Goal: Task Accomplishment & Management: Use online tool/utility

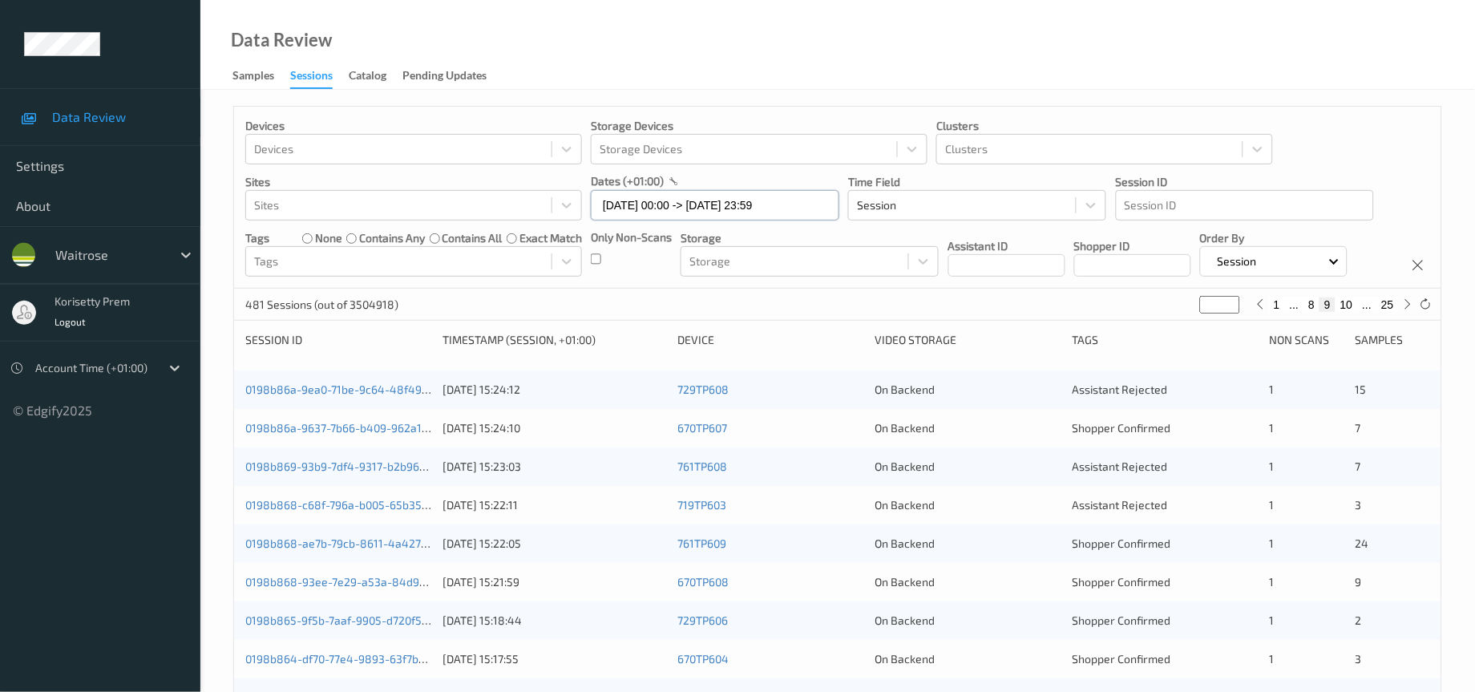
click at [750, 208] on input "[DATE] 00:00 -> [DATE] 23:59" at bounding box center [715, 205] width 248 height 30
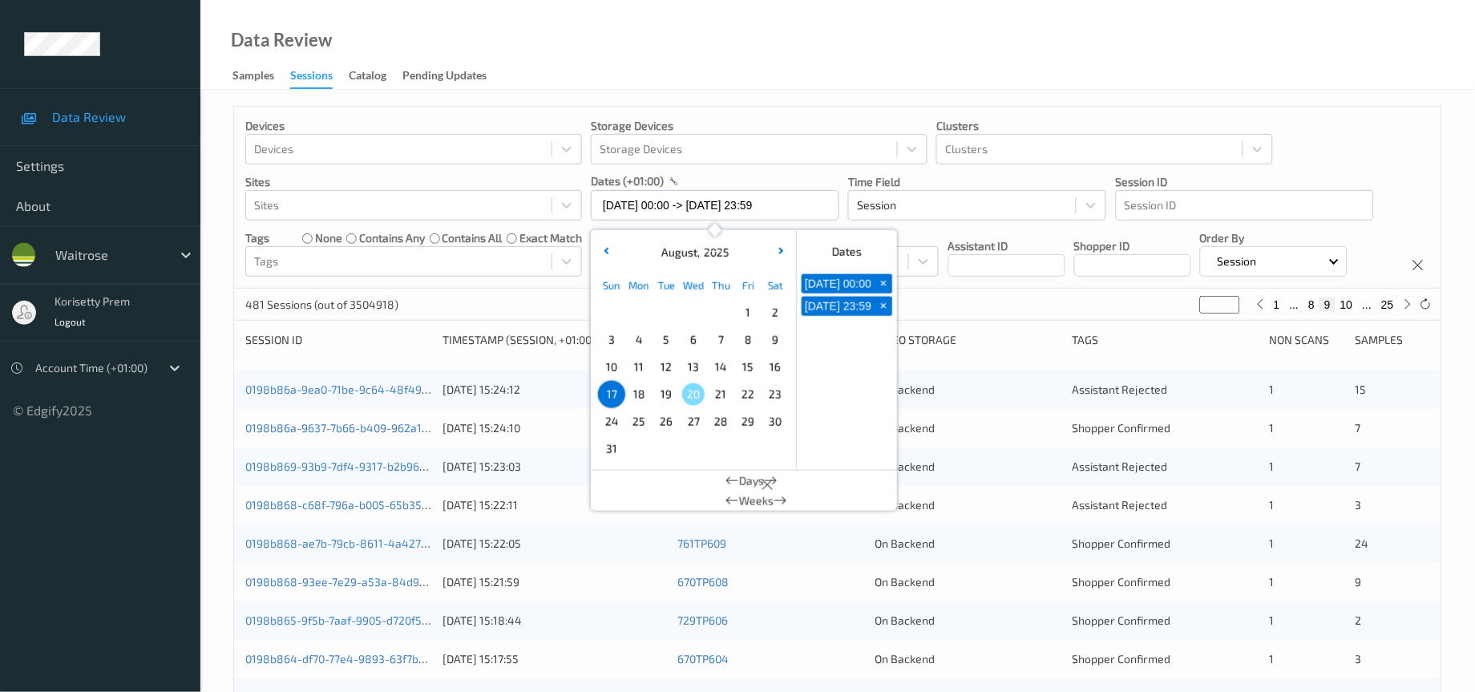
click at [882, 285] on span "+" at bounding box center [883, 283] width 17 height 17
type input "17/08/2025 00:00"
type input "*"
click at [882, 285] on span "+" at bounding box center [883, 283] width 17 height 17
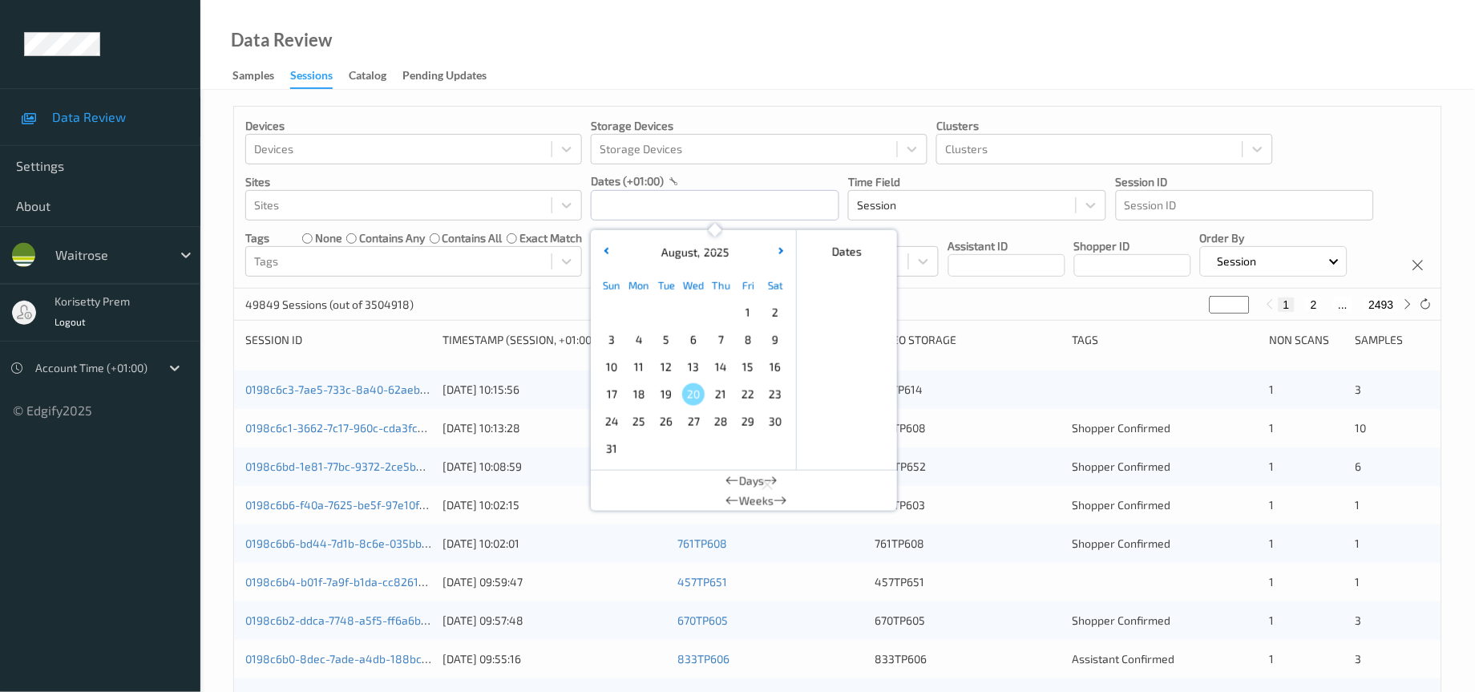
click at [640, 400] on span "18" at bounding box center [639, 394] width 22 height 22
click at [637, 394] on span "18" at bounding box center [639, 394] width 22 height 22
type input "18/08/2025 00:00 -> 18/08/2025 23:59"
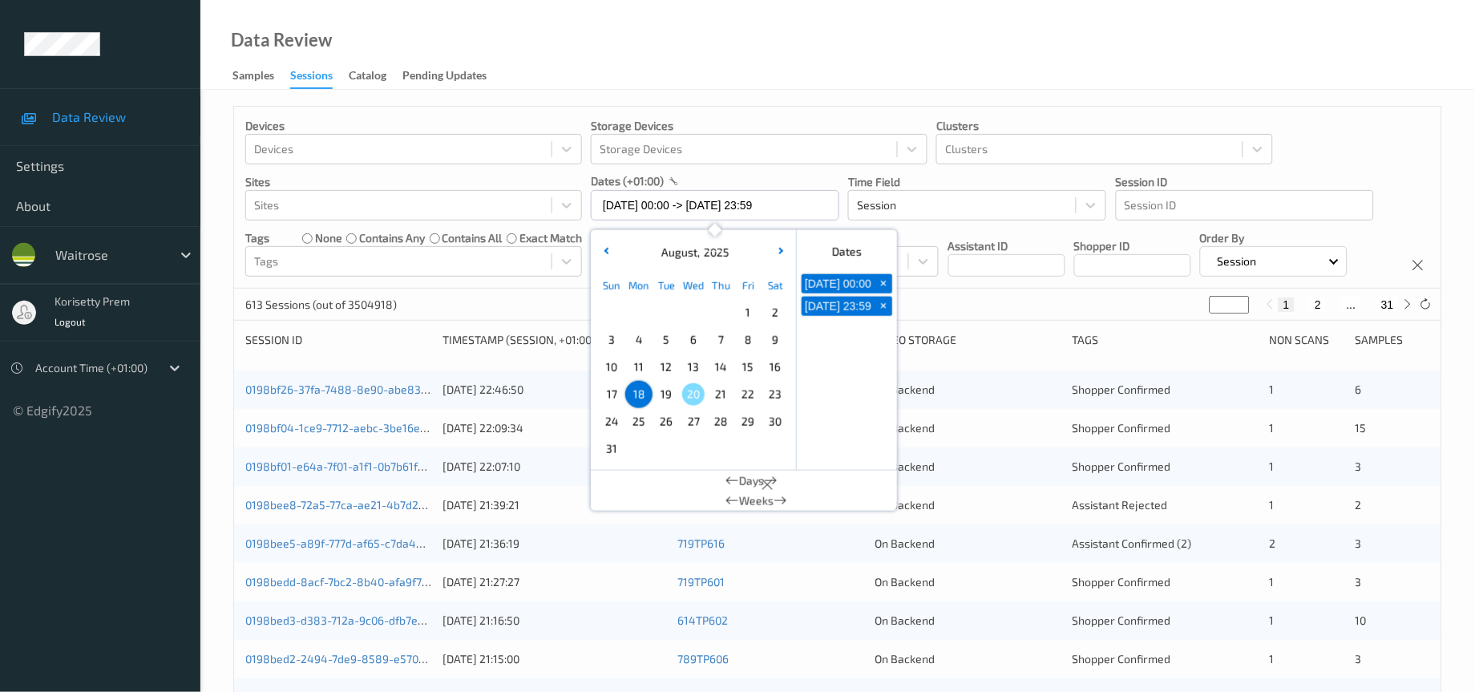
click at [947, 289] on div "Devices Devices Storage Devices Storage Devices Clusters Clusters Sites Sites d…" at bounding box center [837, 198] width 1207 height 182
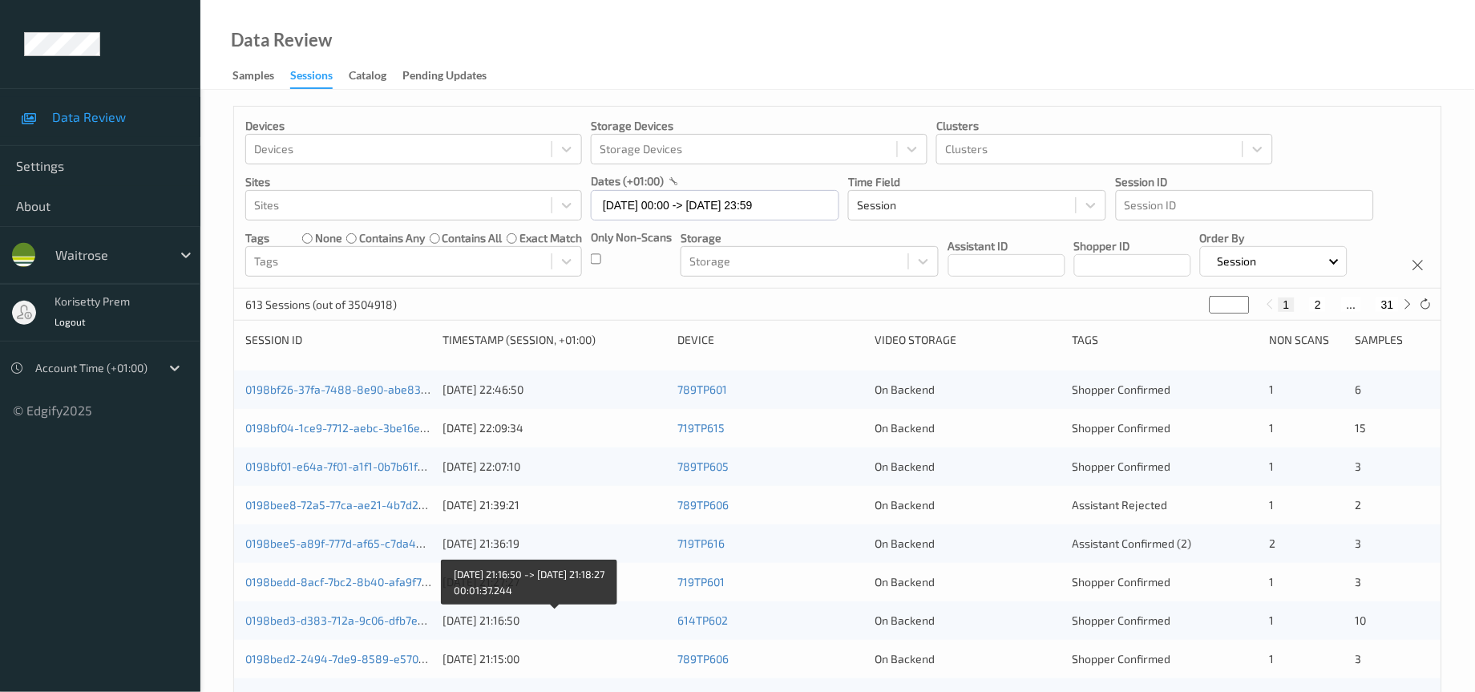
click at [524, 628] on div "18/08/2025 21:16:50" at bounding box center [554, 620] width 224 height 16
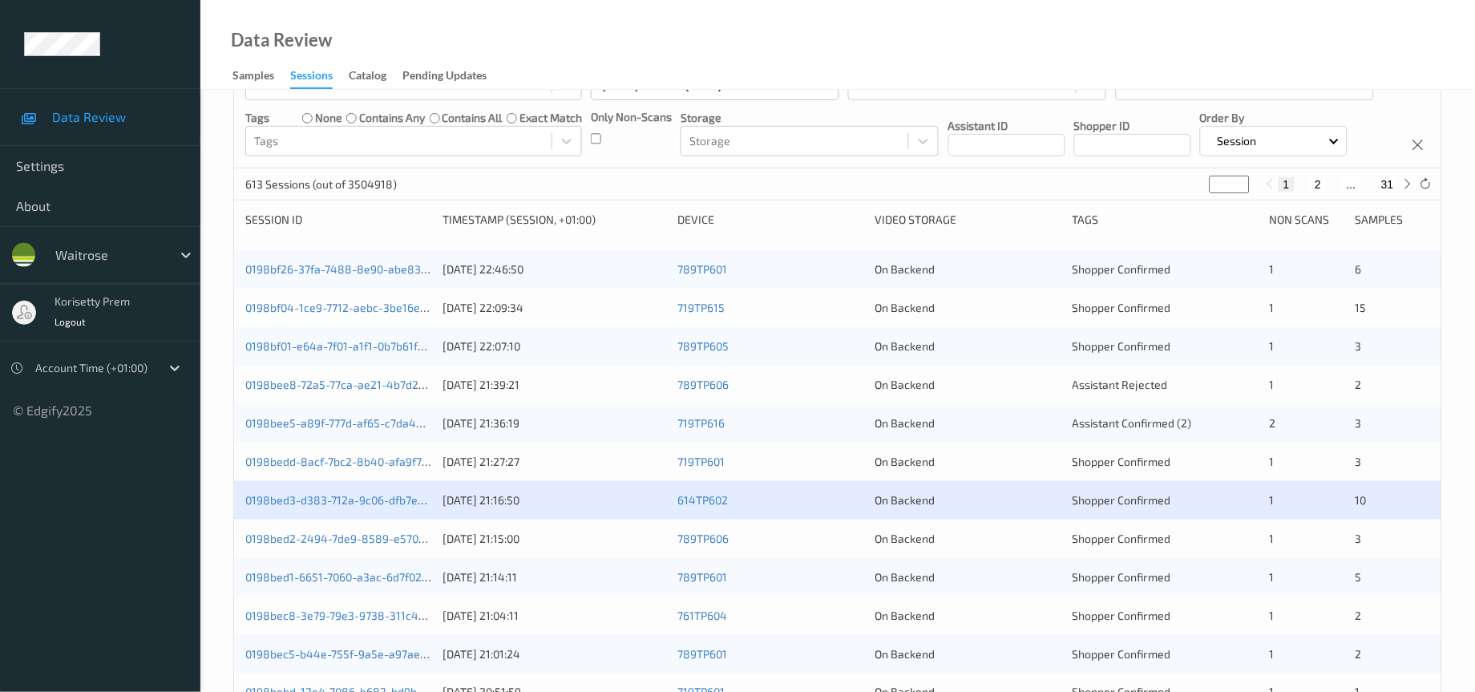
scroll to position [240, 0]
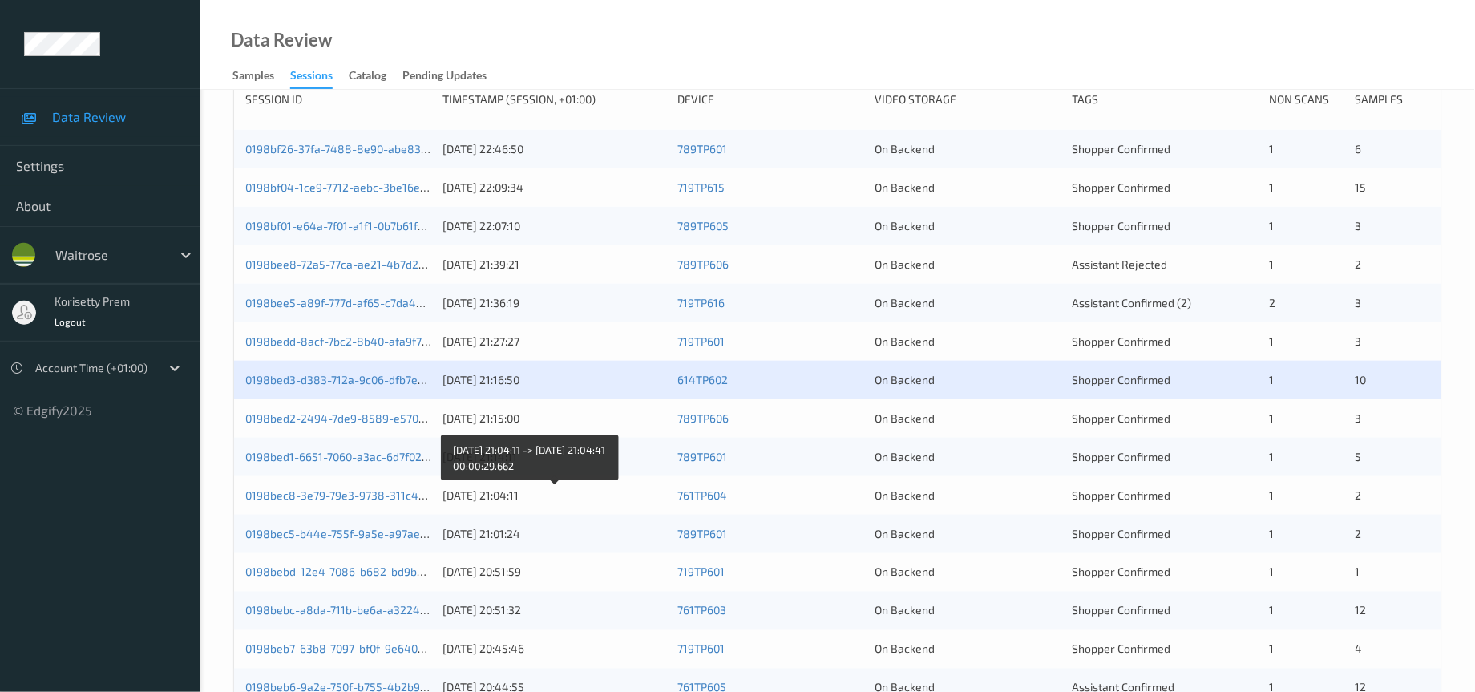
click at [532, 503] on div "18/08/2025 21:04:11" at bounding box center [554, 495] width 224 height 16
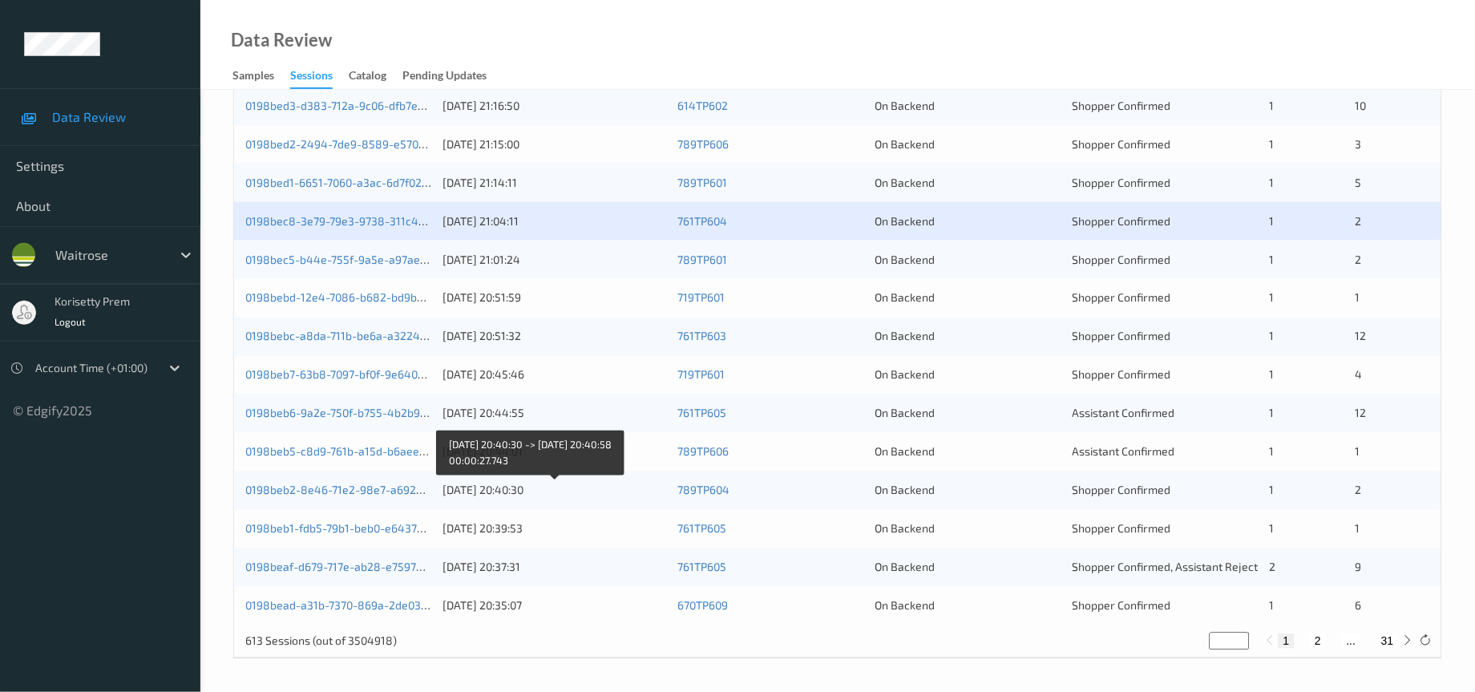
scroll to position [548, 0]
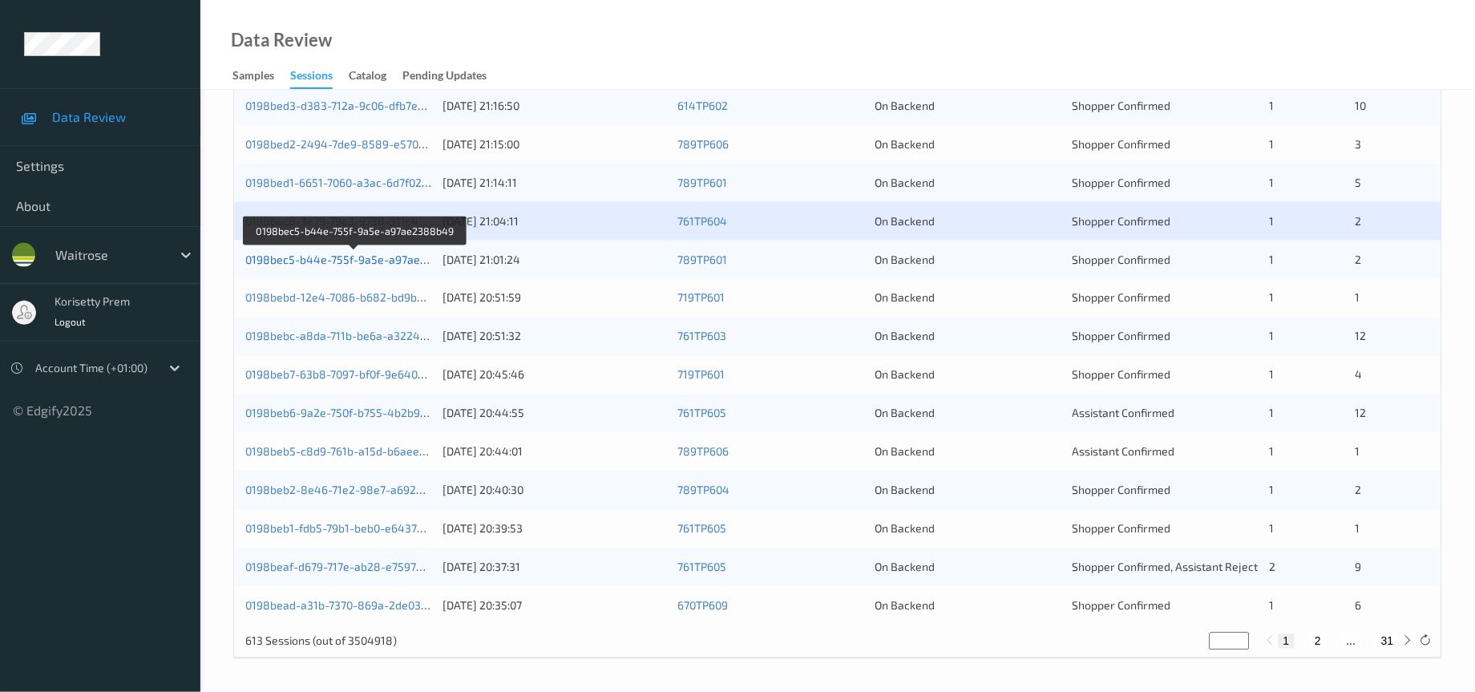
click at [338, 259] on link "0198bec5-b44e-755f-9a5e-a97ae2388b49" at bounding box center [356, 259] width 222 height 14
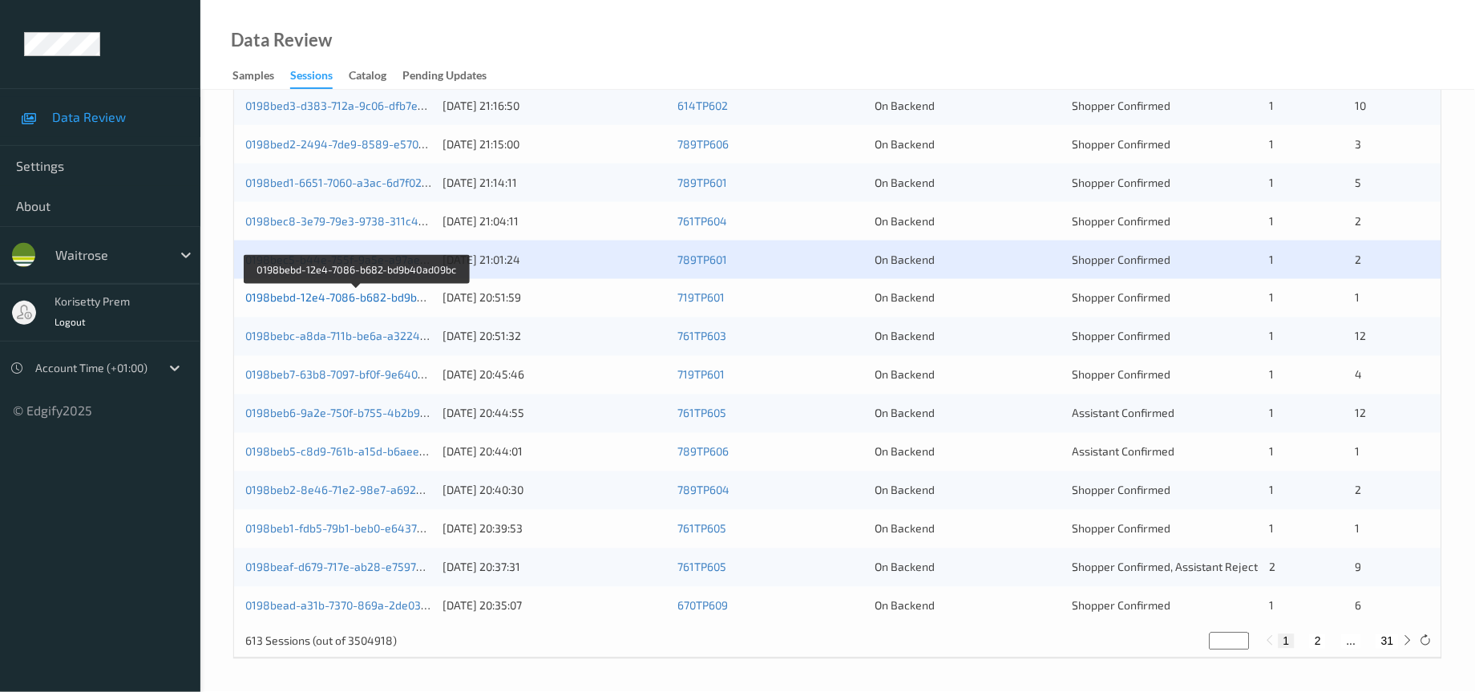
click at [356, 296] on link "0198bebd-12e4-7086-b682-bd9b40ad09bc" at bounding box center [356, 298] width 223 height 14
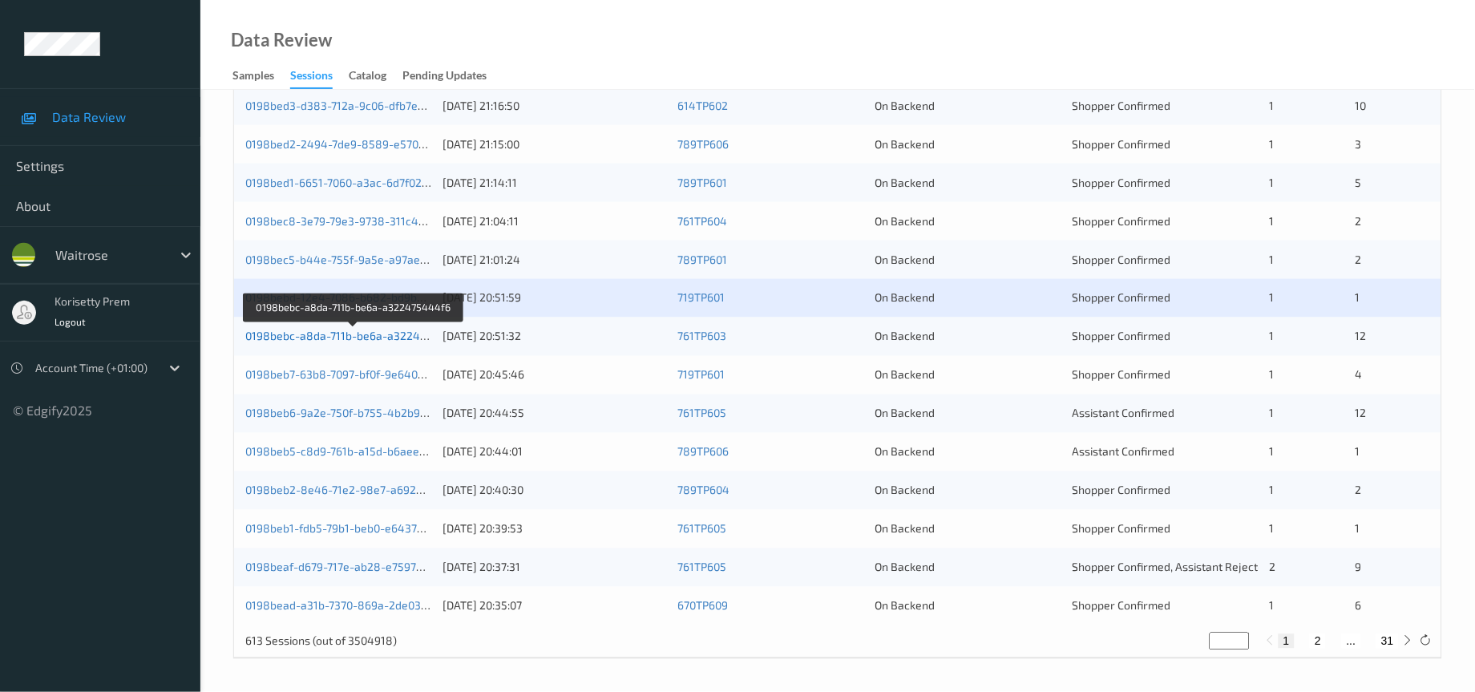
click at [373, 336] on link "0198bebc-a8da-711b-be6a-a322475444f6" at bounding box center [354, 336] width 219 height 14
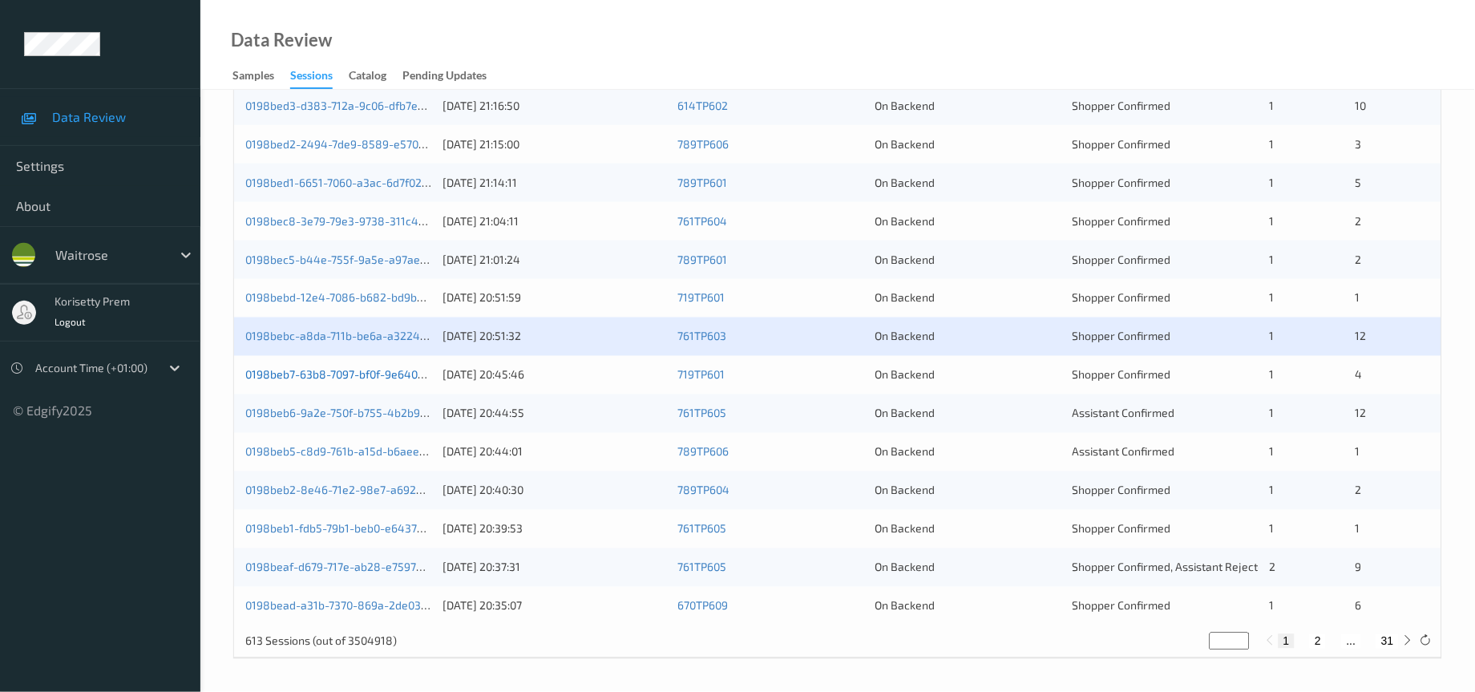
click at [386, 379] on link "0198beb7-63b8-7097-bf0f-9e6403be97e7" at bounding box center [353, 375] width 216 height 14
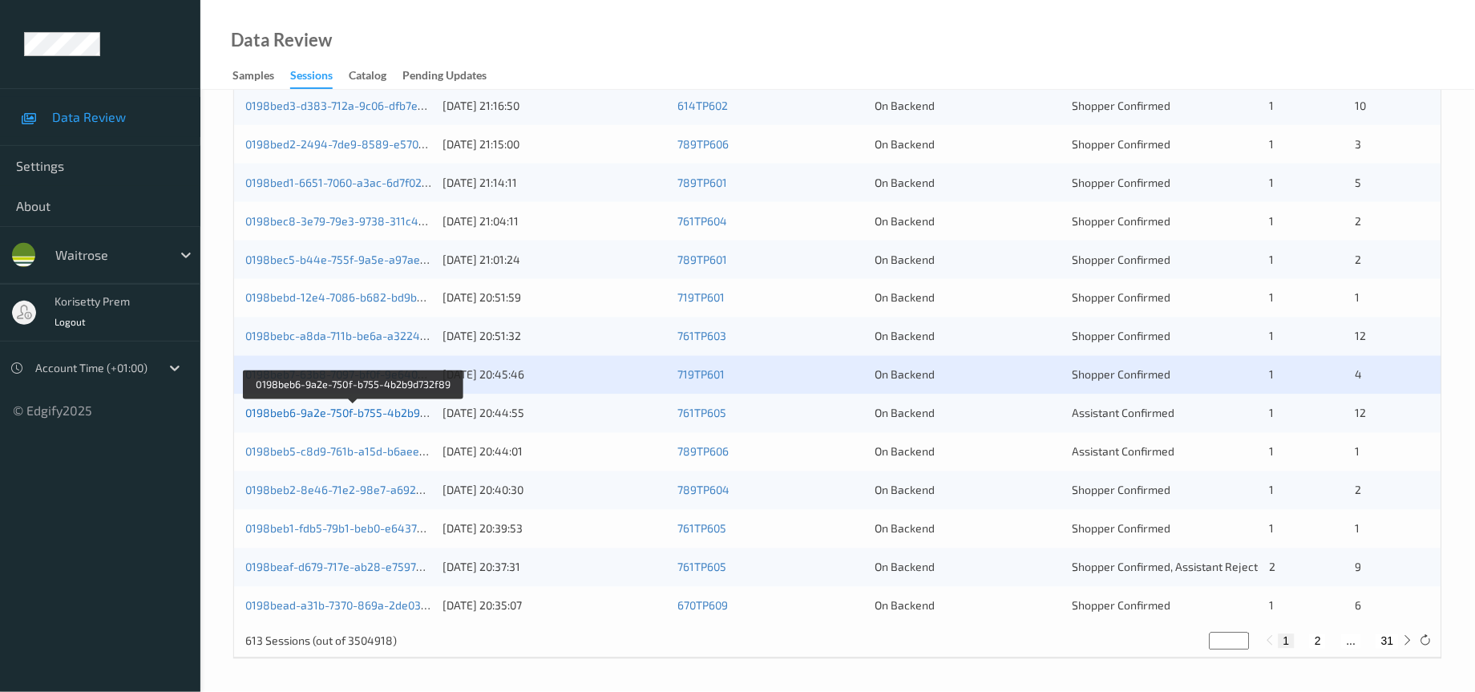
click at [398, 416] on link "0198beb6-9a2e-750f-b755-4b2b9d732f89" at bounding box center [353, 413] width 217 height 14
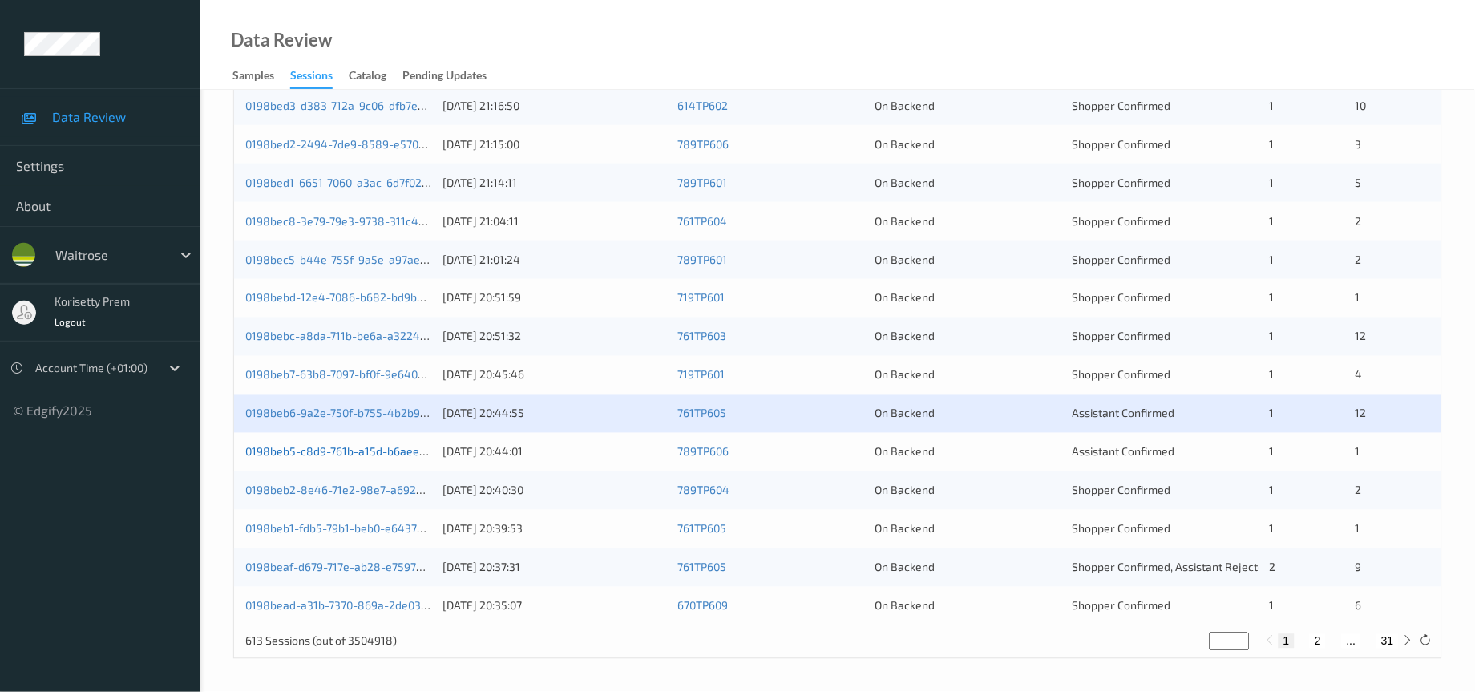
click at [395, 454] on link "0198beb5-c8d9-761b-a15d-b6aeeeb513f3" at bounding box center [352, 452] width 215 height 14
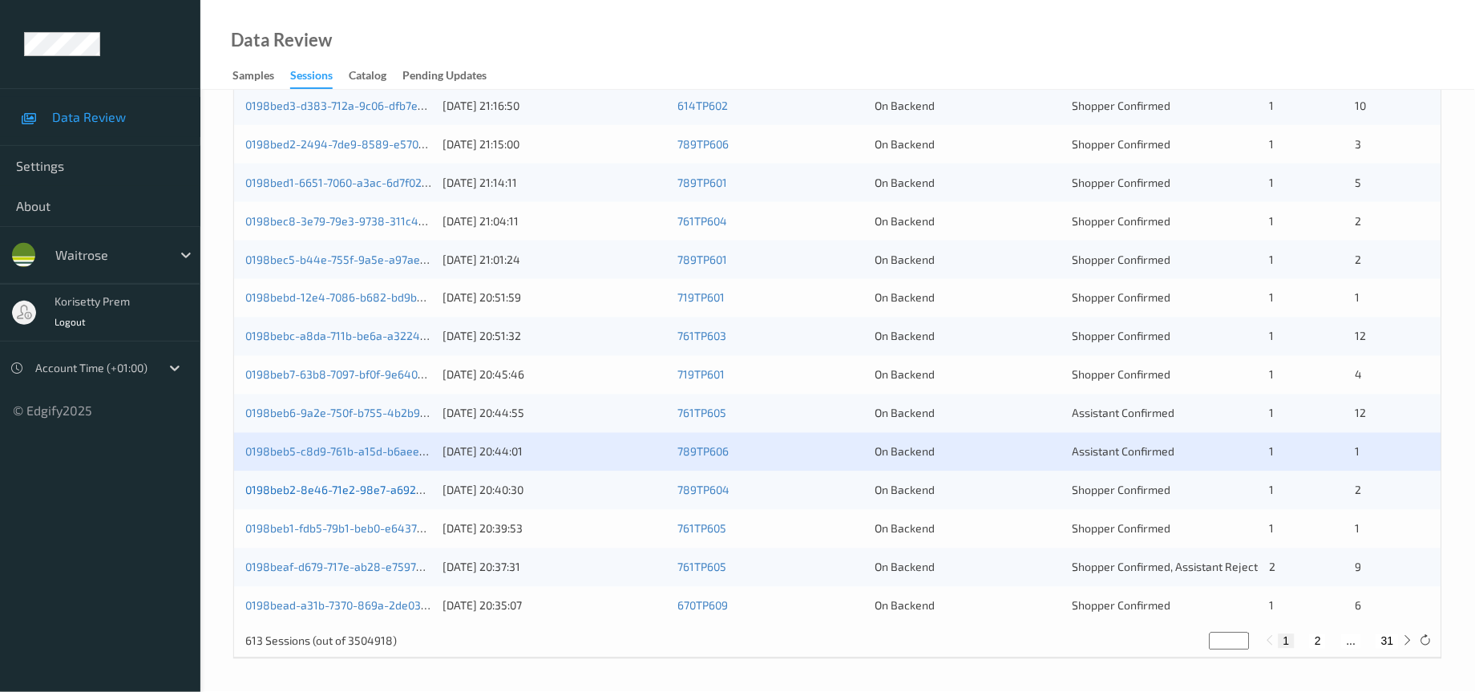
click at [400, 490] on link "0198beb2-8e46-71e2-98e7-a692ba2ddc63" at bounding box center [355, 490] width 221 height 14
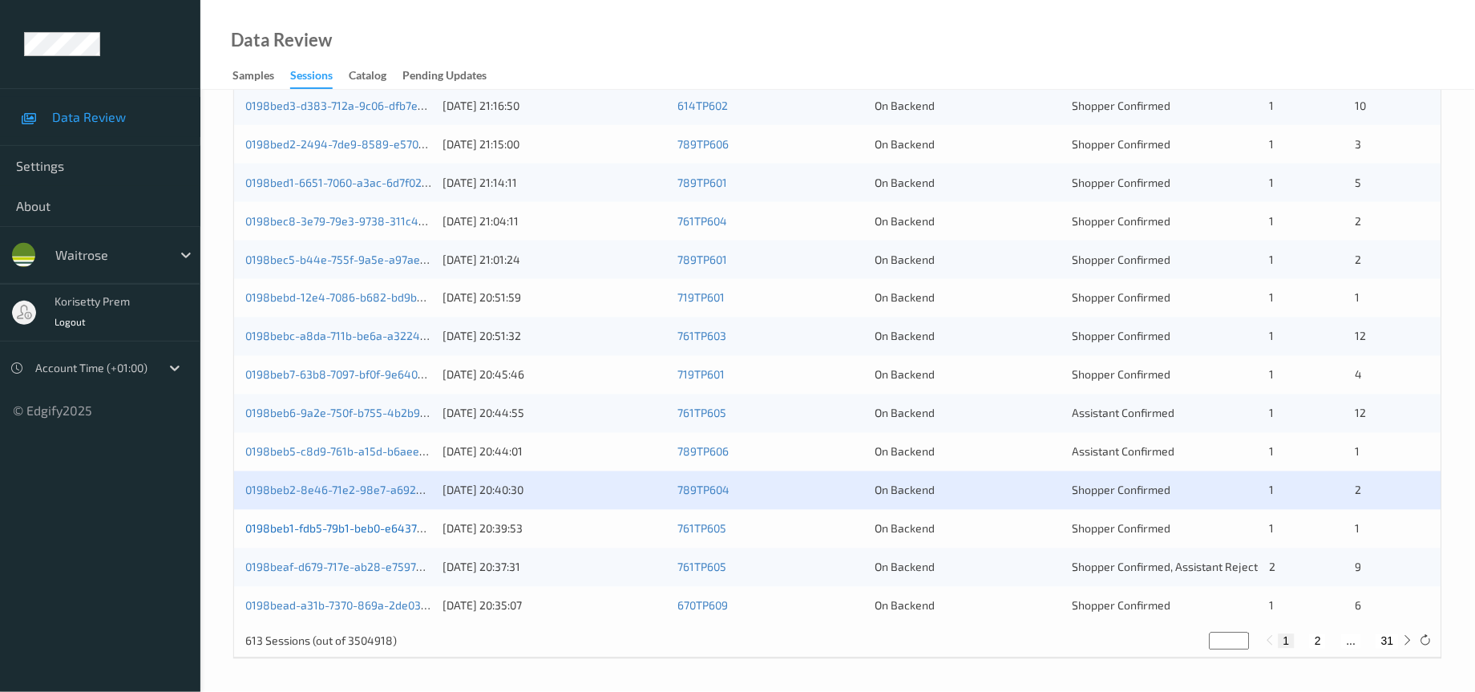
click at [400, 522] on link "0198beb1-fdb5-79b1-beb0-e64374c69ab0" at bounding box center [353, 529] width 216 height 14
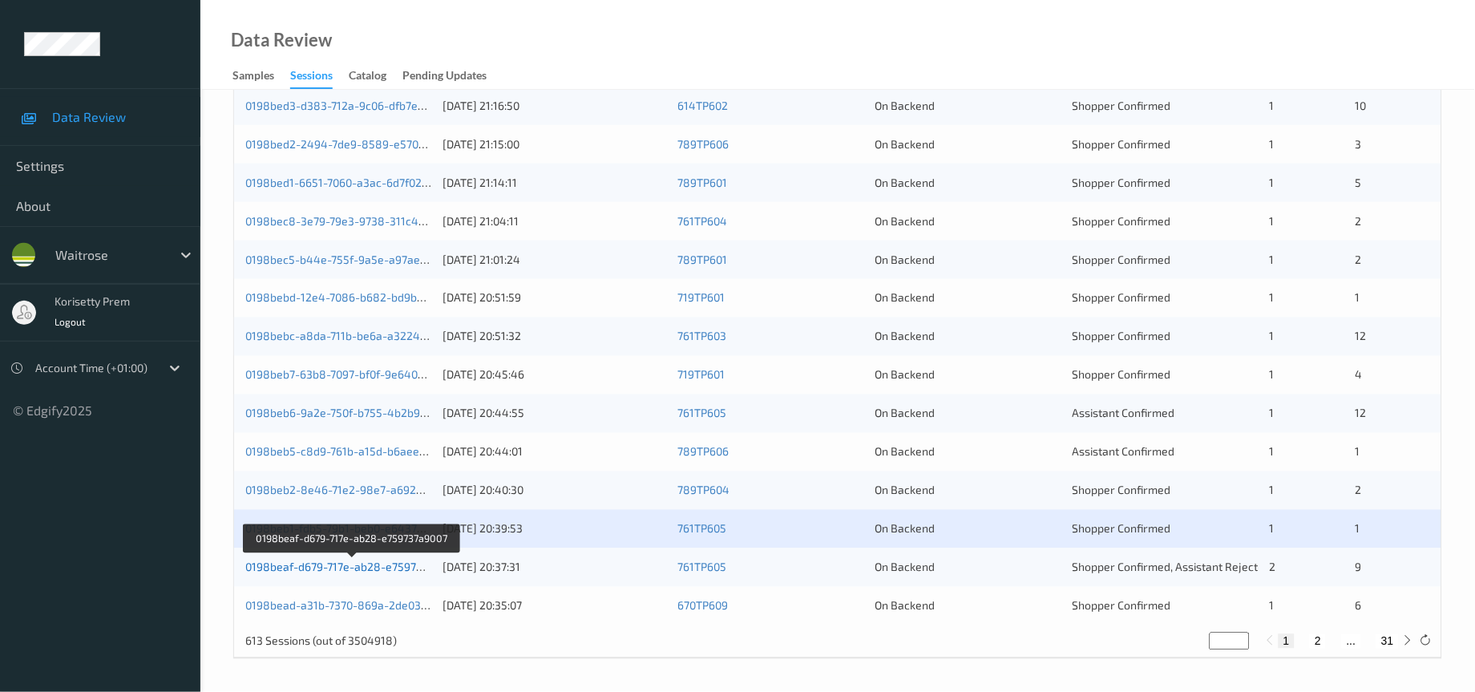
click at [405, 574] on link "0198beaf-d679-717e-ab28-e759737a9007" at bounding box center [352, 567] width 214 height 14
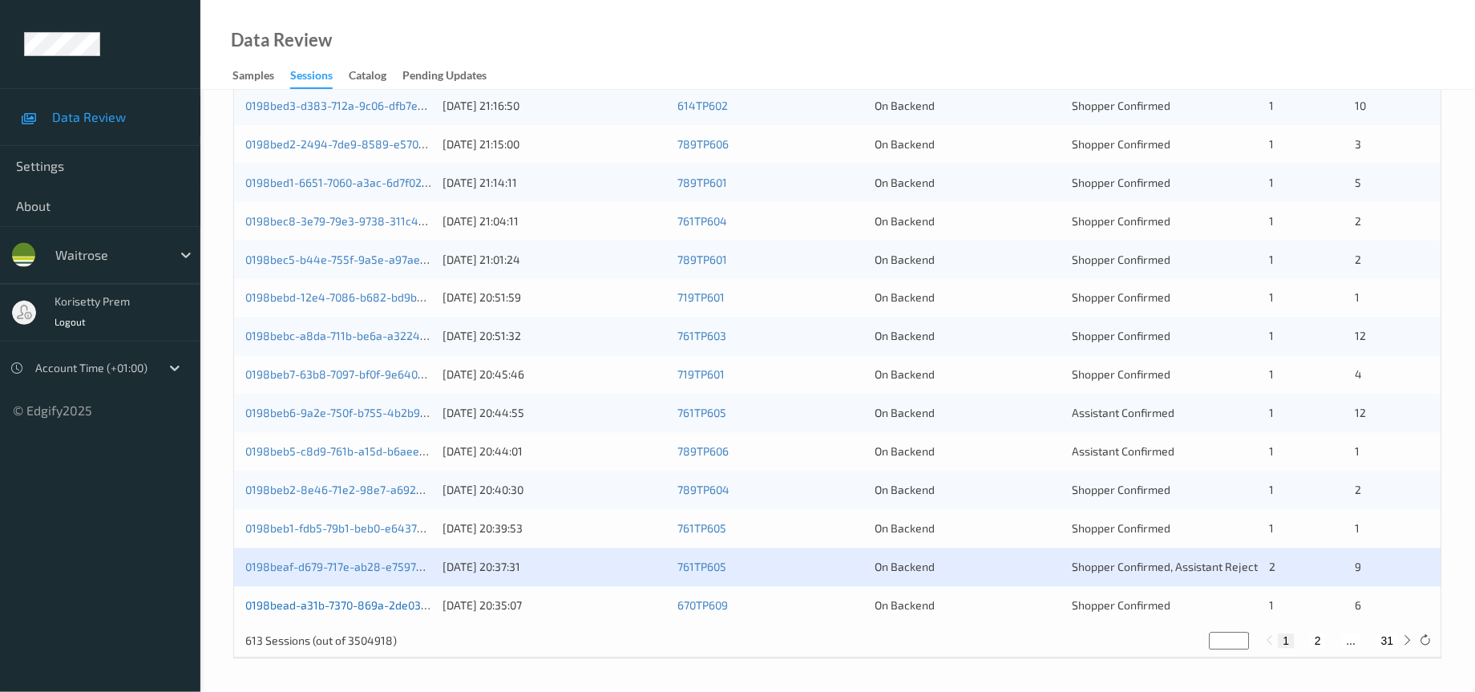
click at [403, 601] on link "0198bead-a31b-7370-869a-2de032e8fc93" at bounding box center [354, 606] width 218 height 14
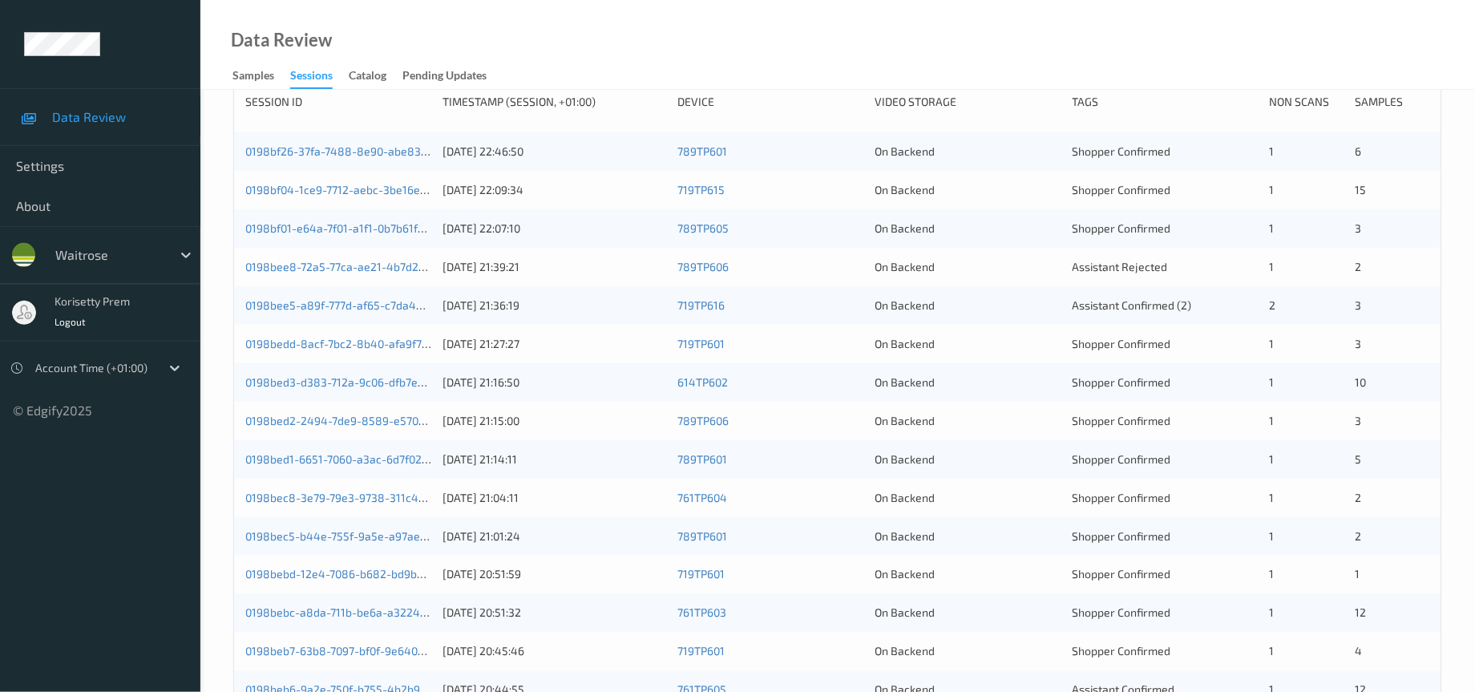
scroll to position [188, 0]
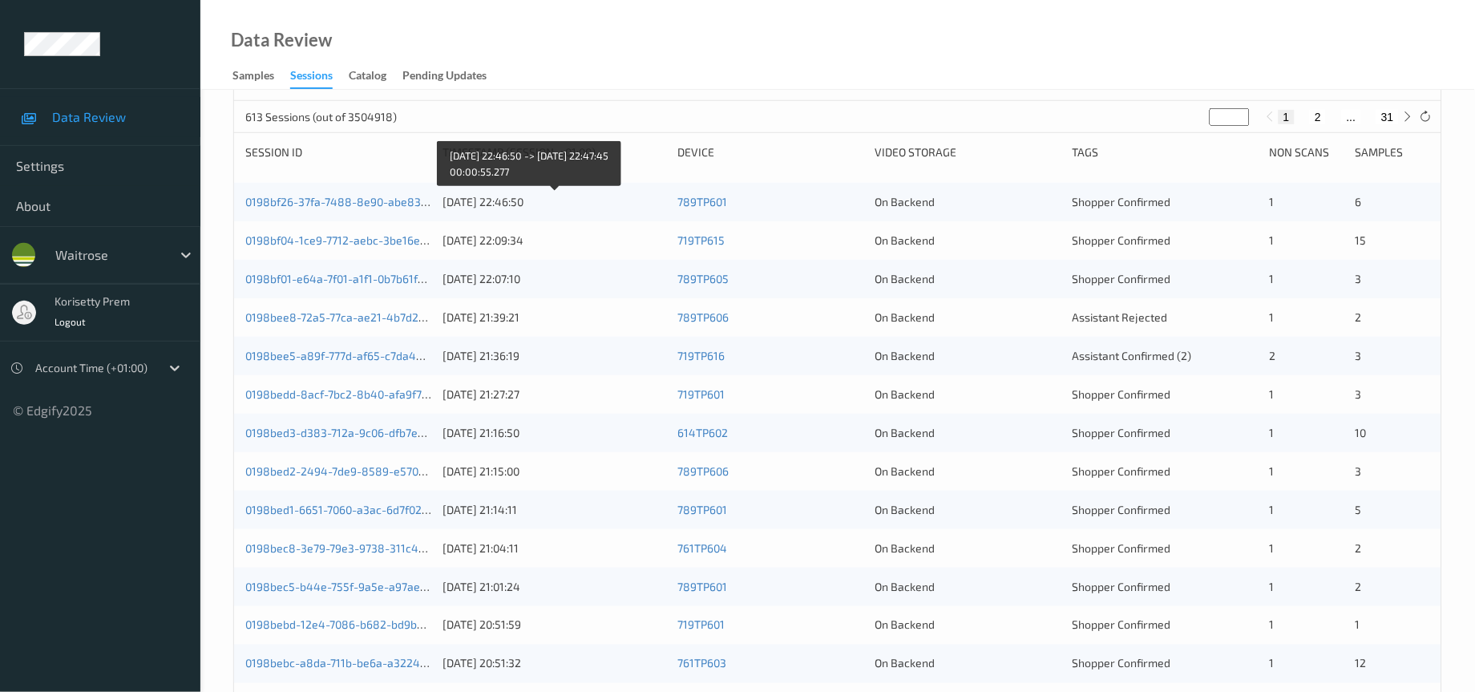
click at [573, 210] on div "18/08/2025 22:46:50" at bounding box center [554, 202] width 224 height 16
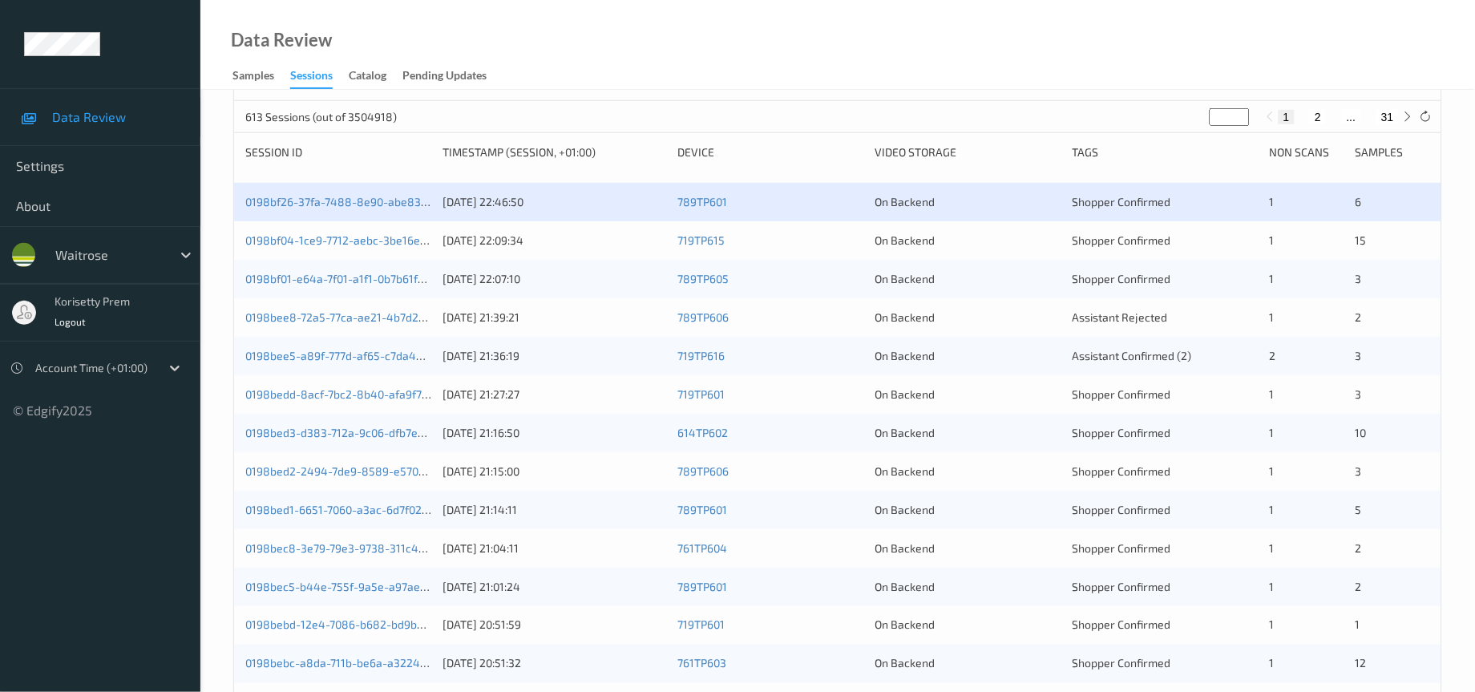
click at [569, 260] on div "0198bf04-1ce9-7712-aebc-3be16e5d31b5 18/08/2025 22:09:34 719TP615 On Backend Sh…" at bounding box center [837, 240] width 1207 height 38
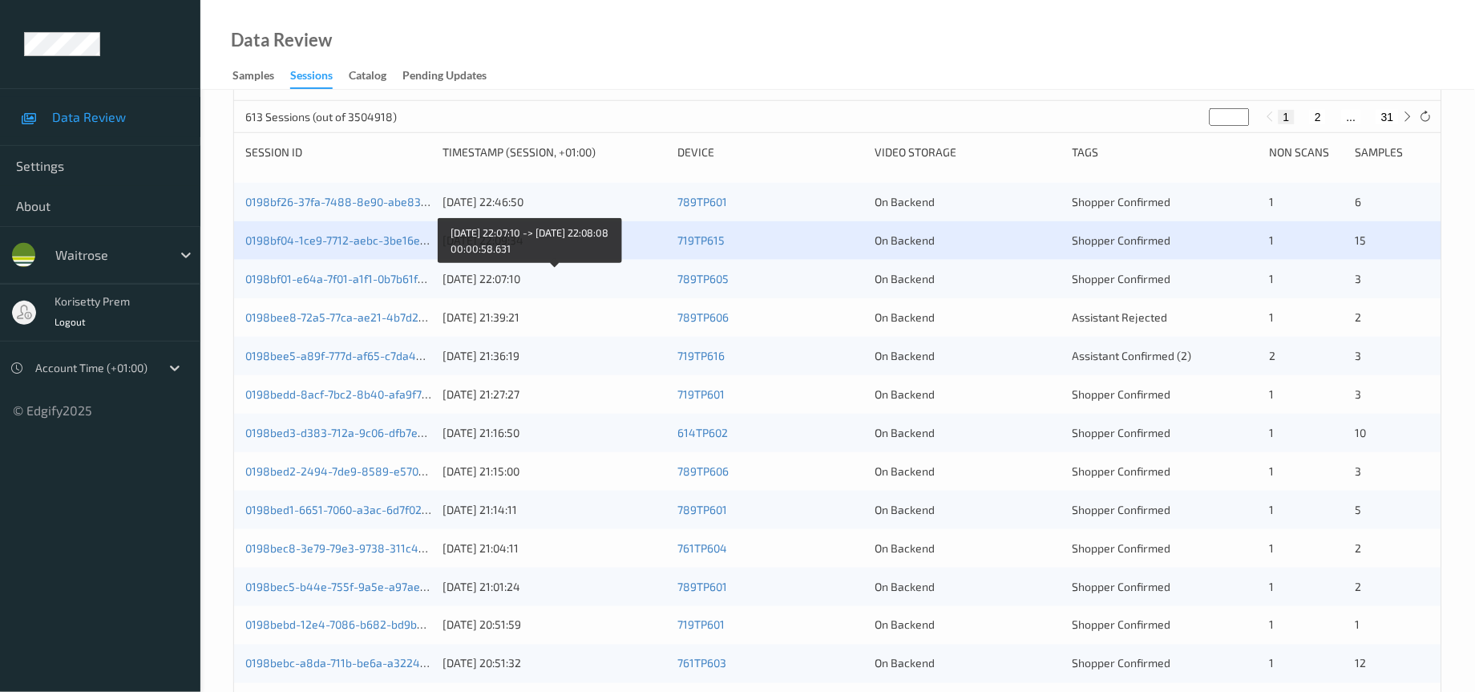
click at [570, 298] on div "0198bf01-e64a-7f01-a1f1-0b7b61f8424d 18/08/2025 22:07:10 789TP605 On Backend Sh…" at bounding box center [837, 279] width 1207 height 38
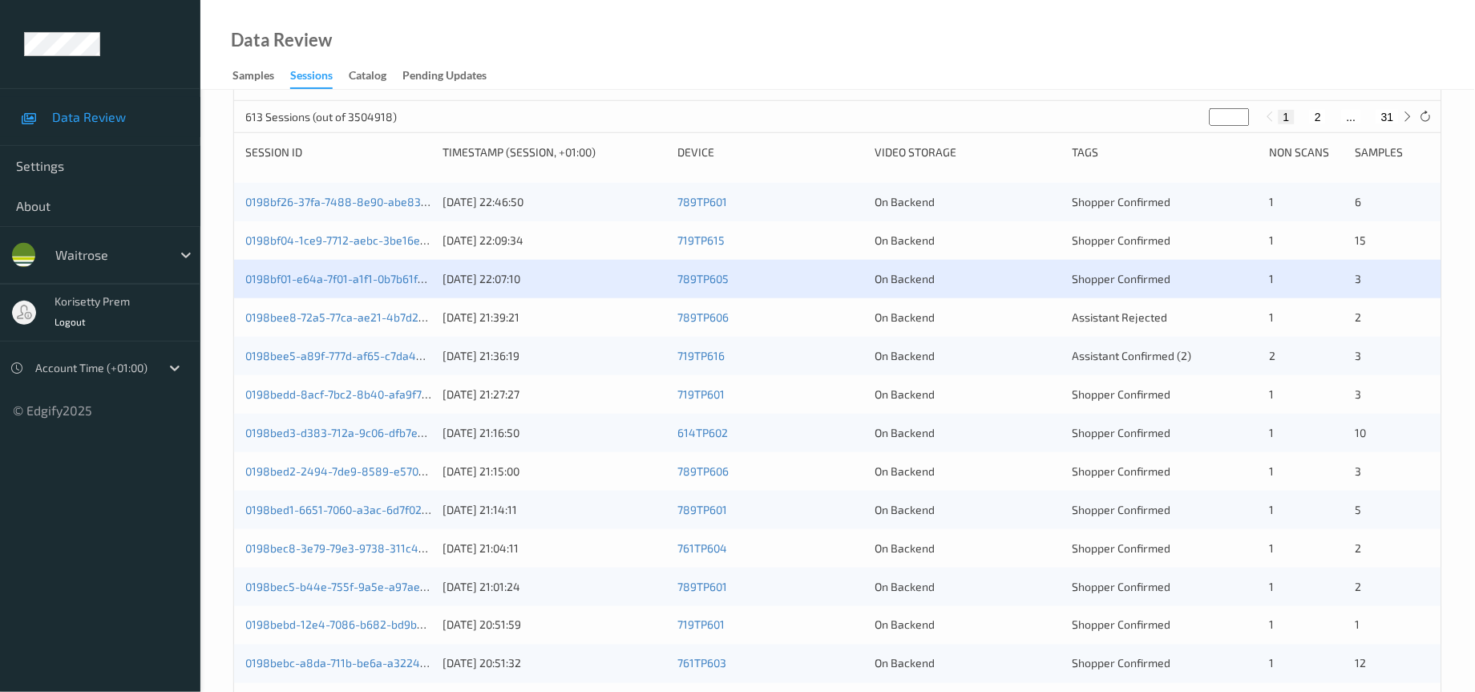
click at [568, 325] on div "18/08/2025 21:39:21" at bounding box center [554, 317] width 224 height 16
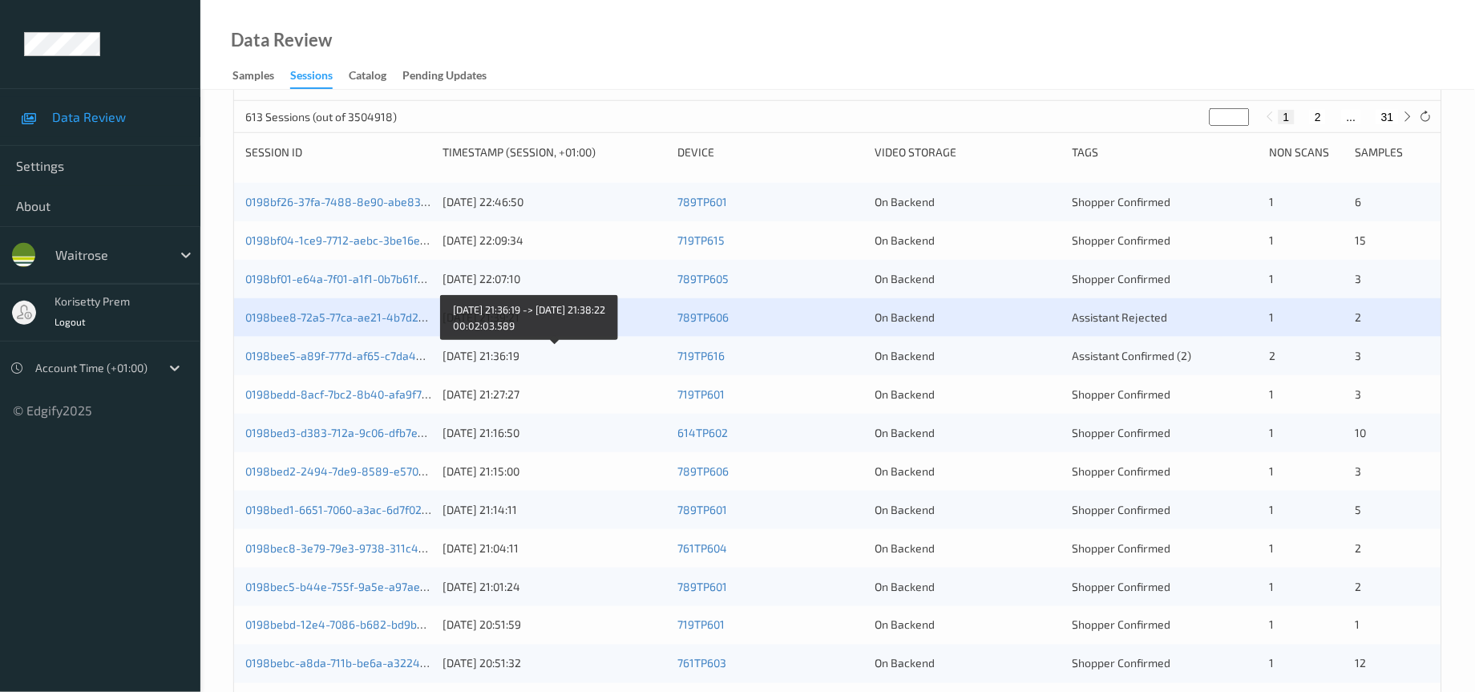
click at [561, 375] on div "0198bee5-a89f-777d-af65-c7da45b1788e 18/08/2025 21:36:19 719TP616 On Backend As…" at bounding box center [837, 356] width 1207 height 38
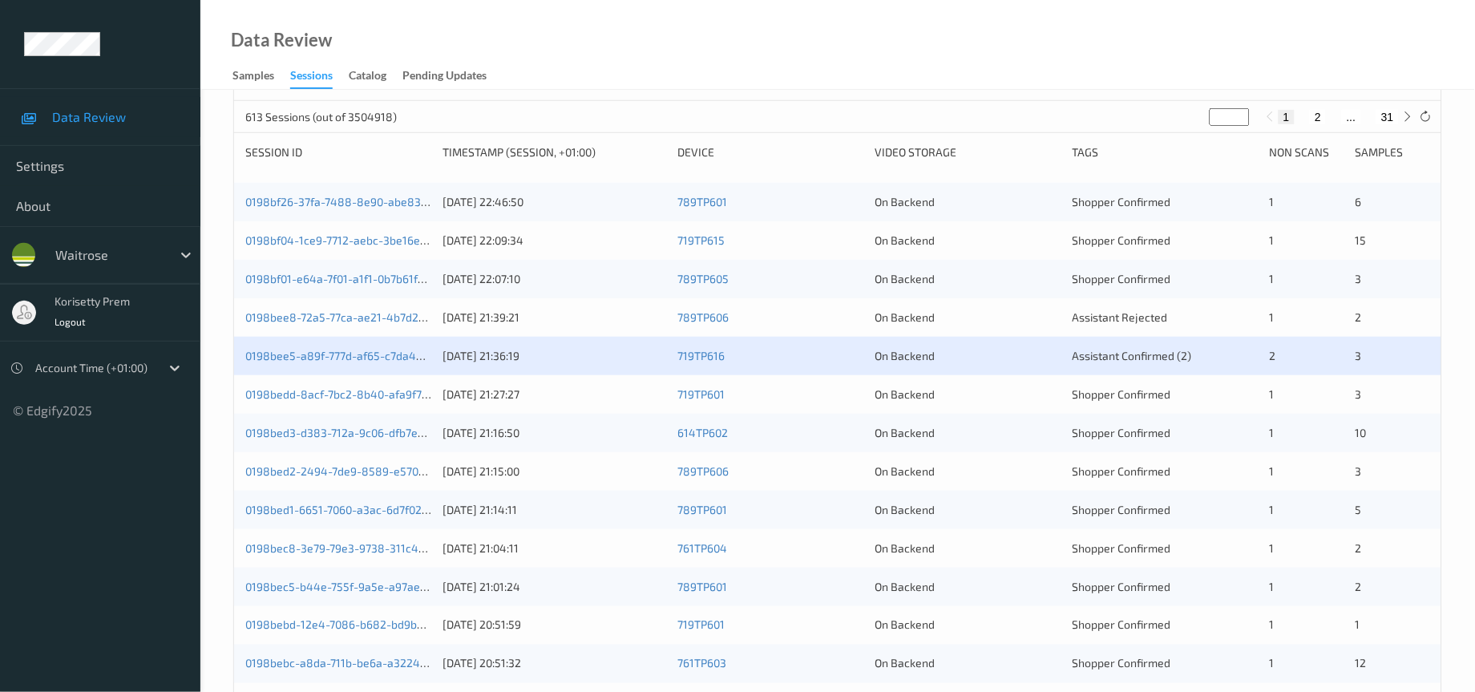
click at [551, 414] on div "0198bedd-8acf-7bc2-8b40-afa9f744005d 18/08/2025 21:27:27 719TP601 On Backend Sh…" at bounding box center [837, 394] width 1207 height 38
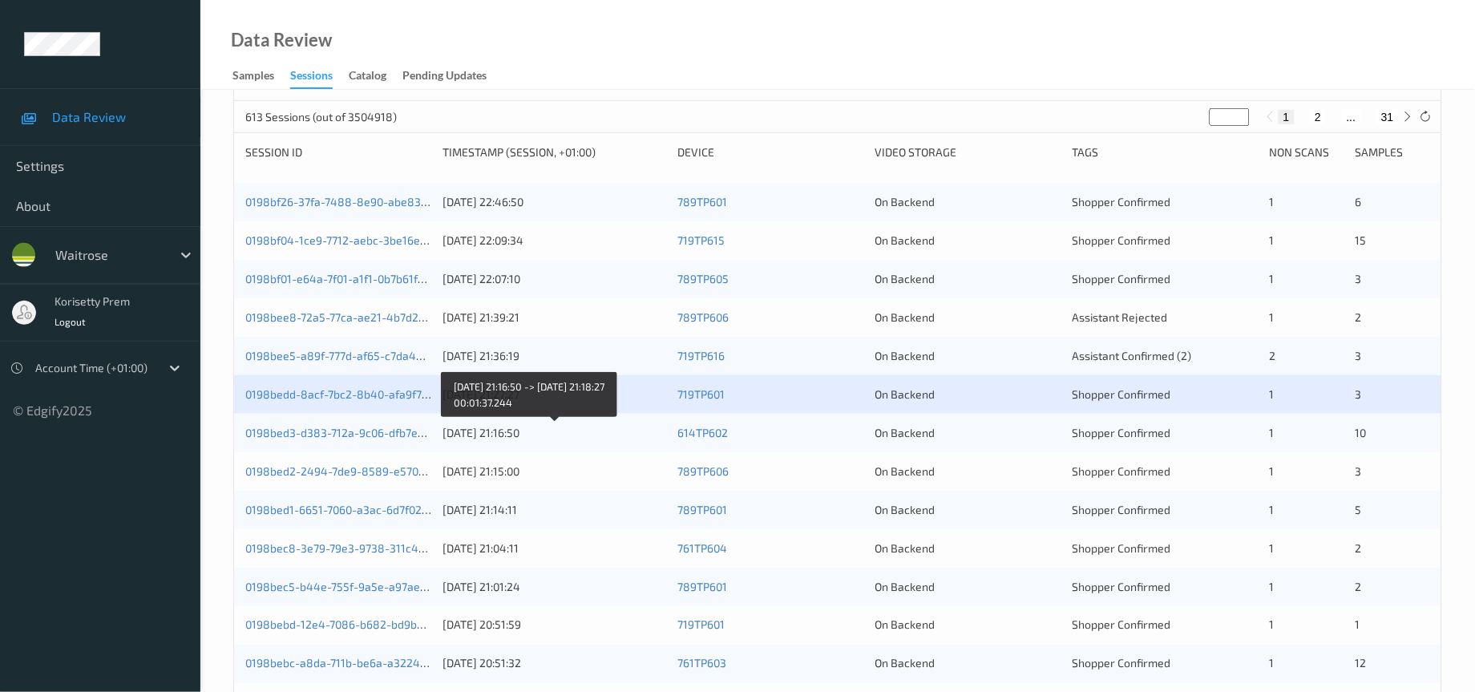
click at [552, 441] on div "18/08/2025 21:16:50" at bounding box center [554, 433] width 224 height 16
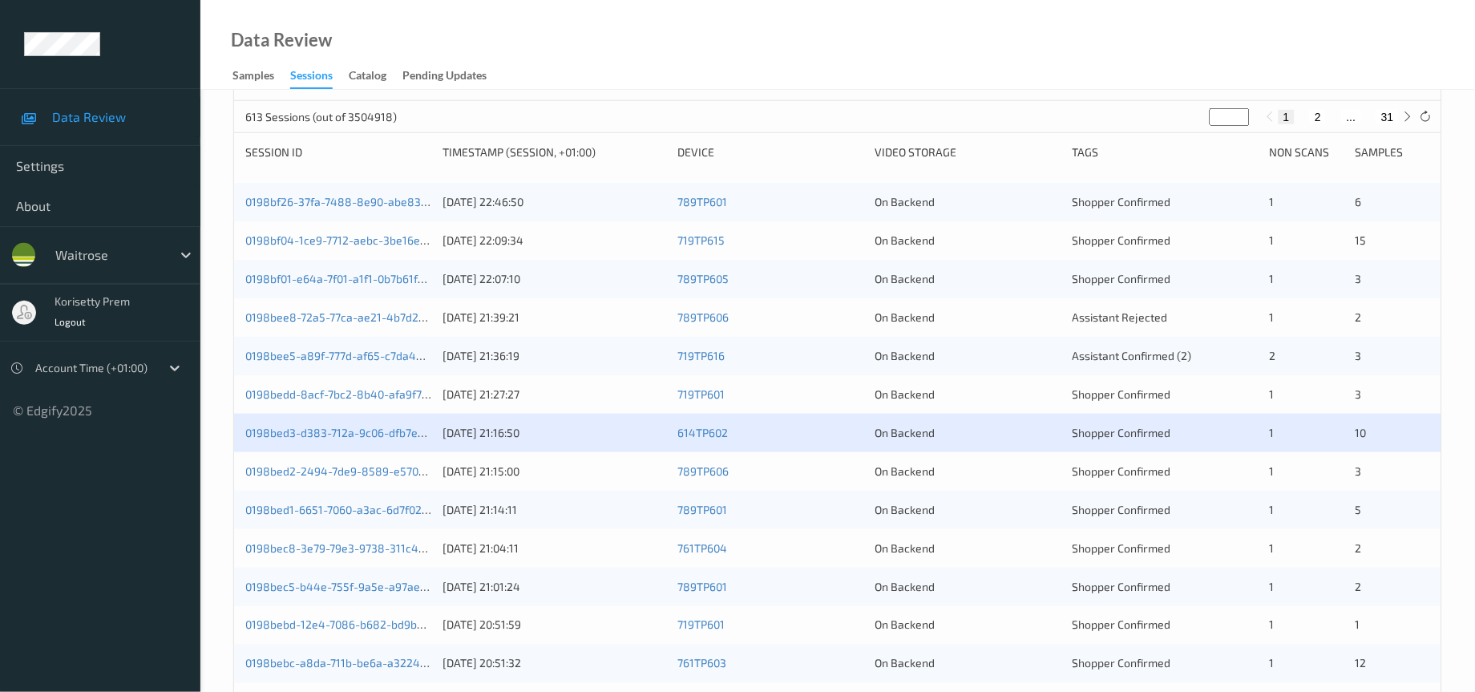
click at [551, 491] on div "0198bed2-2494-7de9-8589-e5702dbceab8 18/08/2025 21:15:00 789TP606 On Backend Sh…" at bounding box center [837, 471] width 1207 height 38
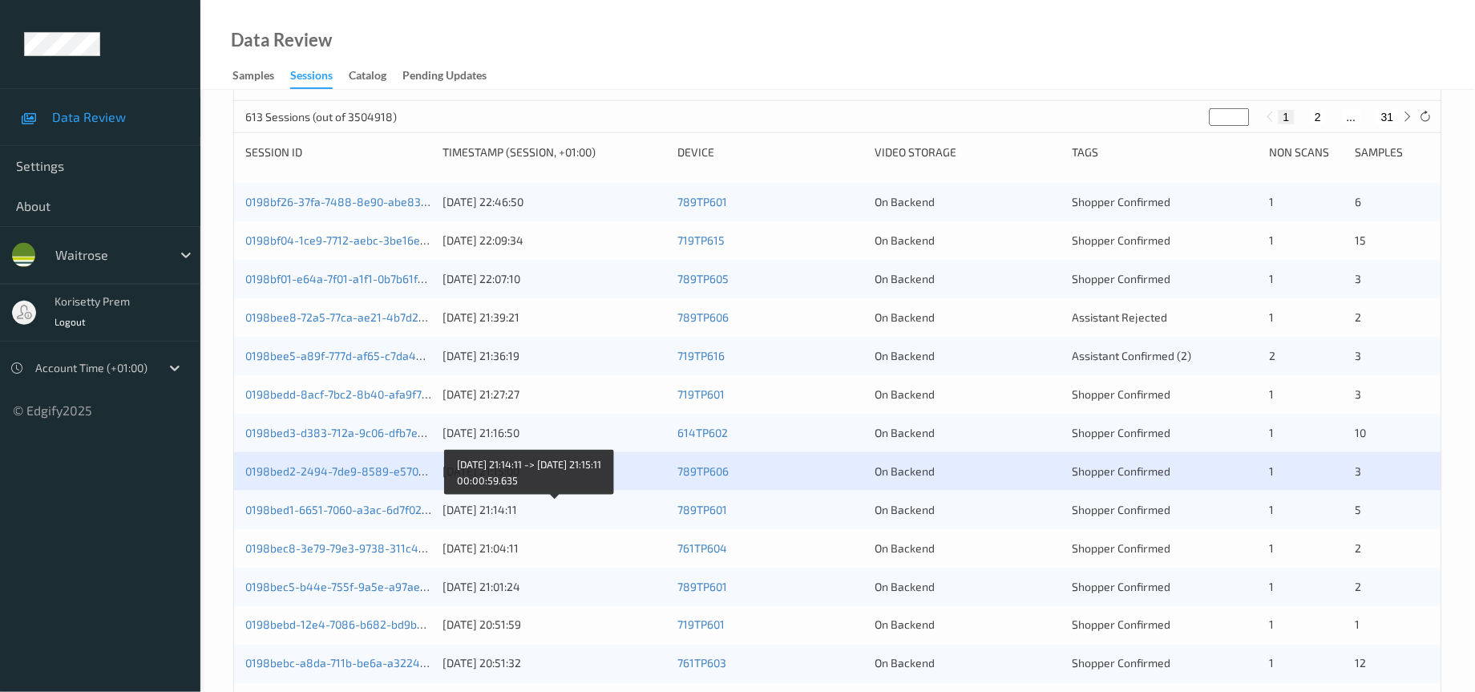
click at [551, 518] on div "18/08/2025 21:14:11" at bounding box center [554, 510] width 224 height 16
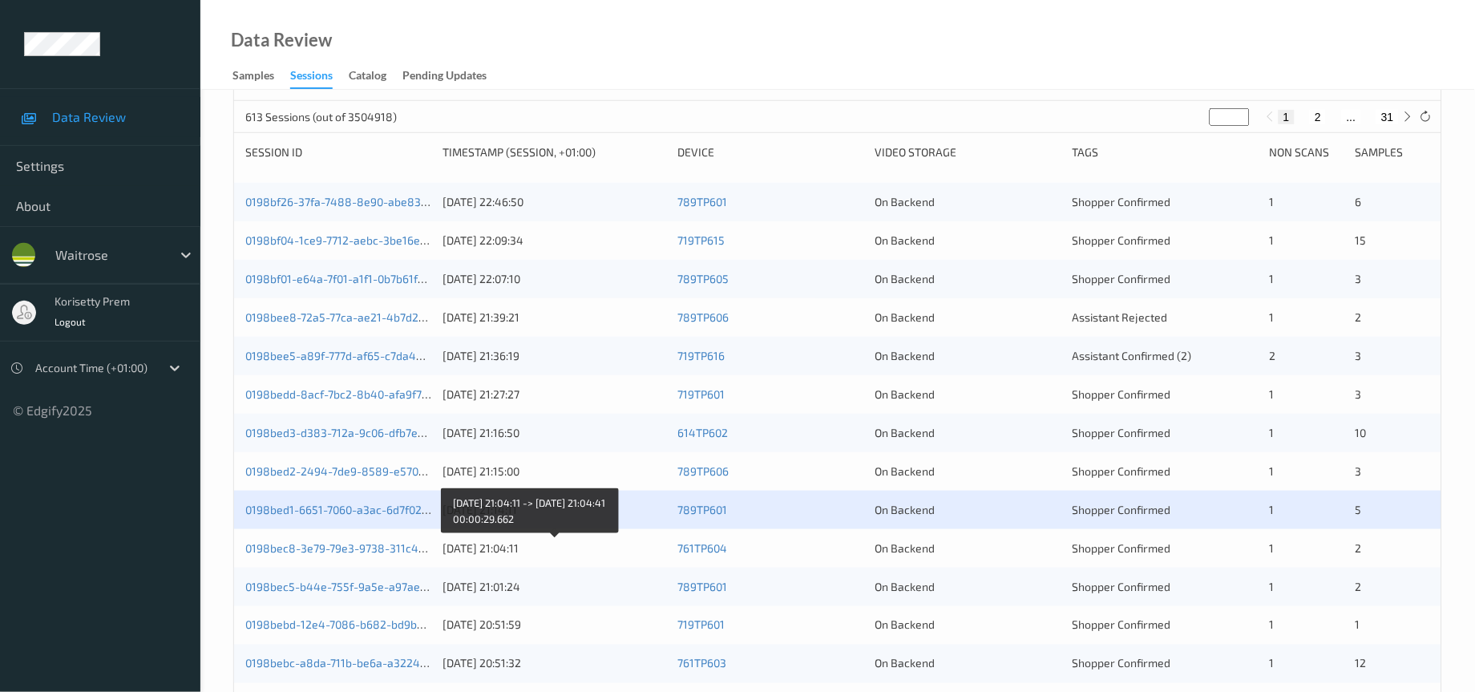
click at [551, 556] on div "18/08/2025 21:04:11" at bounding box center [554, 548] width 224 height 16
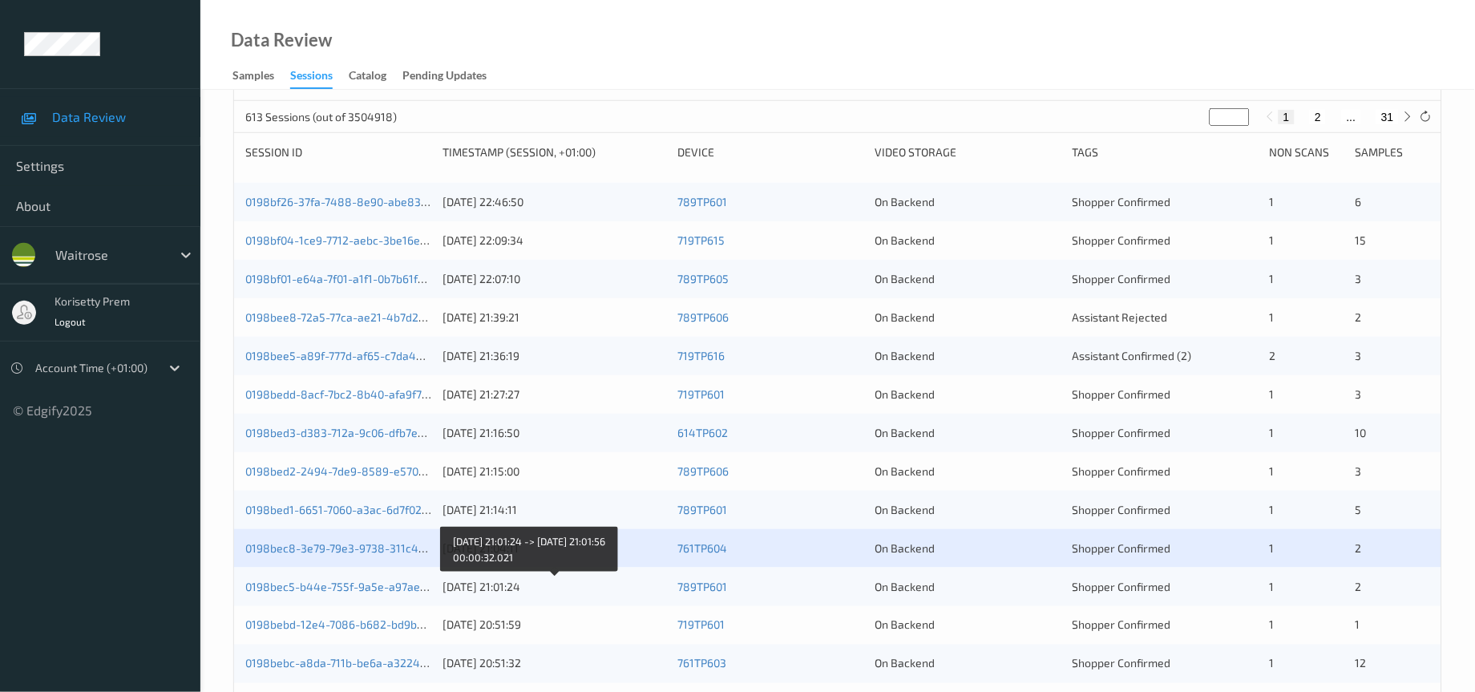
click at [552, 595] on div "18/08/2025 21:01:24" at bounding box center [554, 587] width 224 height 16
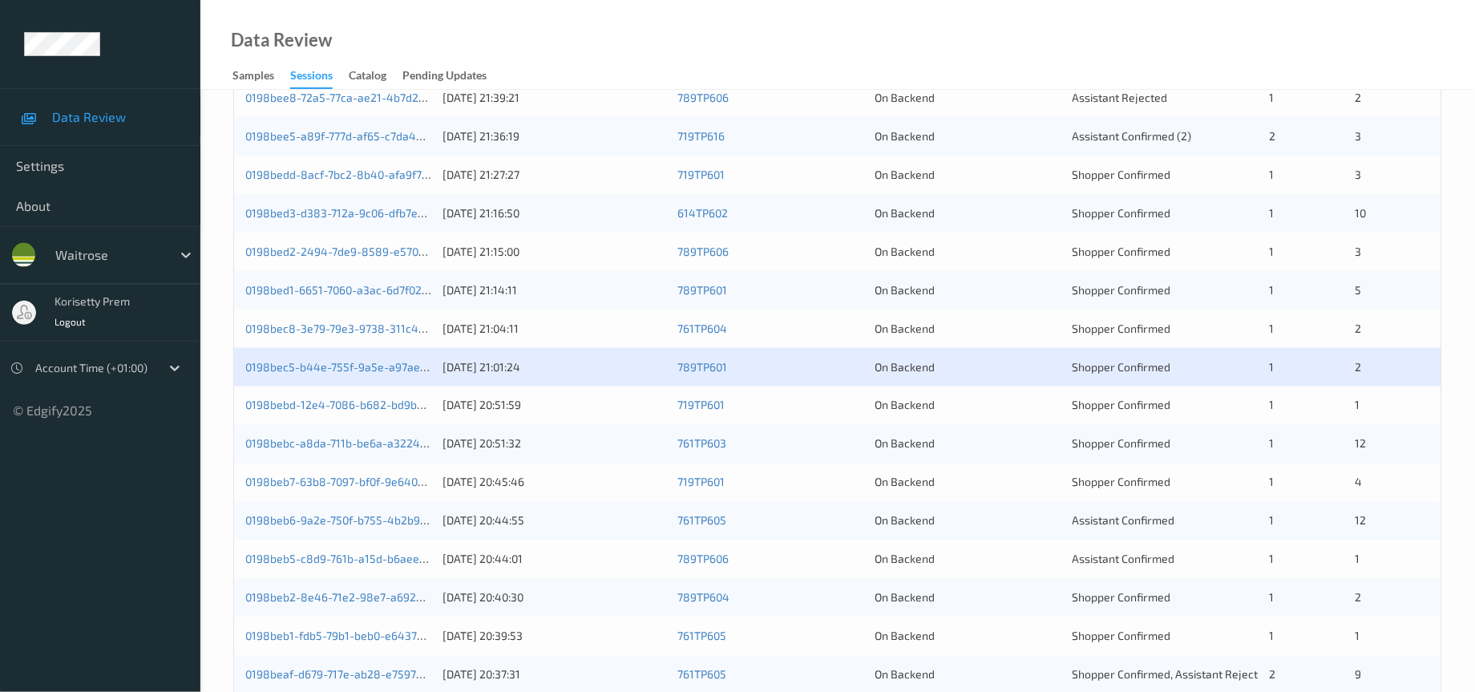
scroll to position [428, 0]
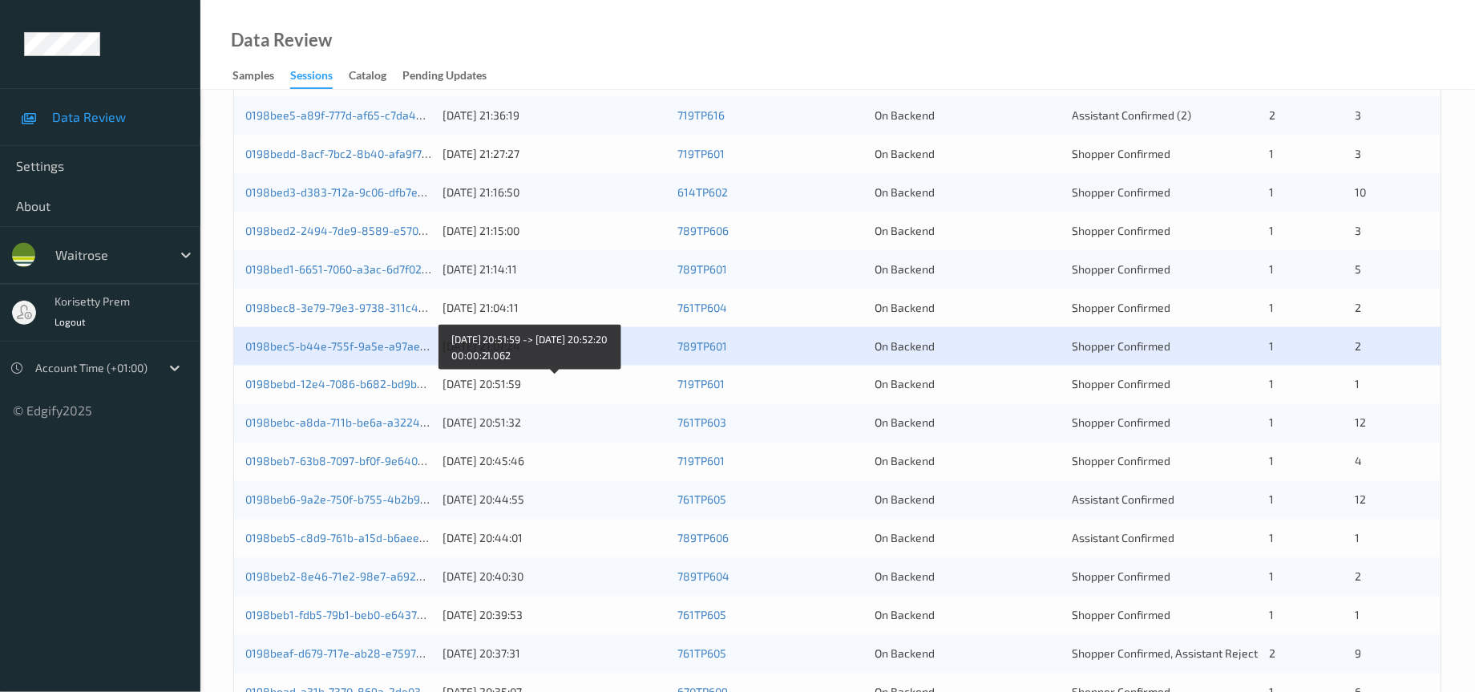
click at [470, 393] on div "18/08/2025 20:51:59" at bounding box center [554, 385] width 224 height 16
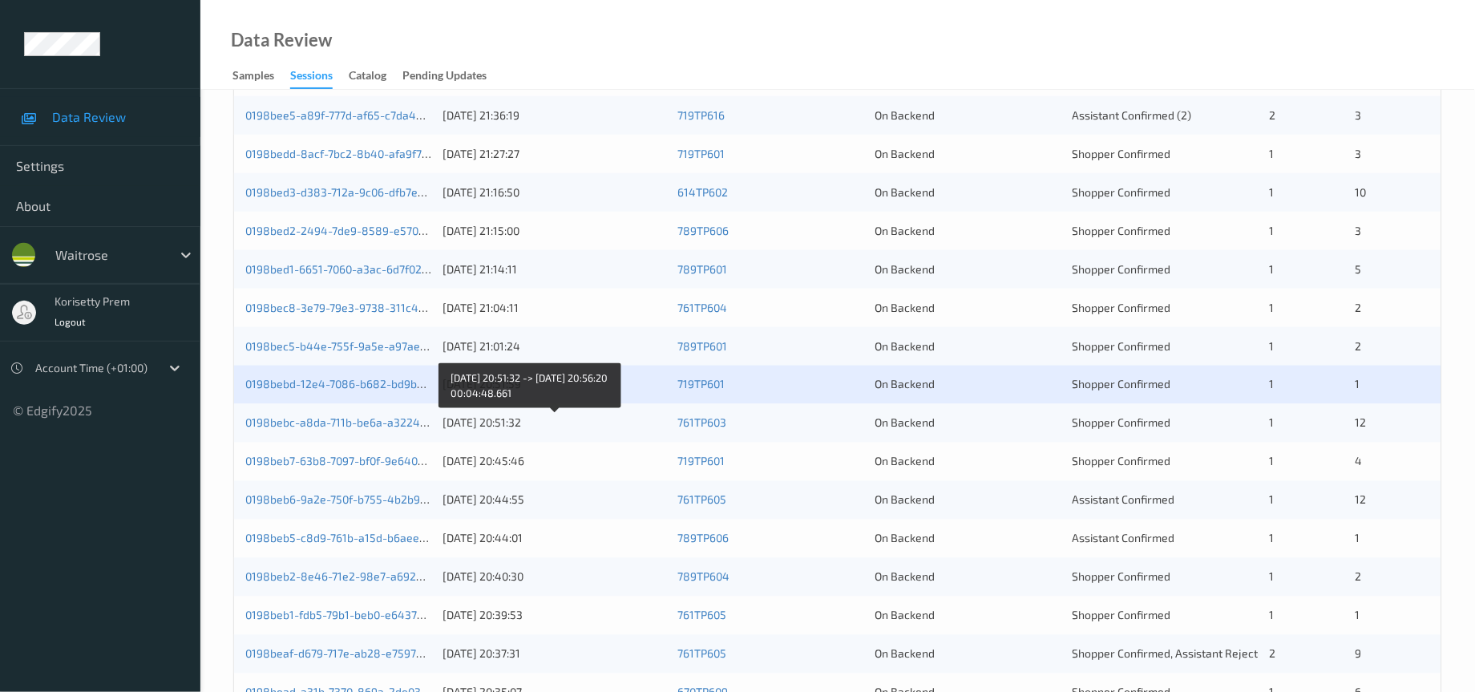
click at [507, 431] on div "18/08/2025 20:51:32" at bounding box center [554, 423] width 224 height 16
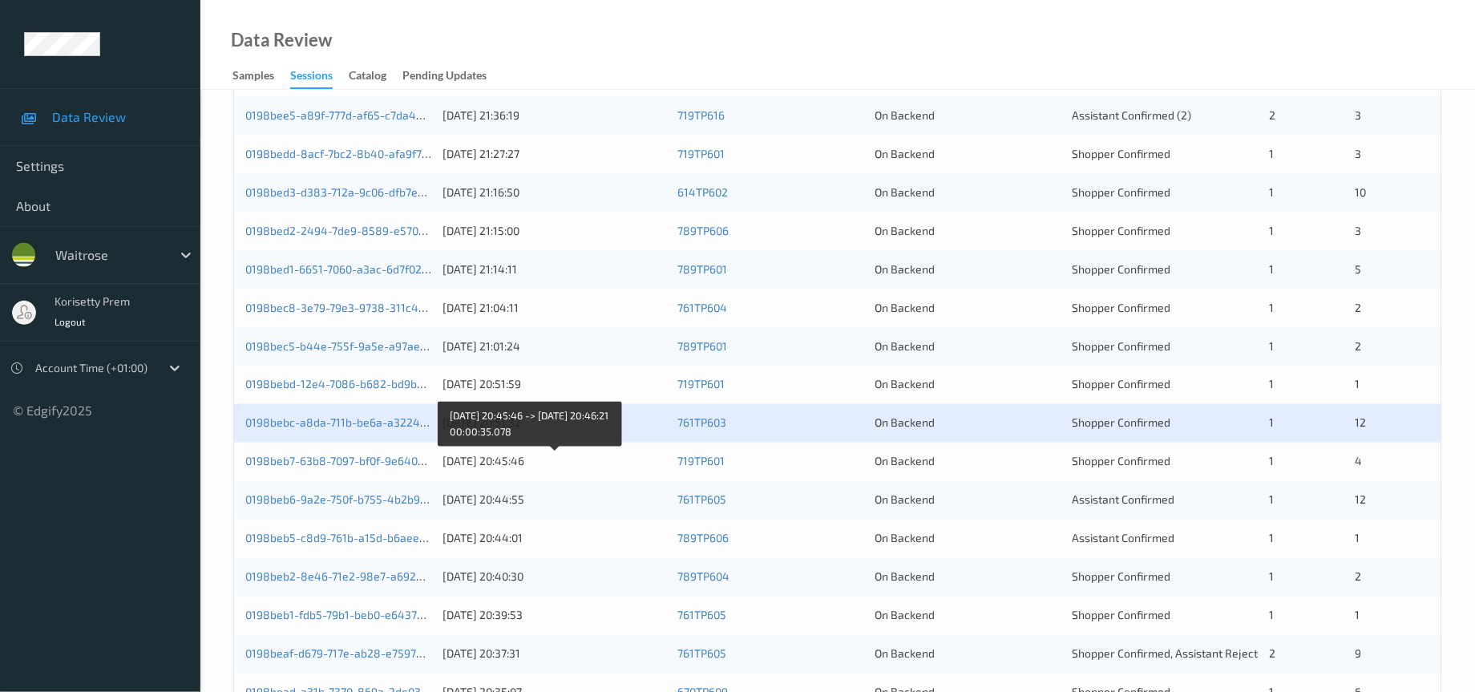
click at [484, 470] on div "18/08/2025 20:45:46" at bounding box center [554, 462] width 224 height 16
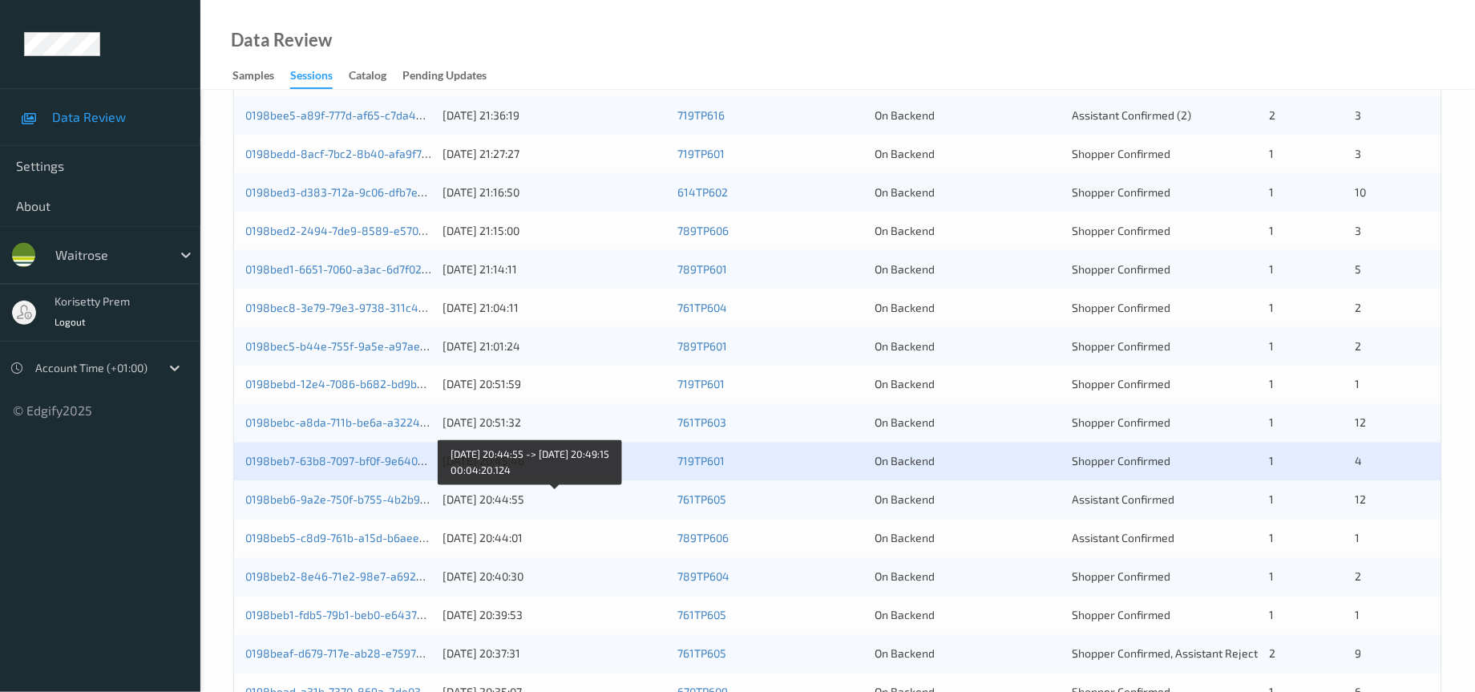
click at [457, 508] on div "18/08/2025 20:44:55" at bounding box center [554, 500] width 224 height 16
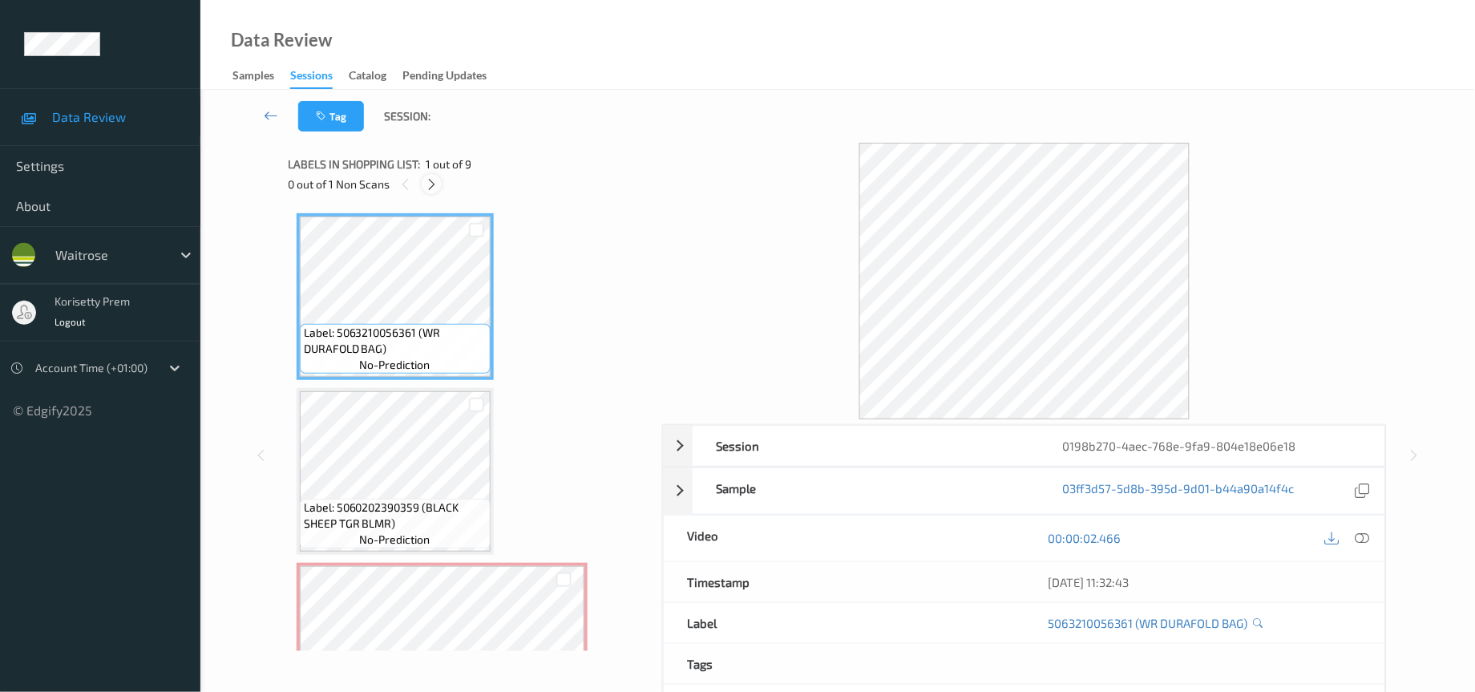
click at [438, 177] on icon at bounding box center [432, 184] width 14 height 14
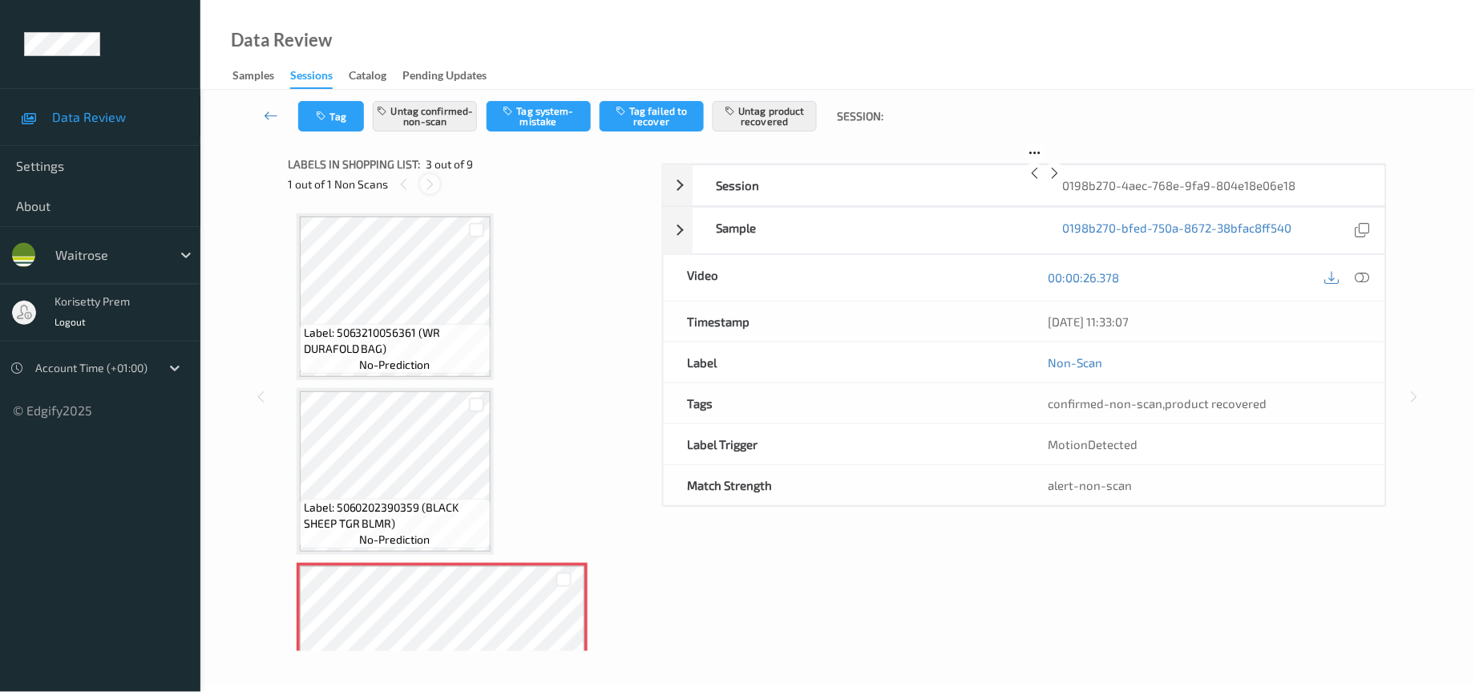
scroll to position [180, 0]
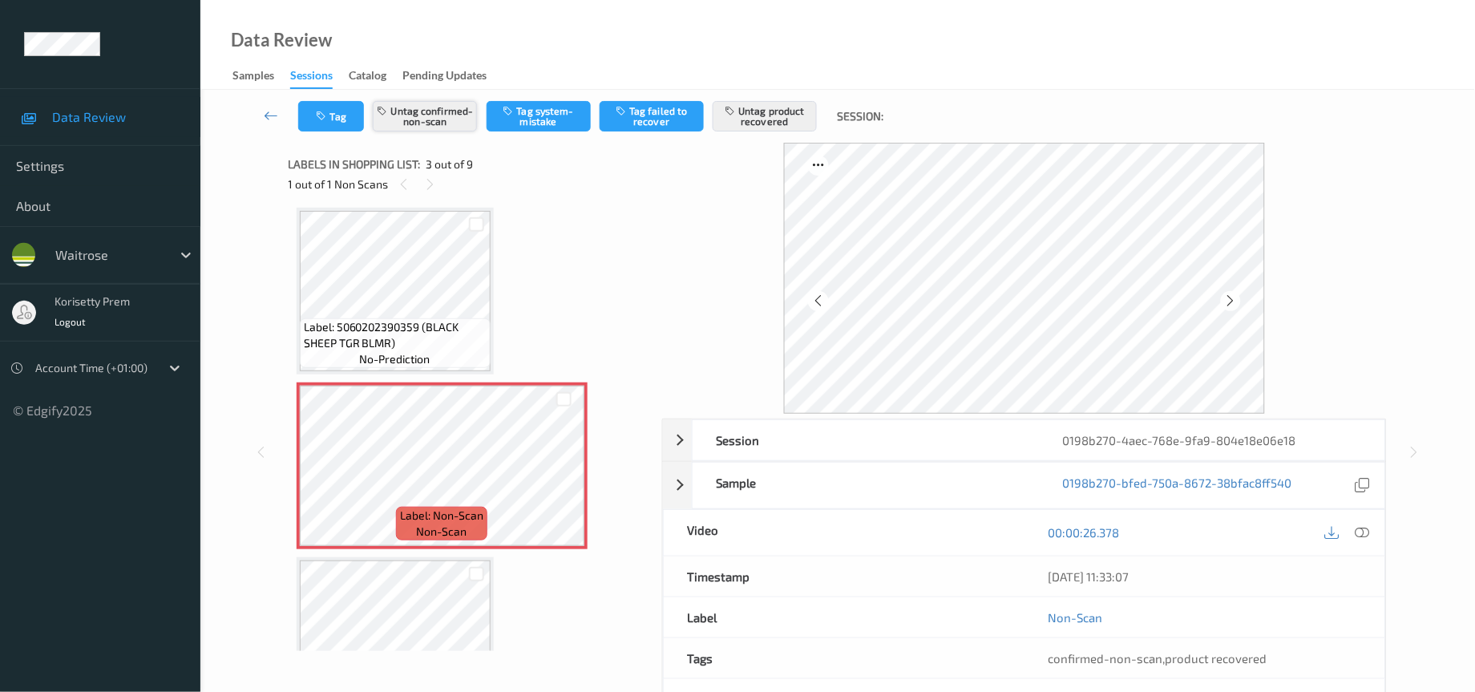
click at [428, 112] on button "Untag confirmed-non-scan" at bounding box center [425, 116] width 104 height 30
click at [761, 126] on button "Untag product recovered" at bounding box center [765, 116] width 104 height 30
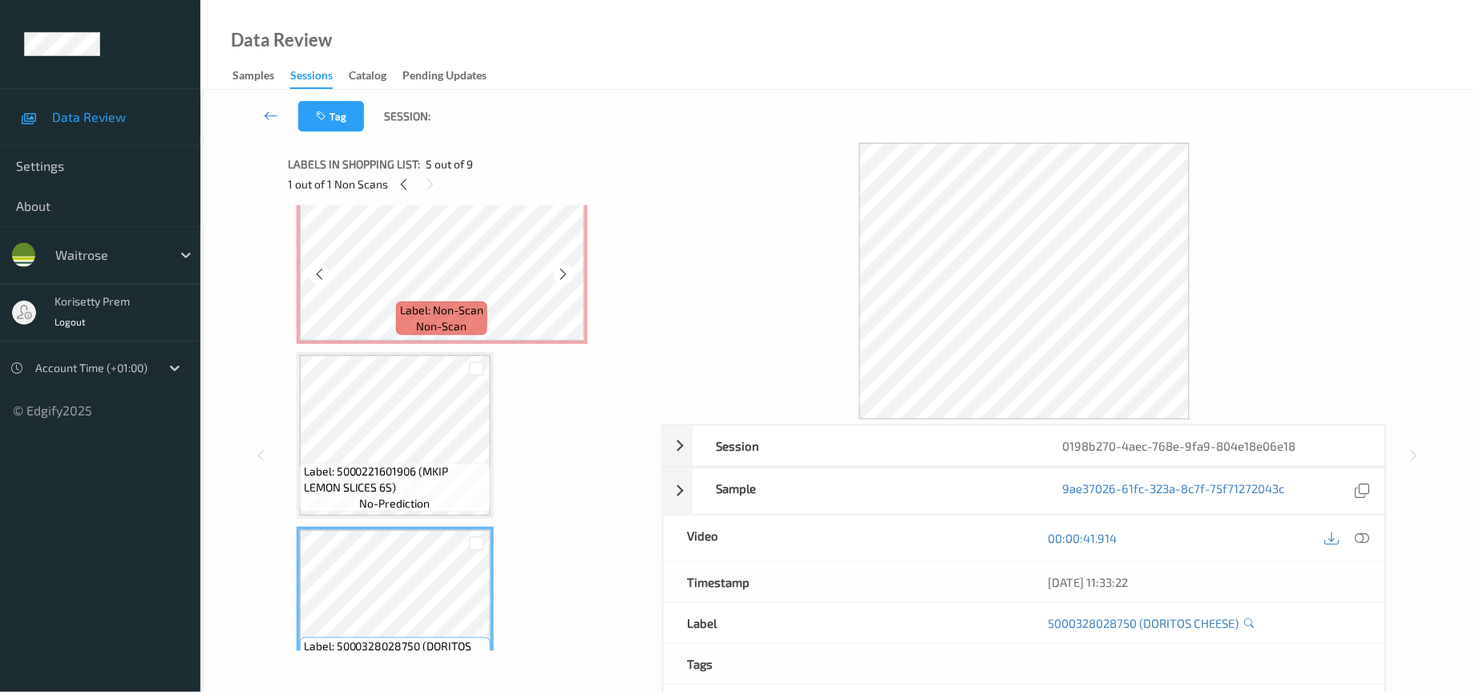
scroll to position [390, 0]
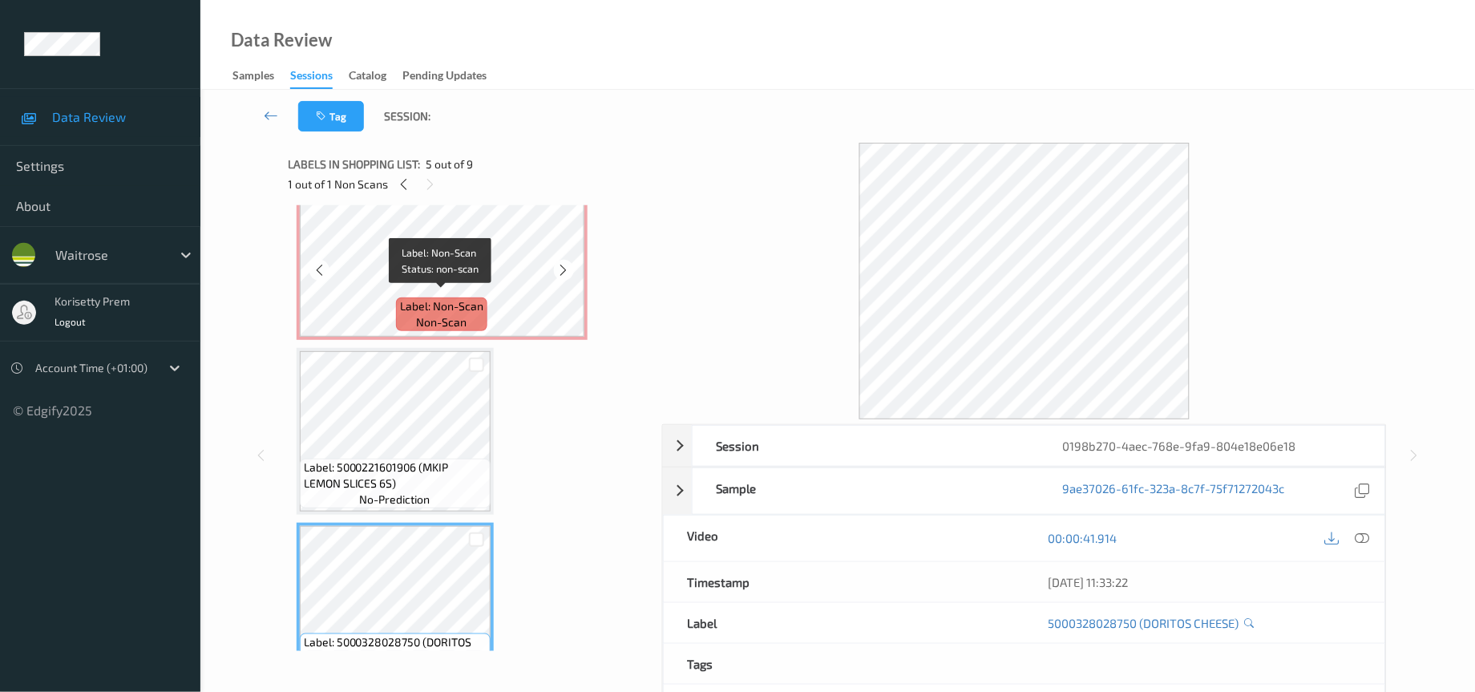
click at [441, 298] on span "Label: Non-Scan" at bounding box center [441, 306] width 83 height 16
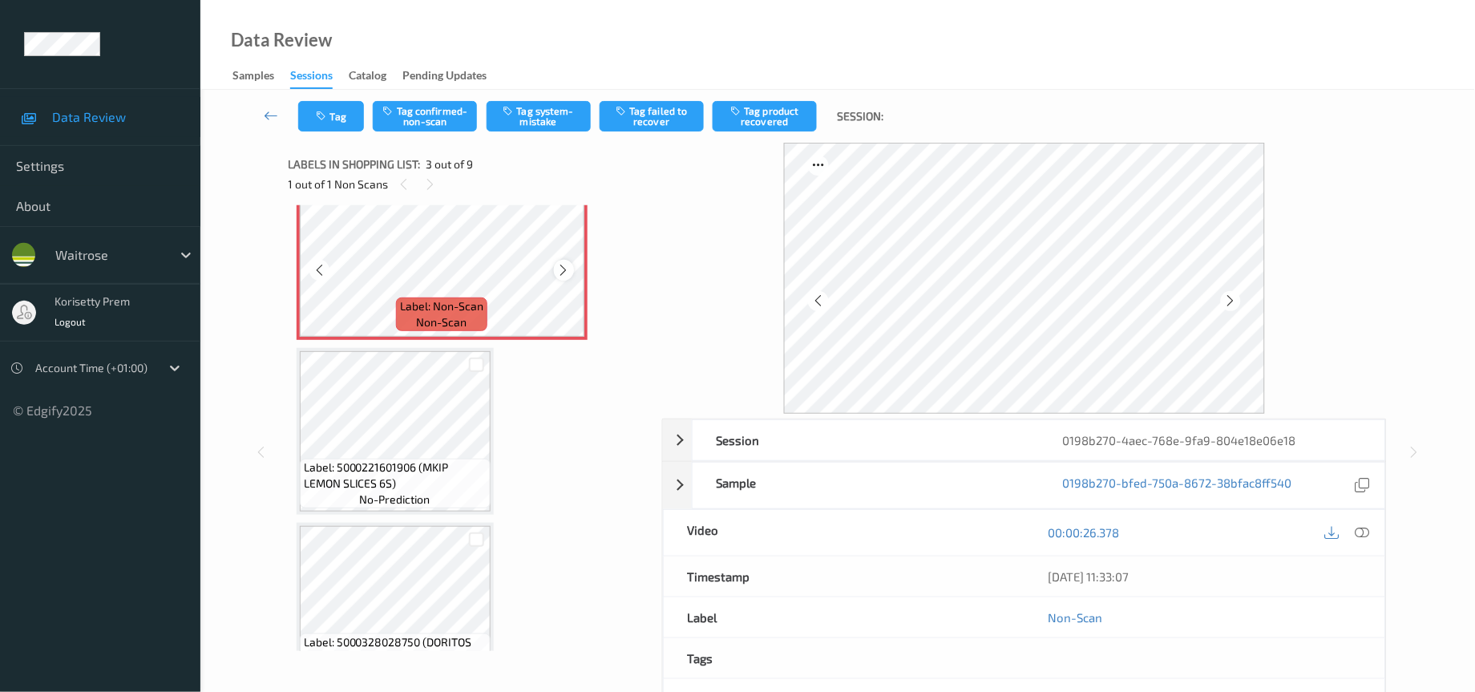
click at [554, 264] on div at bounding box center [564, 270] width 20 height 20
click at [425, 121] on button "Tag confirmed-non-scan" at bounding box center [425, 116] width 104 height 30
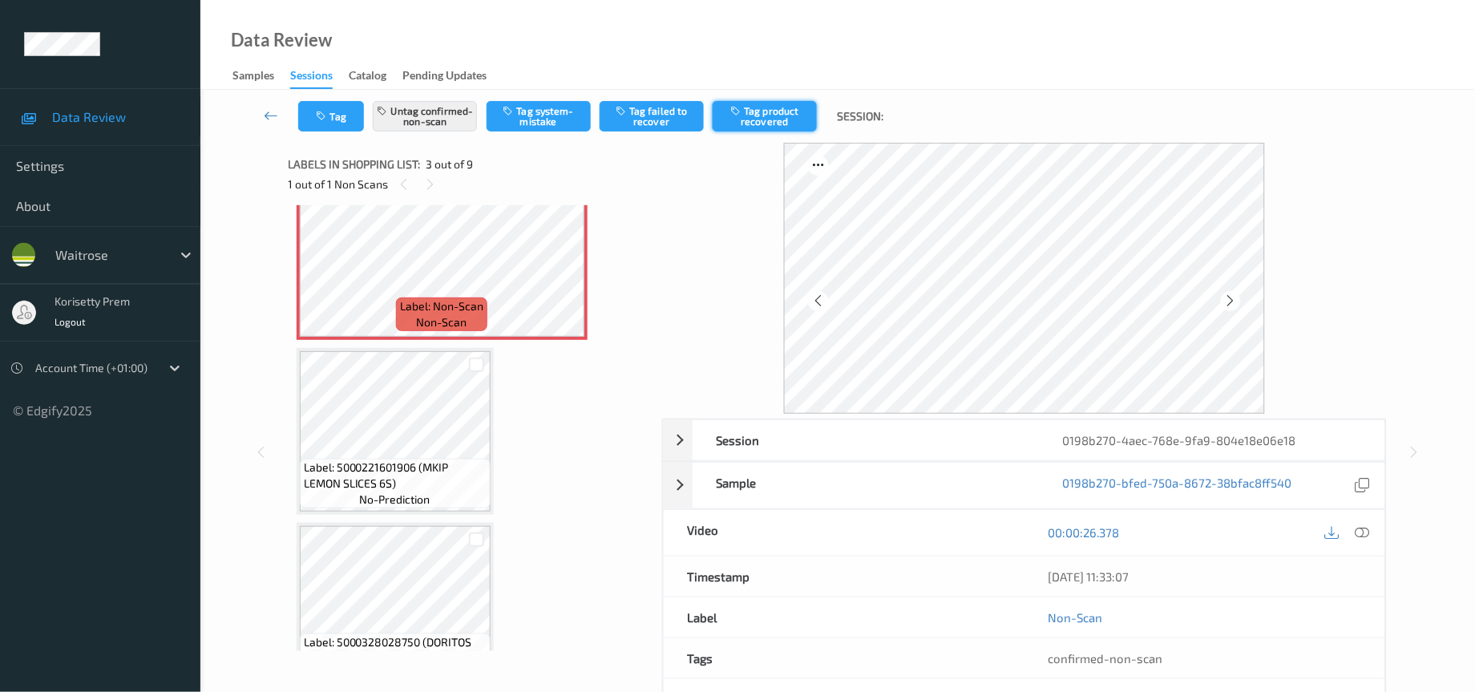
click at [761, 118] on button "Tag product recovered" at bounding box center [765, 116] width 104 height 30
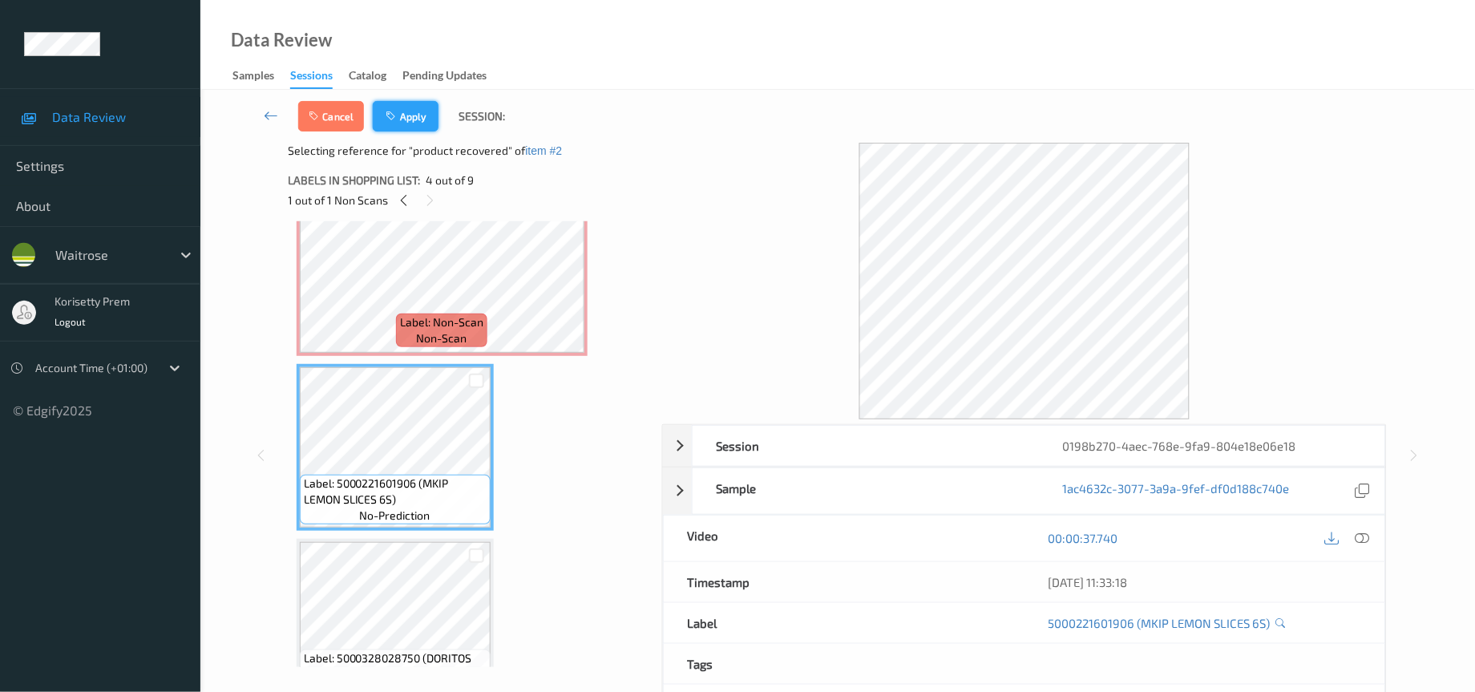
click at [415, 114] on button "Apply" at bounding box center [406, 116] width 66 height 30
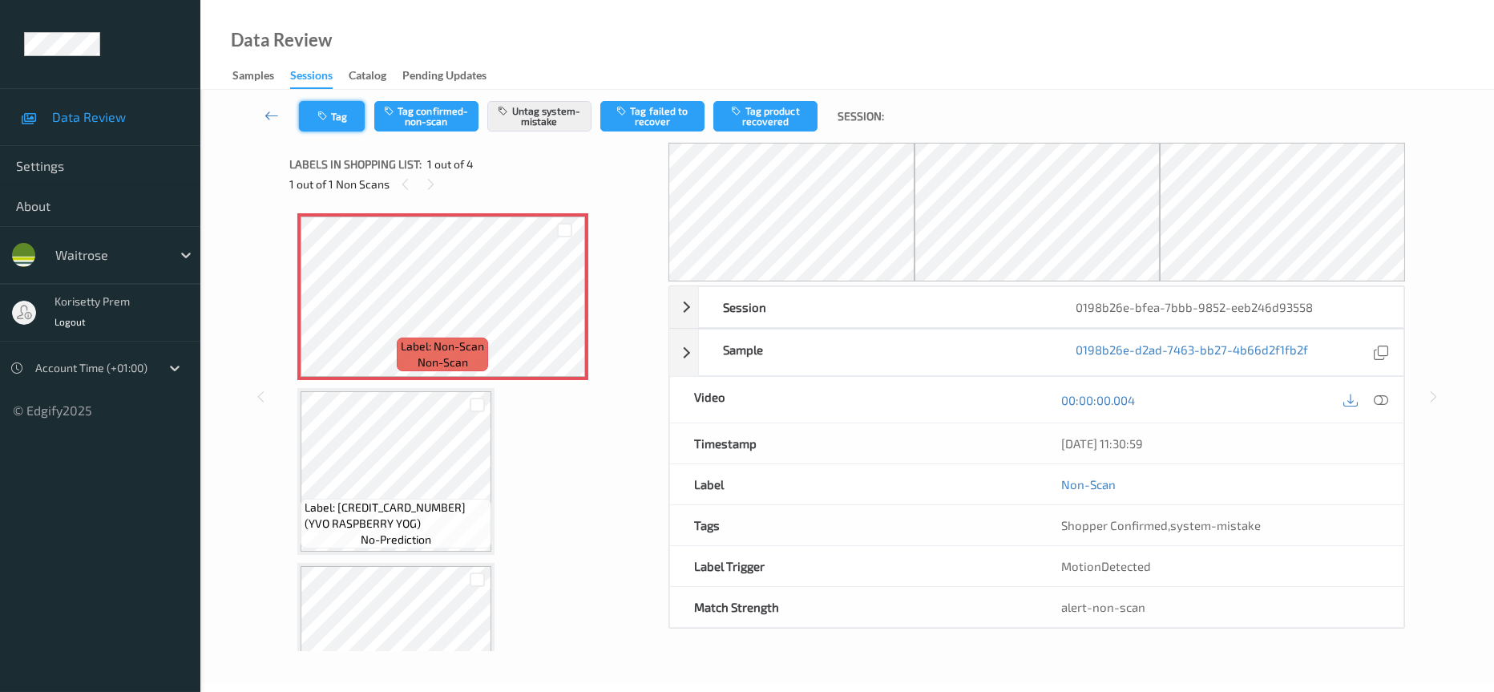
click at [313, 107] on button "Tag" at bounding box center [332, 116] width 66 height 30
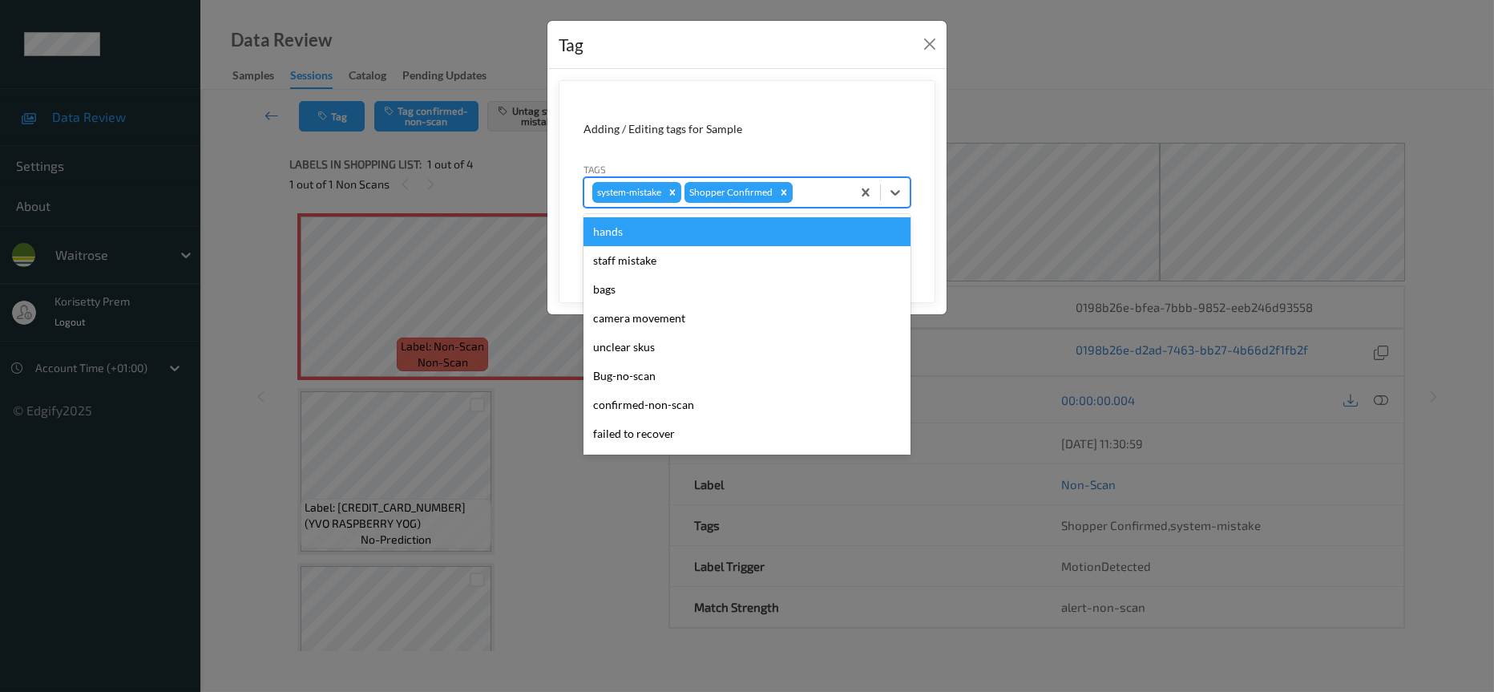
click at [818, 195] on div at bounding box center [819, 192] width 47 height 19
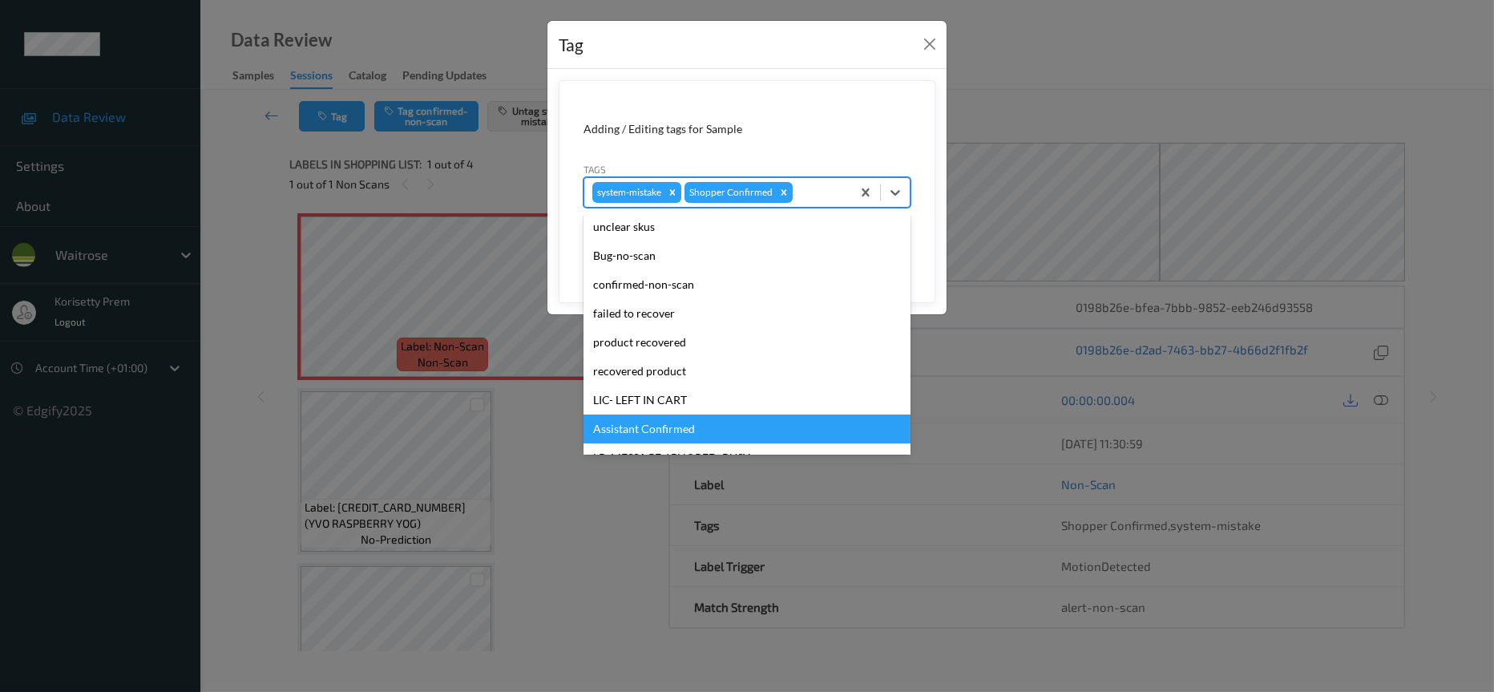
scroll to position [240, 0]
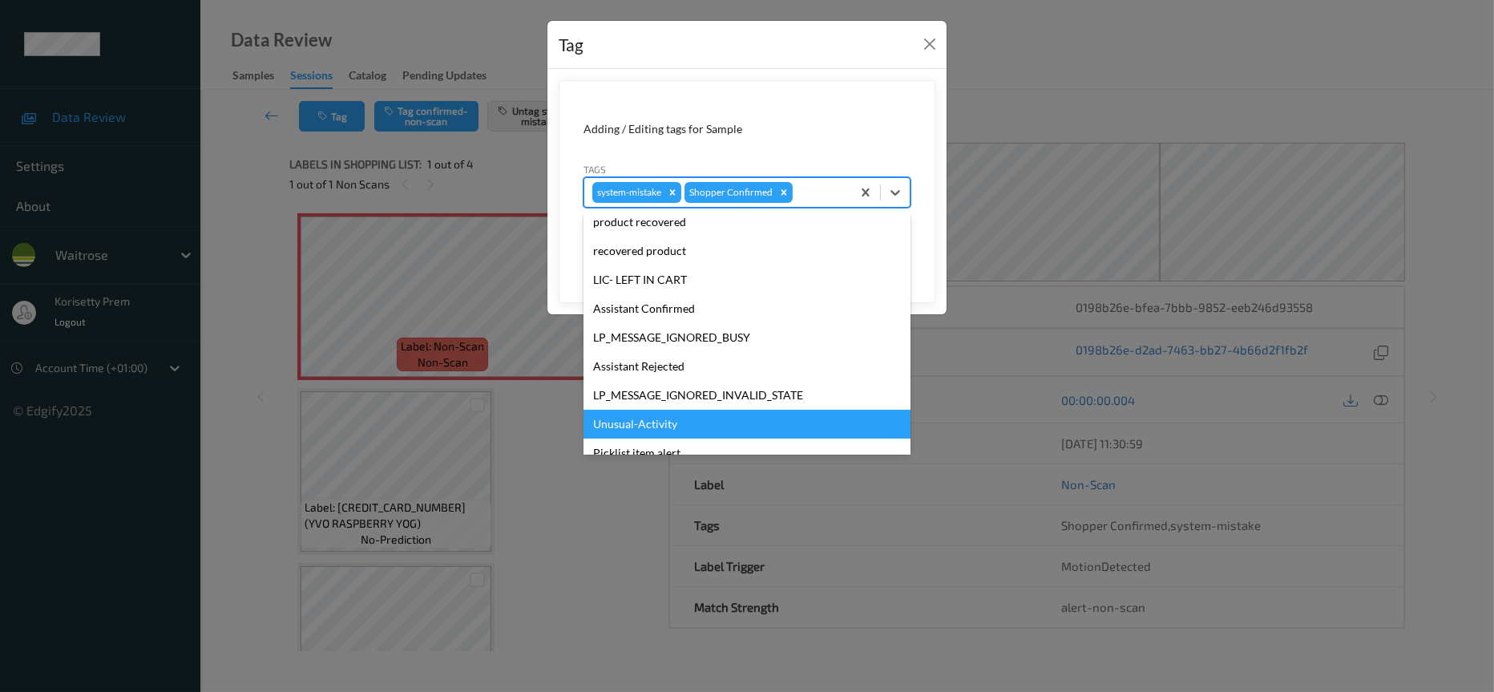
click at [636, 428] on div "Unusual-Activity" at bounding box center [746, 424] width 327 height 29
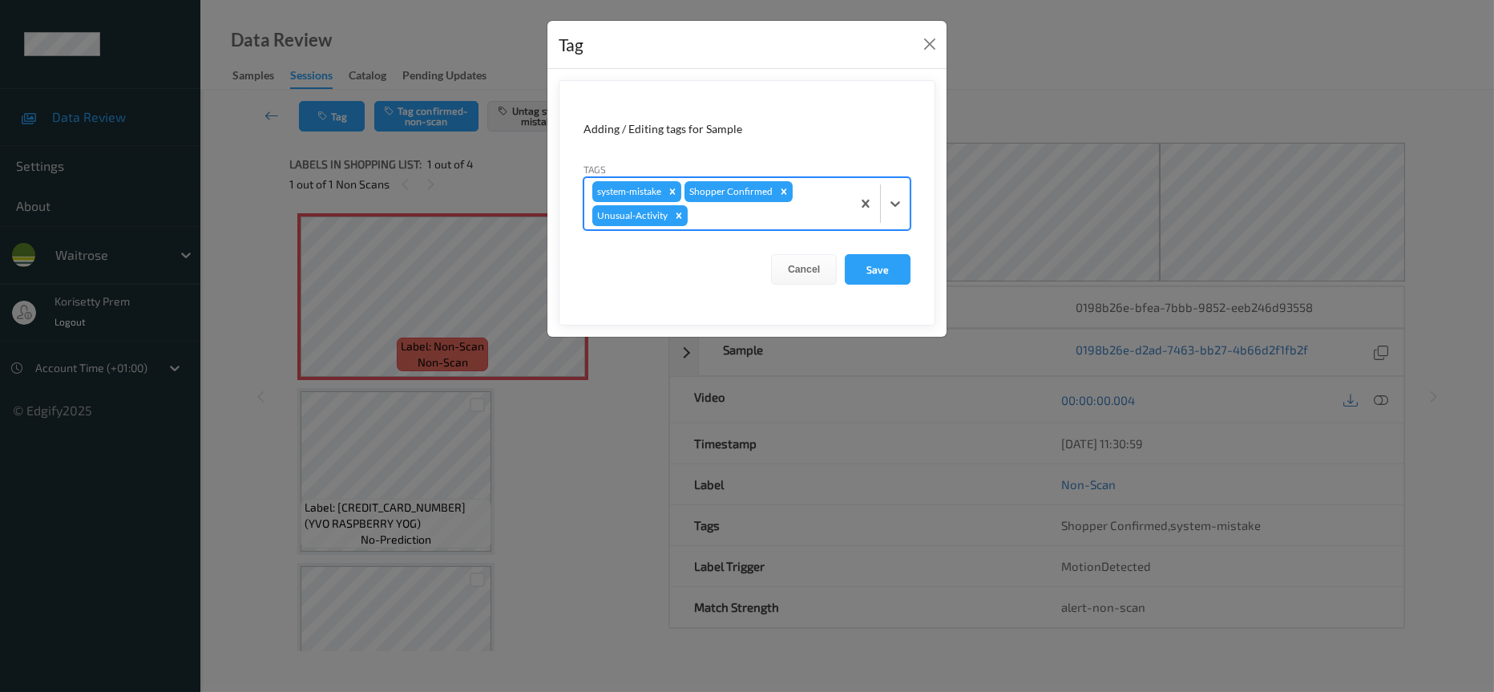
click at [749, 217] on div at bounding box center [767, 215] width 152 height 19
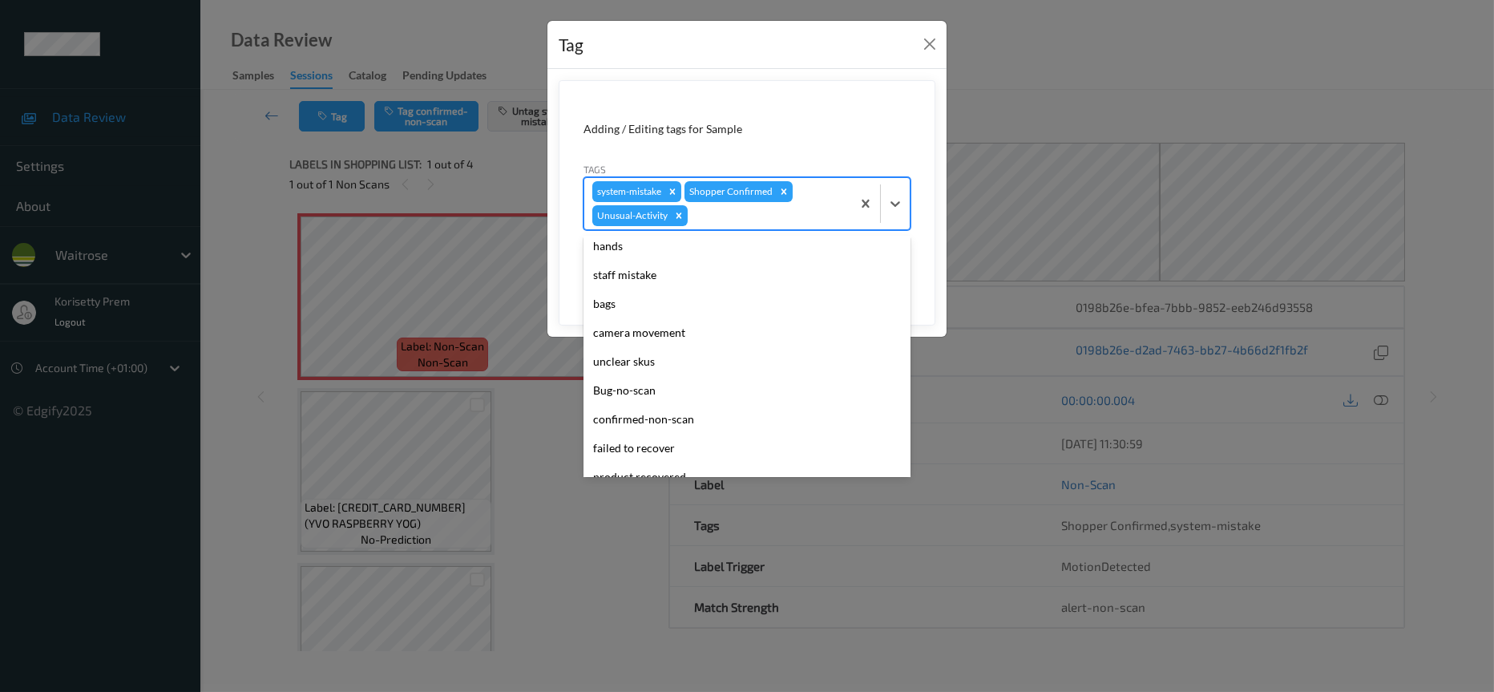
scroll to position [0, 0]
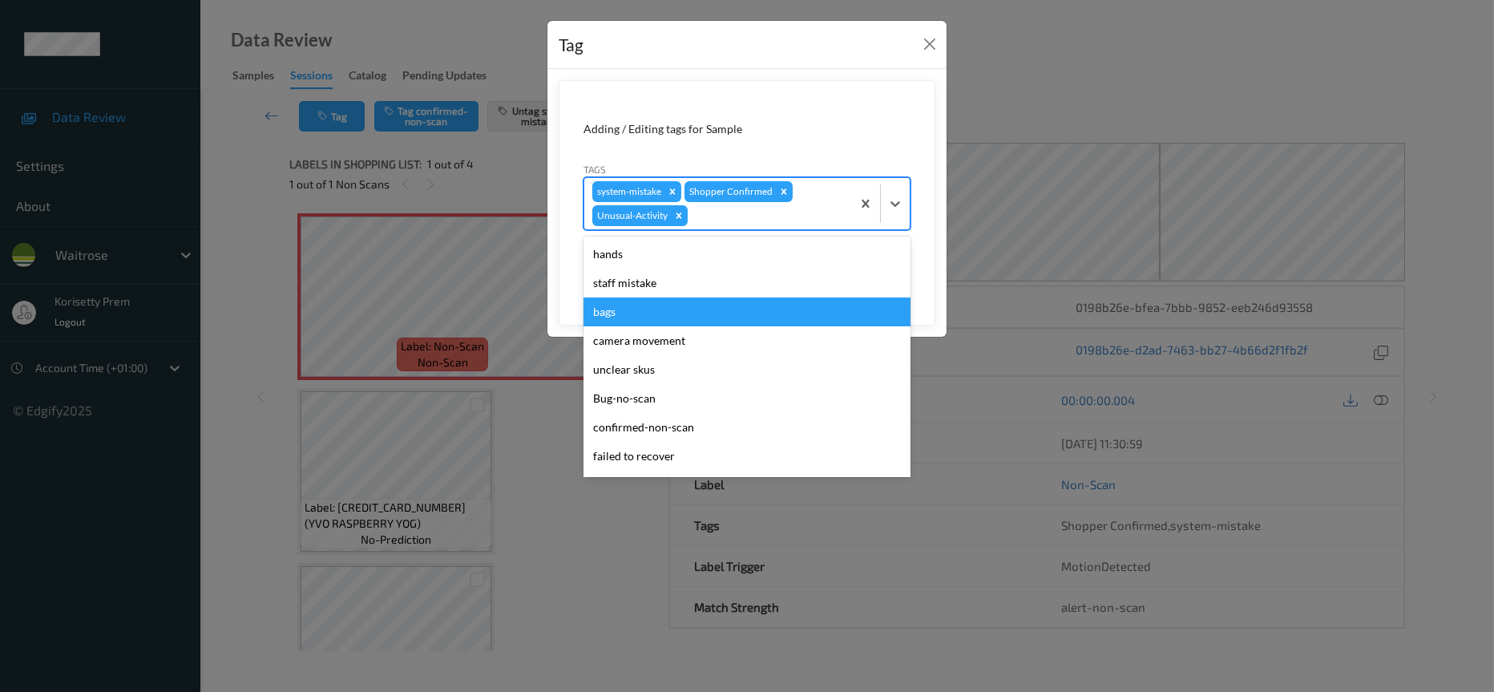
click at [611, 317] on div "bags" at bounding box center [746, 311] width 327 height 29
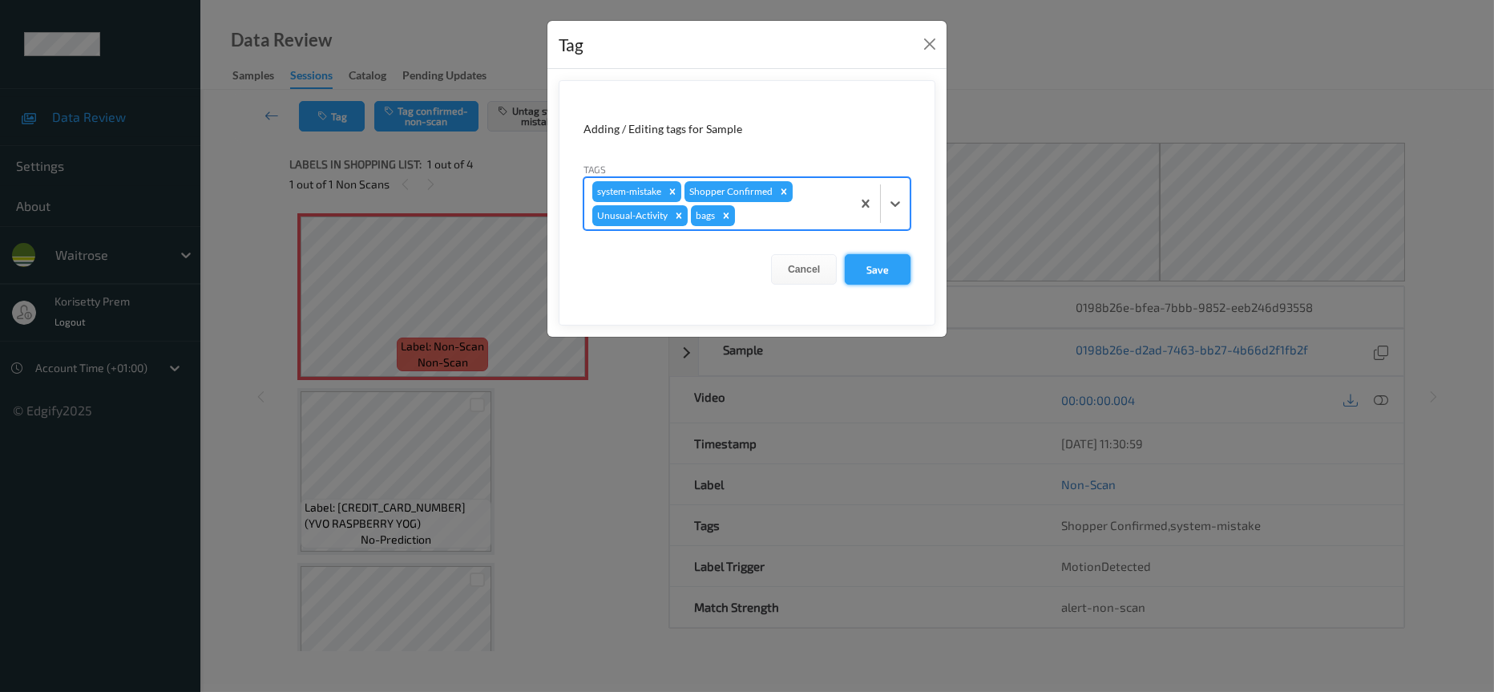
click at [872, 268] on button "Save" at bounding box center [878, 269] width 66 height 30
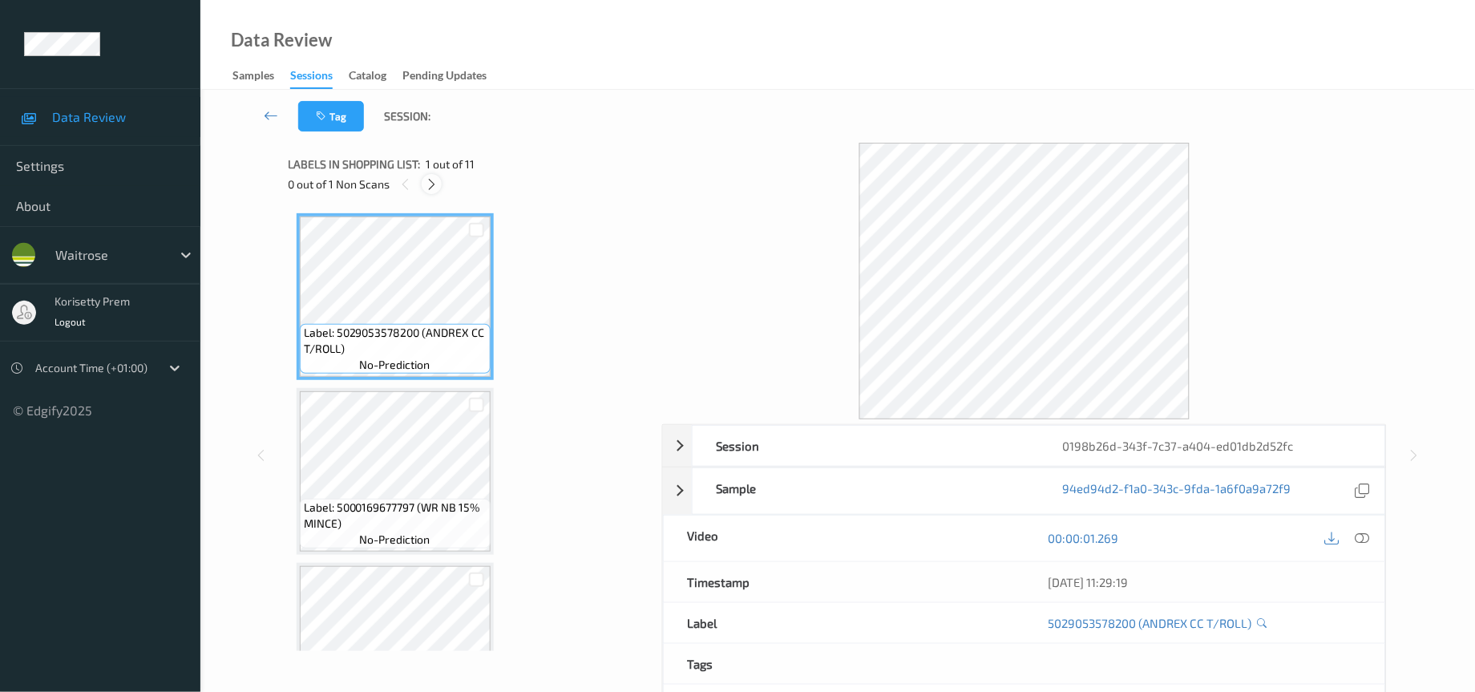
click at [427, 181] on icon at bounding box center [432, 184] width 14 height 14
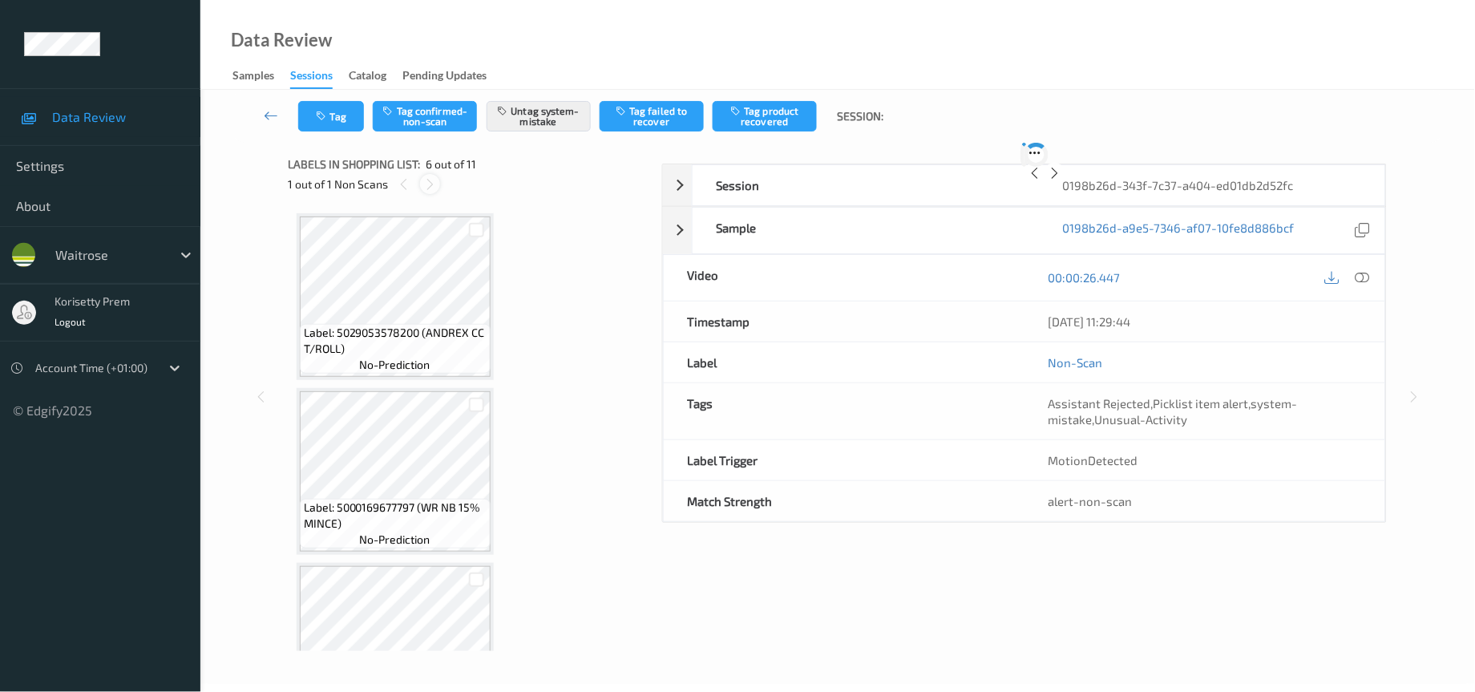
scroll to position [698, 0]
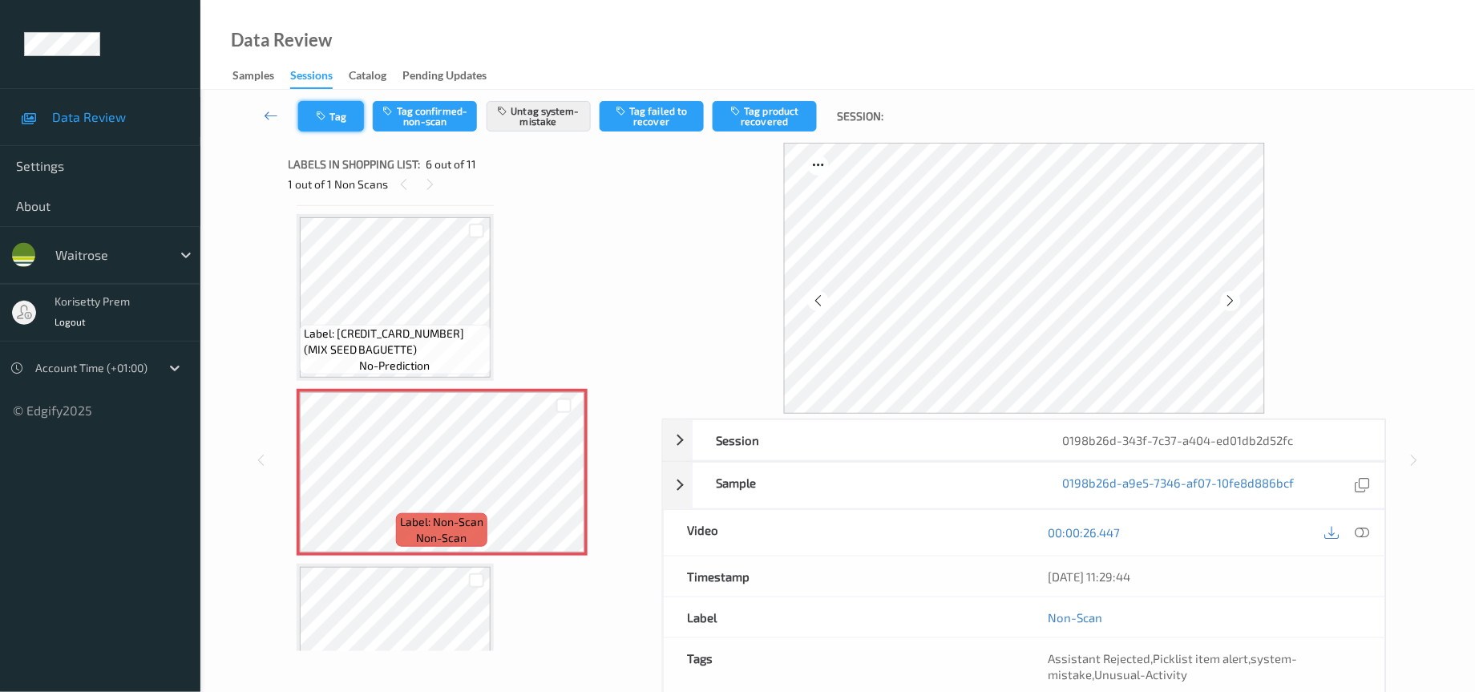
click at [337, 111] on button "Tag" at bounding box center [331, 116] width 66 height 30
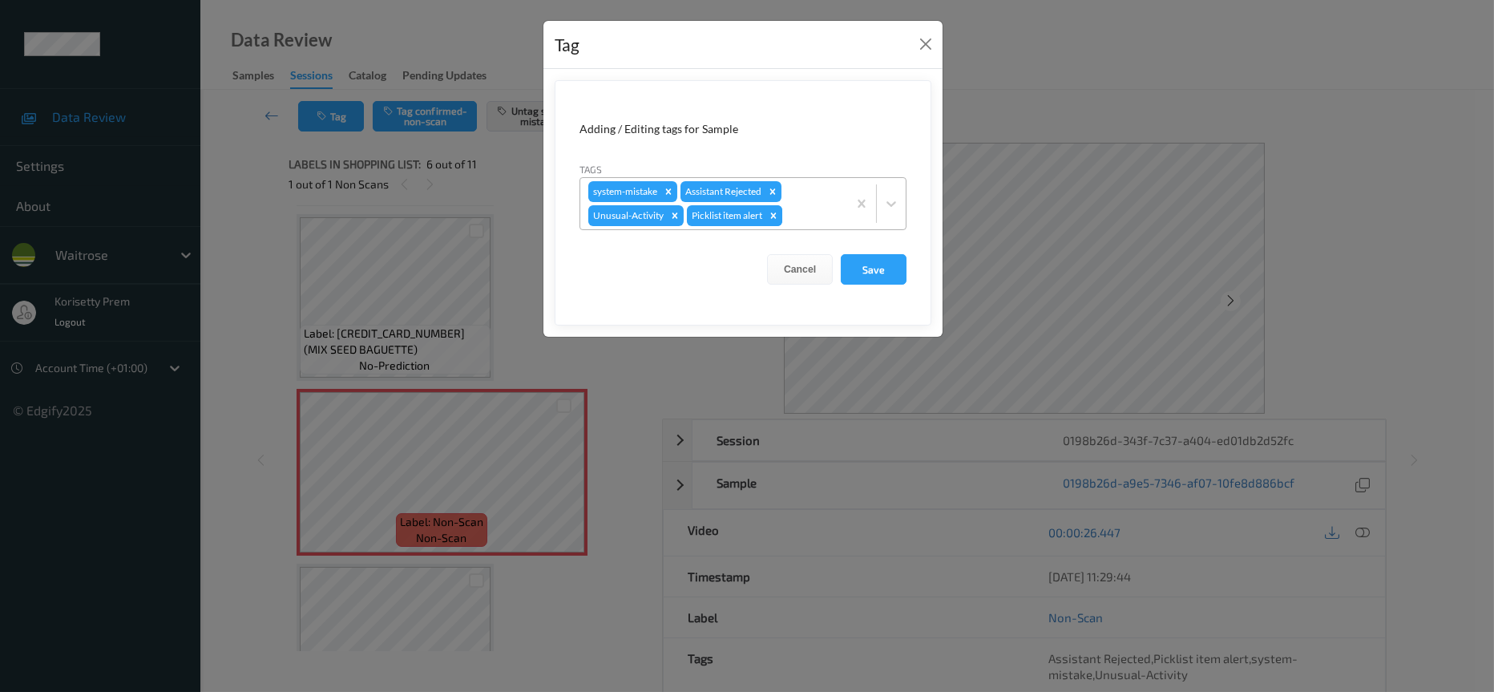
click at [776, 214] on icon "Remove Picklist item alert" at bounding box center [773, 215] width 11 height 11
click at [876, 268] on button "Save" at bounding box center [874, 269] width 66 height 30
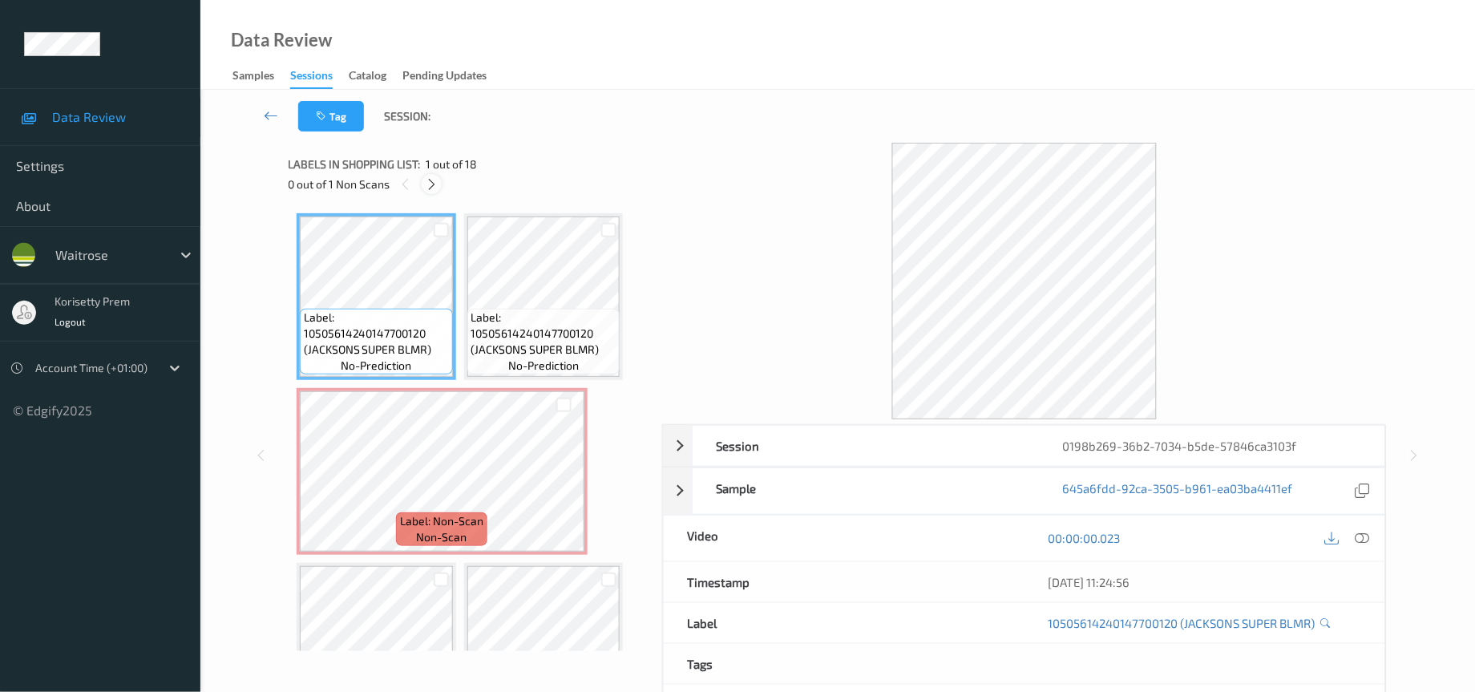
click at [438, 186] on icon at bounding box center [432, 184] width 14 height 14
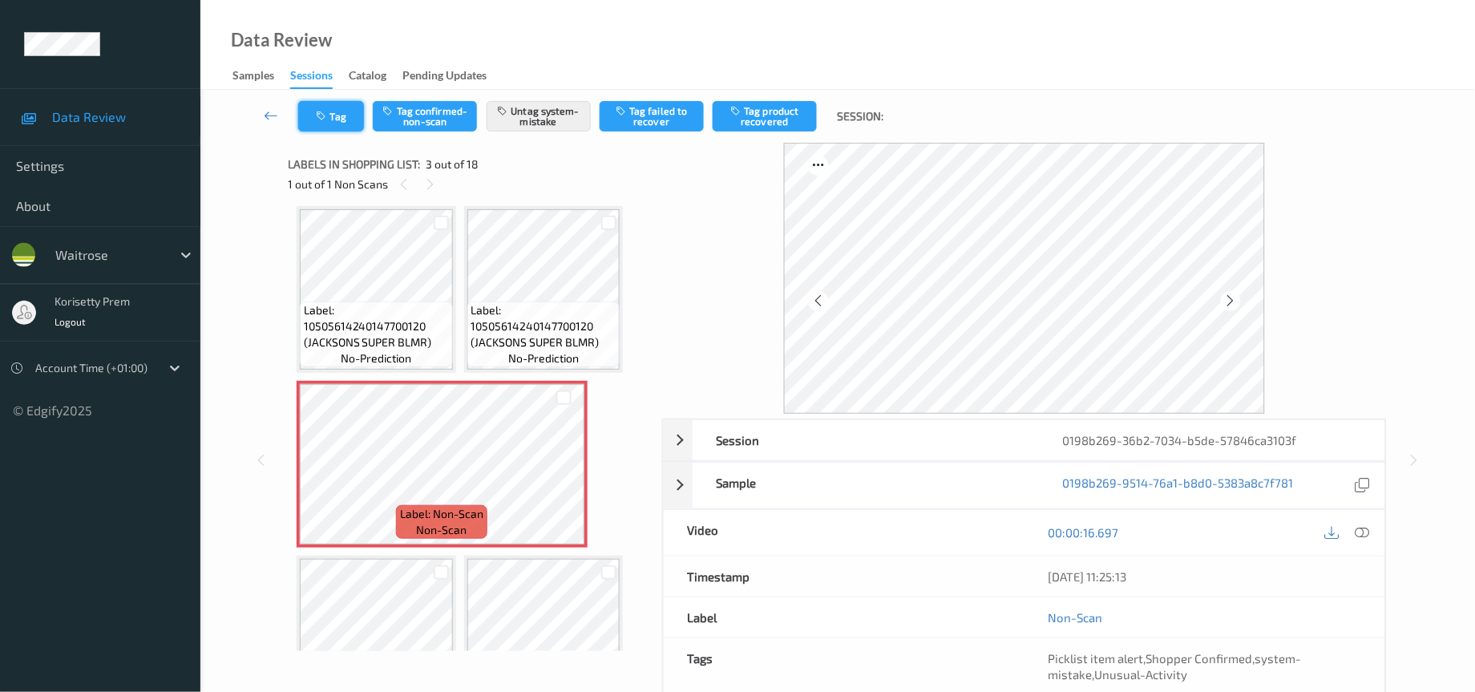
click at [340, 108] on button "Tag" at bounding box center [331, 116] width 66 height 30
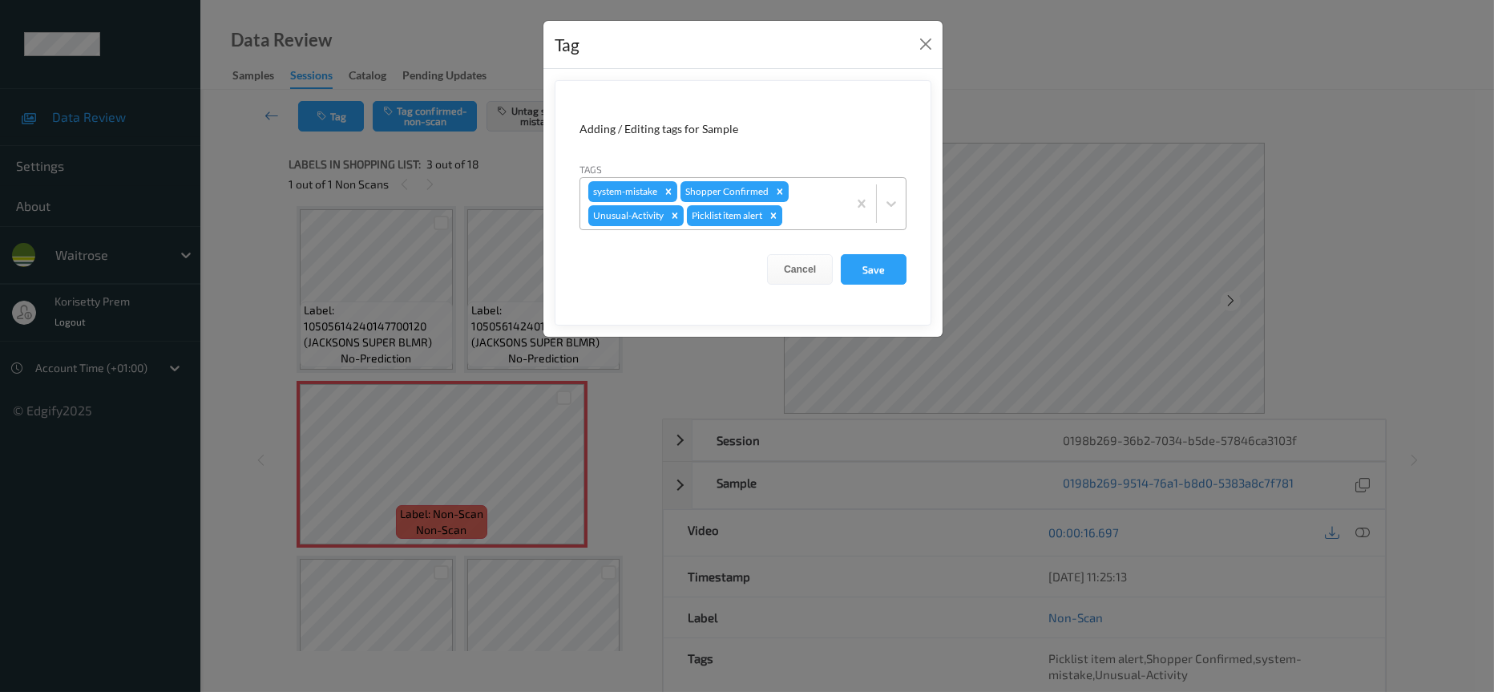
click at [774, 219] on icon "Remove Picklist item alert" at bounding box center [773, 215] width 11 height 11
click at [866, 273] on button "Save" at bounding box center [874, 269] width 66 height 30
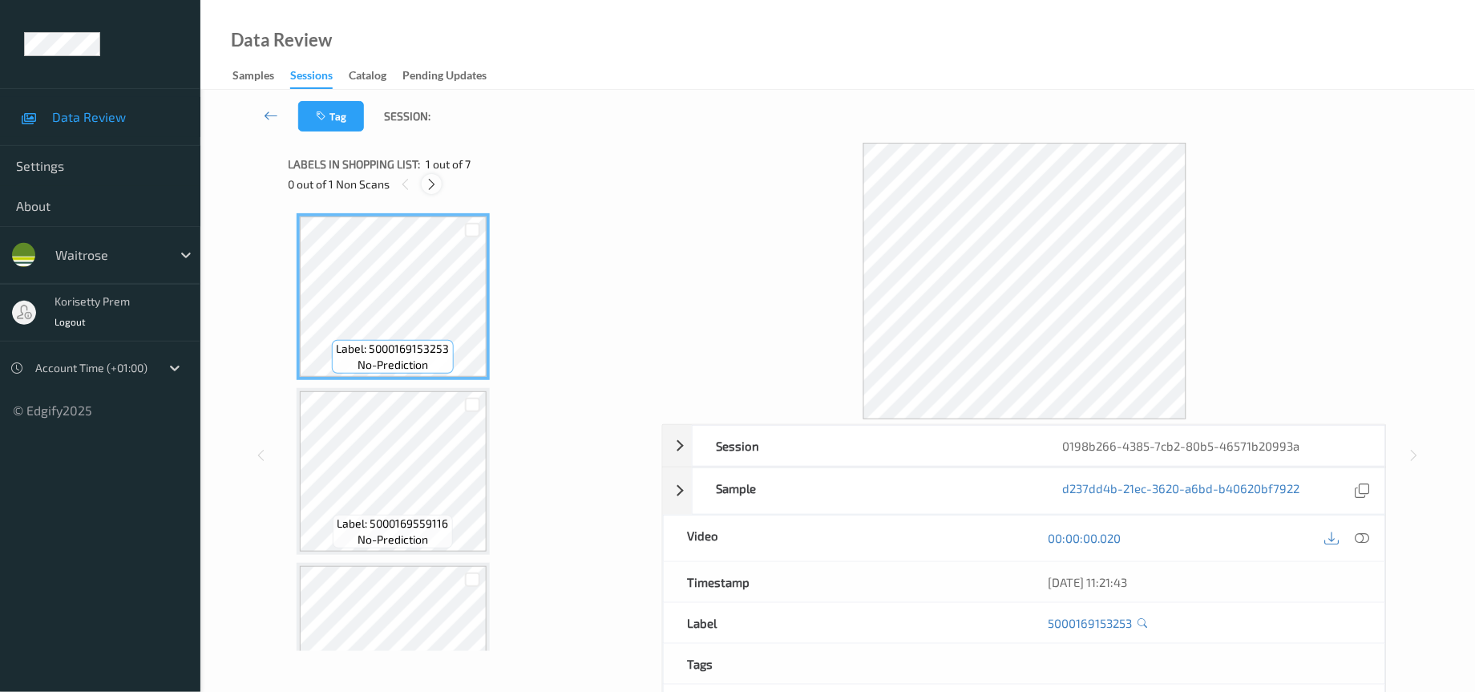
click at [430, 183] on icon at bounding box center [432, 184] width 14 height 14
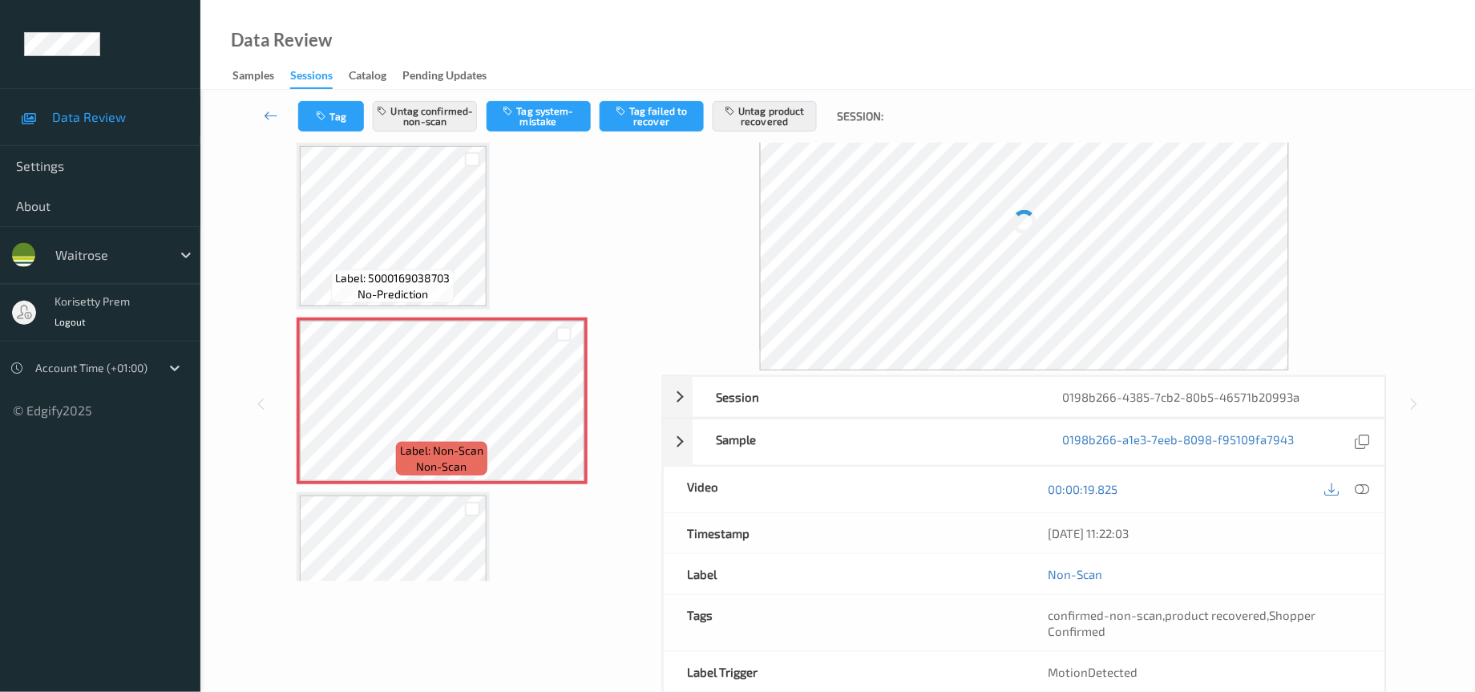
scroll to position [120, 0]
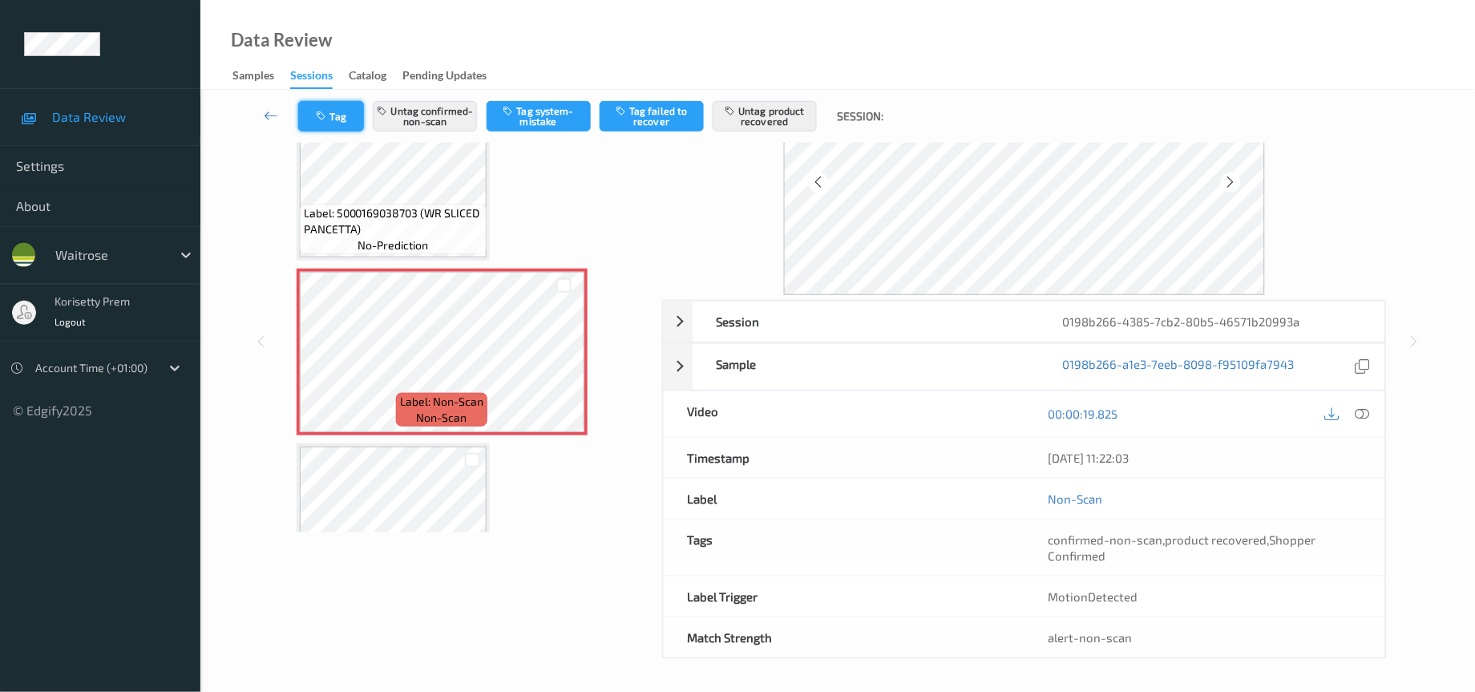
click at [333, 112] on button "Tag" at bounding box center [331, 116] width 66 height 30
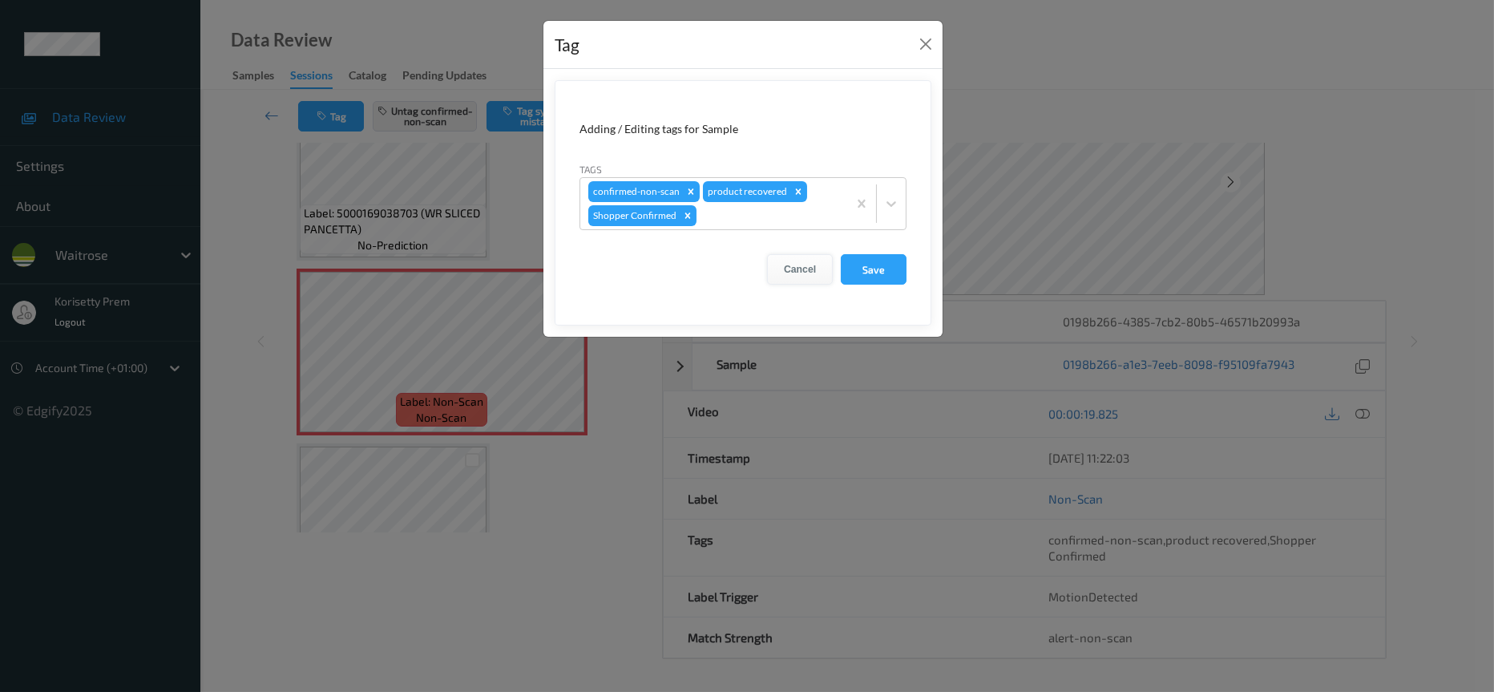
click at [804, 272] on button "Cancel" at bounding box center [800, 269] width 66 height 30
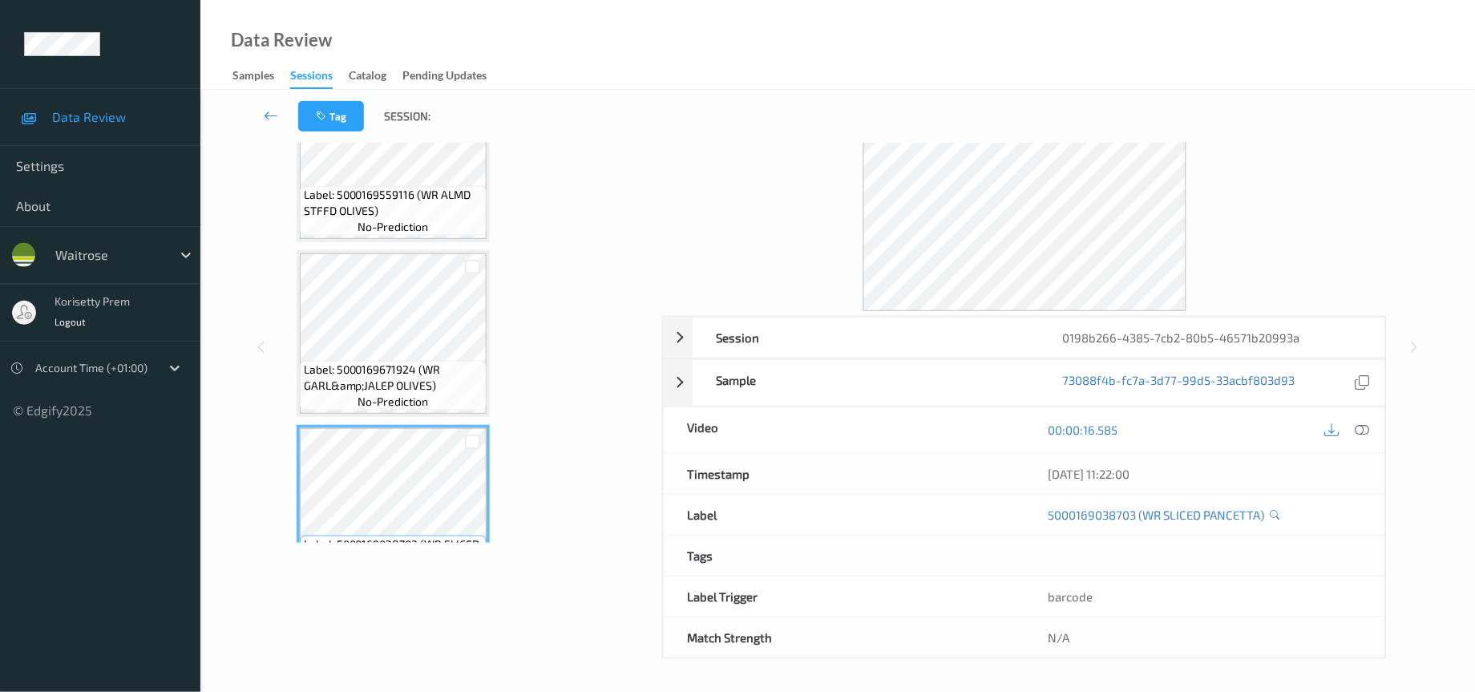
scroll to position [169, 0]
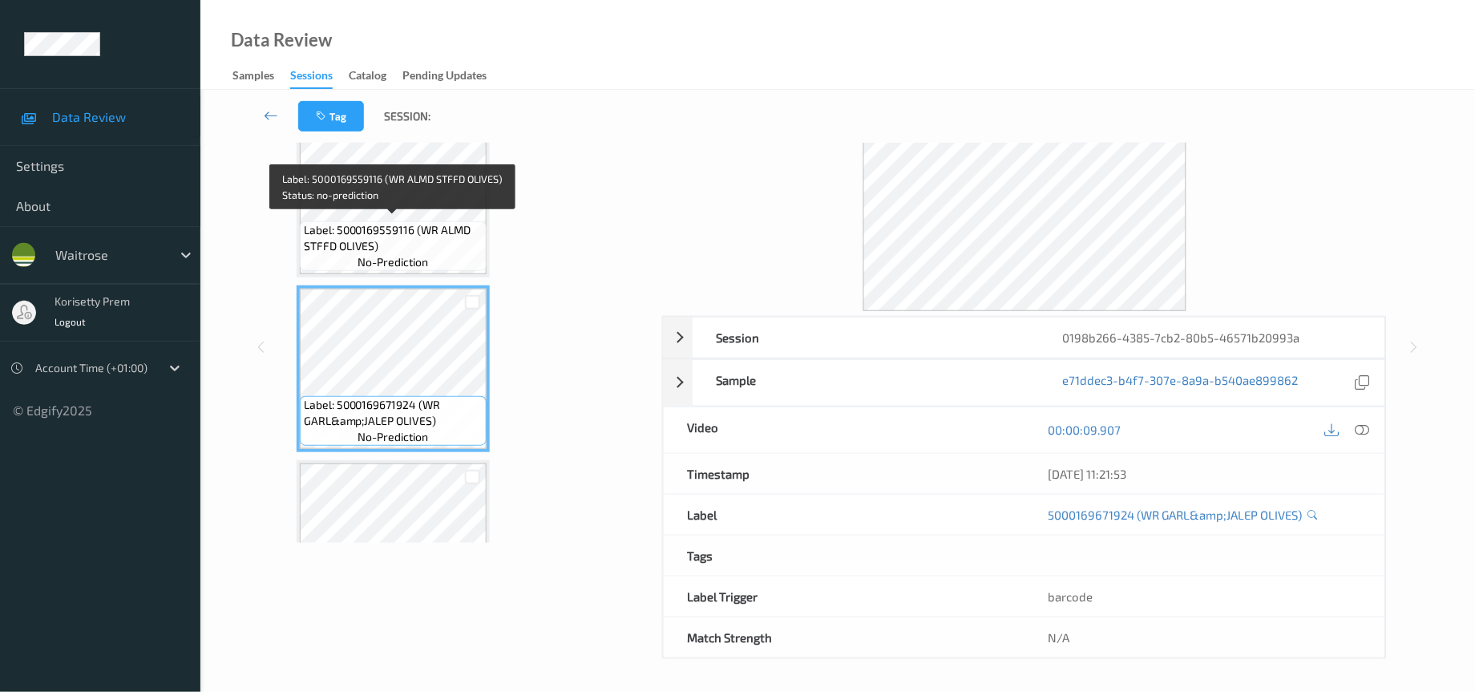
click at [412, 222] on span "Label: 5000169559116 (WR ALMD STFFD OLIVES)" at bounding box center [393, 238] width 179 height 32
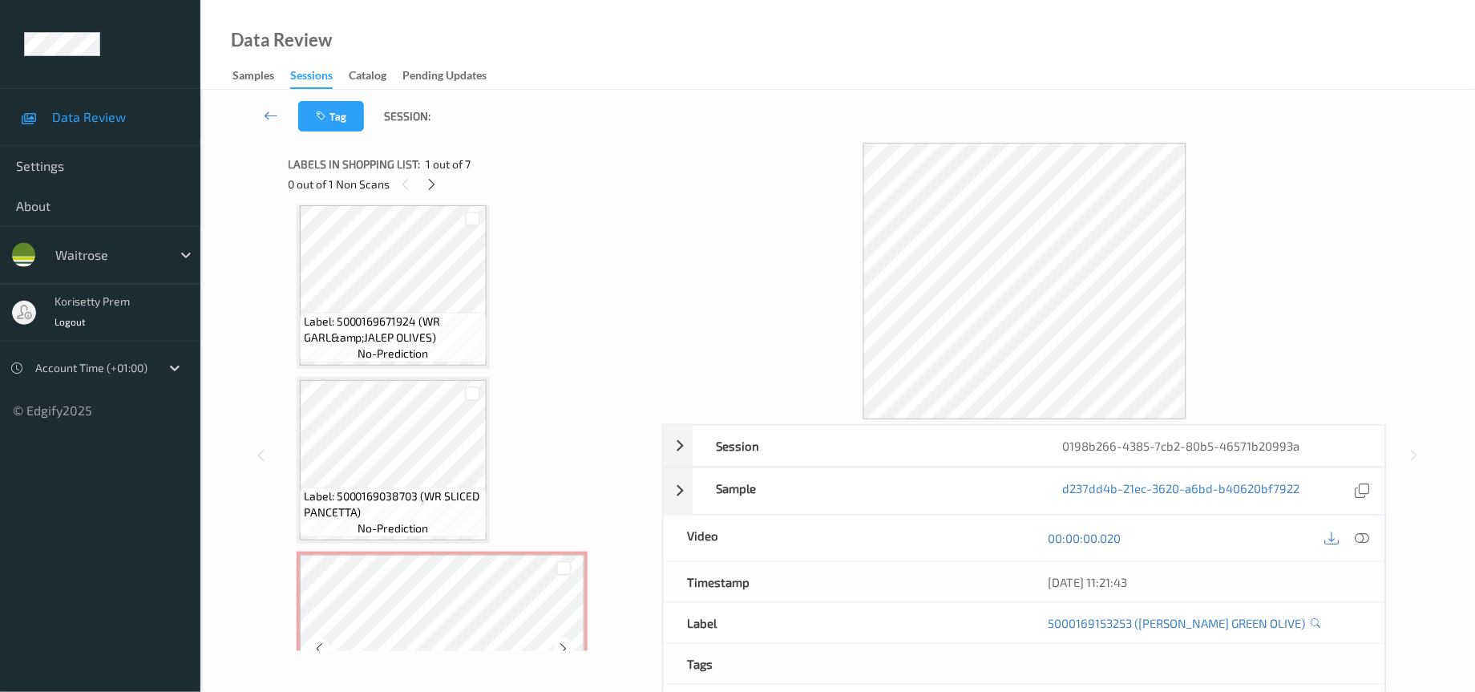
scroll to position [481, 0]
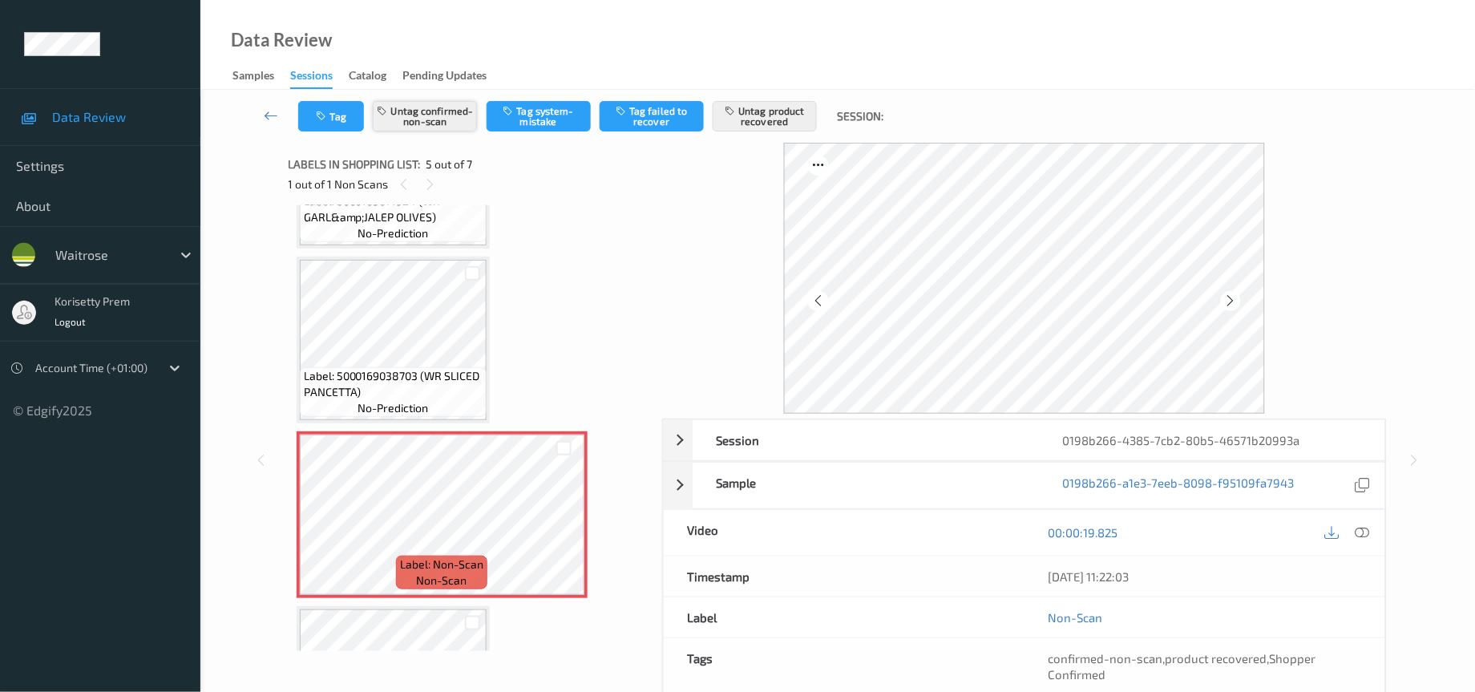
click at [434, 118] on button "Untag confirmed-non-scan" at bounding box center [425, 116] width 104 height 30
click at [759, 117] on button "Untag product recovered" at bounding box center [765, 116] width 104 height 30
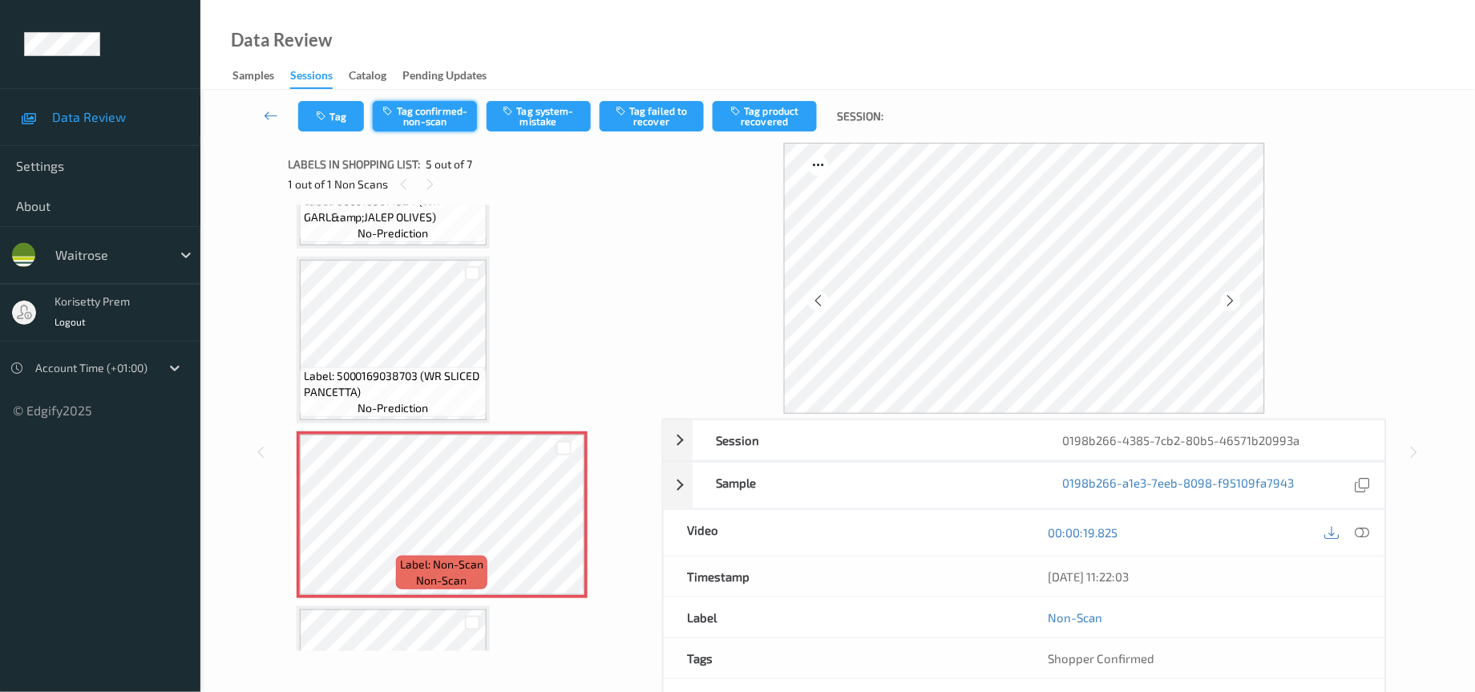
click at [437, 114] on button "Tag confirmed-non-scan" at bounding box center [425, 116] width 104 height 30
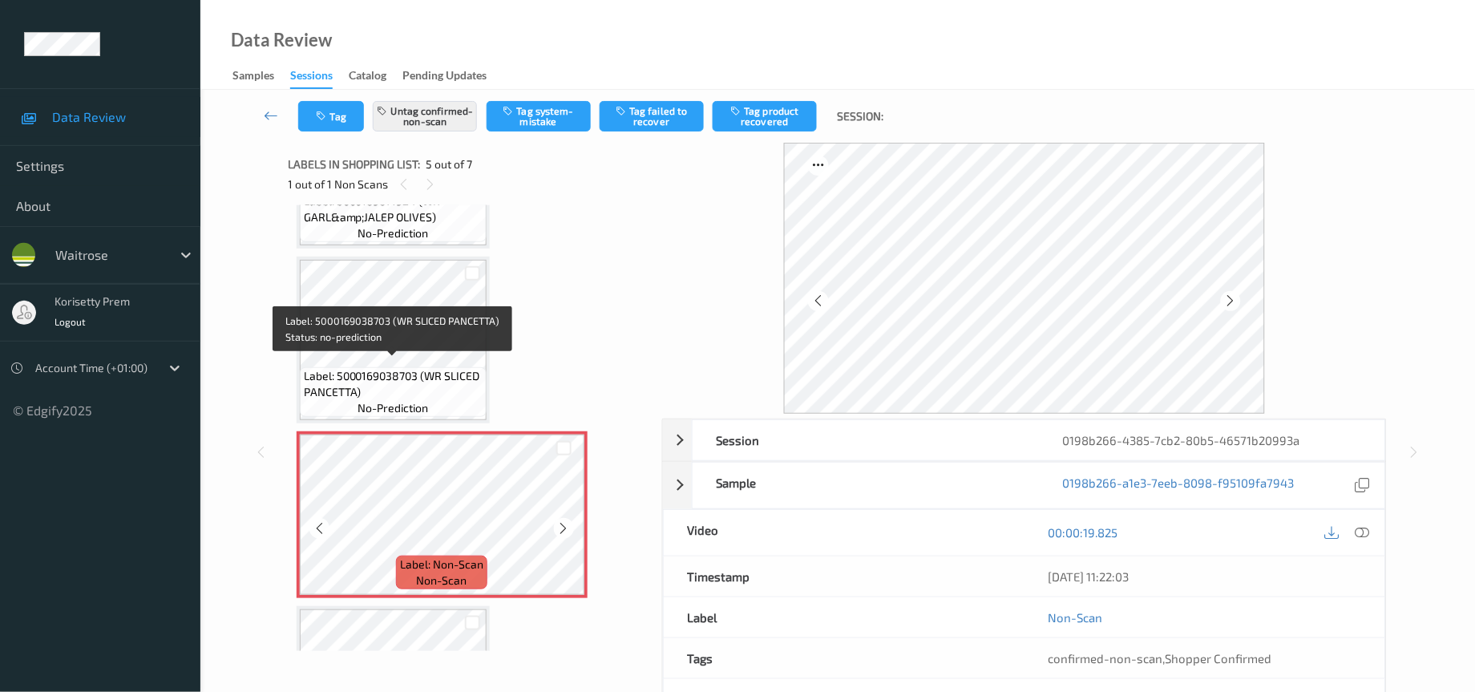
scroll to position [601, 0]
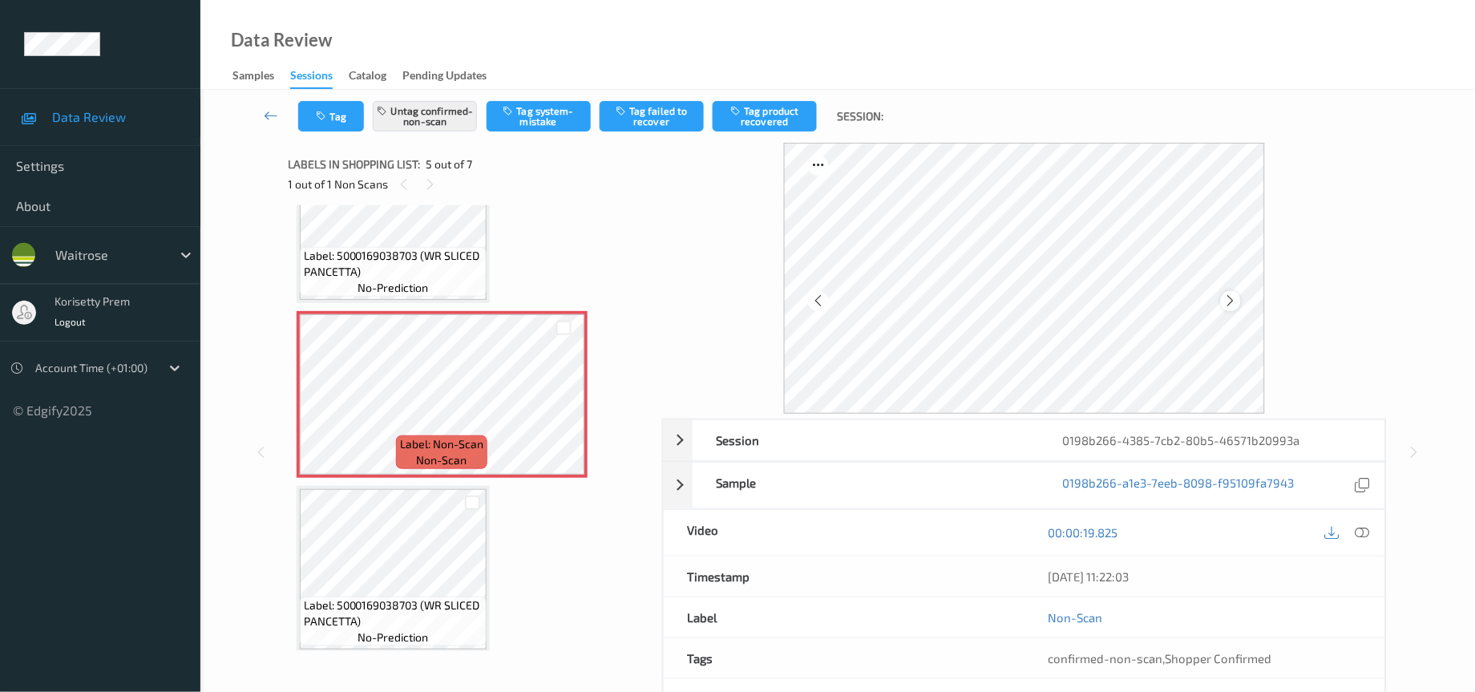
click at [1229, 301] on icon at bounding box center [1231, 300] width 14 height 14
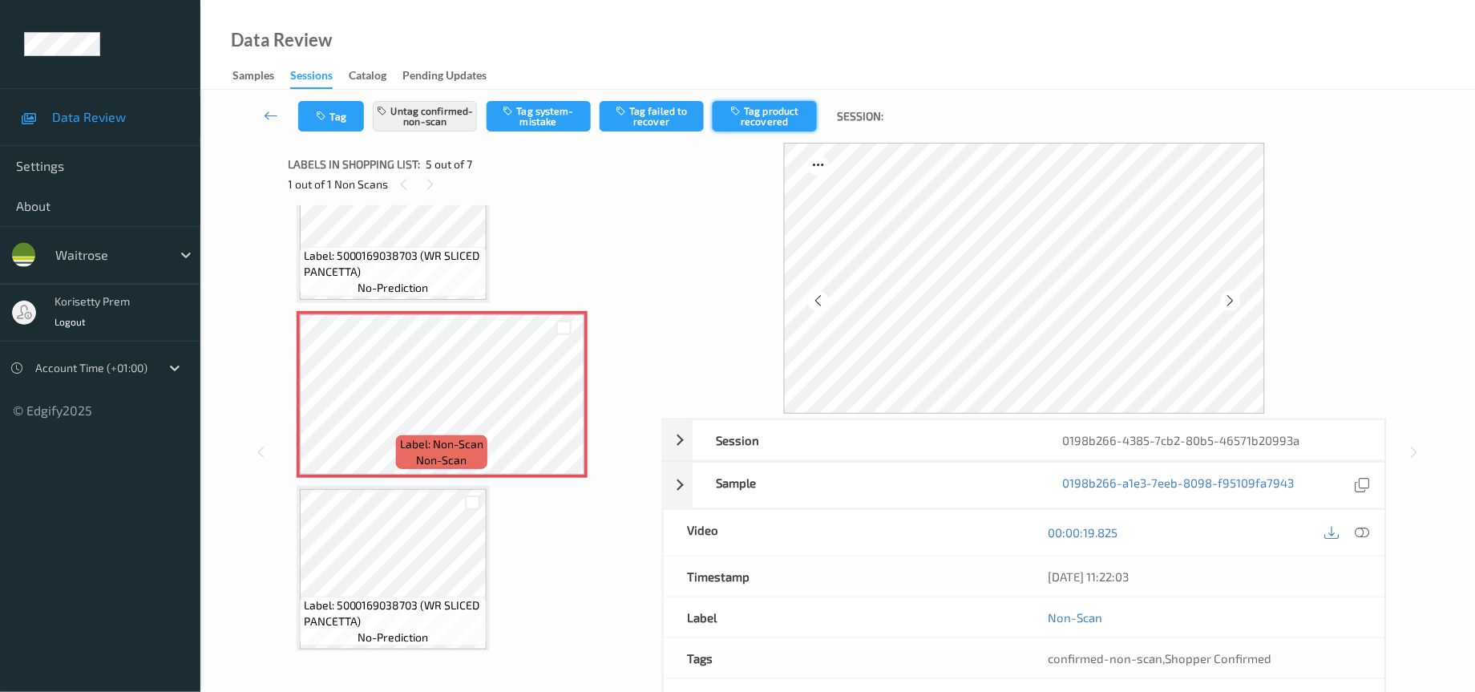
click at [773, 117] on button "Tag product recovered" at bounding box center [765, 116] width 104 height 30
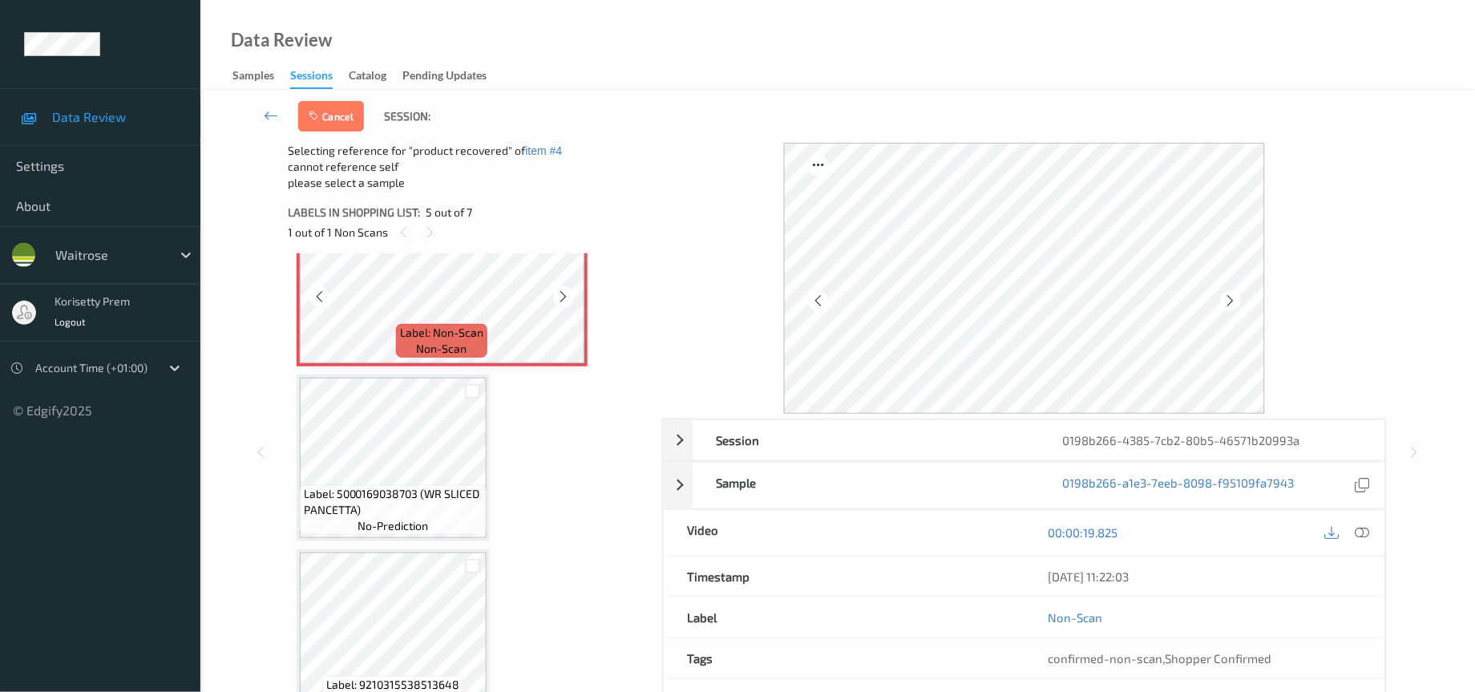
scroll to position [770, 0]
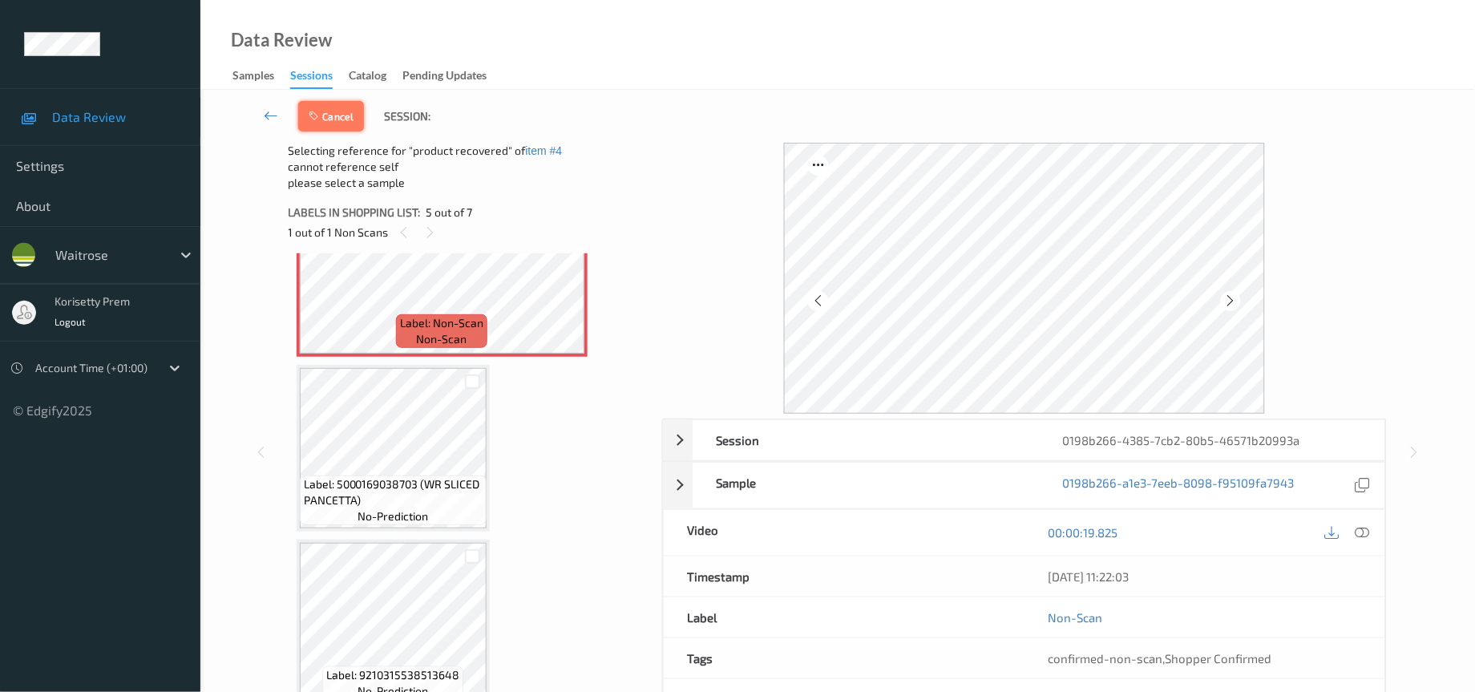
click at [337, 115] on button "Cancel" at bounding box center [331, 116] width 66 height 30
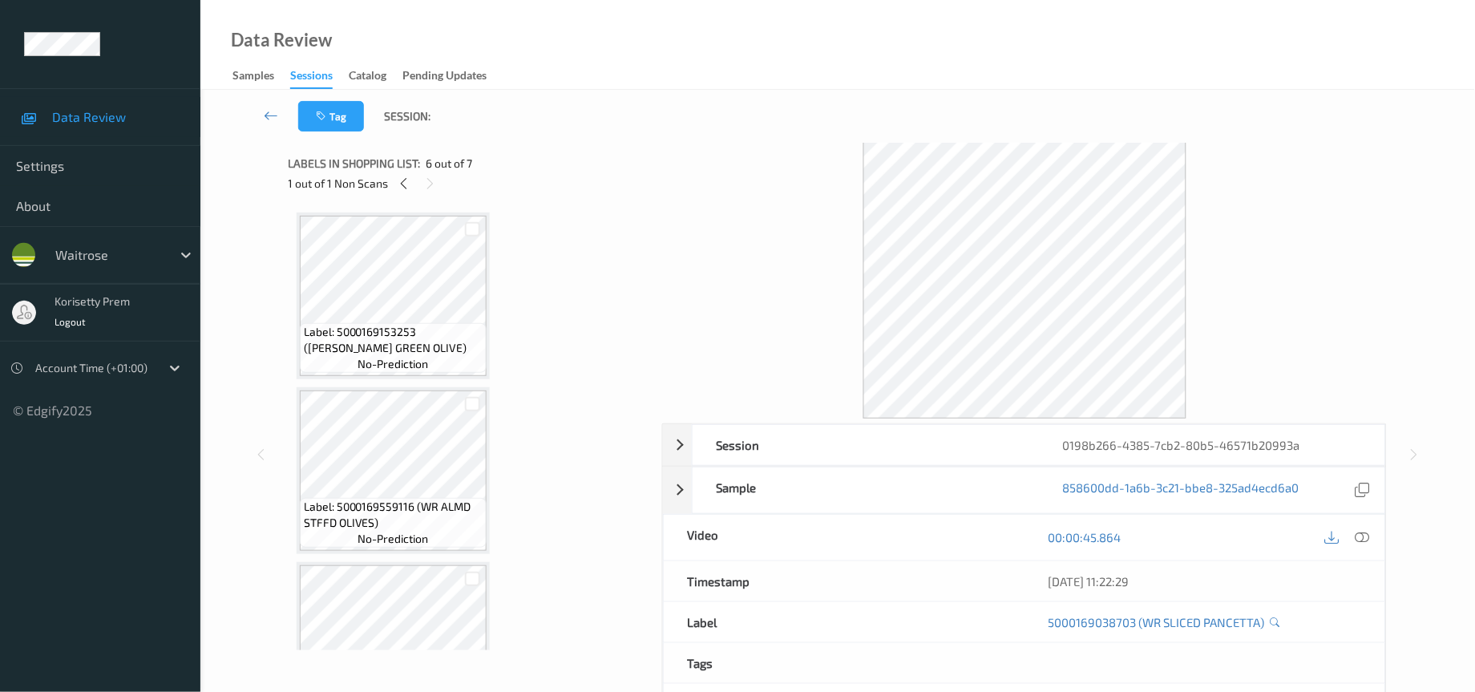
scroll to position [0, 0]
click at [329, 112] on icon "button" at bounding box center [324, 116] width 14 height 11
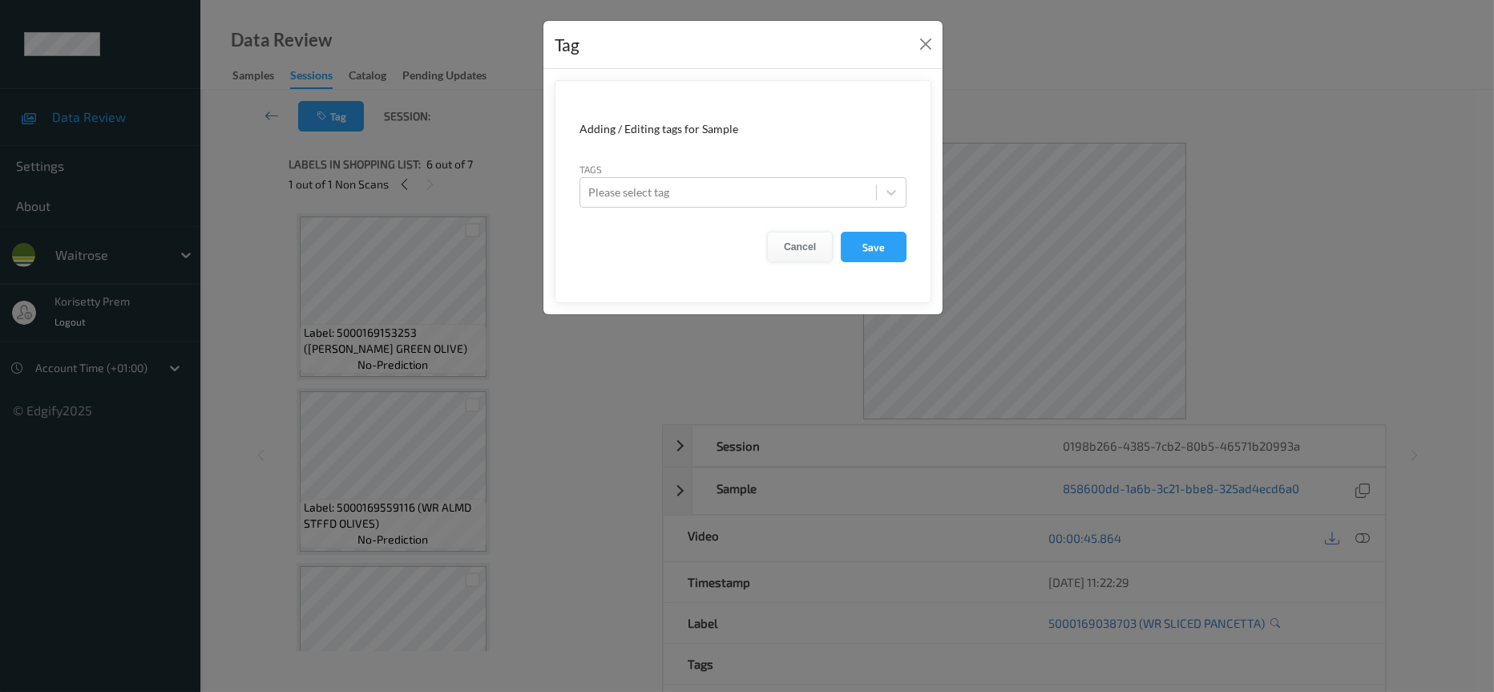
click at [805, 247] on button "Cancel" at bounding box center [800, 247] width 66 height 30
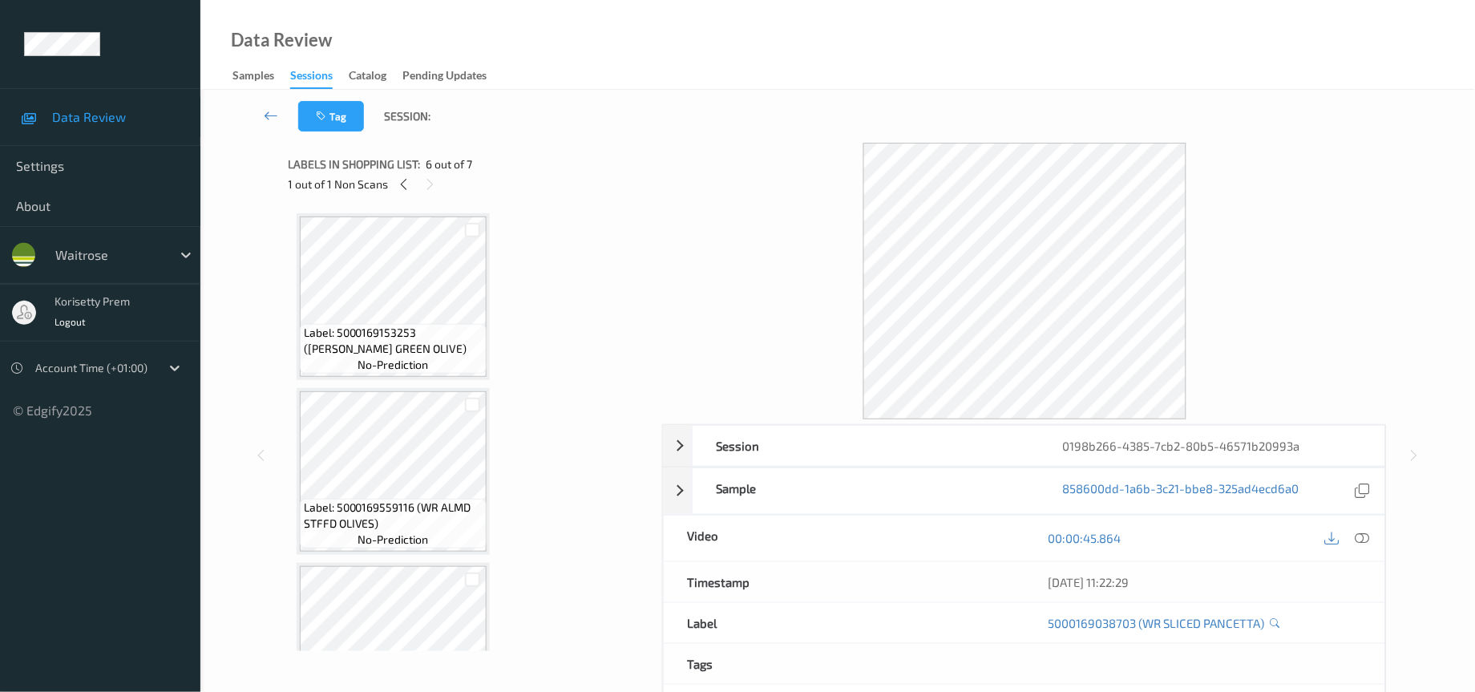
click at [407, 195] on div "Labels in shopping list: 6 out of 7 1 out of 1 Non Scans" at bounding box center [470, 174] width 362 height 63
click at [400, 183] on icon at bounding box center [405, 184] width 14 height 14
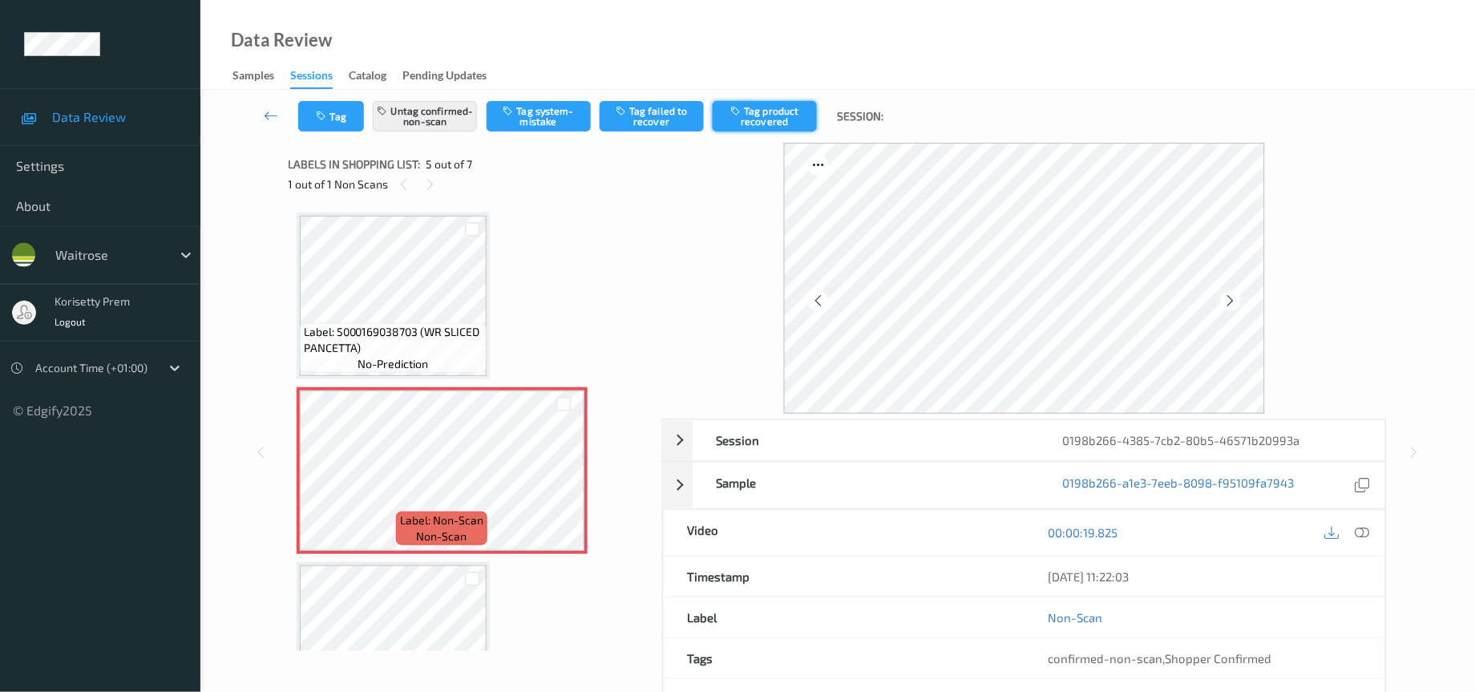
click at [761, 117] on button "Tag product recovered" at bounding box center [765, 116] width 104 height 30
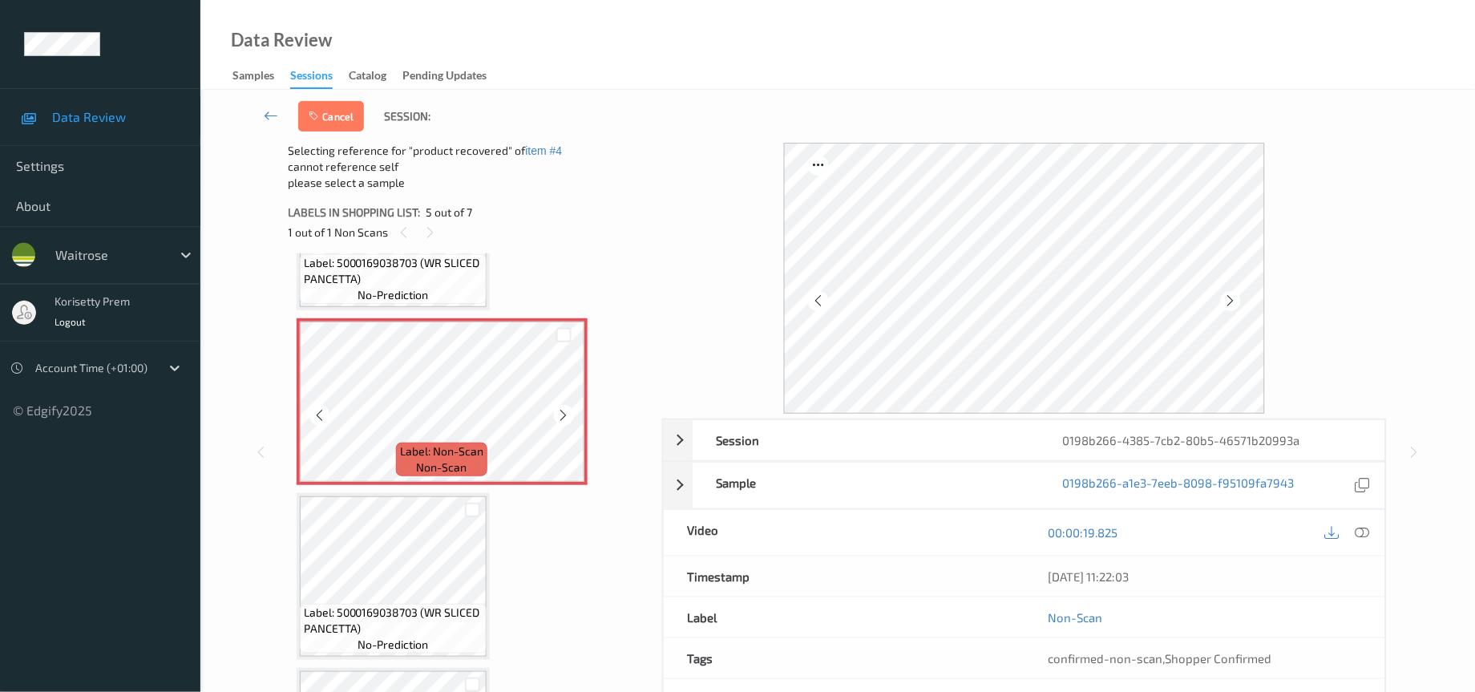
scroll to position [645, 0]
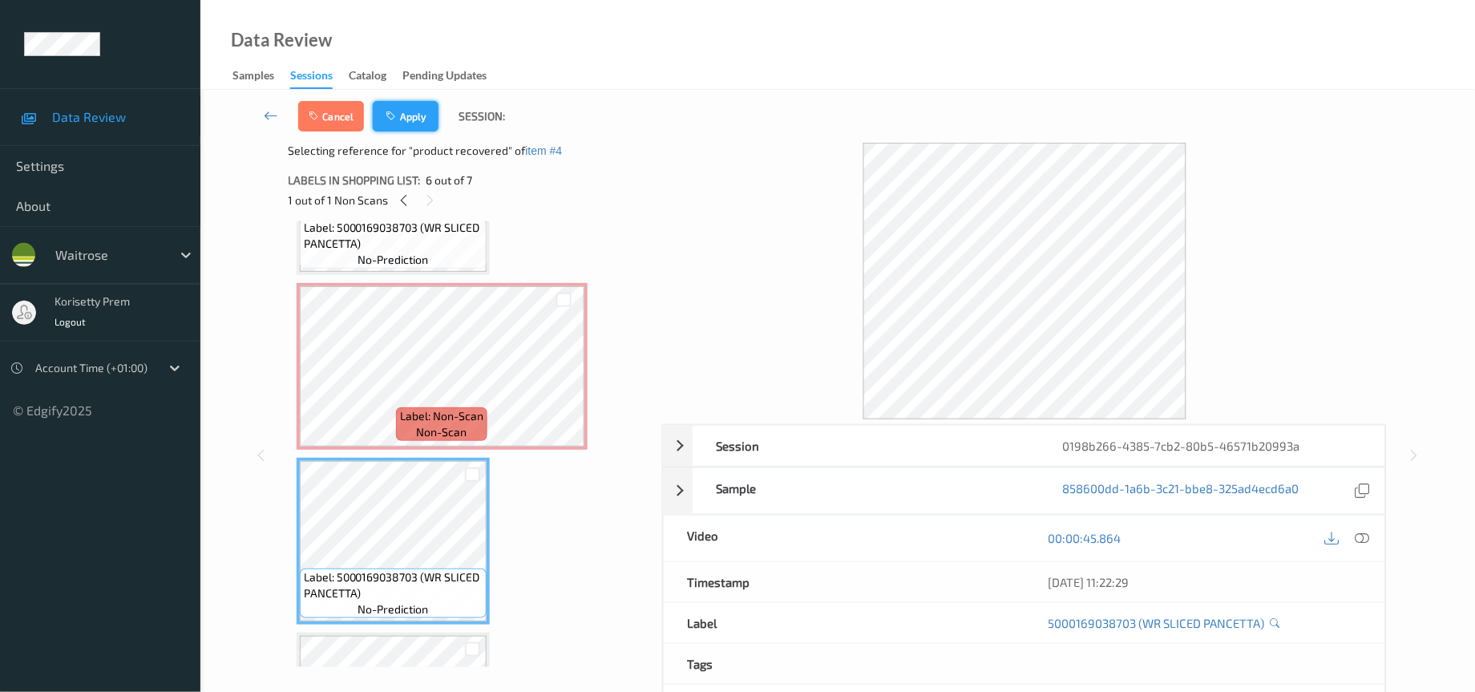
click at [414, 114] on button "Apply" at bounding box center [406, 116] width 66 height 30
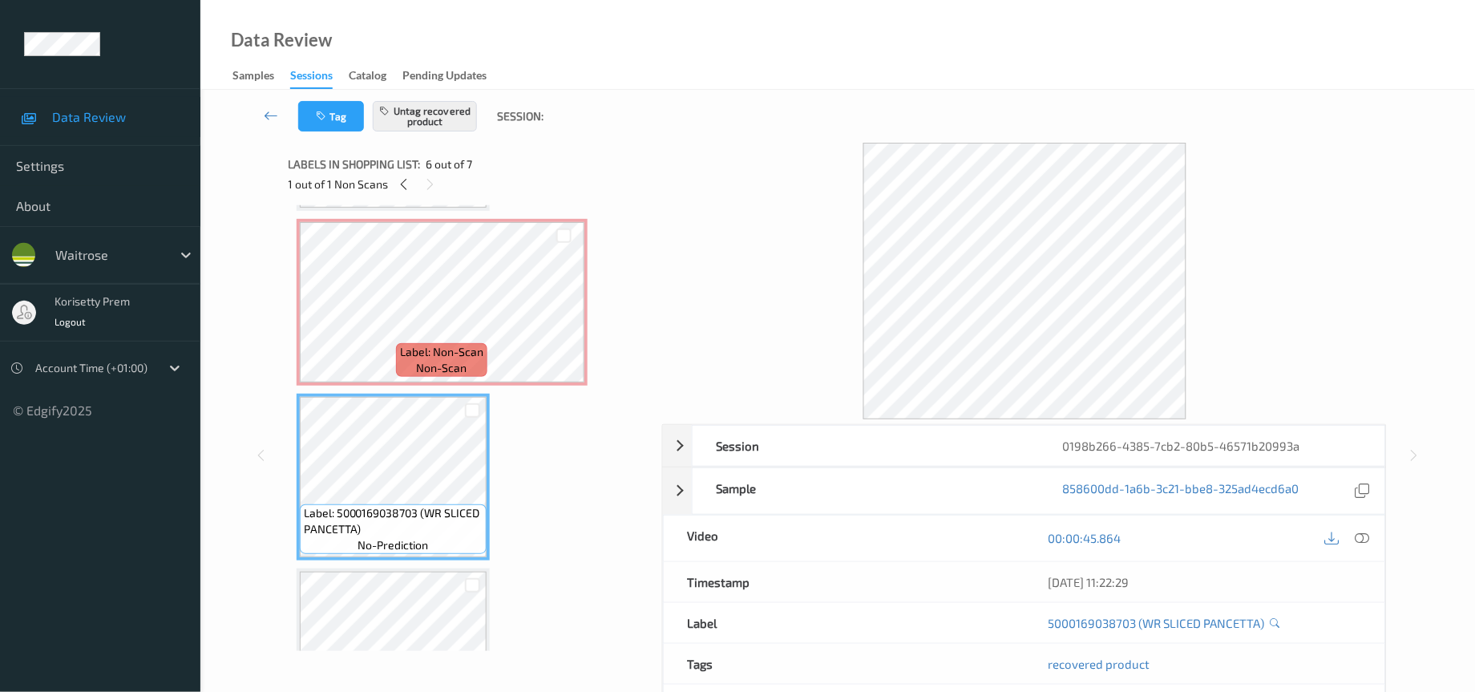
scroll to position [650, 0]
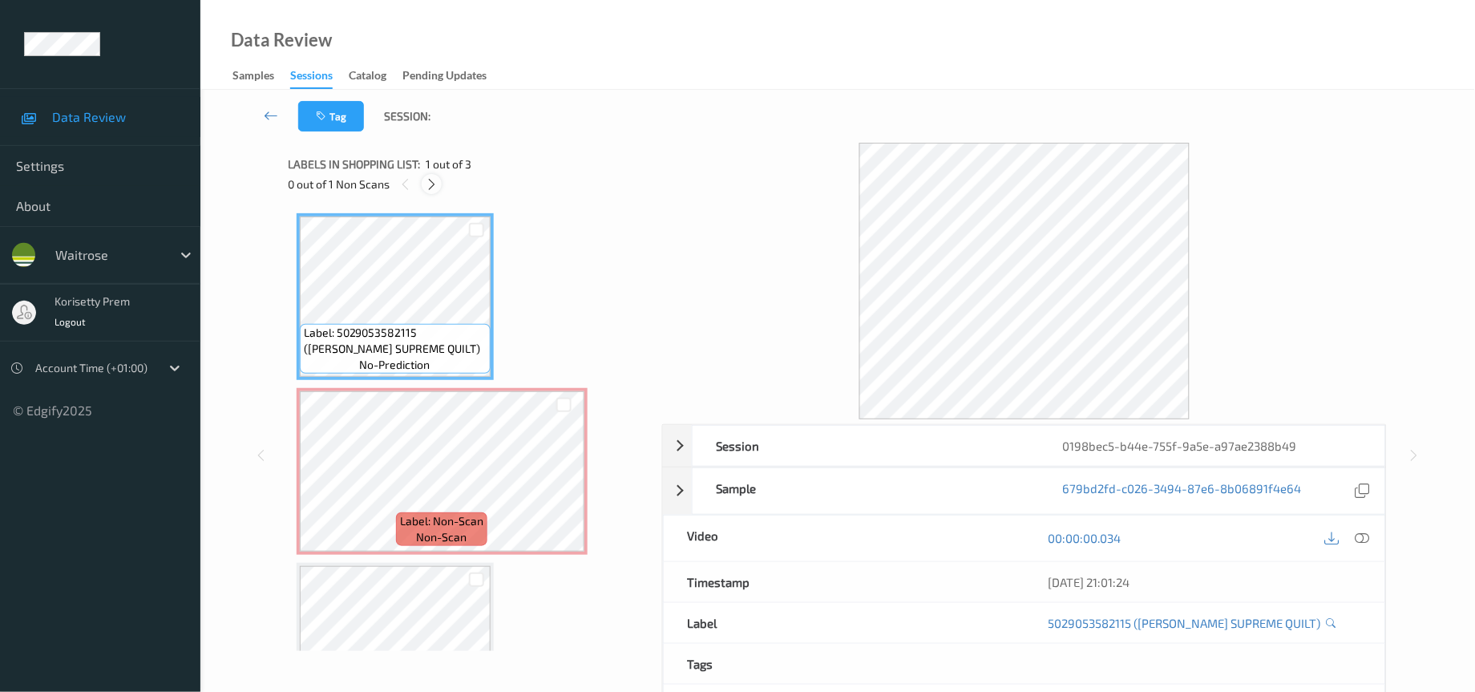
click at [428, 188] on icon at bounding box center [432, 184] width 14 height 14
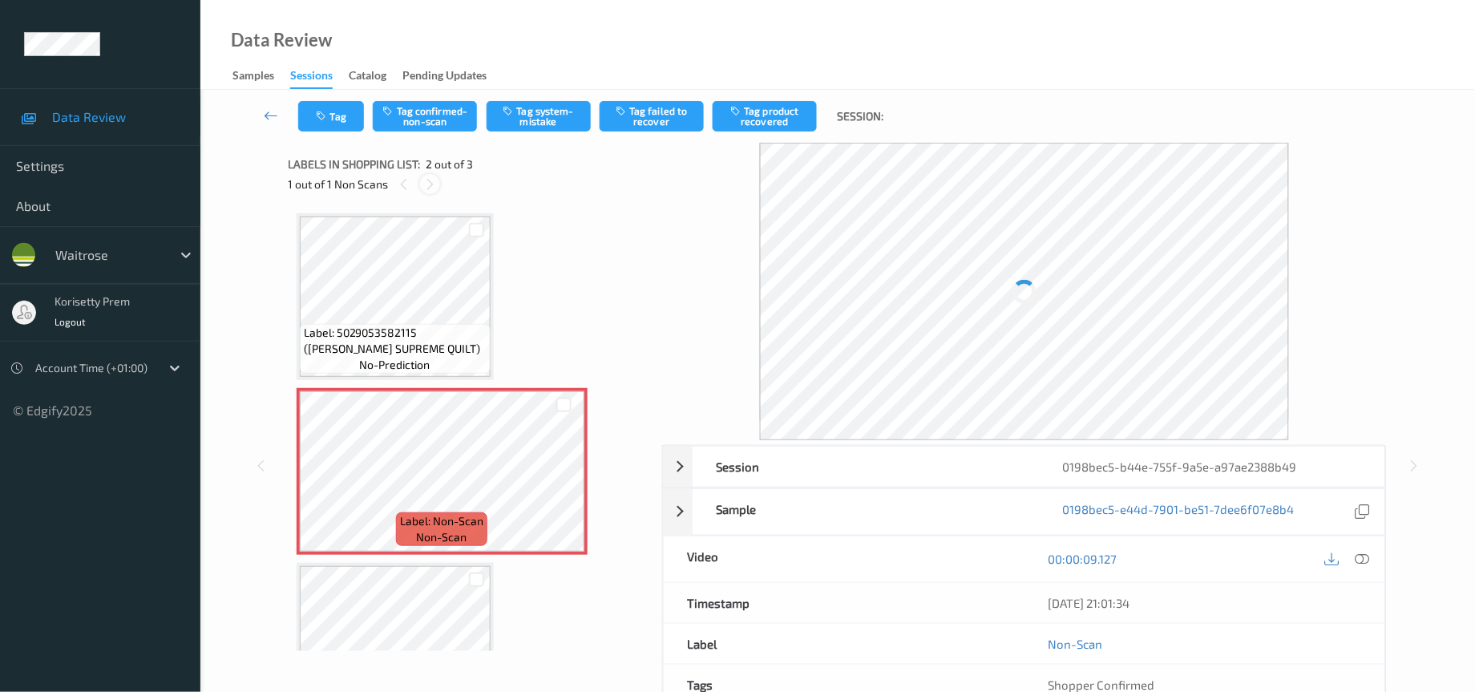
scroll to position [7, 0]
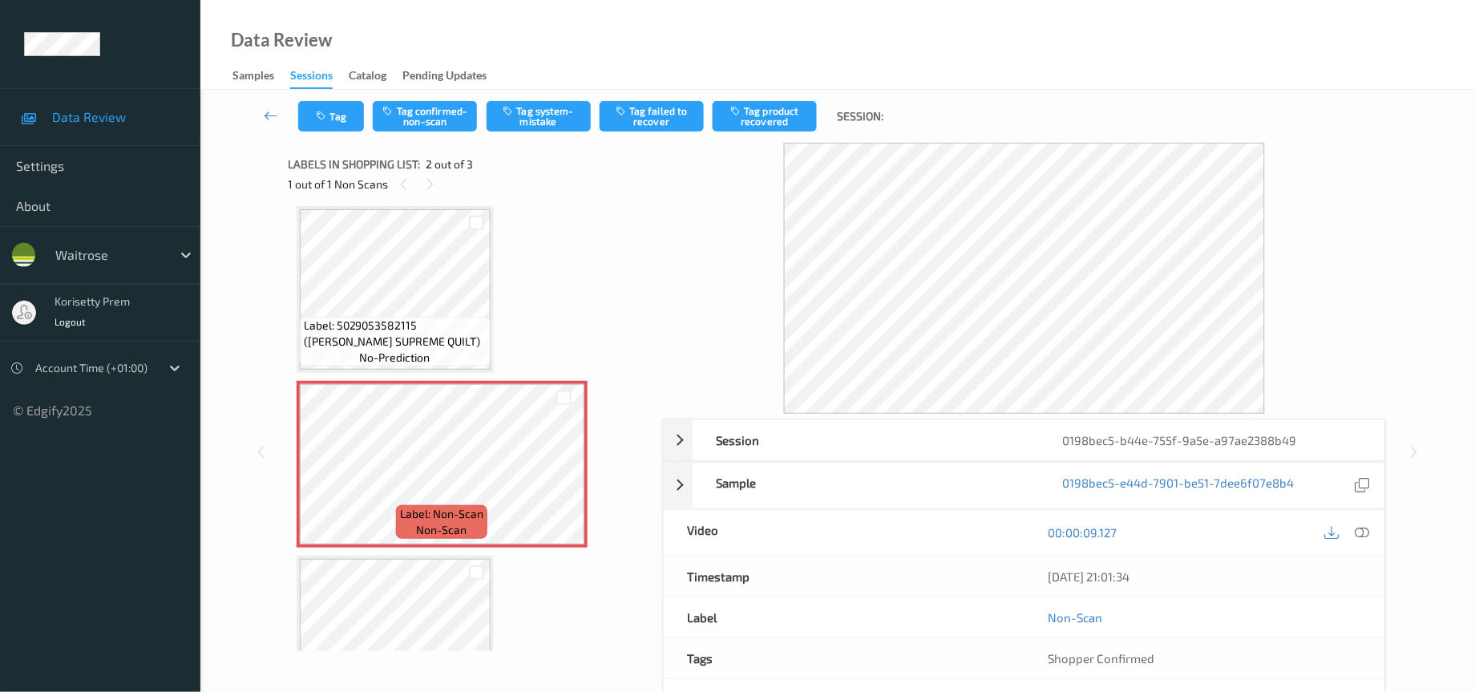
click at [1282, 304] on div at bounding box center [1024, 278] width 725 height 271
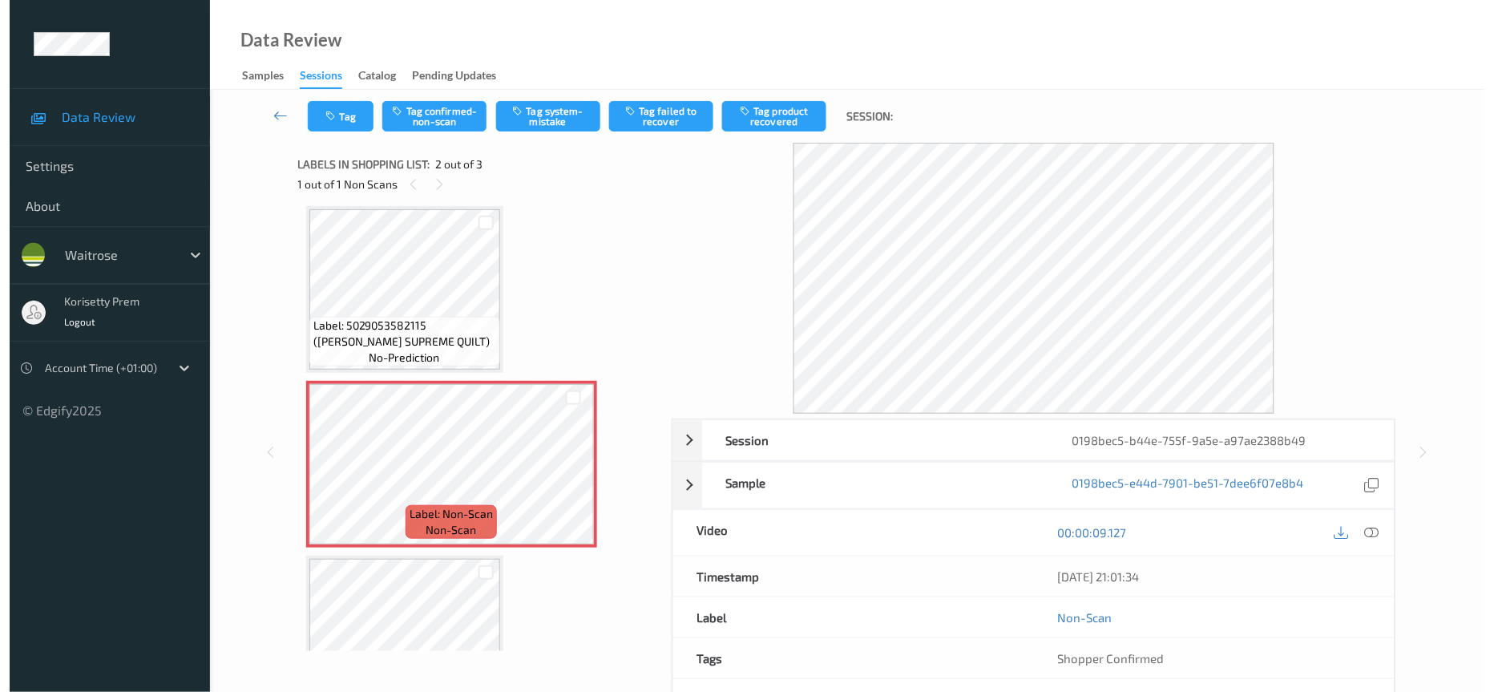
scroll to position [79, 0]
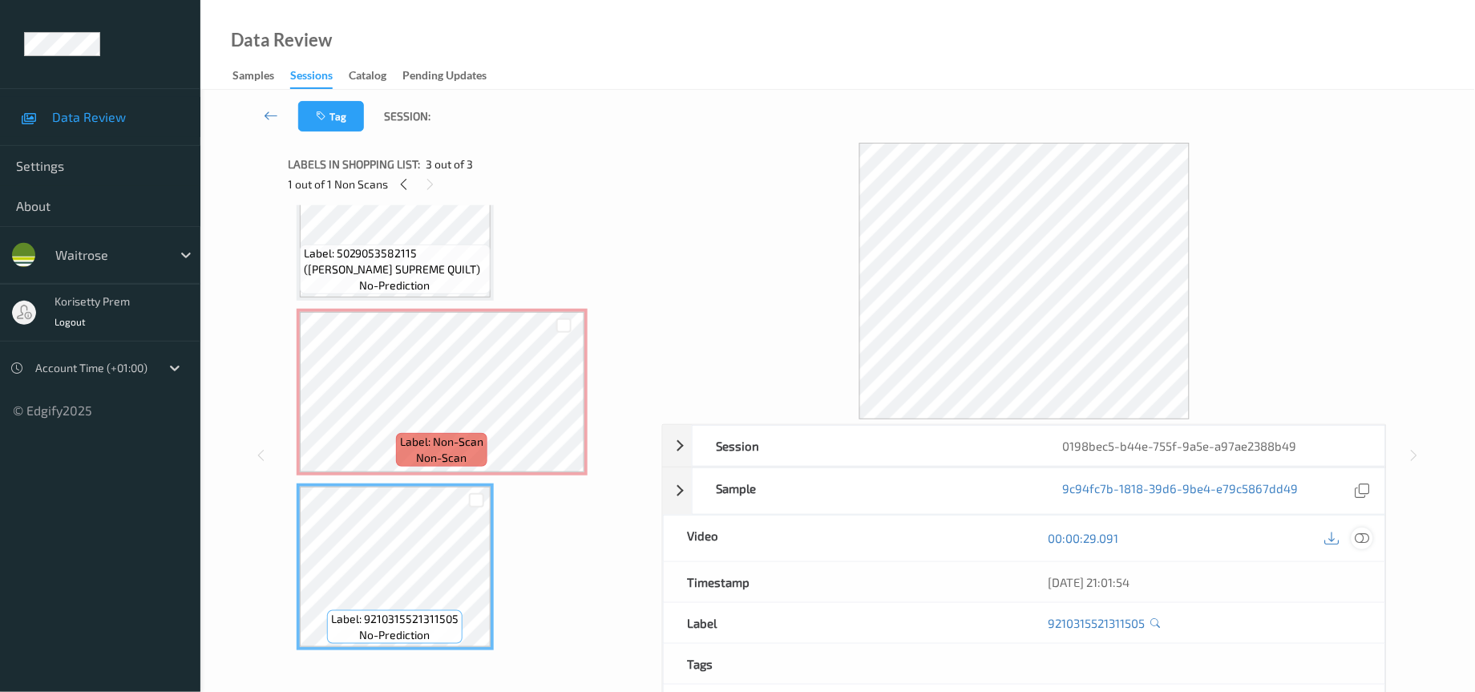
click at [1366, 543] on icon at bounding box center [1362, 538] width 14 height 14
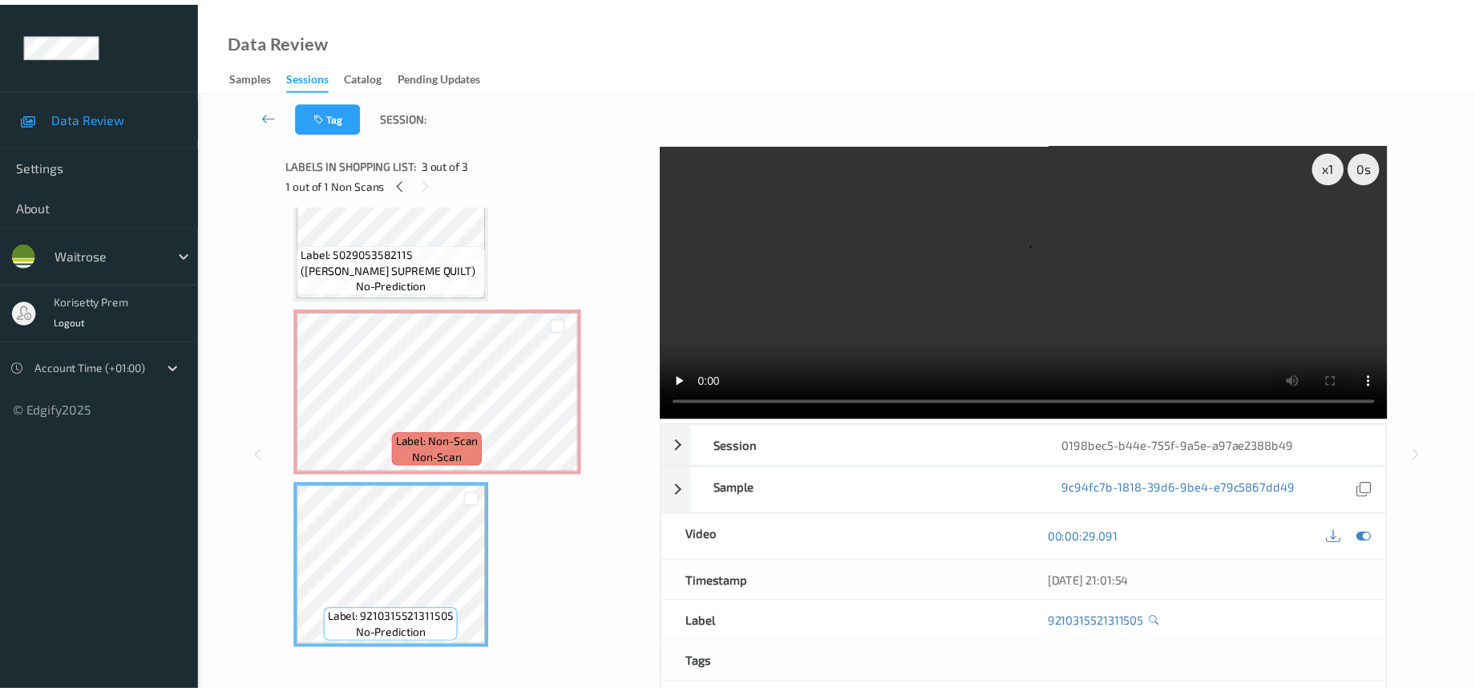
scroll to position [0, 0]
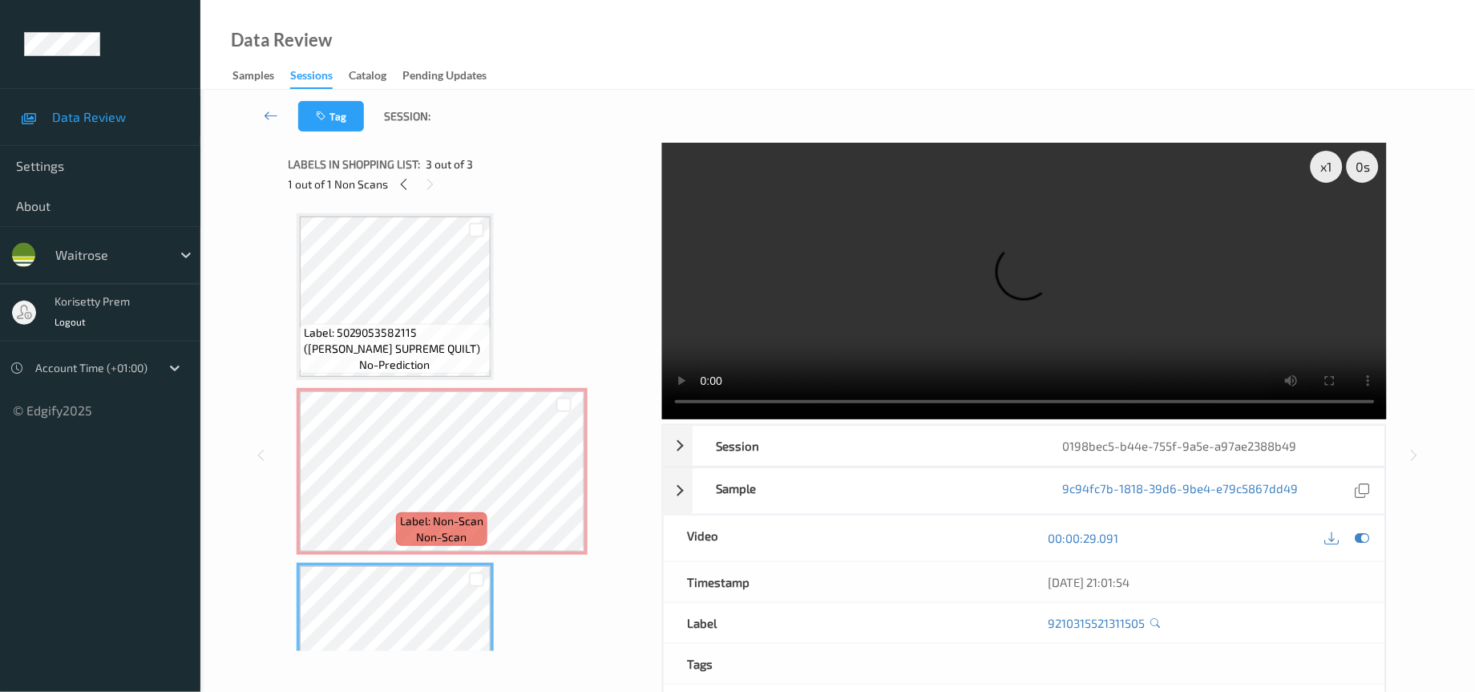
click at [1011, 293] on video at bounding box center [1024, 281] width 725 height 277
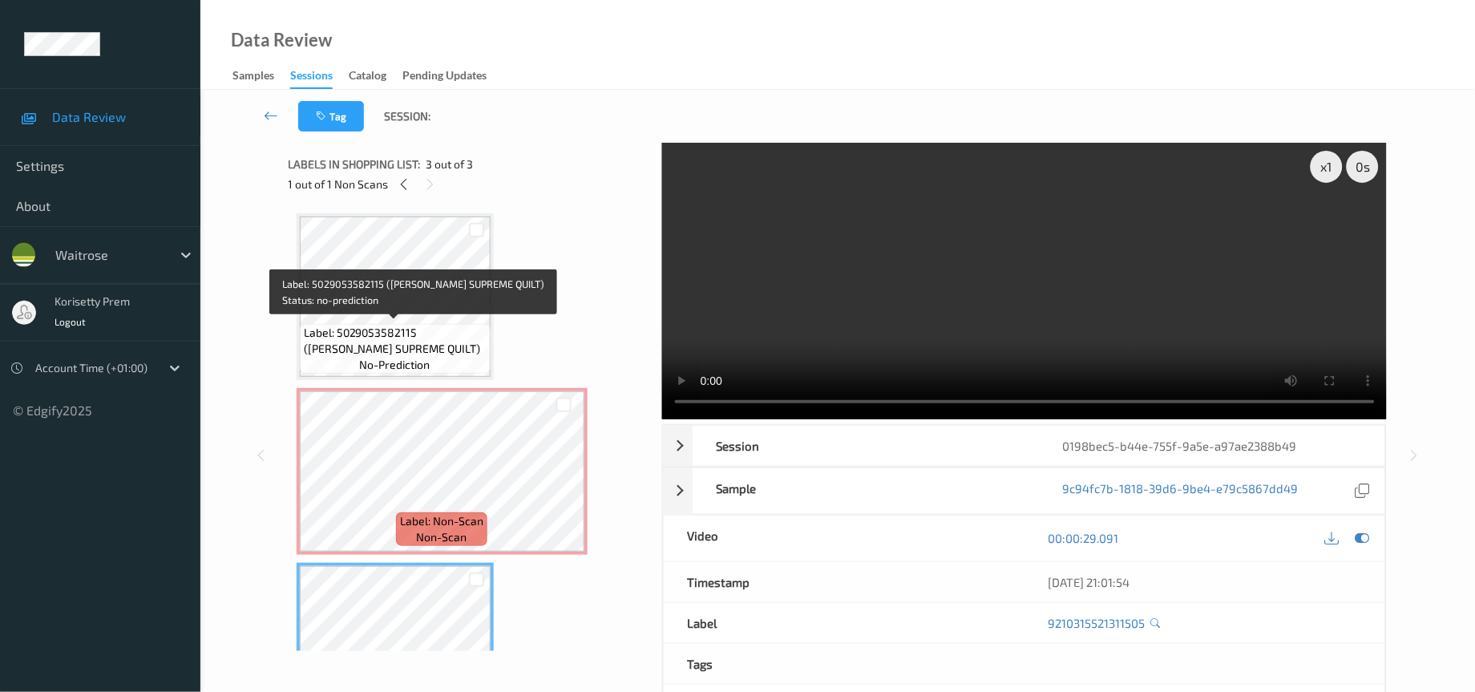
click at [434, 342] on span "Label: 5029053582115 ([PERSON_NAME] SUPREME QUILT)" at bounding box center [395, 341] width 183 height 32
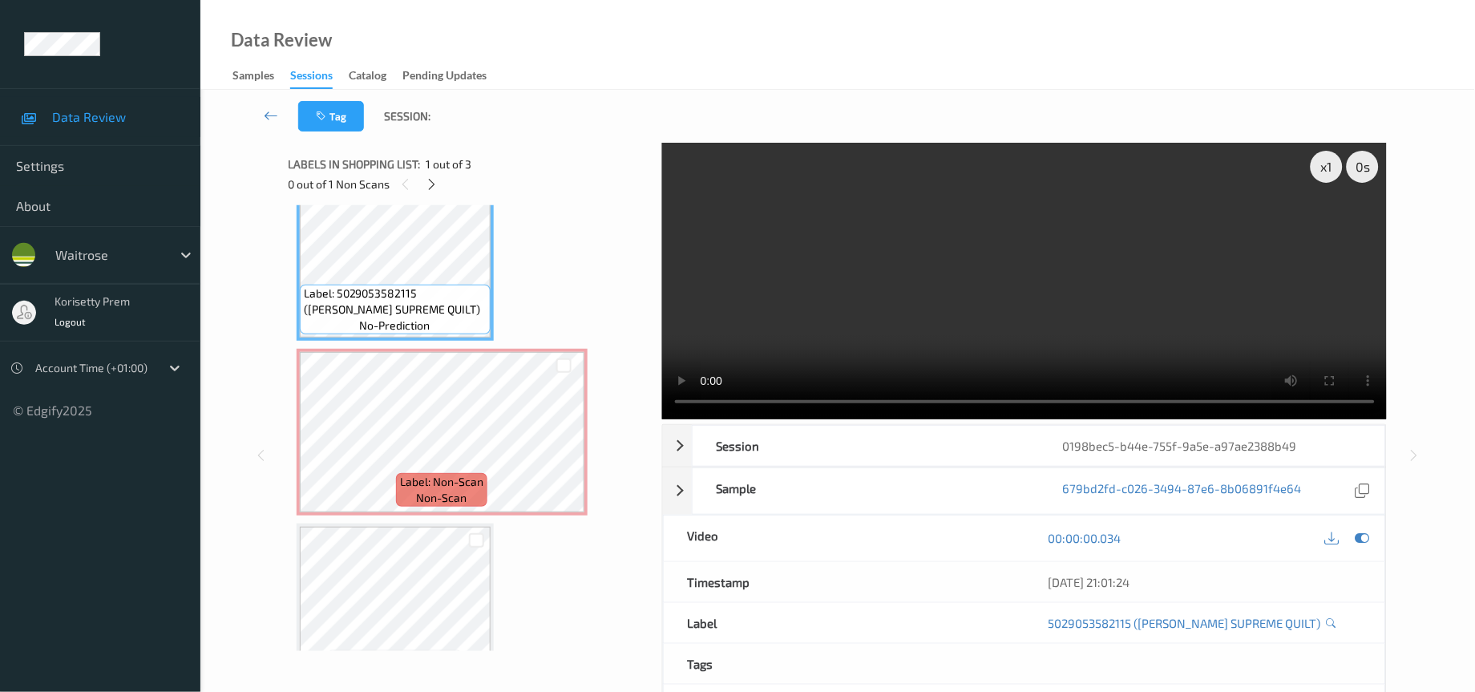
scroll to position [79, 0]
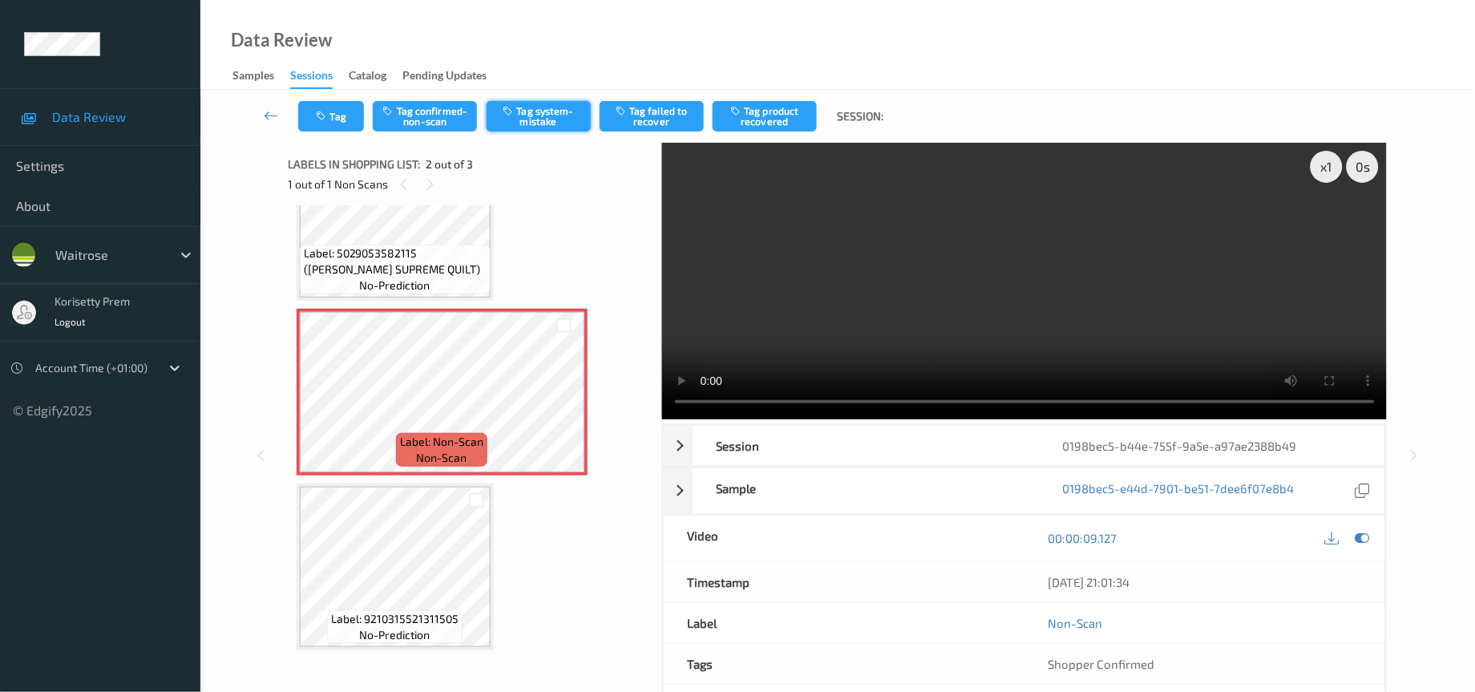
click at [554, 114] on button "Tag system-mistake" at bounding box center [538, 116] width 104 height 30
click at [551, 117] on button "Tag system-mistake" at bounding box center [538, 116] width 104 height 30
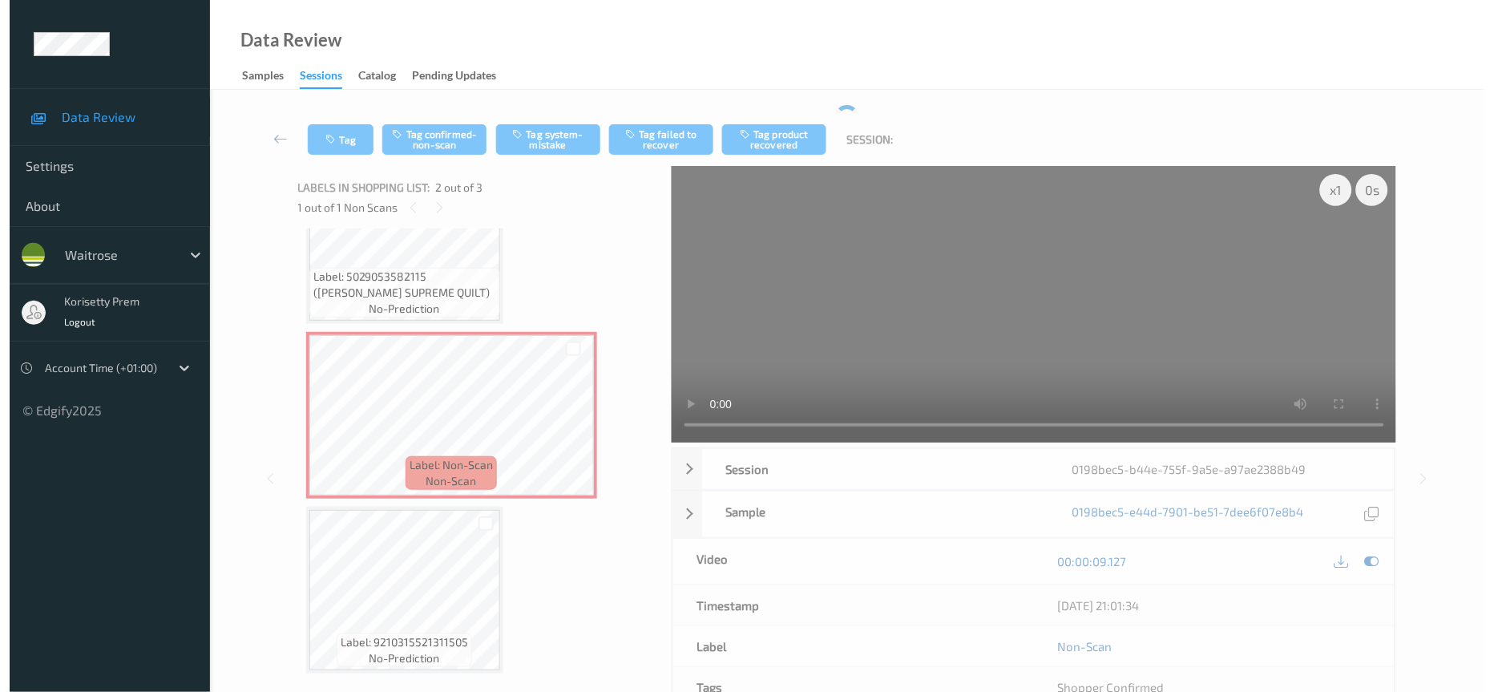
scroll to position [0, 0]
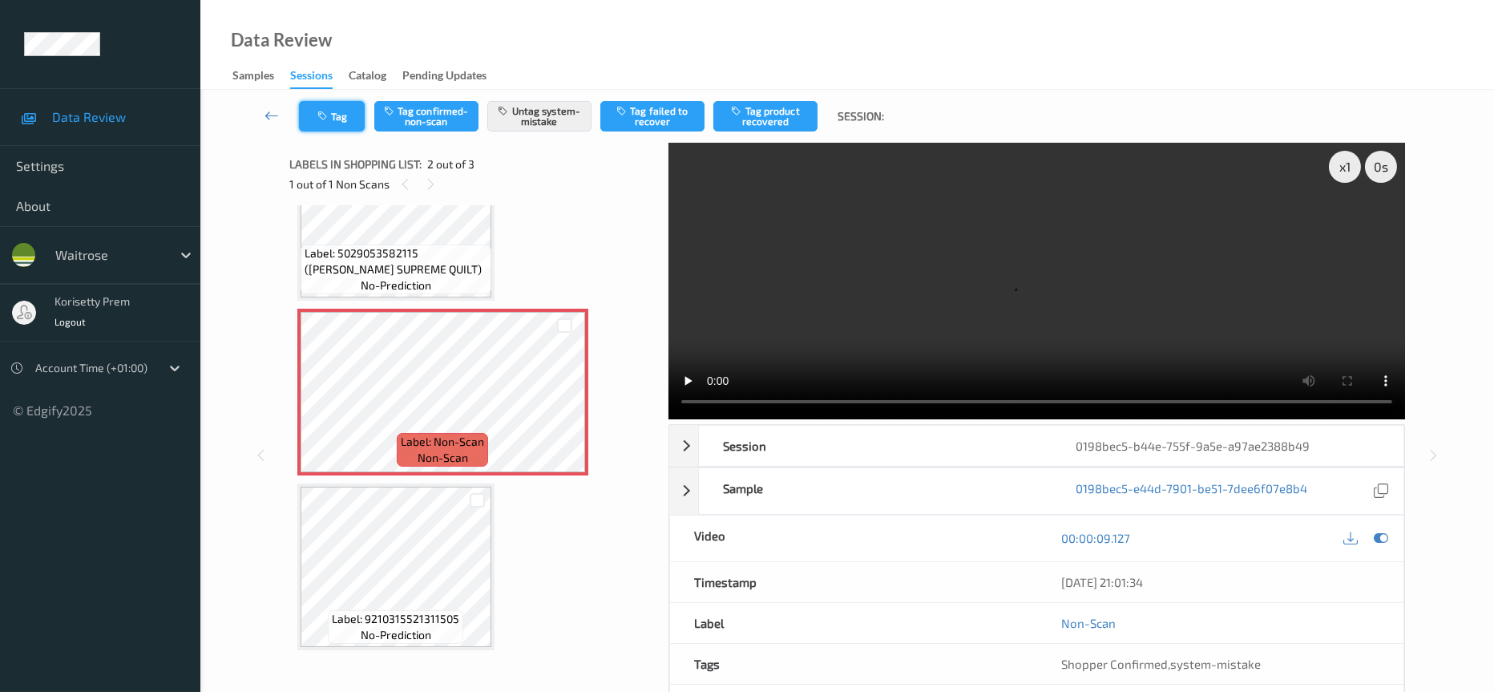
click at [332, 118] on button "Tag" at bounding box center [332, 116] width 66 height 30
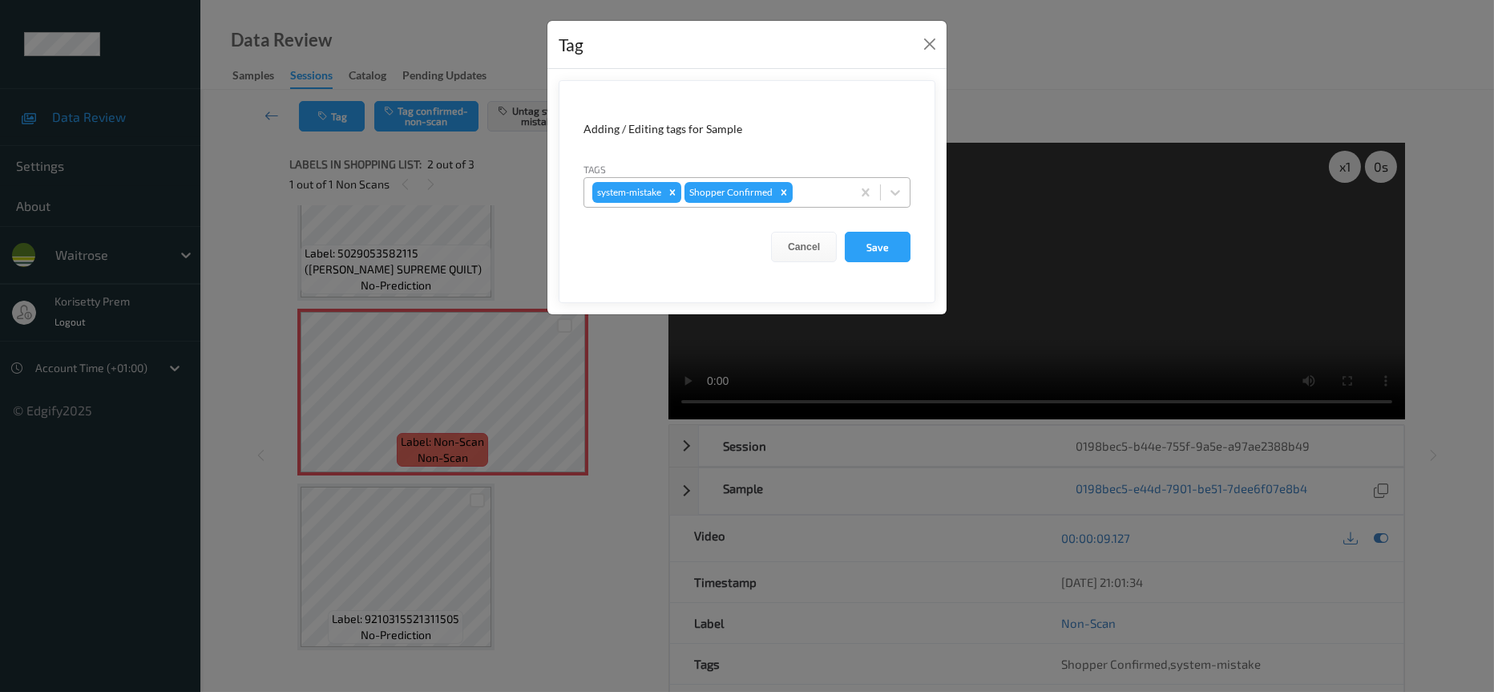
click at [809, 195] on div at bounding box center [819, 192] width 47 height 19
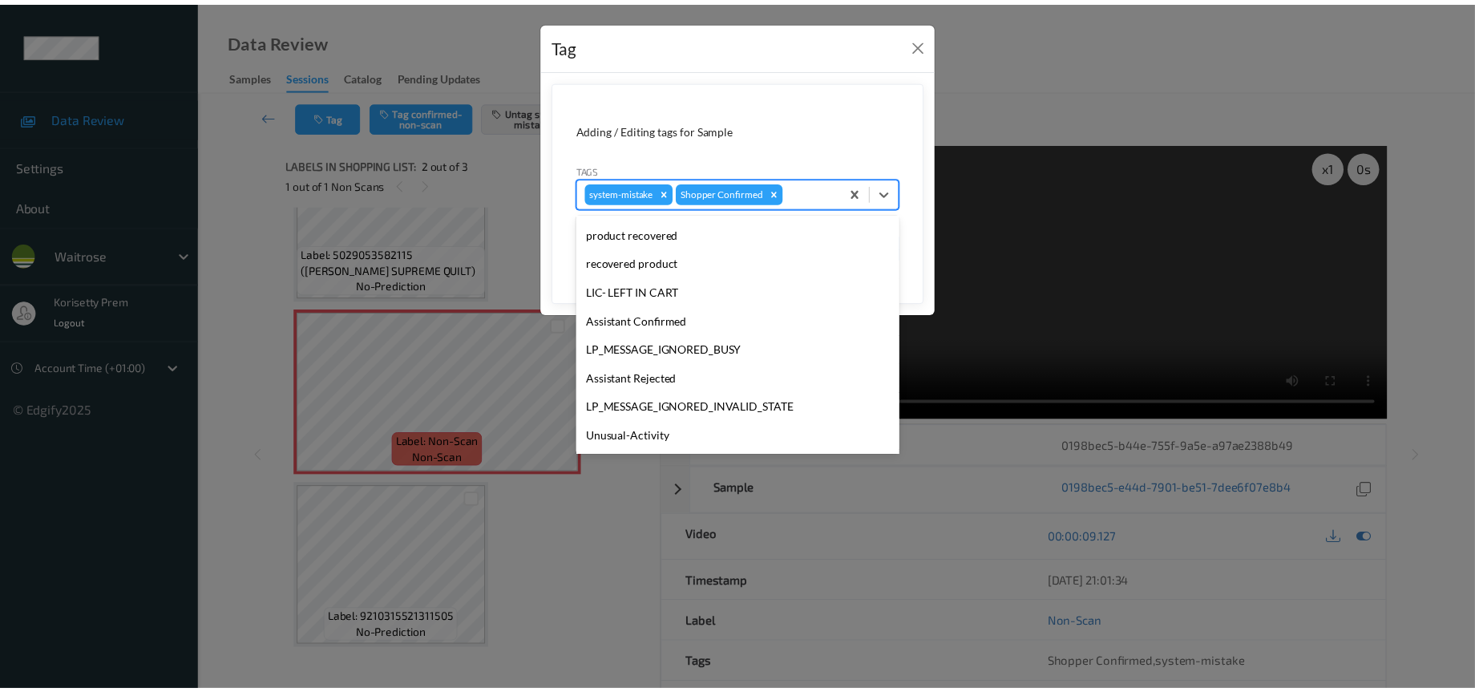
scroll to position [240, 0]
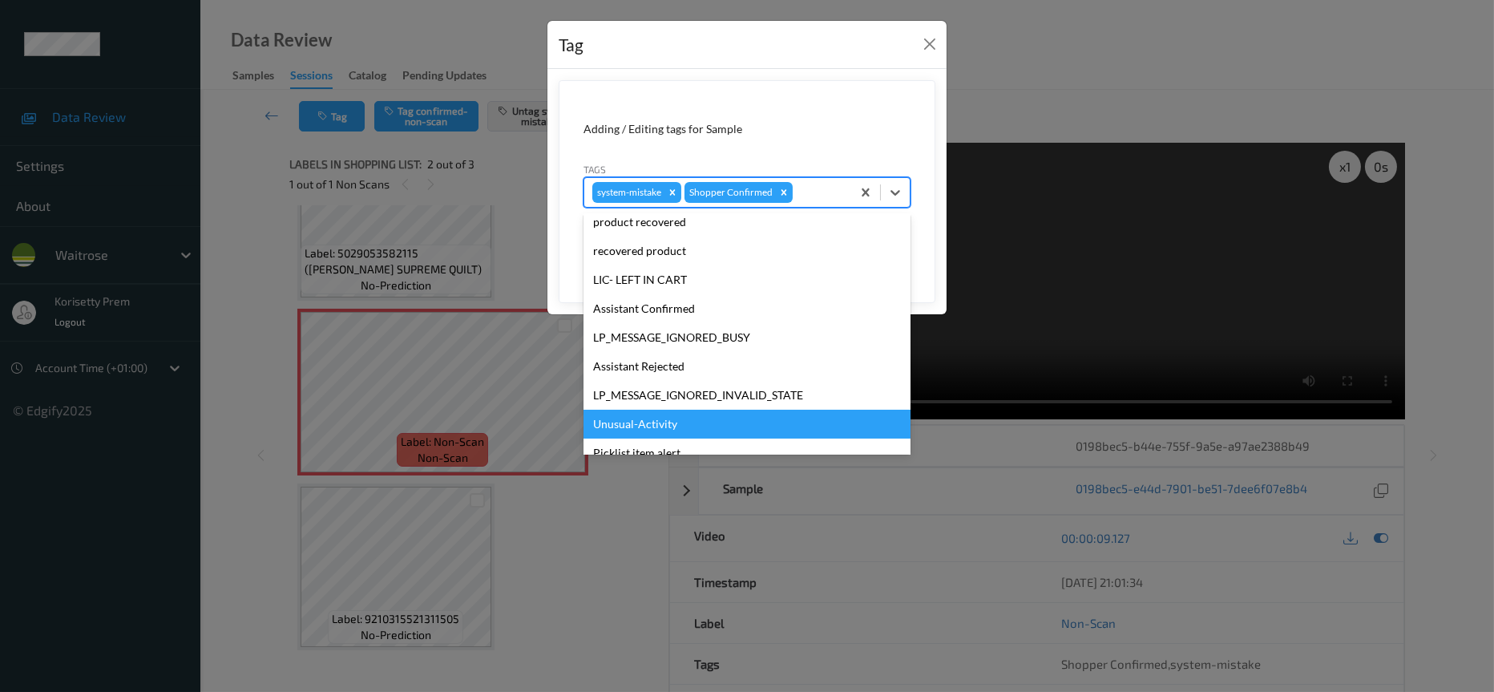
click at [625, 426] on div "Unusual-Activity" at bounding box center [746, 424] width 327 height 29
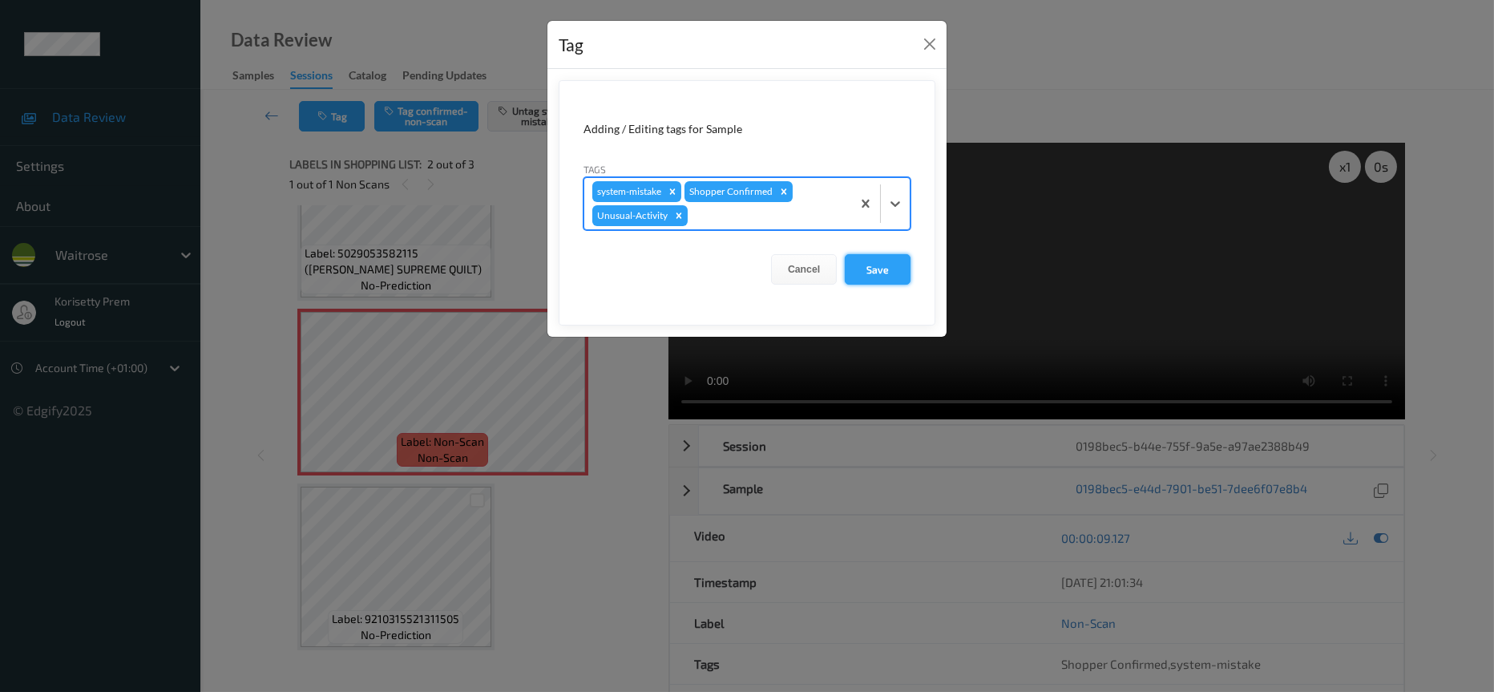
click at [885, 268] on button "Save" at bounding box center [878, 269] width 66 height 30
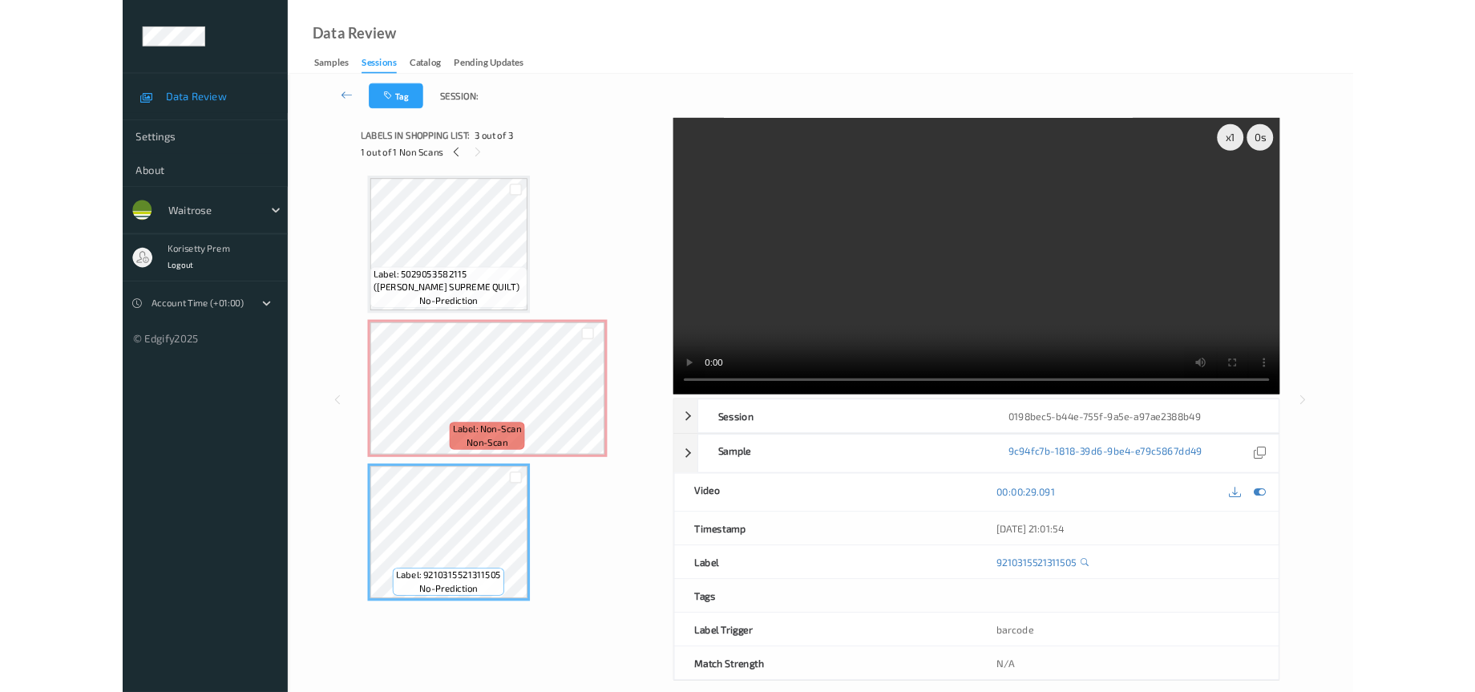
scroll to position [0, 0]
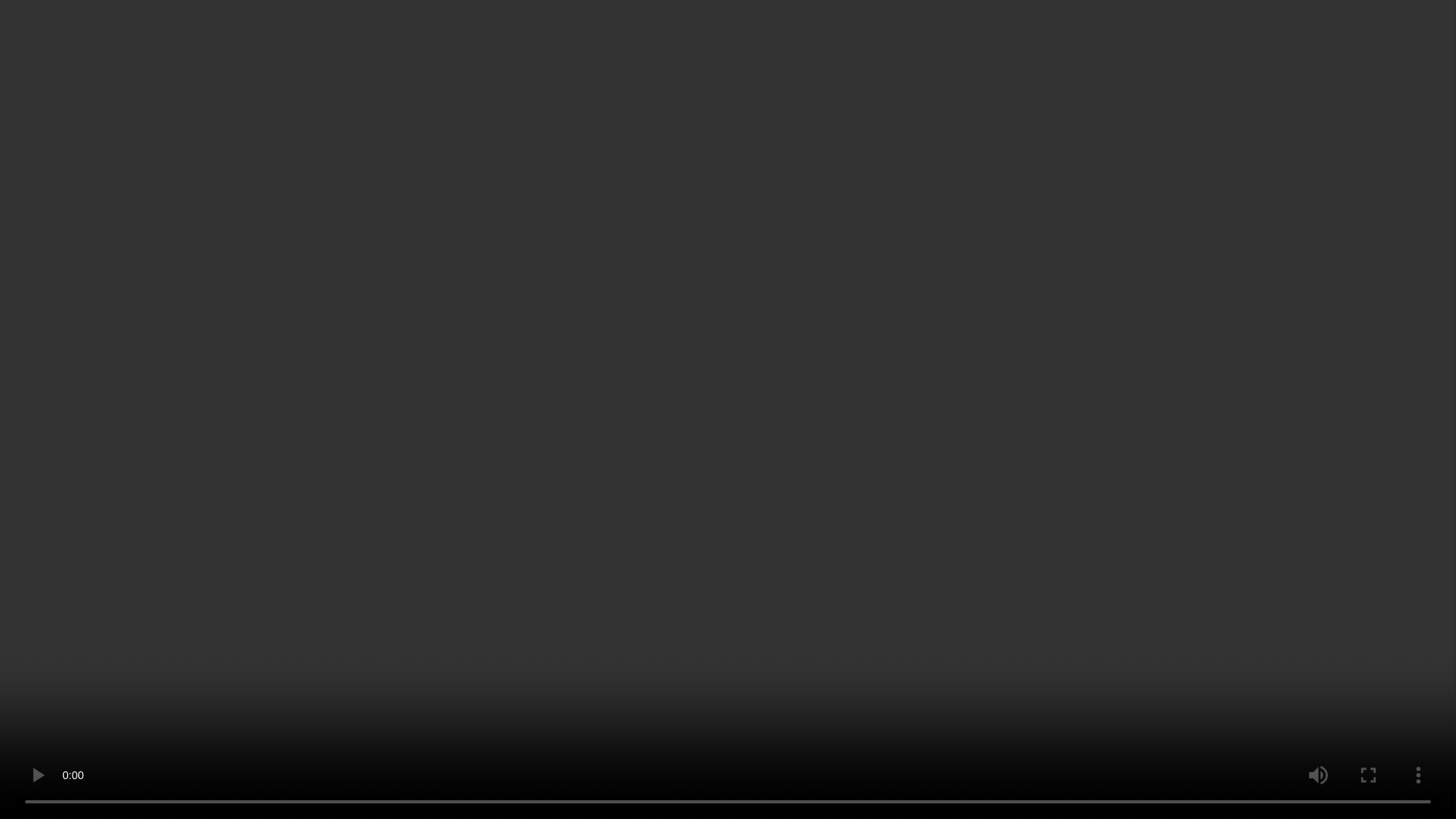
click at [1223, 191] on video at bounding box center [728, 410] width 1456 height 819
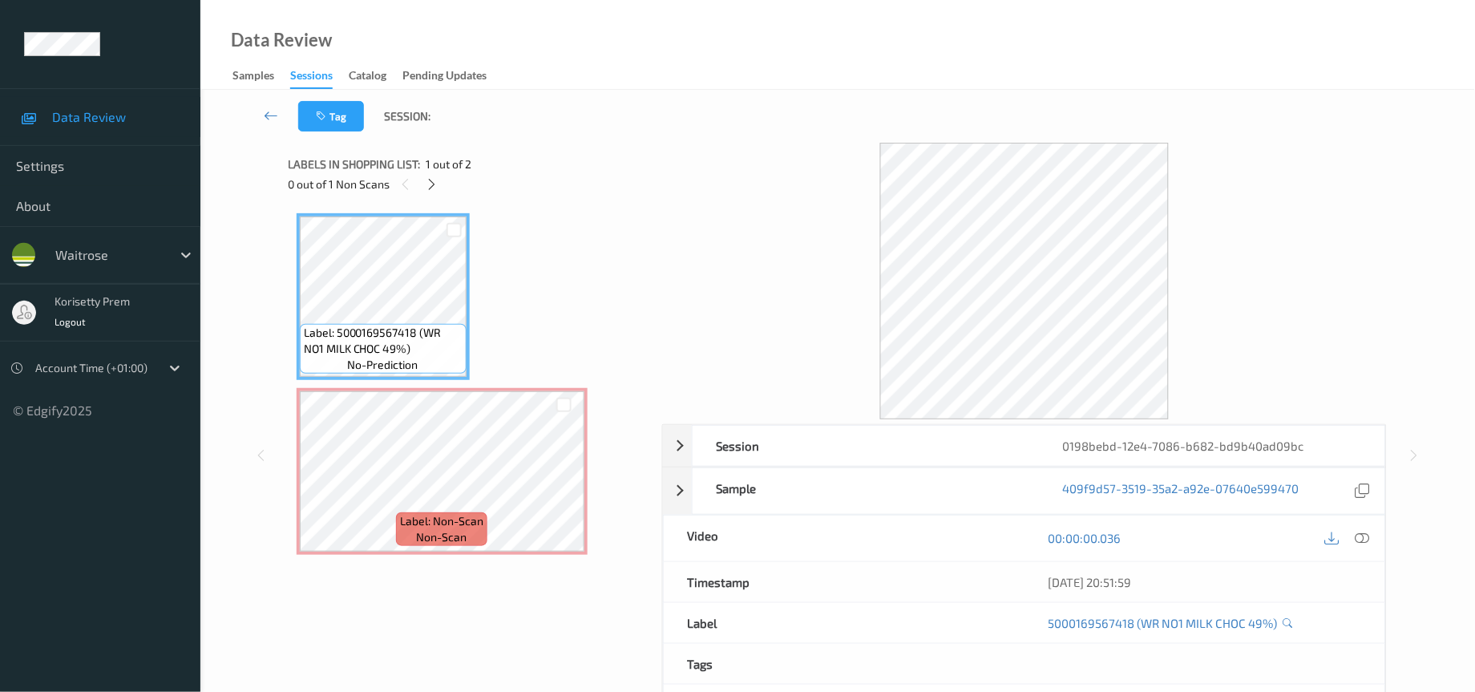
click at [685, 325] on div at bounding box center [1024, 281] width 725 height 277
click at [434, 181] on icon at bounding box center [432, 184] width 14 height 14
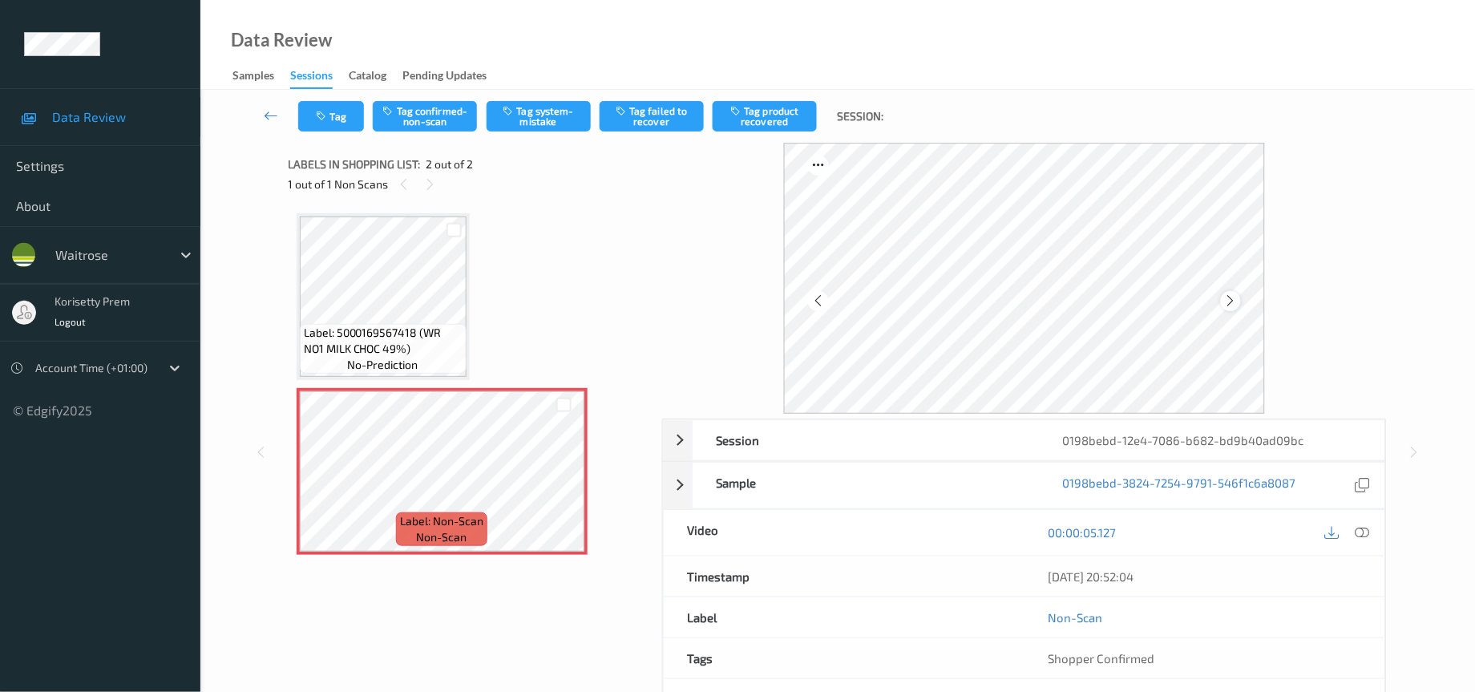
click at [1234, 294] on icon at bounding box center [1231, 300] width 14 height 14
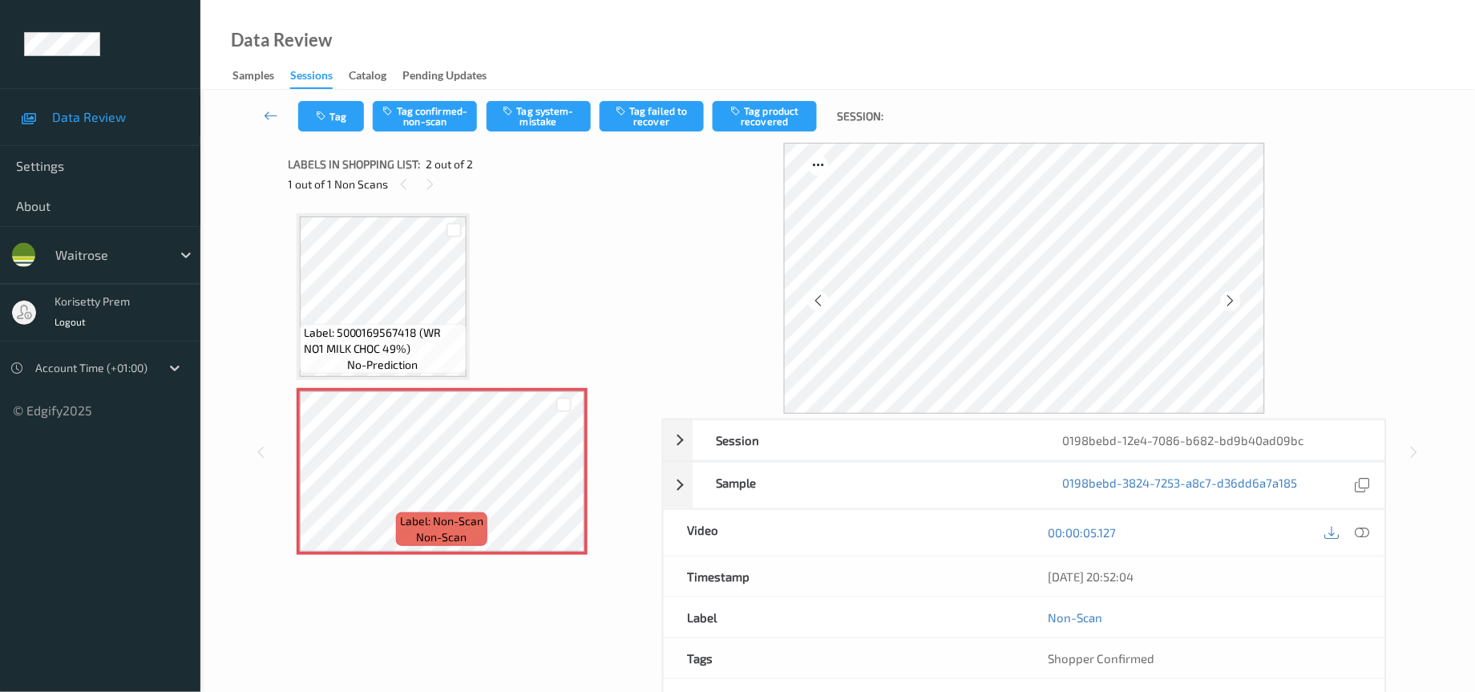
click at [1234, 294] on icon at bounding box center [1231, 300] width 14 height 14
click at [1363, 531] on icon at bounding box center [1362, 532] width 14 height 14
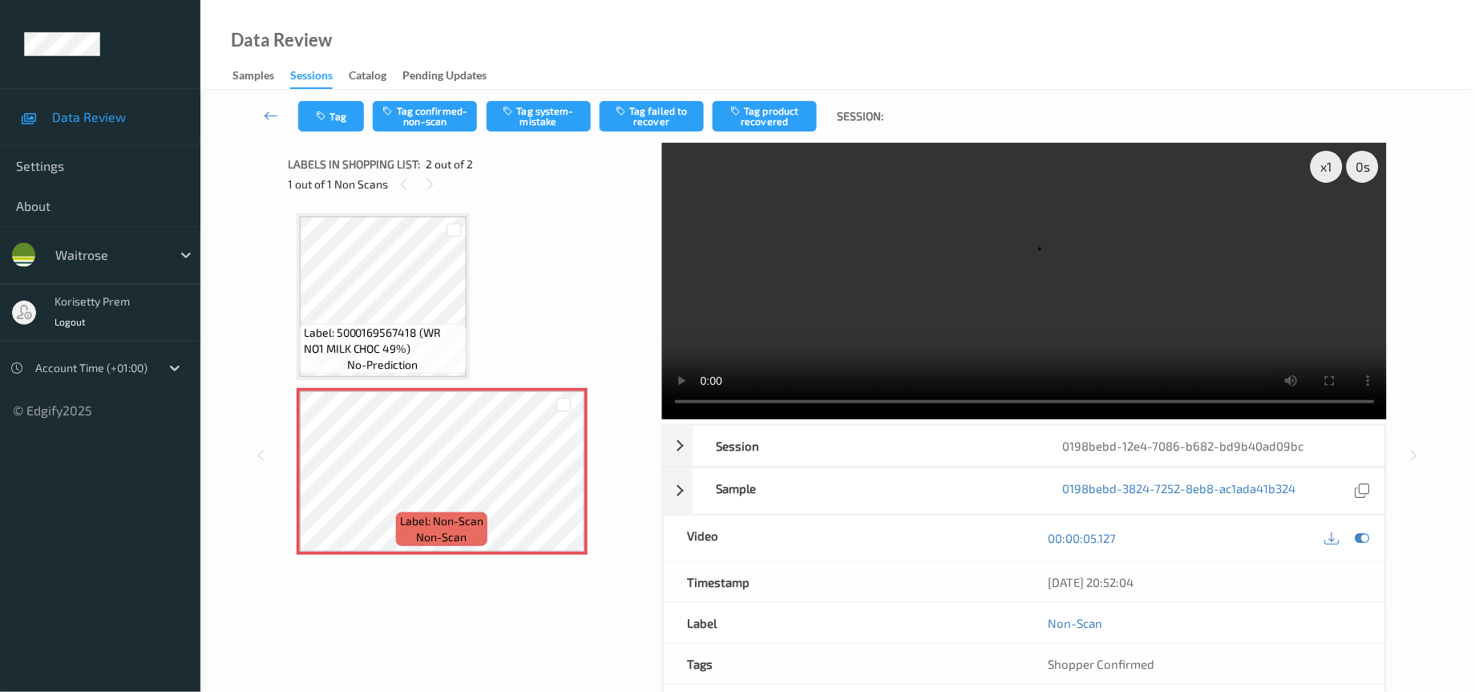
click at [936, 289] on video at bounding box center [1024, 281] width 725 height 277
click at [968, 237] on video at bounding box center [1024, 281] width 725 height 277
click at [1111, 327] on video at bounding box center [1024, 281] width 725 height 277
click at [884, 265] on video at bounding box center [1024, 281] width 725 height 277
click at [876, 333] on video at bounding box center [1024, 281] width 725 height 277
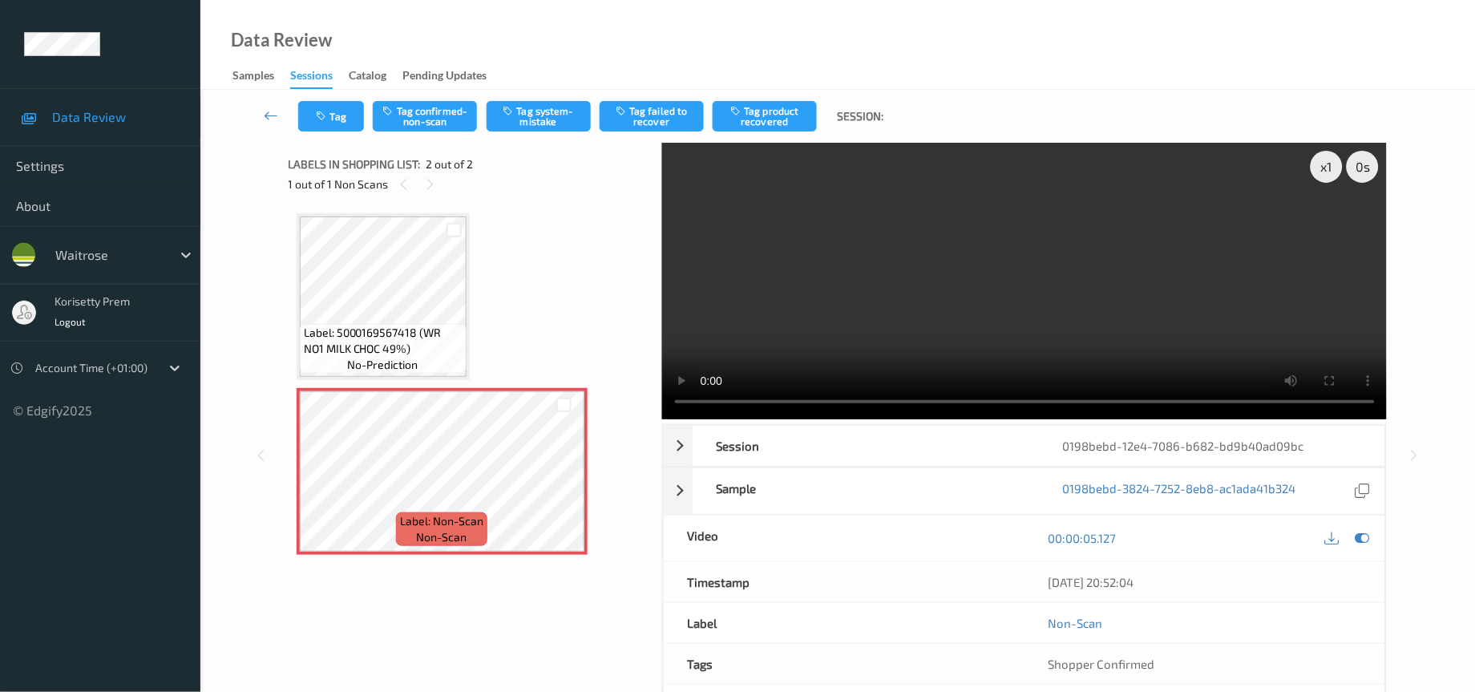
click at [1074, 325] on video at bounding box center [1024, 281] width 725 height 277
click at [555, 118] on button "Tag system-mistake" at bounding box center [538, 116] width 104 height 30
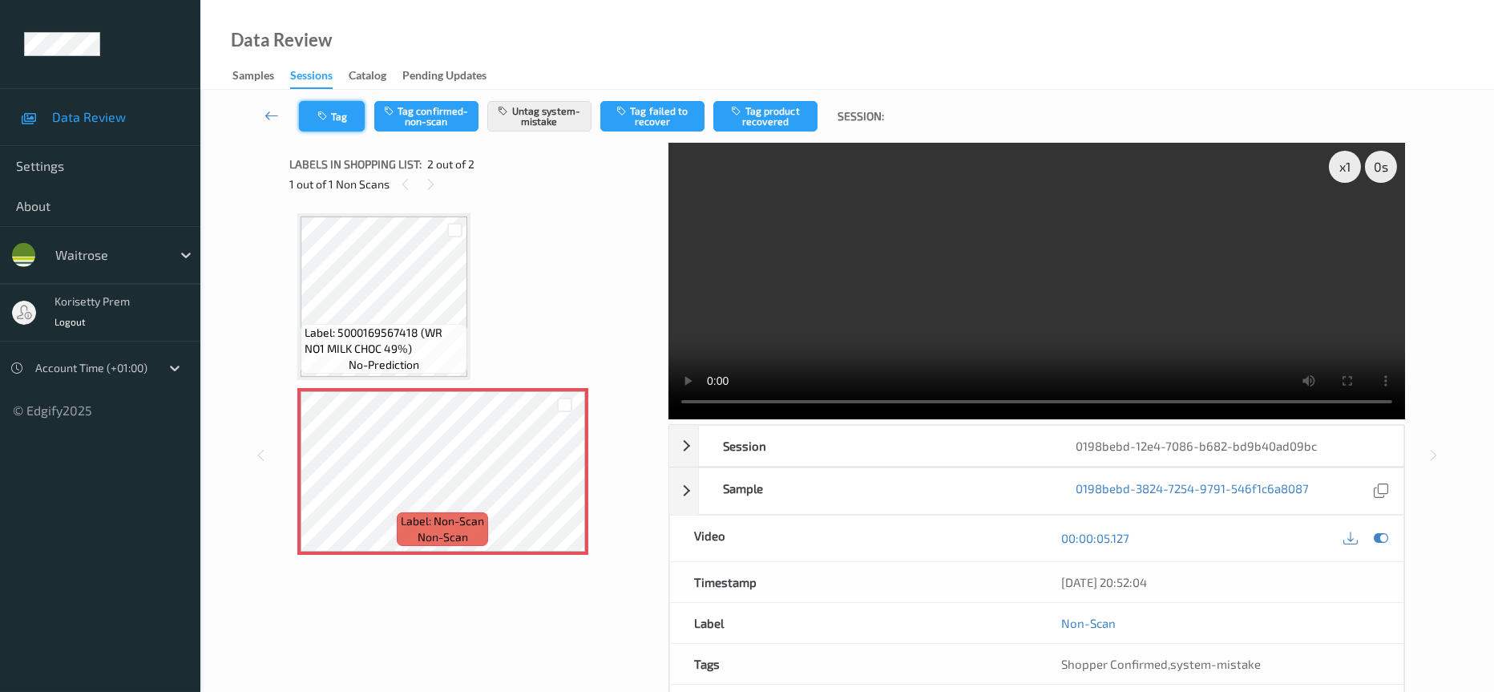
click at [335, 111] on button "Tag" at bounding box center [332, 116] width 66 height 30
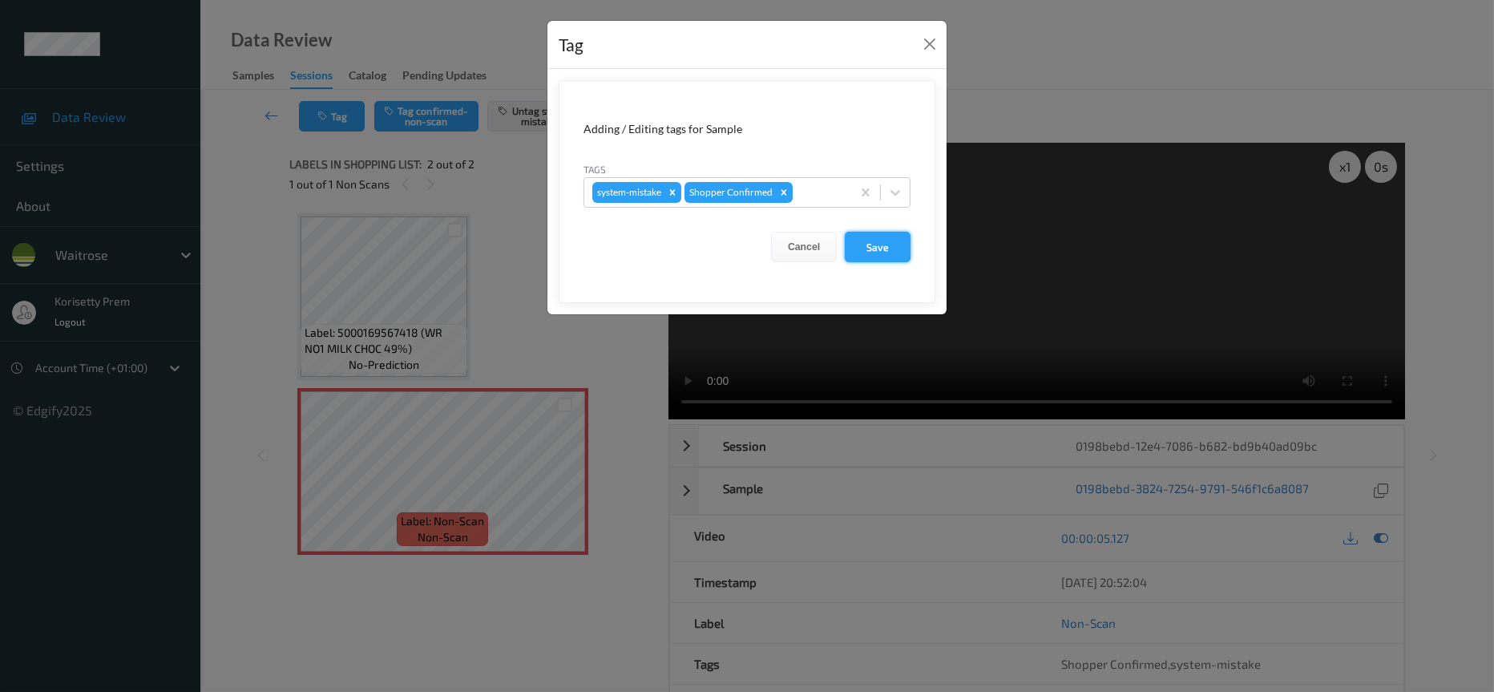
click at [878, 249] on button "Save" at bounding box center [878, 247] width 66 height 30
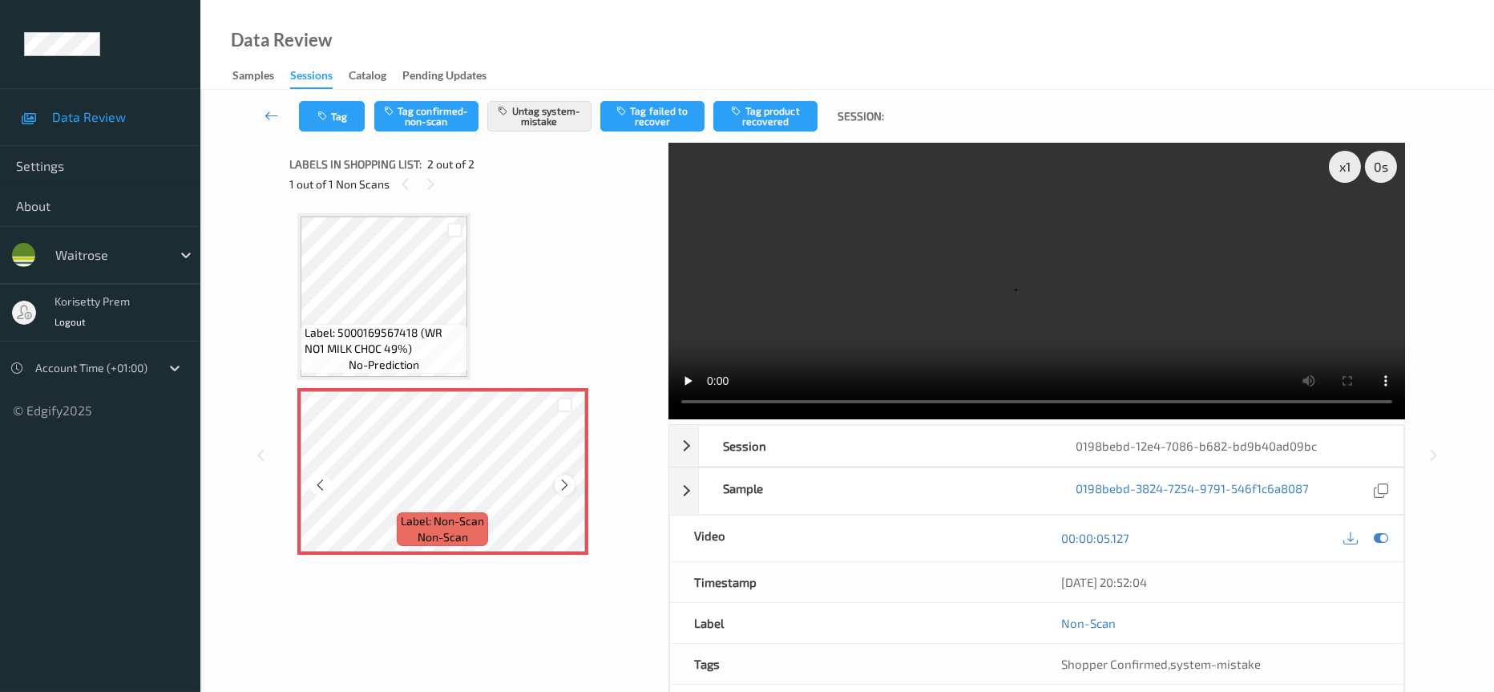
click at [555, 476] on div at bounding box center [565, 484] width 20 height 20
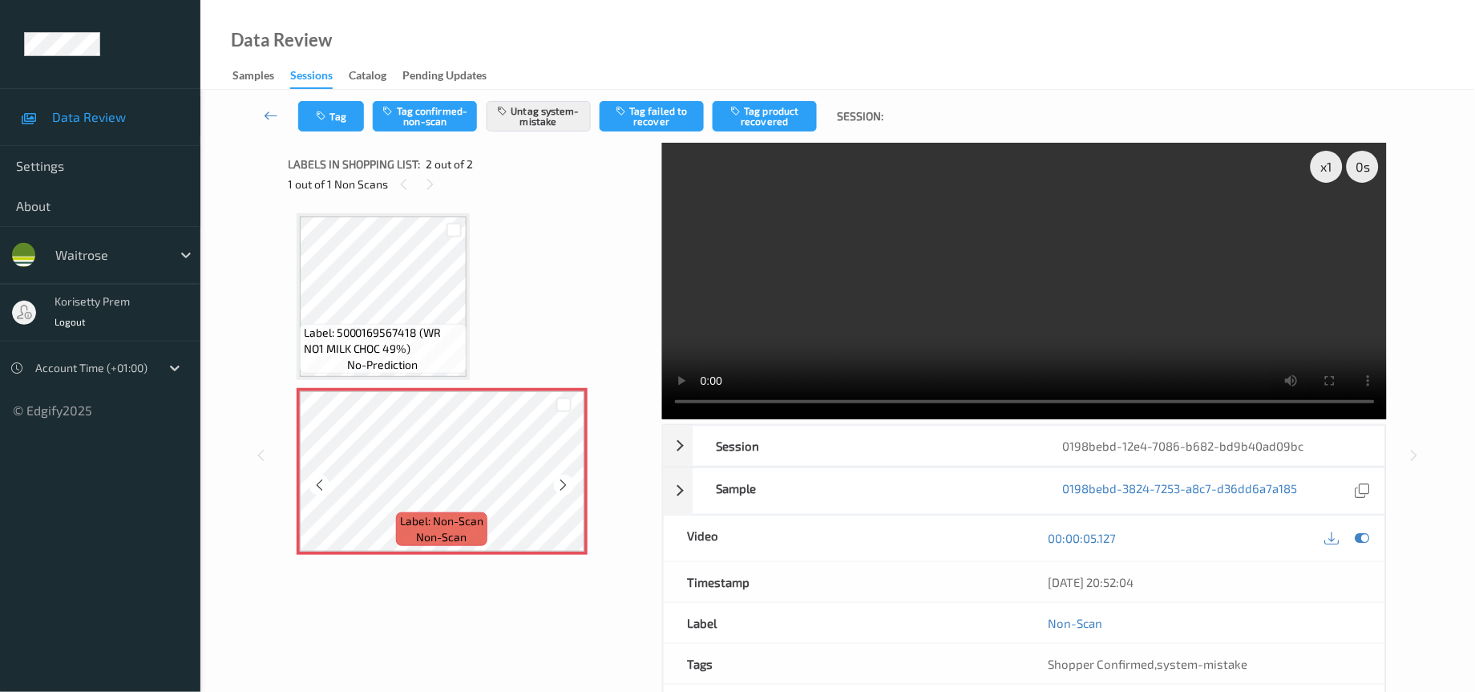
click at [557, 478] on icon at bounding box center [564, 485] width 14 height 14
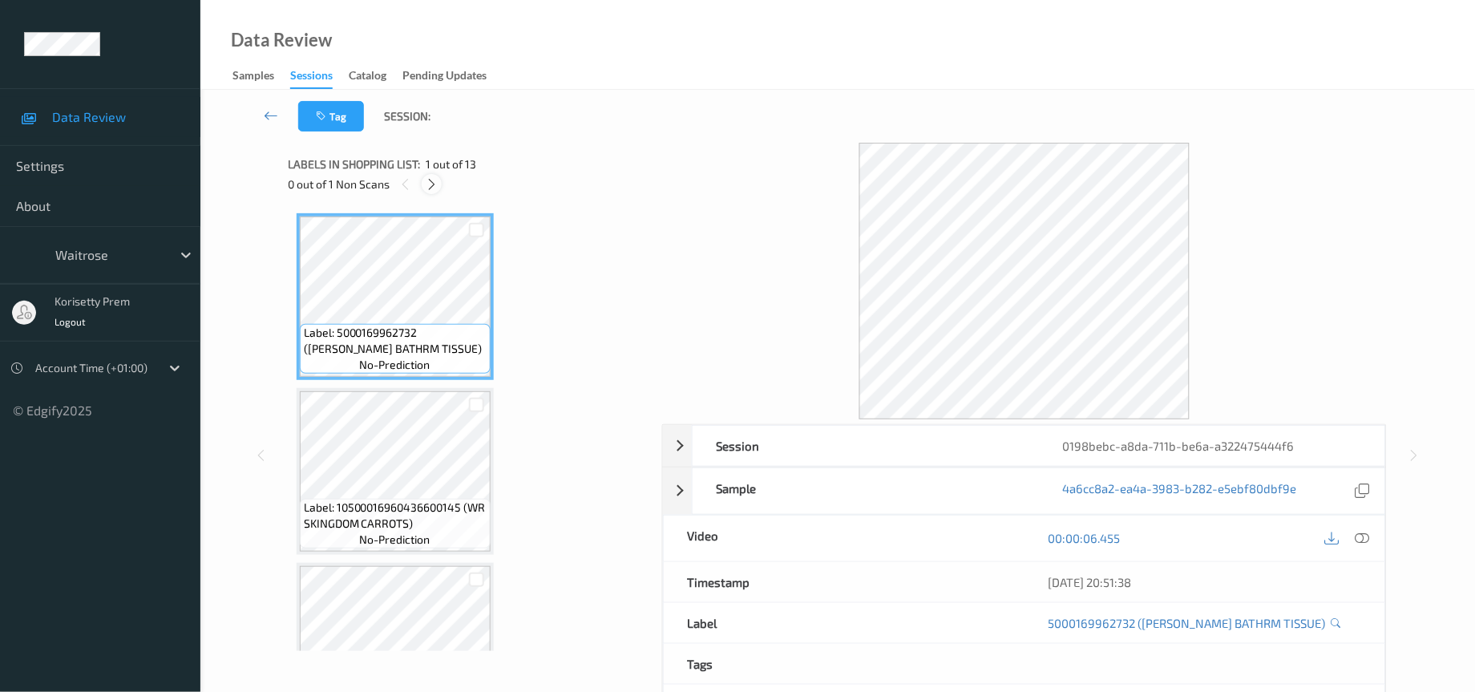
click at [434, 184] on icon at bounding box center [432, 184] width 14 height 14
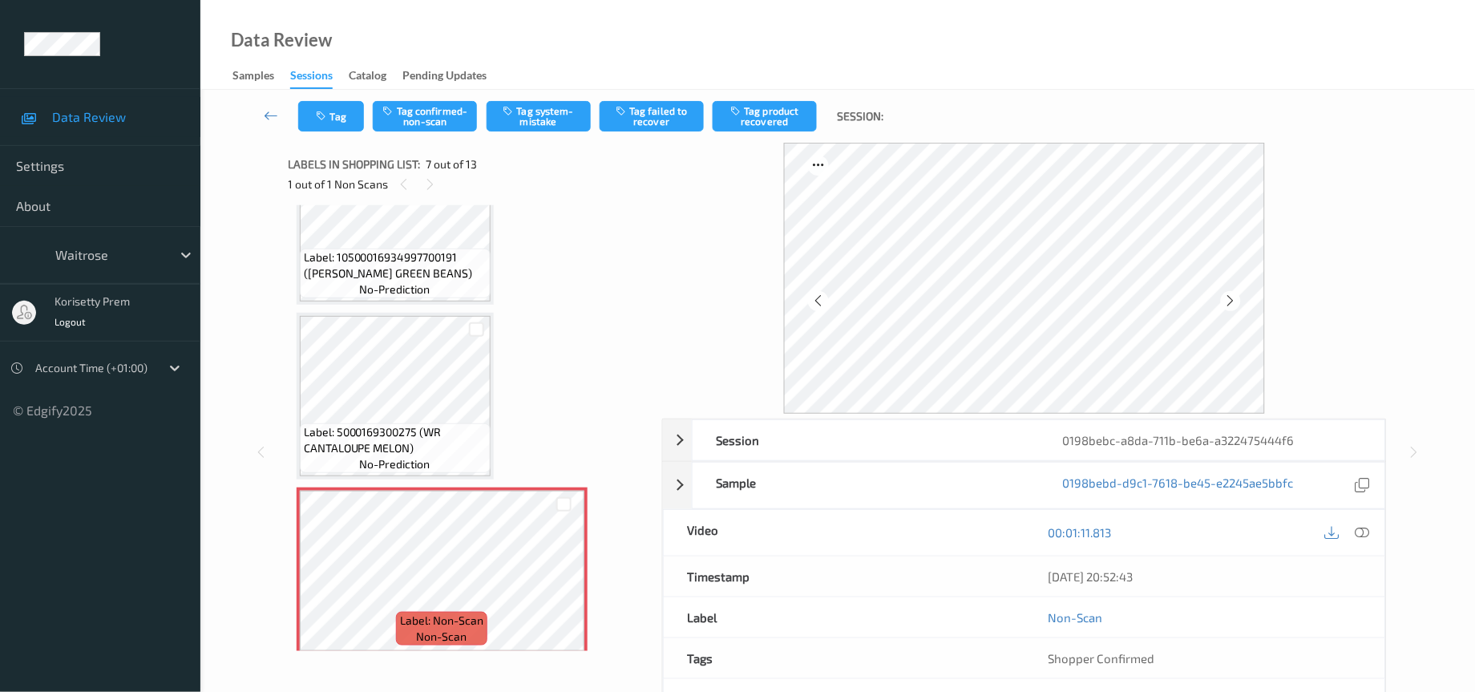
scroll to position [725, 0]
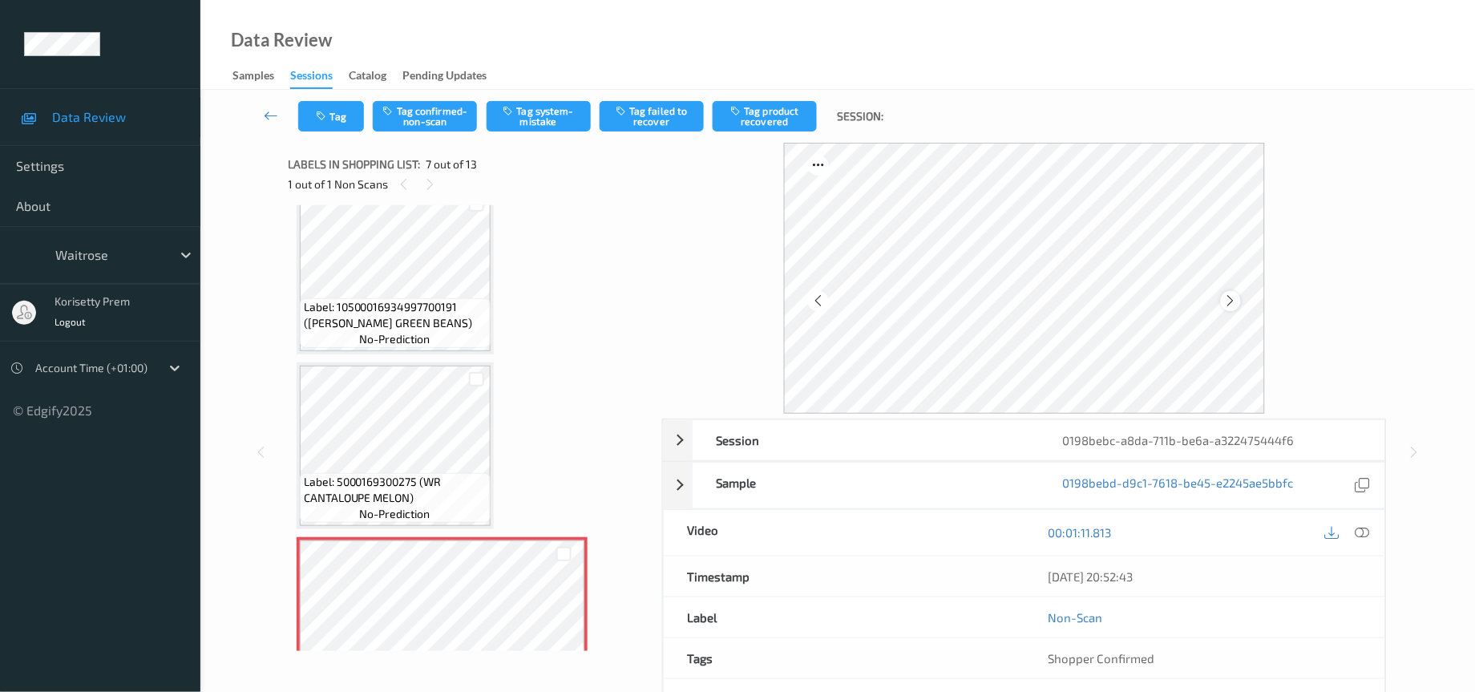
click at [1238, 301] on div at bounding box center [1231, 301] width 20 height 20
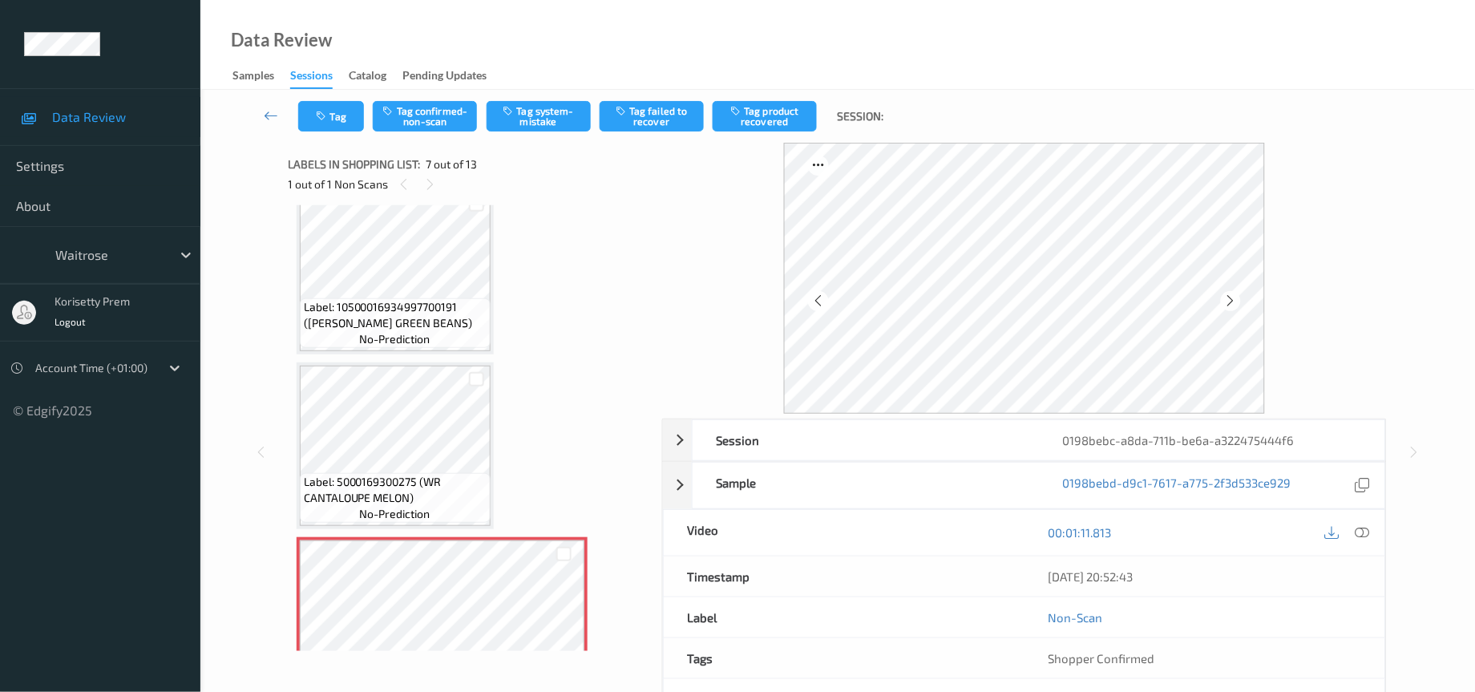
click at [1238, 301] on div at bounding box center [1231, 301] width 20 height 20
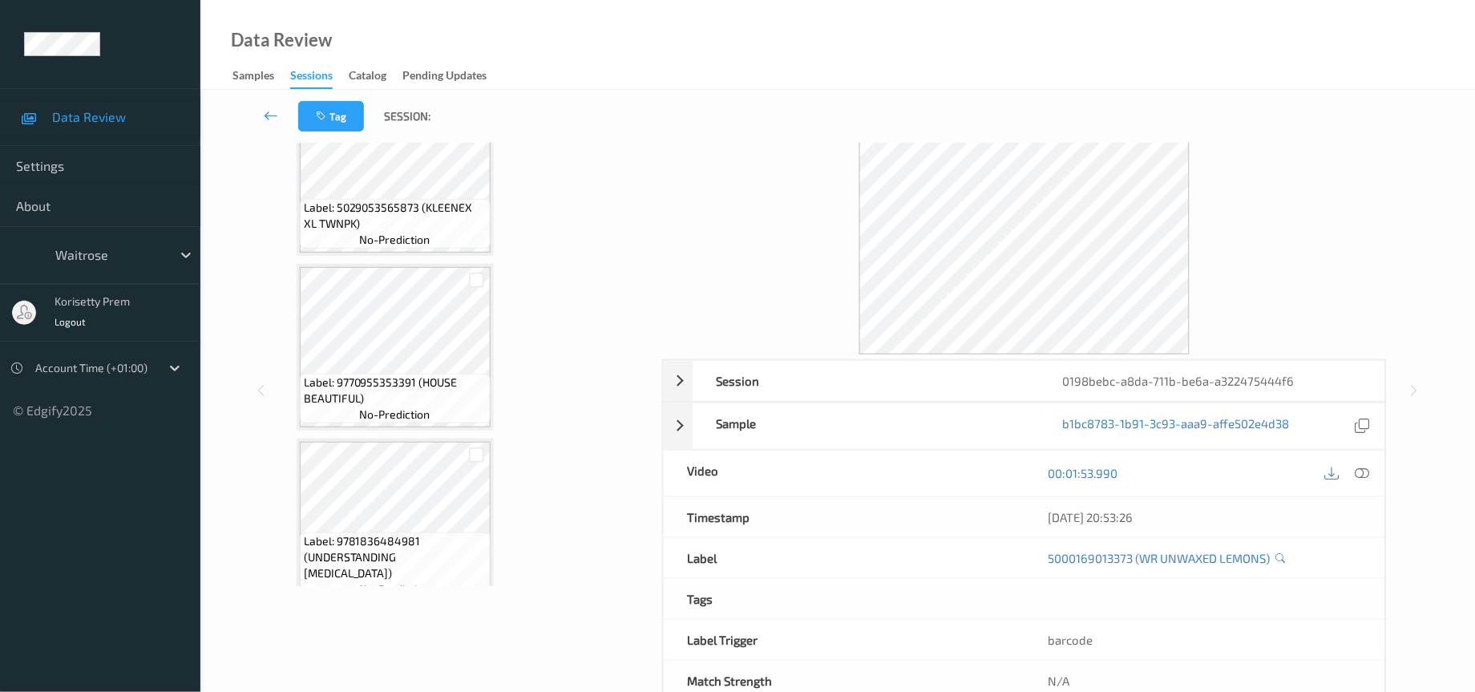
scroll to position [111, 0]
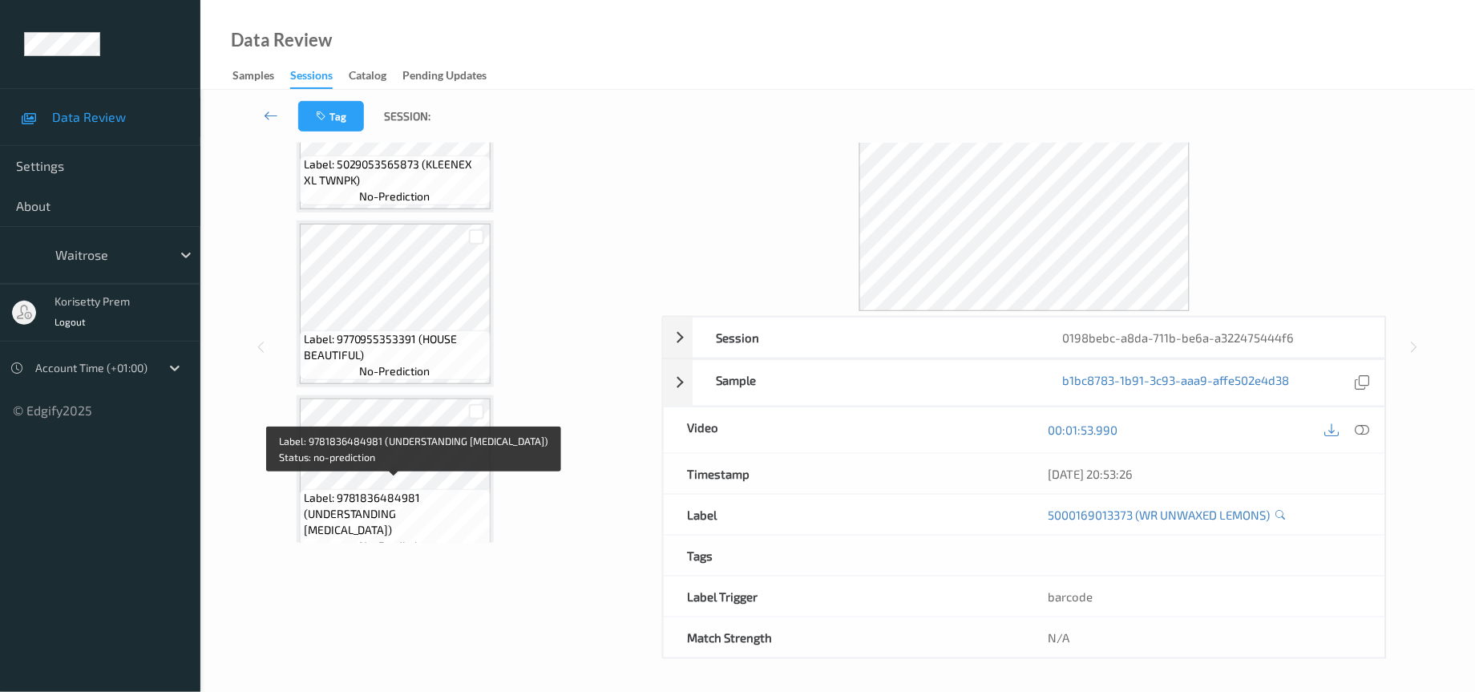
click at [400, 496] on span "Label: 9781836484981 (UNDERSTANDING AUTISM)" at bounding box center [395, 514] width 183 height 48
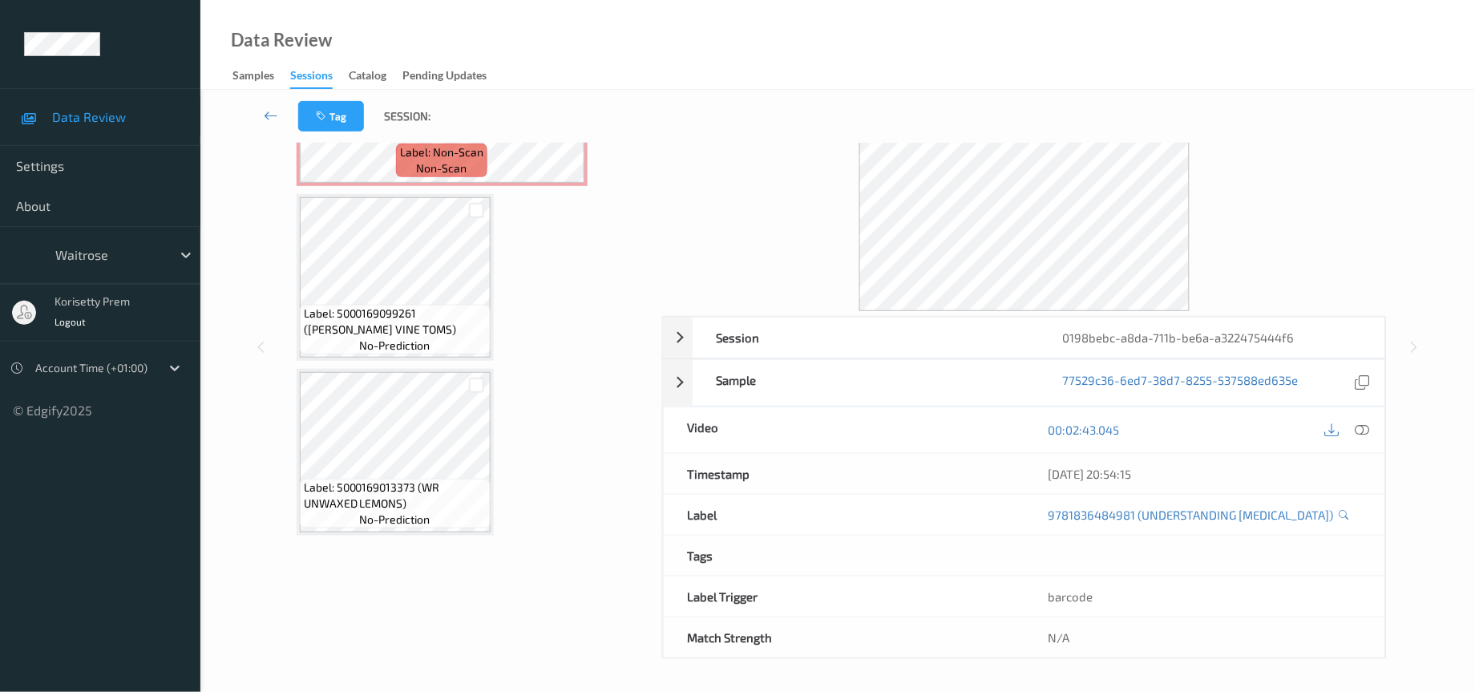
scroll to position [1085, 0]
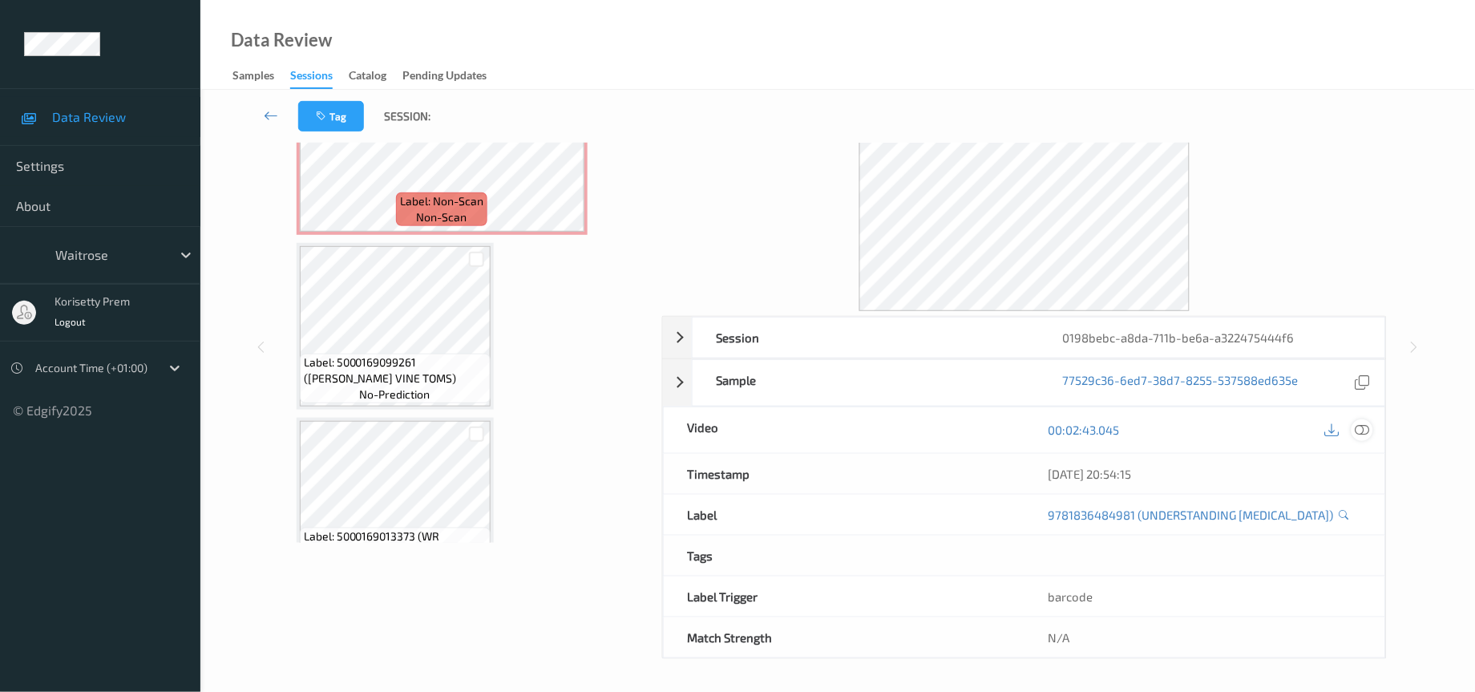
click at [1367, 434] on icon at bounding box center [1362, 429] width 14 height 14
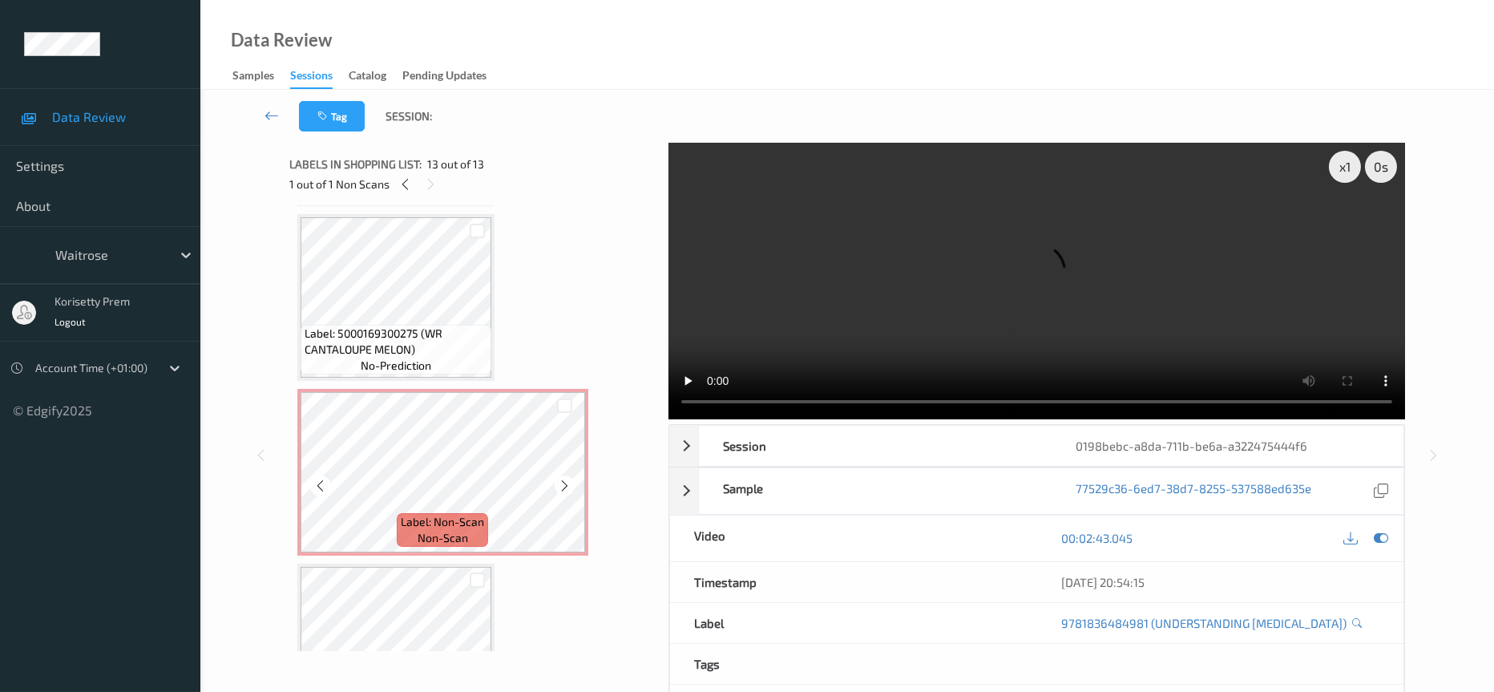
scroll to position [845, 0]
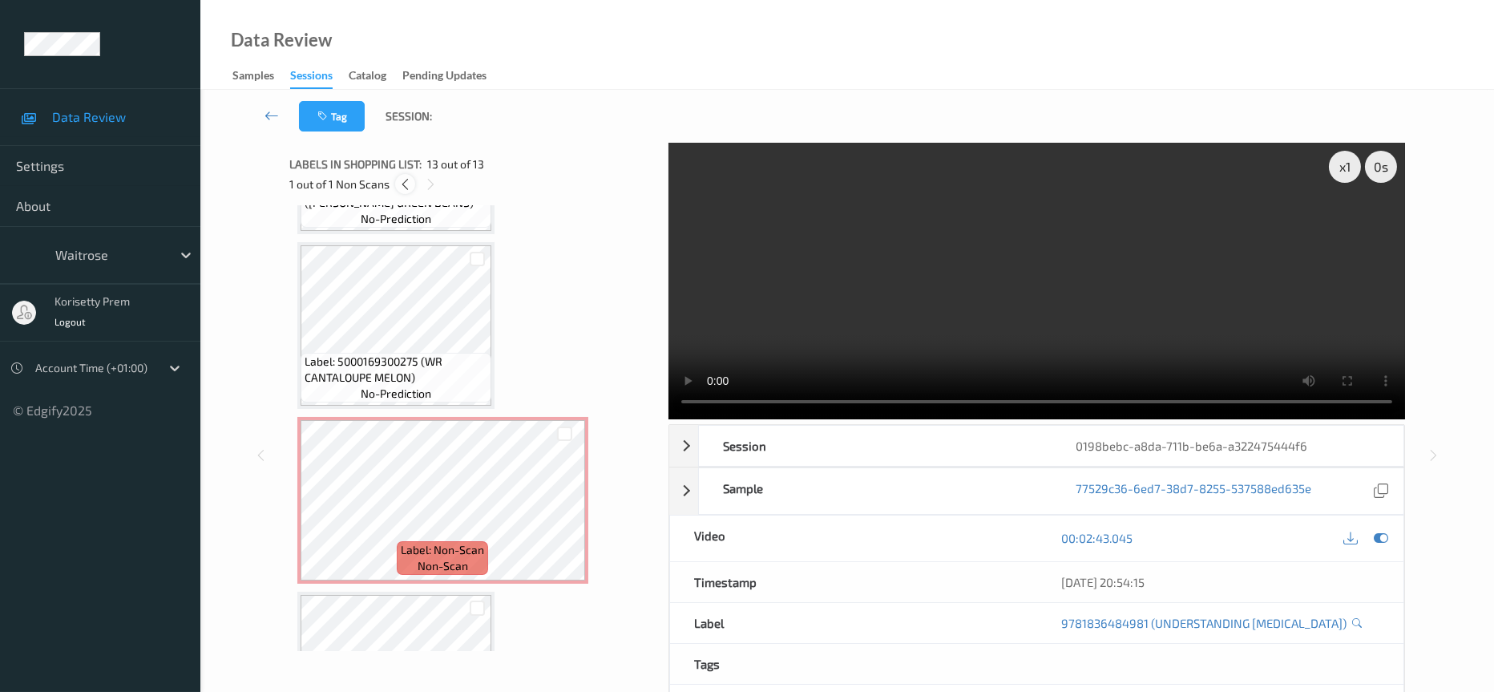
click at [404, 184] on icon at bounding box center [405, 184] width 14 height 14
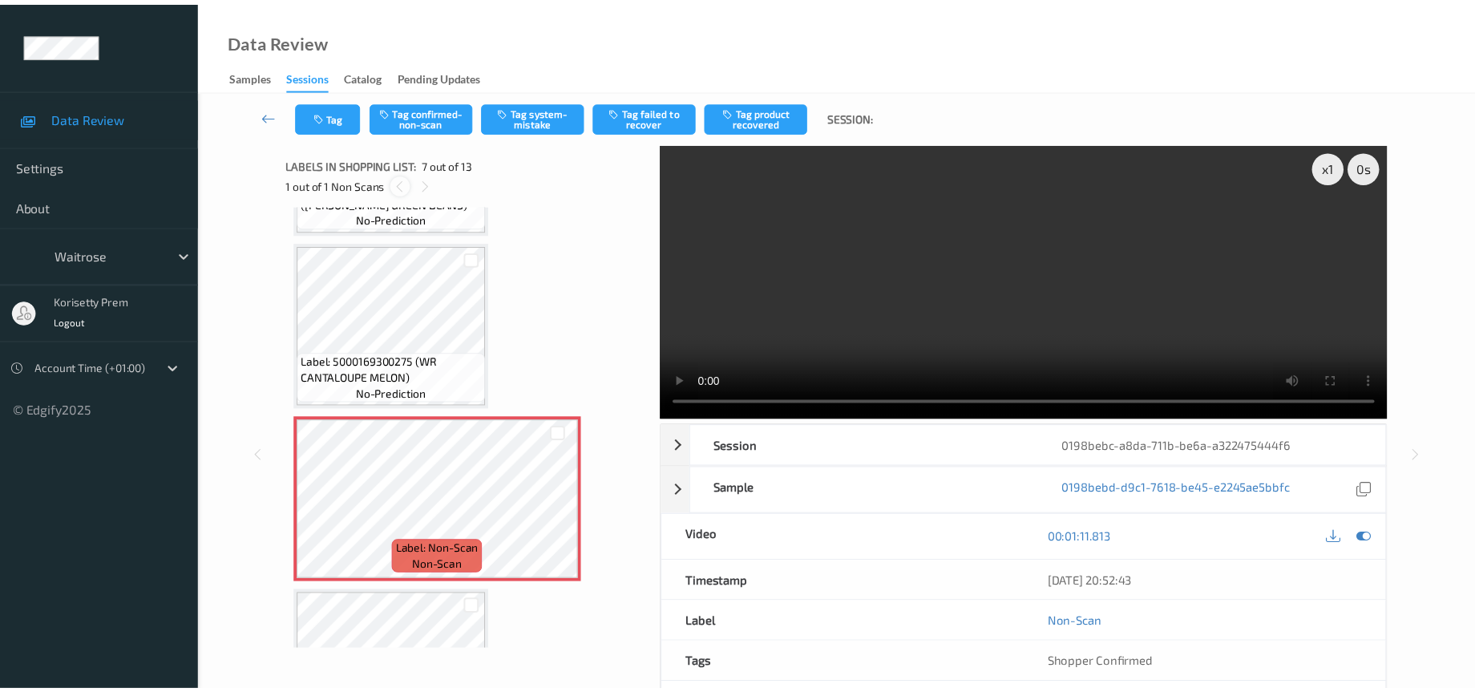
scroll to position [870, 0]
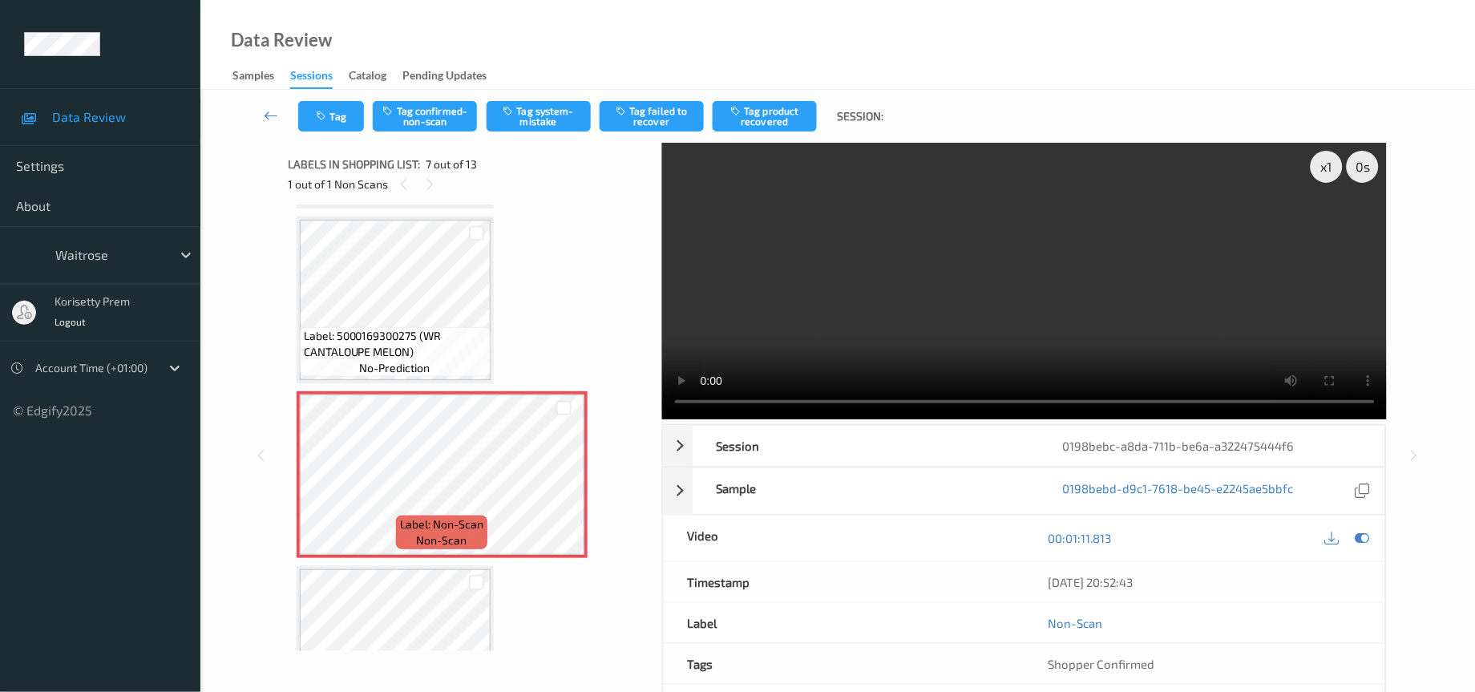
click at [1033, 318] on video at bounding box center [1024, 281] width 725 height 277
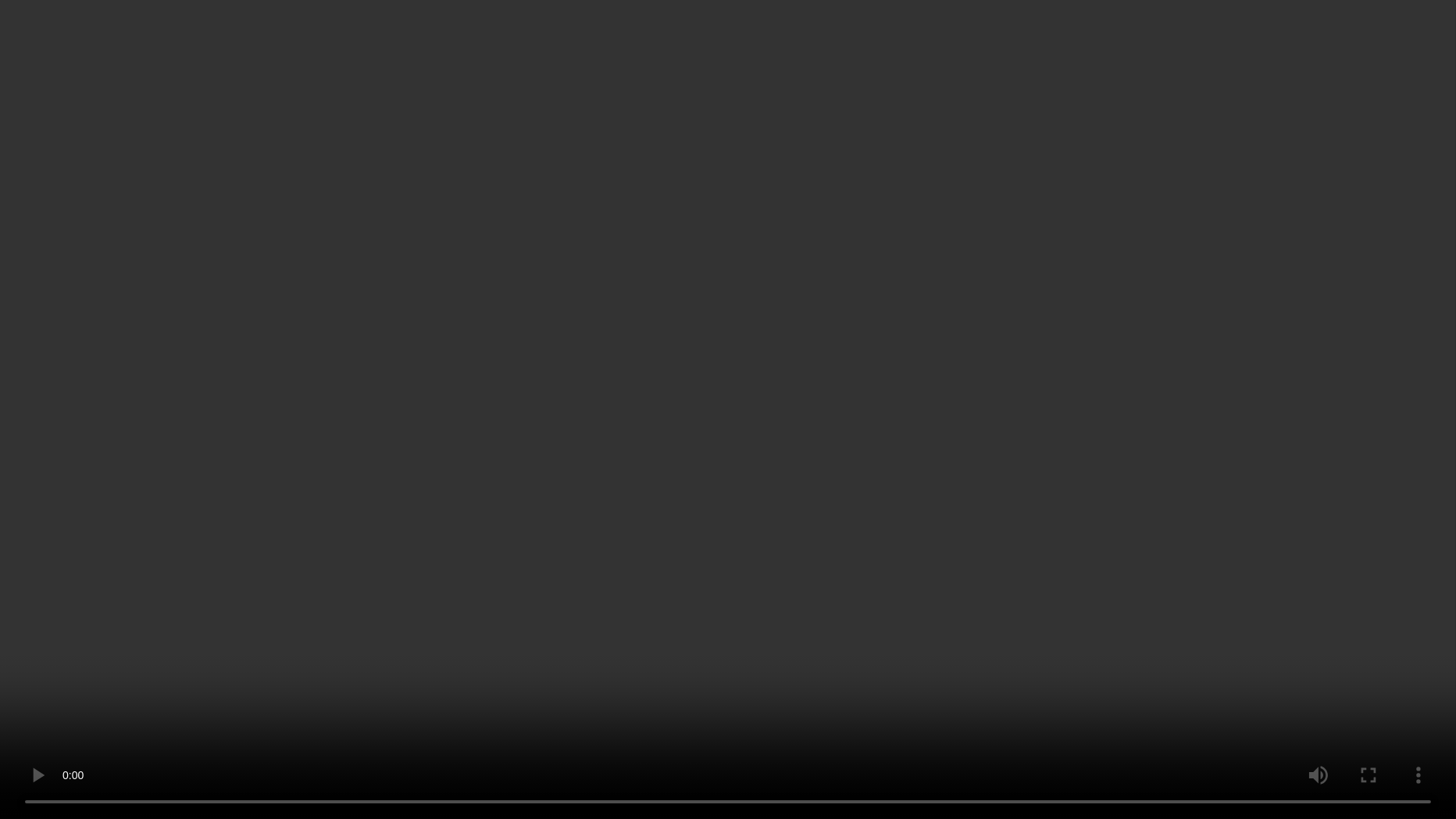
click at [173, 605] on video at bounding box center [728, 410] width 1456 height 819
click at [258, 648] on video at bounding box center [728, 410] width 1456 height 819
click at [920, 438] on video at bounding box center [728, 410] width 1456 height 819
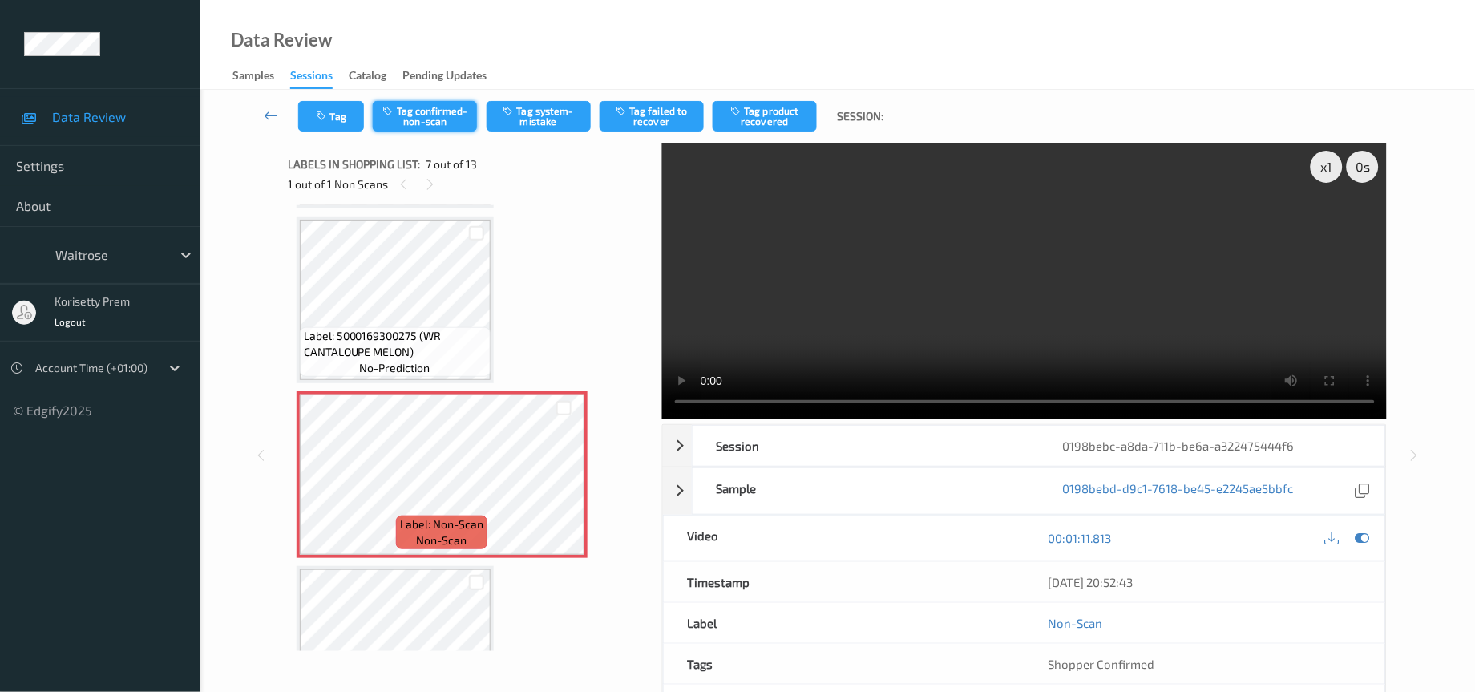
click at [442, 127] on button "Tag confirmed-non-scan" at bounding box center [425, 116] width 104 height 30
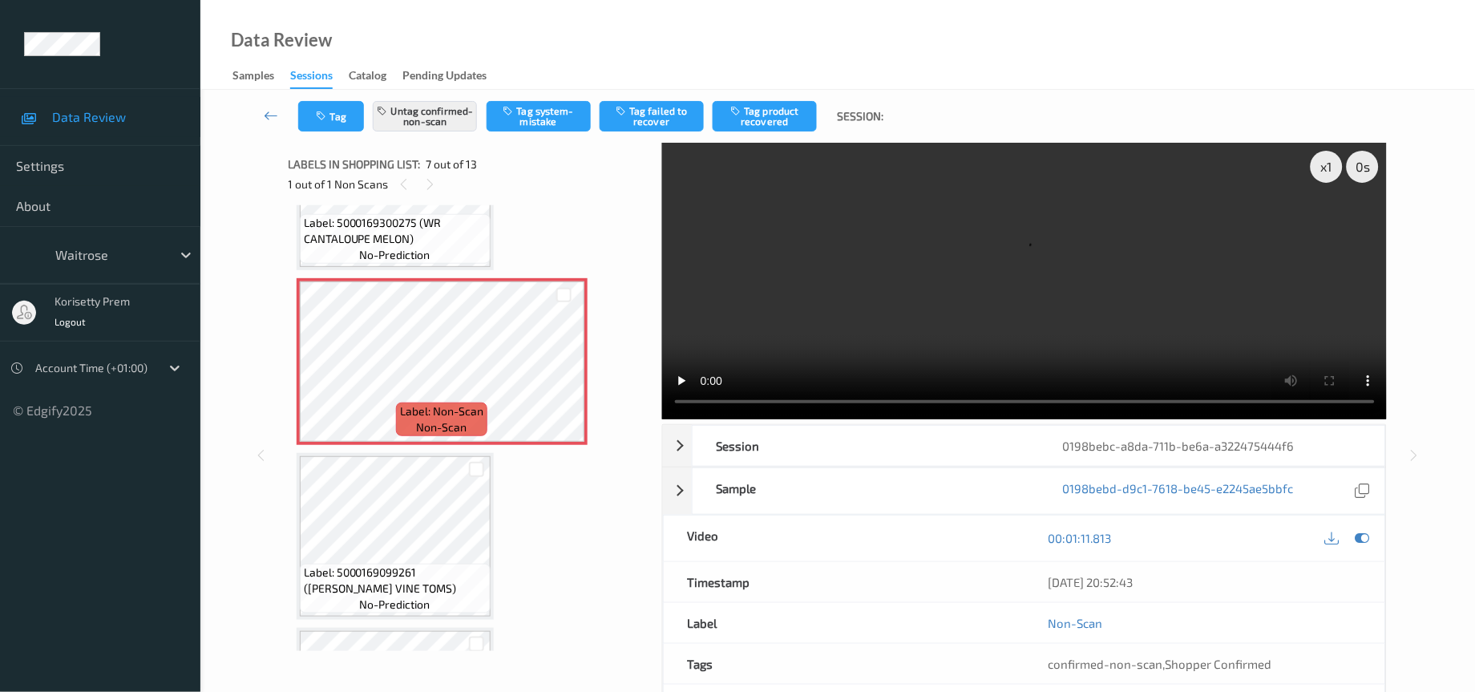
scroll to position [962, 0]
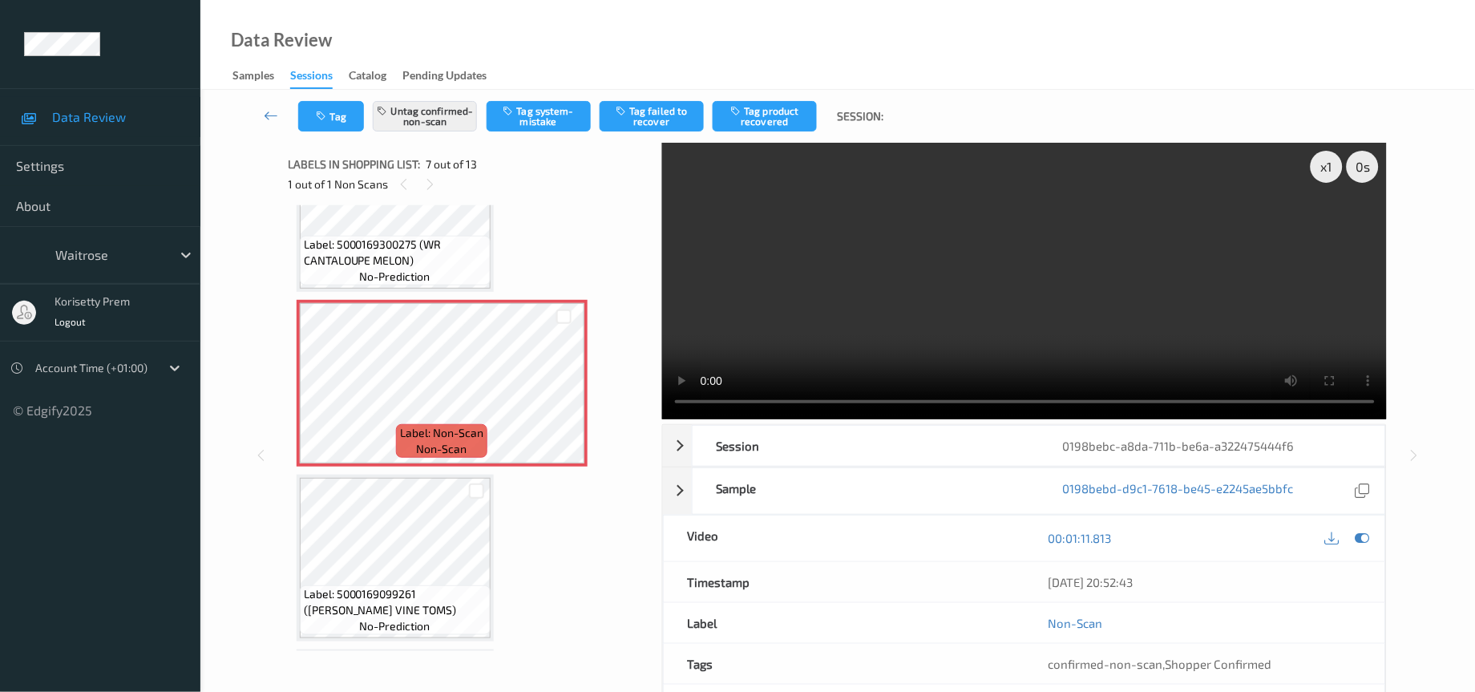
click at [1042, 273] on video at bounding box center [1024, 281] width 725 height 277
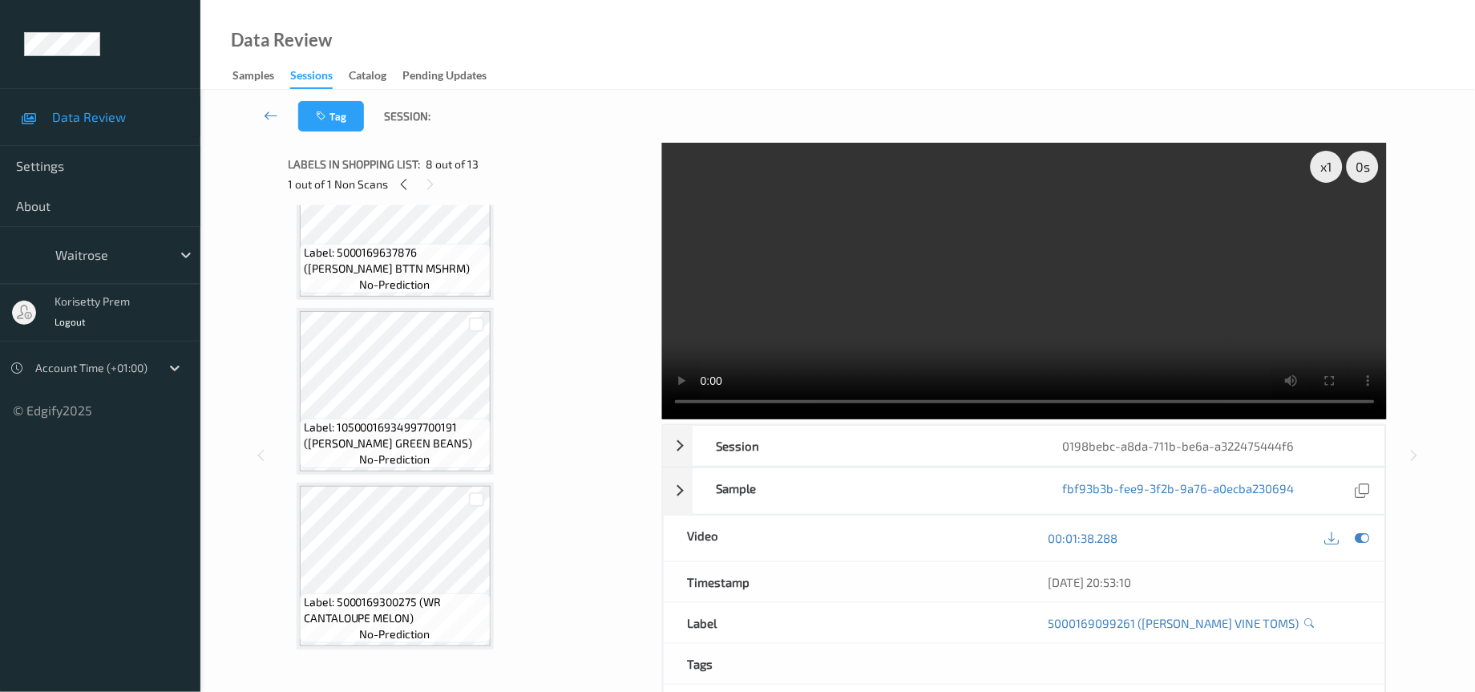
scroll to position [601, 0]
click at [338, 111] on button "Tag" at bounding box center [331, 116] width 66 height 30
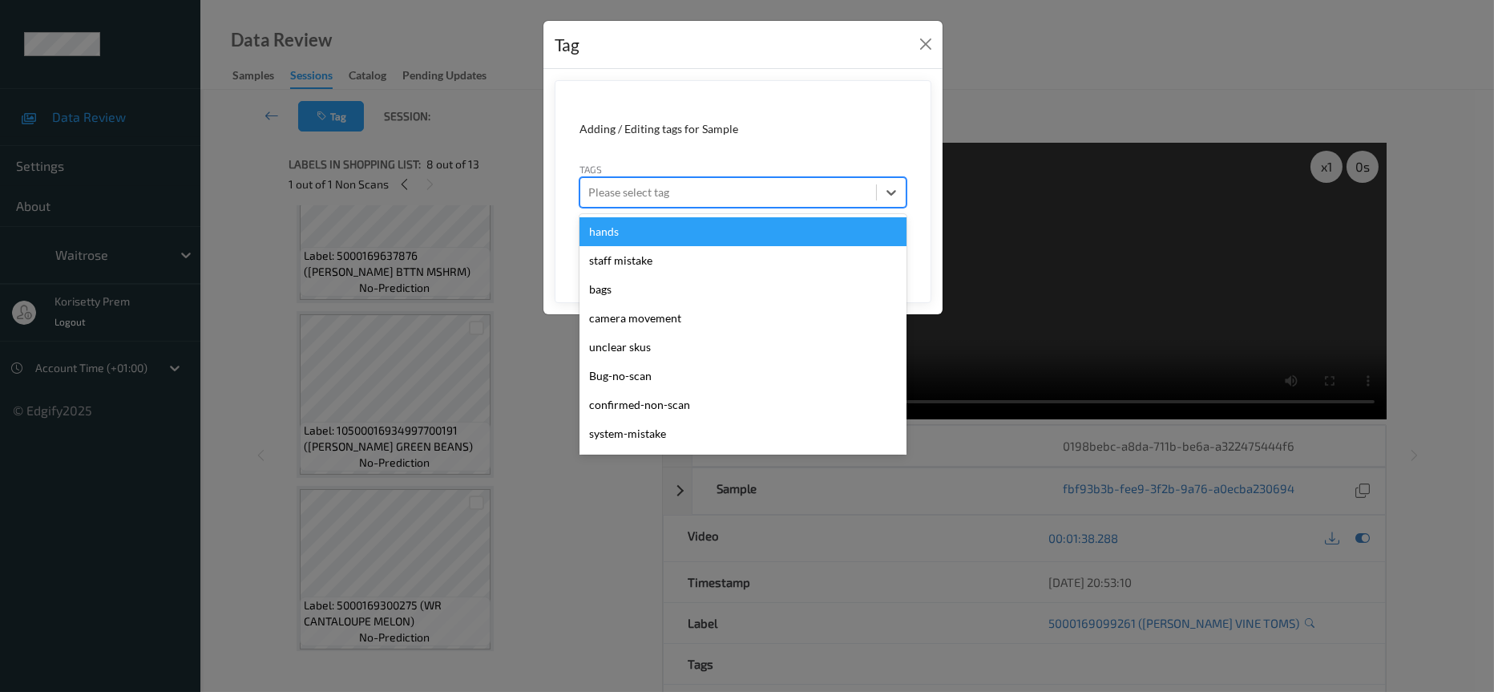
click at [668, 195] on div at bounding box center [728, 192] width 280 height 19
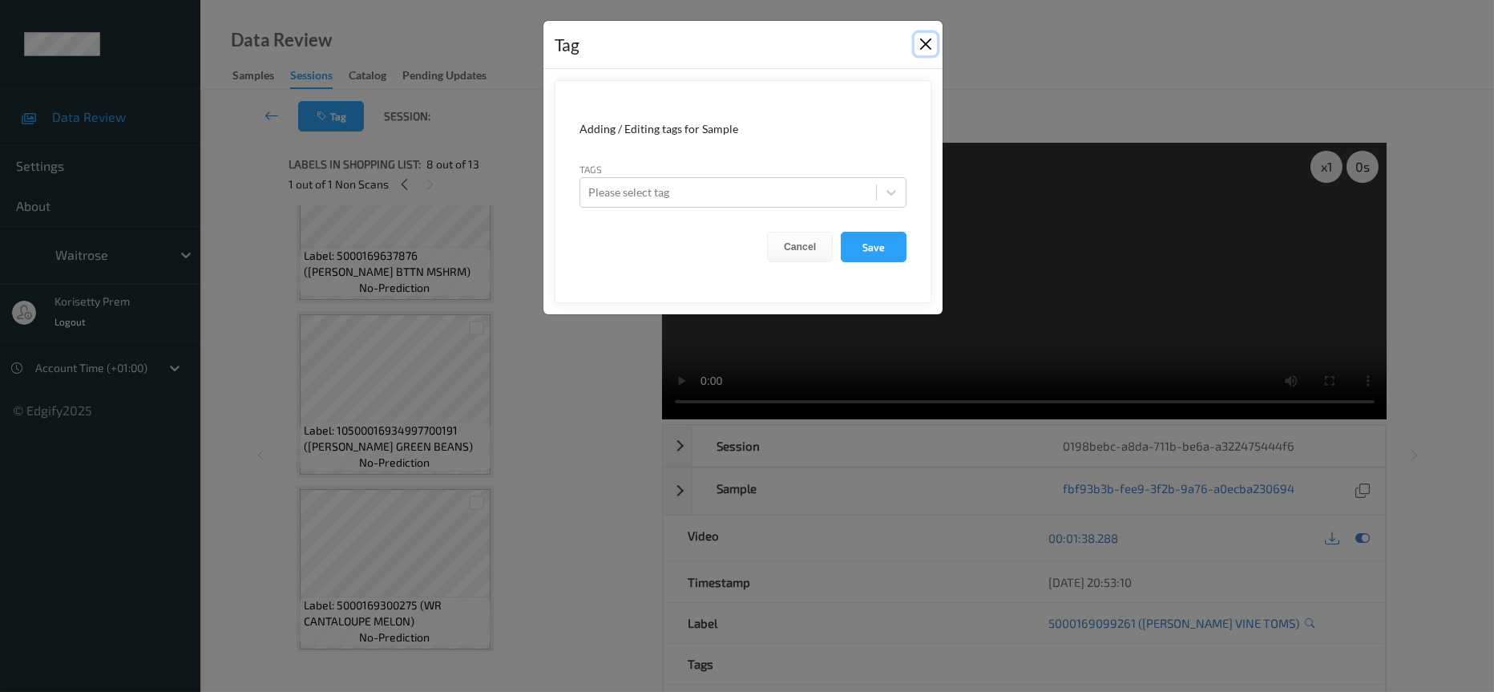
click at [922, 47] on button "Close" at bounding box center [925, 44] width 22 height 22
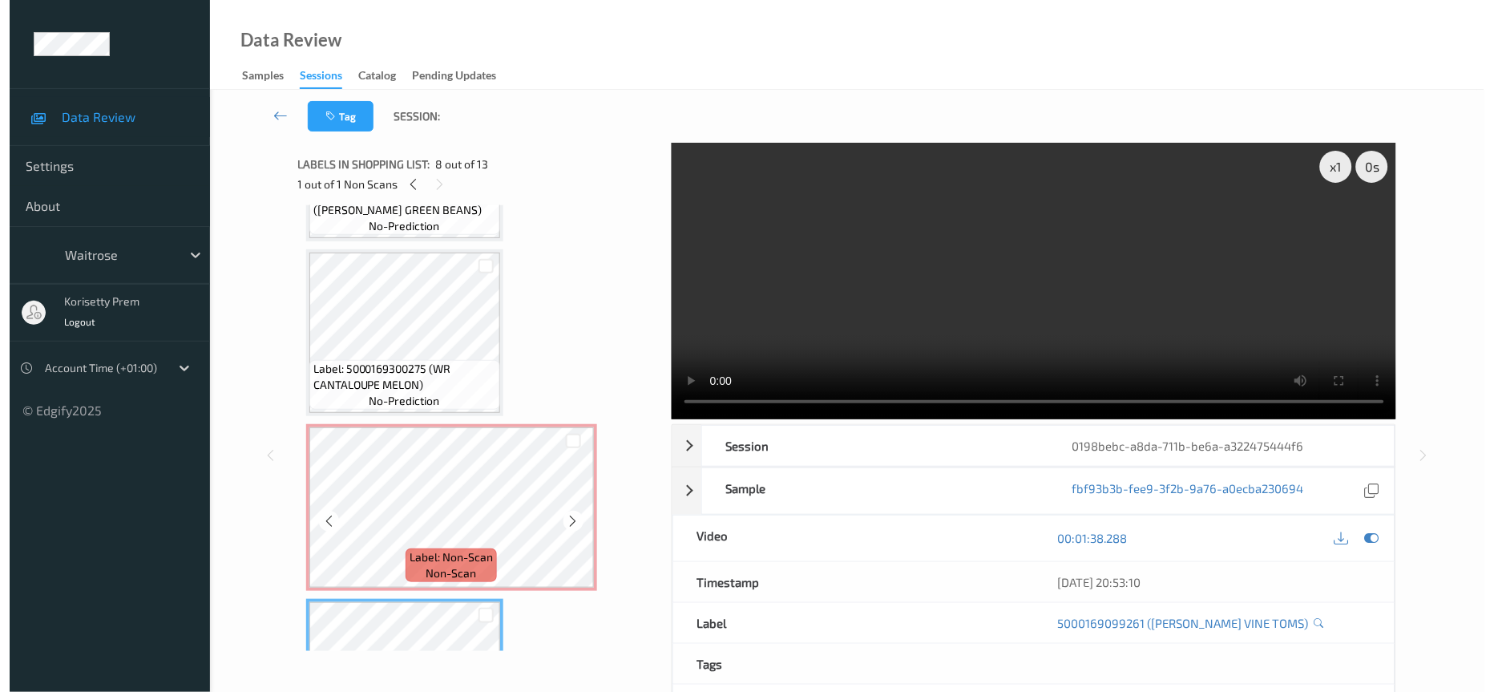
scroll to position [842, 0]
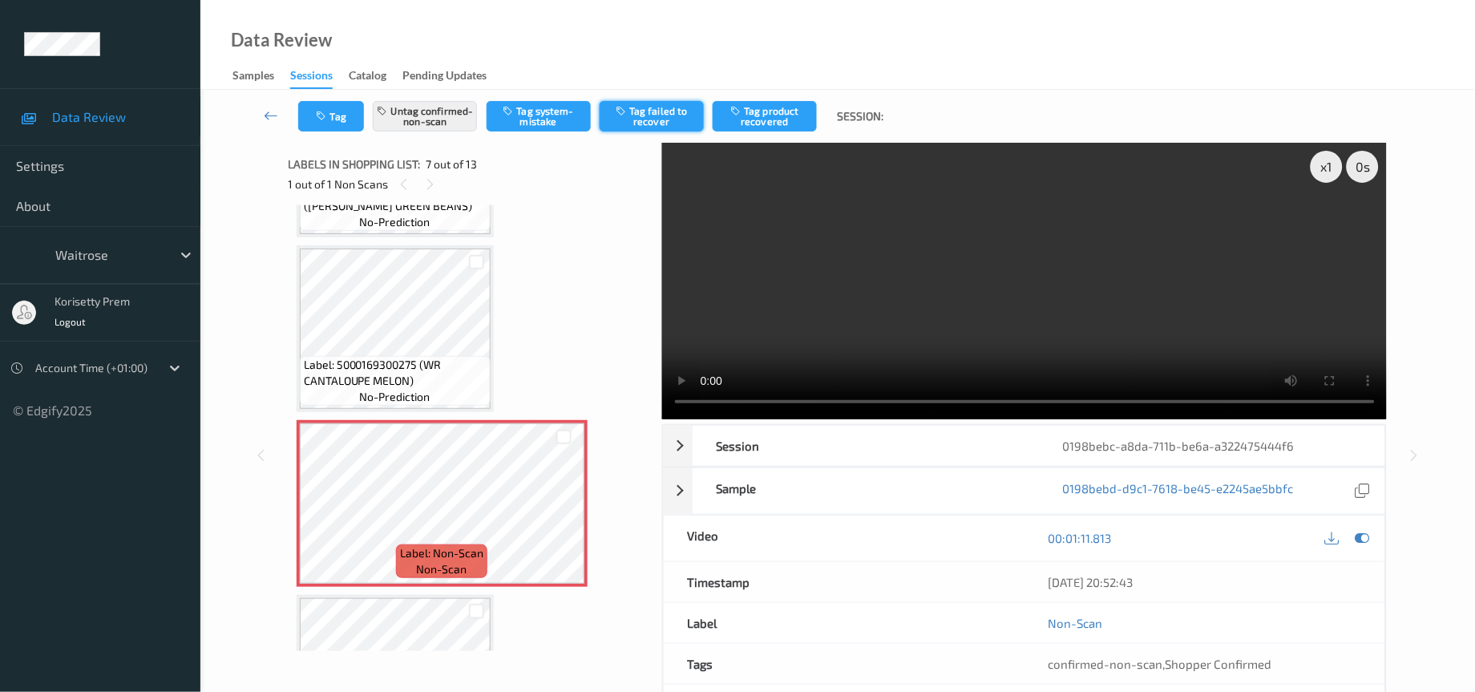
click at [660, 115] on button "Tag failed to recover" at bounding box center [652, 116] width 104 height 30
click at [320, 121] on icon "button" at bounding box center [324, 116] width 14 height 11
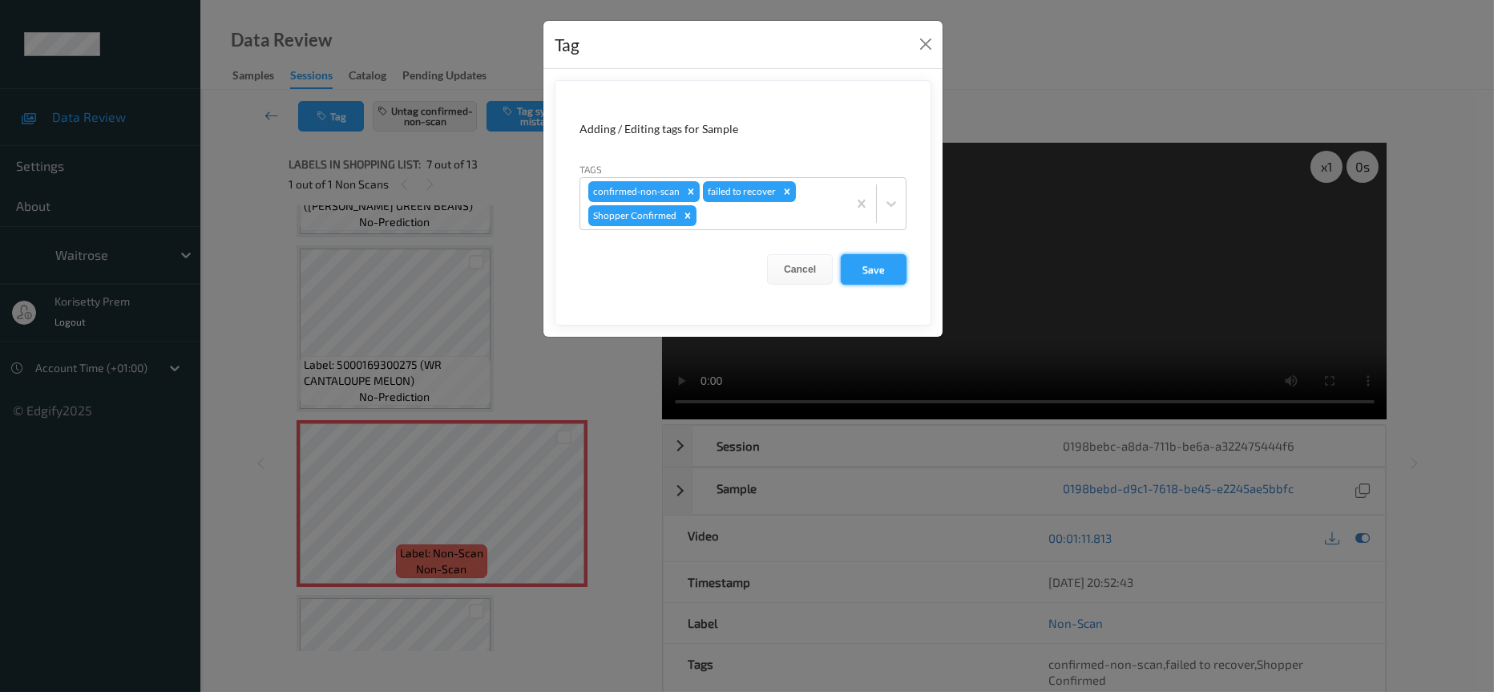
click at [870, 274] on button "Save" at bounding box center [874, 269] width 66 height 30
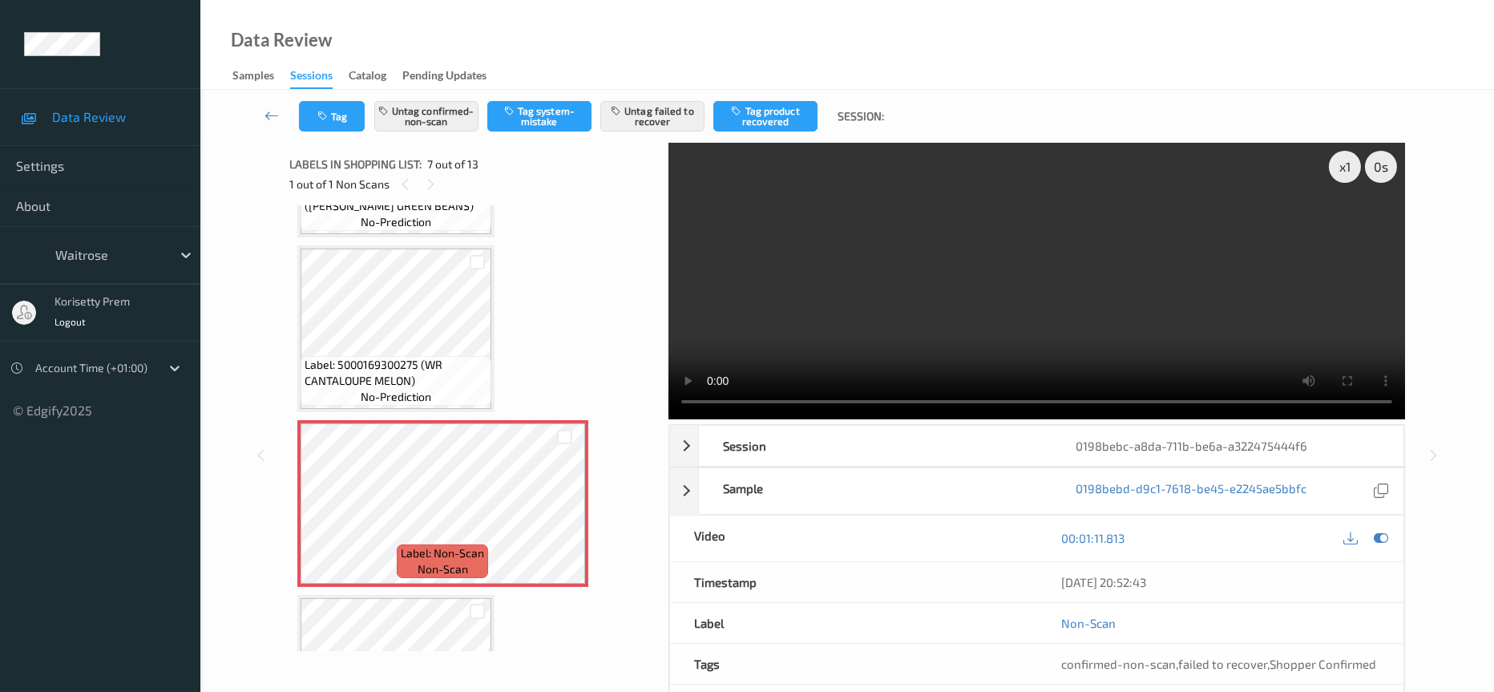
click at [934, 180] on video at bounding box center [1036, 281] width 737 height 277
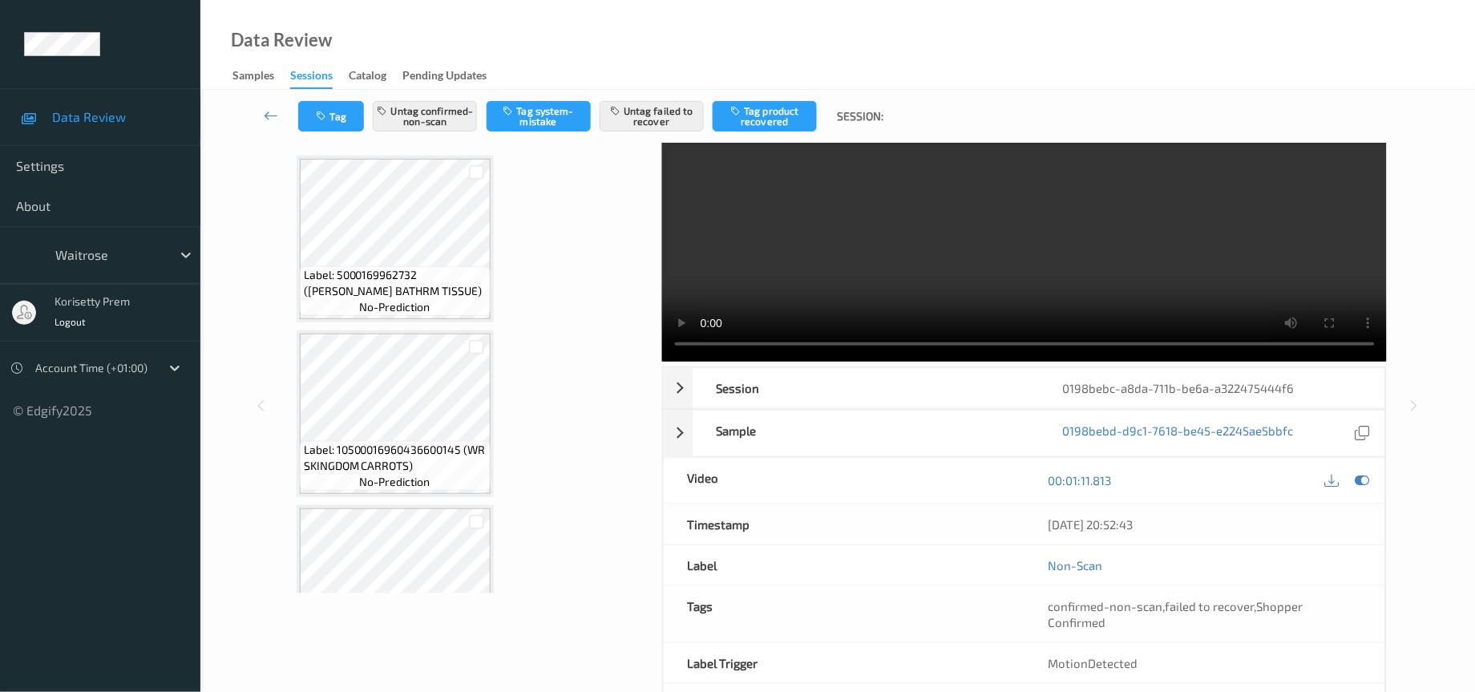
scroll to position [0, 0]
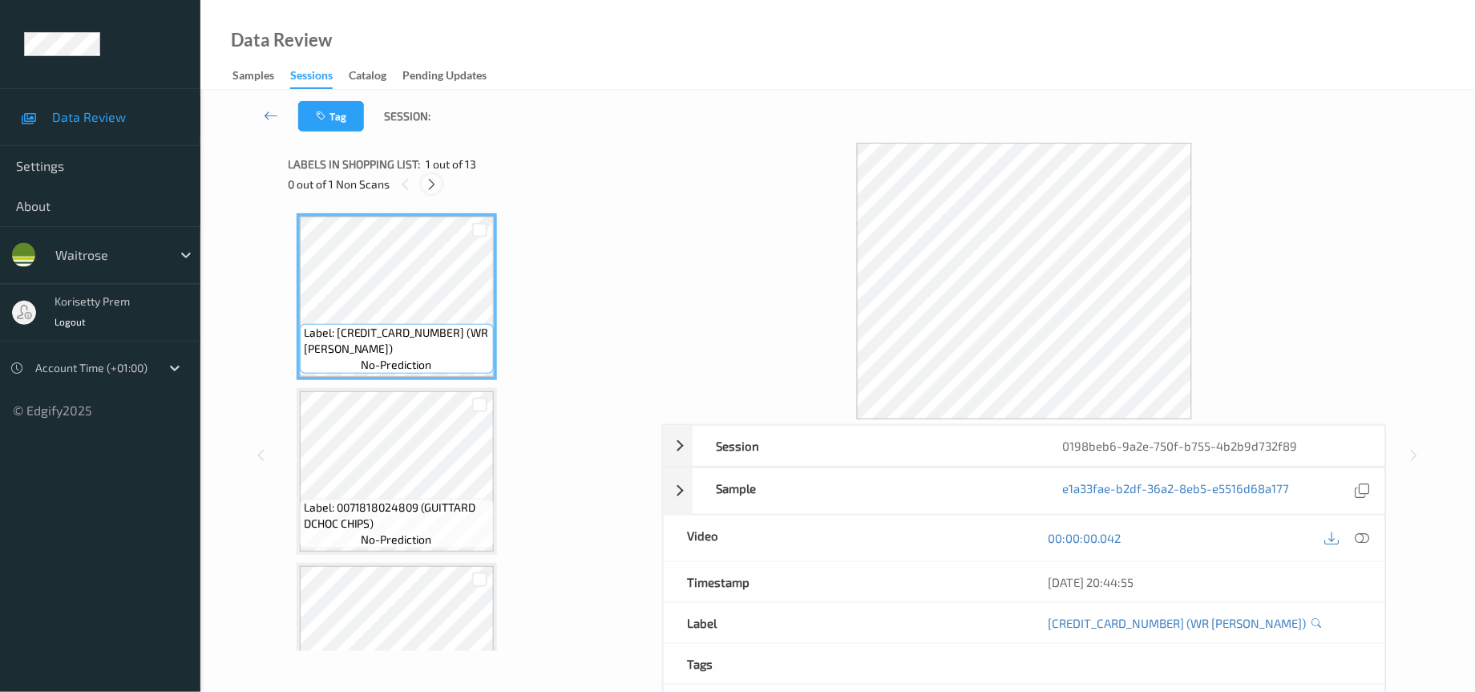
click at [430, 188] on icon at bounding box center [432, 184] width 14 height 14
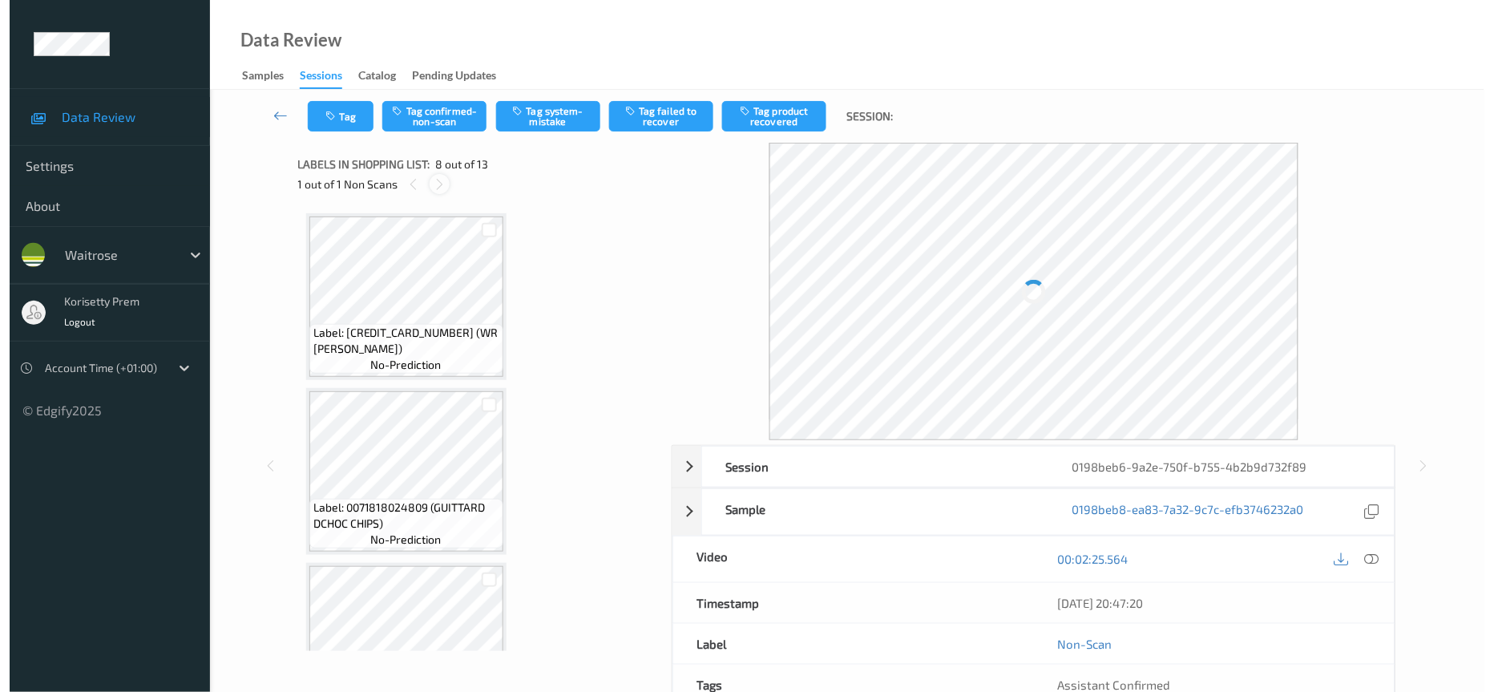
scroll to position [1044, 0]
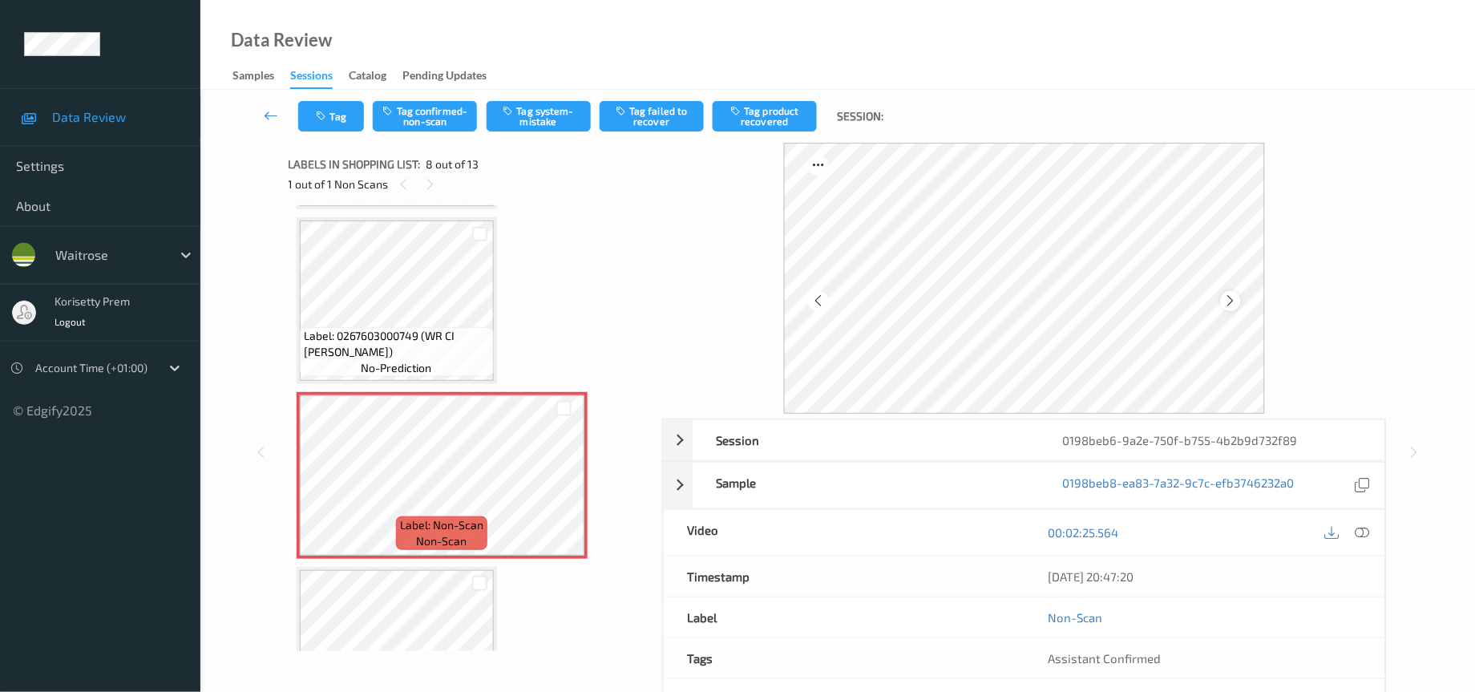
click at [1228, 300] on icon at bounding box center [1231, 300] width 14 height 14
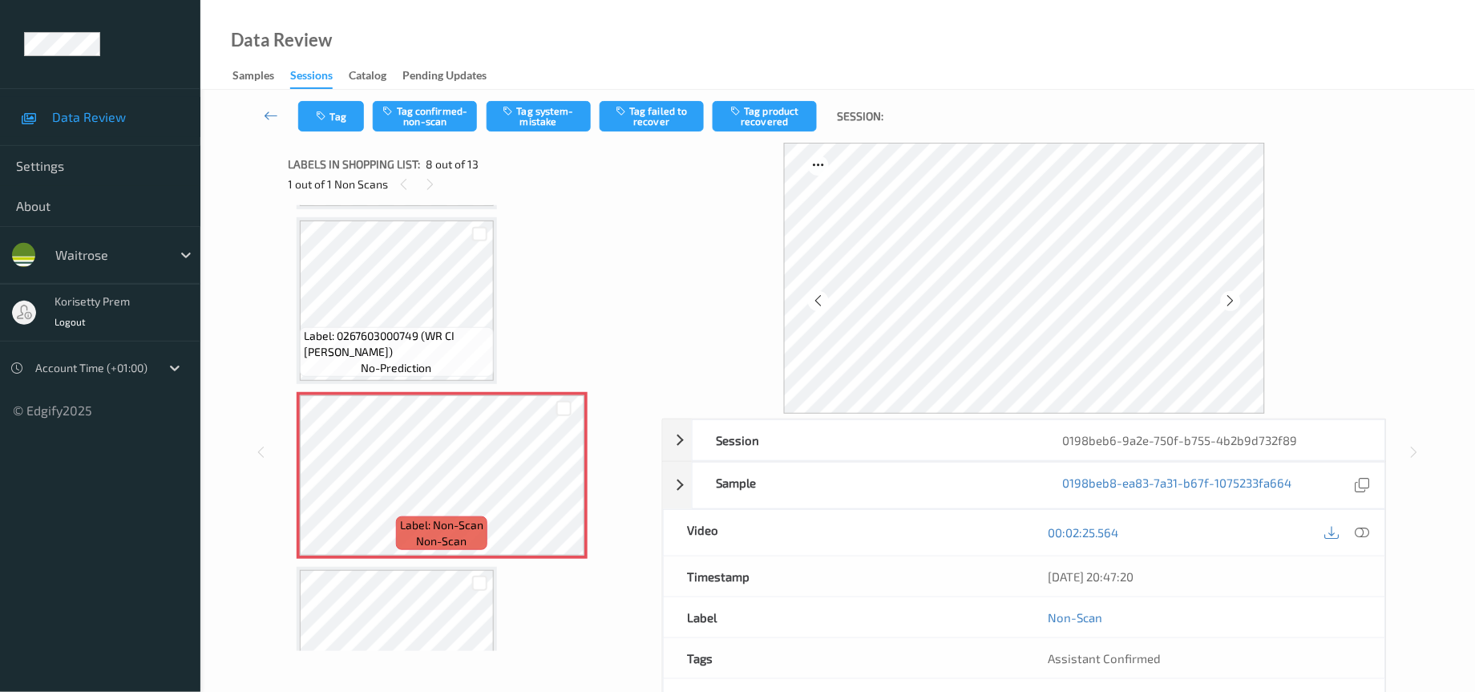
click at [1228, 300] on icon at bounding box center [1231, 300] width 14 height 14
click at [1362, 530] on icon at bounding box center [1362, 532] width 14 height 14
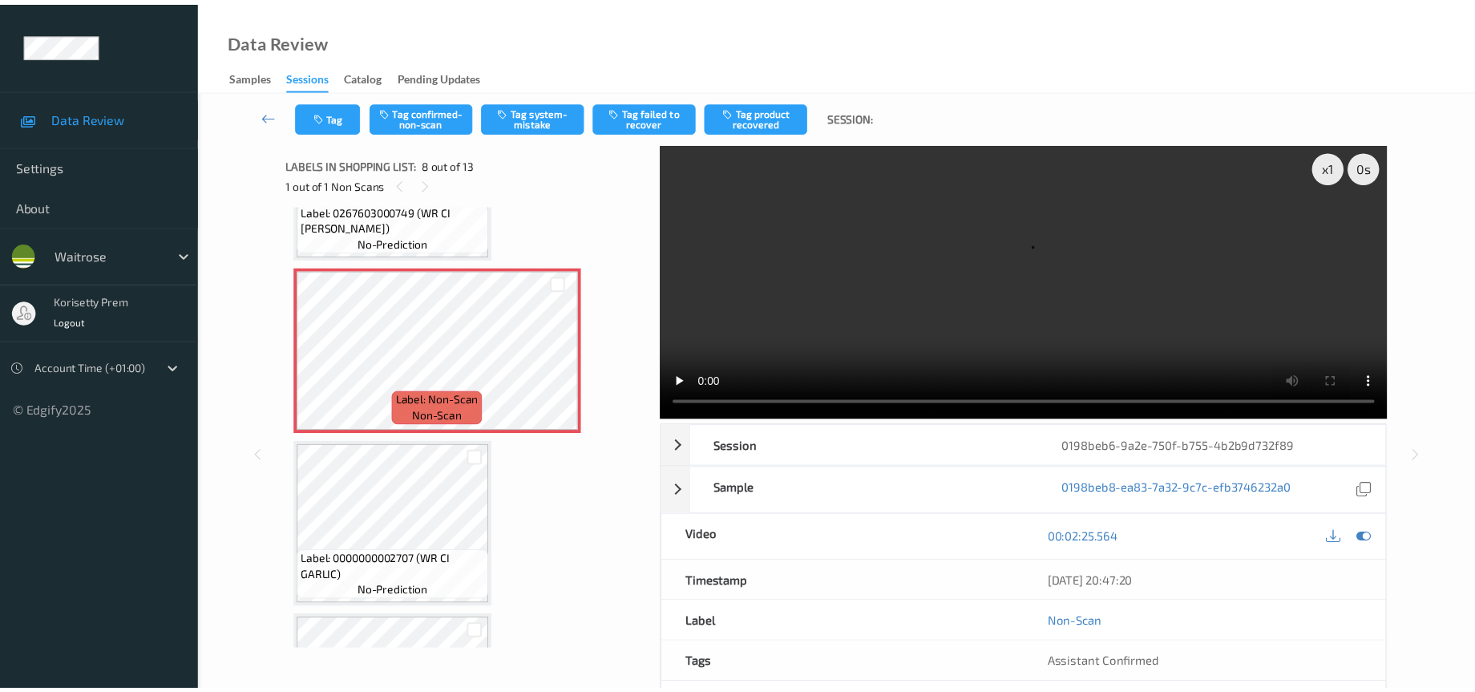
scroll to position [1202, 0]
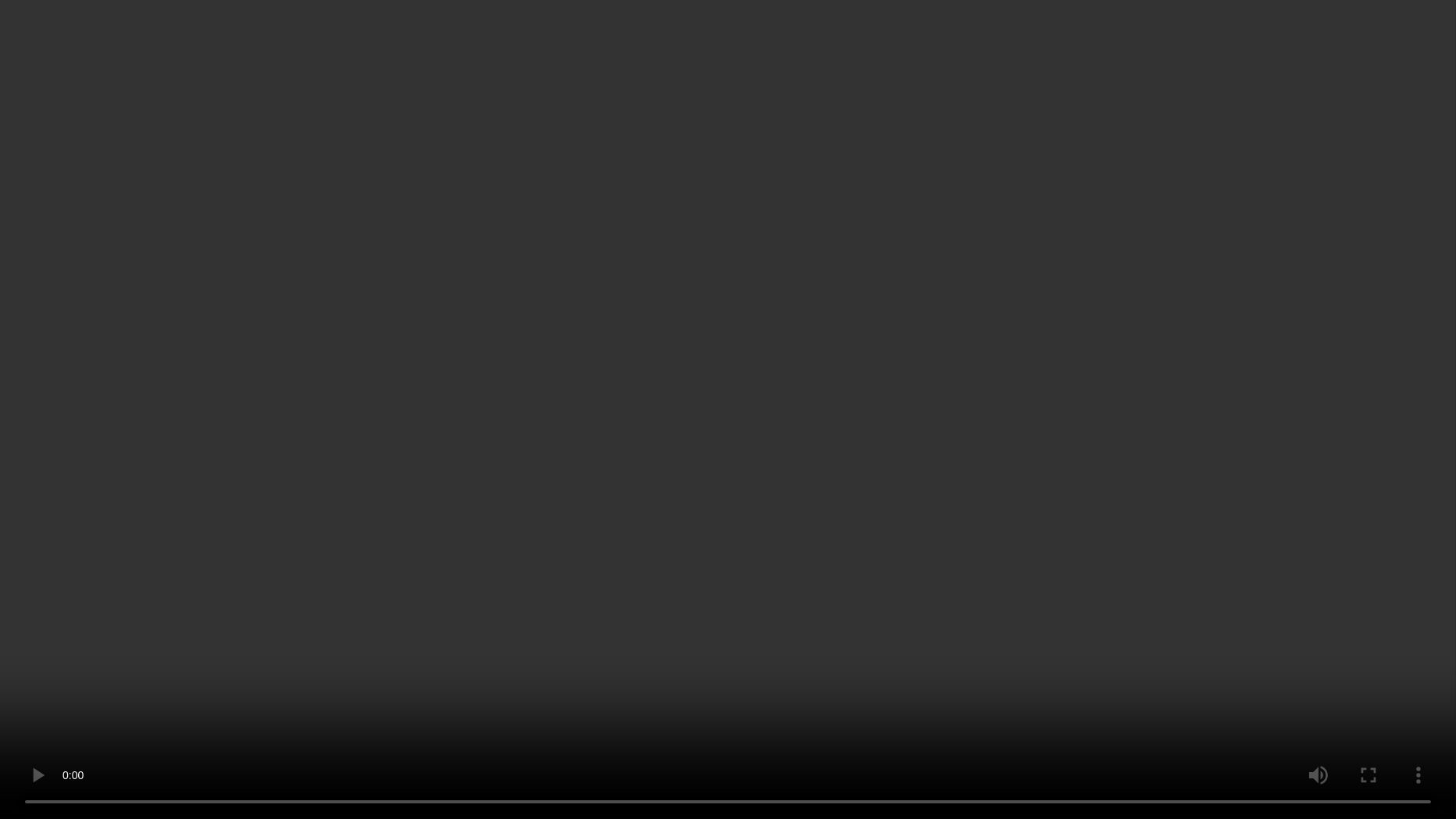
click at [1187, 530] on video at bounding box center [728, 410] width 1456 height 819
click at [1222, 551] on video at bounding box center [728, 410] width 1456 height 819
click at [1288, 384] on video at bounding box center [728, 410] width 1456 height 819
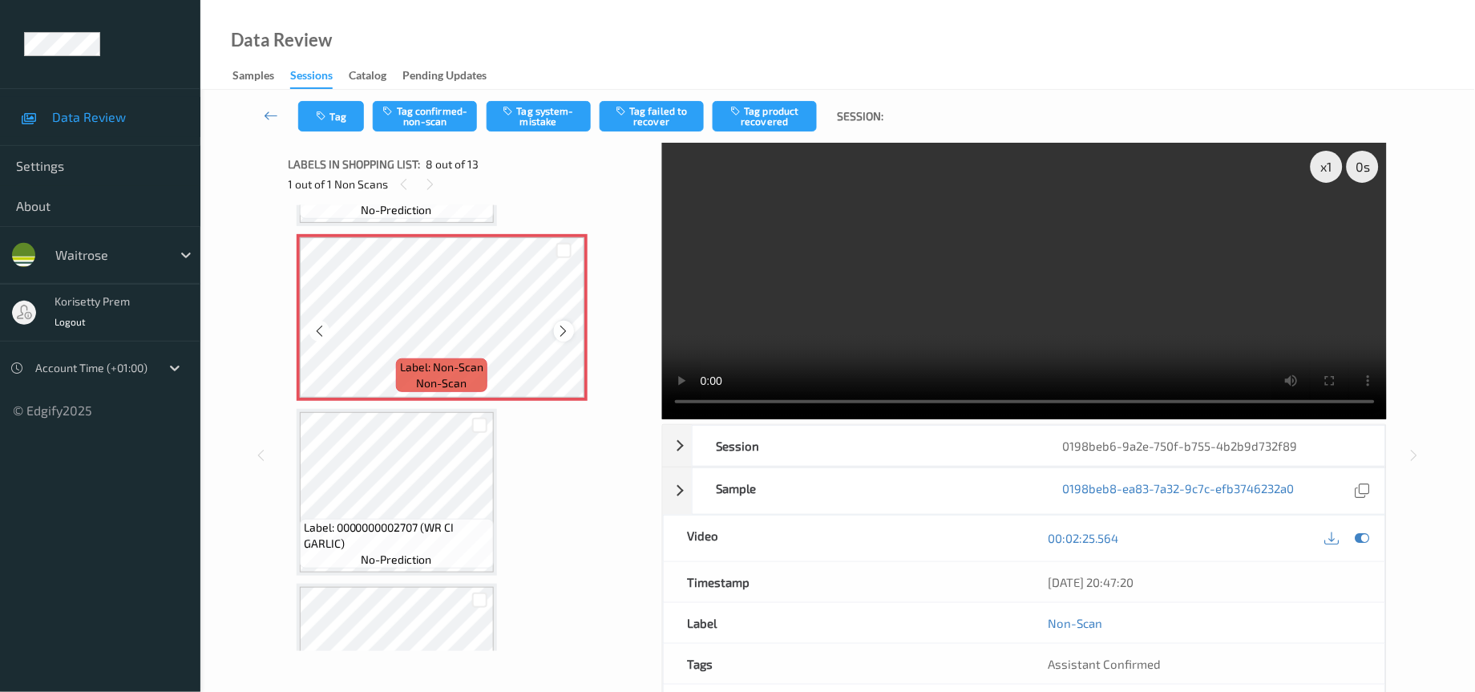
click at [568, 324] on icon at bounding box center [564, 331] width 14 height 14
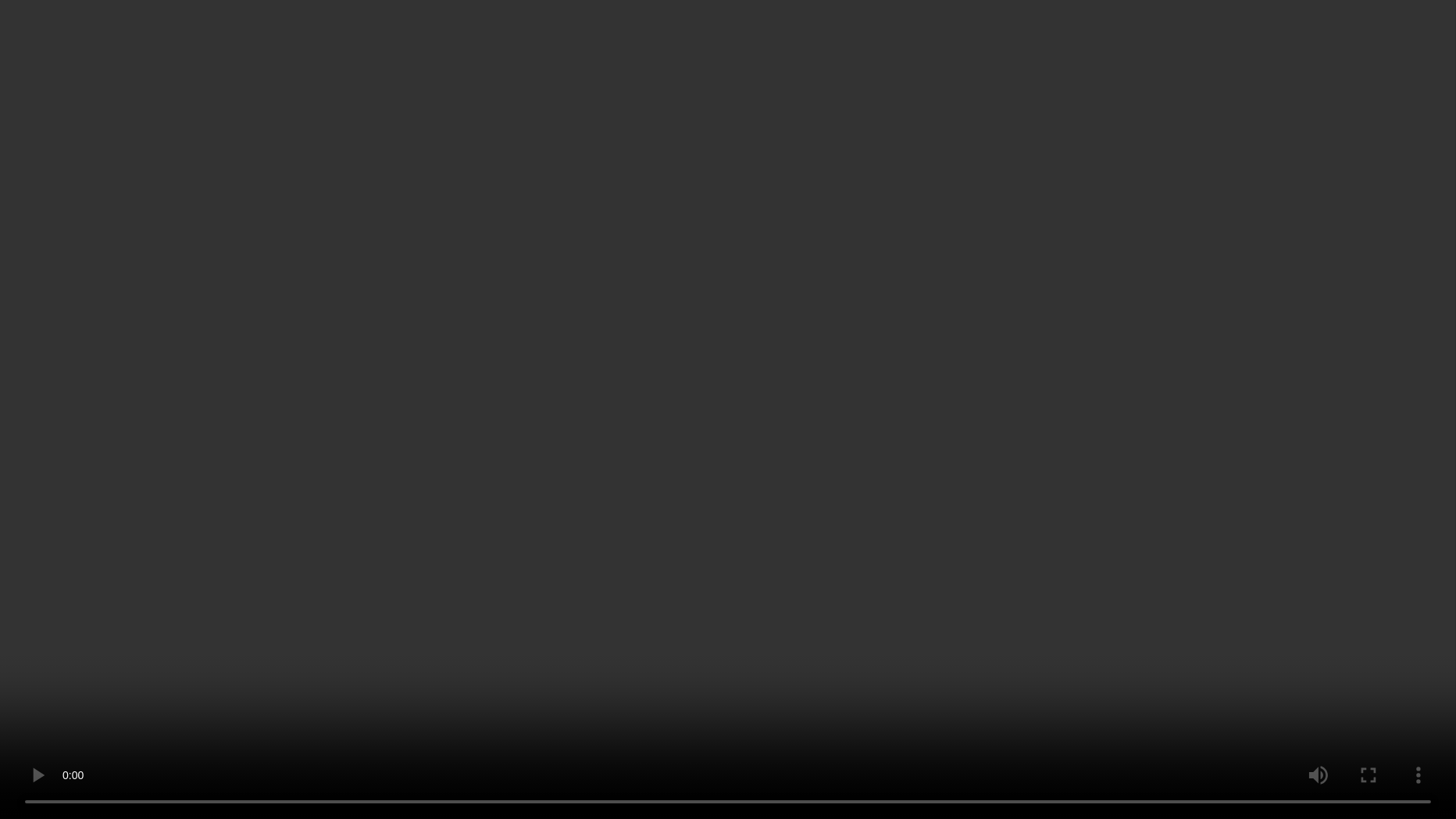
click at [1293, 472] on video at bounding box center [728, 410] width 1456 height 819
click at [1114, 458] on video at bounding box center [728, 410] width 1456 height 819
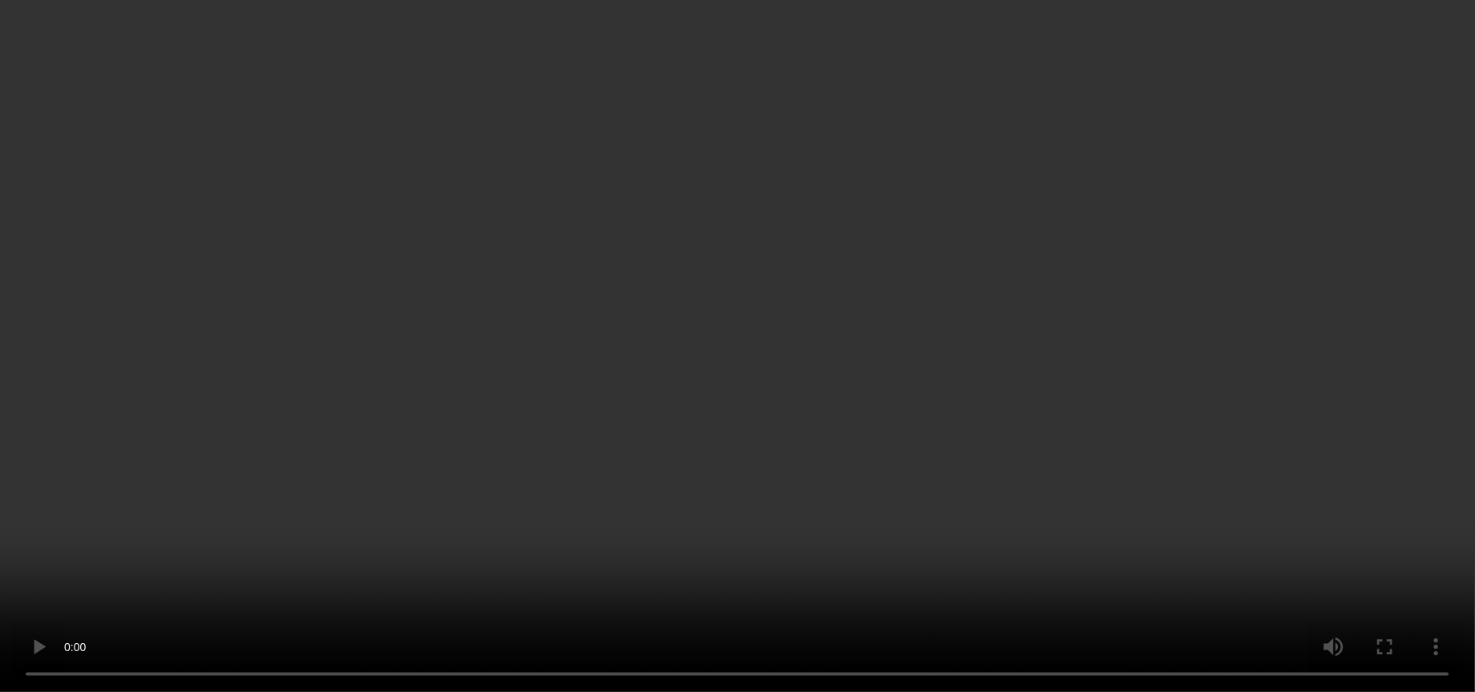
scroll to position [721, 0]
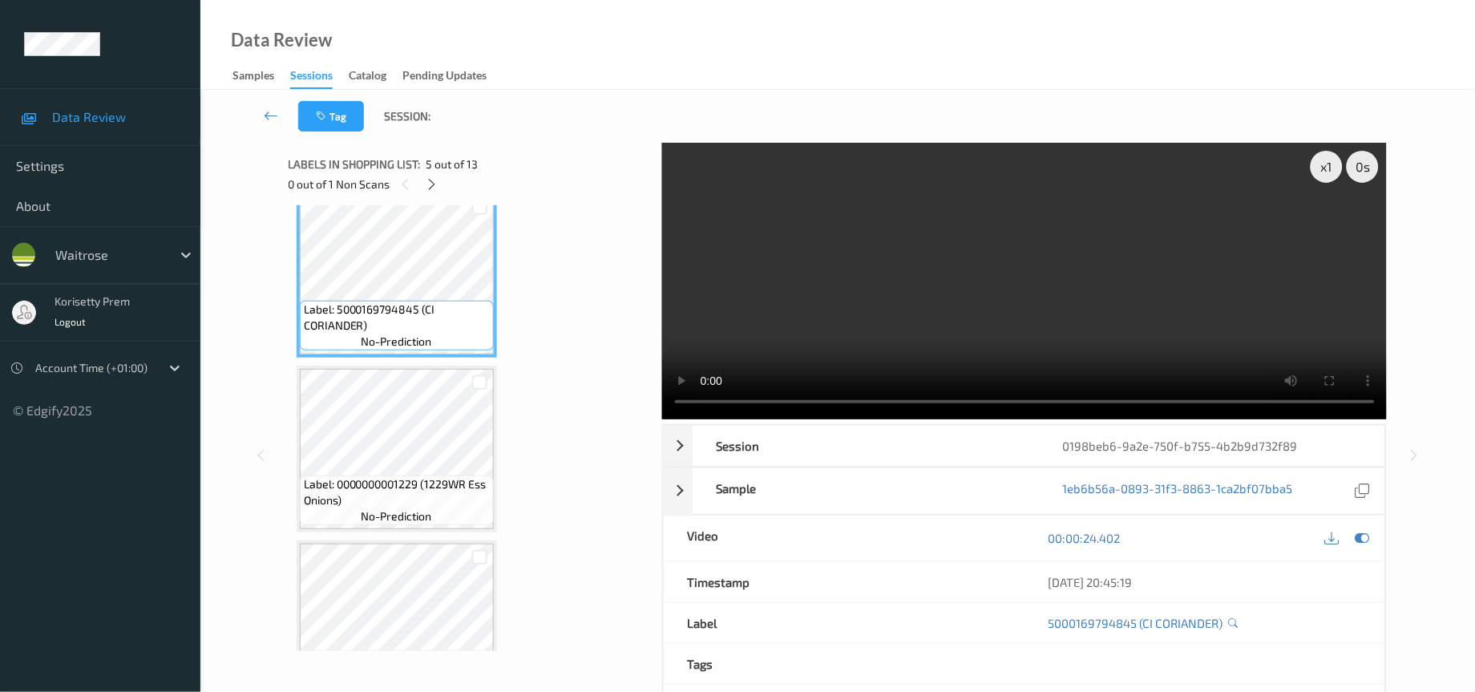
click at [938, 313] on video at bounding box center [1024, 281] width 725 height 277
click at [906, 322] on video at bounding box center [1024, 281] width 725 height 277
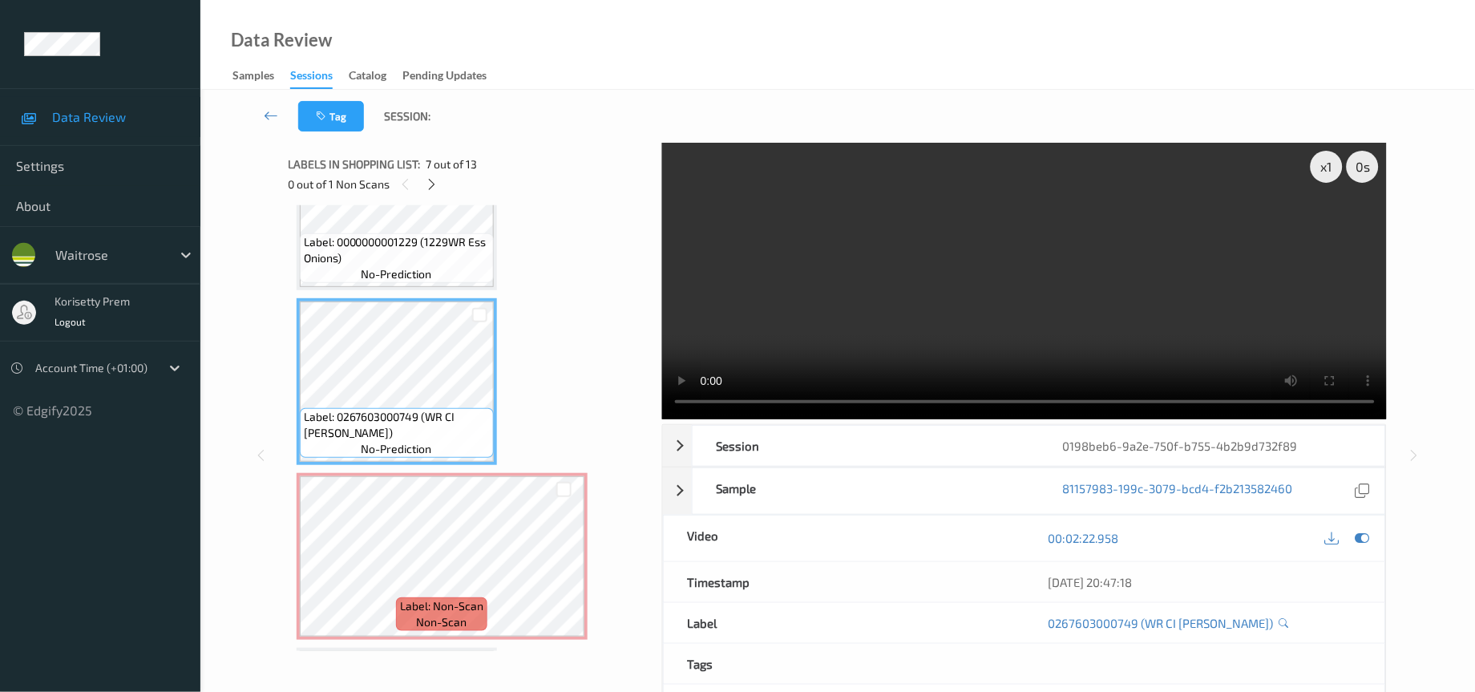
scroll to position [1082, 0]
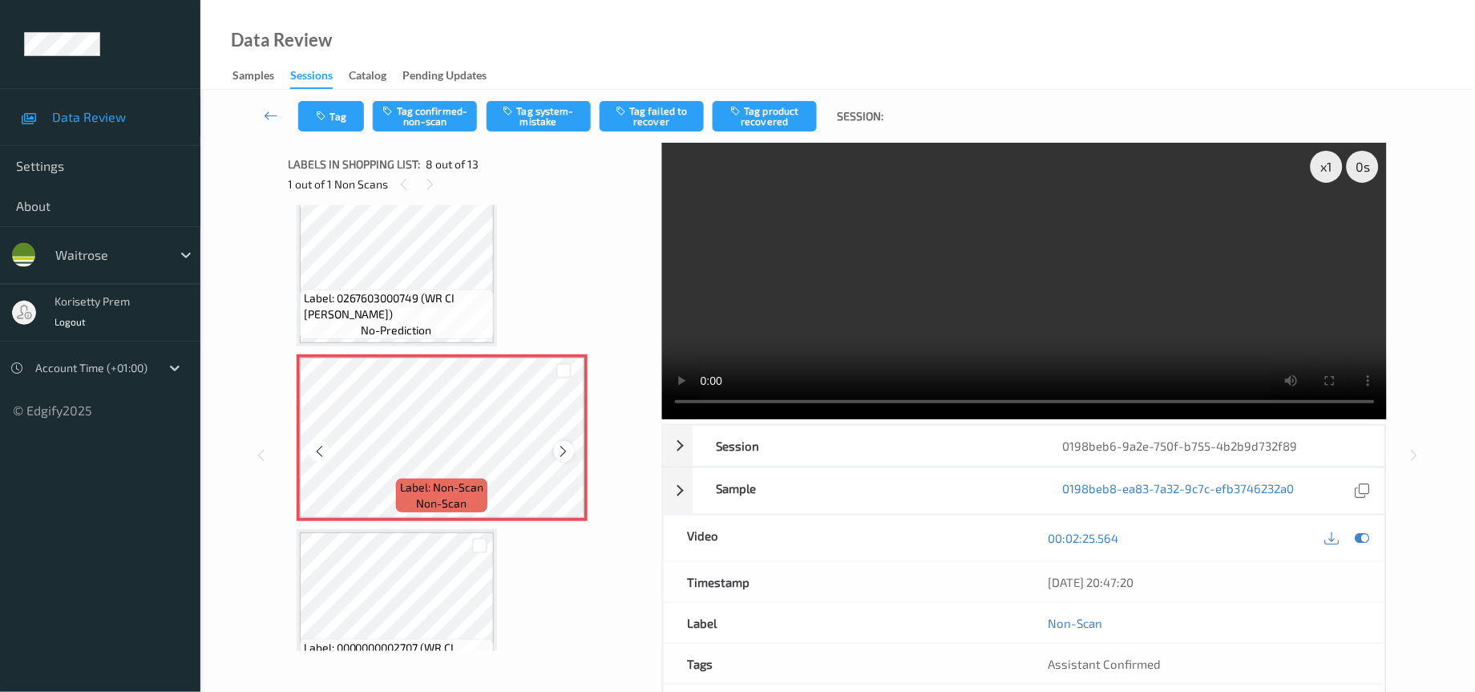
click at [557, 444] on icon at bounding box center [564, 451] width 14 height 14
click at [1359, 544] on icon at bounding box center [1362, 538] width 14 height 14
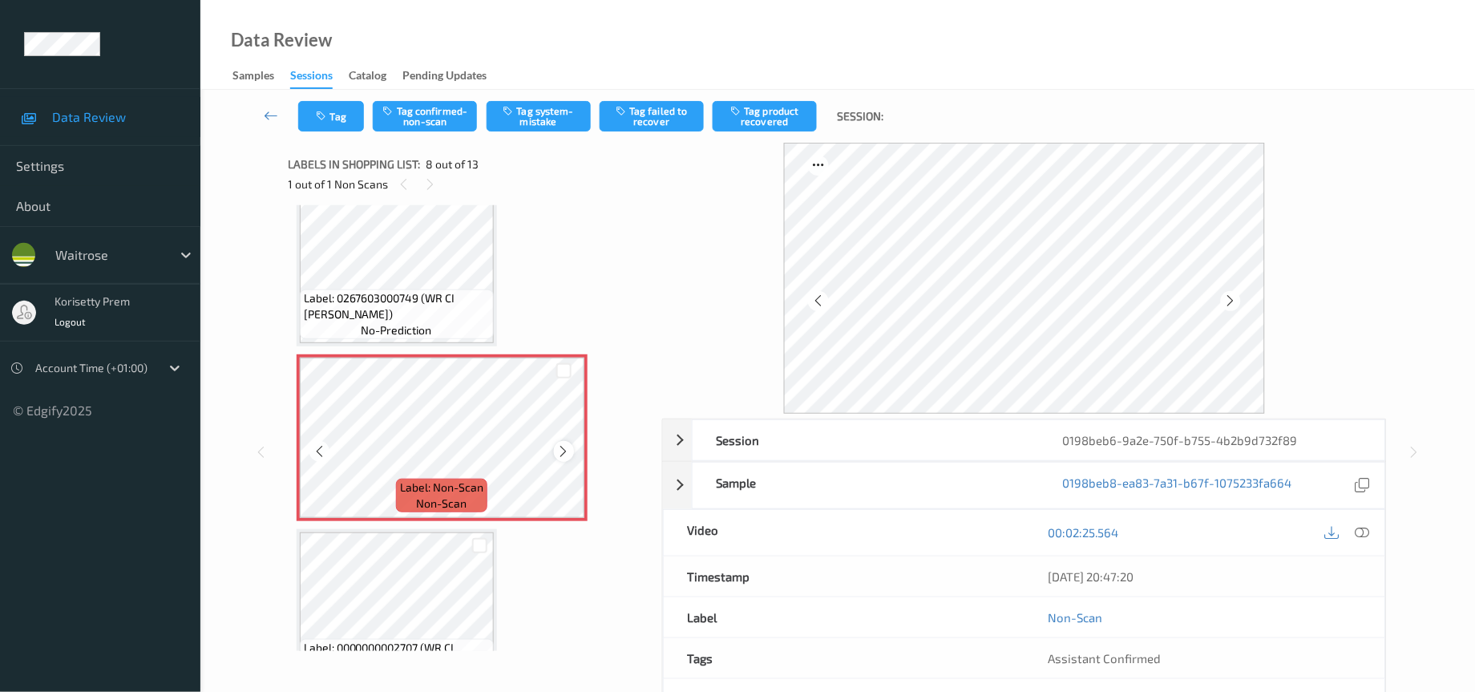
click at [554, 442] on div at bounding box center [564, 451] width 20 height 20
click at [559, 444] on icon at bounding box center [564, 451] width 14 height 14
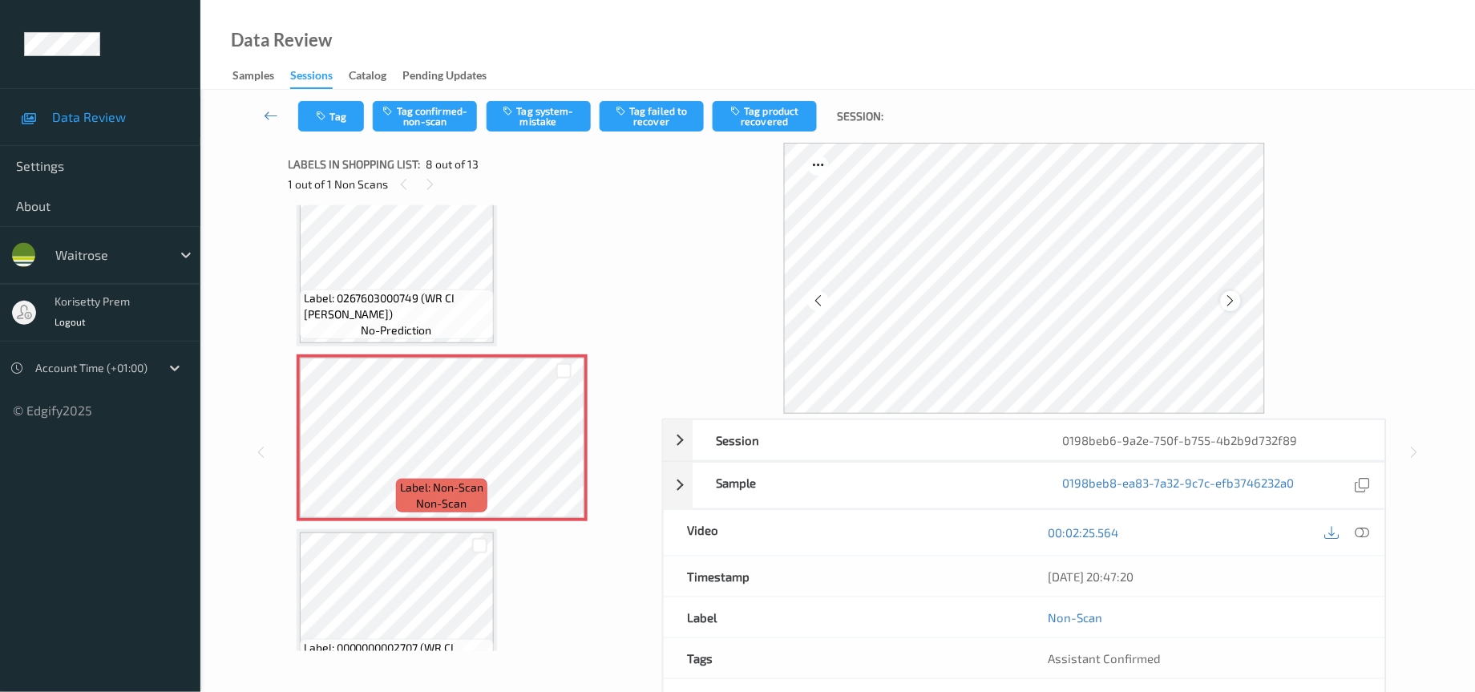
click at [1230, 301] on icon at bounding box center [1231, 300] width 14 height 14
click at [1233, 294] on icon at bounding box center [1231, 300] width 14 height 14
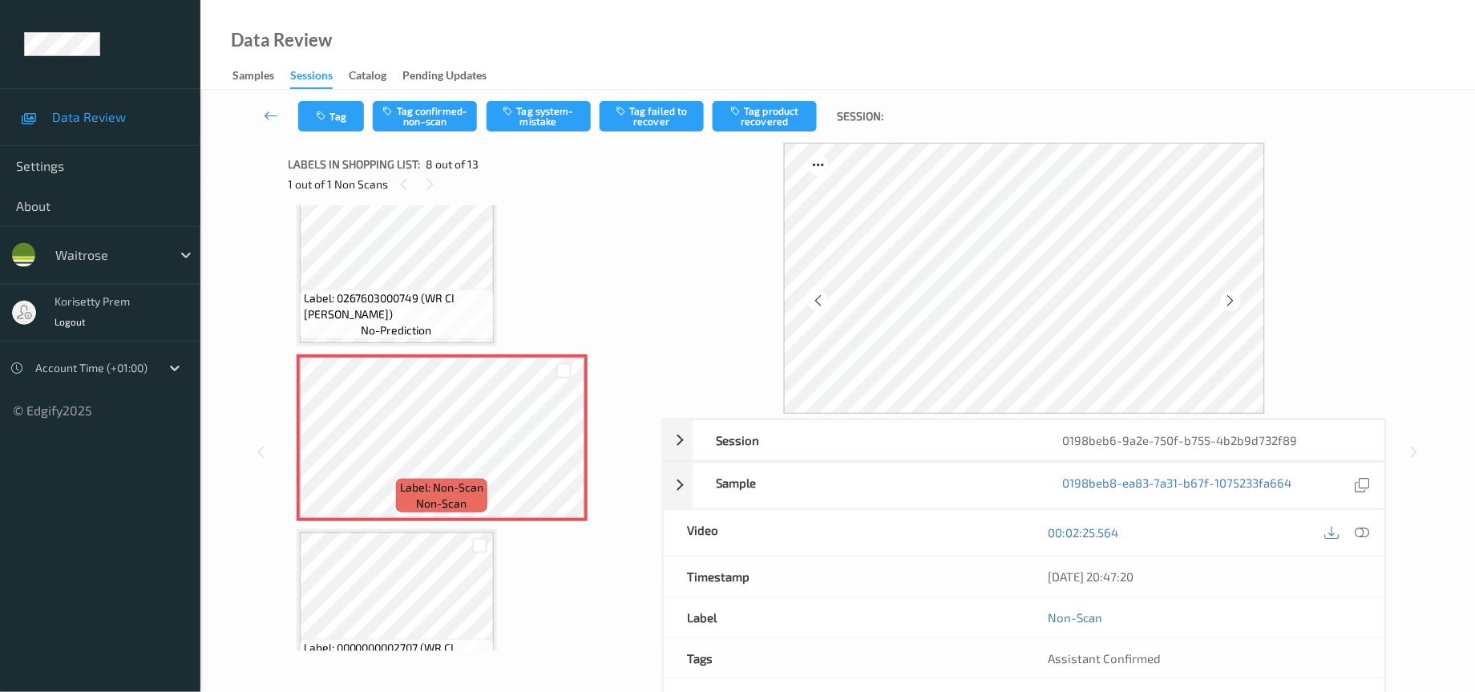
click at [1233, 294] on icon at bounding box center [1231, 300] width 14 height 14
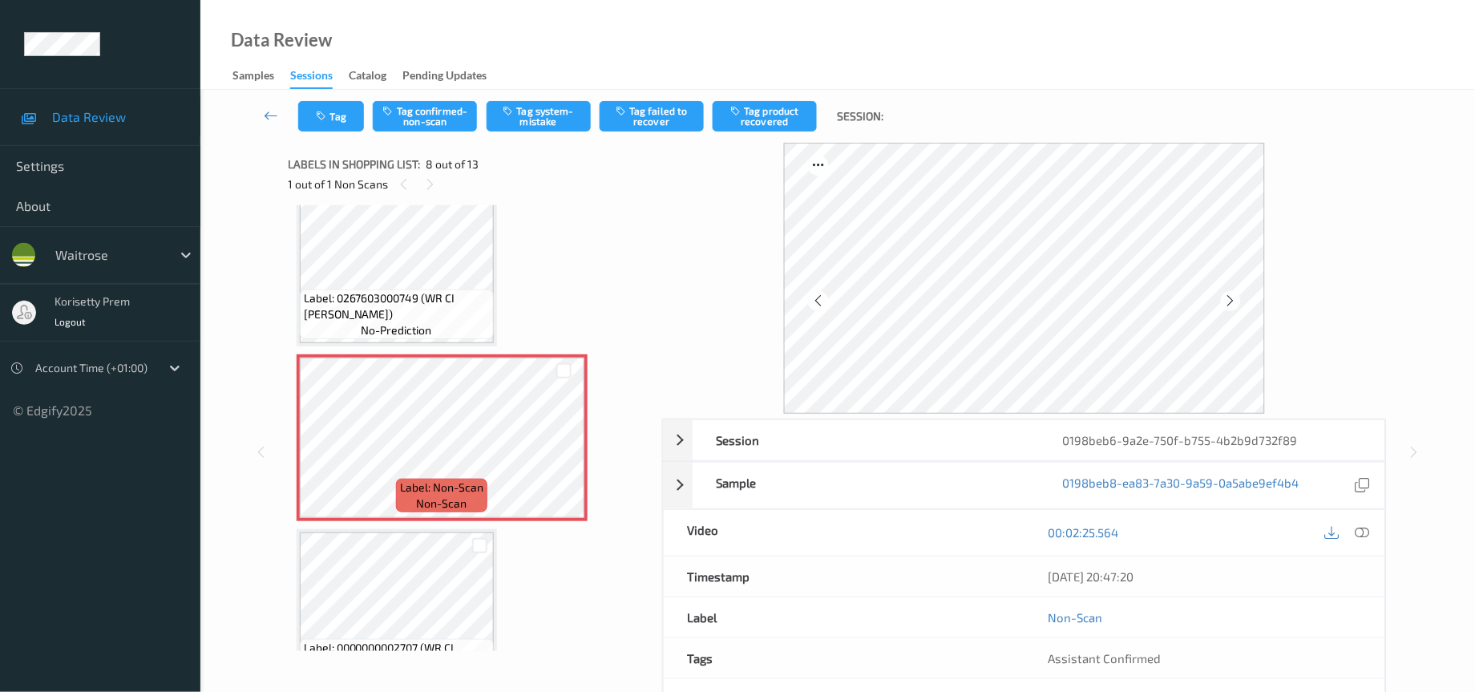
click at [1233, 294] on icon at bounding box center [1231, 300] width 14 height 14
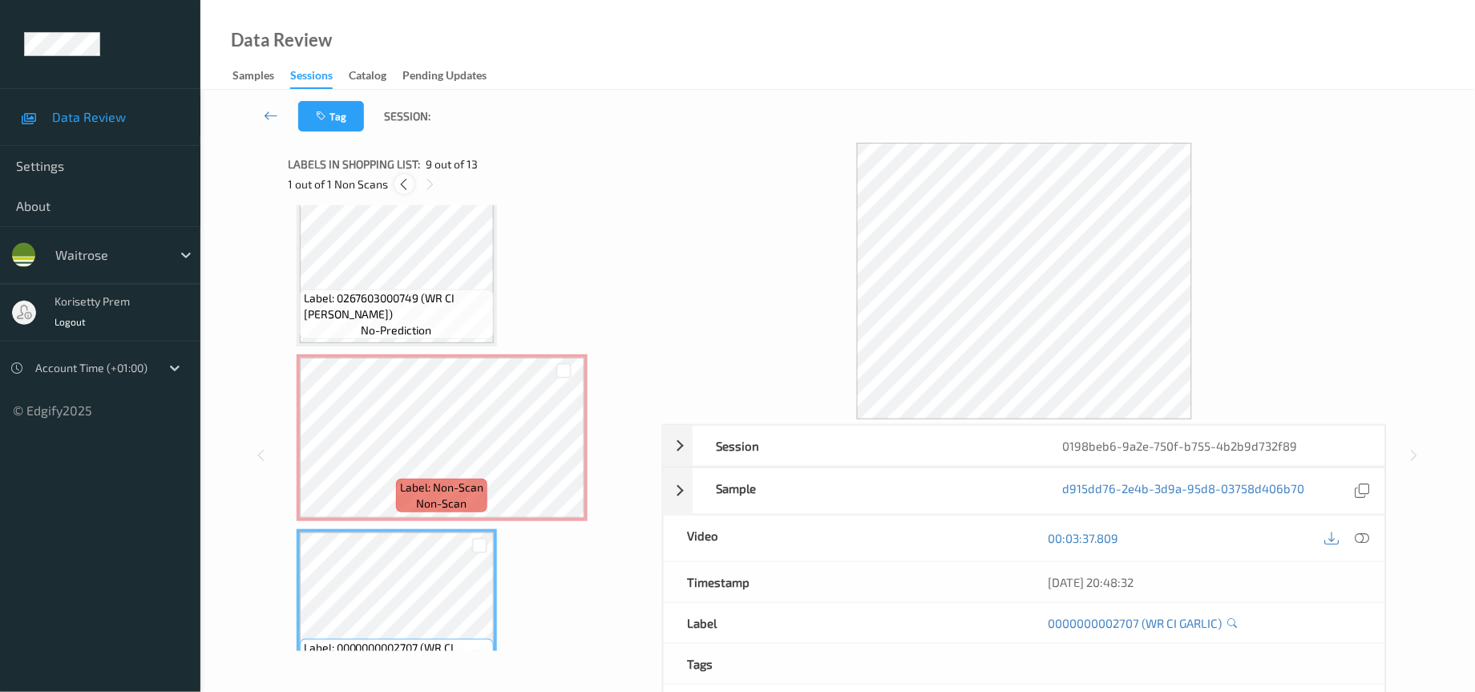
click at [403, 187] on icon at bounding box center [405, 184] width 14 height 14
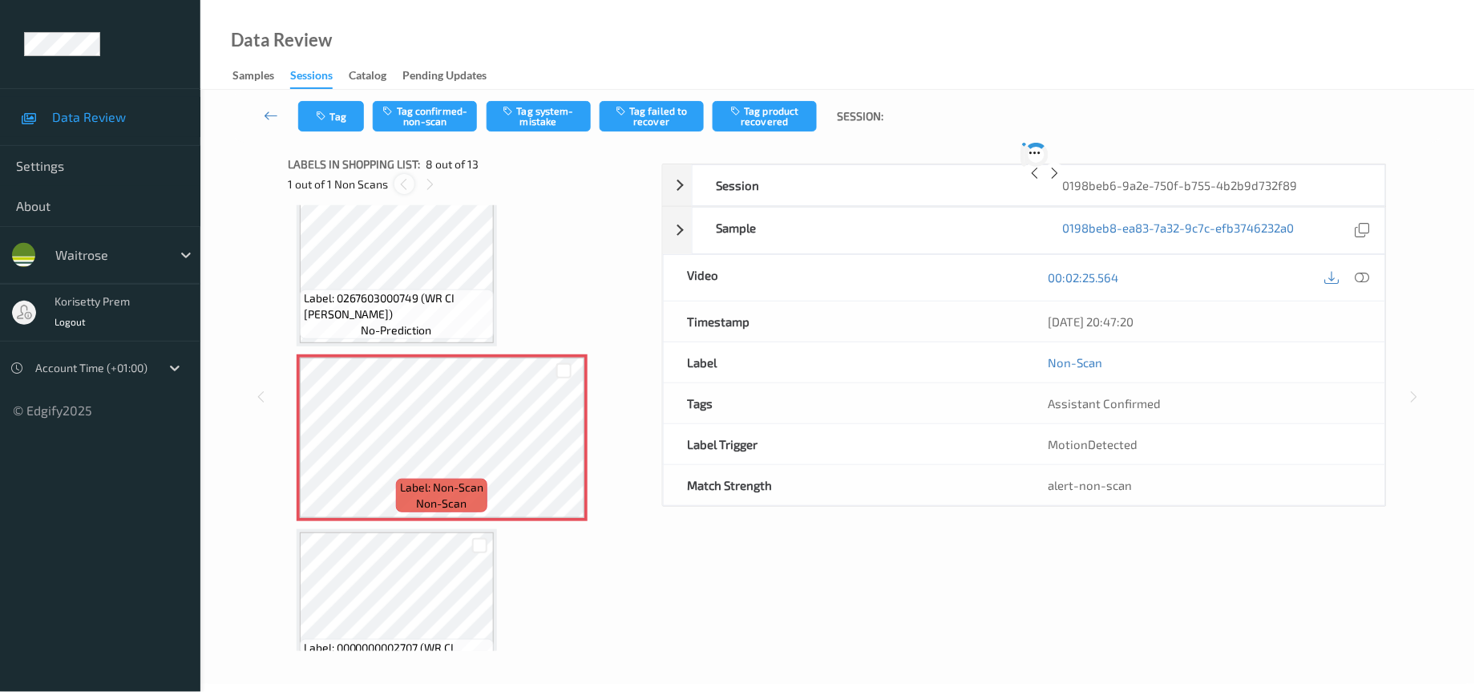
scroll to position [1044, 0]
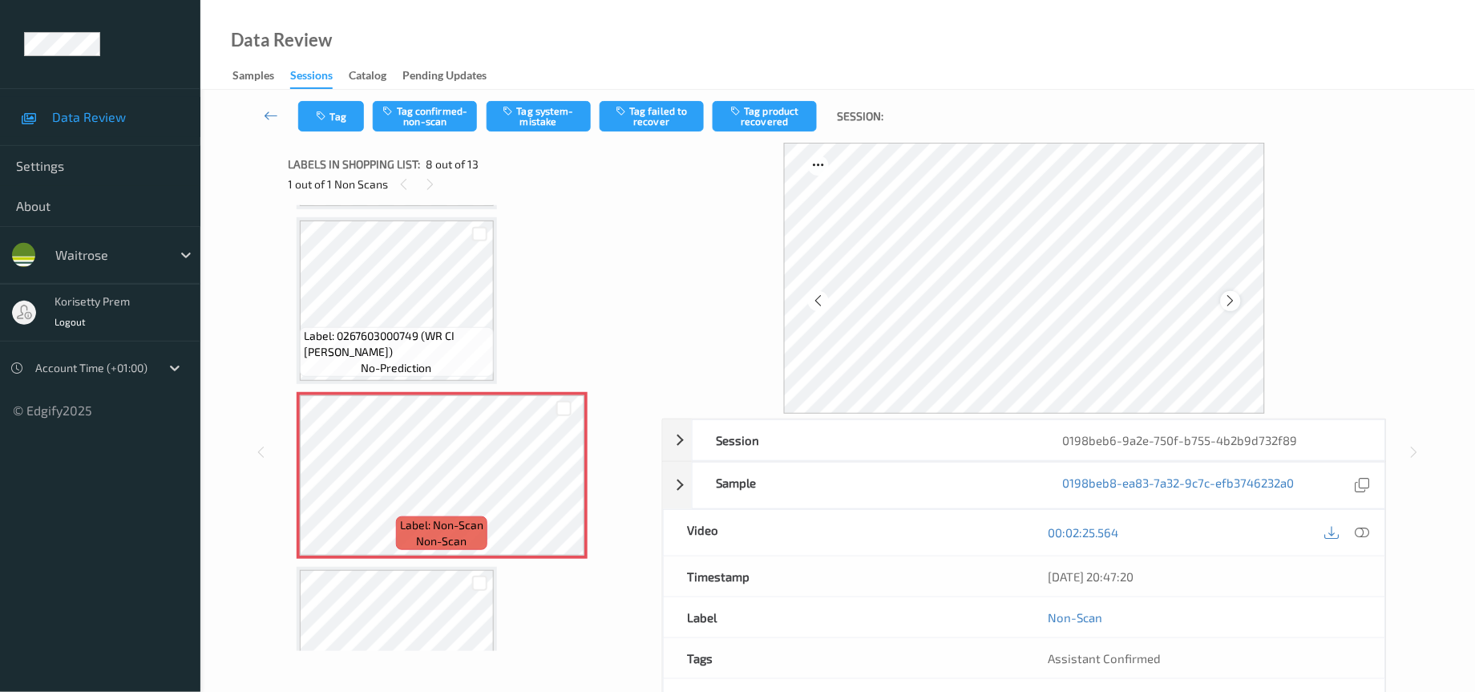
click at [1233, 308] on div at bounding box center [1231, 301] width 20 height 20
click at [430, 109] on button "Tag confirmed-non-scan" at bounding box center [425, 116] width 104 height 30
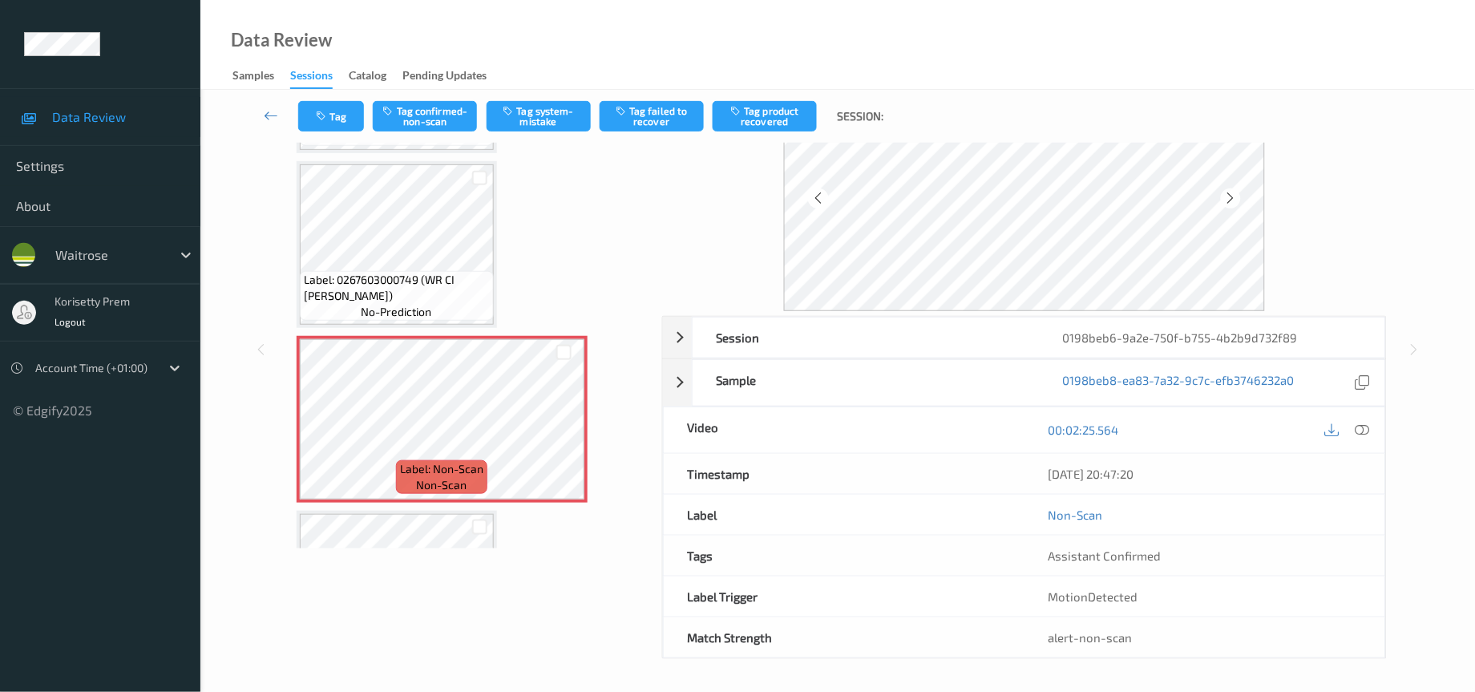
scroll to position [965, 0]
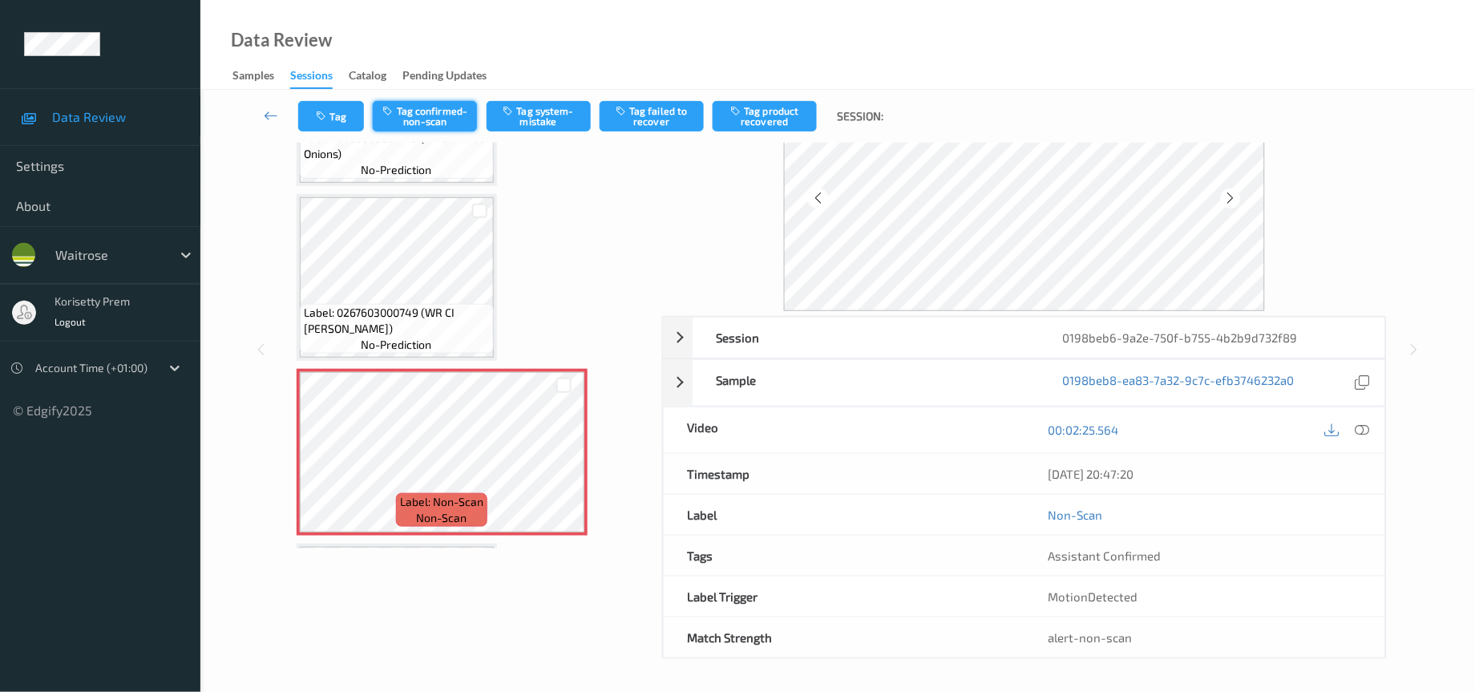
click at [434, 123] on button "Tag confirmed-non-scan" at bounding box center [425, 116] width 104 height 30
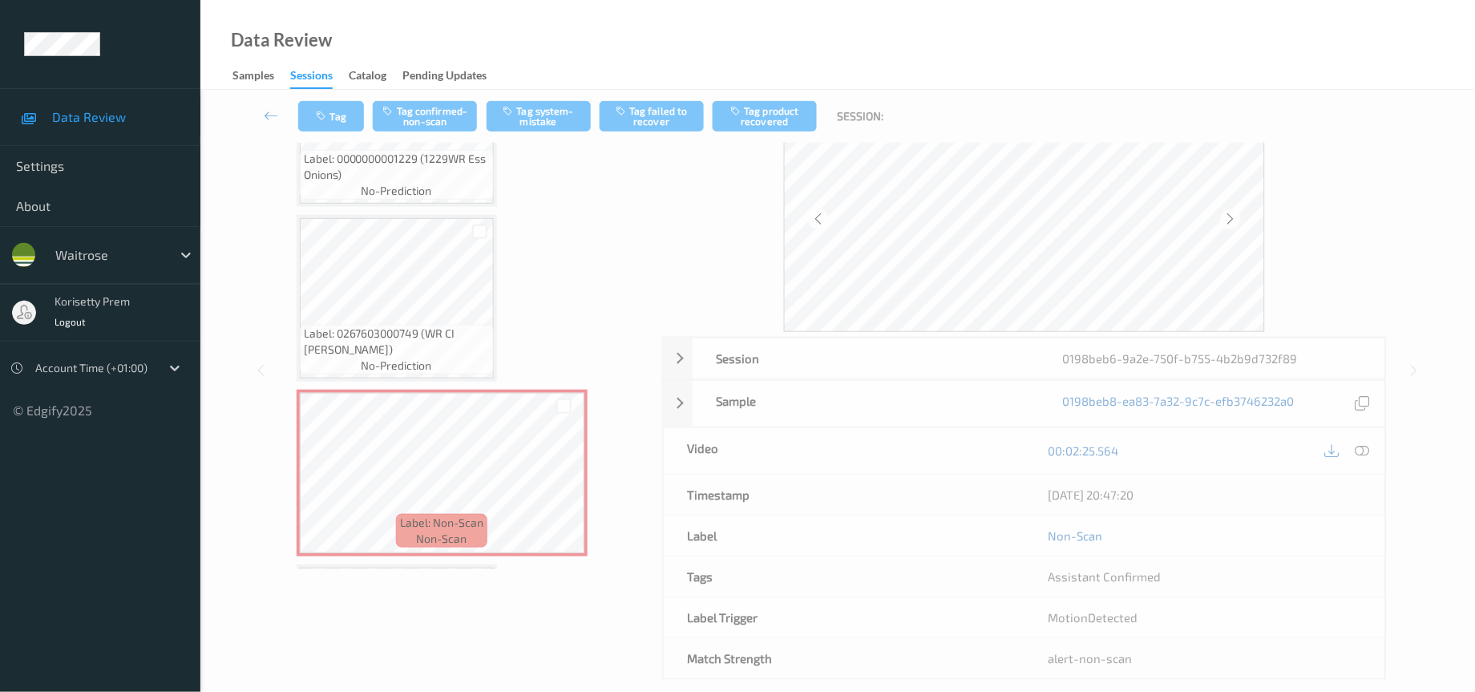
scroll to position [1085, 0]
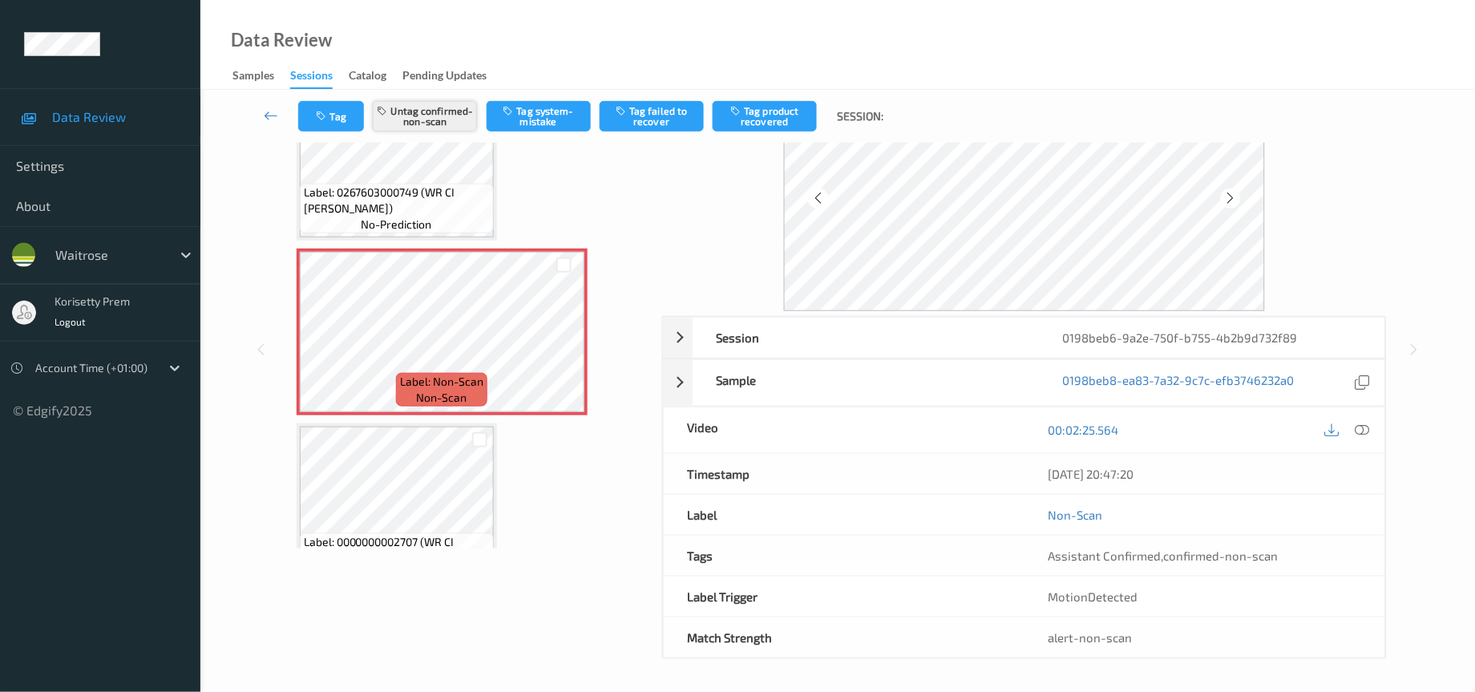
click at [449, 111] on button "Untag confirmed-non-scan" at bounding box center [425, 116] width 104 height 30
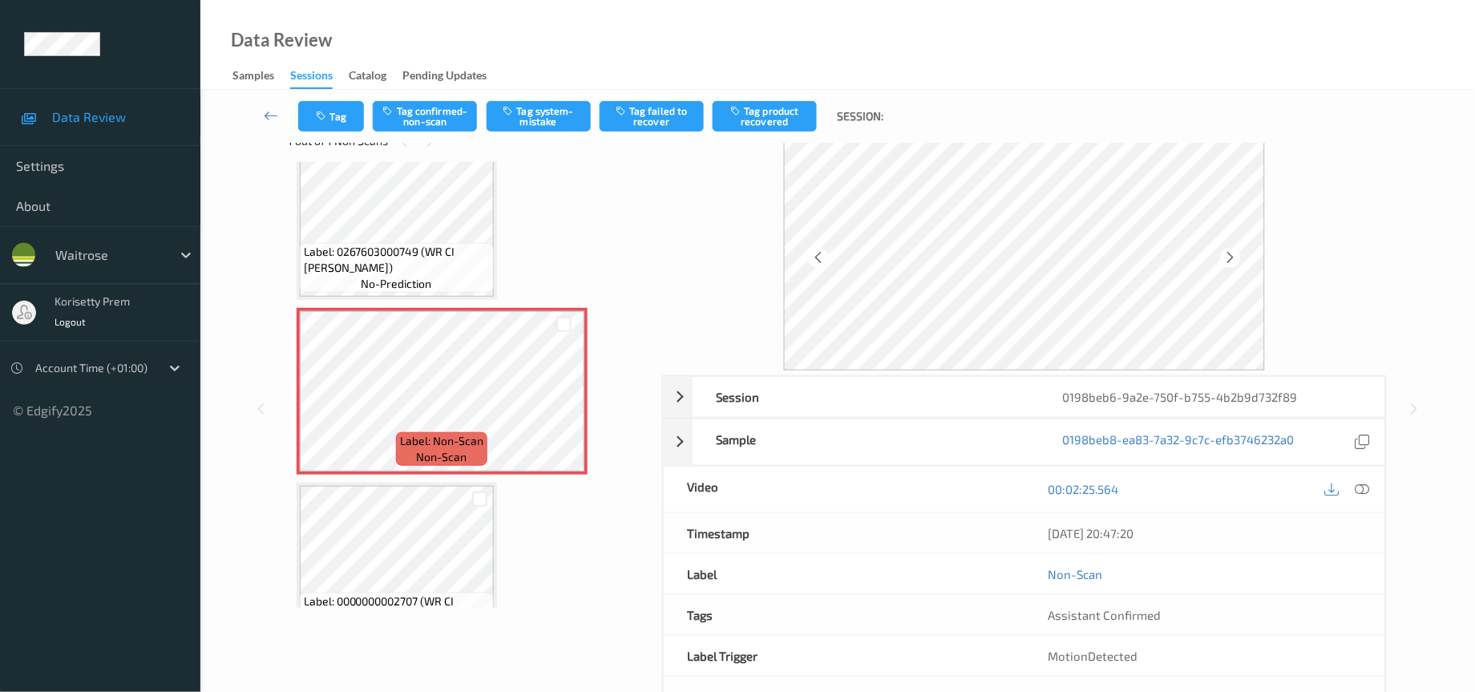
scroll to position [0, 0]
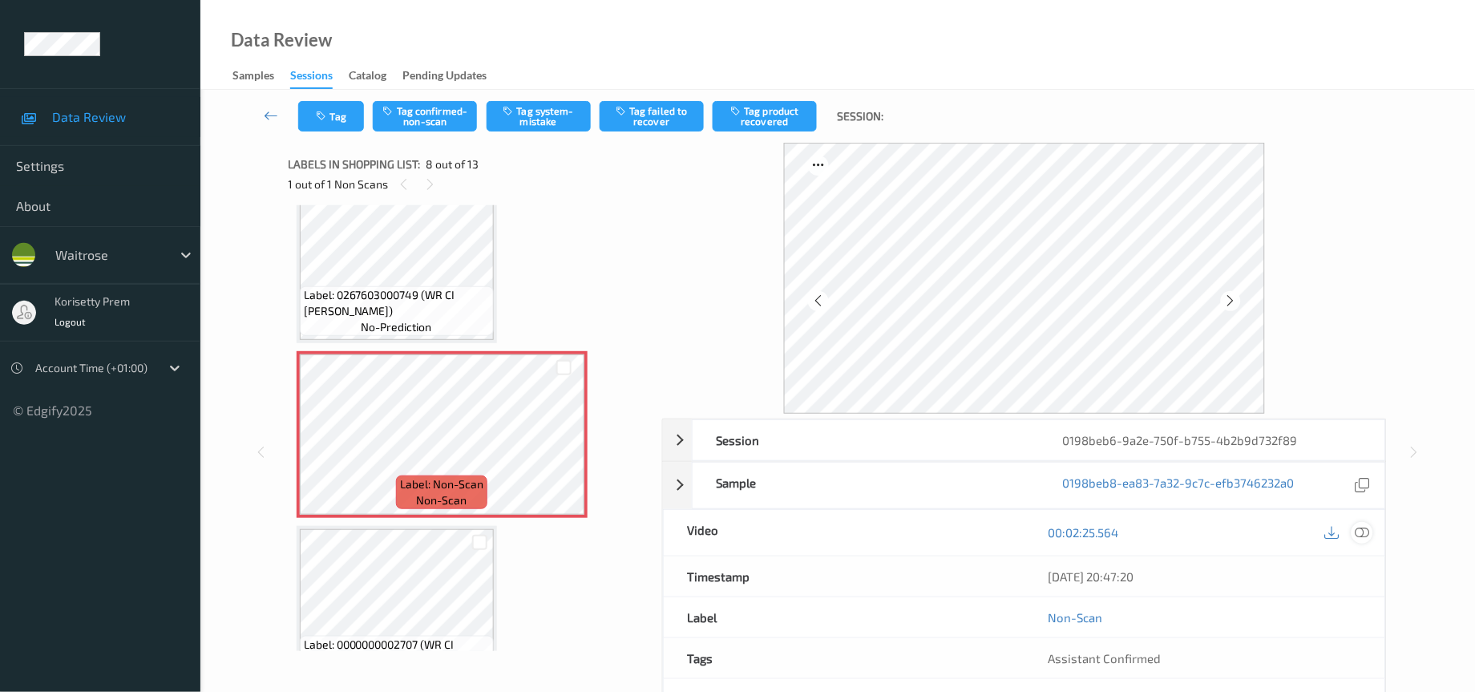
click at [1360, 530] on icon at bounding box center [1362, 532] width 14 height 14
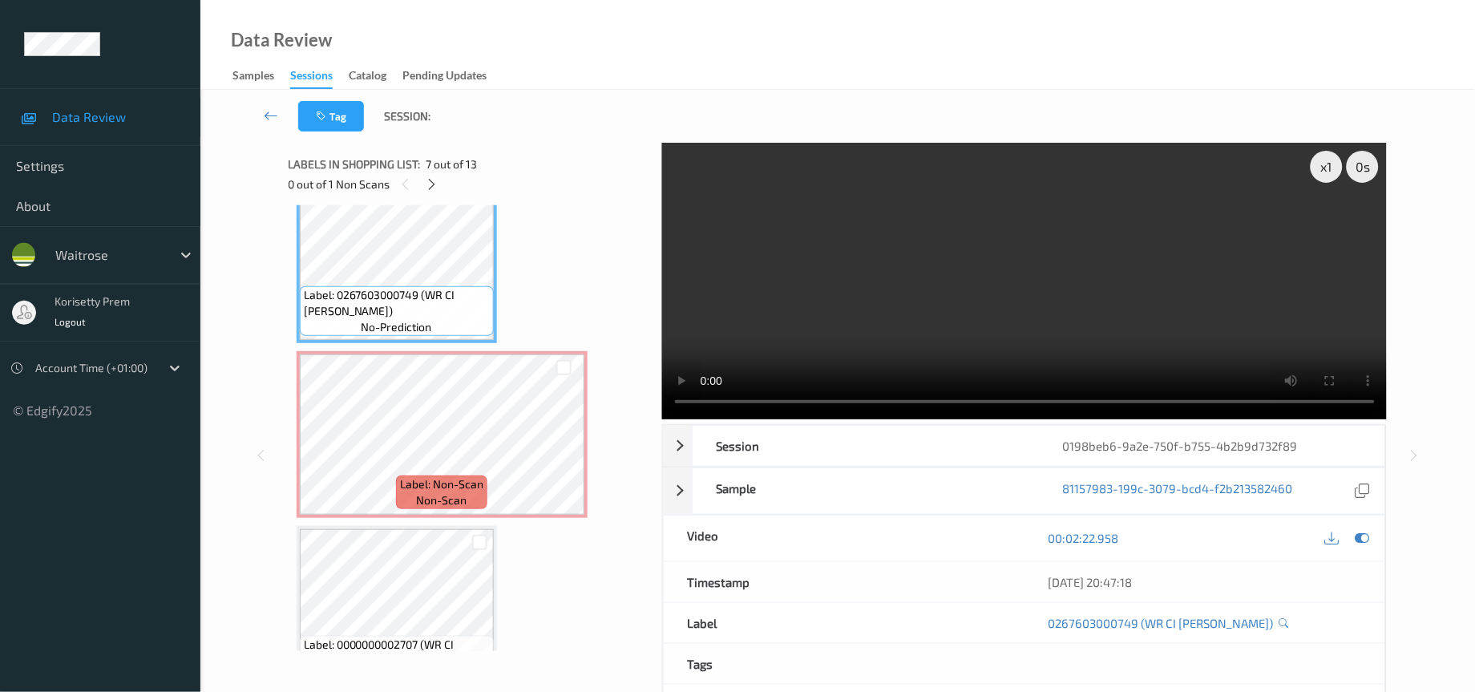
click at [1167, 294] on video at bounding box center [1024, 281] width 725 height 277
click at [1019, 340] on video at bounding box center [1024, 281] width 725 height 277
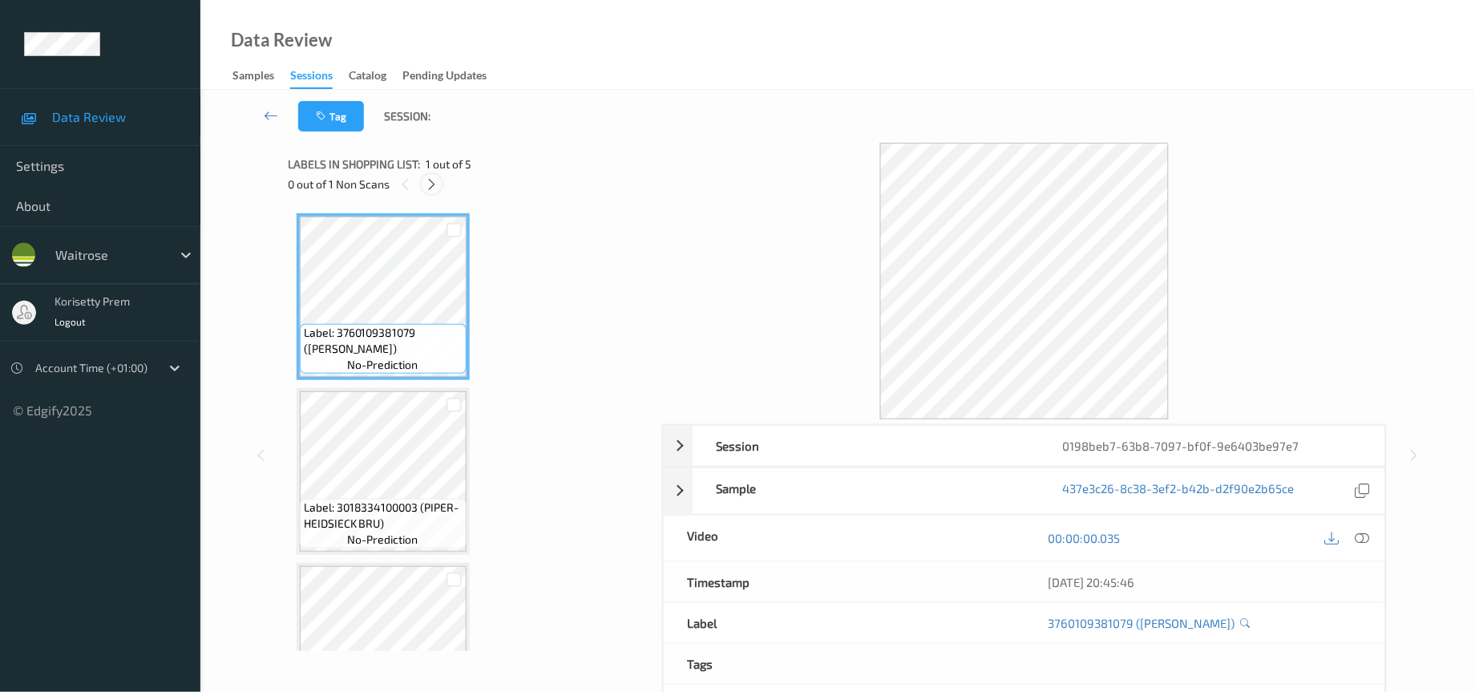
click at [434, 184] on icon at bounding box center [432, 184] width 14 height 14
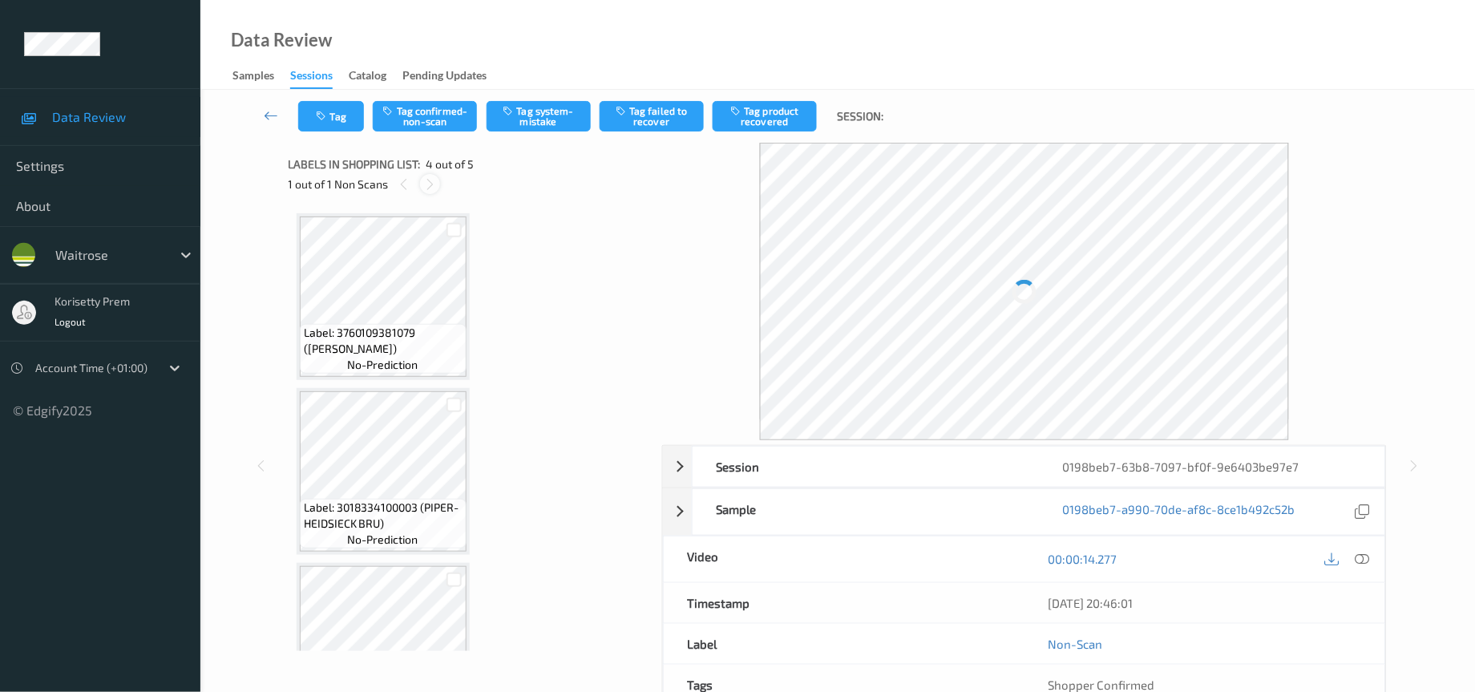
scroll to position [353, 0]
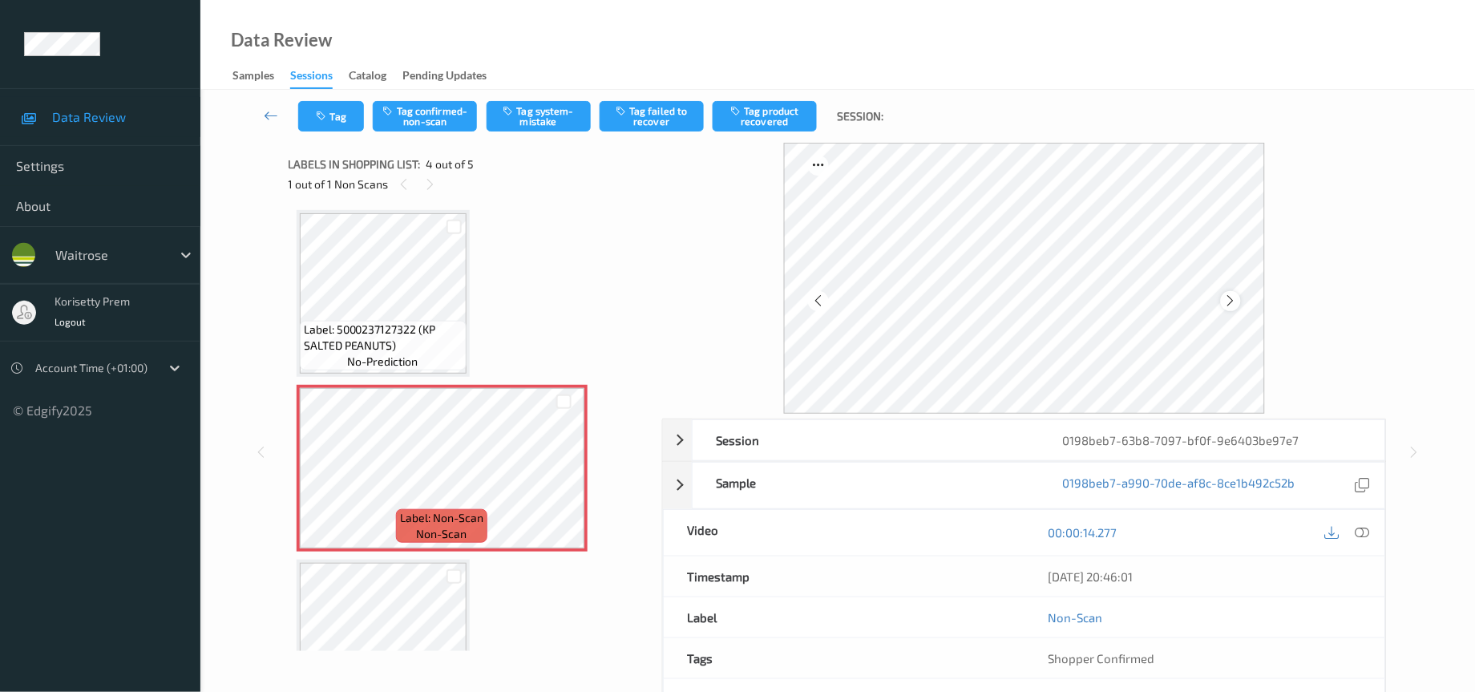
click at [1238, 297] on div at bounding box center [1231, 301] width 20 height 20
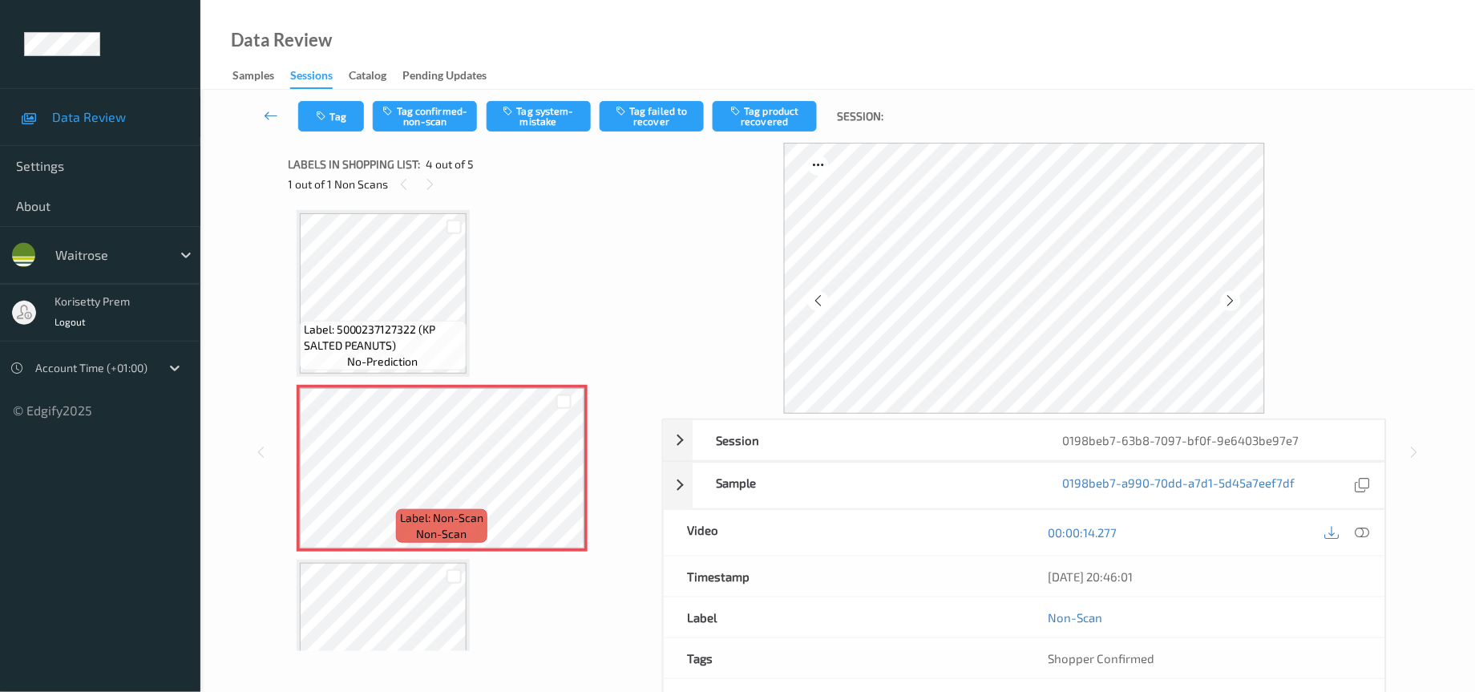
click at [1238, 297] on div at bounding box center [1231, 301] width 20 height 20
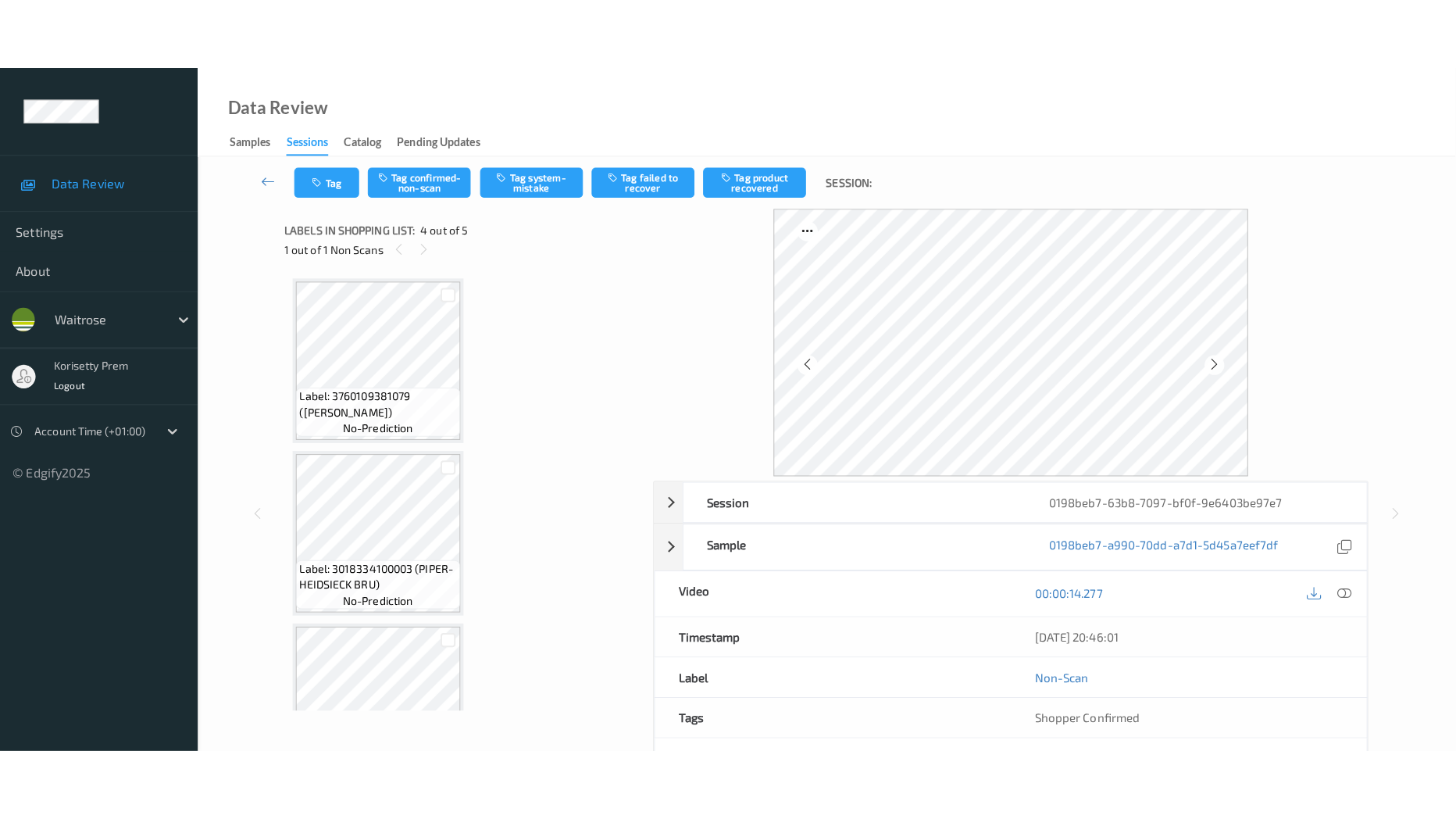
scroll to position [414, 0]
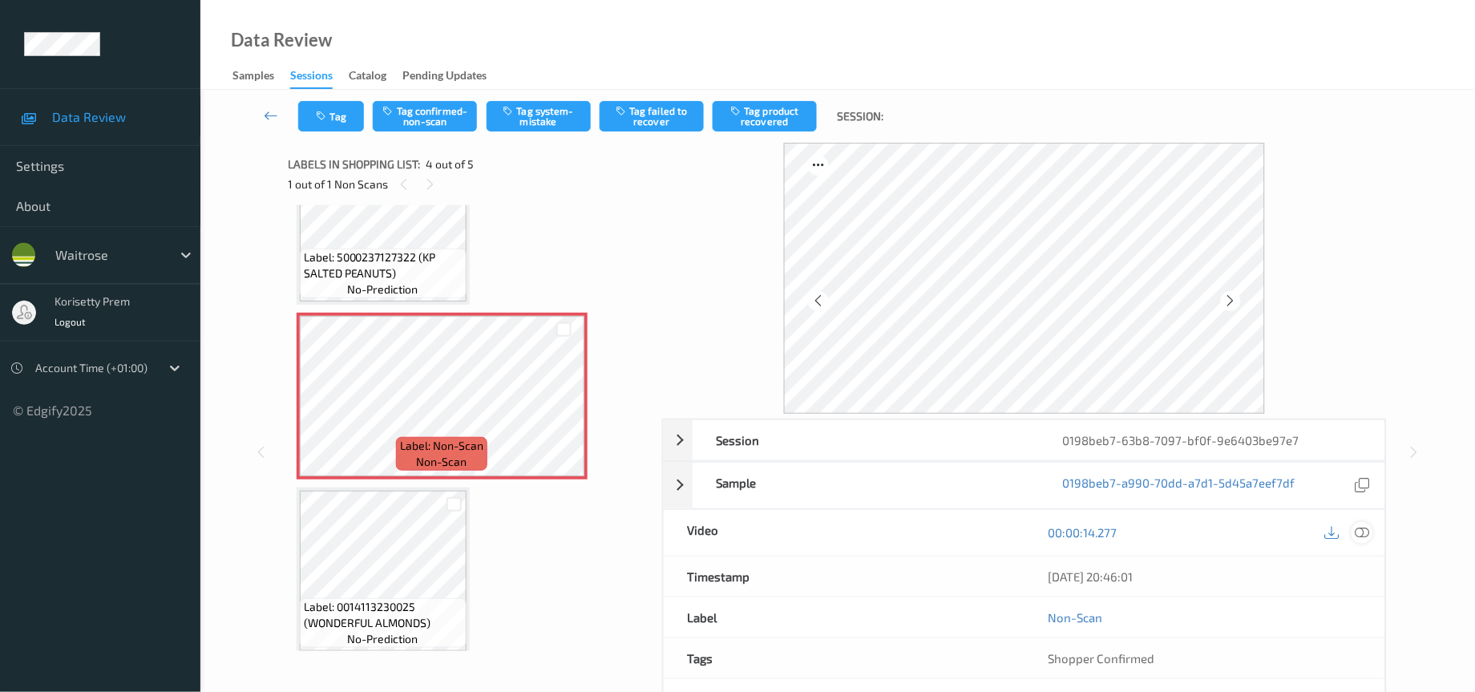
click at [1365, 530] on icon at bounding box center [1362, 532] width 14 height 14
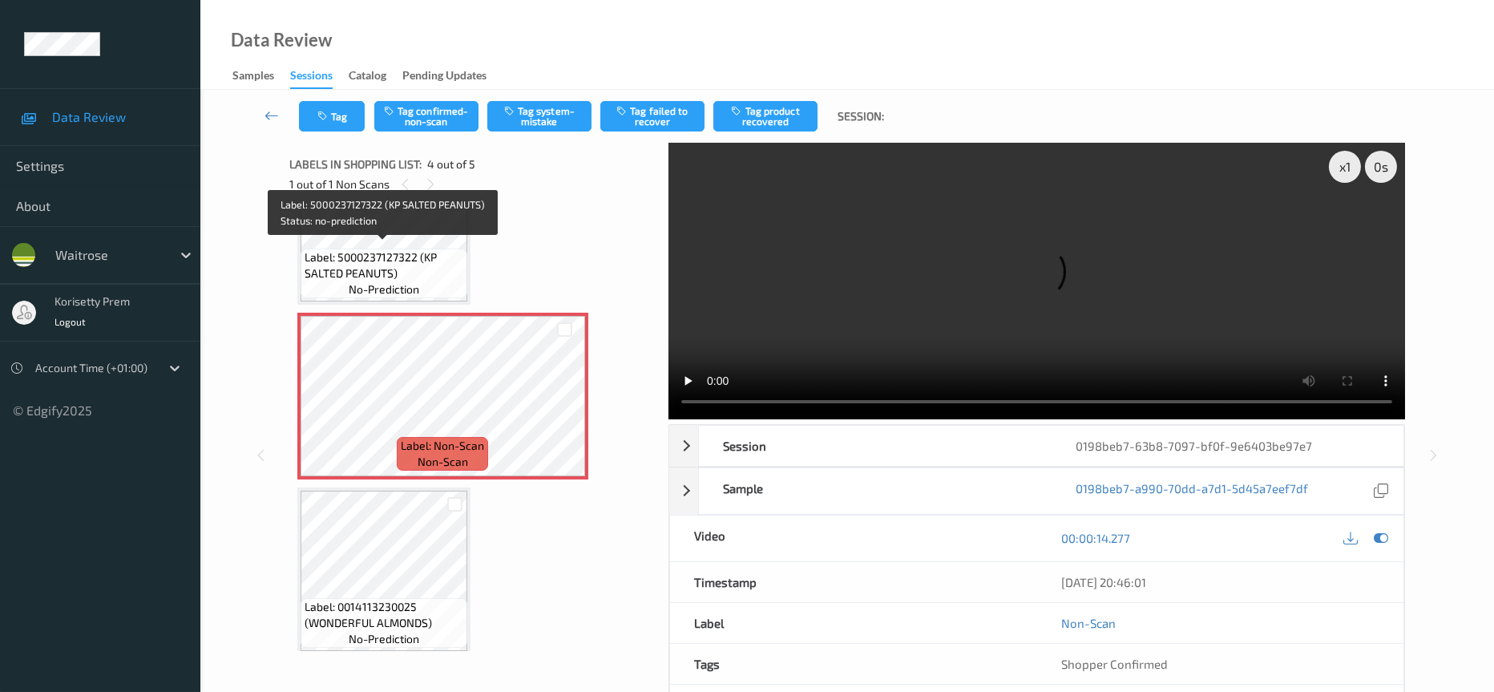
click at [427, 264] on span "Label: 5000237127322 (KP SALTED PEANUTS)" at bounding box center [384, 265] width 159 height 32
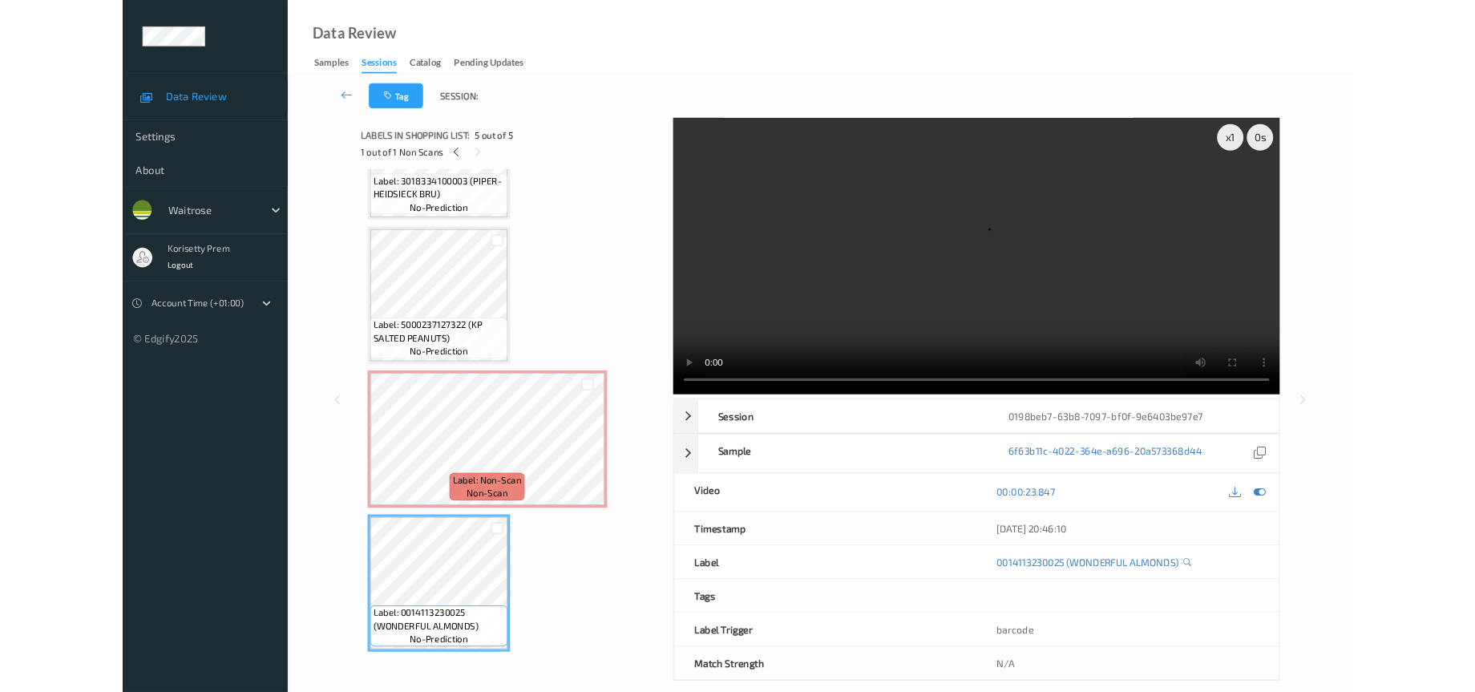
scroll to position [277, 0]
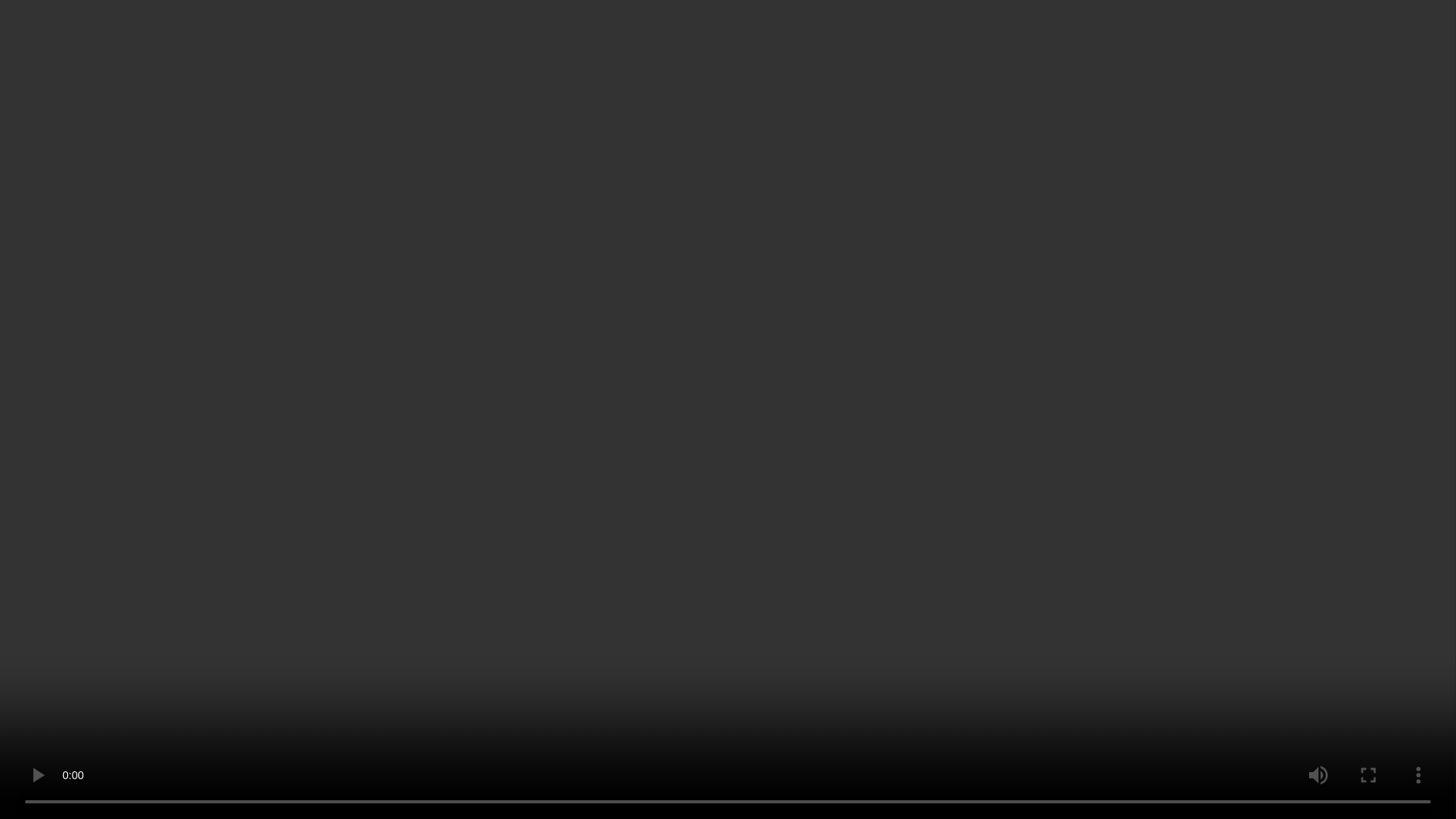
click at [1328, 443] on video at bounding box center [728, 410] width 1456 height 819
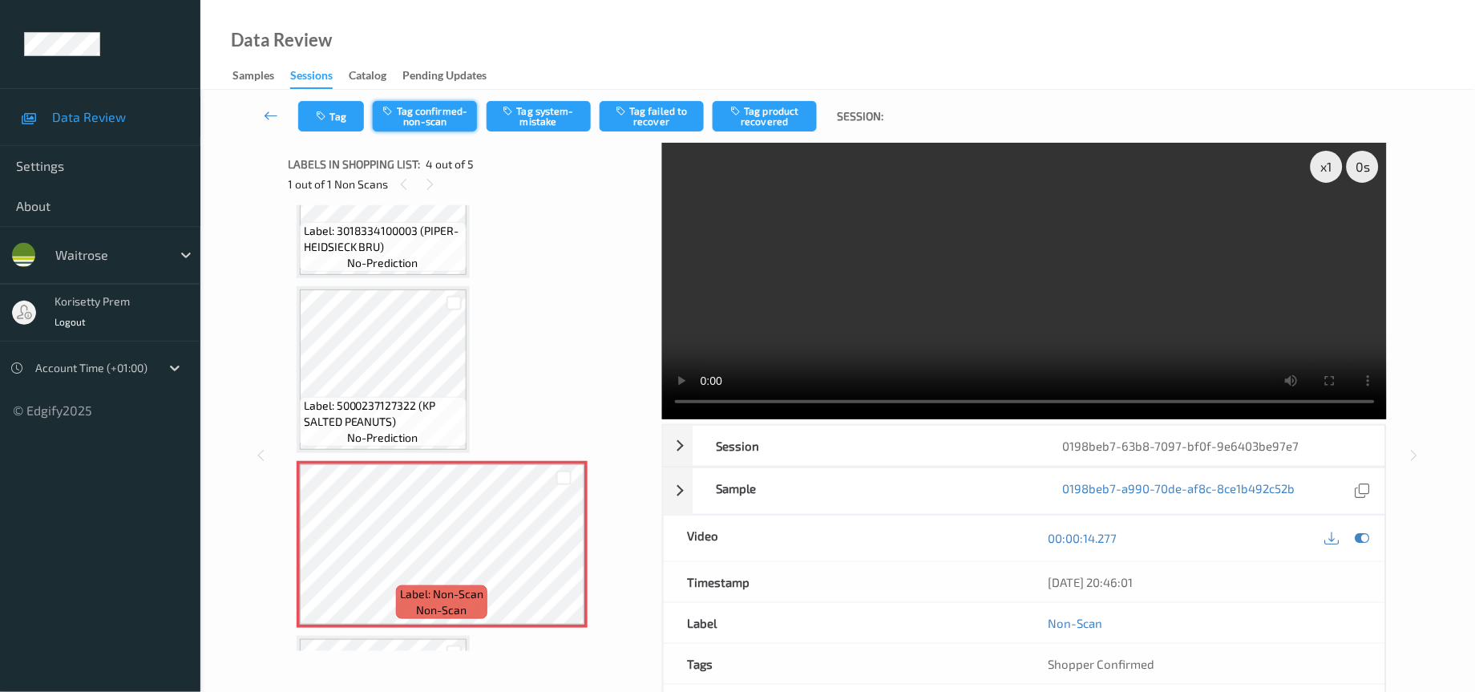
click at [438, 123] on button "Tag confirmed-non-scan" at bounding box center [425, 116] width 104 height 30
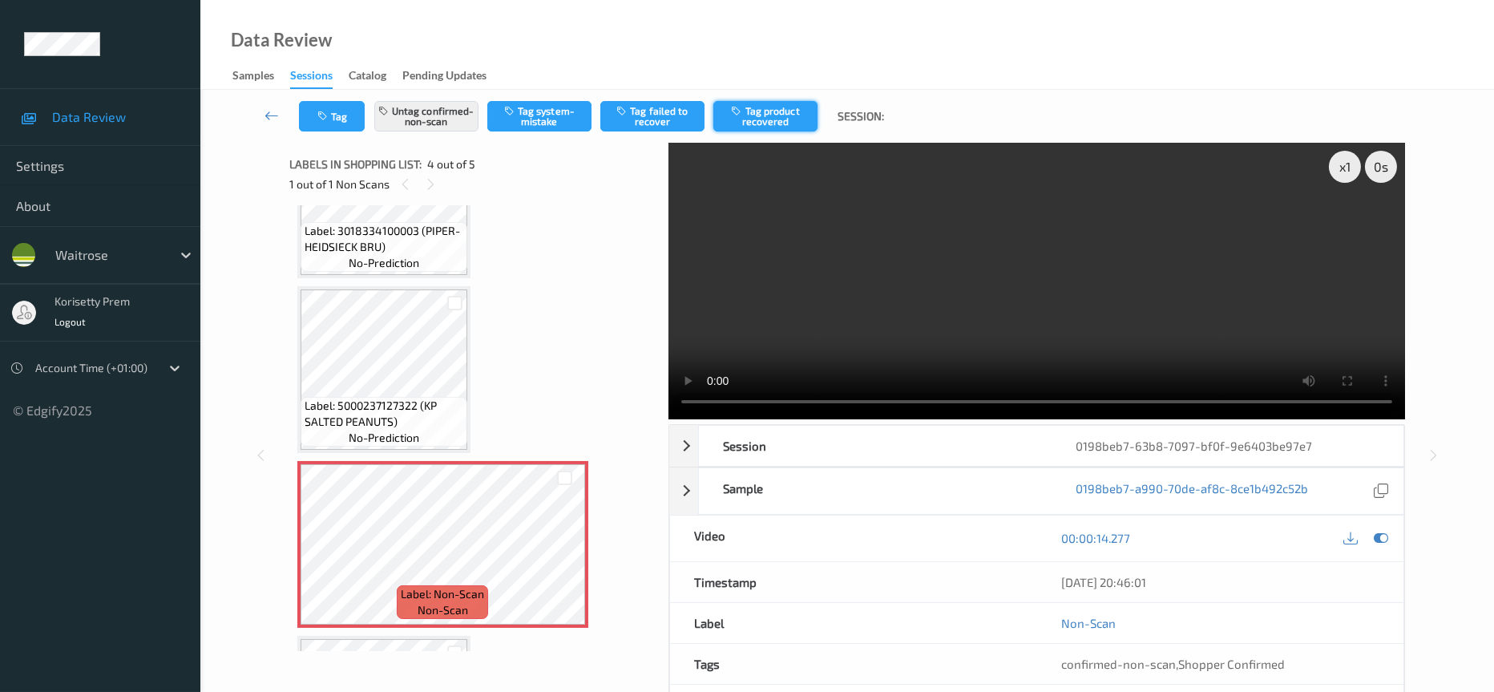
click at [777, 120] on button "Tag product recovered" at bounding box center [765, 116] width 104 height 30
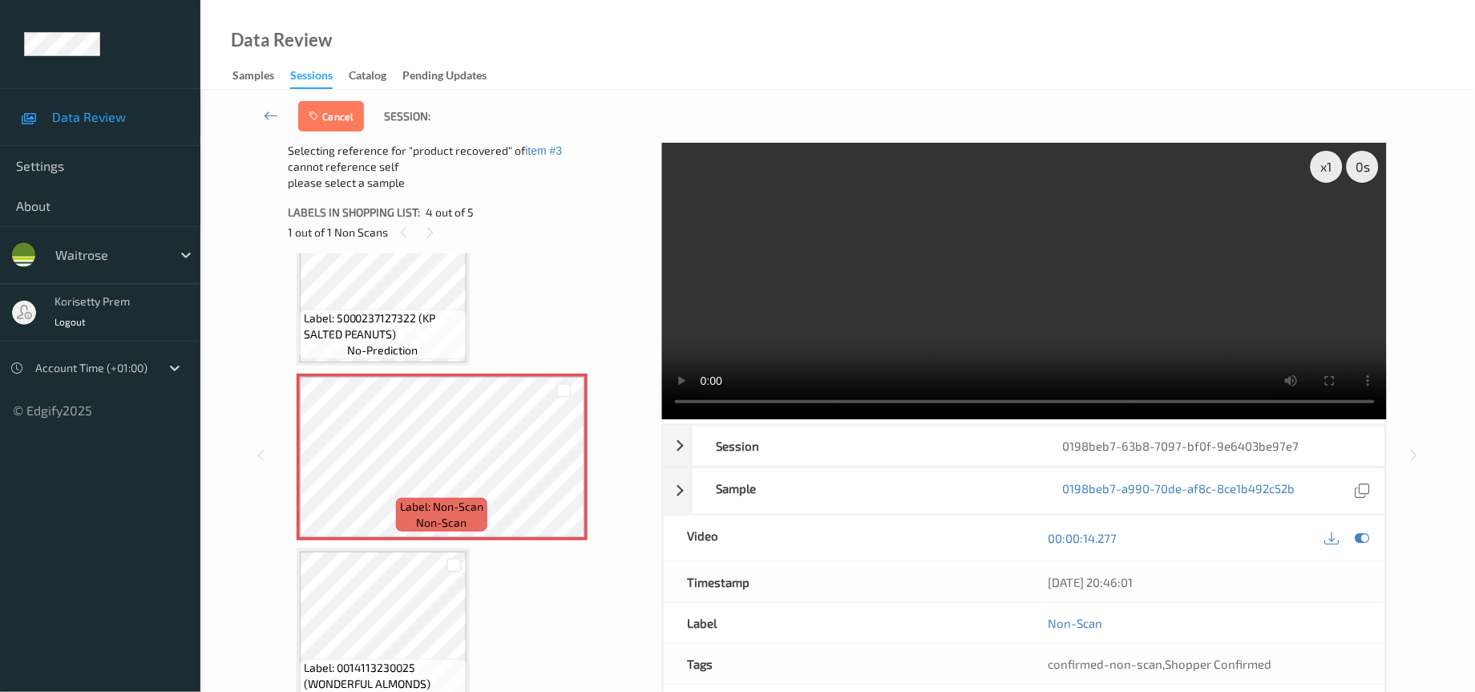
scroll to position [425, 0]
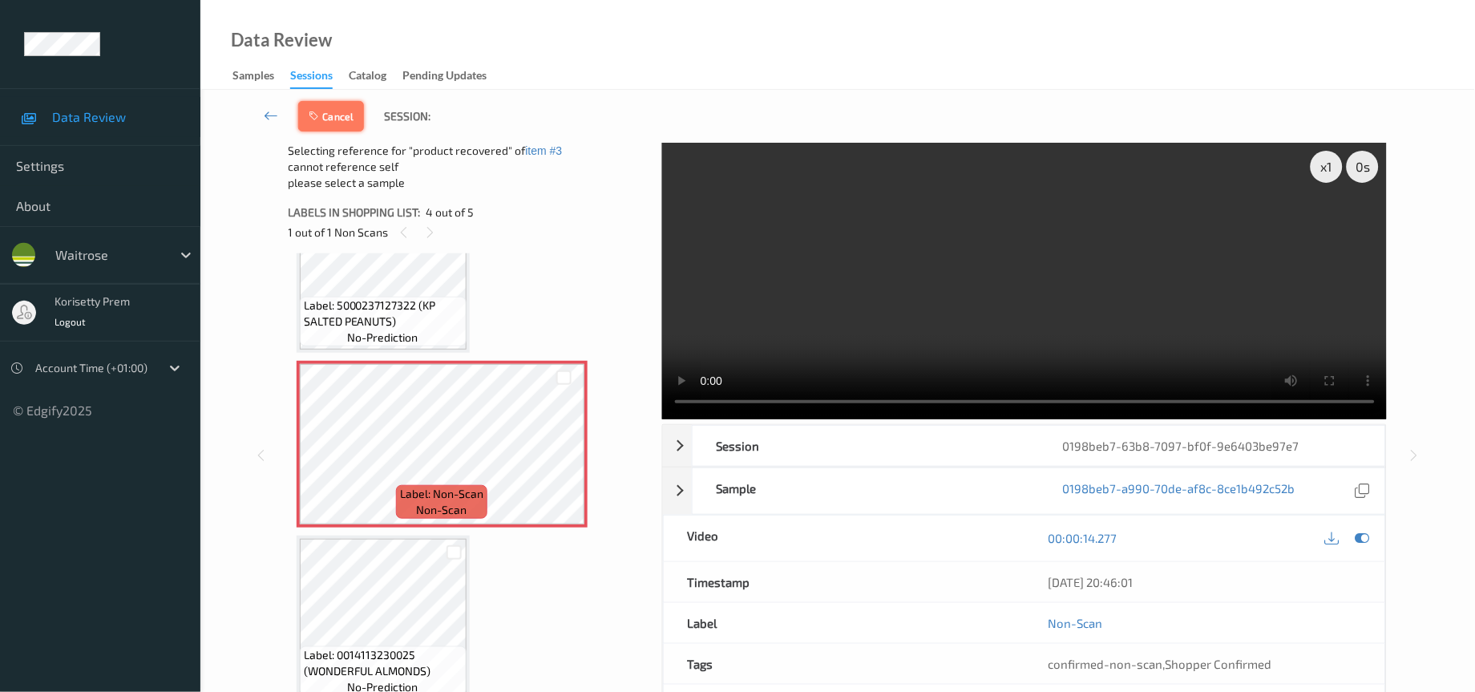
click at [335, 123] on button "Cancel" at bounding box center [331, 116] width 66 height 30
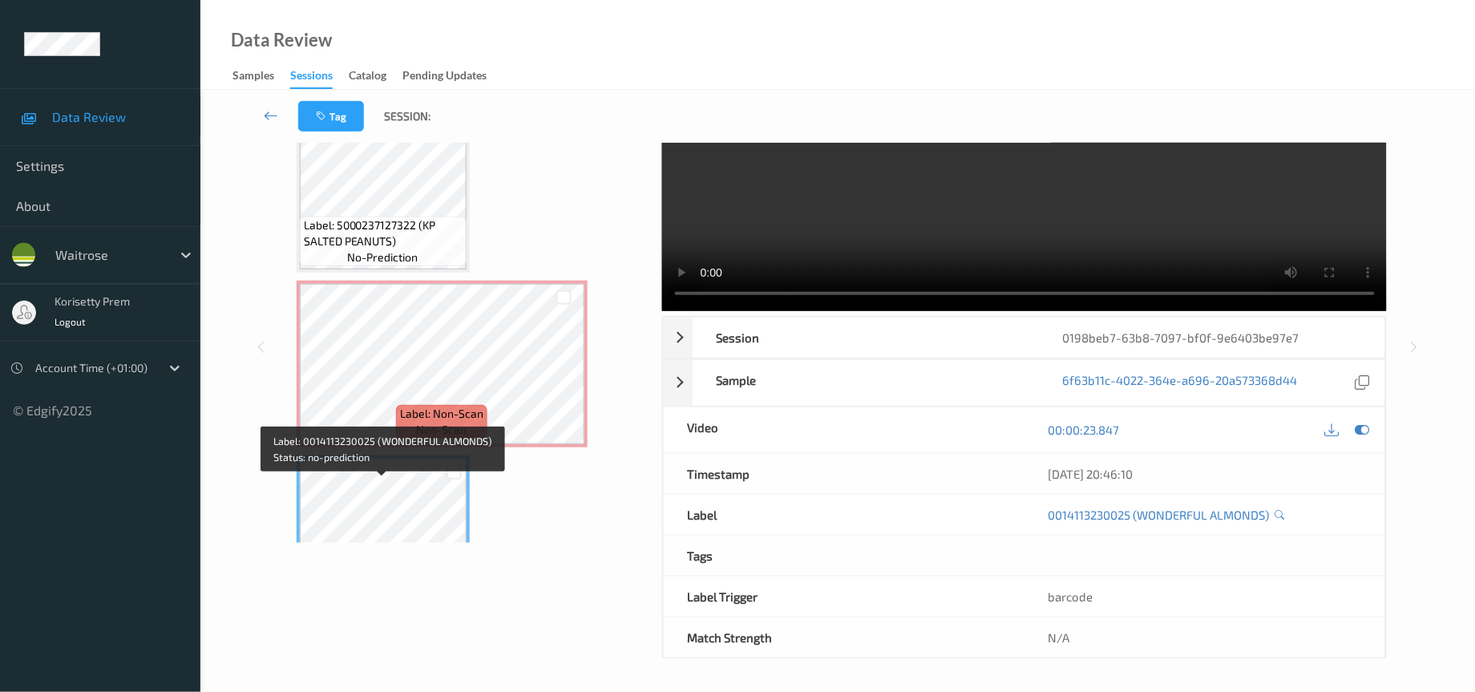
scroll to position [305, 0]
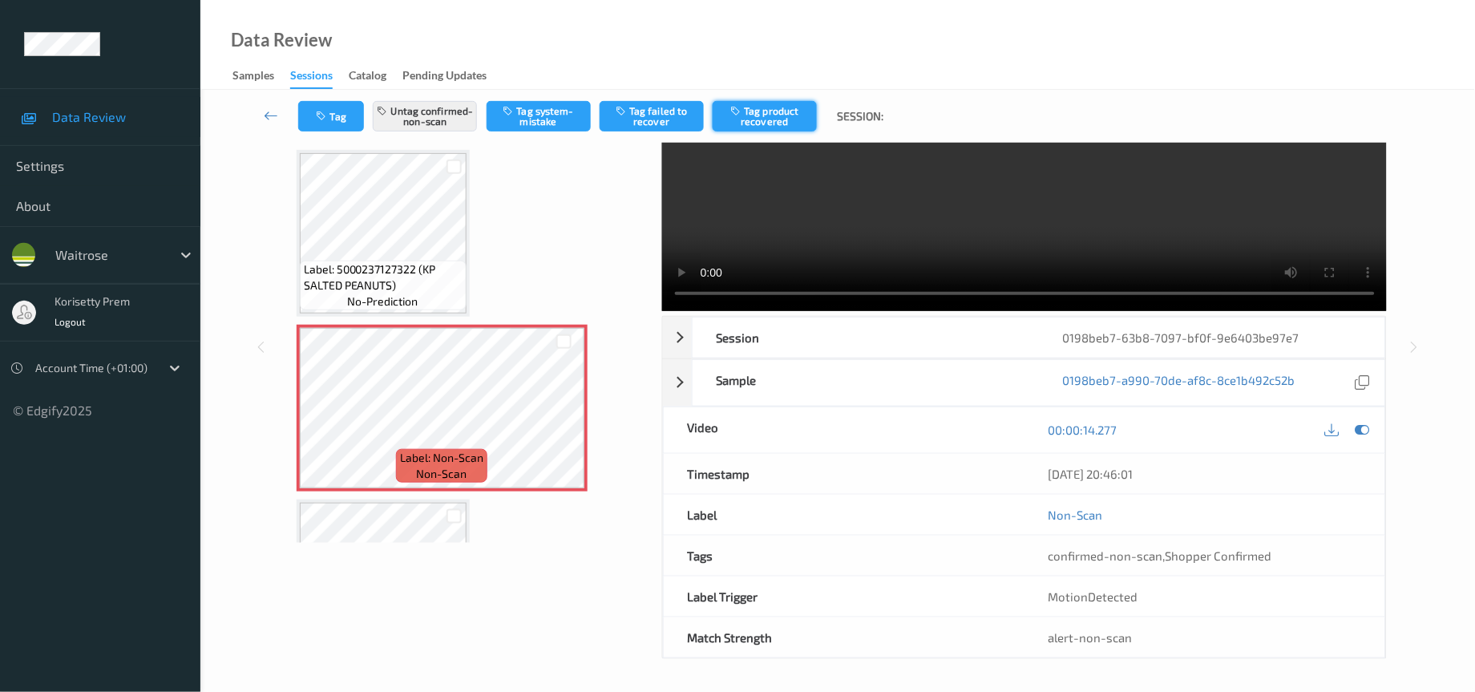
click at [777, 117] on button "Tag product recovered" at bounding box center [765, 116] width 104 height 30
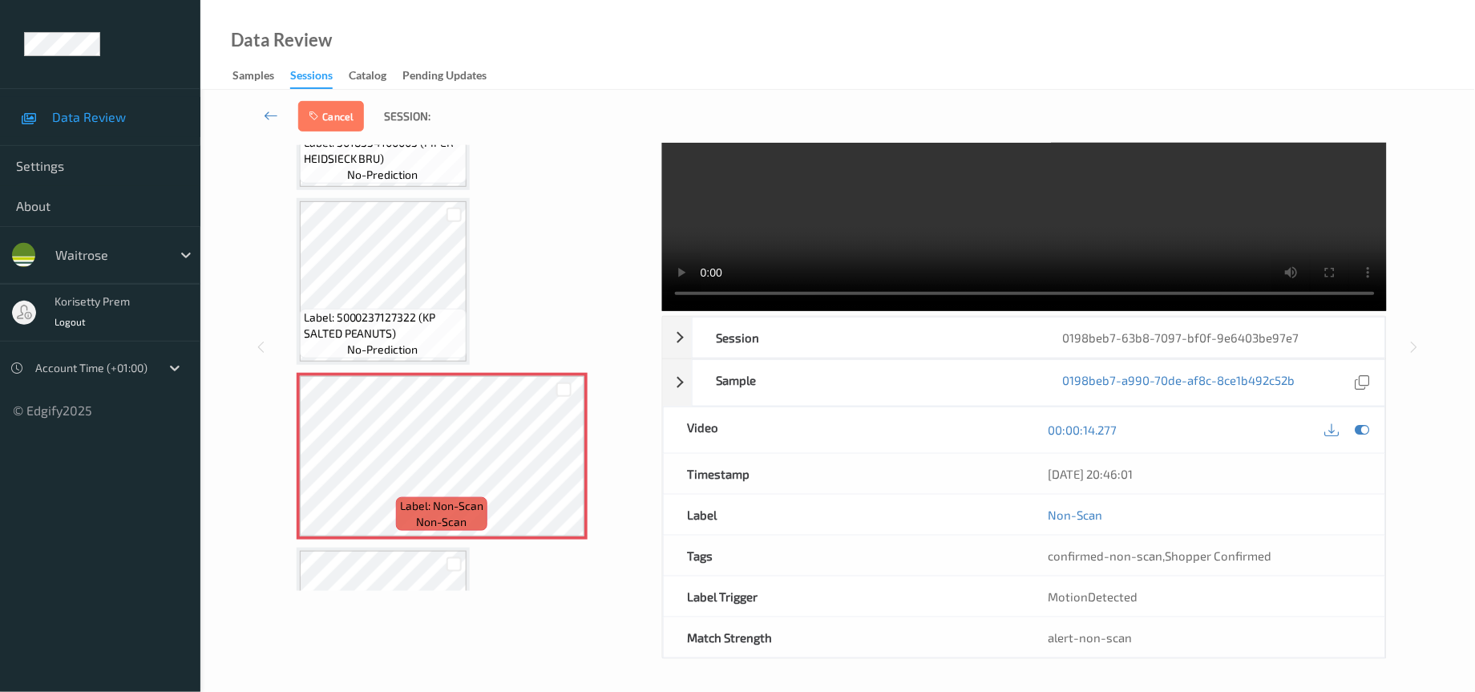
scroll to position [425, 0]
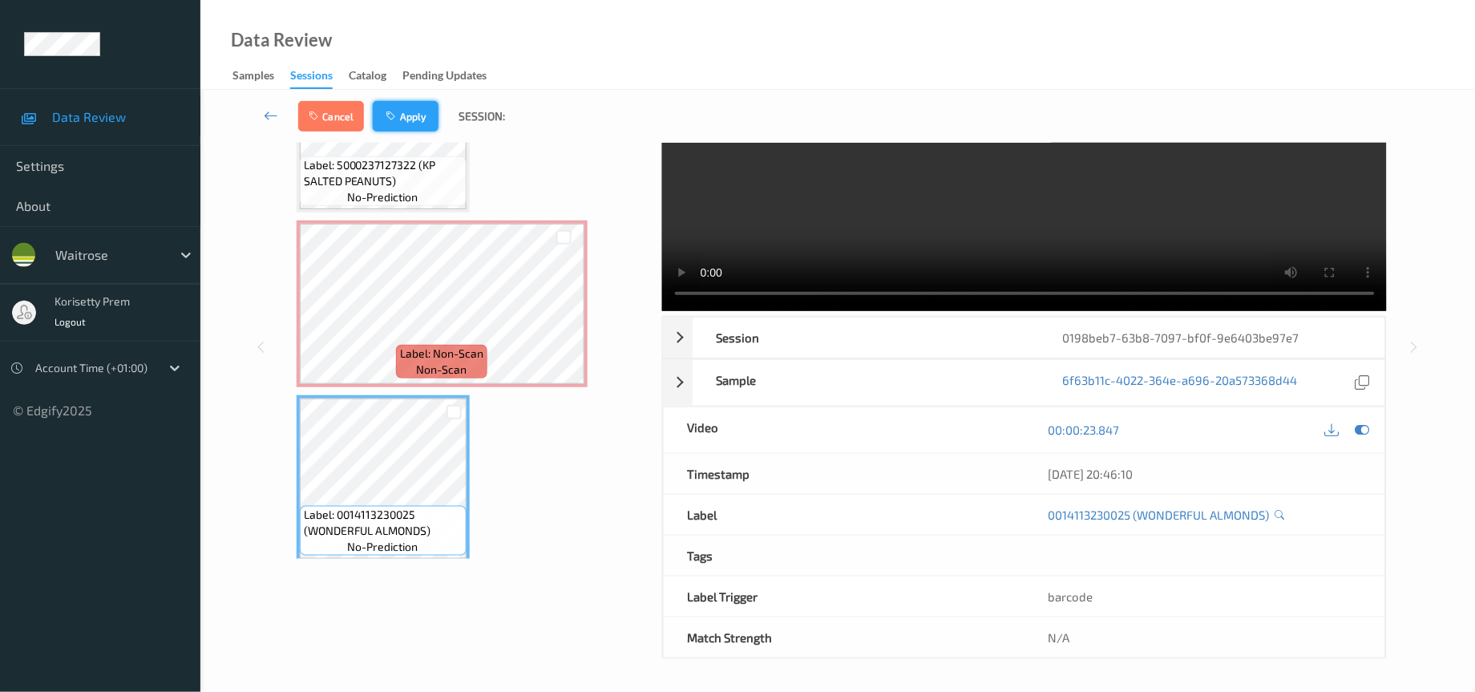
click at [421, 120] on button "Apply" at bounding box center [406, 116] width 66 height 30
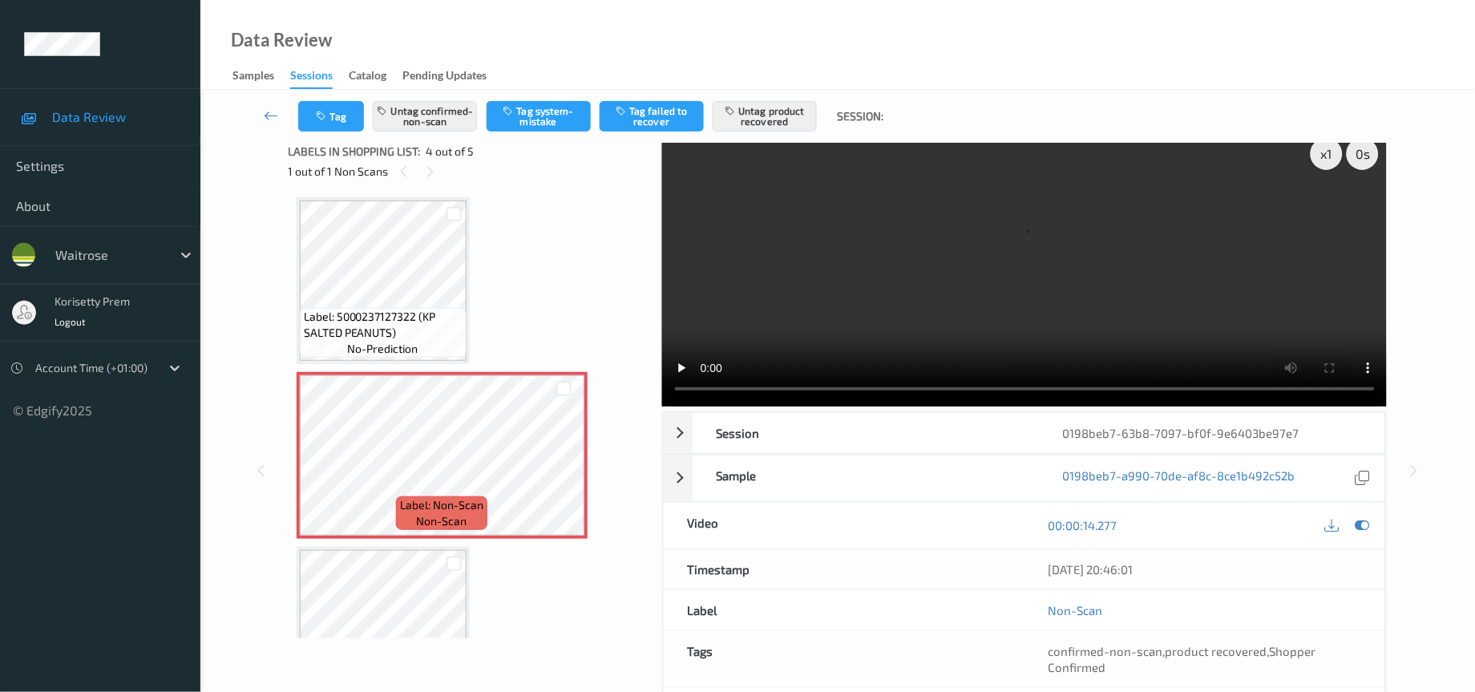
scroll to position [0, 0]
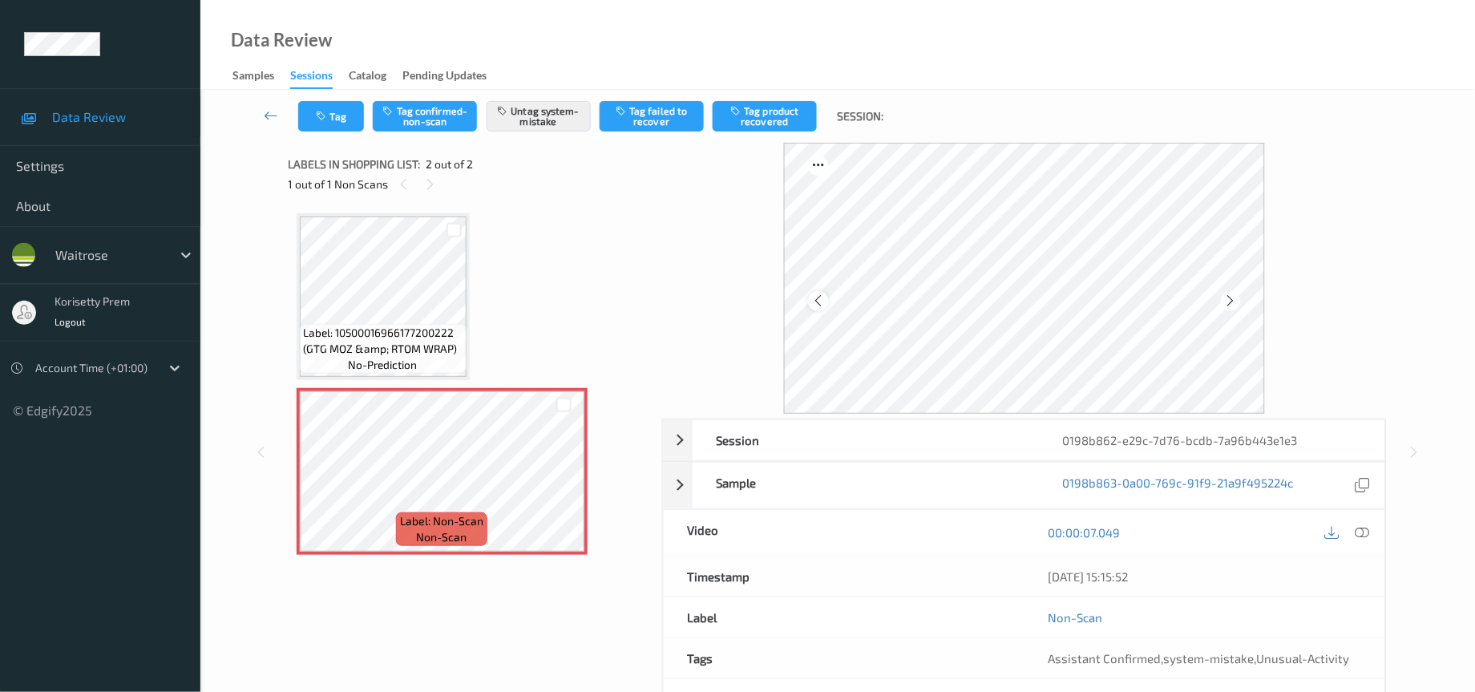
click at [818, 301] on icon at bounding box center [819, 300] width 14 height 14
click at [1368, 531] on icon at bounding box center [1362, 532] width 14 height 14
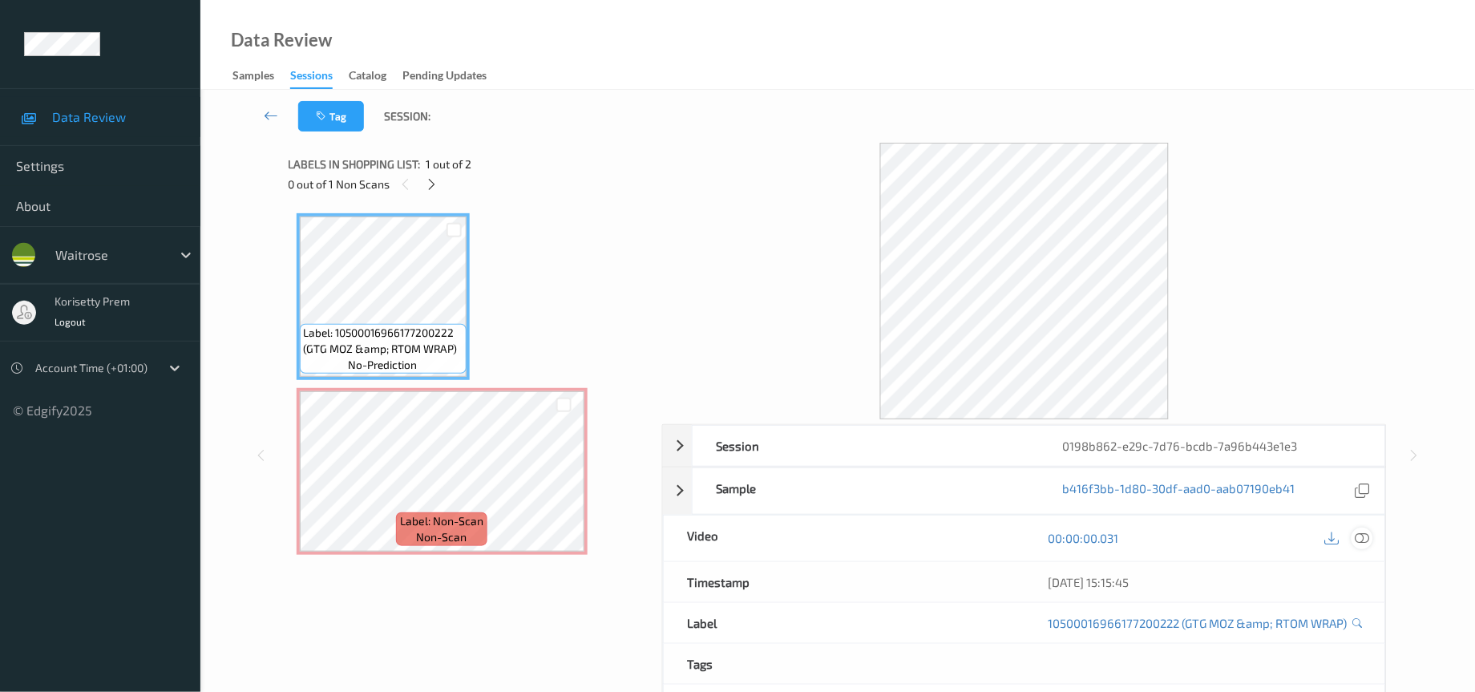
click at [1367, 532] on icon at bounding box center [1362, 538] width 14 height 14
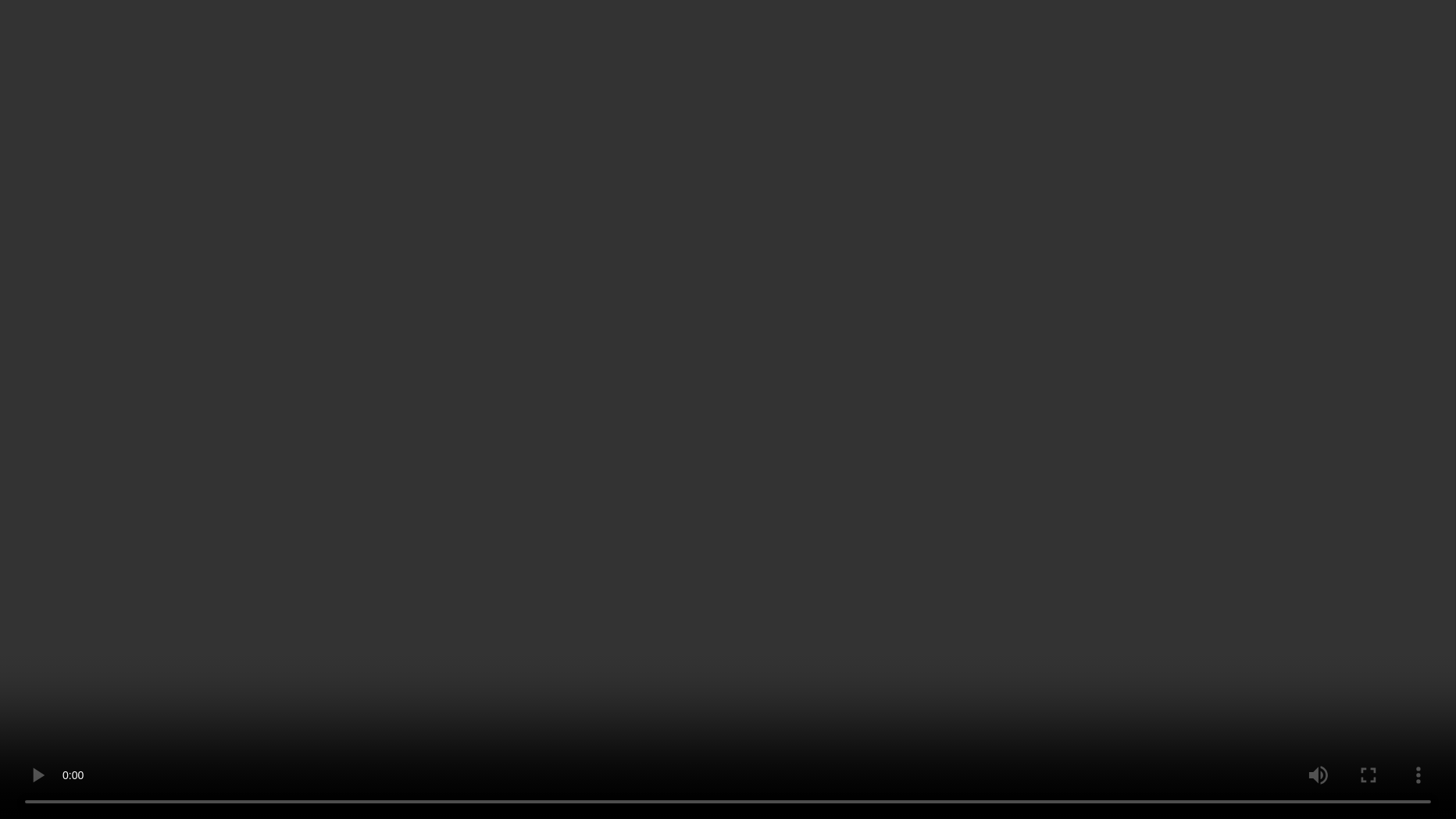
click at [1027, 442] on video at bounding box center [728, 410] width 1456 height 819
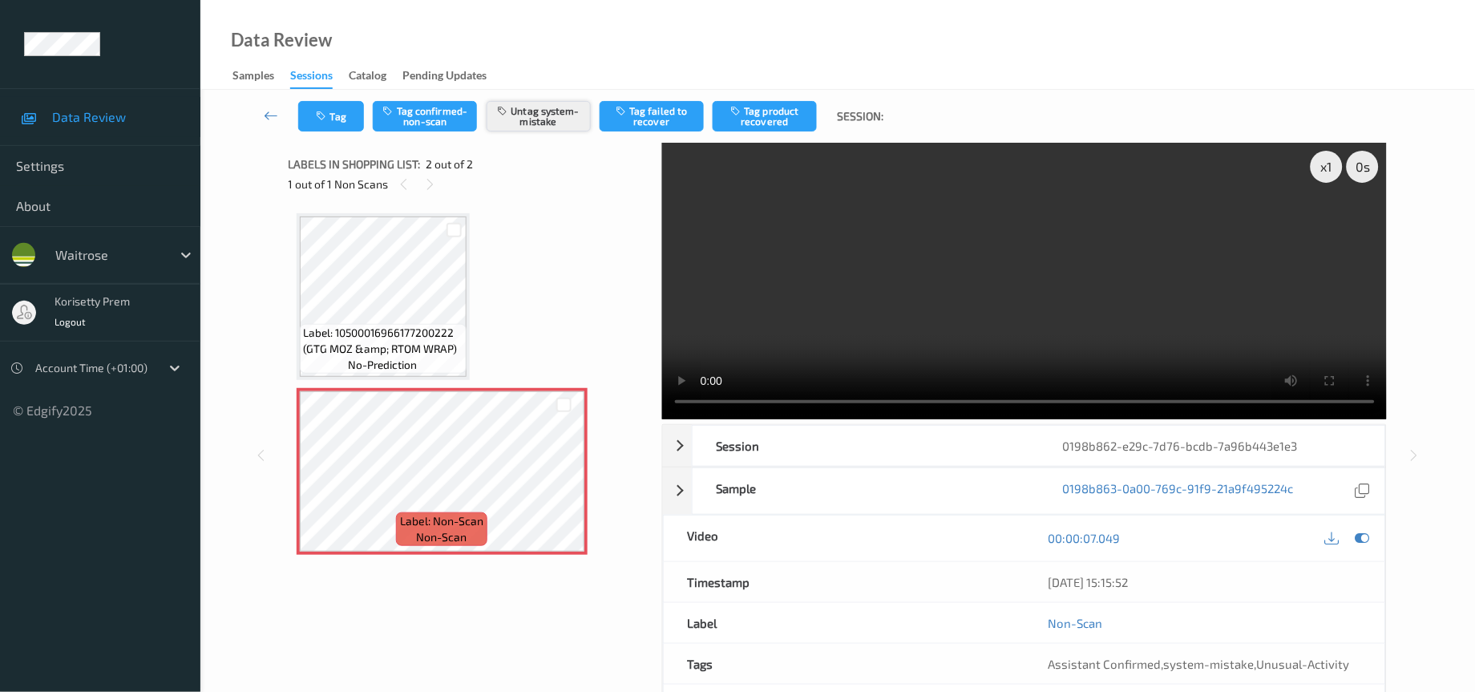
click at [551, 112] on button "Untag system-mistake" at bounding box center [538, 116] width 104 height 30
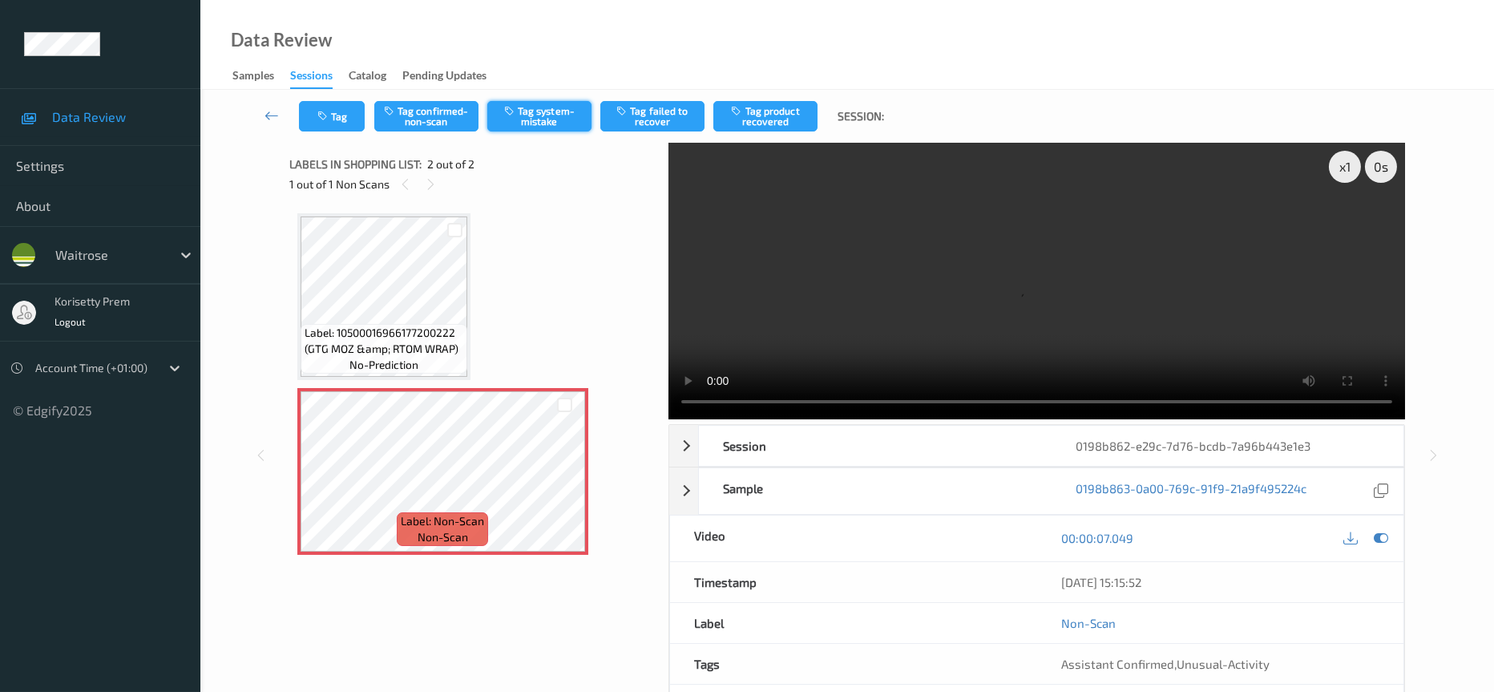
click at [545, 115] on button "Tag system-mistake" at bounding box center [539, 116] width 104 height 30
click at [337, 115] on button "Tag" at bounding box center [332, 116] width 66 height 30
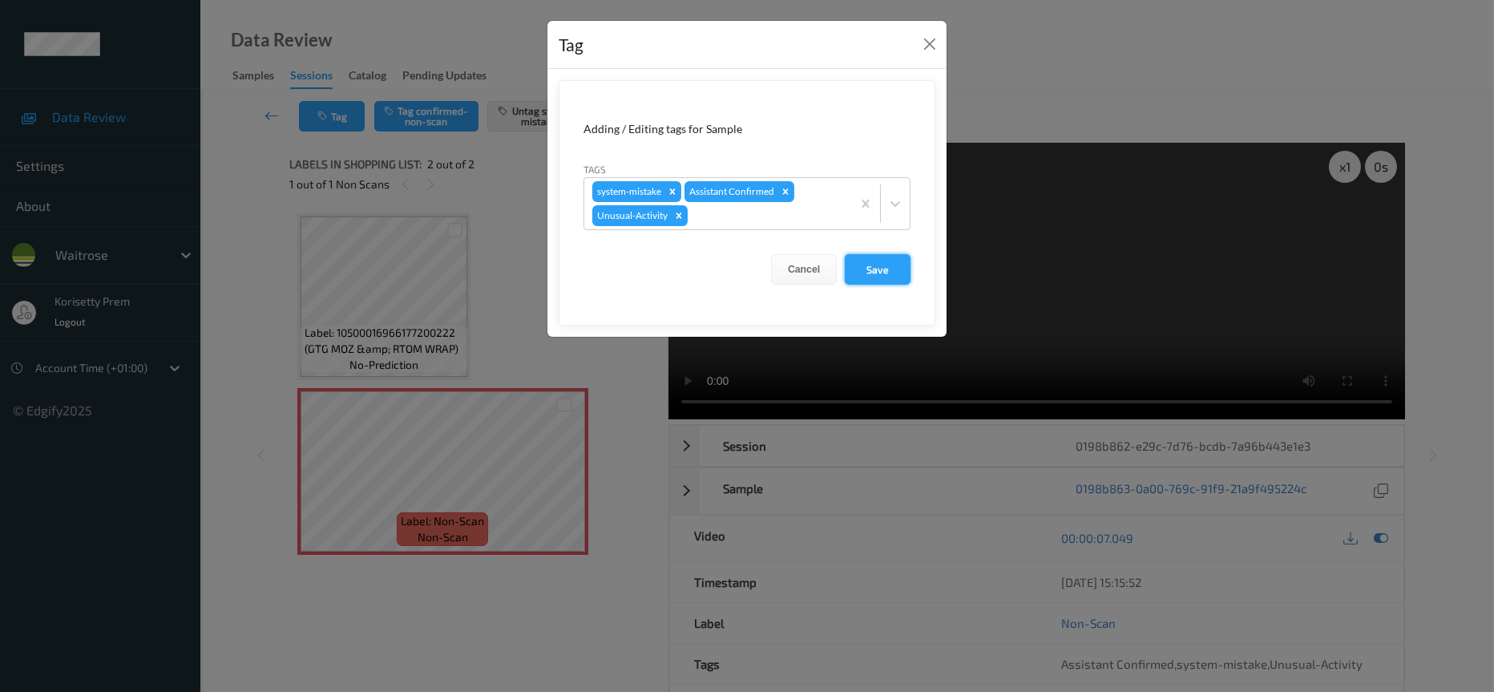
click at [870, 273] on button "Save" at bounding box center [878, 269] width 66 height 30
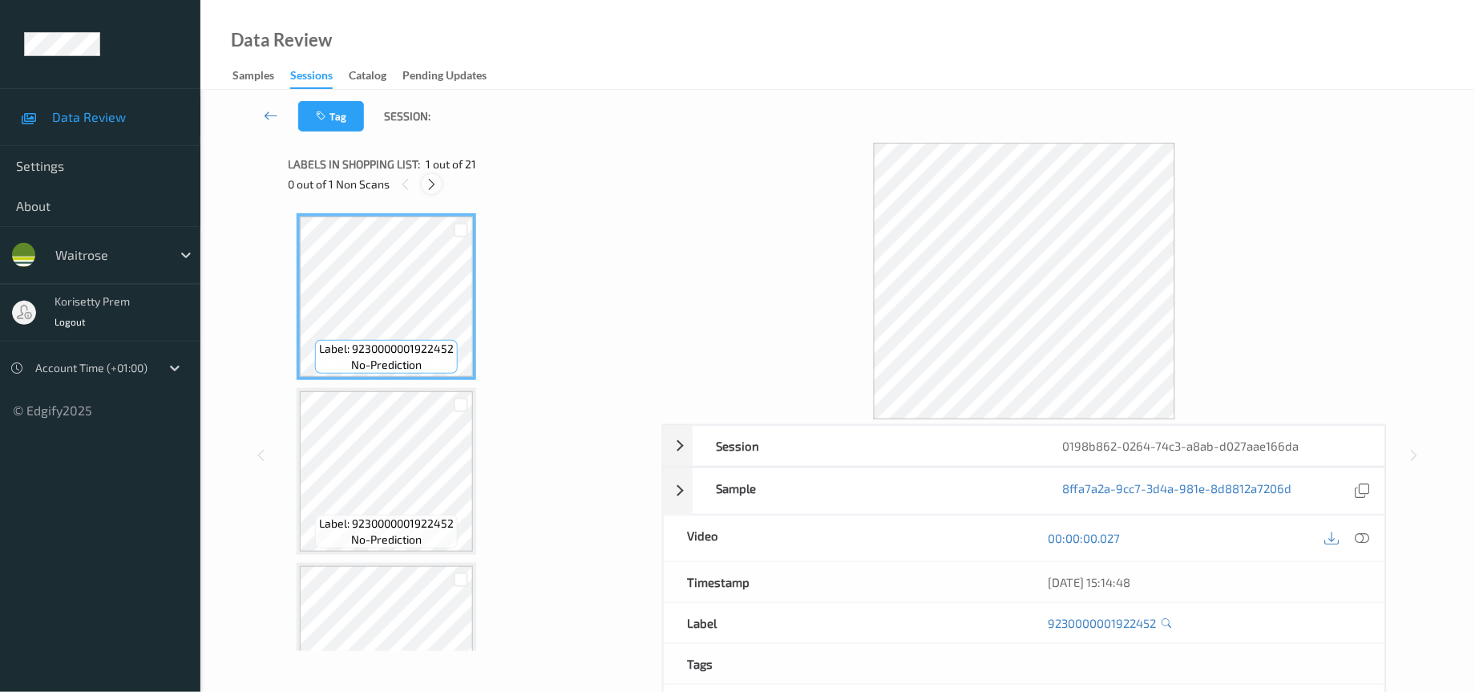
click at [430, 181] on icon at bounding box center [432, 184] width 14 height 14
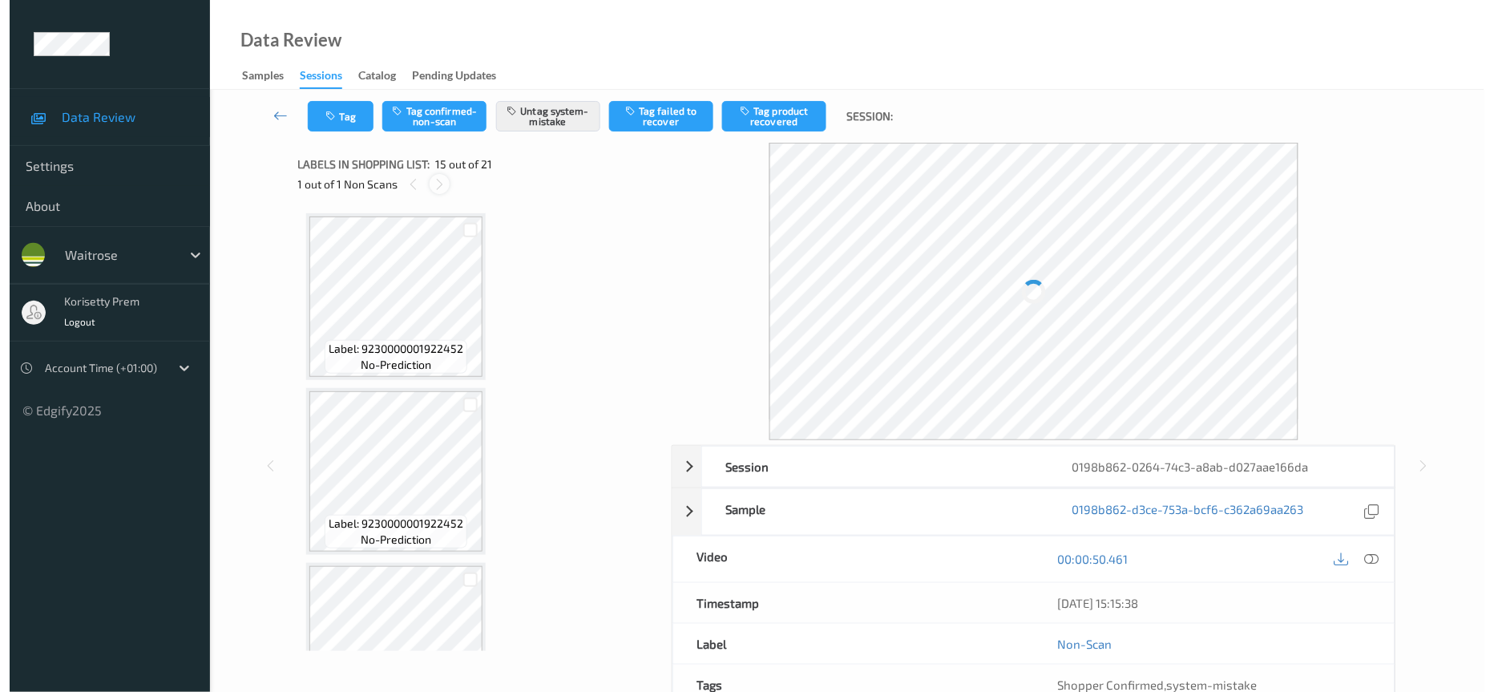
scroll to position [2252, 0]
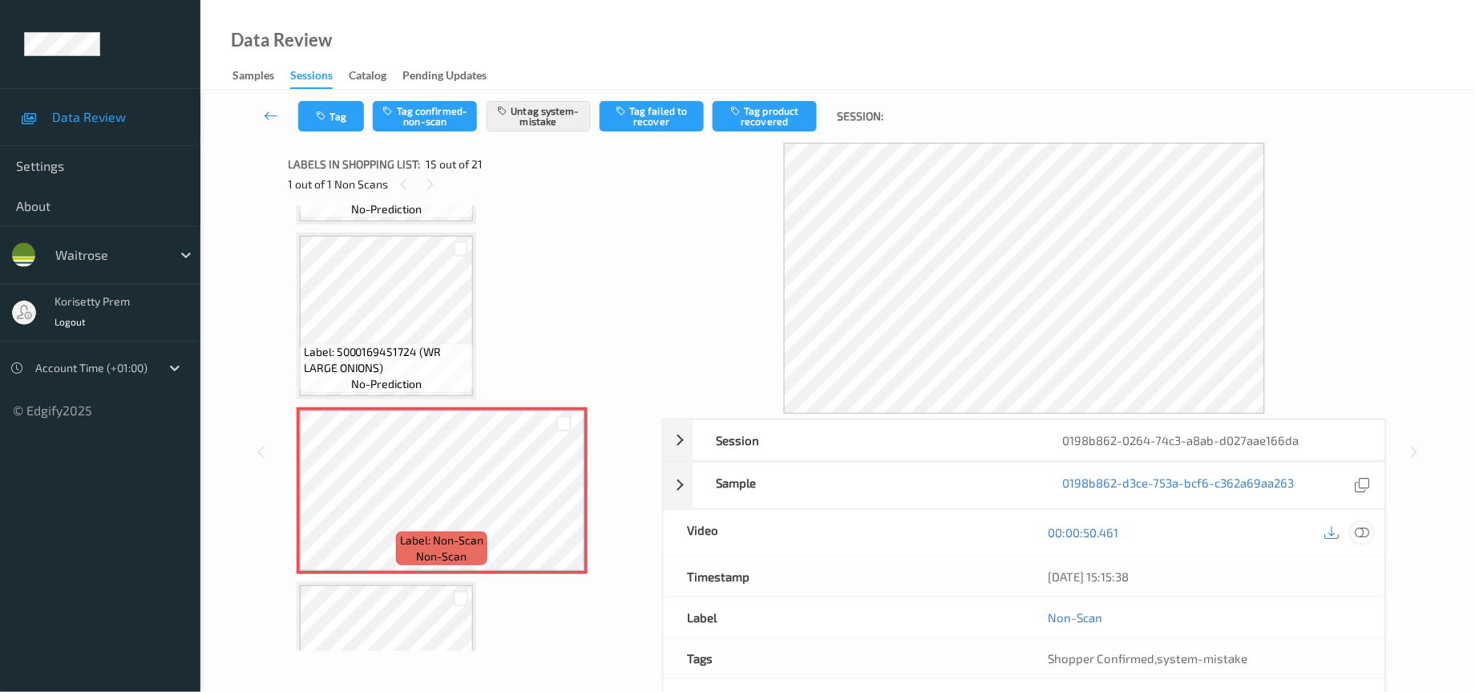
click at [1369, 533] on icon at bounding box center [1362, 532] width 14 height 14
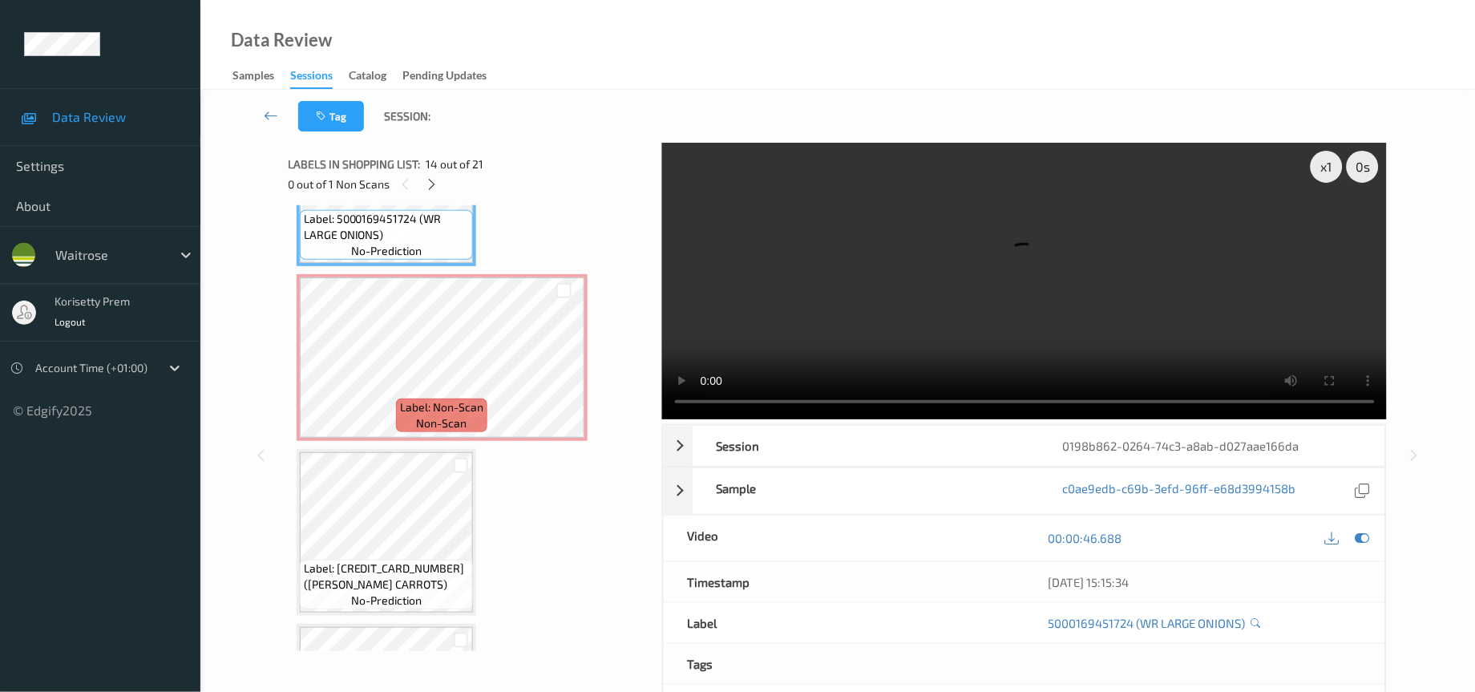
scroll to position [2313, 0]
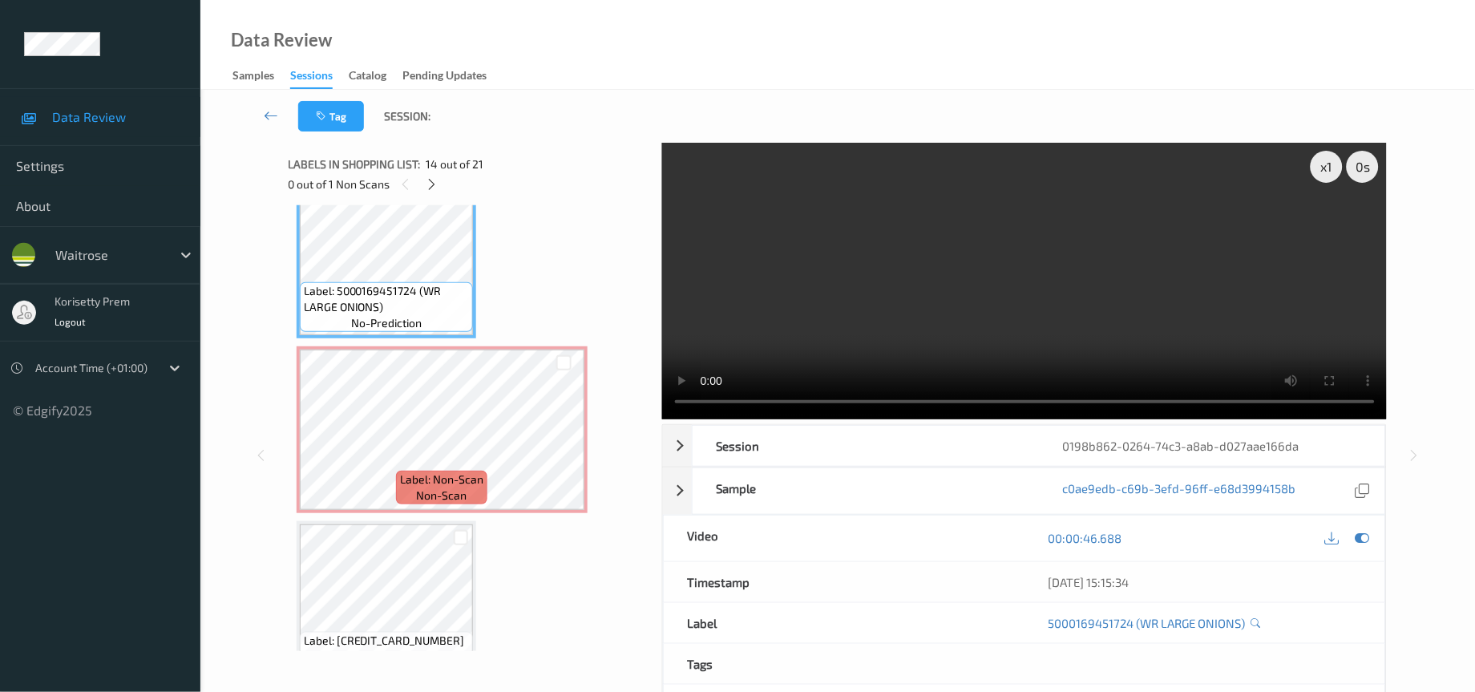
click at [1032, 246] on video at bounding box center [1024, 281] width 725 height 277
click at [1074, 283] on video at bounding box center [1024, 281] width 725 height 277
click at [815, 317] on video at bounding box center [1024, 281] width 725 height 277
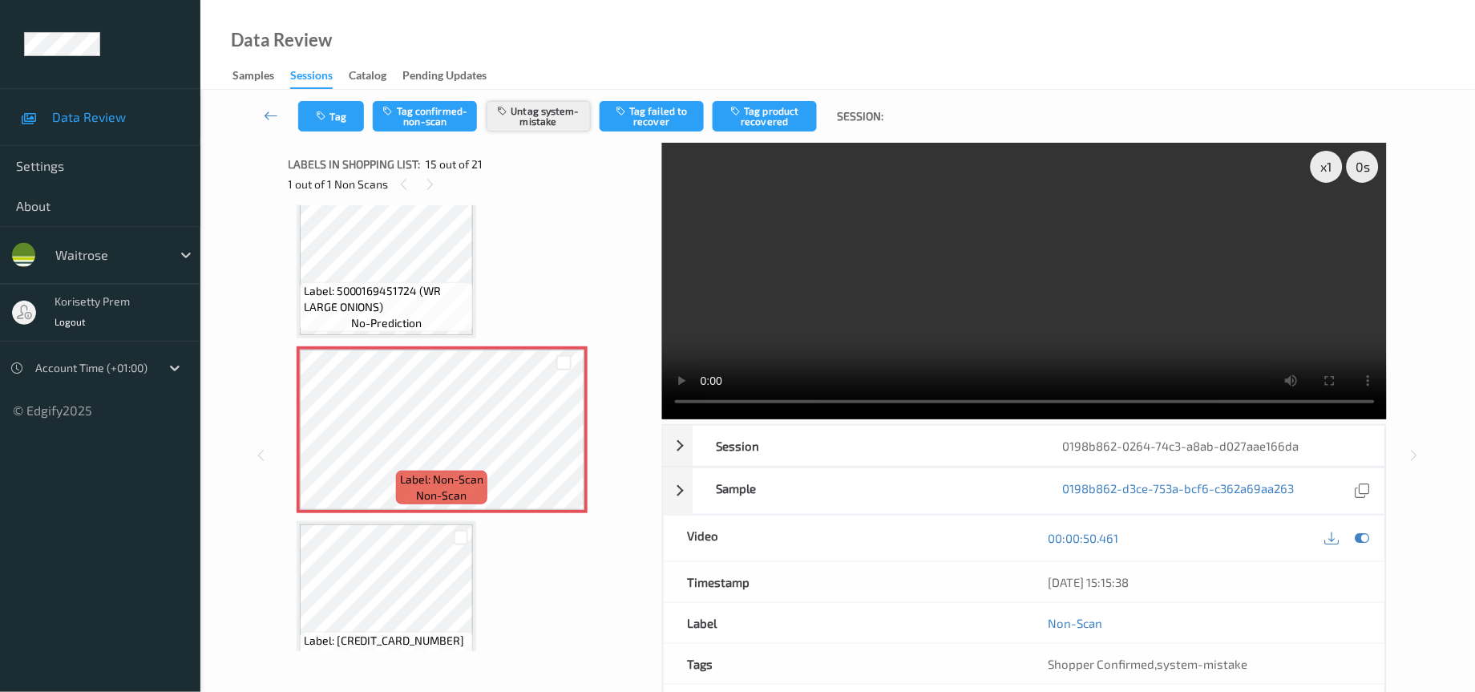
click at [549, 111] on button "Untag system-mistake" at bounding box center [538, 116] width 104 height 30
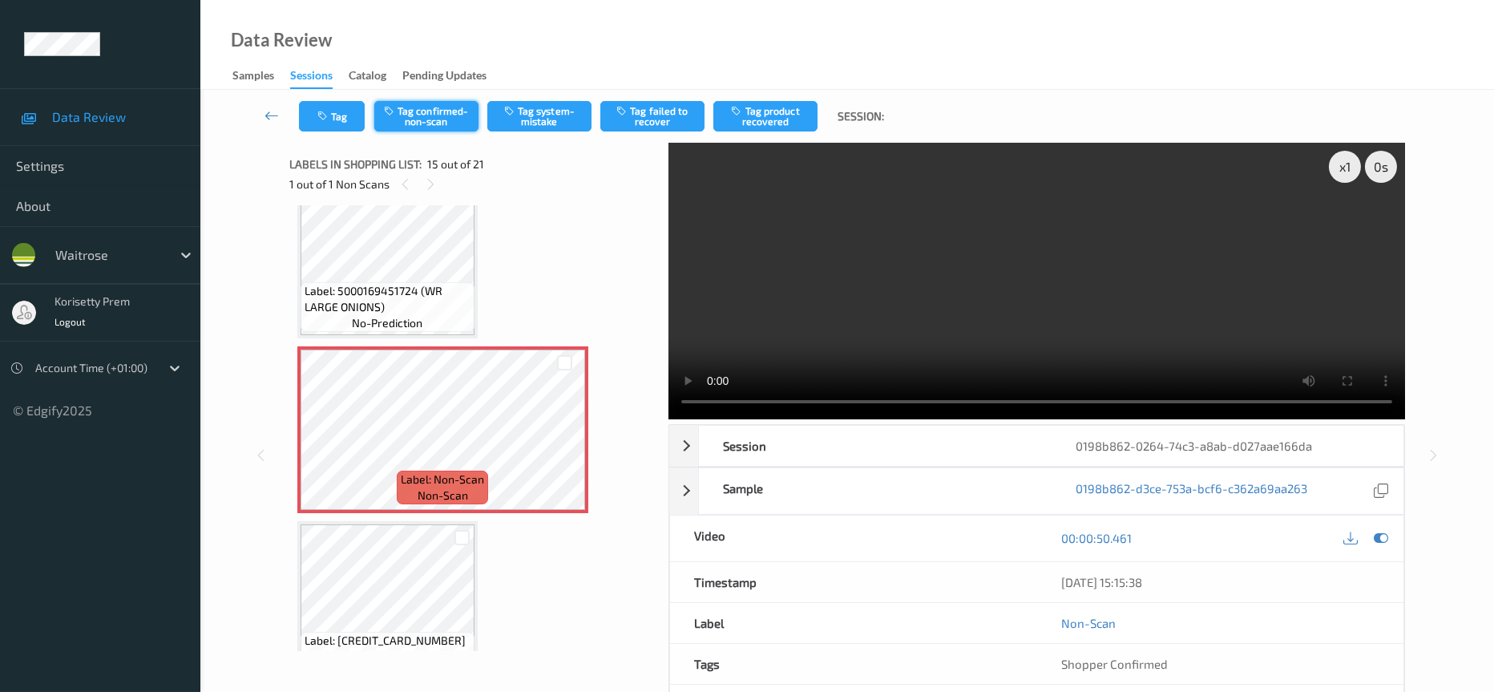
click at [434, 111] on button "Tag confirmed-non-scan" at bounding box center [426, 116] width 104 height 30
click at [783, 114] on button "Tag product recovered" at bounding box center [765, 116] width 104 height 30
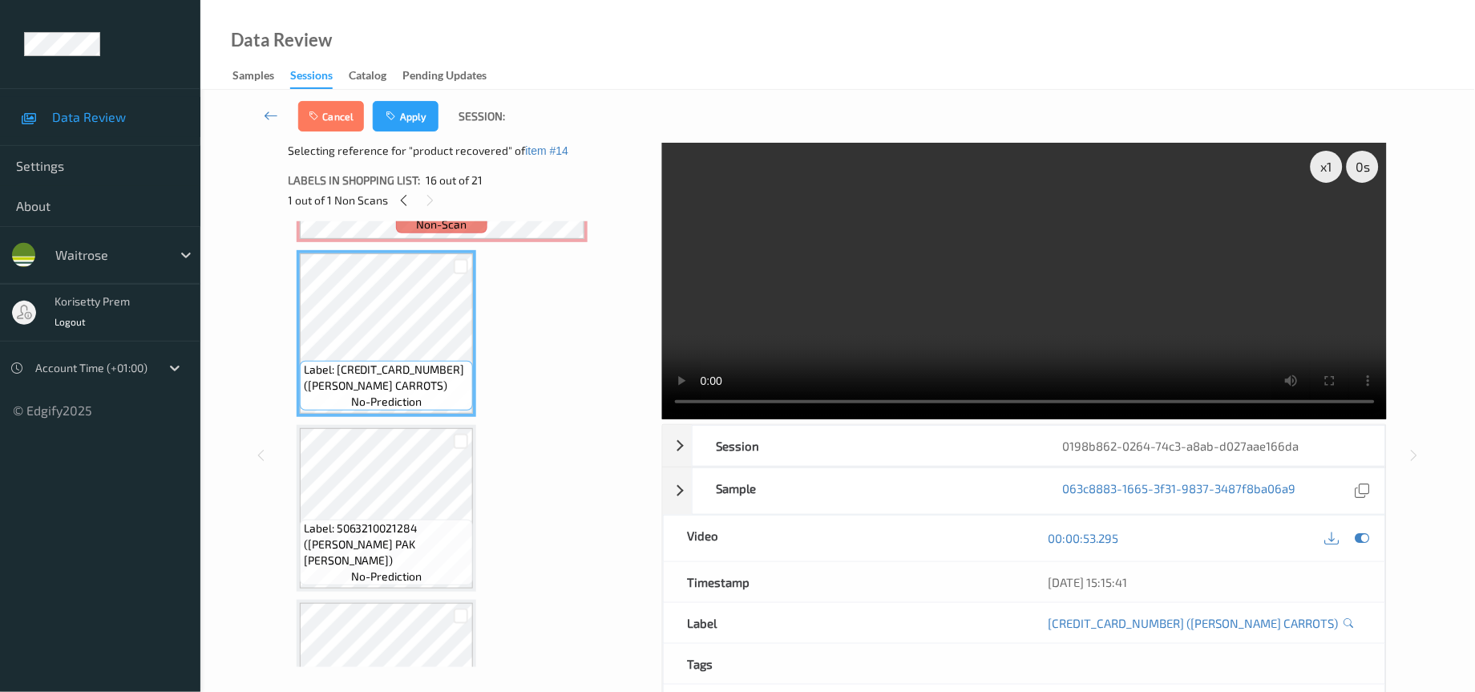
scroll to position [2674, 0]
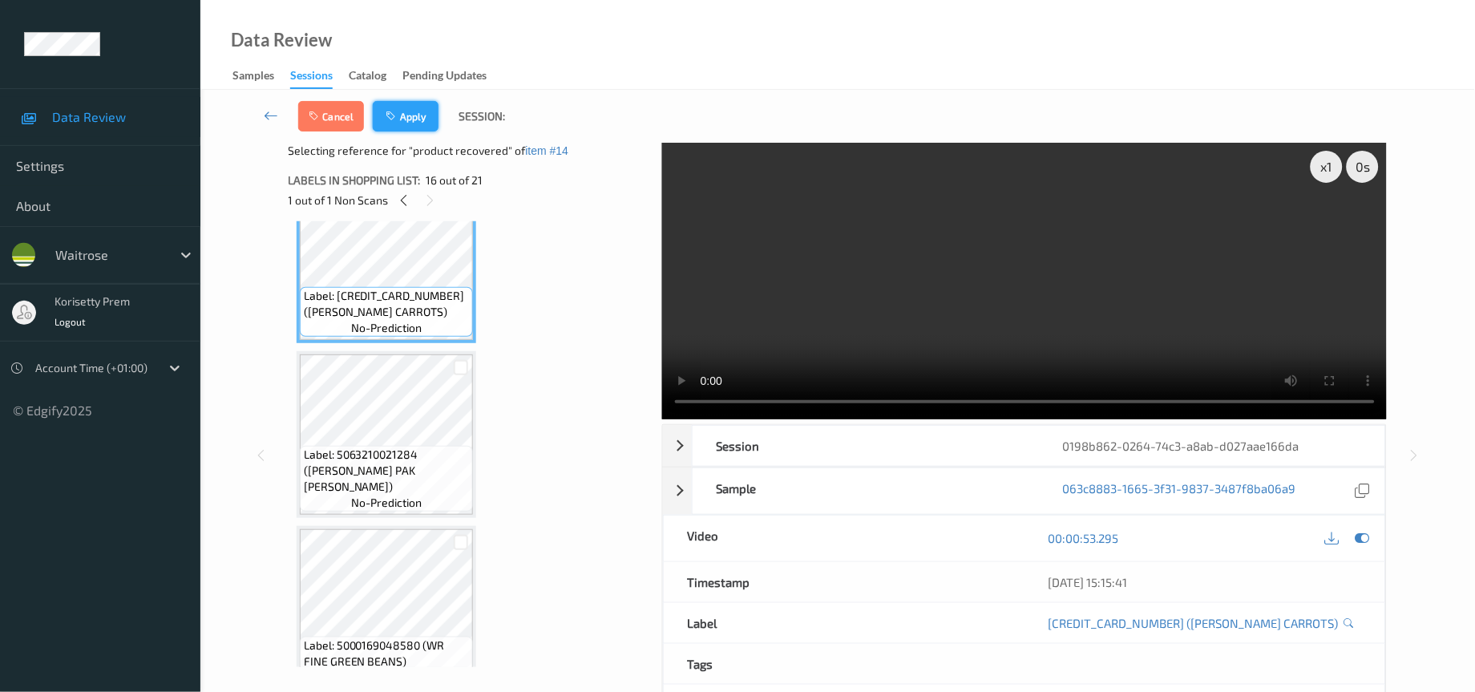
click at [405, 112] on button "Apply" at bounding box center [406, 116] width 66 height 30
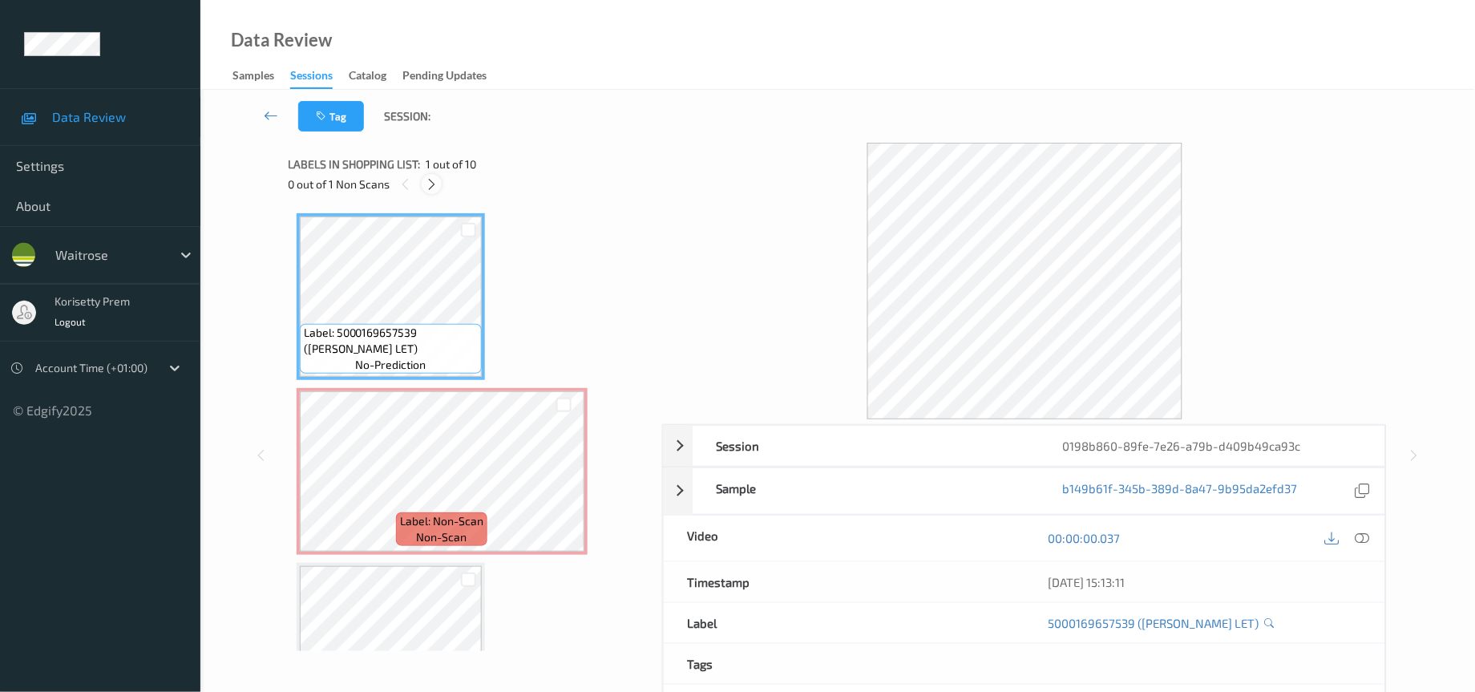
click at [437, 178] on icon at bounding box center [432, 184] width 14 height 14
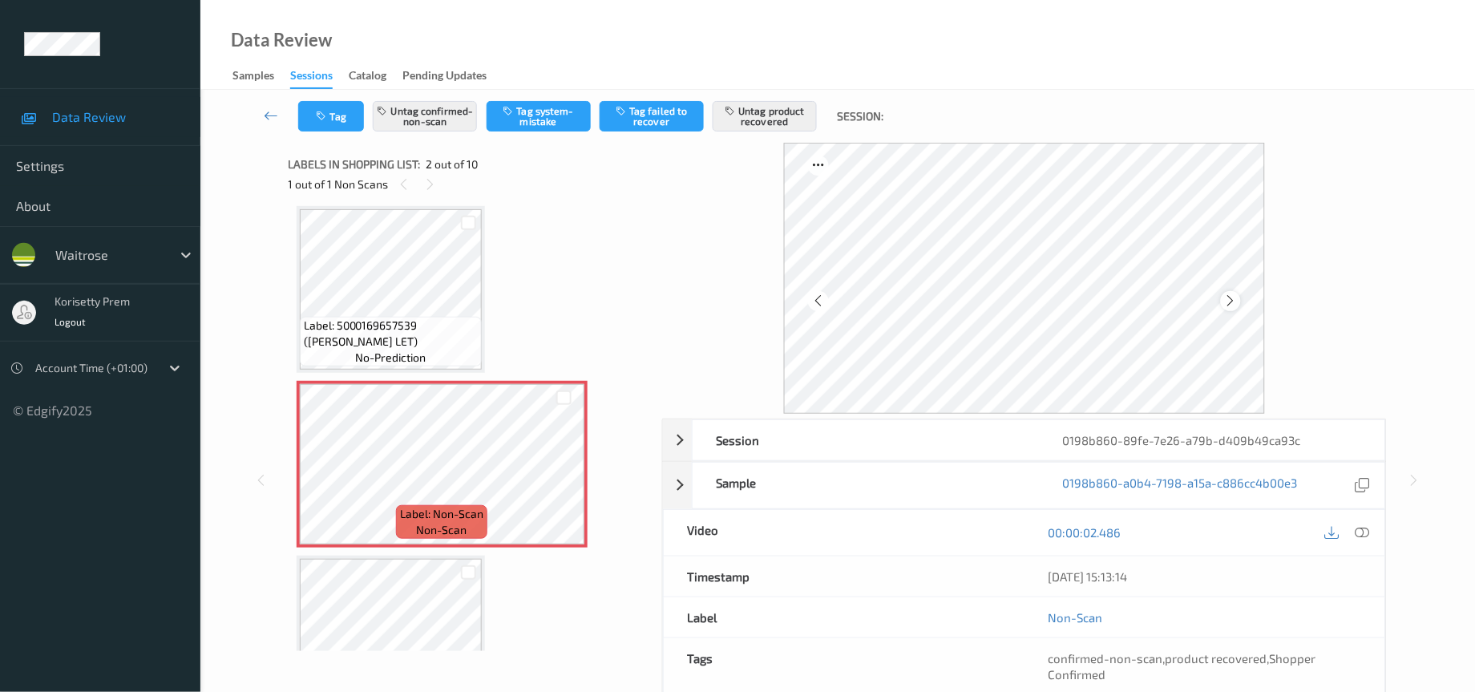
click at [1225, 298] on icon at bounding box center [1231, 300] width 14 height 14
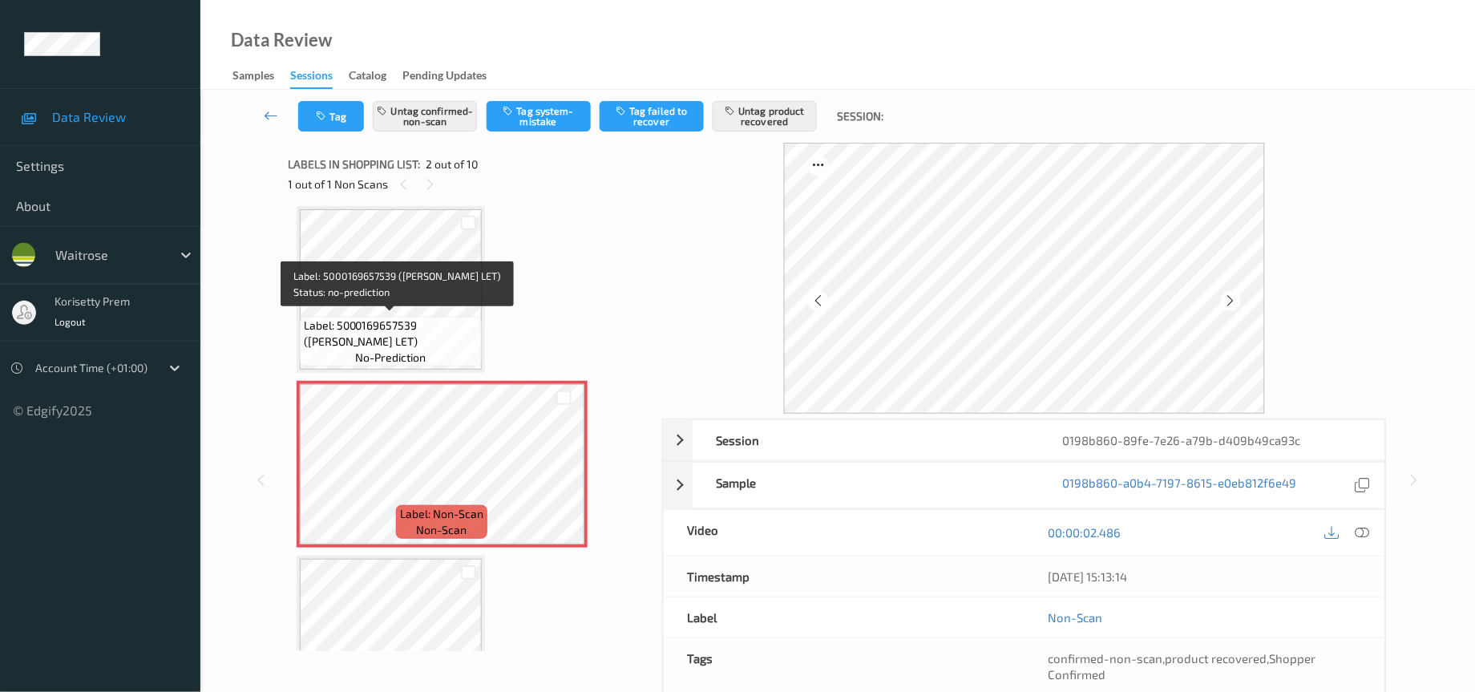
click at [394, 334] on span "Label: 5000169657539 (WR ROMAINE LET)" at bounding box center [391, 333] width 174 height 32
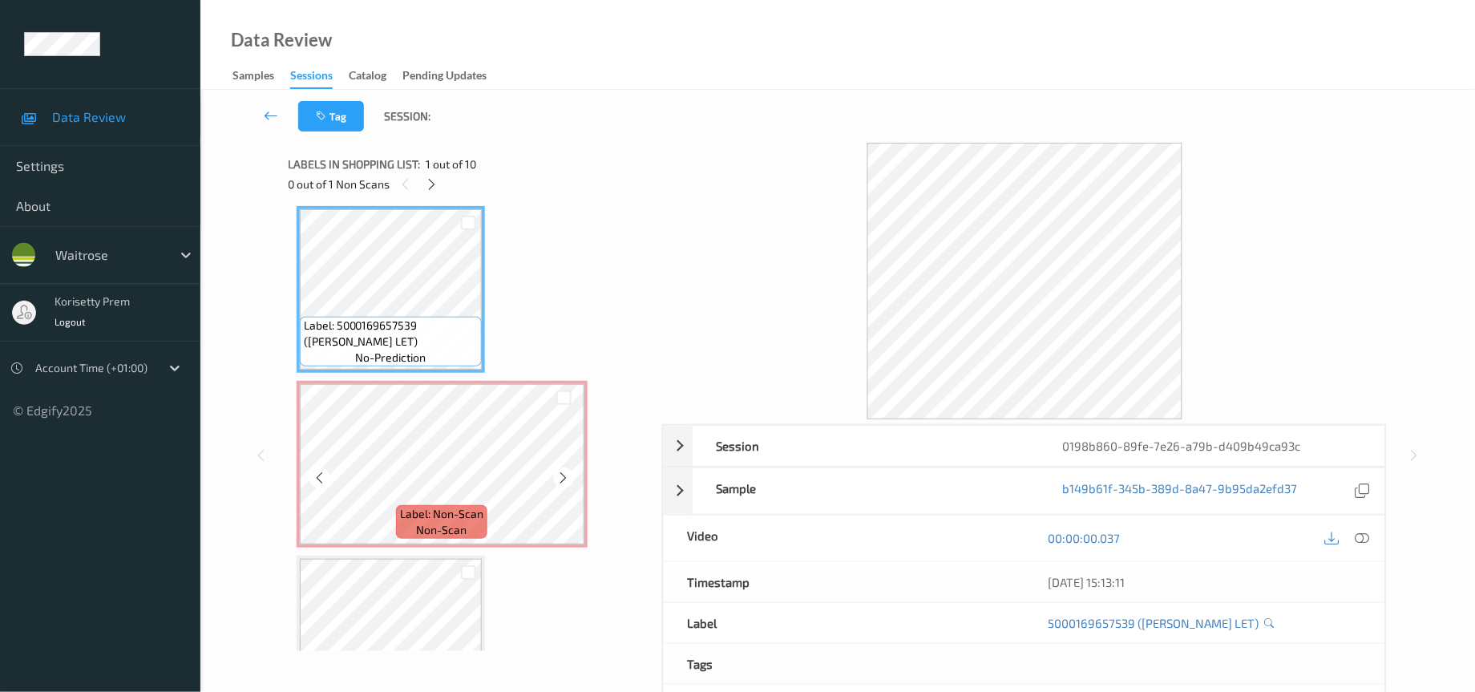
scroll to position [127, 0]
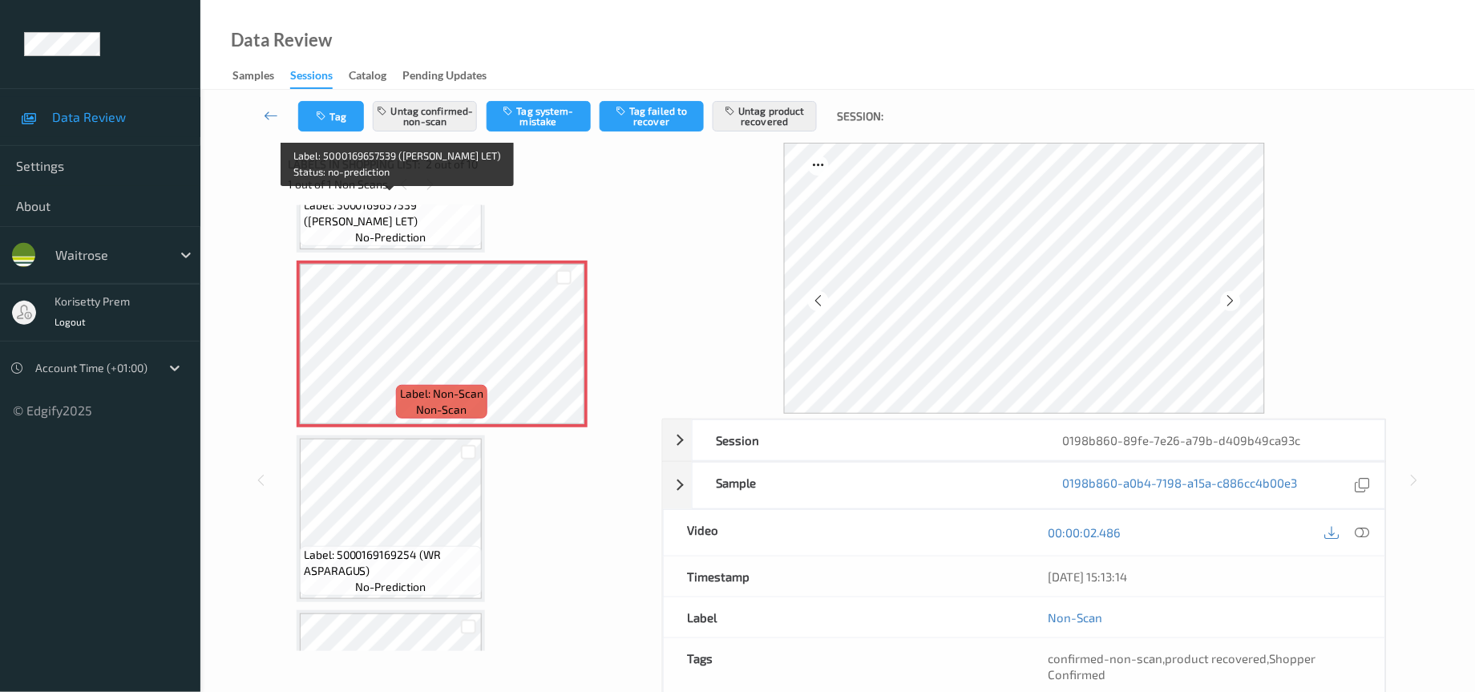
click at [377, 225] on span "Label: 5000169657539 (WR ROMAINE LET)" at bounding box center [391, 213] width 174 height 32
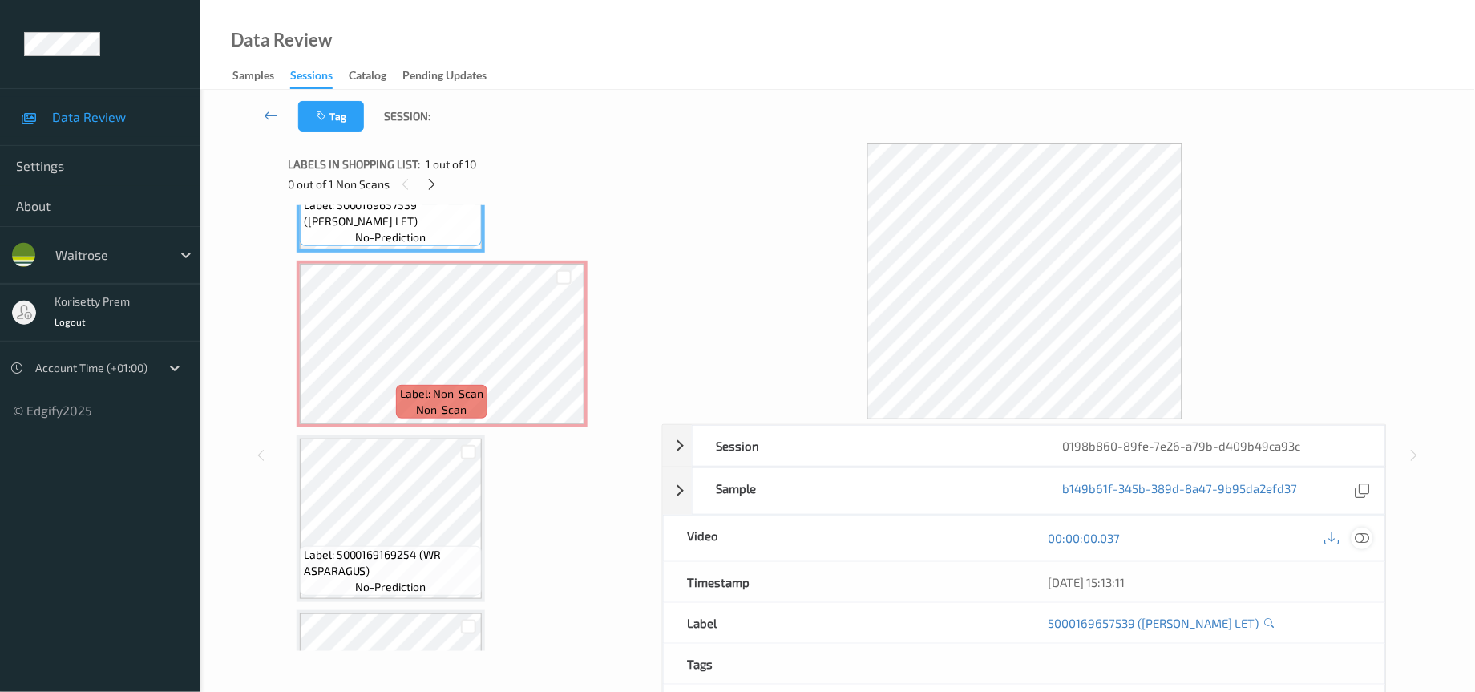
click at [1359, 535] on icon at bounding box center [1362, 538] width 14 height 14
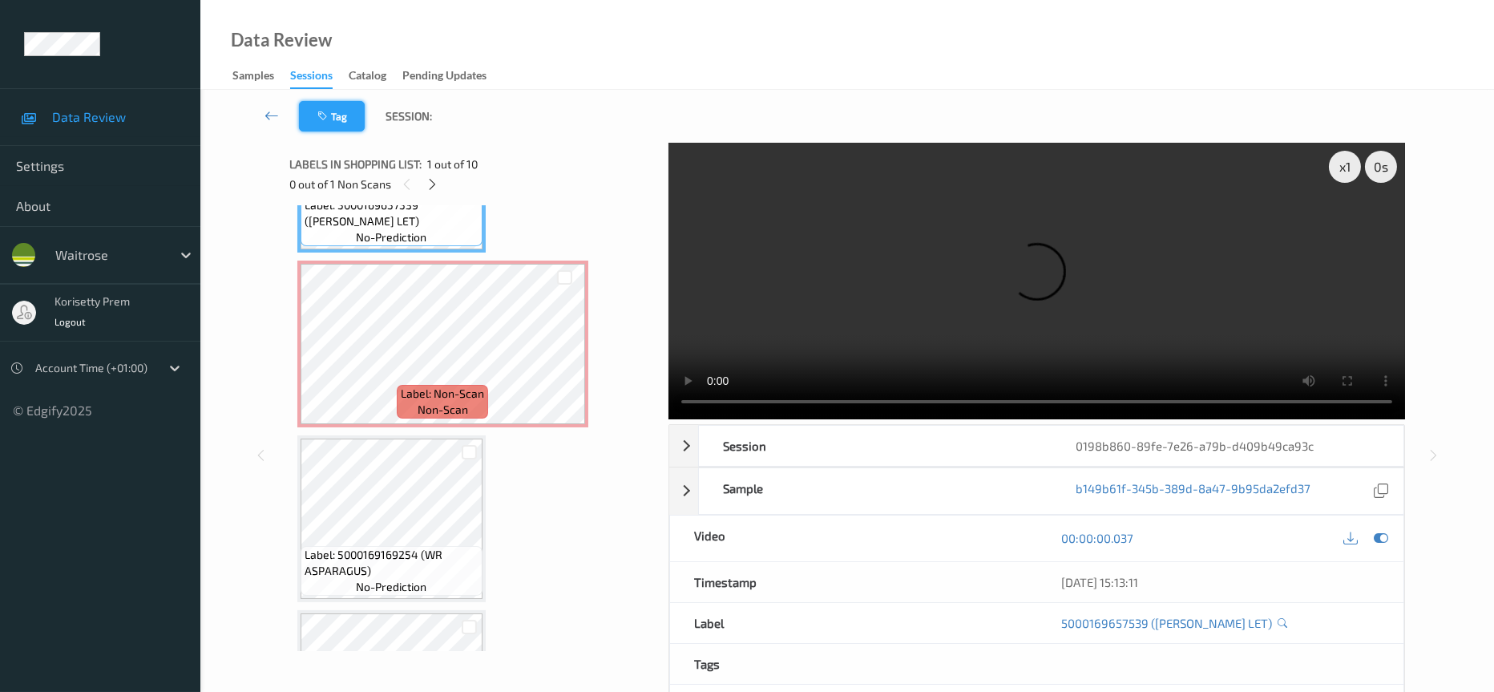
click at [337, 112] on button "Tag" at bounding box center [332, 116] width 66 height 30
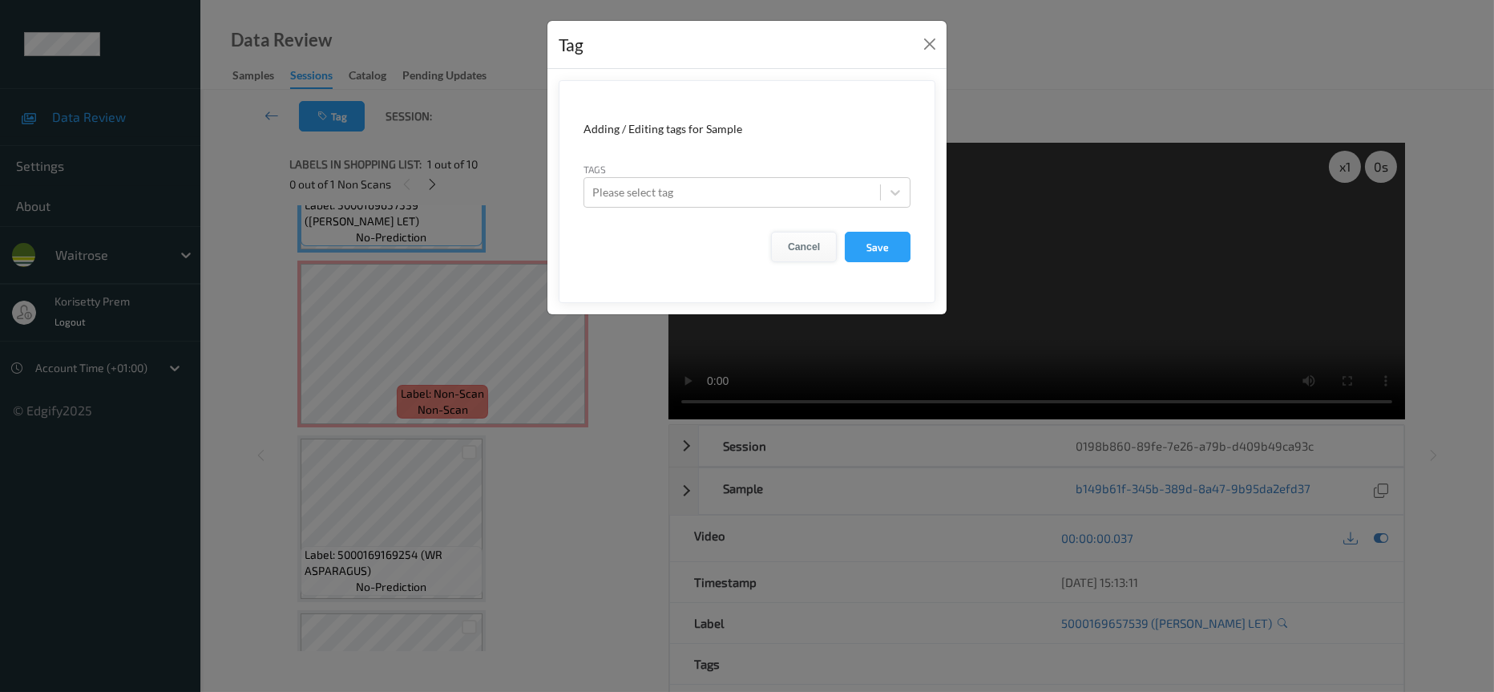
click at [803, 246] on button "Cancel" at bounding box center [804, 247] width 66 height 30
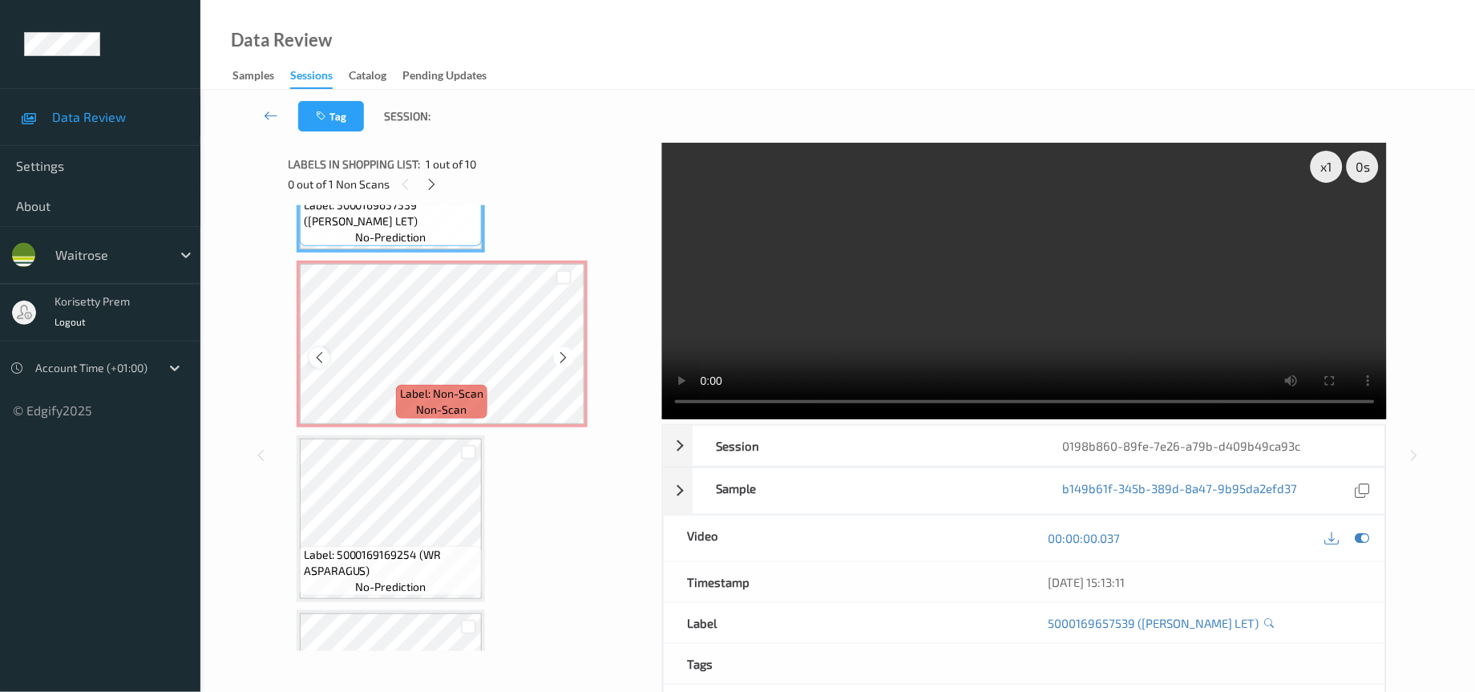
click at [325, 356] on div at bounding box center [319, 357] width 20 height 20
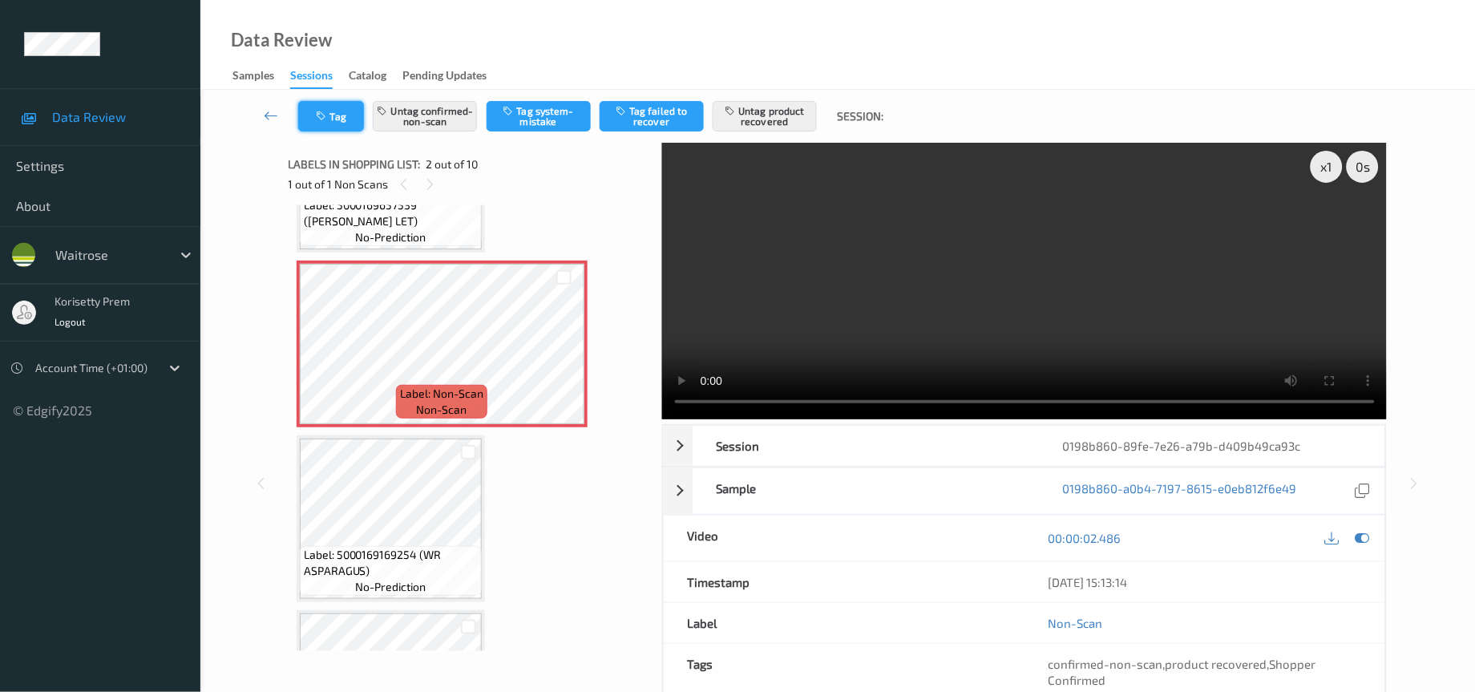
click at [326, 111] on icon "button" at bounding box center [324, 116] width 14 height 11
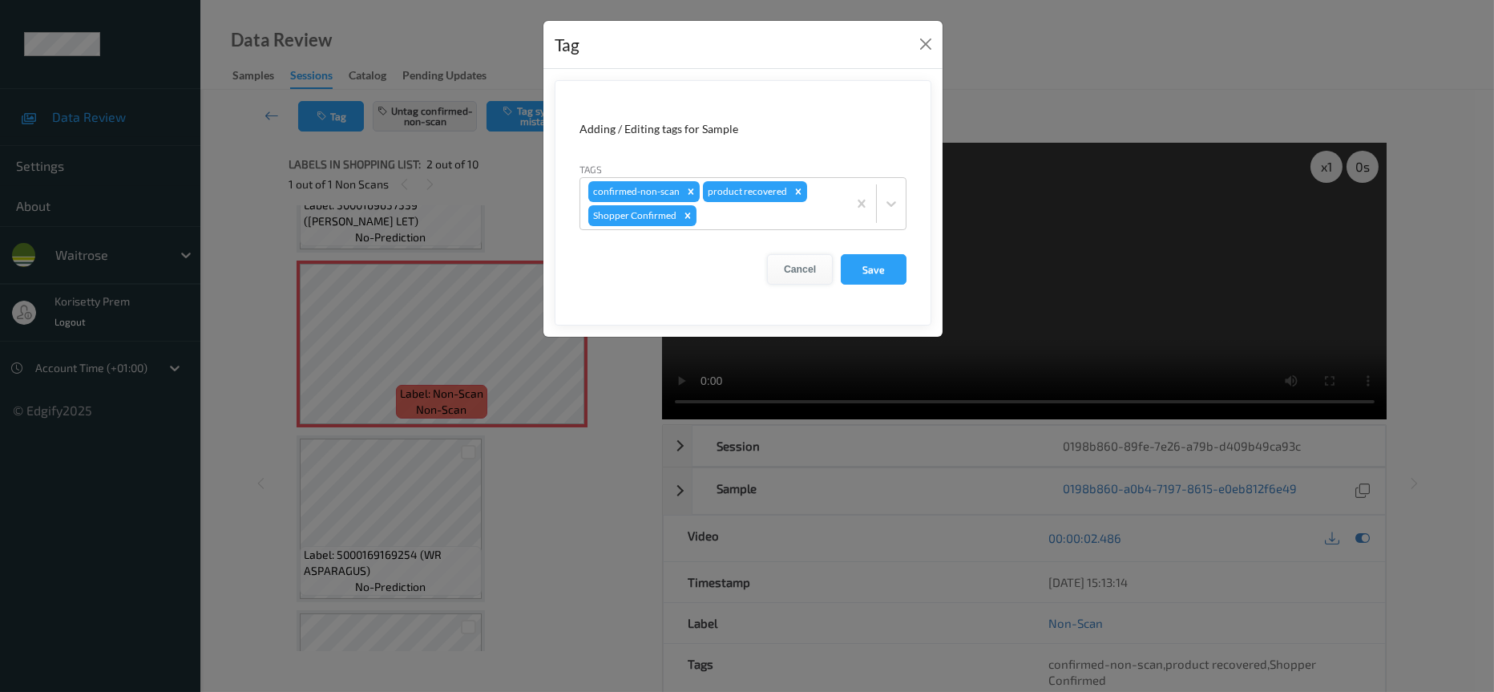
click at [798, 271] on button "Cancel" at bounding box center [800, 269] width 66 height 30
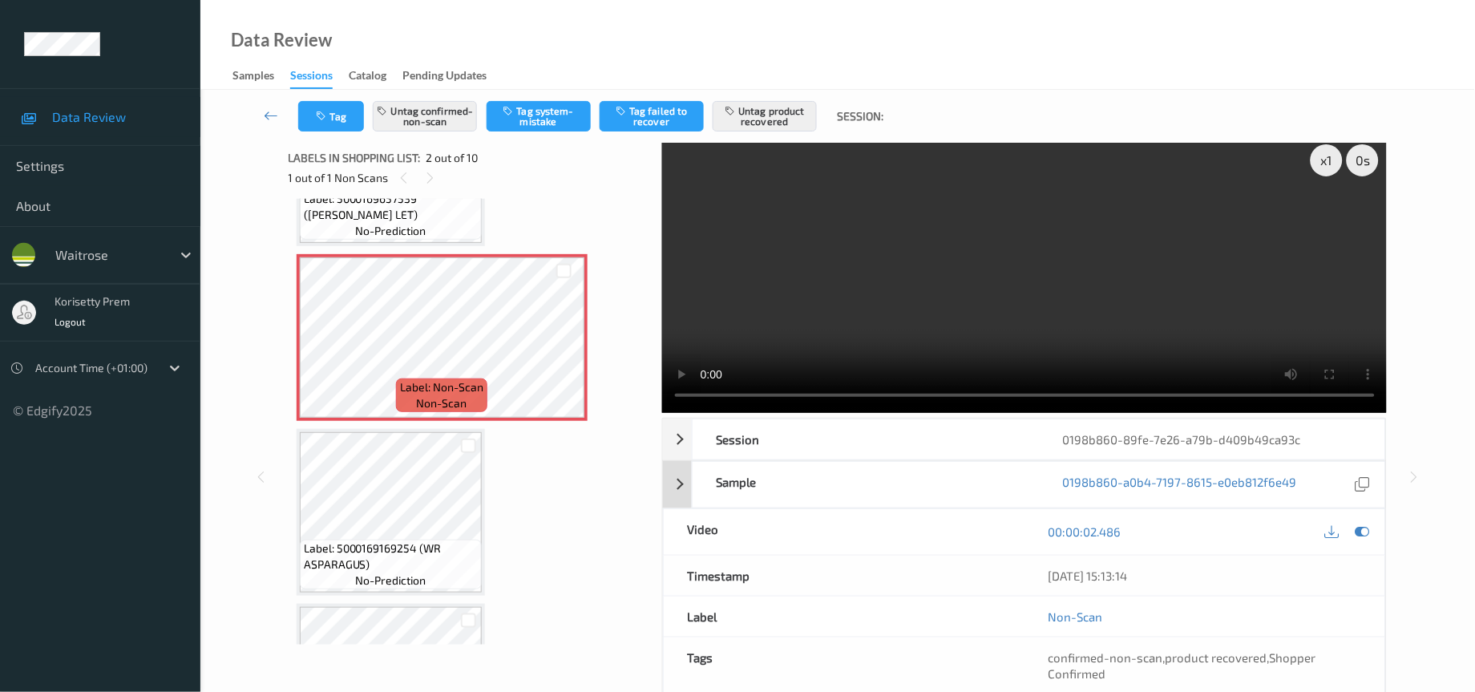
scroll to position [0, 0]
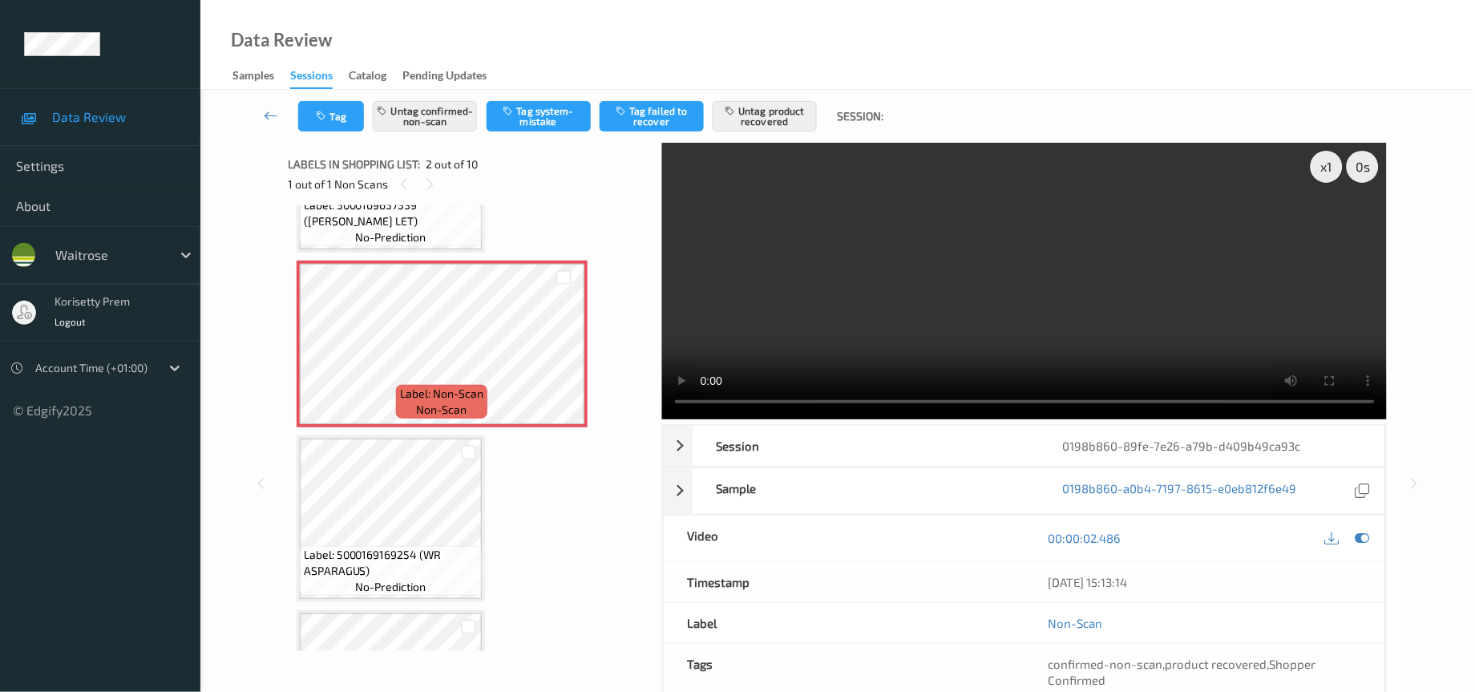
click at [1033, 243] on video at bounding box center [1024, 281] width 725 height 277
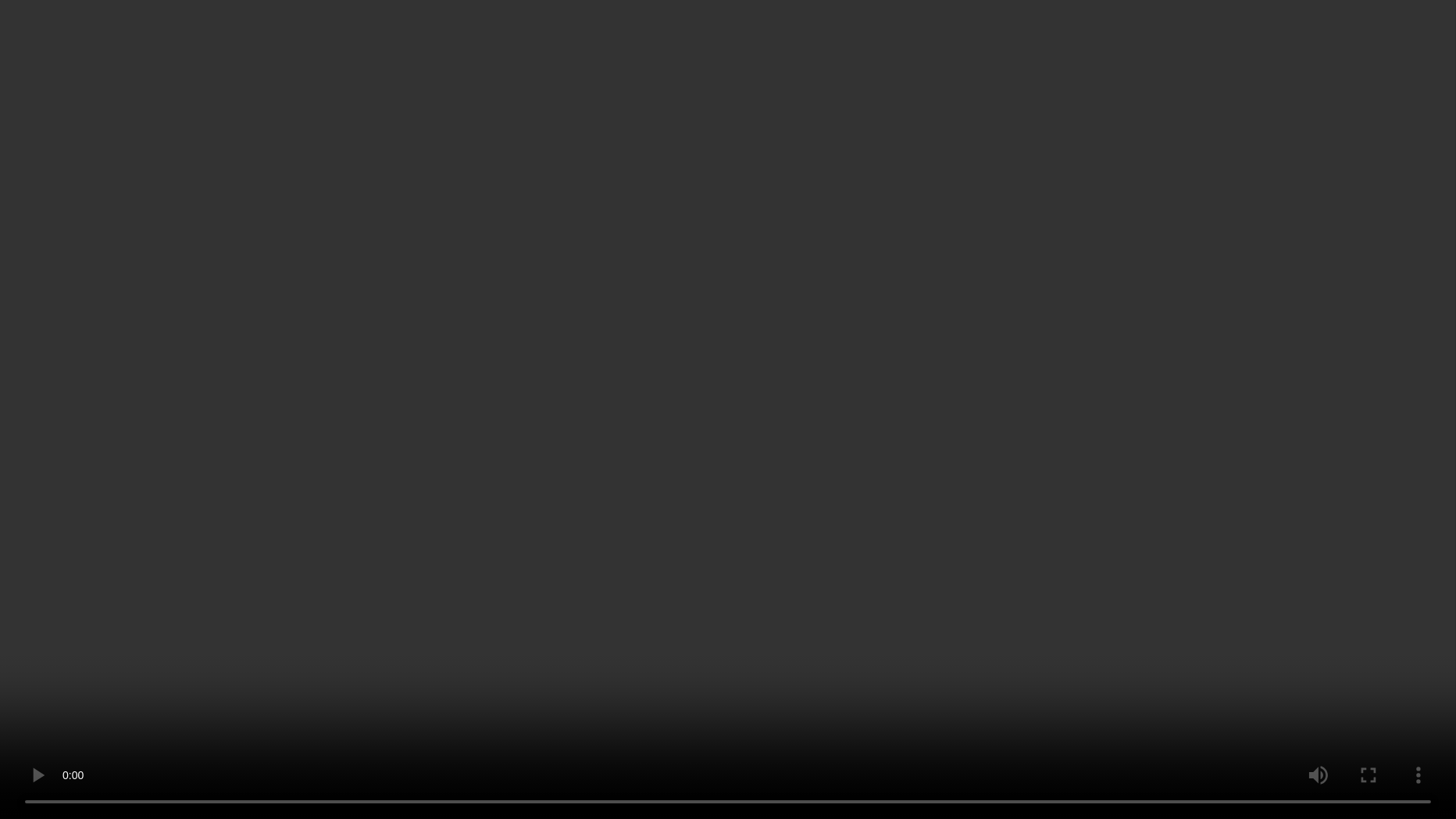
click at [1237, 283] on video at bounding box center [728, 410] width 1456 height 819
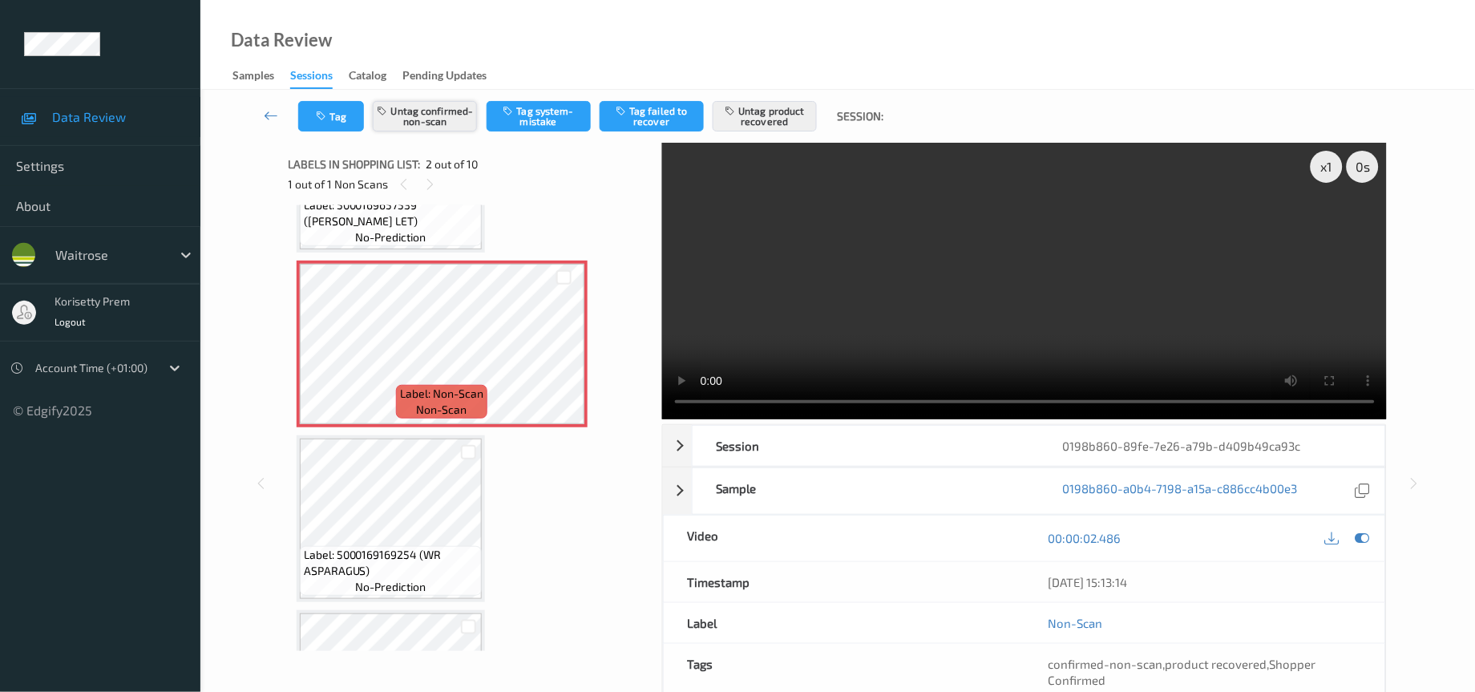
click at [431, 109] on button "Untag confirmed-non-scan" at bounding box center [425, 116] width 104 height 30
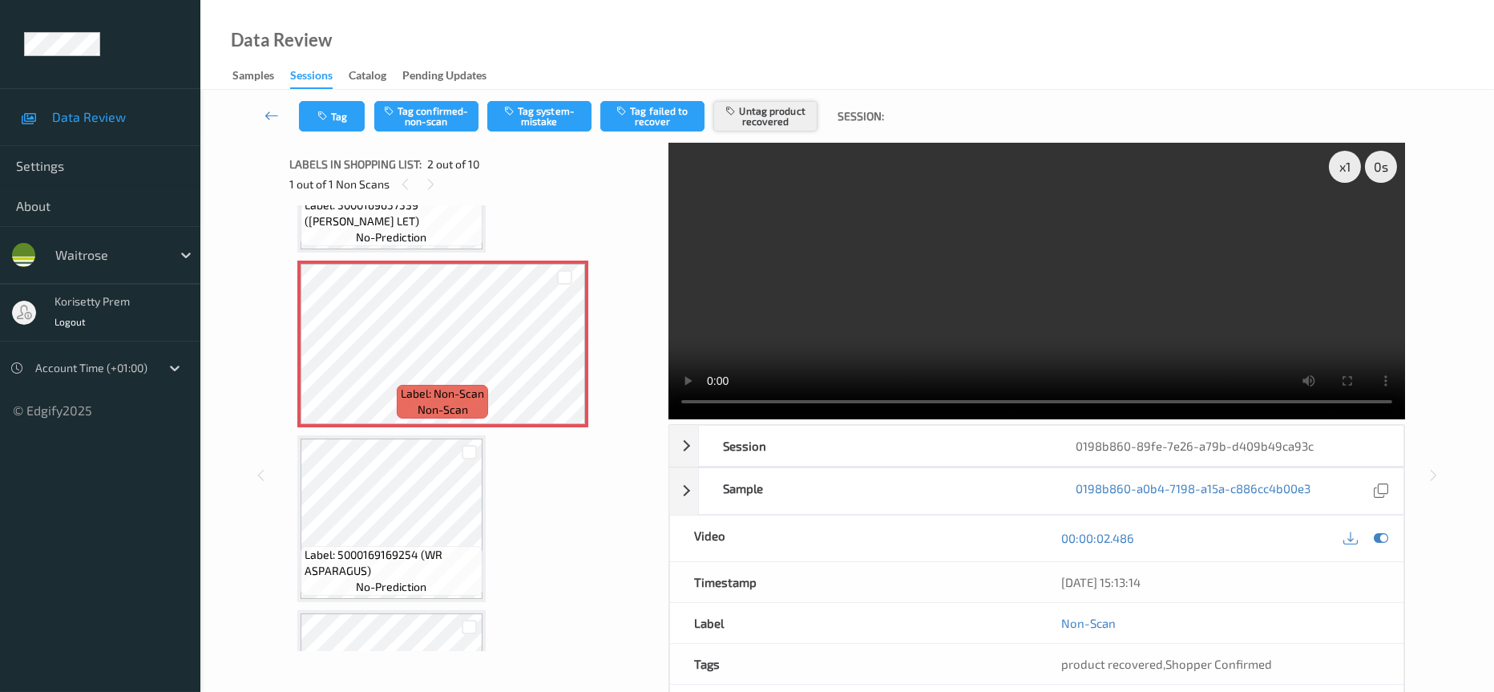
click at [759, 118] on button "Untag product recovered" at bounding box center [765, 116] width 104 height 30
click at [441, 112] on button "Tag confirmed-non-scan" at bounding box center [426, 116] width 104 height 30
click at [771, 106] on button "Tag product recovered" at bounding box center [765, 116] width 104 height 30
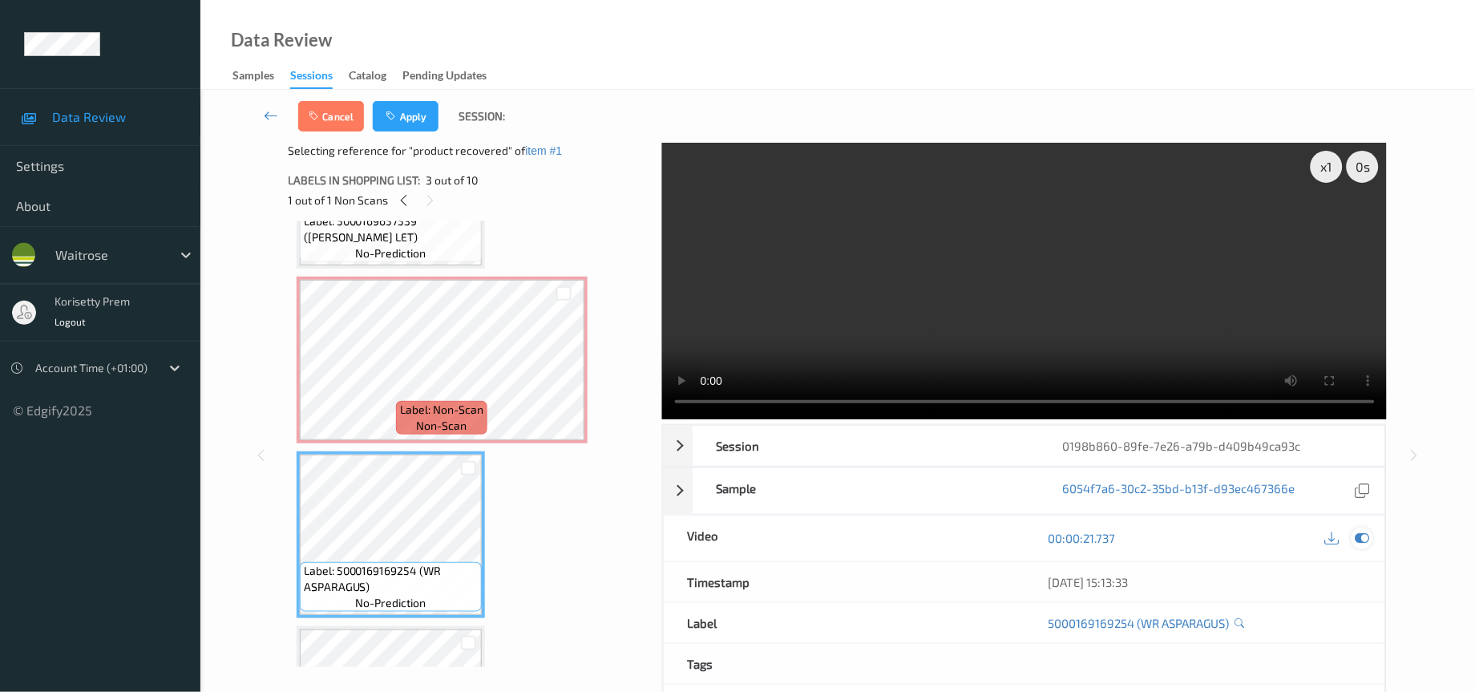
click at [1359, 542] on icon at bounding box center [1362, 538] width 14 height 14
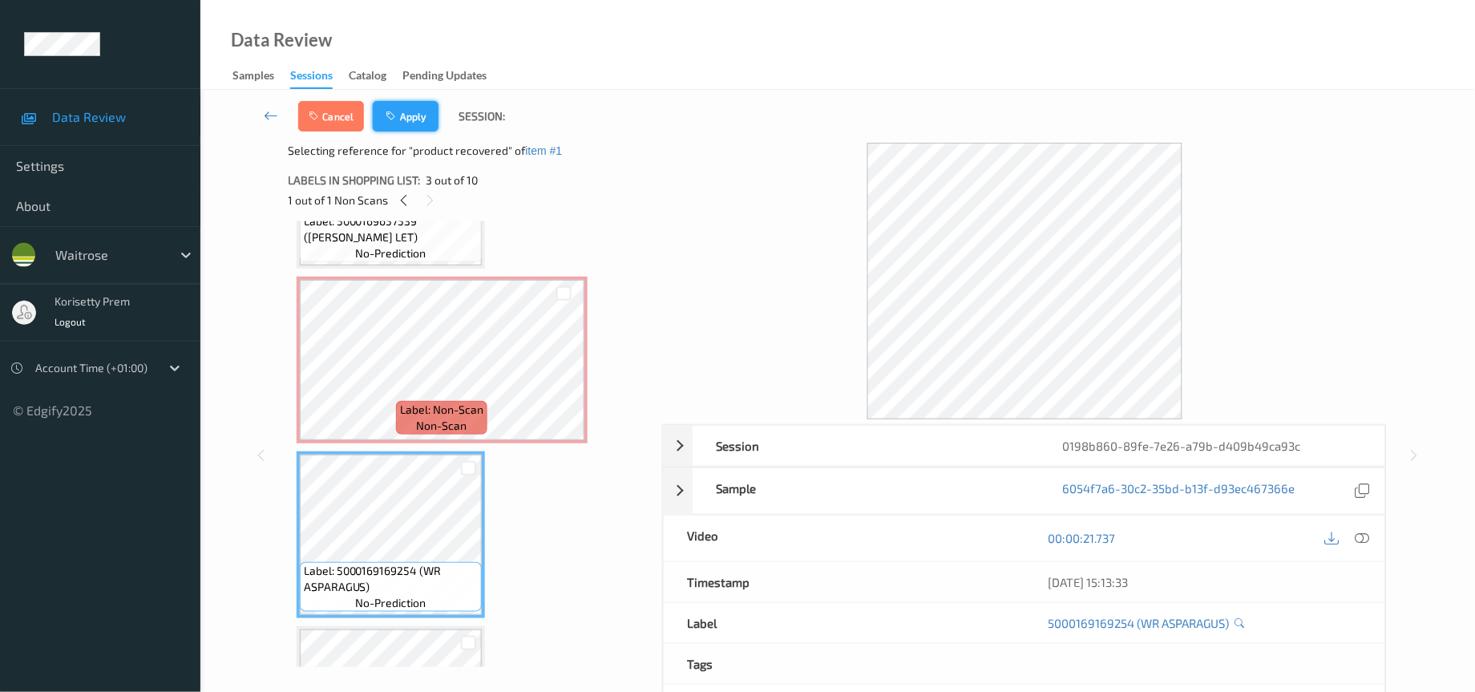
click at [407, 111] on button "Apply" at bounding box center [406, 116] width 66 height 30
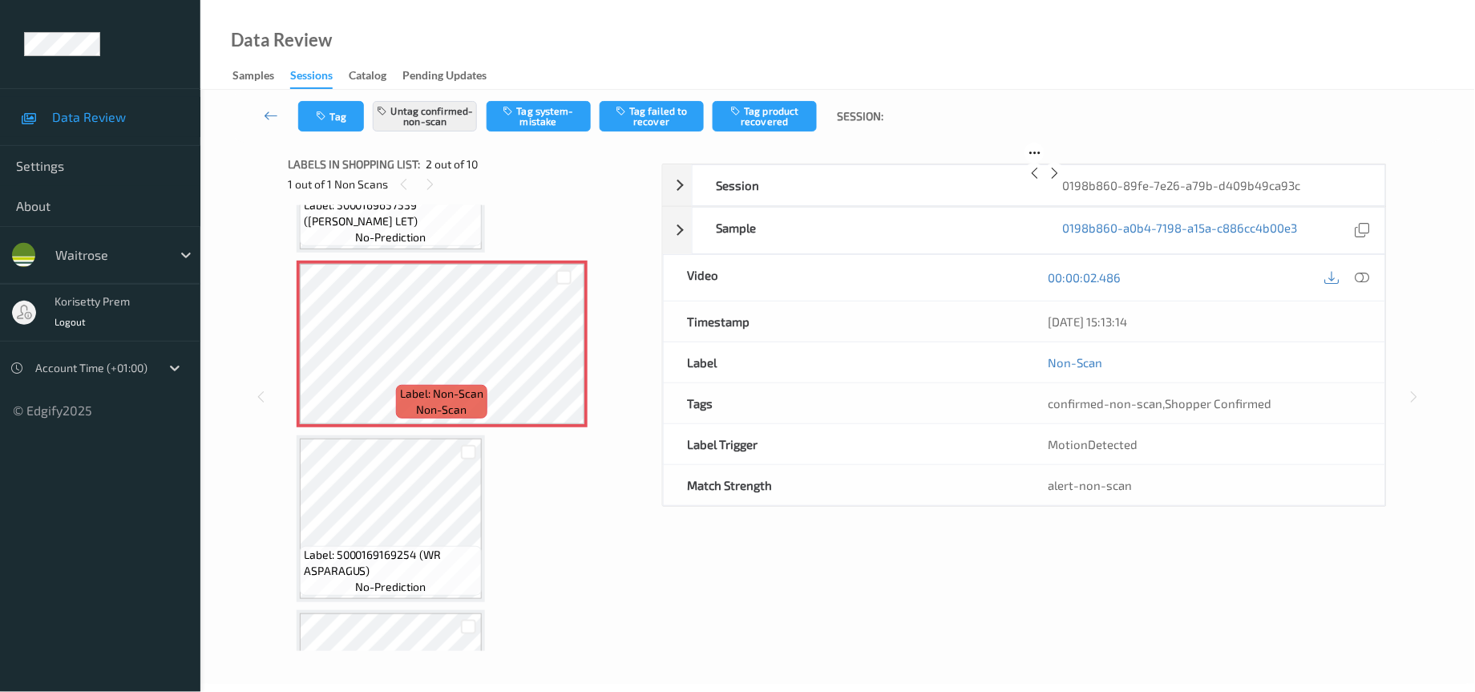
scroll to position [7, 0]
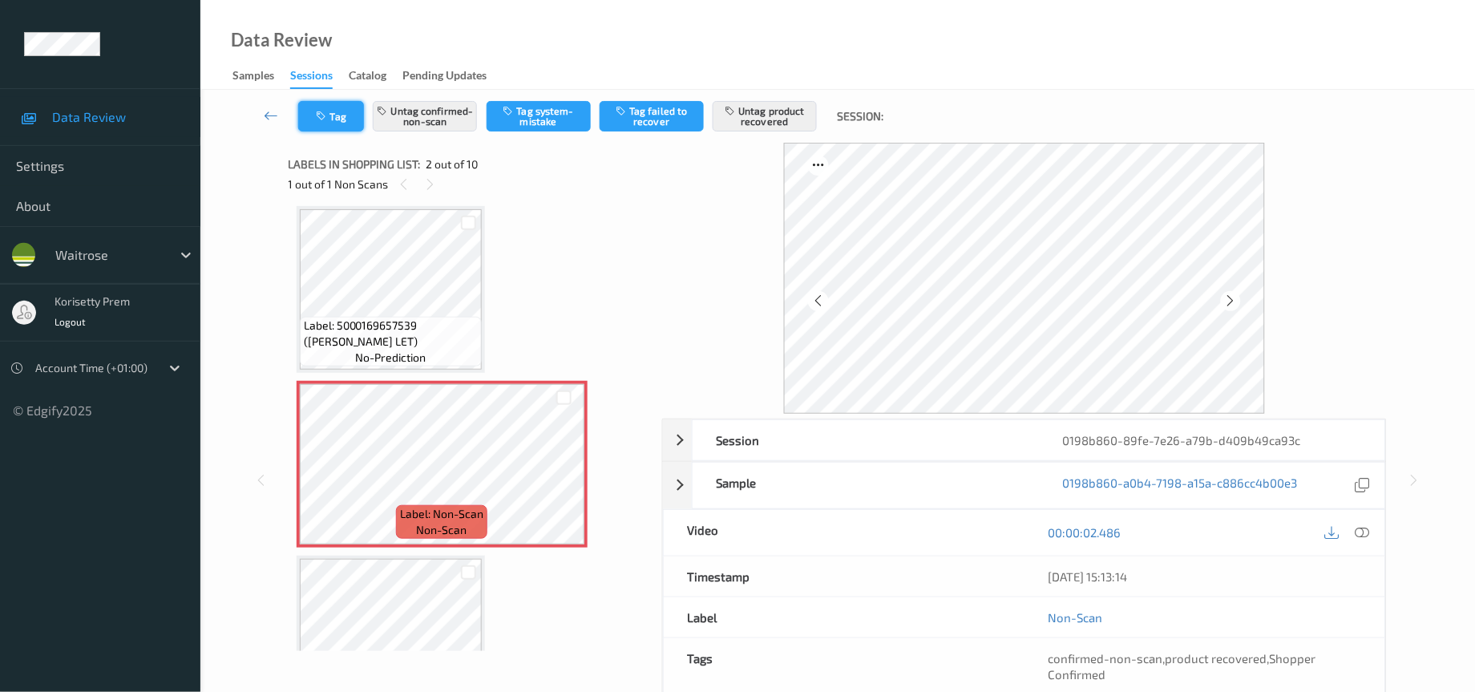
click at [317, 108] on button "Tag" at bounding box center [331, 116] width 66 height 30
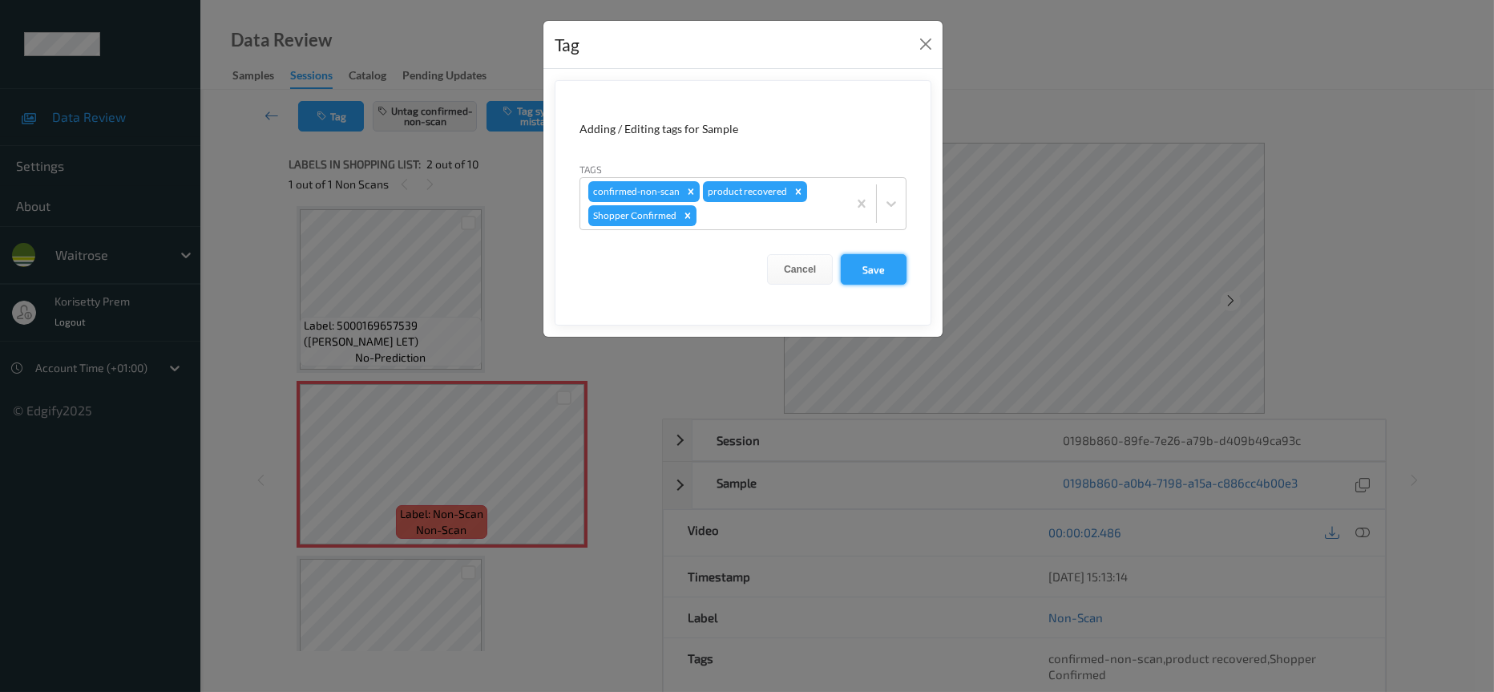
click at [893, 272] on button "Save" at bounding box center [874, 269] width 66 height 30
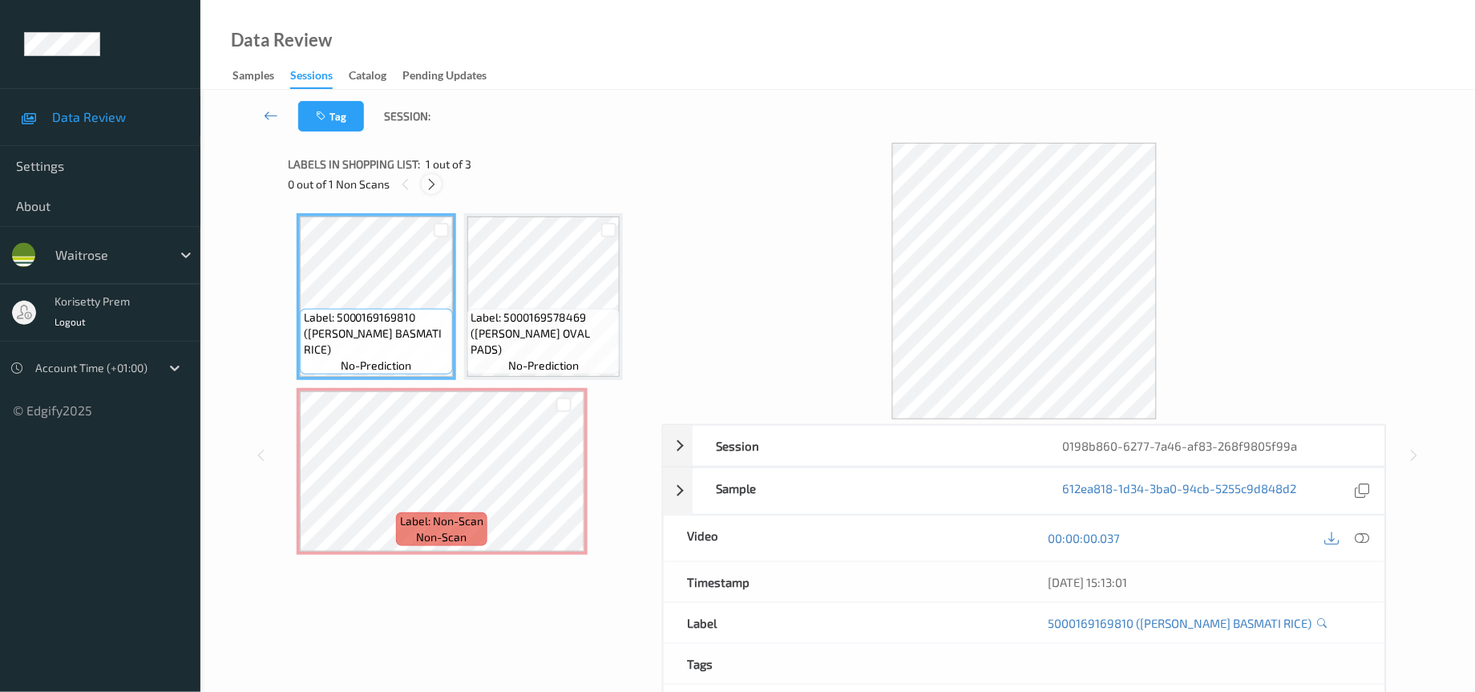
click at [436, 186] on icon at bounding box center [432, 184] width 14 height 14
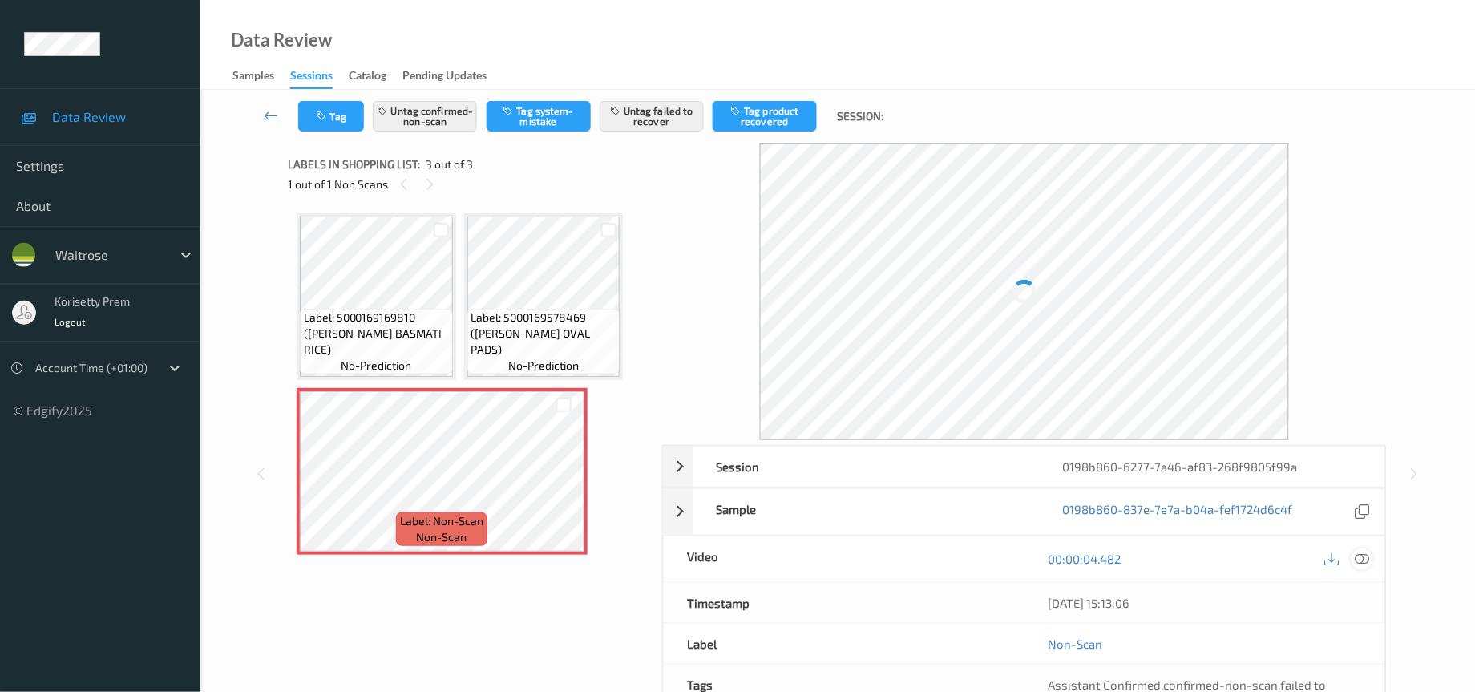
click at [1367, 565] on icon at bounding box center [1362, 558] width 14 height 14
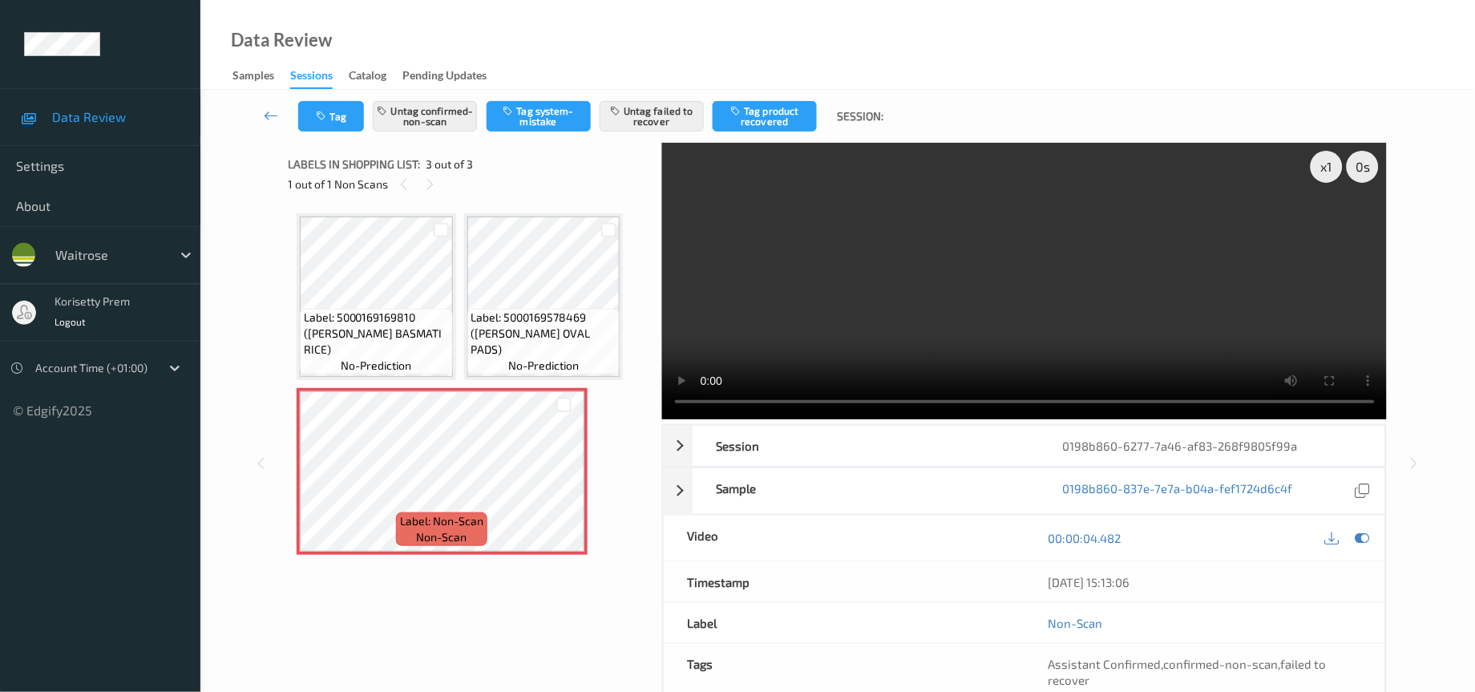
click at [838, 211] on video at bounding box center [1024, 281] width 725 height 277
click at [565, 478] on icon at bounding box center [564, 485] width 14 height 14
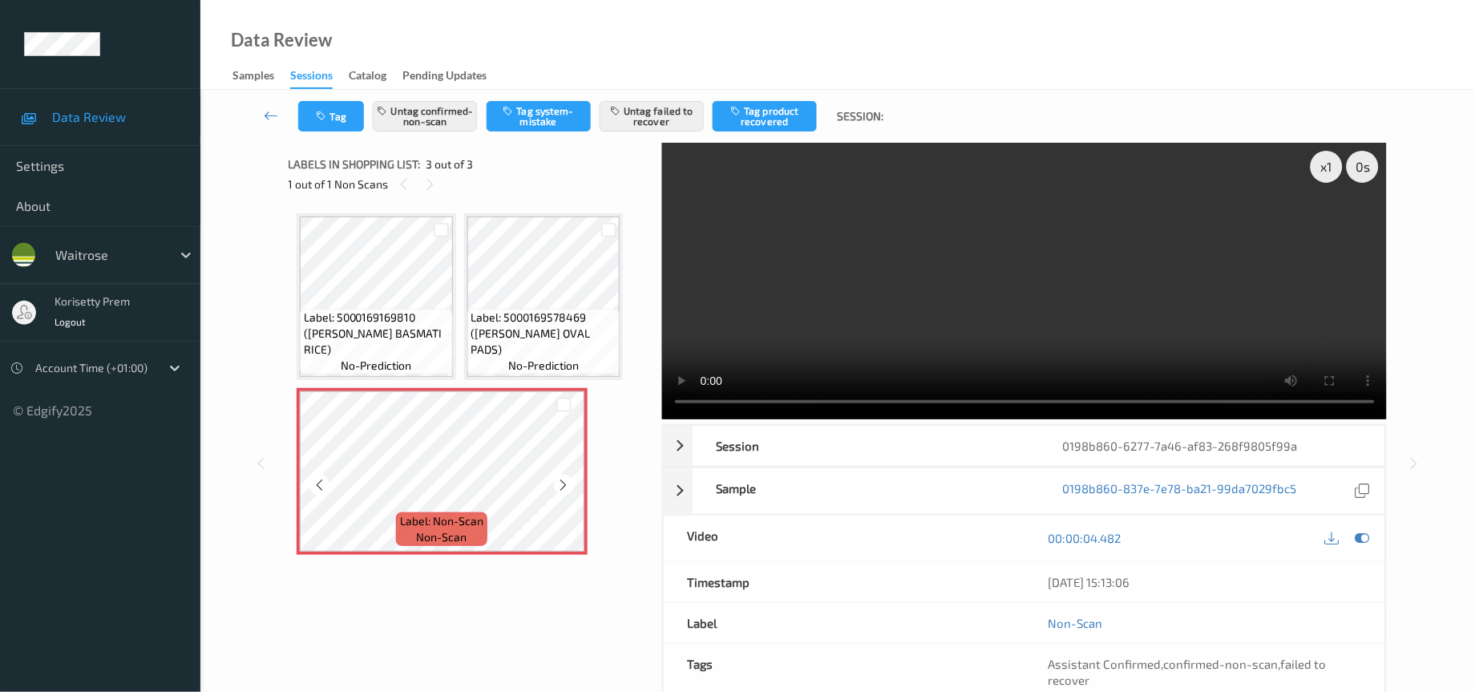
click at [565, 478] on icon at bounding box center [564, 485] width 14 height 14
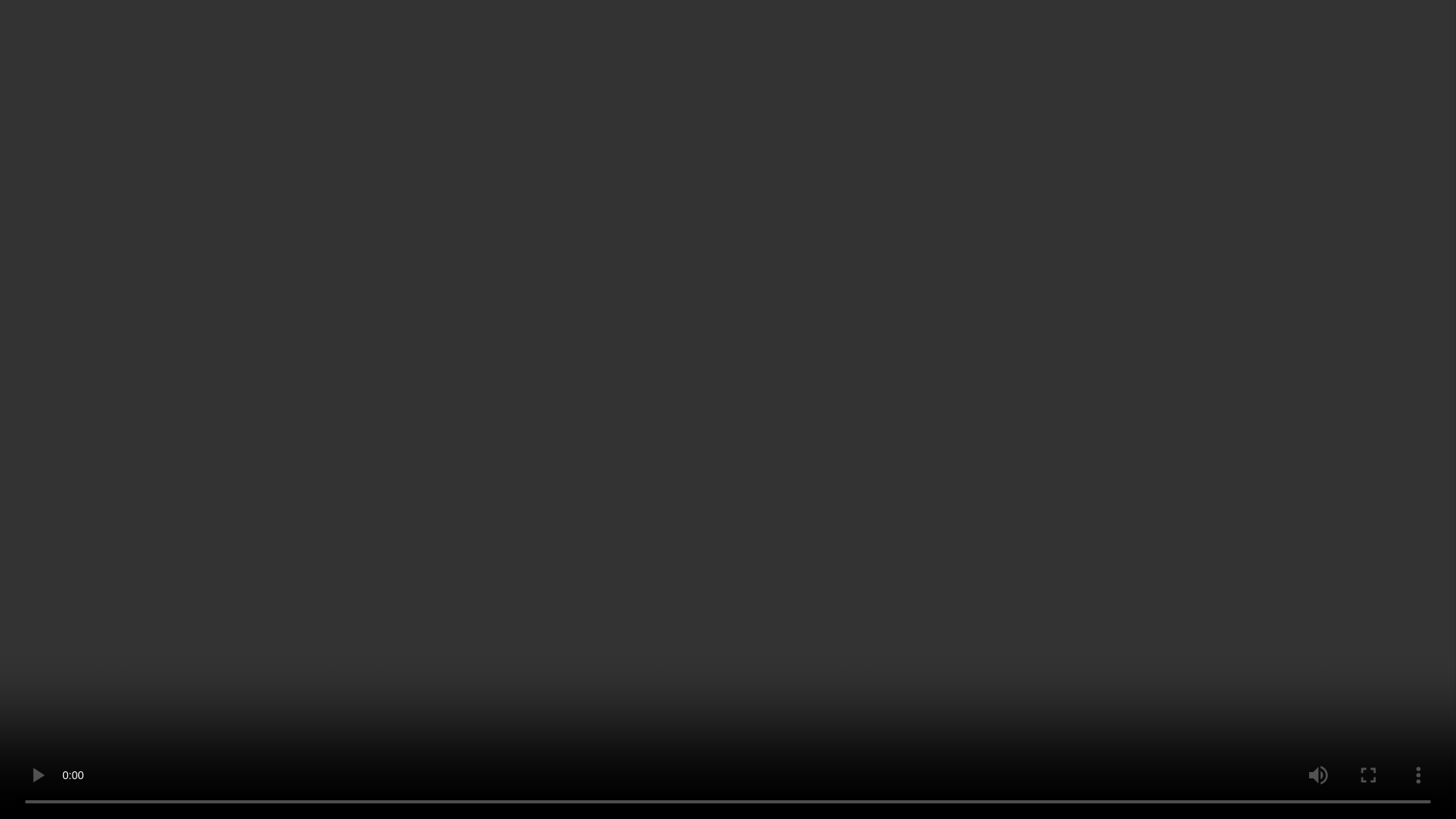
click at [77, 674] on video at bounding box center [728, 410] width 1456 height 819
click at [121, 266] on video at bounding box center [728, 410] width 1456 height 819
click at [145, 674] on video at bounding box center [728, 410] width 1456 height 819
click at [0, 674] on video at bounding box center [728, 410] width 1456 height 819
click at [294, 674] on video at bounding box center [728, 410] width 1456 height 819
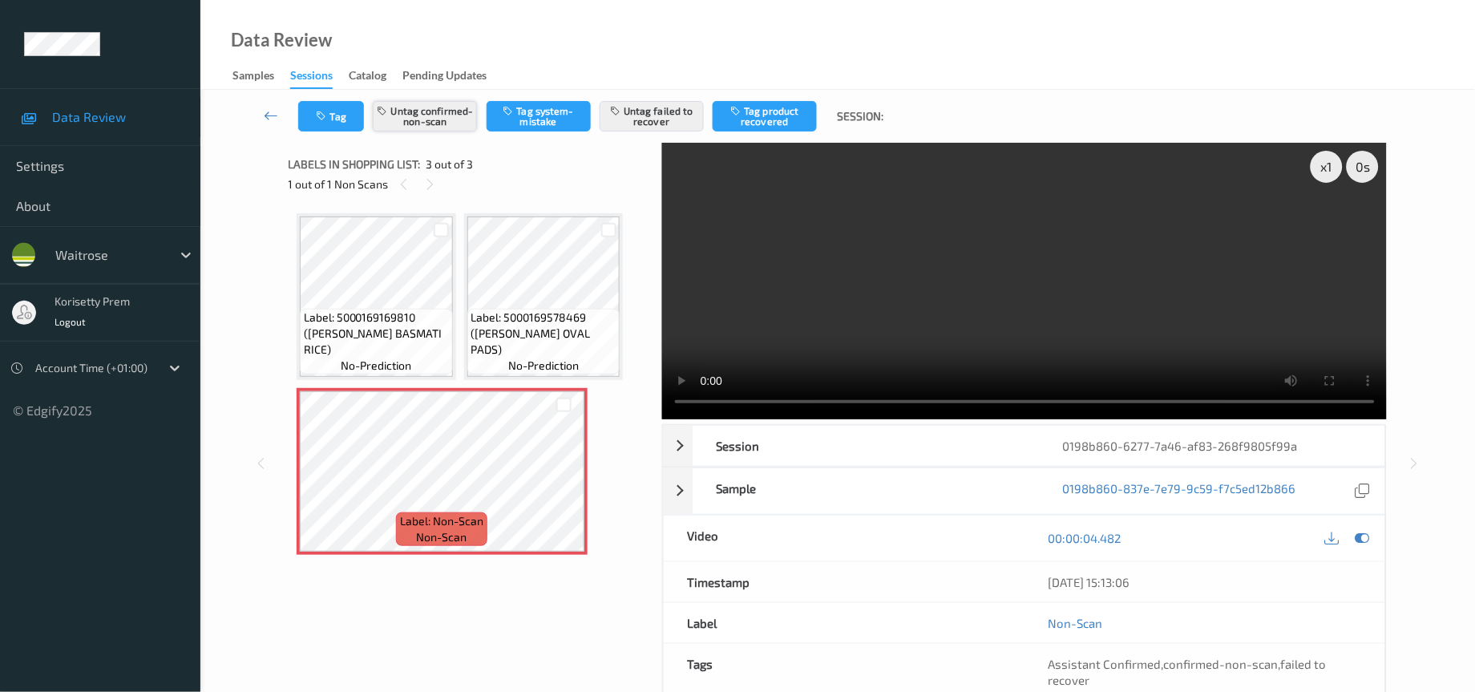
click at [431, 121] on button "Untag confirmed-non-scan" at bounding box center [425, 116] width 104 height 30
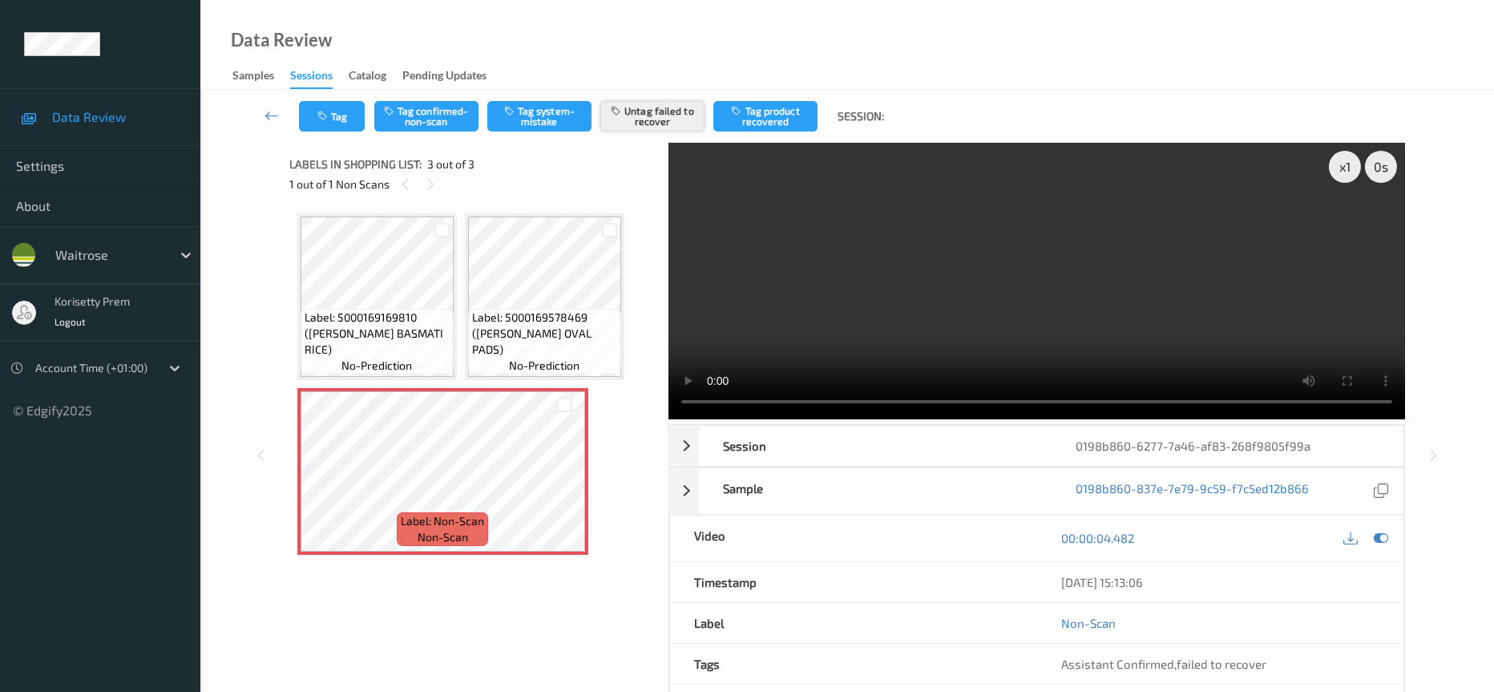
click at [654, 111] on button "Untag failed to recover" at bounding box center [652, 116] width 104 height 30
click at [527, 115] on button "Tag system-mistake" at bounding box center [539, 116] width 104 height 30
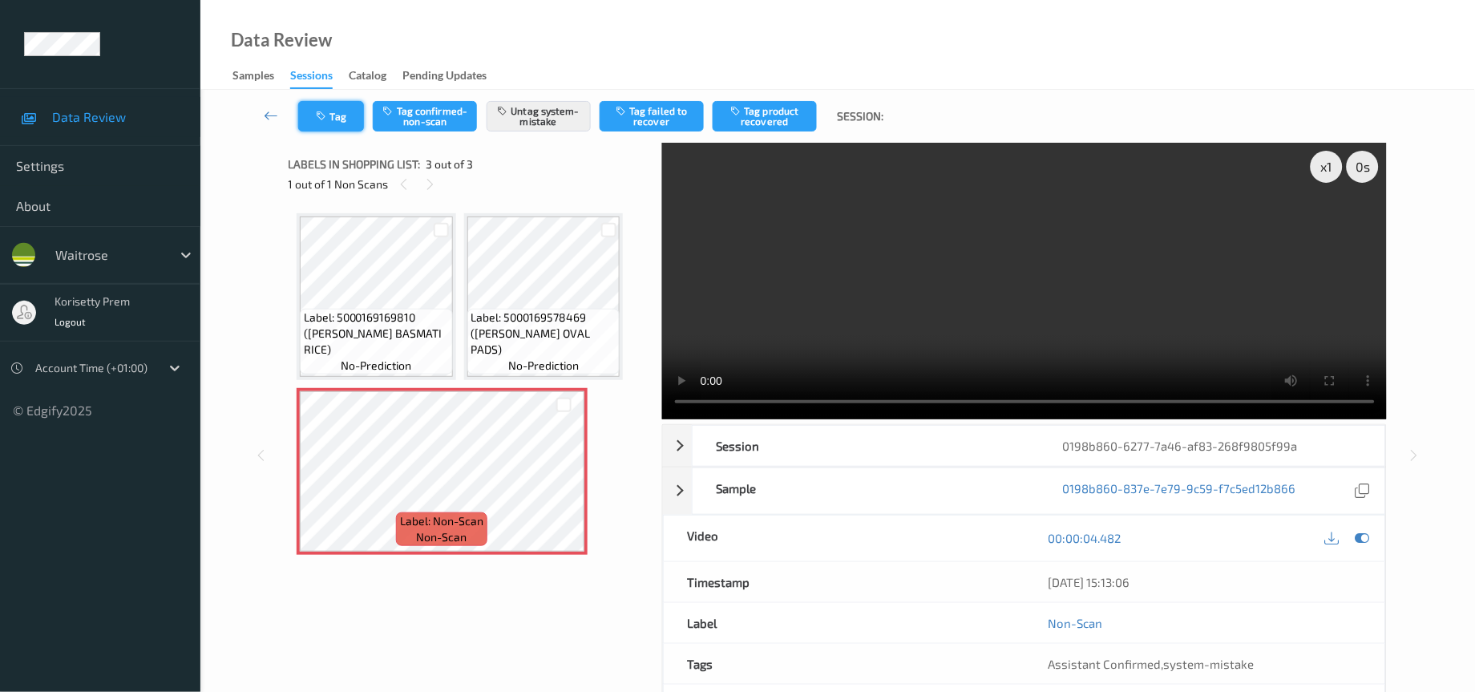
click at [313, 123] on button "Tag" at bounding box center [331, 116] width 66 height 30
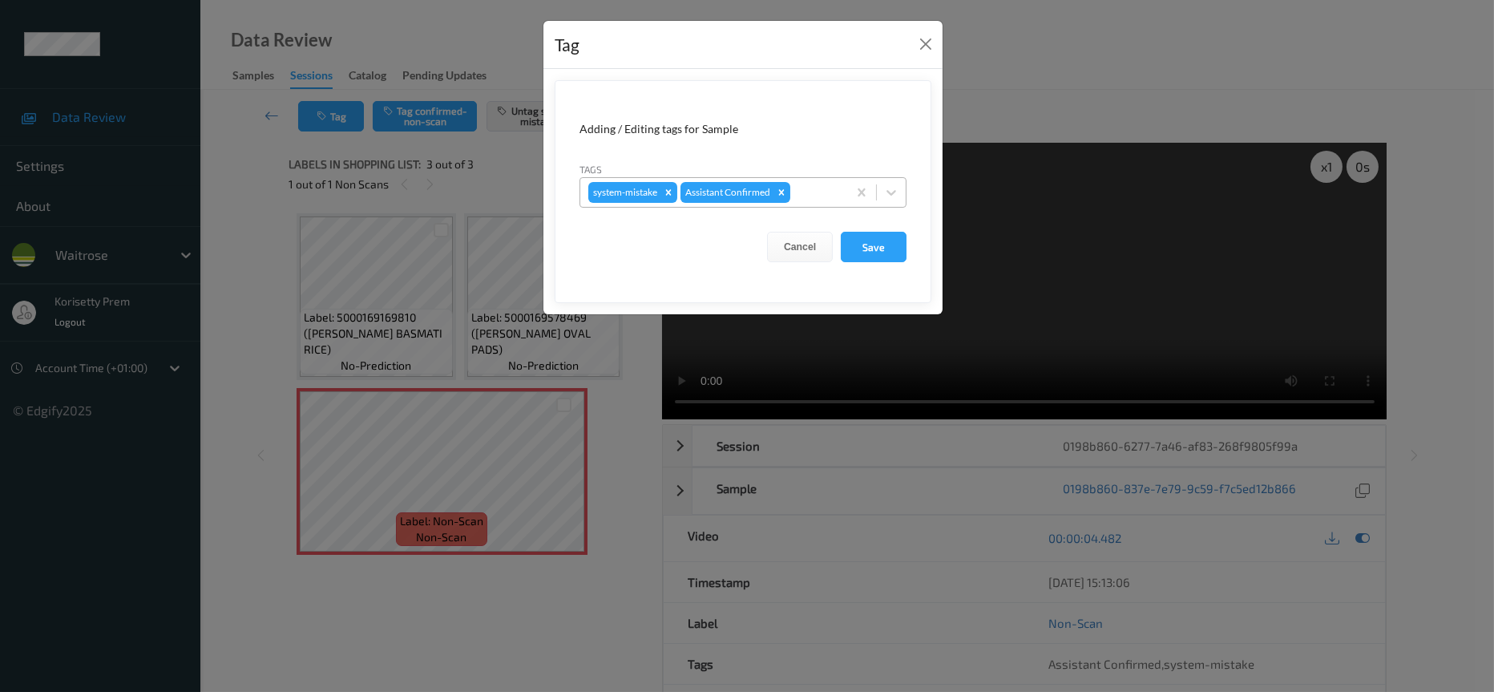
click at [814, 196] on div at bounding box center [816, 192] width 46 height 19
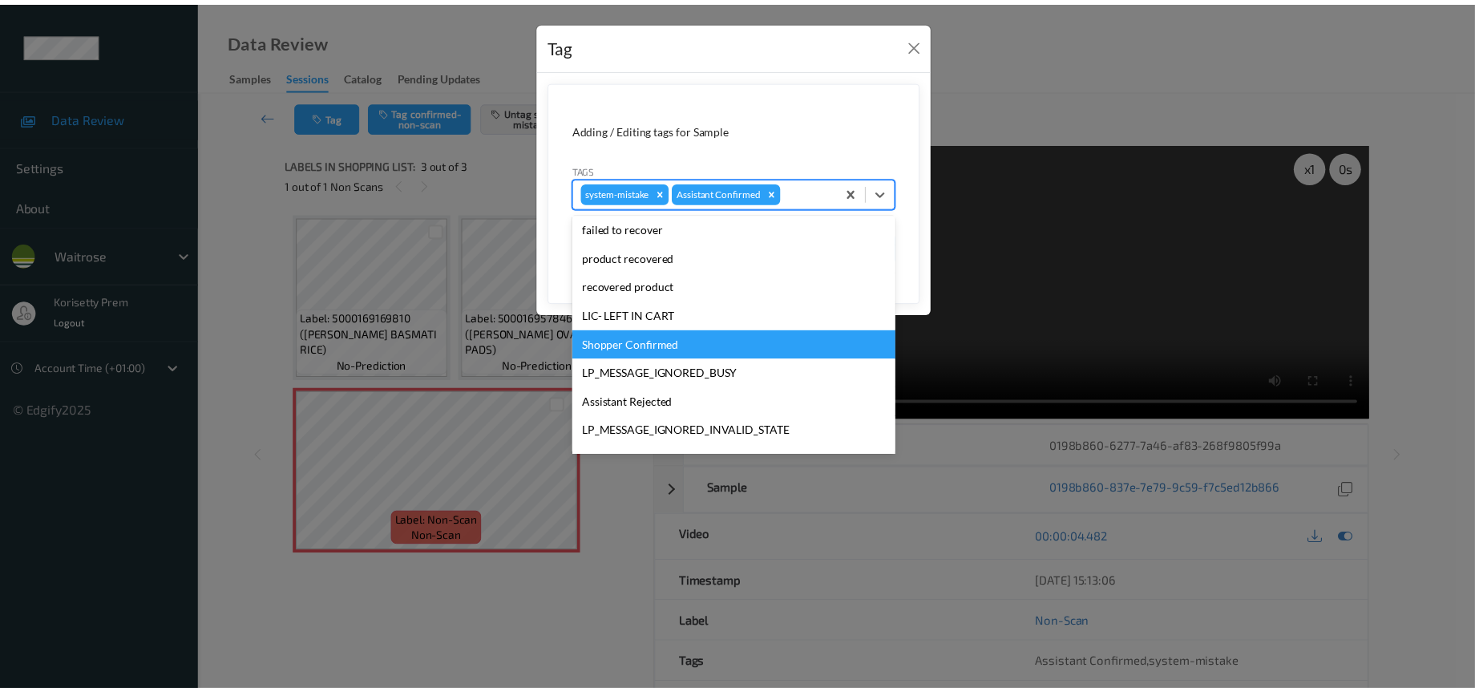
scroll to position [313, 0]
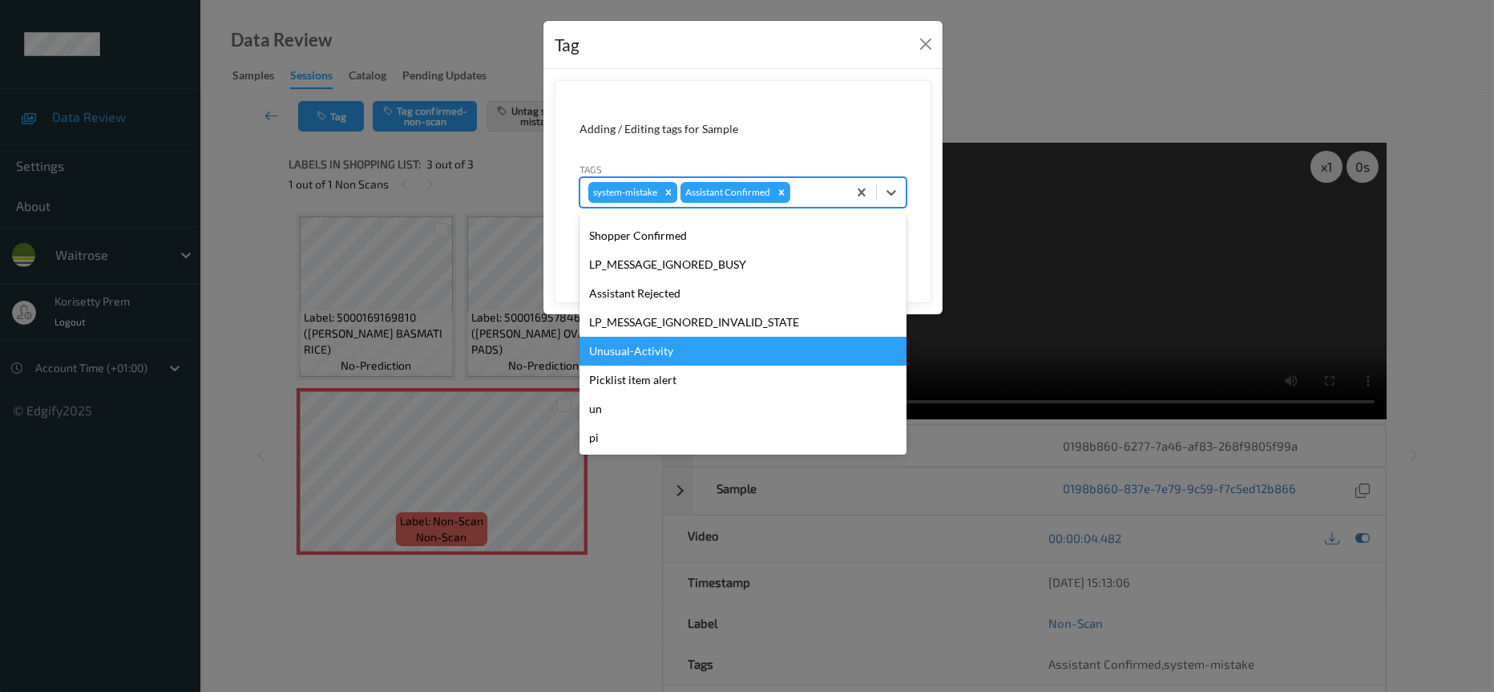
click at [633, 351] on div "Unusual-Activity" at bounding box center [742, 351] width 327 height 29
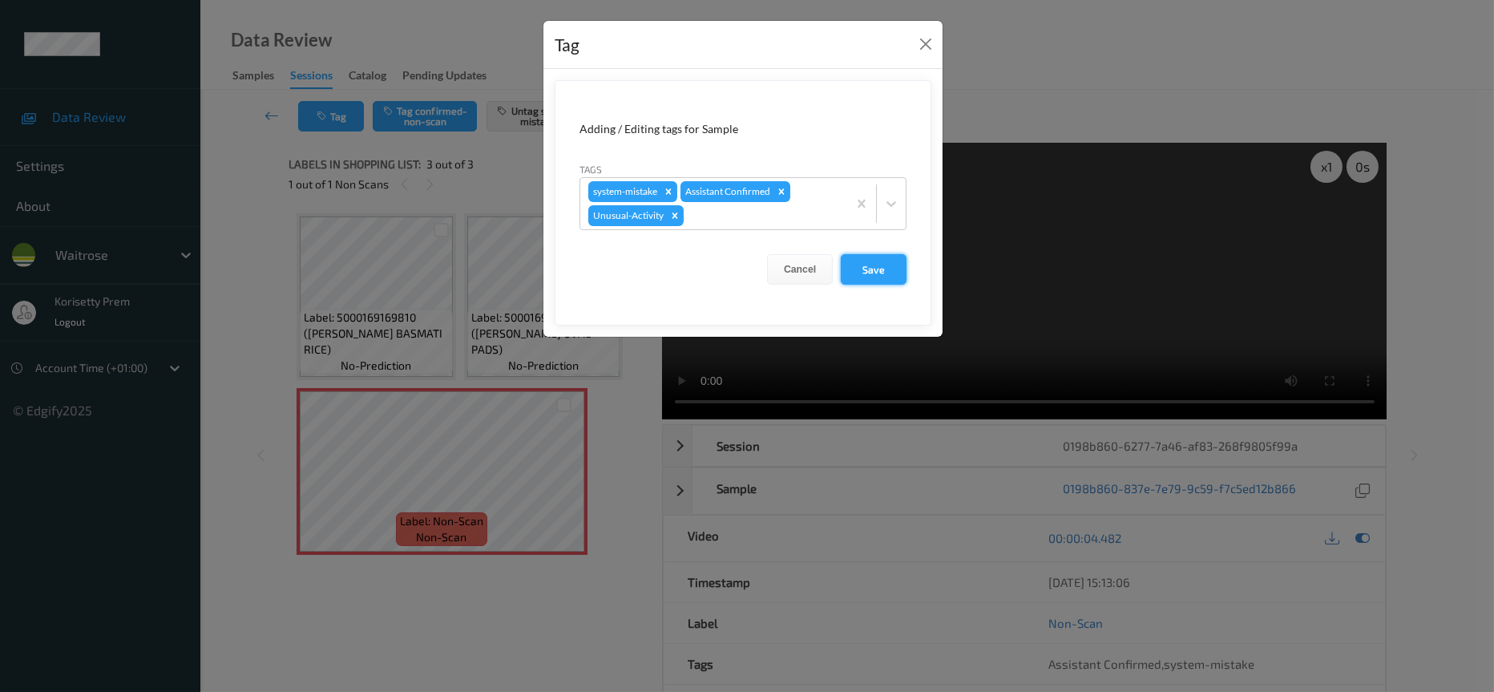
click at [898, 267] on button "Save" at bounding box center [874, 269] width 66 height 30
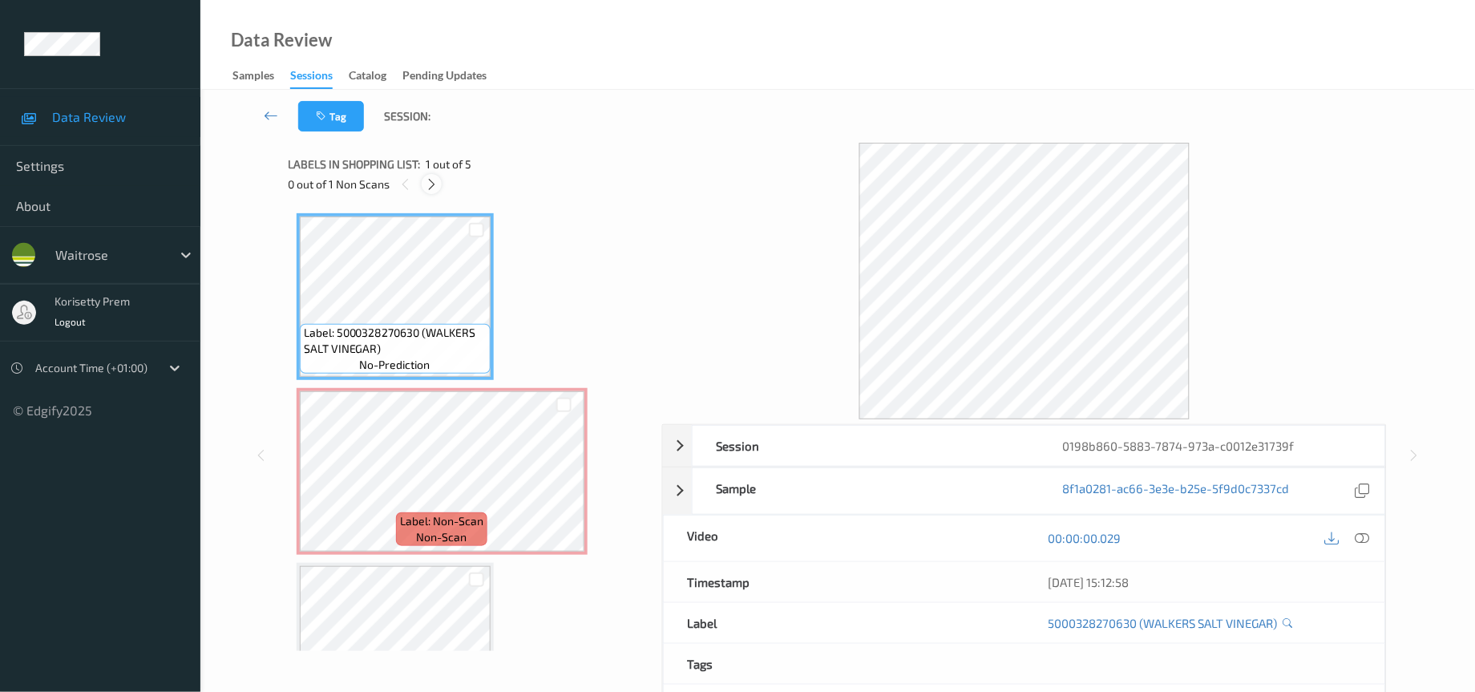
click at [431, 187] on icon at bounding box center [432, 184] width 14 height 14
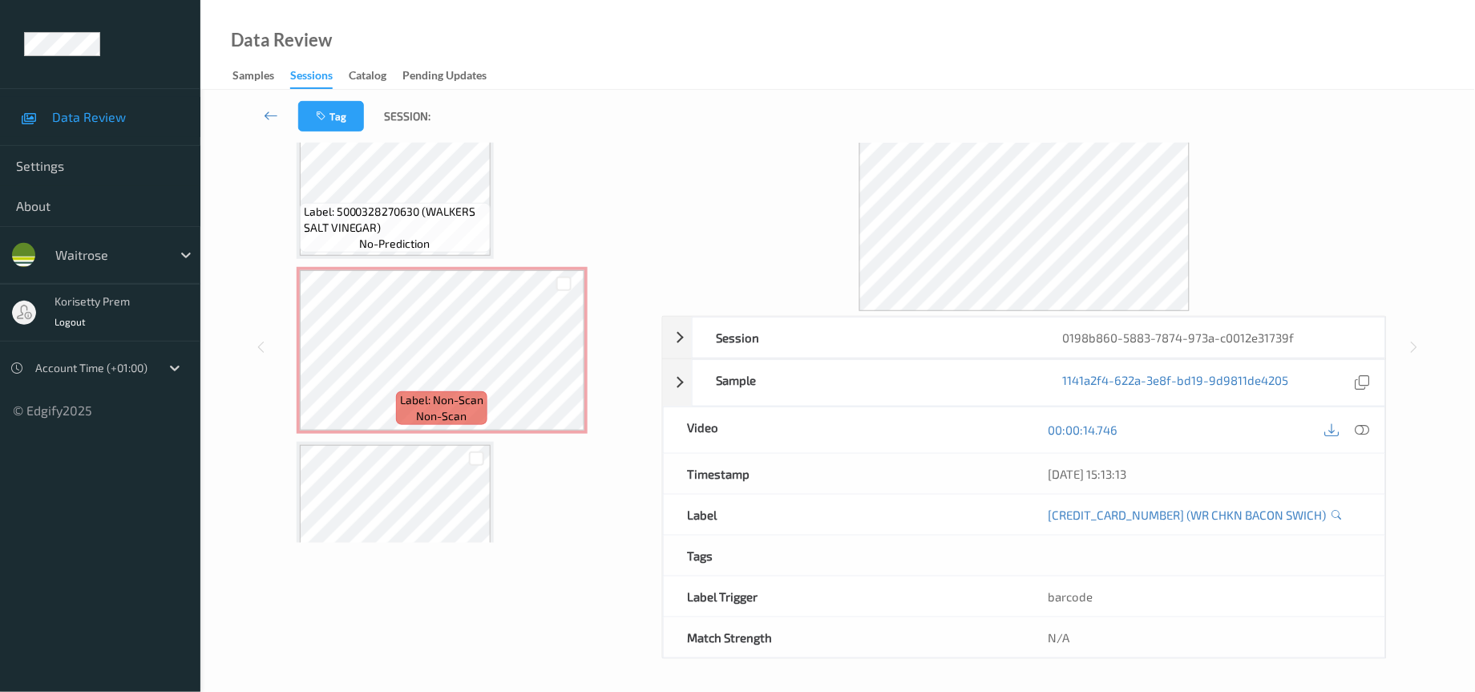
scroll to position [7, 0]
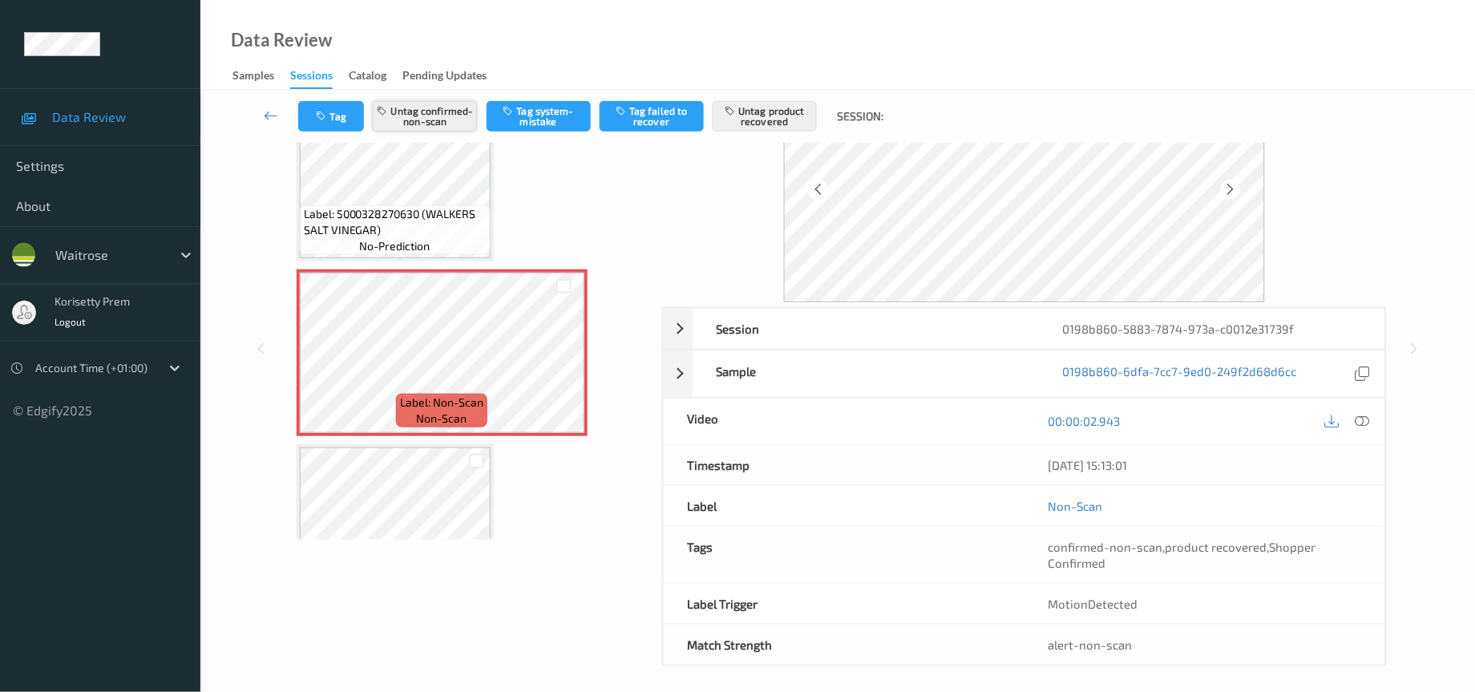
click at [441, 118] on button "Untag confirmed-non-scan" at bounding box center [425, 116] width 104 height 30
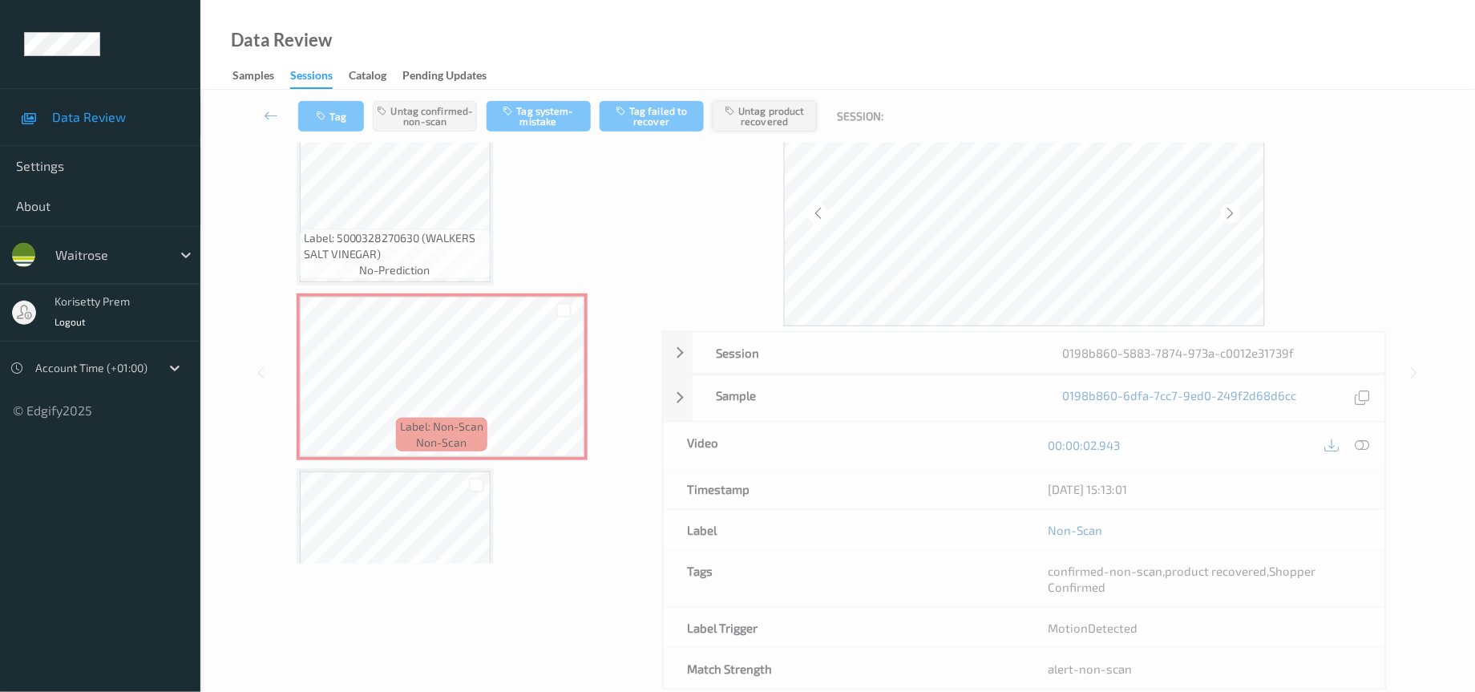
scroll to position [106, 0]
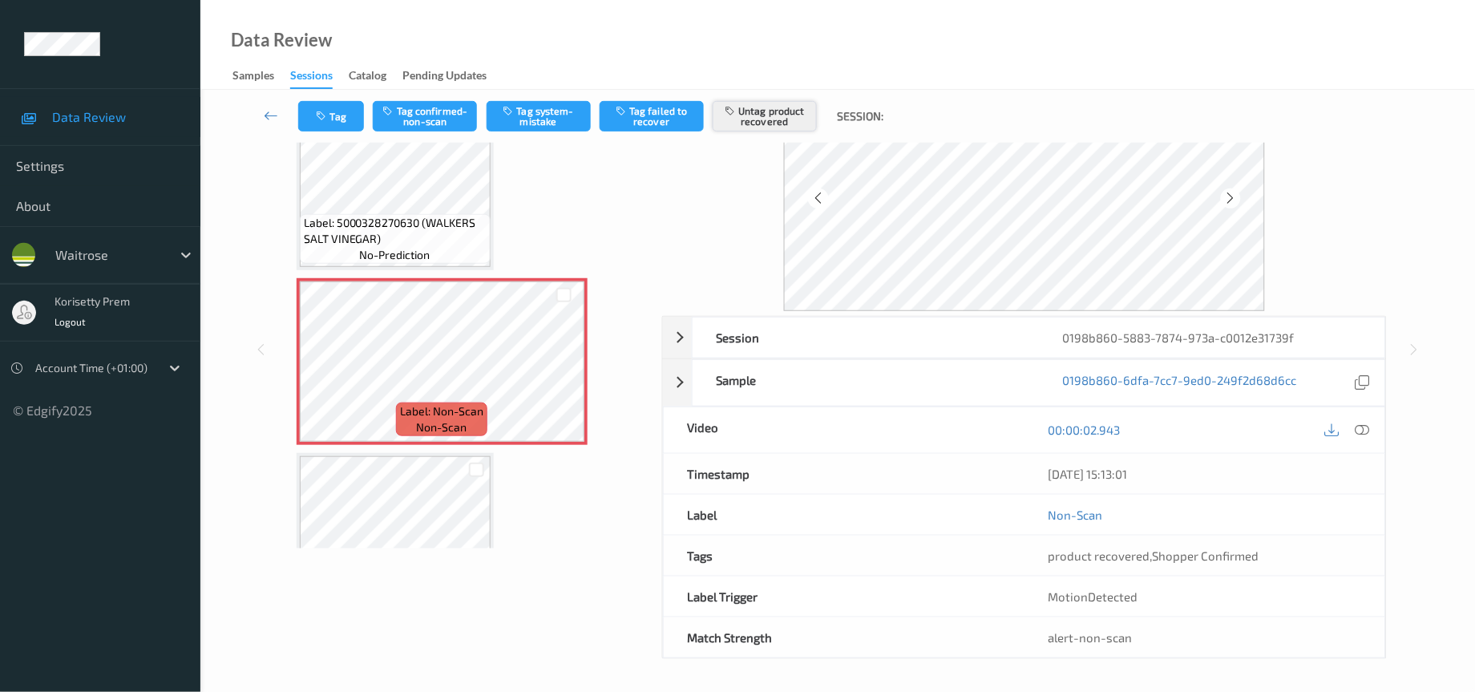
click at [746, 120] on button "Untag product recovered" at bounding box center [765, 116] width 104 height 30
click at [440, 123] on button "Tag confirmed-non-scan" at bounding box center [425, 116] width 104 height 30
click at [777, 115] on button "Tag product recovered" at bounding box center [765, 116] width 104 height 30
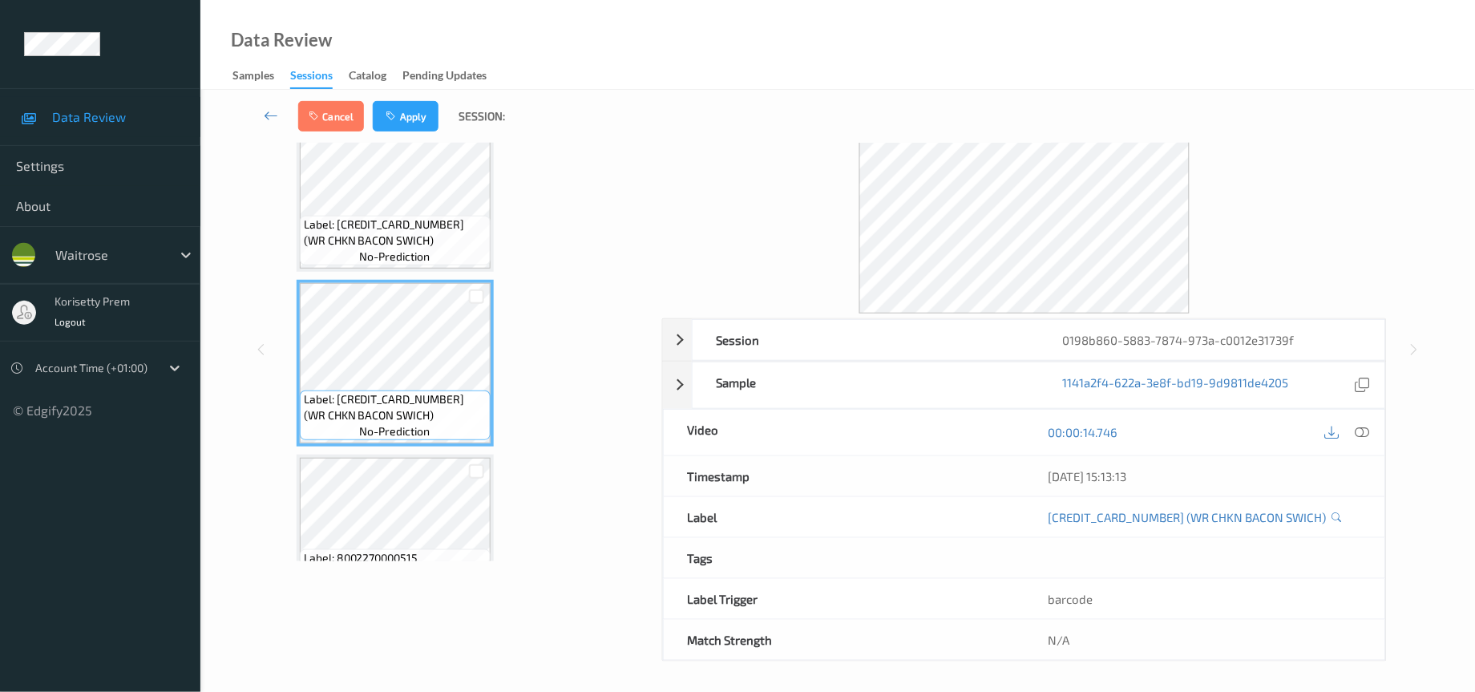
scroll to position [425, 0]
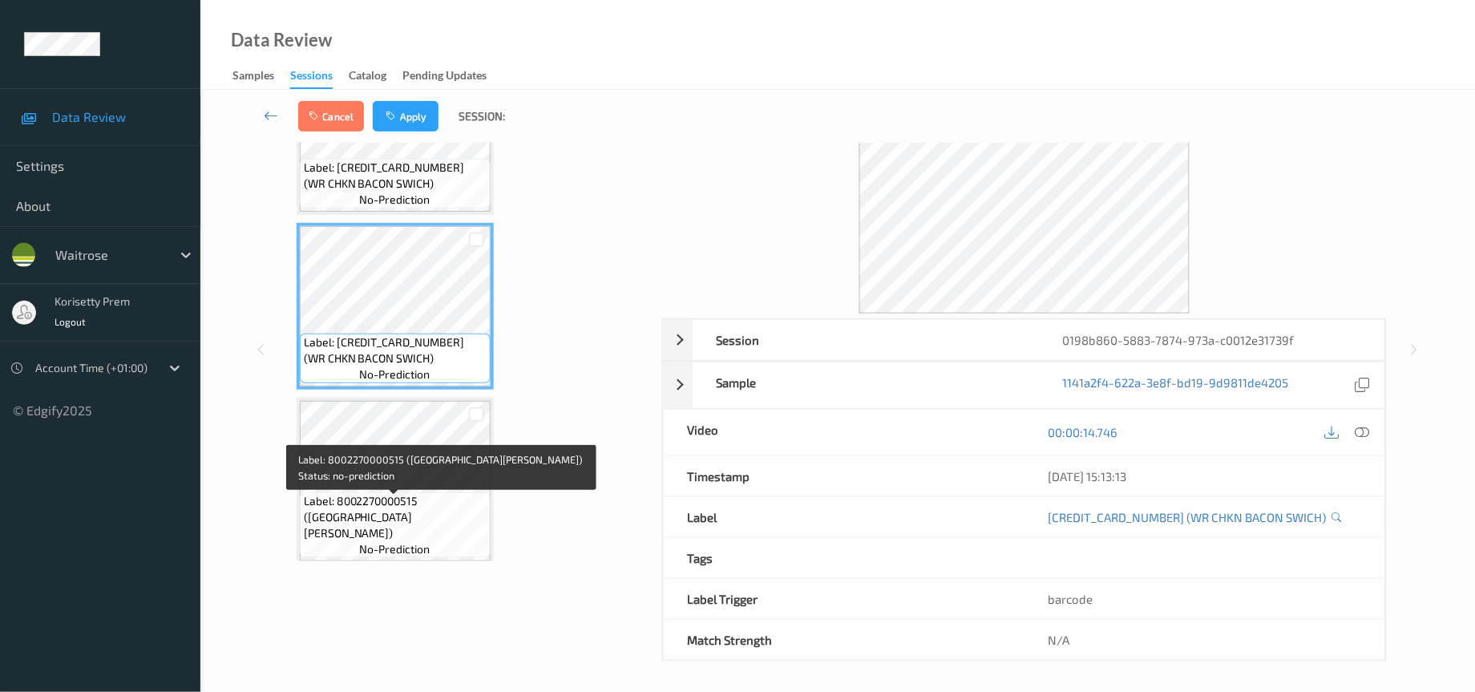
click at [422, 503] on span "Label: 8002270000515 ([GEOGRAPHIC_DATA][PERSON_NAME])" at bounding box center [395, 517] width 183 height 48
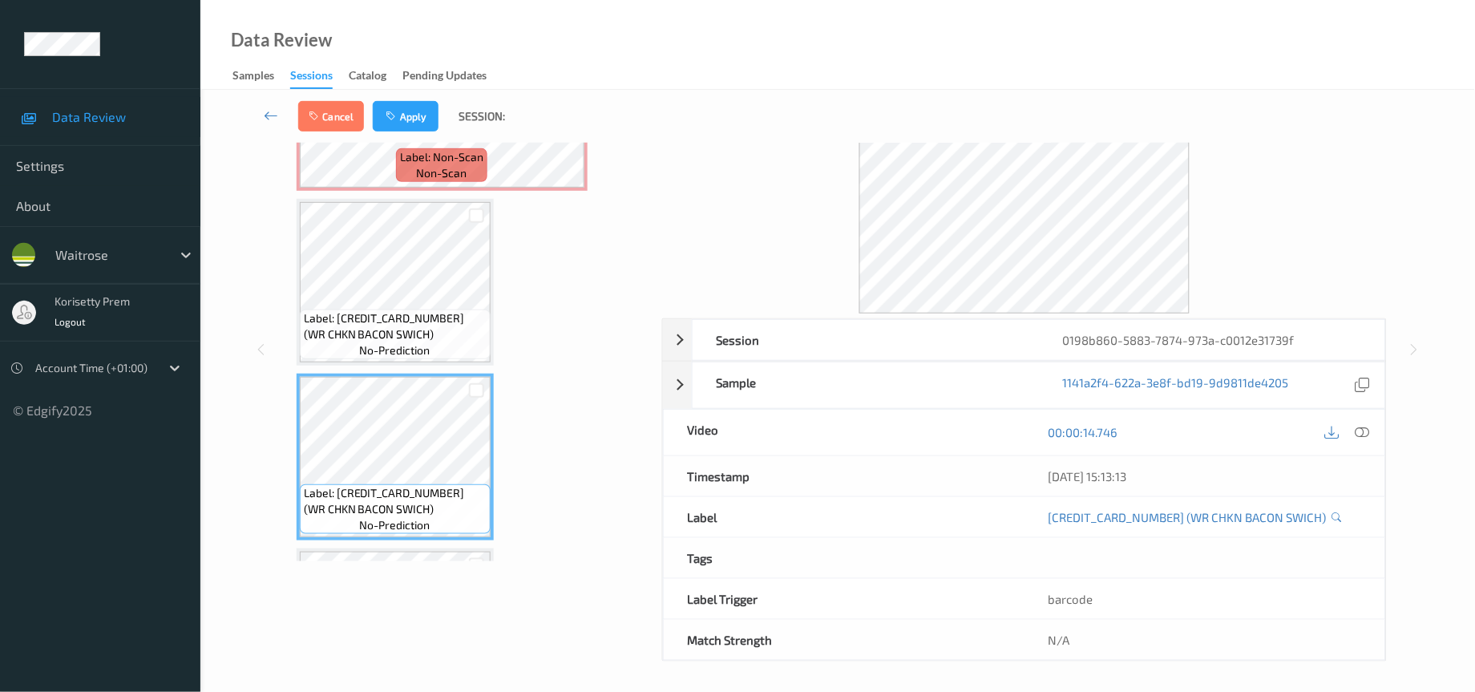
scroll to position [184, 0]
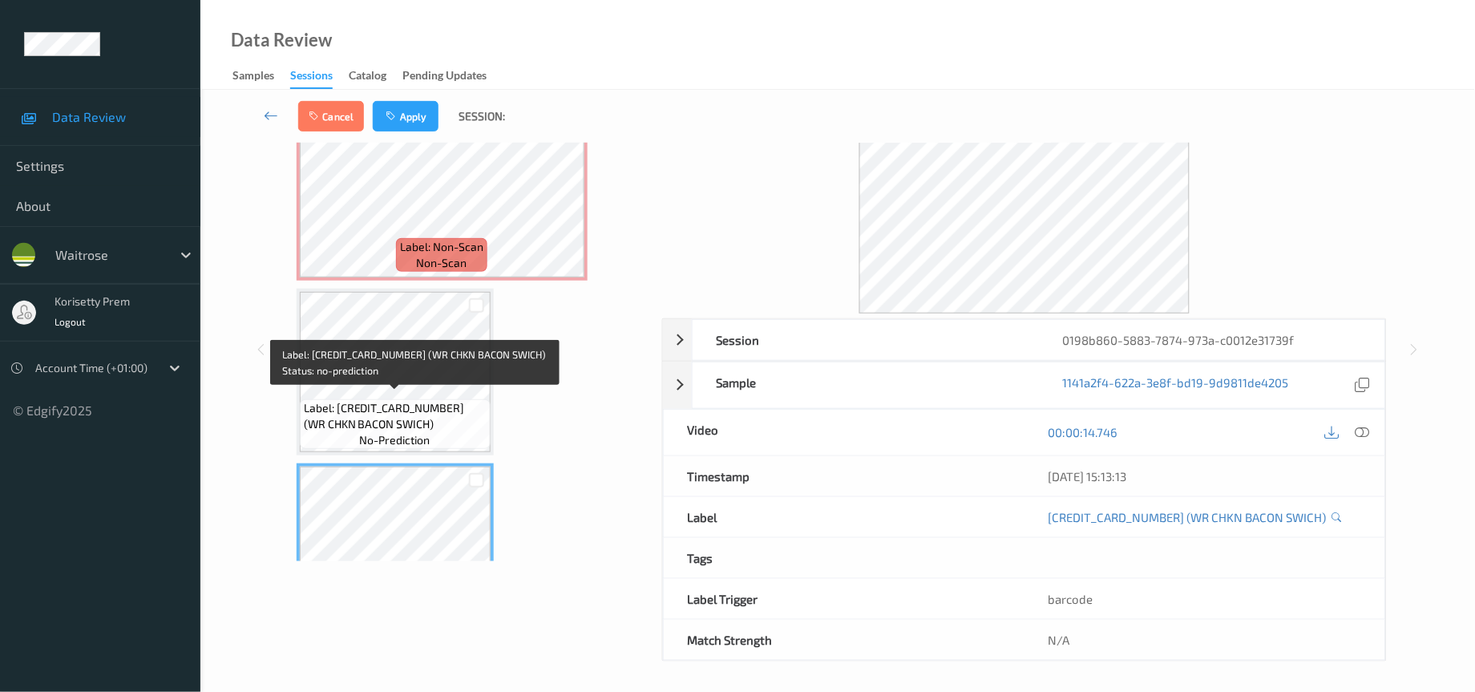
click at [393, 400] on span "Label: [CREDIT_CARD_NUMBER] (WR CHKN BACON SWICH)" at bounding box center [395, 416] width 183 height 32
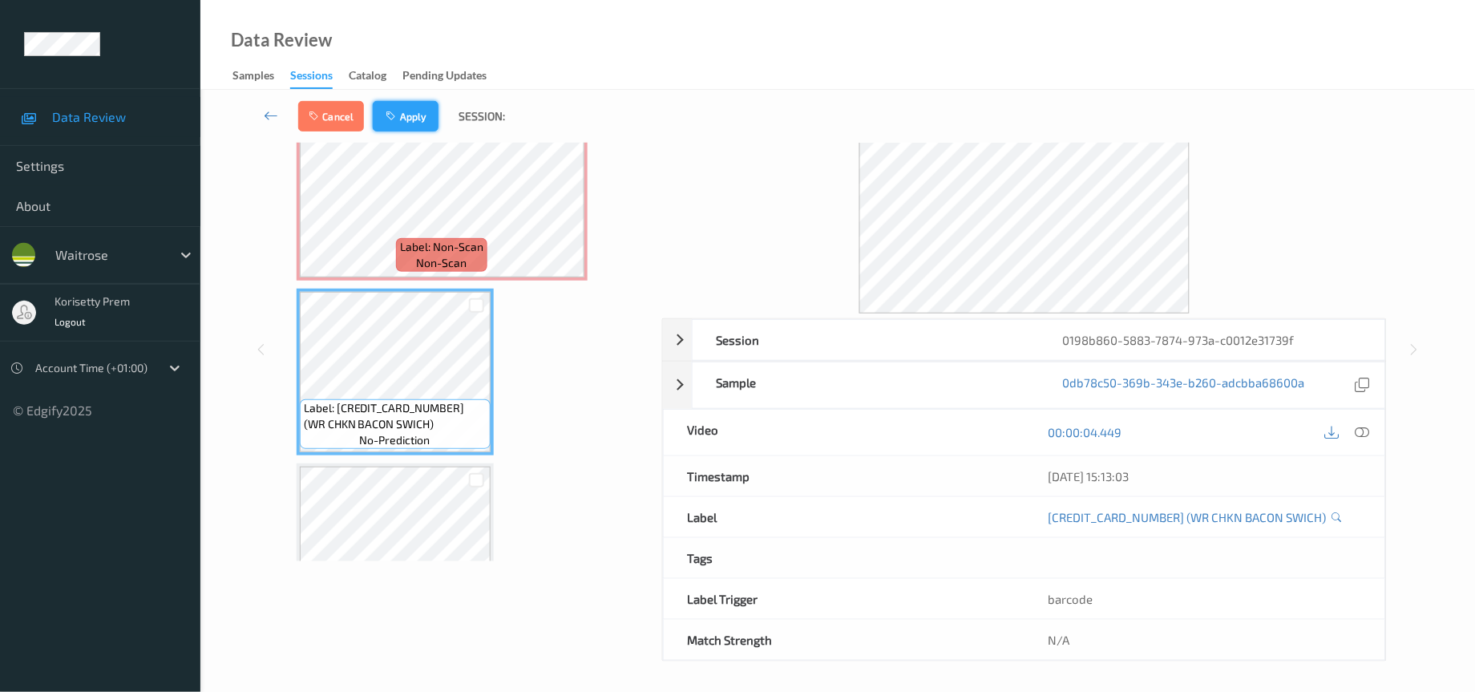
click at [395, 105] on button "Apply" at bounding box center [406, 116] width 66 height 30
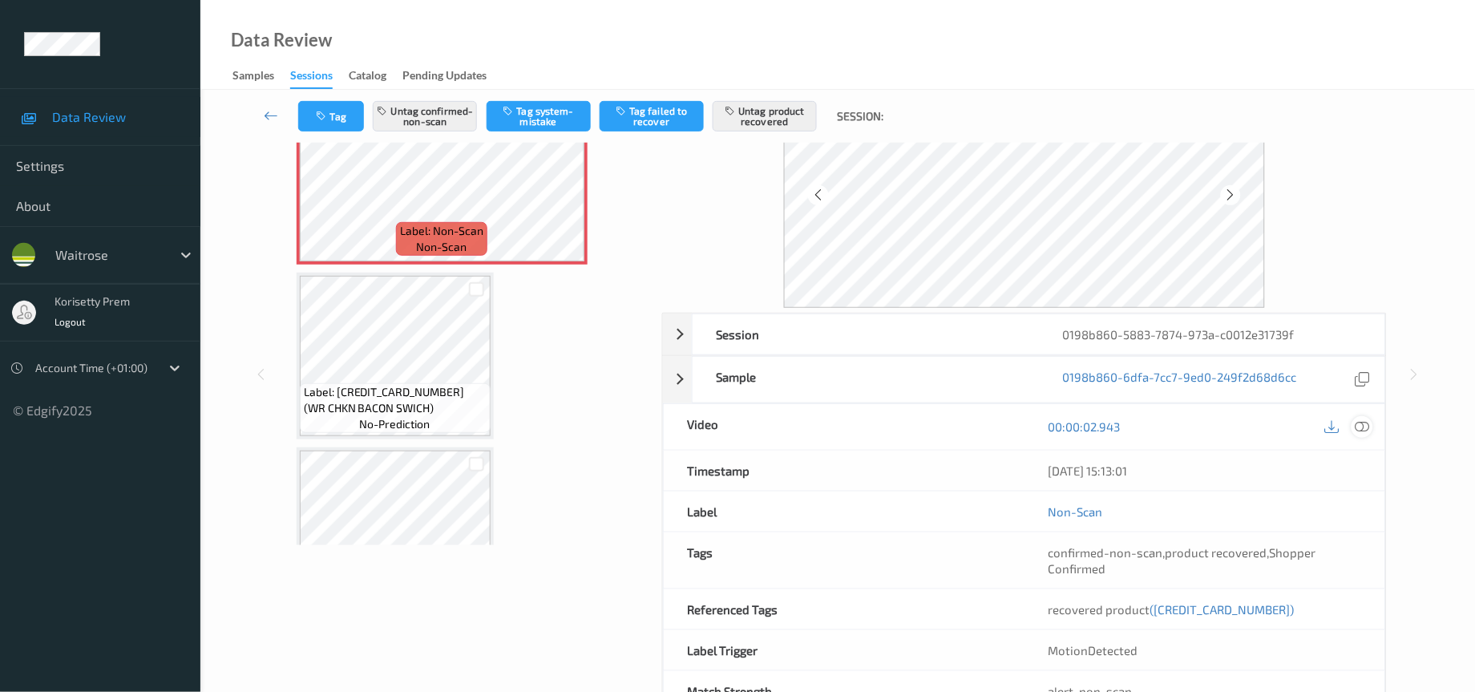
click at [1363, 432] on icon at bounding box center [1362, 426] width 14 height 14
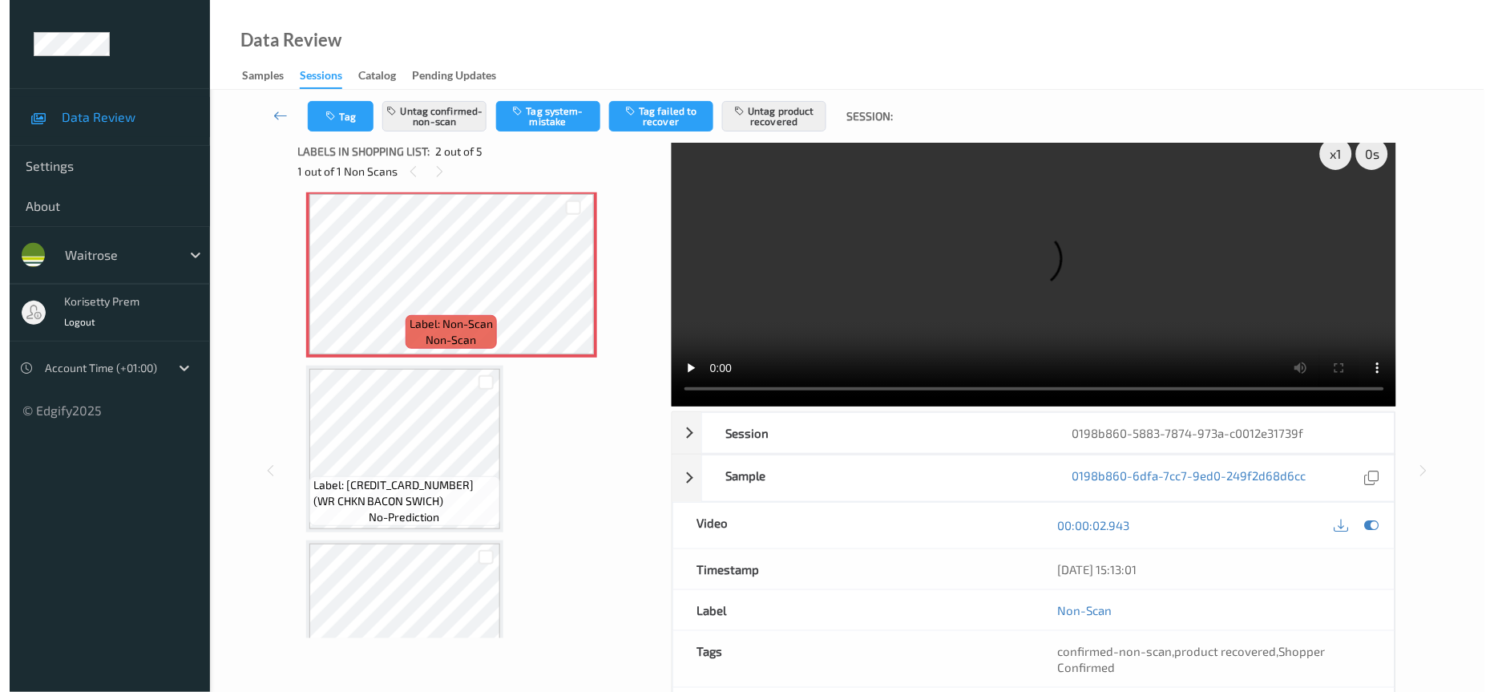
scroll to position [0, 0]
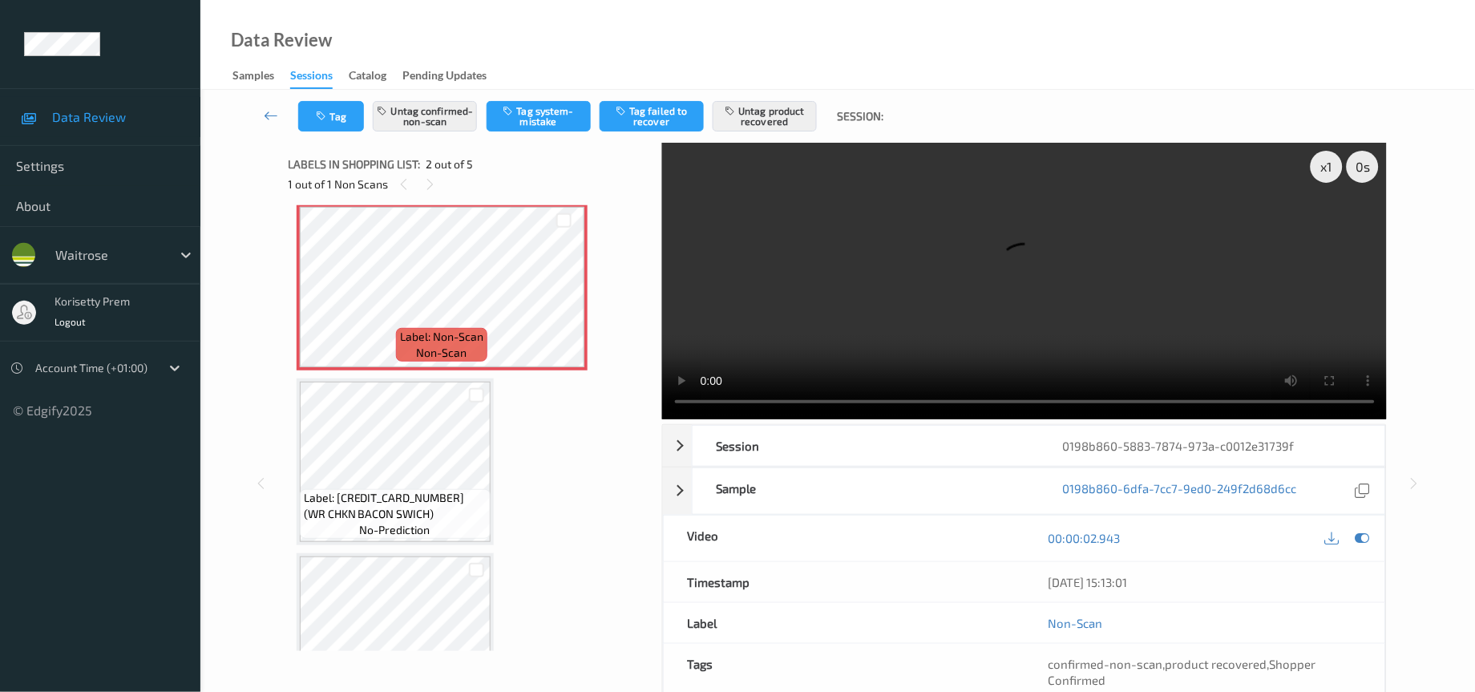
click at [938, 273] on video at bounding box center [1024, 281] width 725 height 277
click at [793, 105] on button "Untag product recovered" at bounding box center [765, 116] width 104 height 30
click at [428, 111] on button "Untag confirmed-non-scan" at bounding box center [425, 116] width 104 height 30
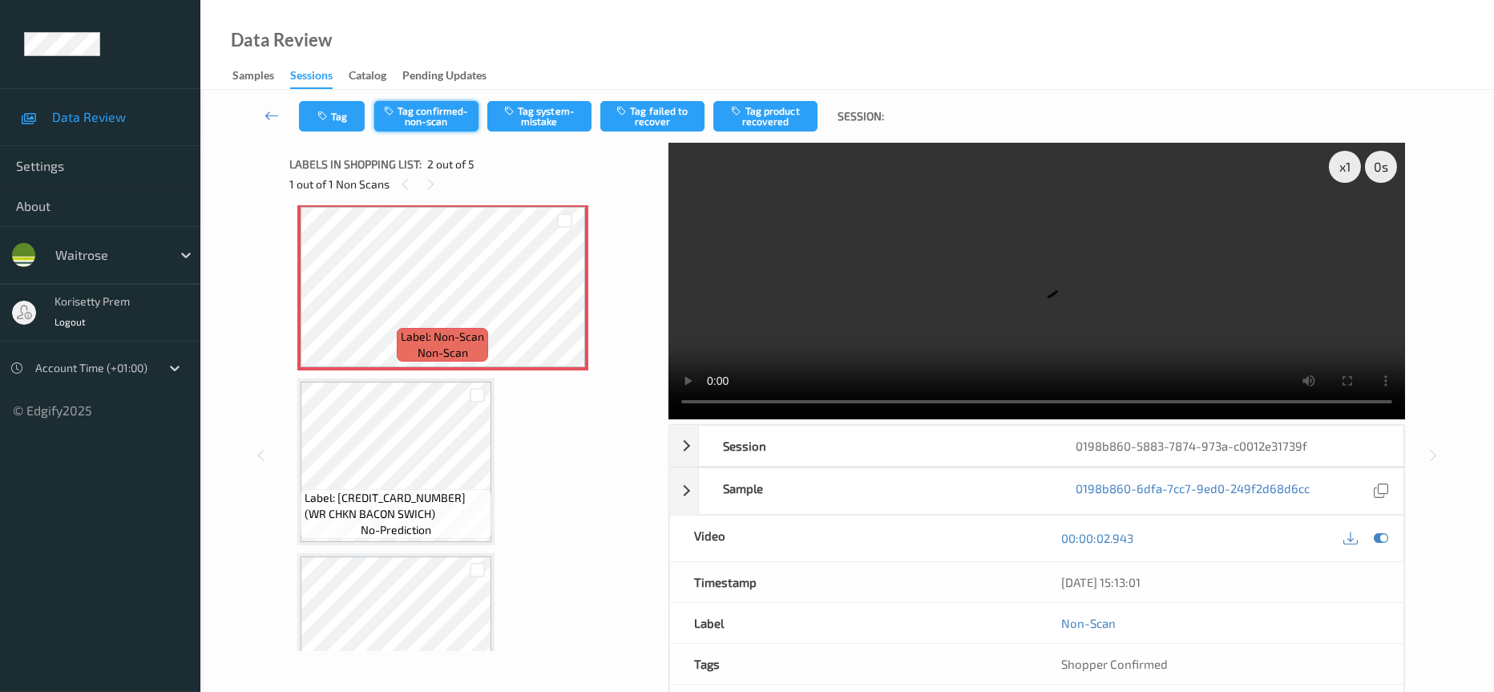
click at [426, 115] on button "Tag confirmed-non-scan" at bounding box center [426, 116] width 104 height 30
click at [757, 108] on button "Tag product recovered" at bounding box center [765, 116] width 104 height 30
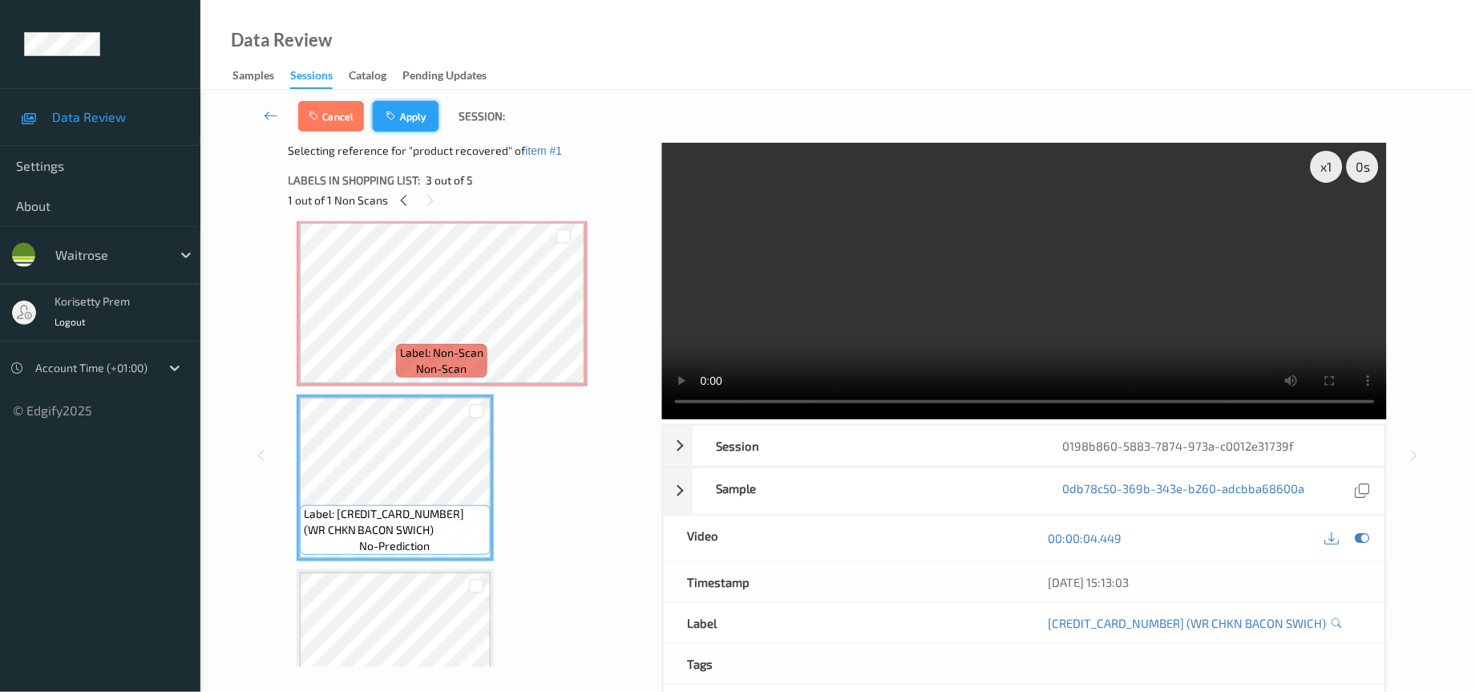
click at [398, 111] on icon "button" at bounding box center [393, 116] width 14 height 11
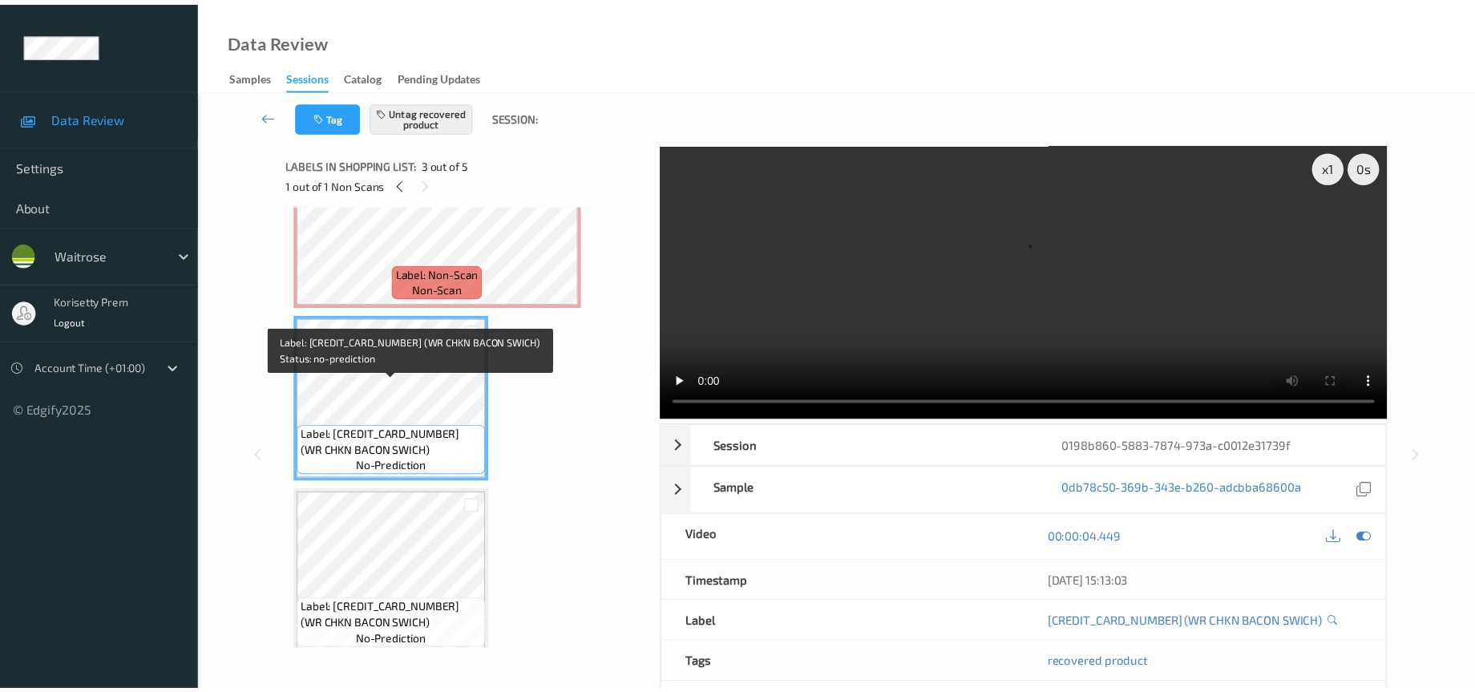
scroll to position [368, 0]
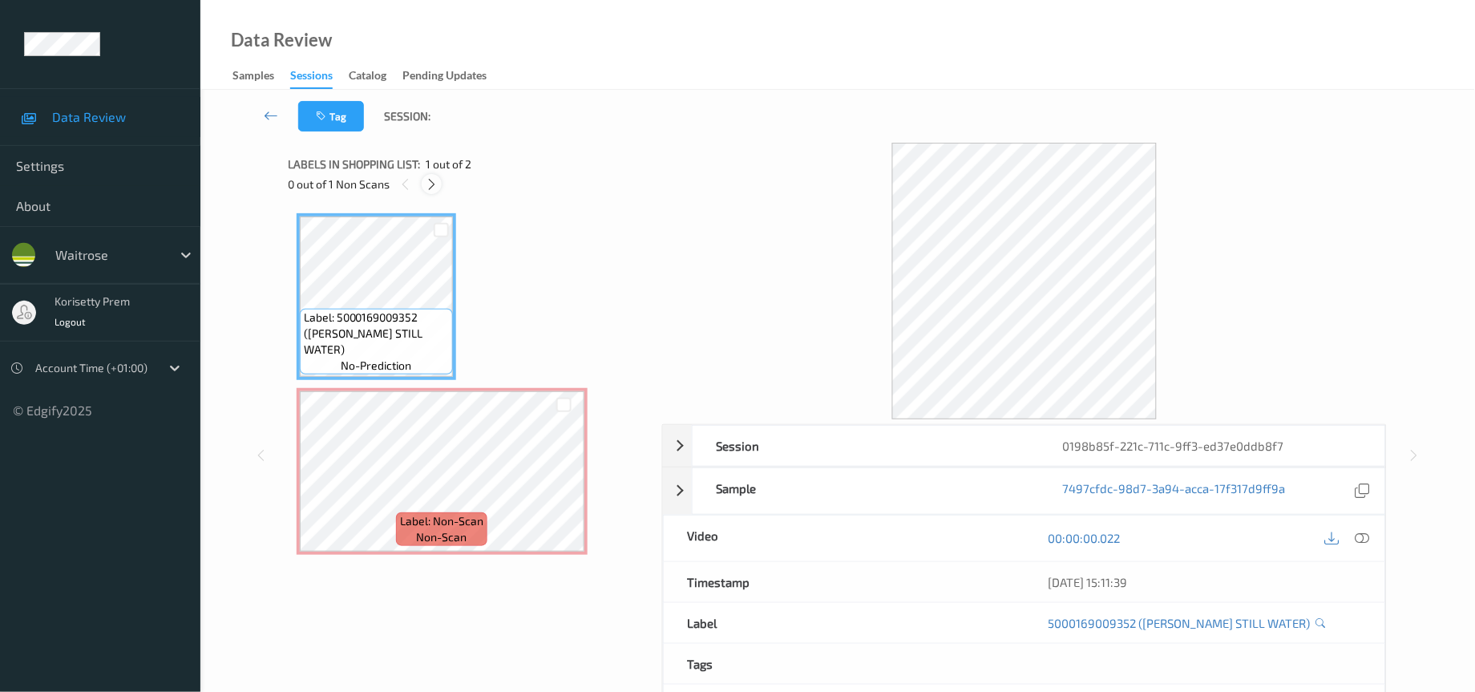
click at [428, 177] on icon at bounding box center [432, 184] width 14 height 14
click at [1363, 538] on icon at bounding box center [1362, 538] width 14 height 14
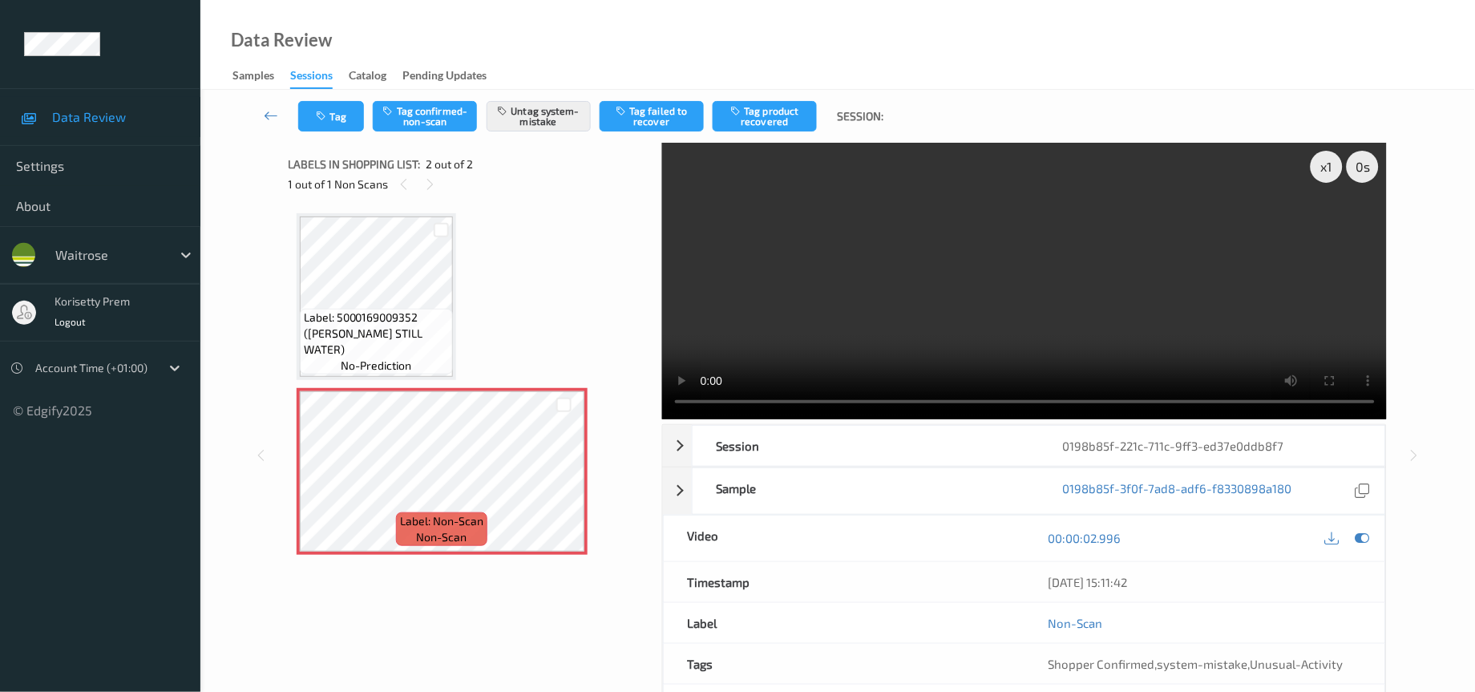
click at [1002, 279] on video at bounding box center [1024, 281] width 725 height 277
click at [1064, 321] on video at bounding box center [1024, 281] width 725 height 277
click at [990, 232] on video at bounding box center [1024, 281] width 725 height 277
click at [898, 595] on div "Timestamp" at bounding box center [844, 582] width 361 height 40
click at [1186, 252] on video at bounding box center [1024, 281] width 725 height 277
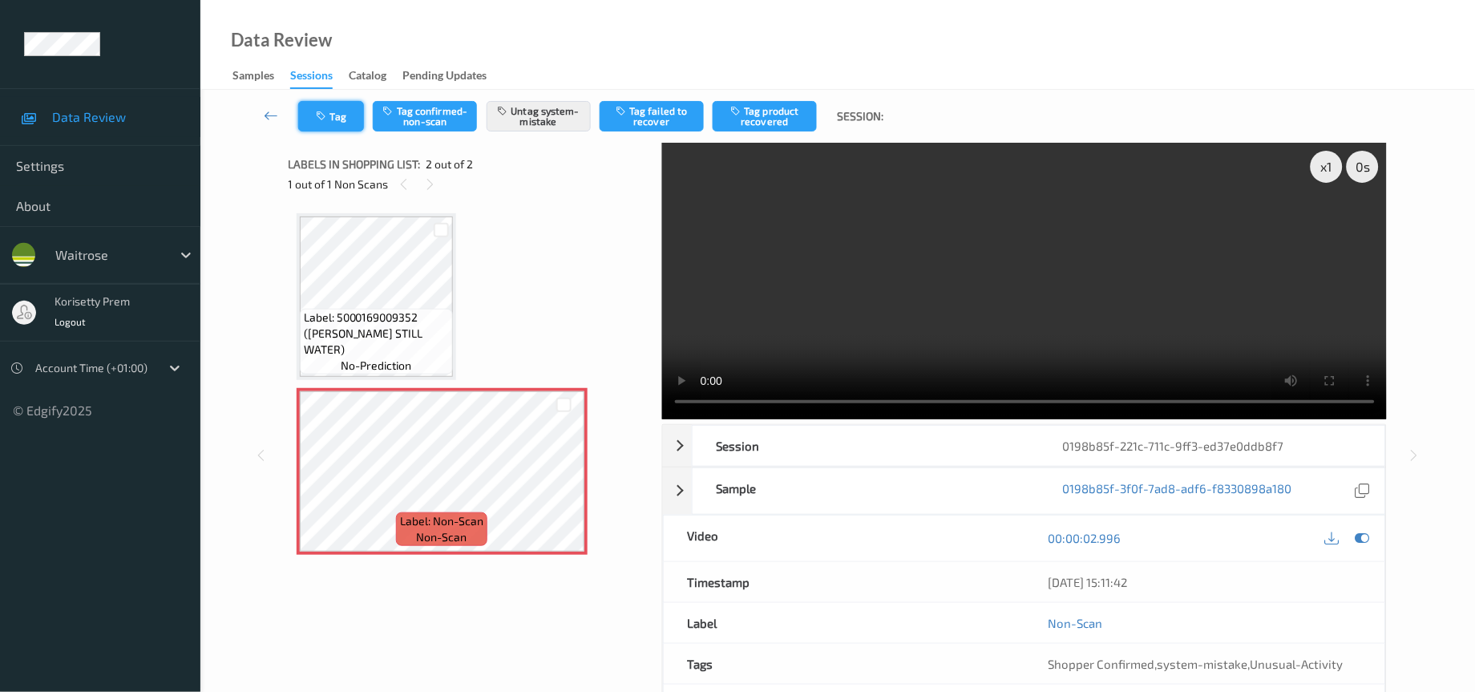
click at [313, 111] on button "Tag" at bounding box center [331, 116] width 66 height 30
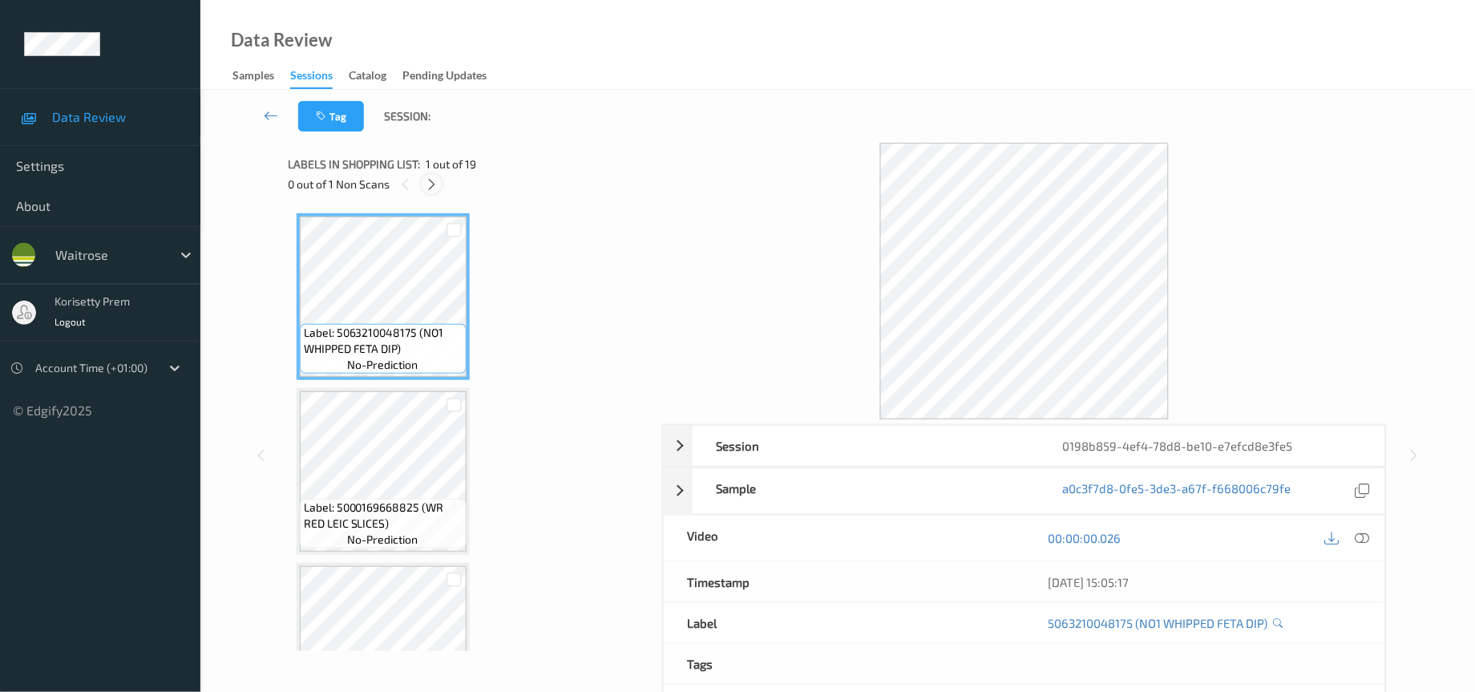
click at [434, 187] on icon at bounding box center [432, 184] width 14 height 14
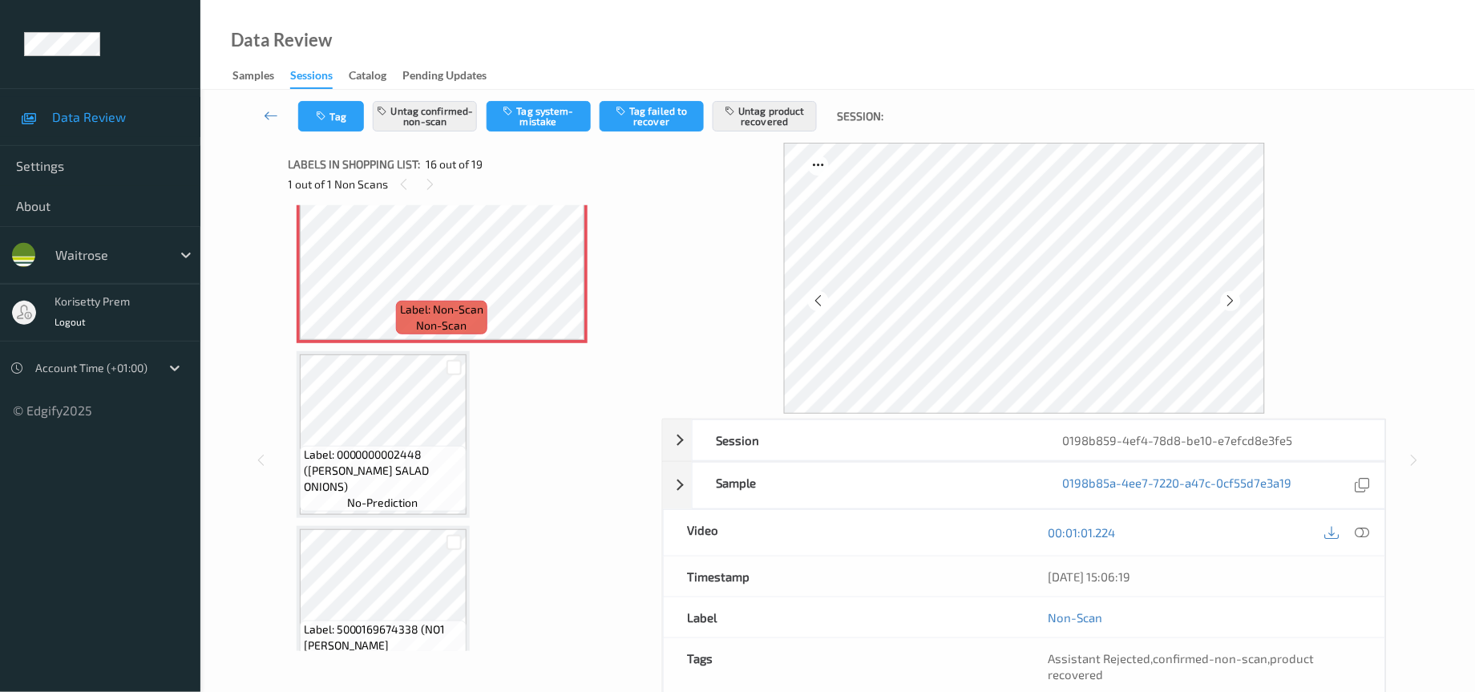
scroll to position [2665, 0]
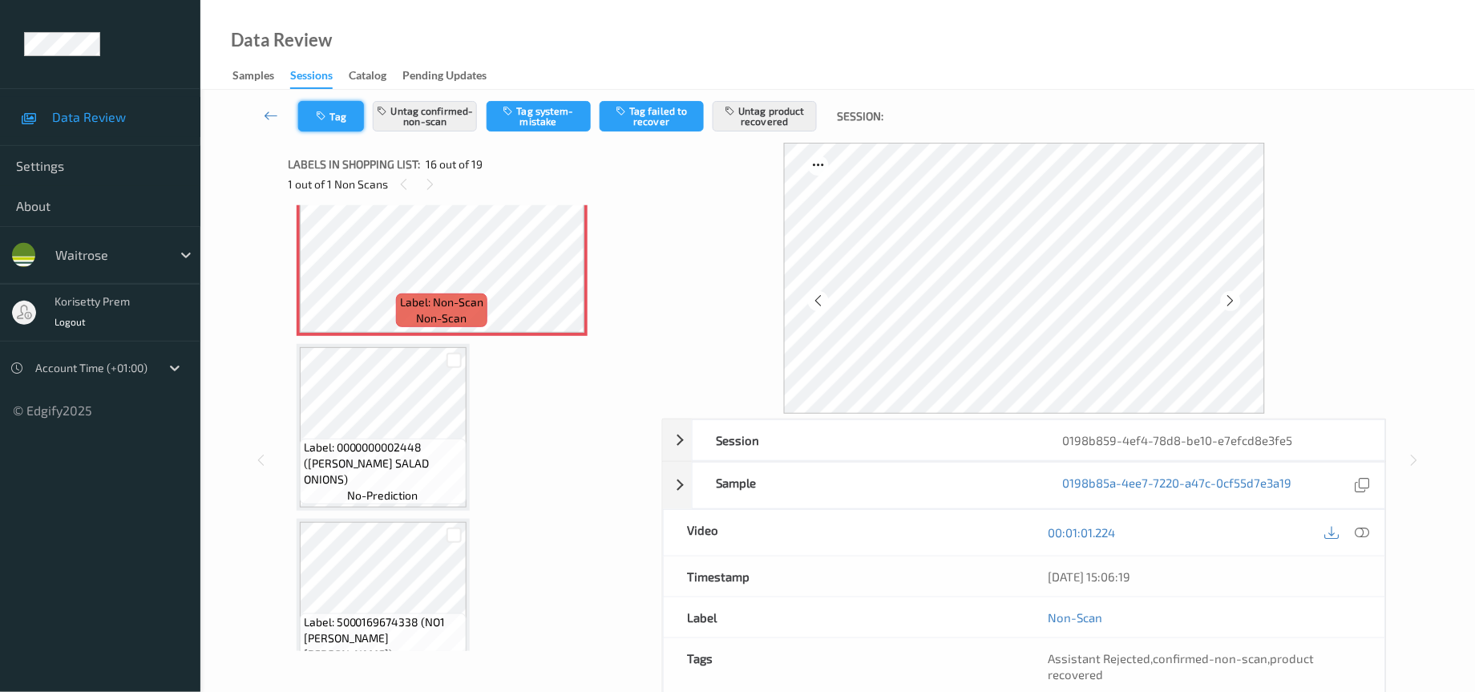
click at [341, 117] on button "Tag" at bounding box center [331, 116] width 66 height 30
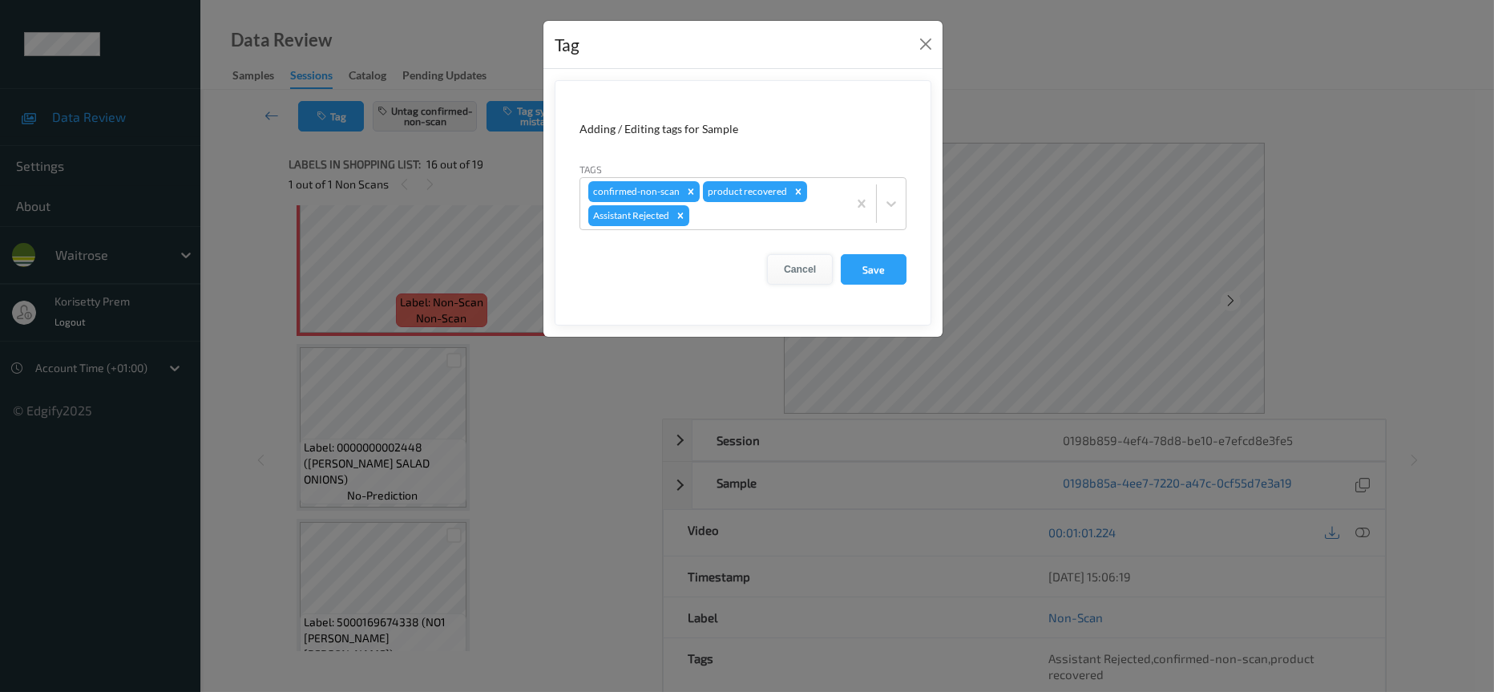
click at [792, 267] on button "Cancel" at bounding box center [800, 269] width 66 height 30
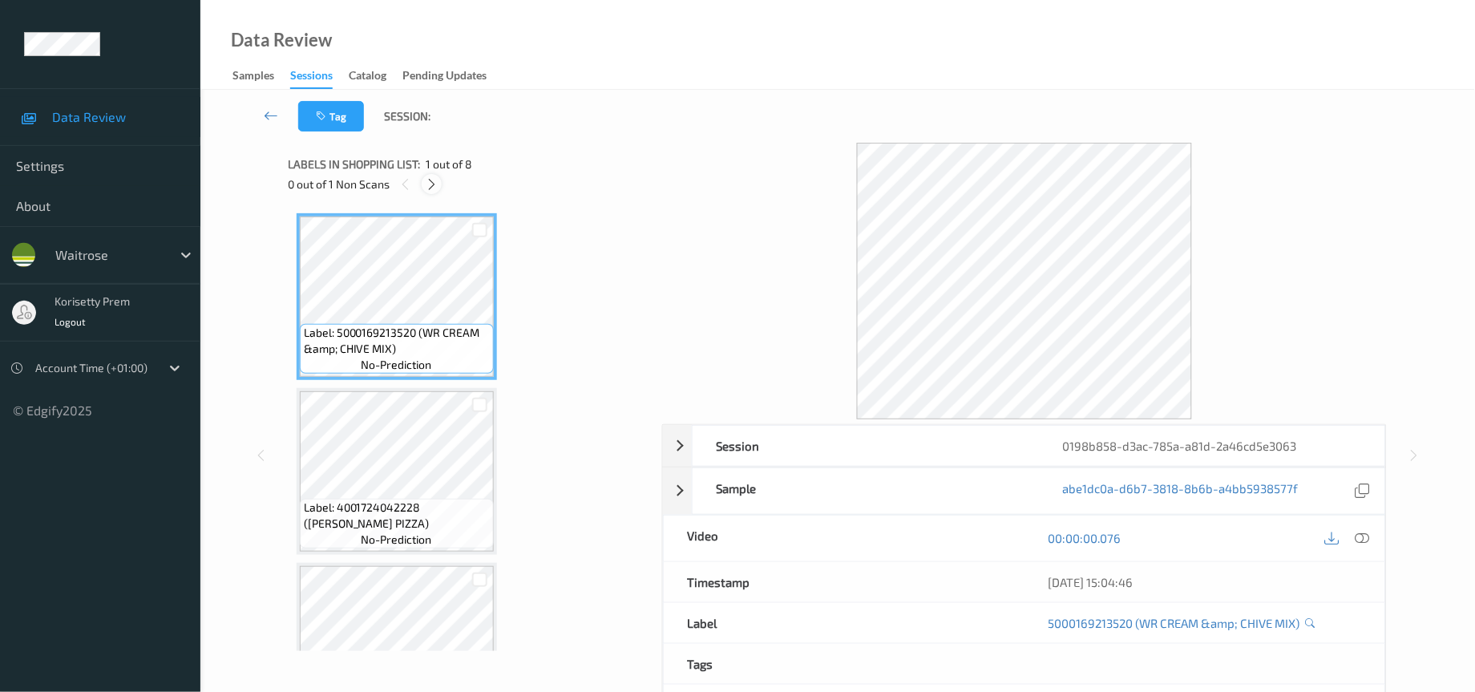
click at [427, 178] on icon at bounding box center [432, 184] width 14 height 14
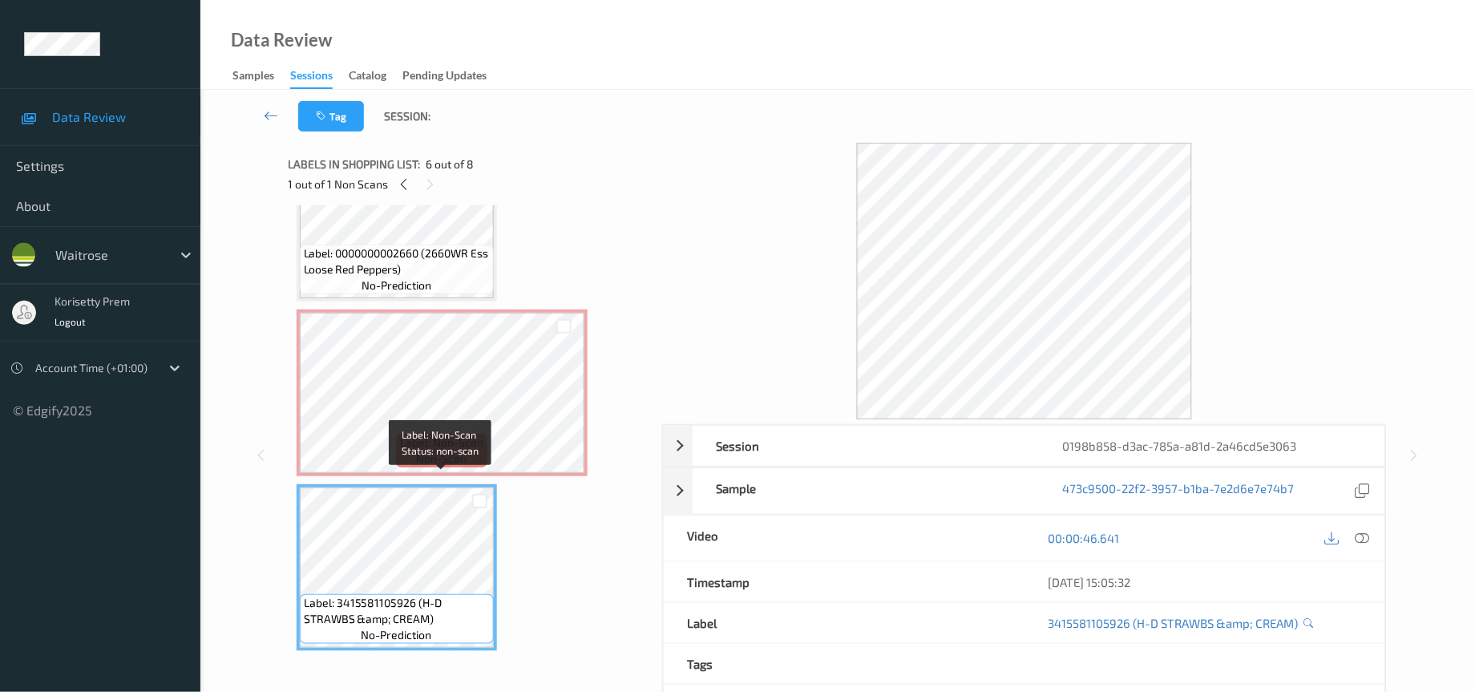
scroll to position [645, 0]
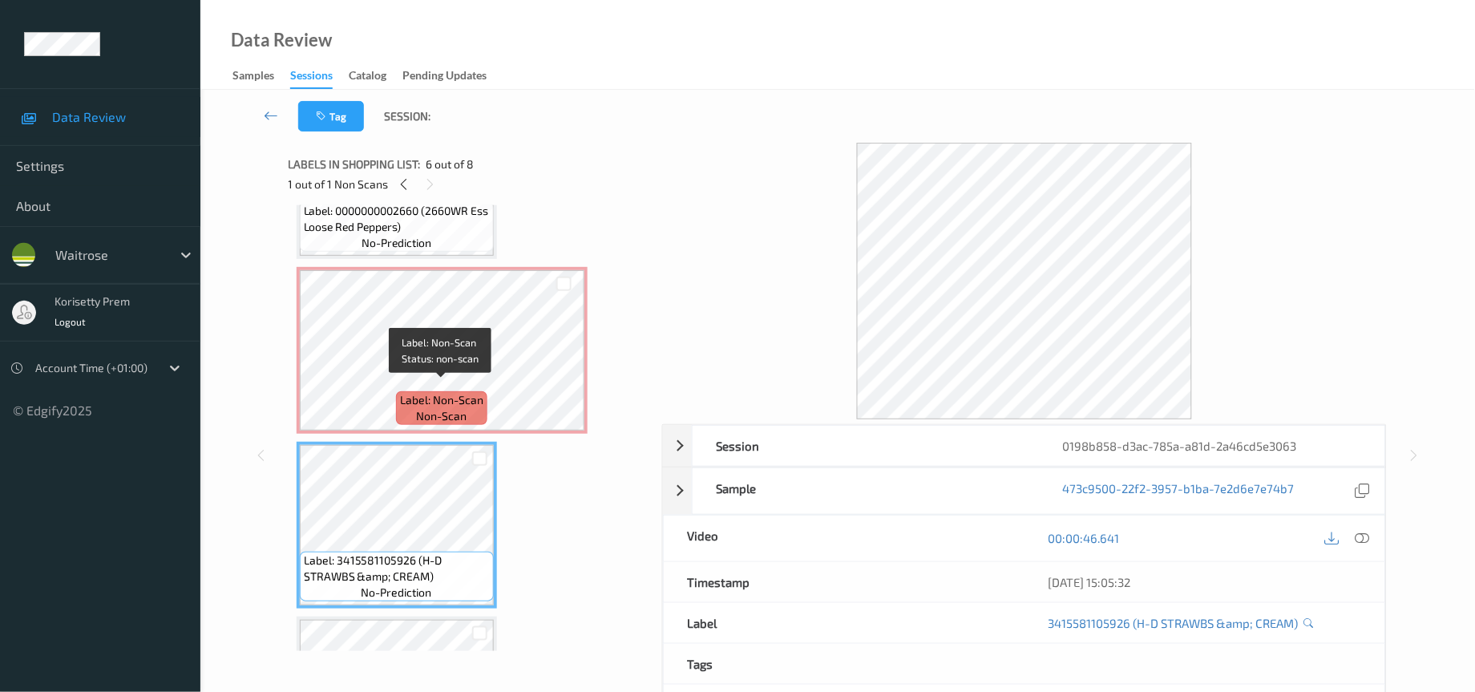
click at [478, 392] on span "Label: Non-Scan" at bounding box center [441, 400] width 83 height 16
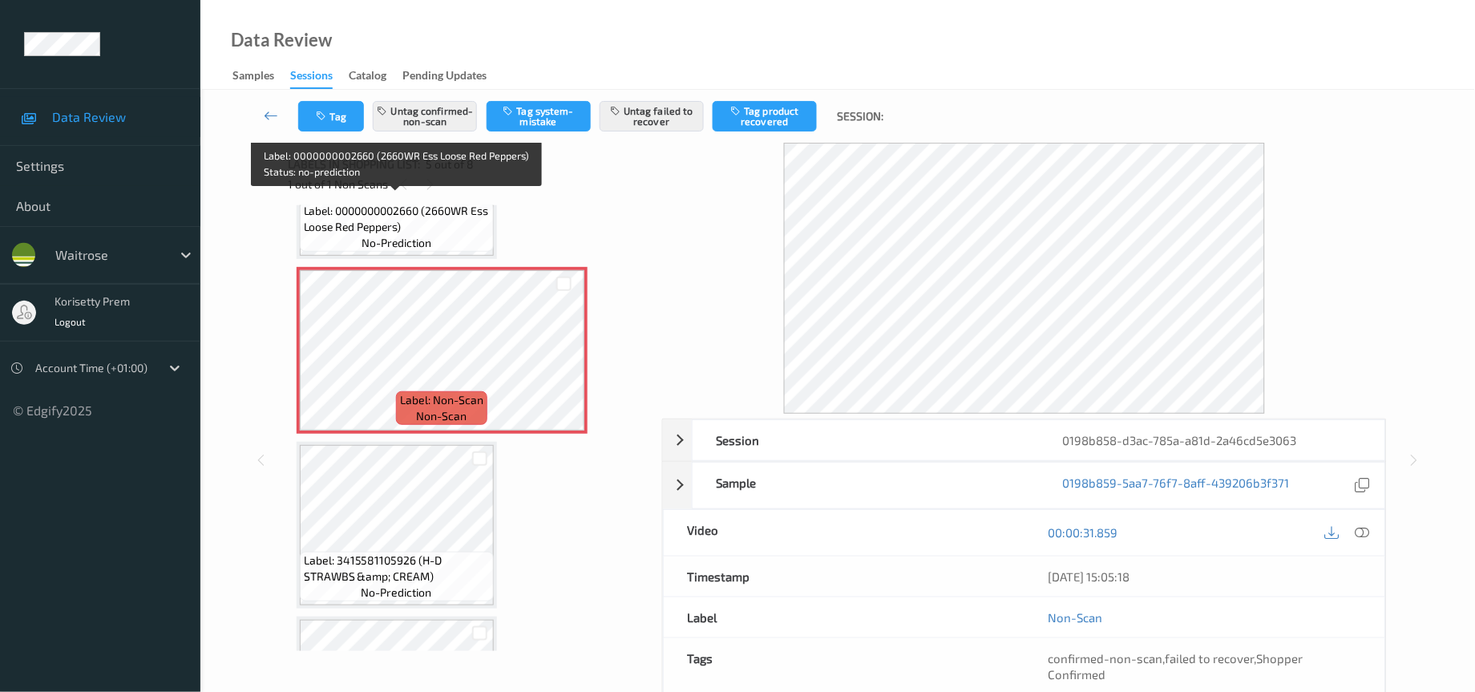
click at [466, 231] on div "Label: 0000000002660 (2660WR Ess Loose Red Peppers) no-prediction" at bounding box center [397, 227] width 194 height 50
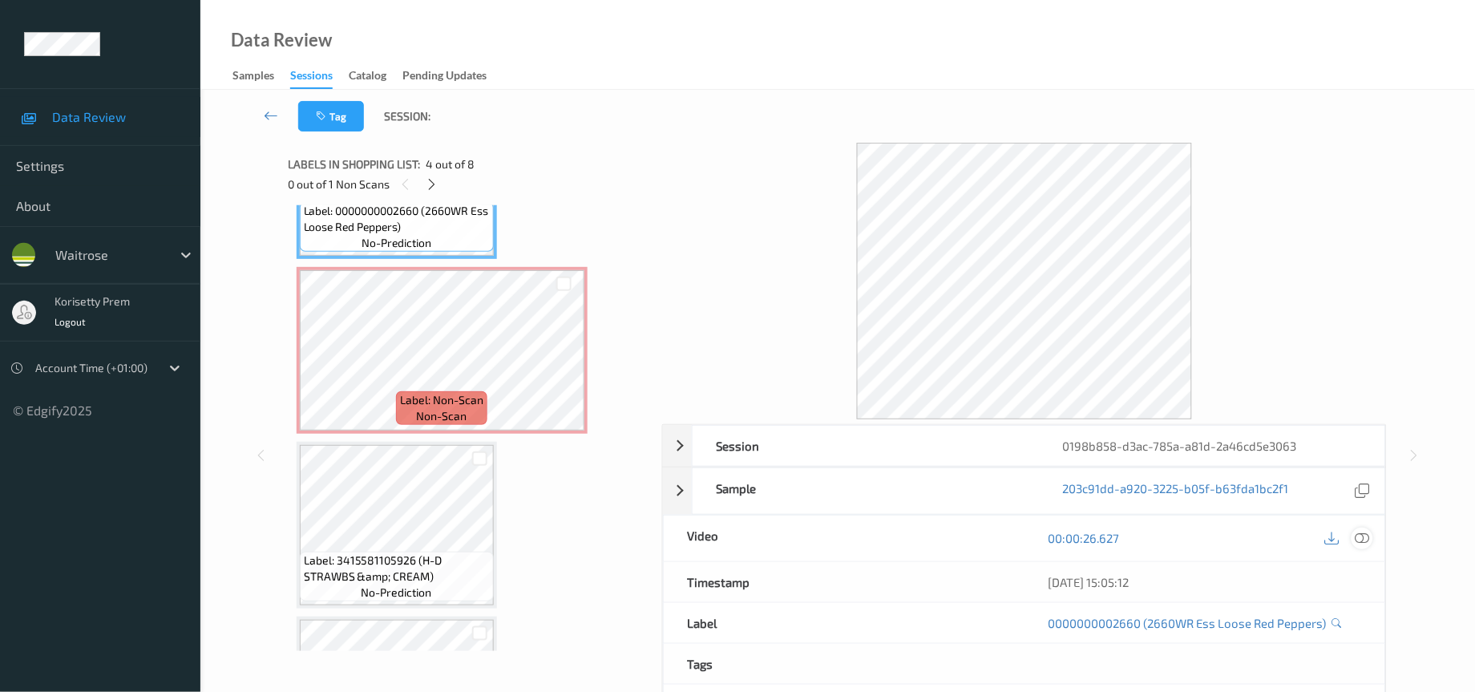
click at [1366, 540] on icon at bounding box center [1362, 538] width 14 height 14
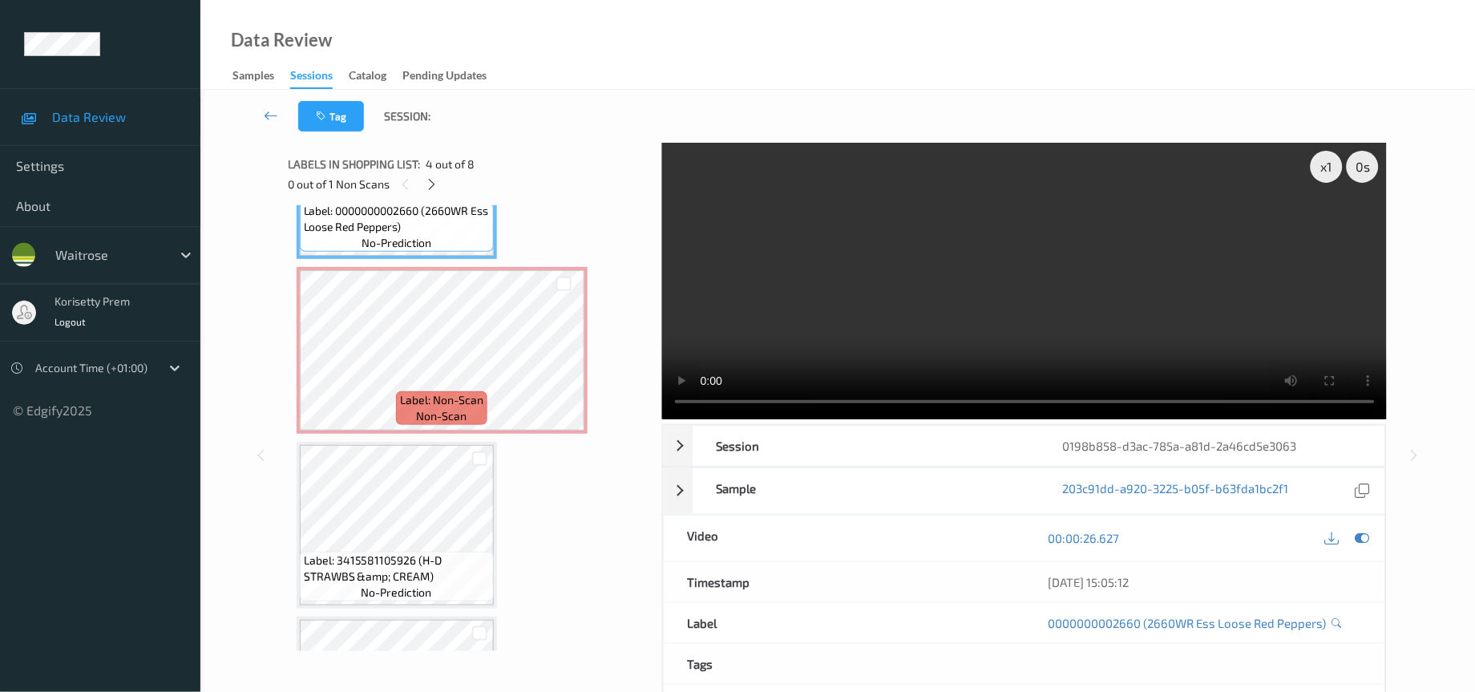
click at [834, 285] on video at bounding box center [1024, 281] width 725 height 277
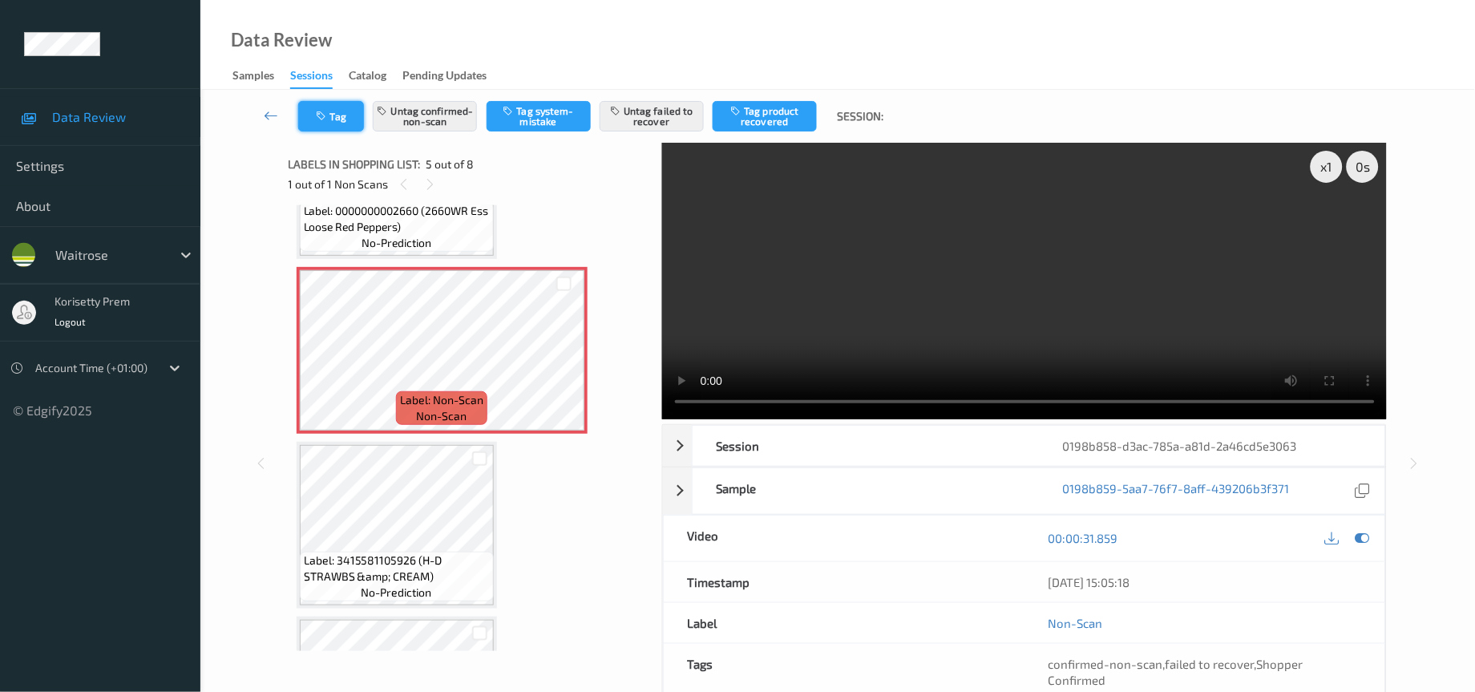
click at [340, 121] on button "Tag" at bounding box center [331, 116] width 66 height 30
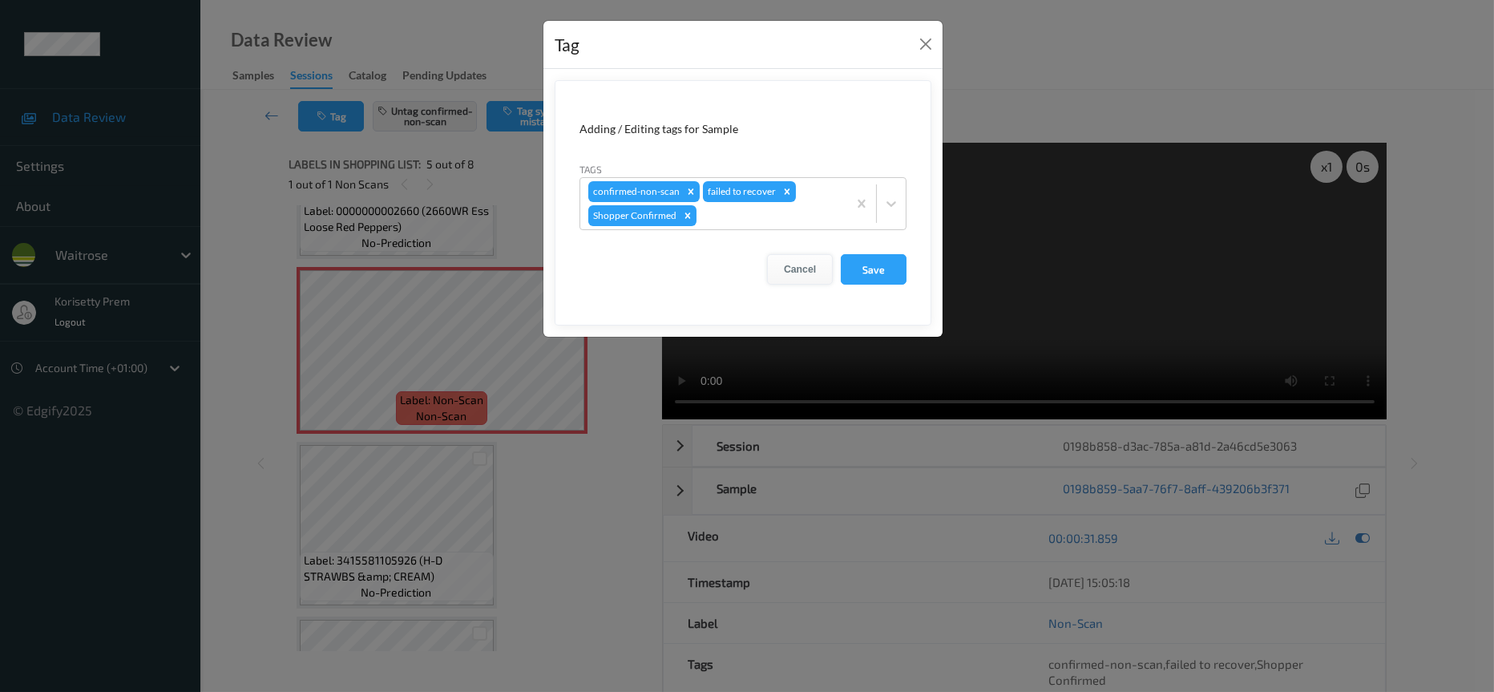
click at [795, 271] on button "Cancel" at bounding box center [800, 269] width 66 height 30
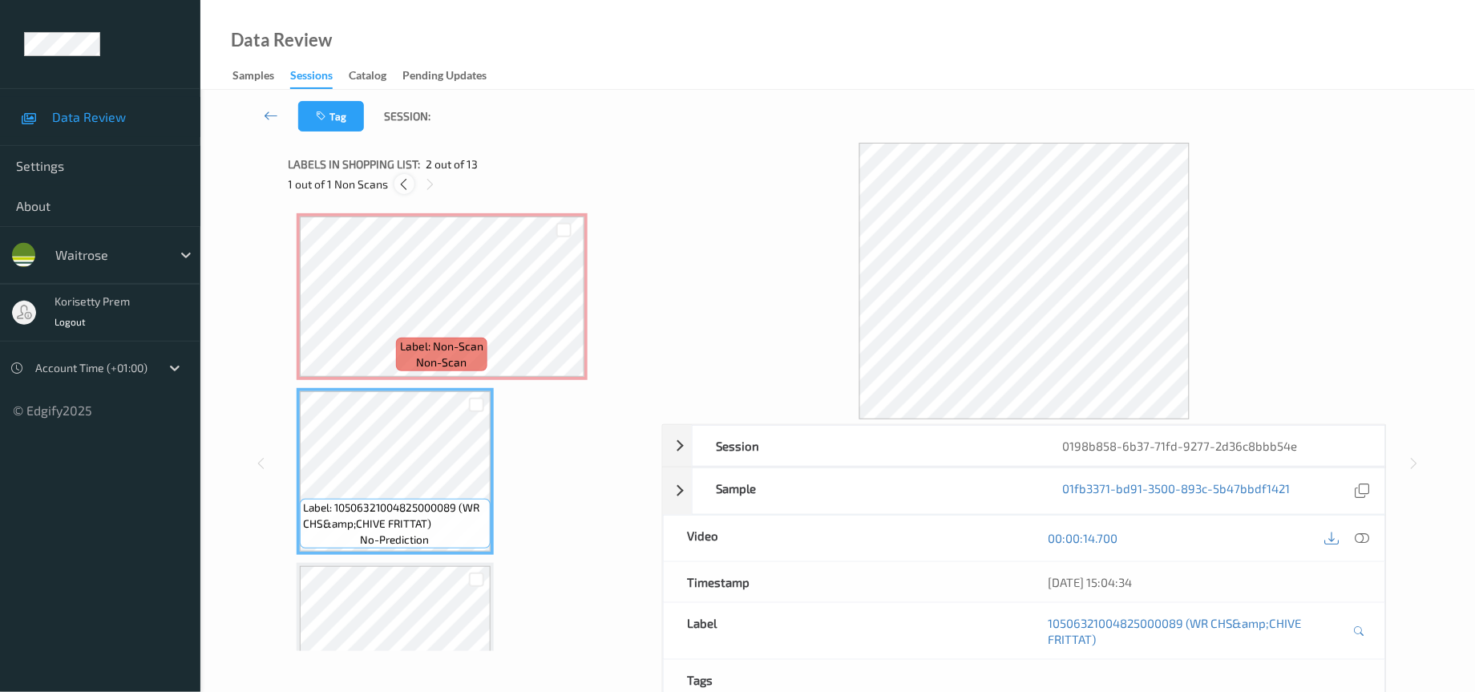
click at [401, 180] on icon at bounding box center [405, 184] width 14 height 14
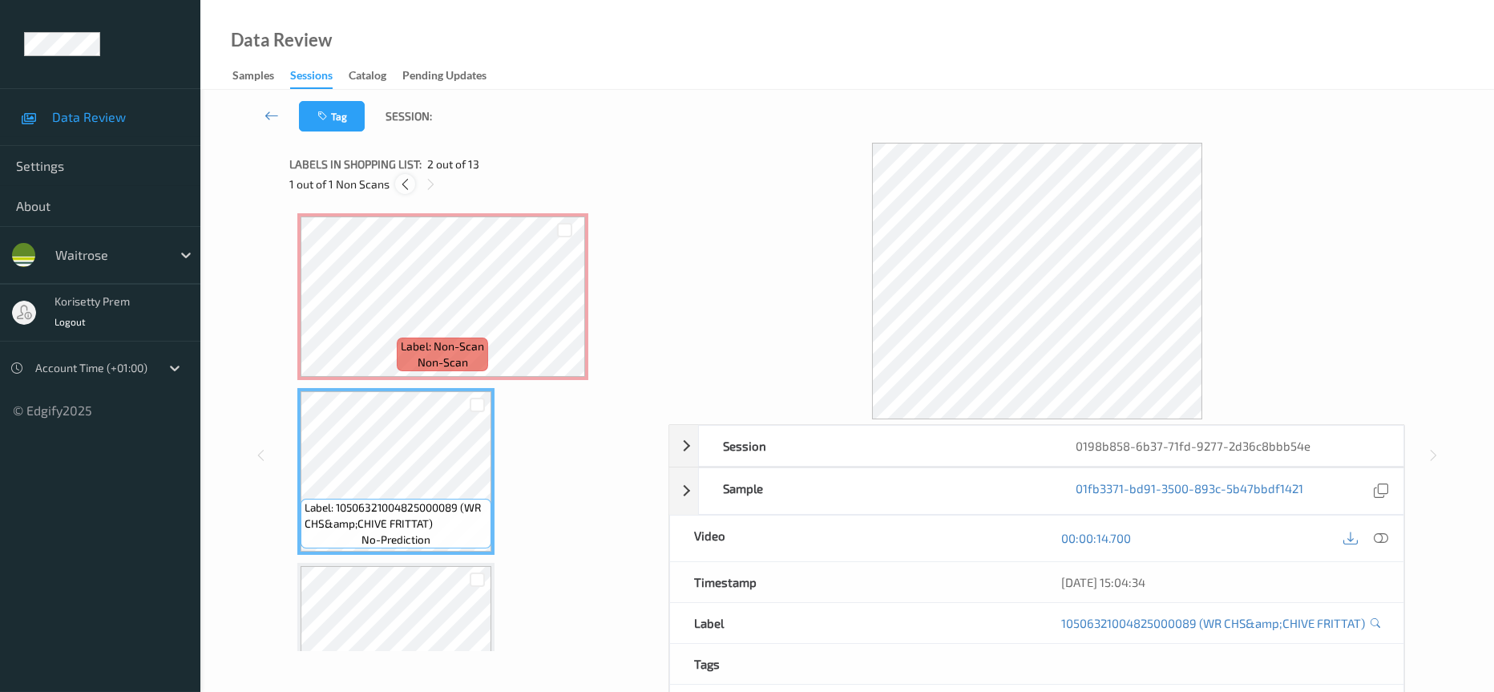
scroll to position [7, 0]
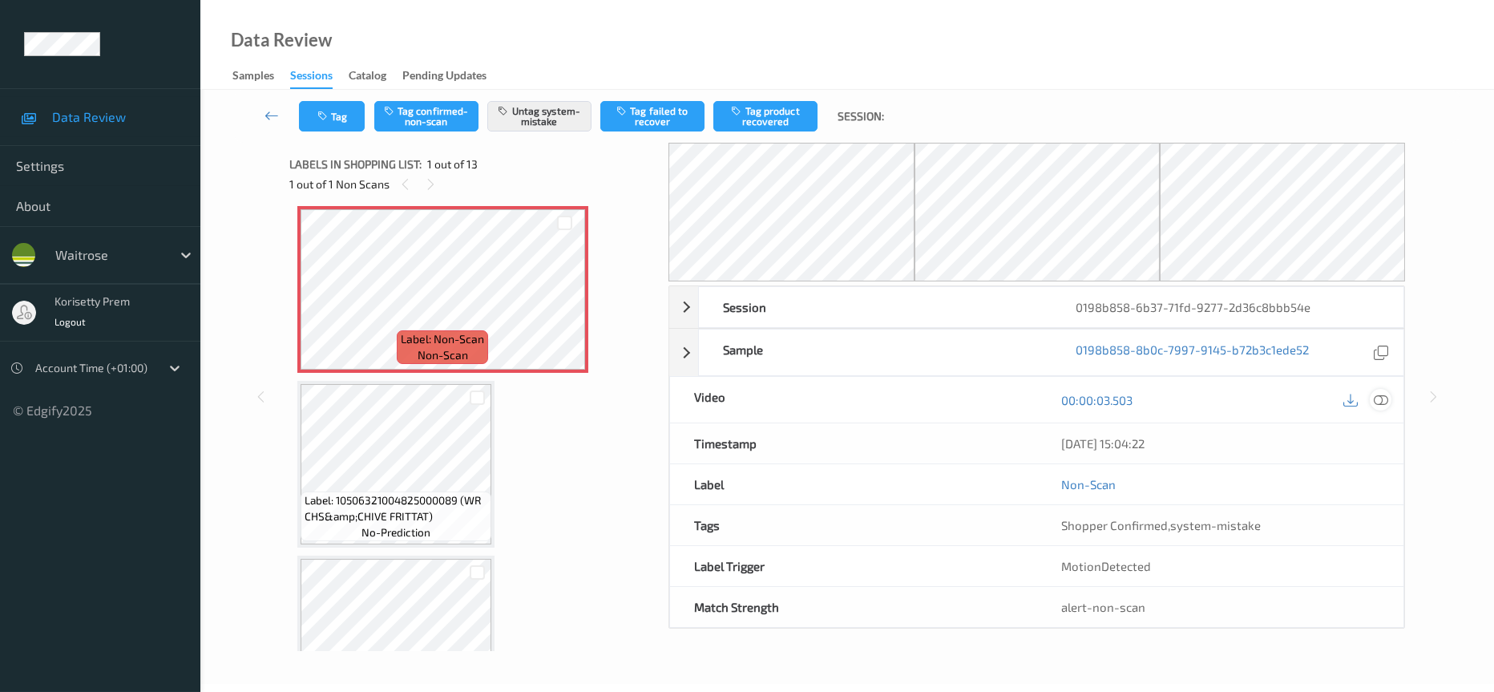
click at [1378, 402] on icon at bounding box center [1381, 400] width 14 height 14
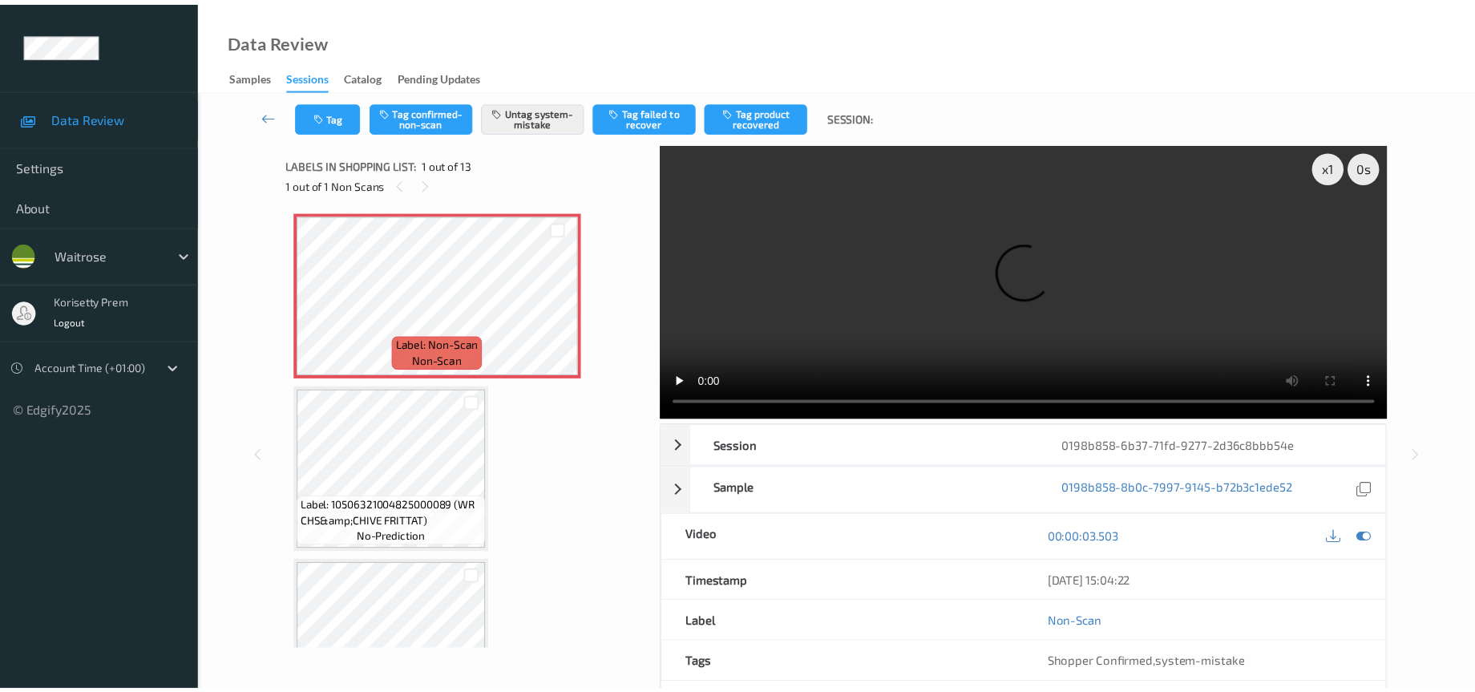
scroll to position [0, 0]
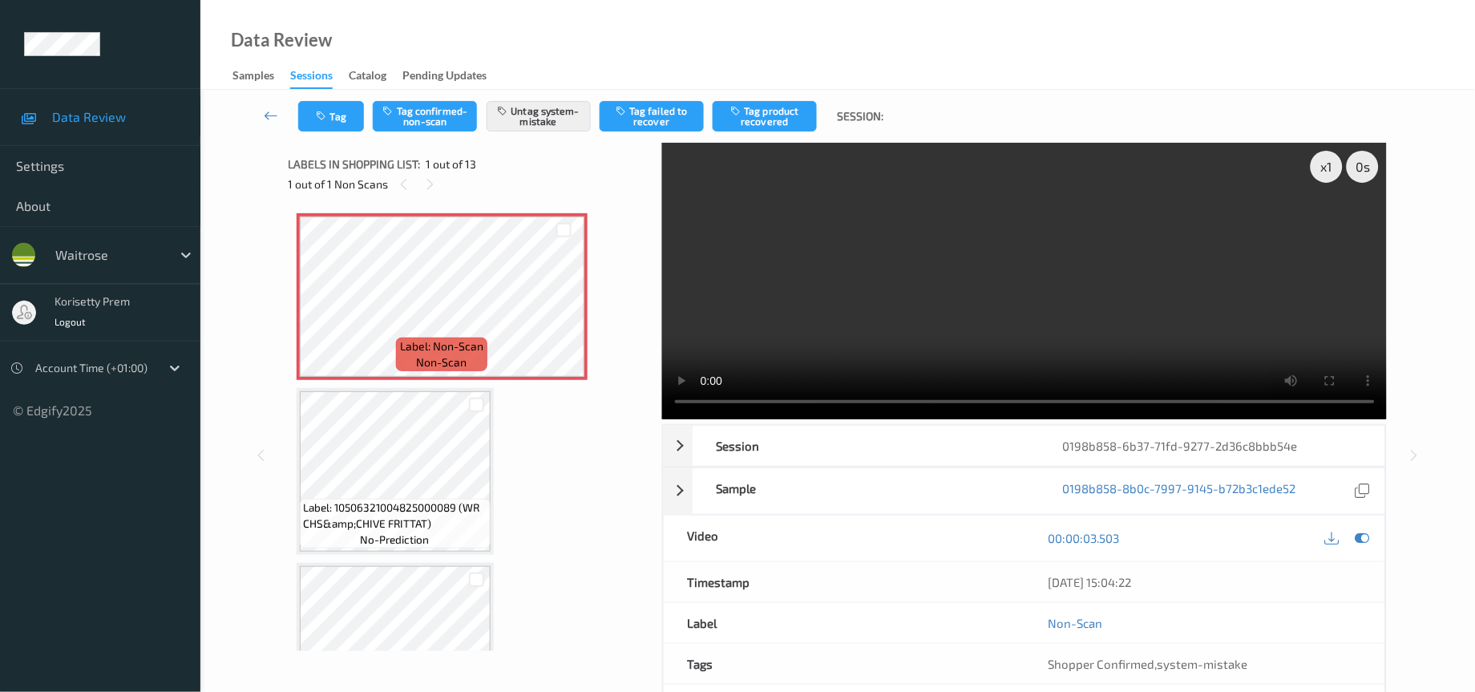
click at [935, 328] on video at bounding box center [1024, 281] width 725 height 277
click at [337, 112] on button "Tag" at bounding box center [331, 116] width 66 height 30
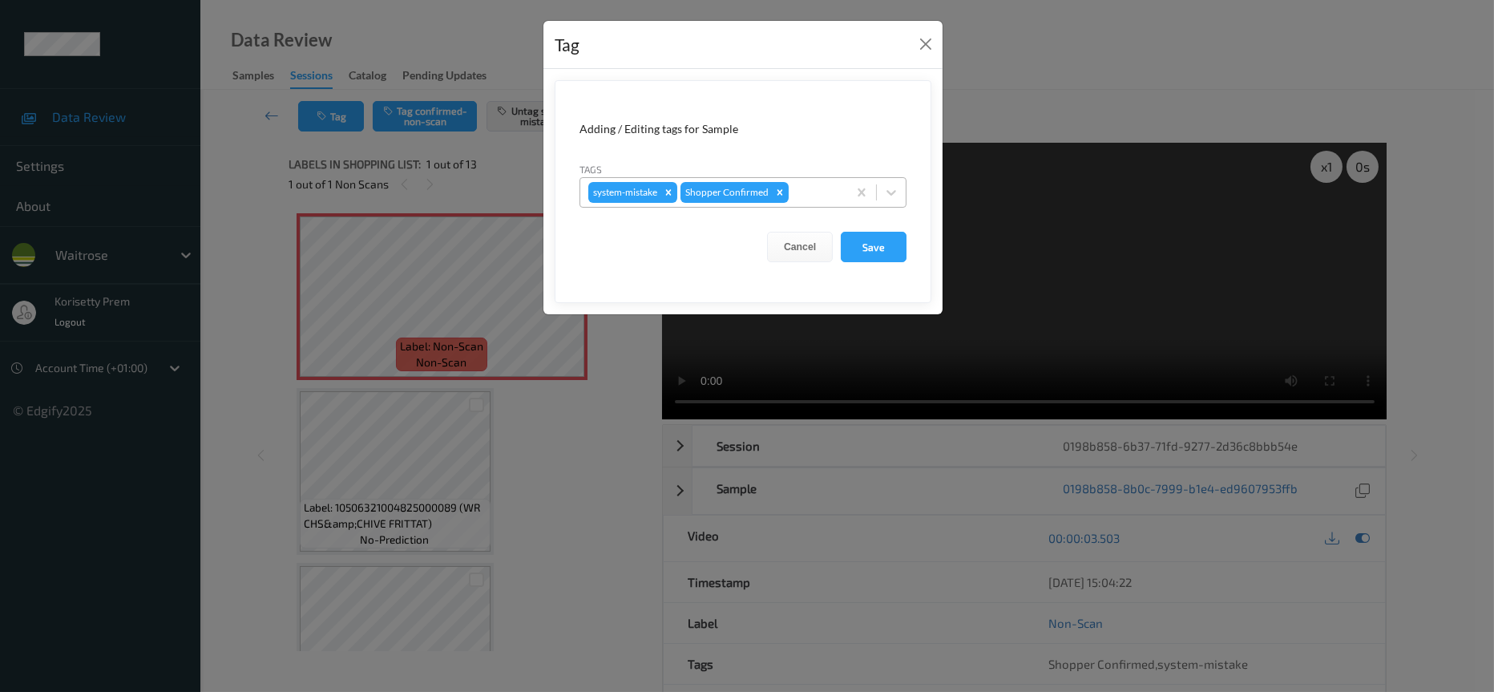
click at [807, 196] on div at bounding box center [815, 192] width 47 height 19
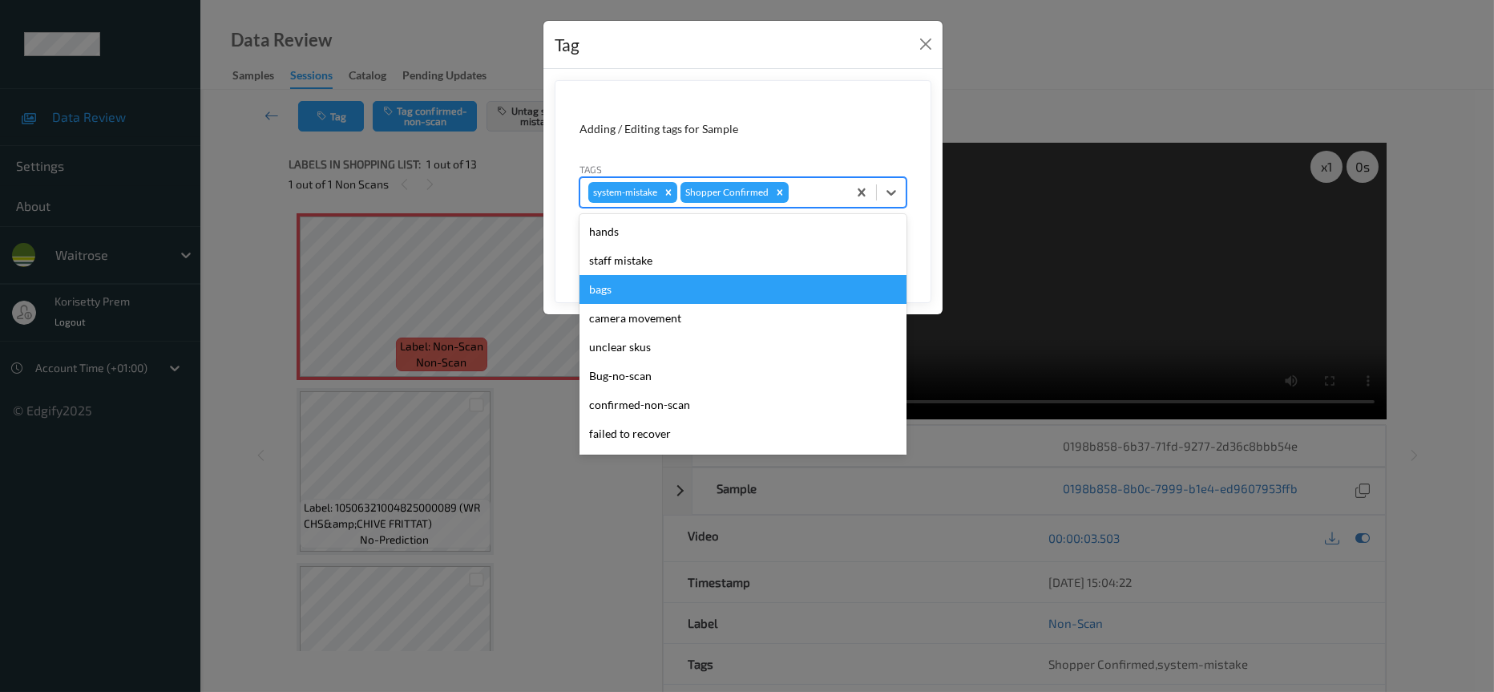
click at [595, 283] on div "bags" at bounding box center [742, 289] width 327 height 29
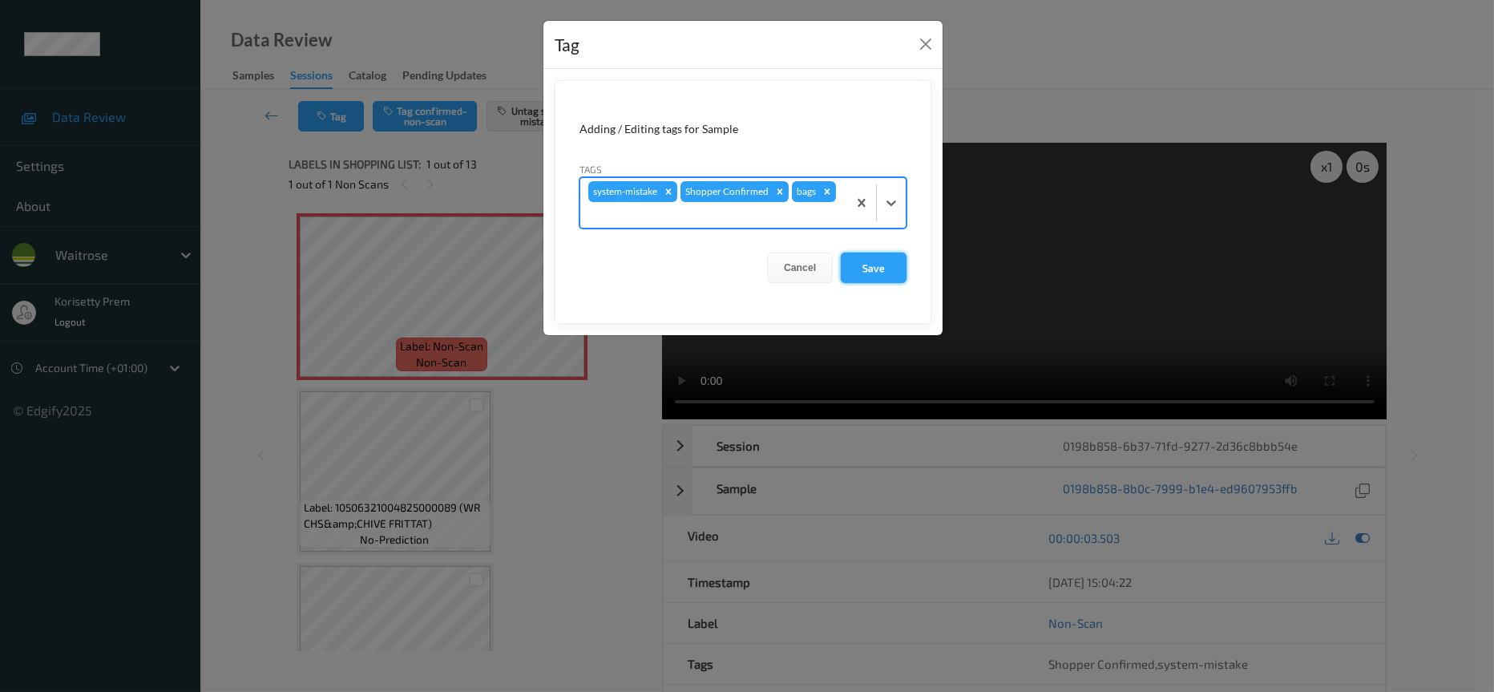
click at [890, 271] on button "Save" at bounding box center [874, 267] width 66 height 30
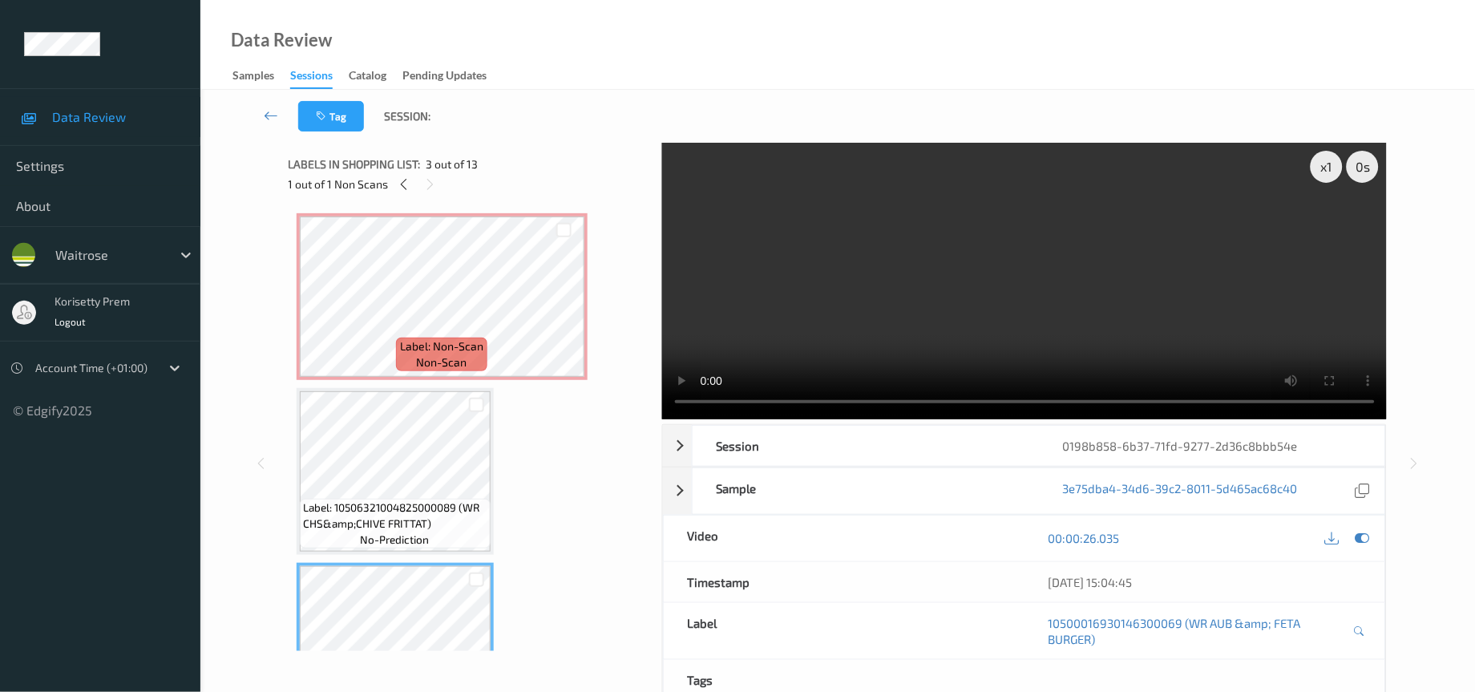
click at [902, 265] on video at bounding box center [1024, 281] width 725 height 277
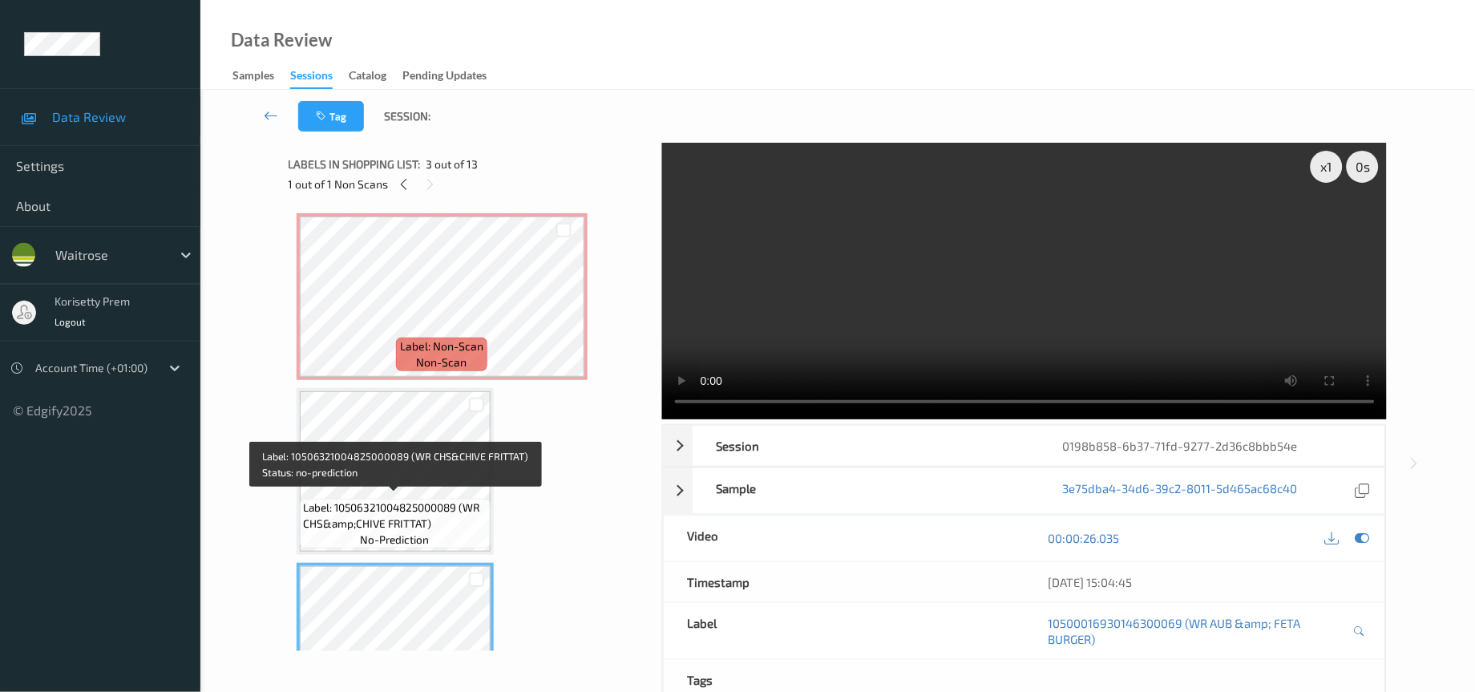
click at [415, 499] on div "Label: 10506321004825000089 (WR CHS&amp;CHIVE FRITTAT) no-prediction" at bounding box center [395, 524] width 191 height 50
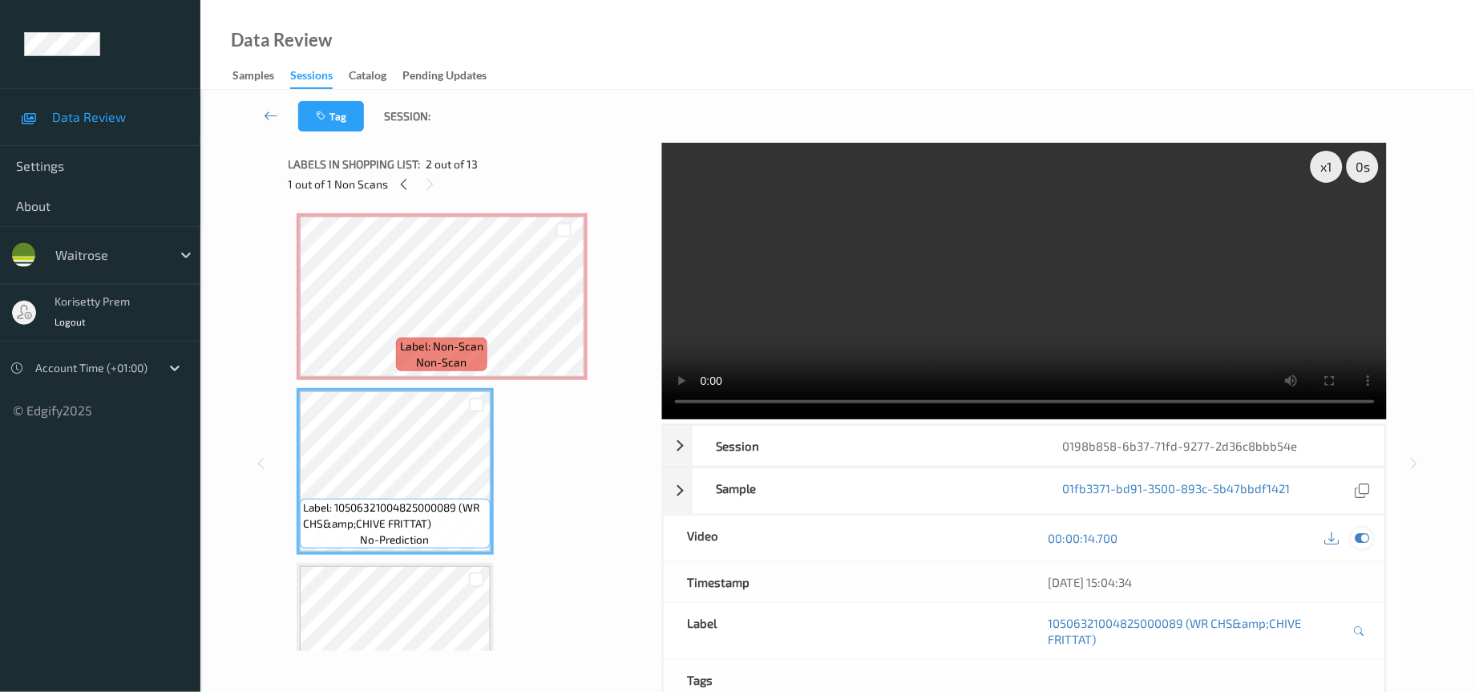
click at [1362, 539] on icon at bounding box center [1362, 538] width 14 height 14
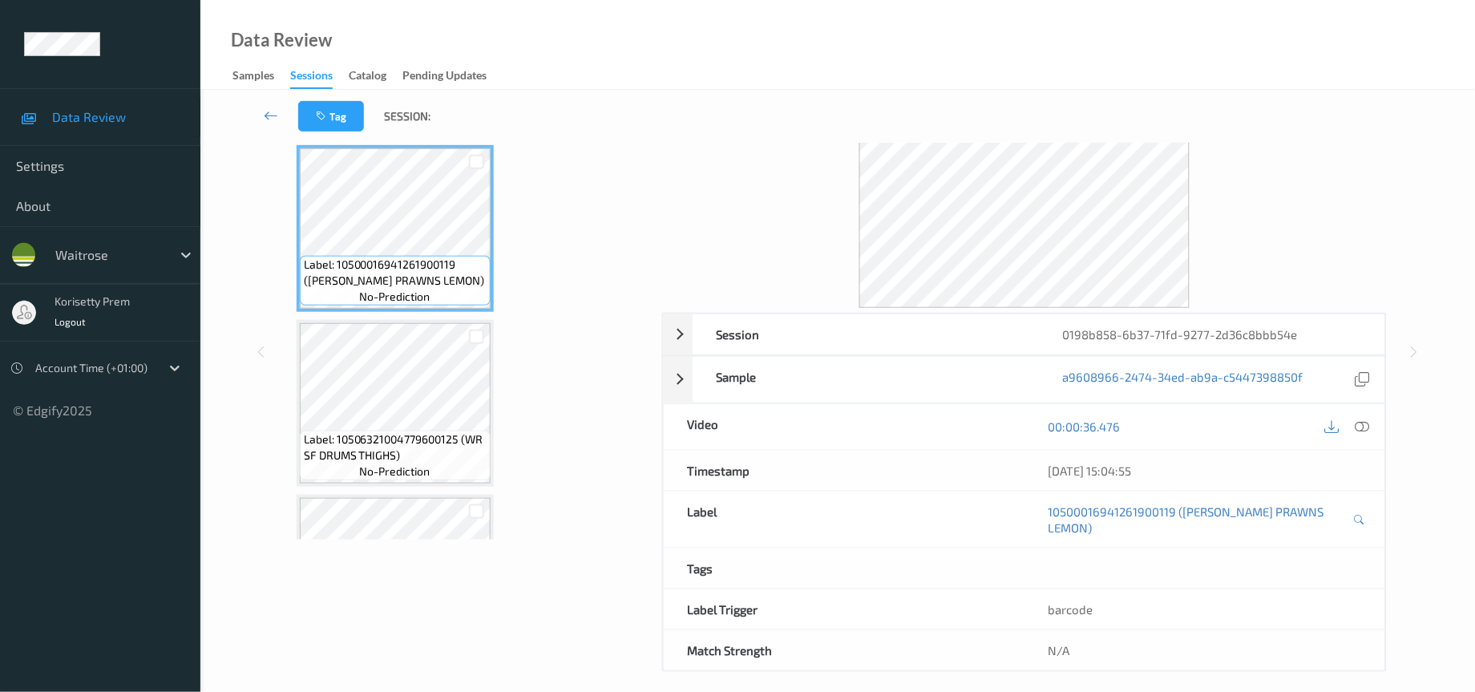
scroll to position [601, 0]
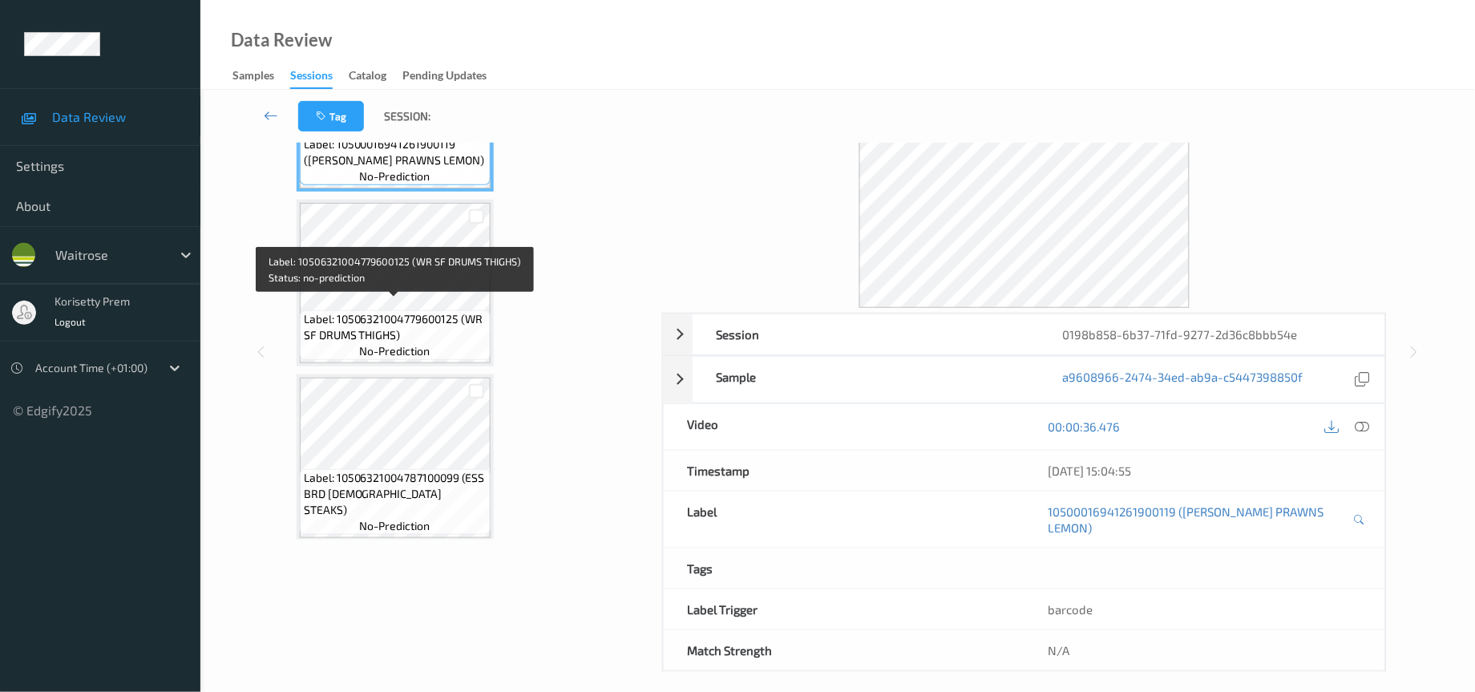
click at [410, 311] on span "Label: 10506321004779600125 (WR SF DRUMS THIGHS)" at bounding box center [395, 327] width 183 height 32
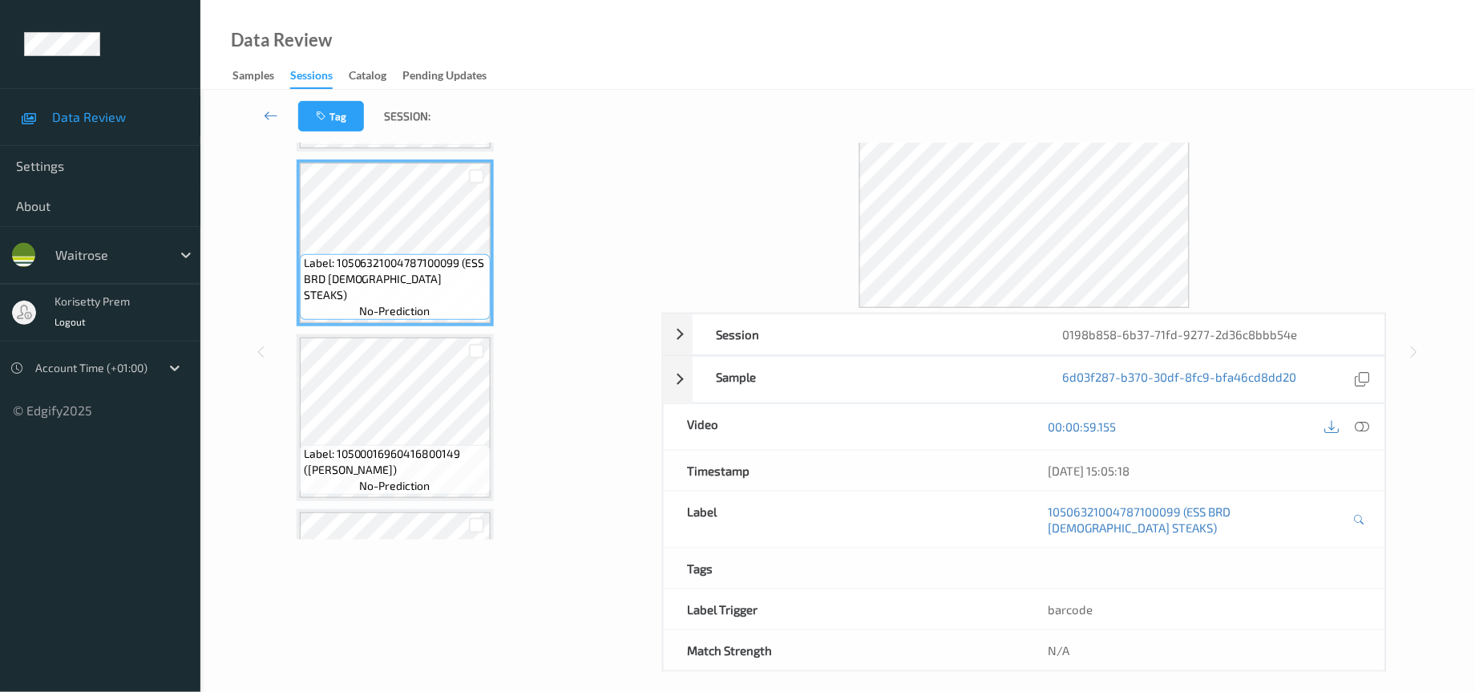
scroll to position [842, 0]
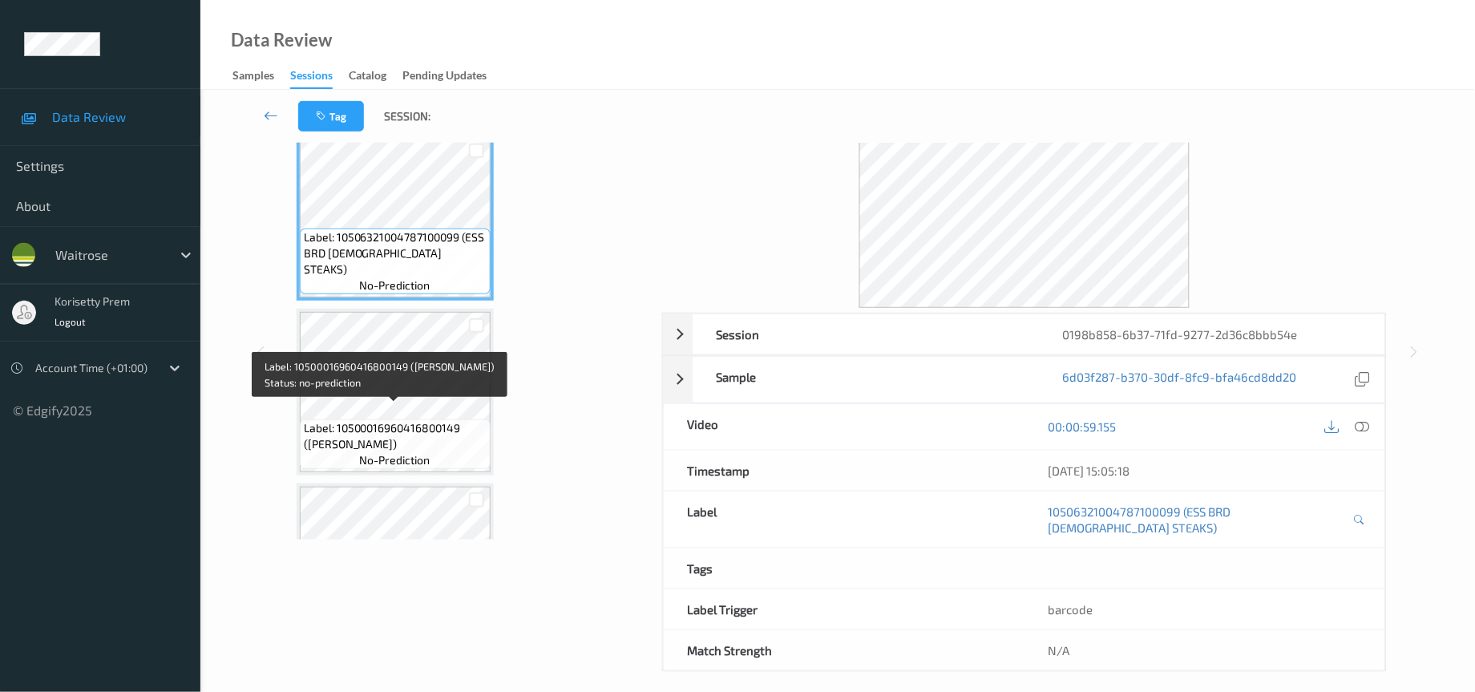
click at [422, 420] on span "Label: 10500016960416800149 (WR HADDOCK GOUJONS)" at bounding box center [395, 436] width 183 height 32
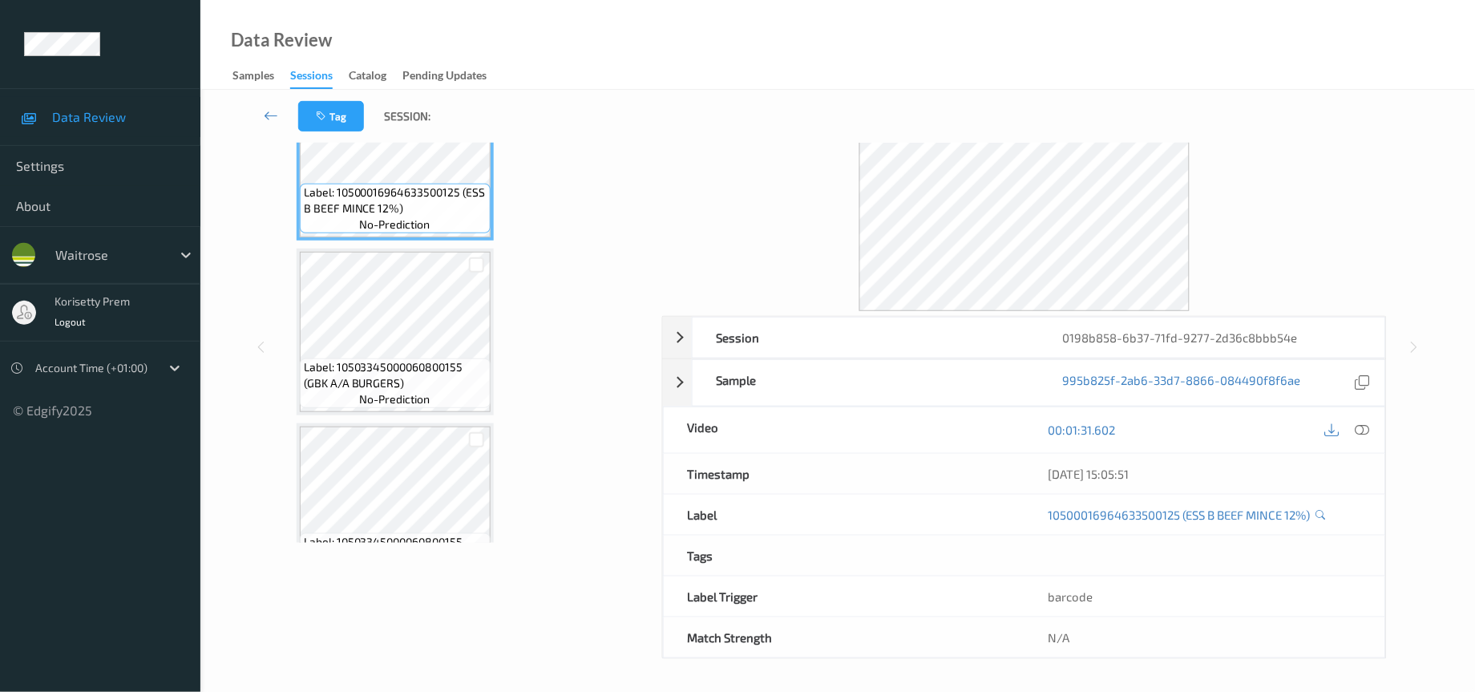
scroll to position [1443, 0]
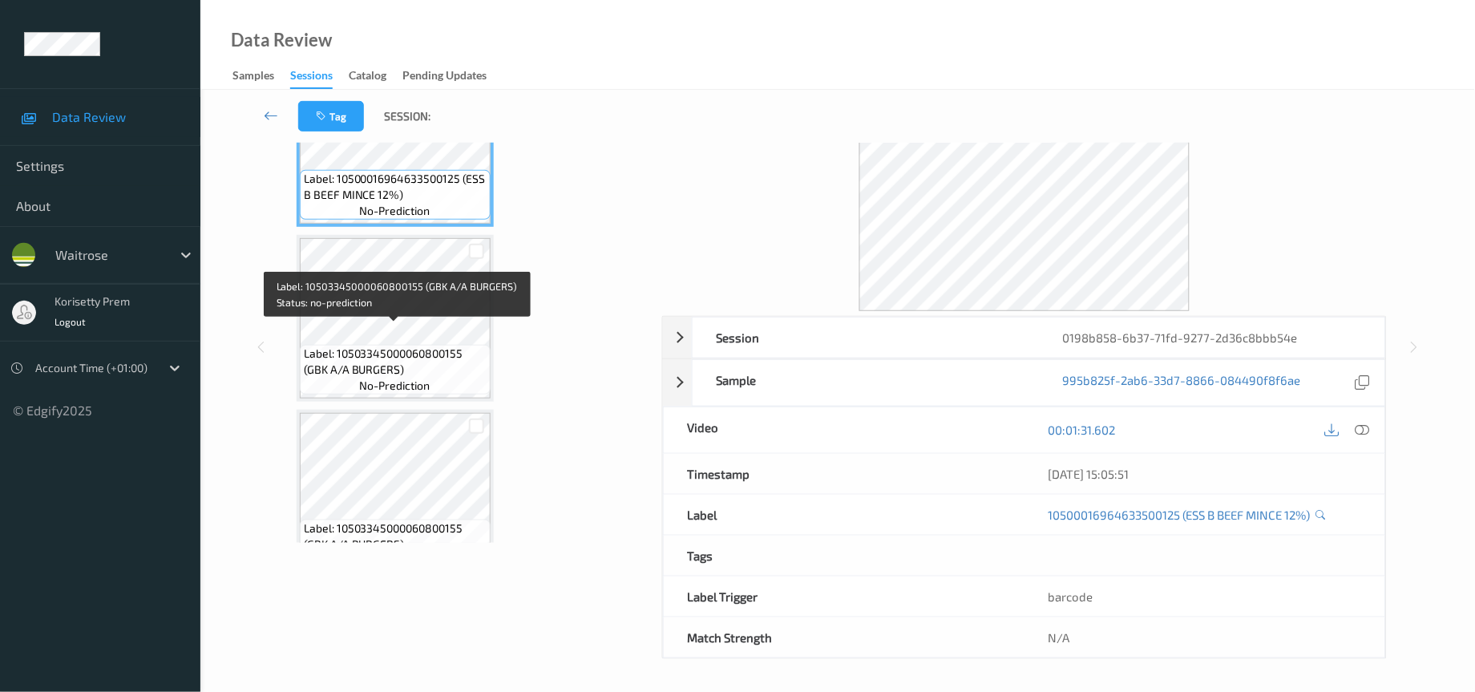
click at [395, 345] on span "Label: 10503345000060800155 (GBK A/A BURGERS)" at bounding box center [395, 361] width 183 height 32
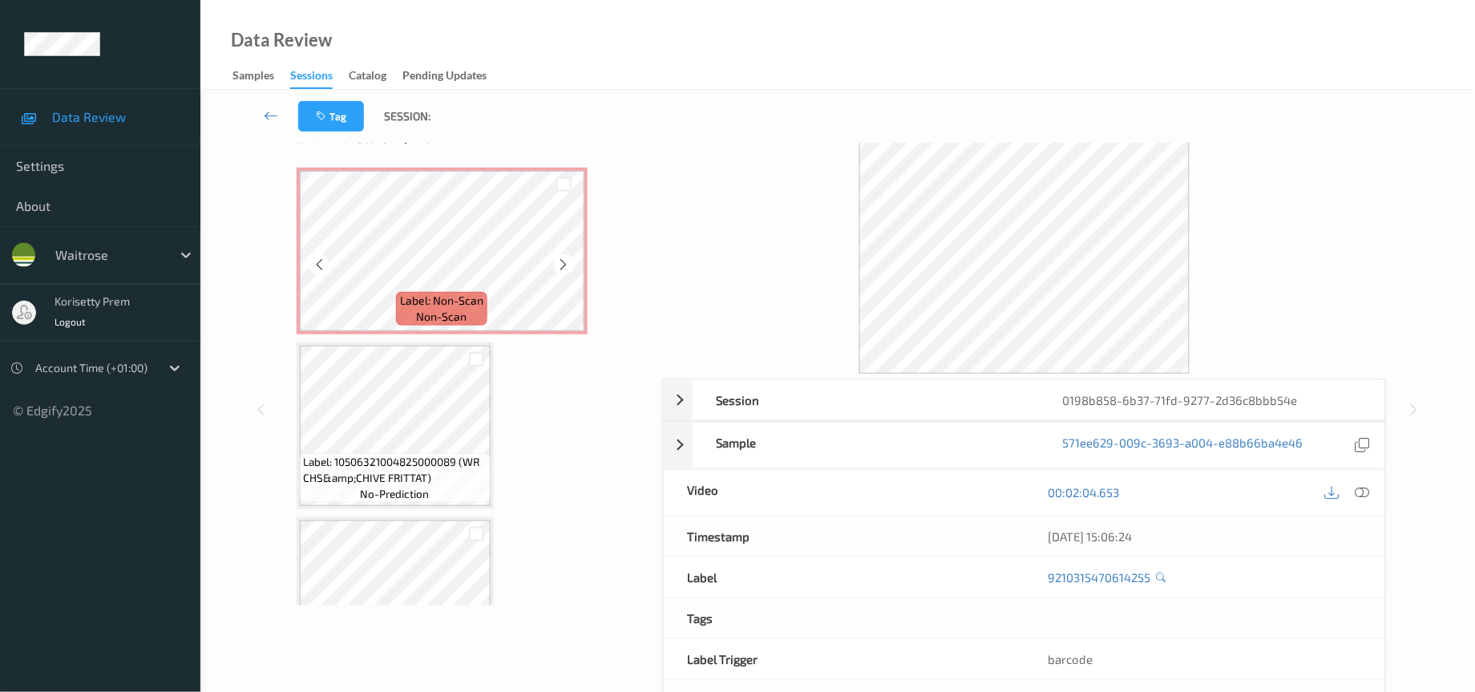
scroll to position [0, 0]
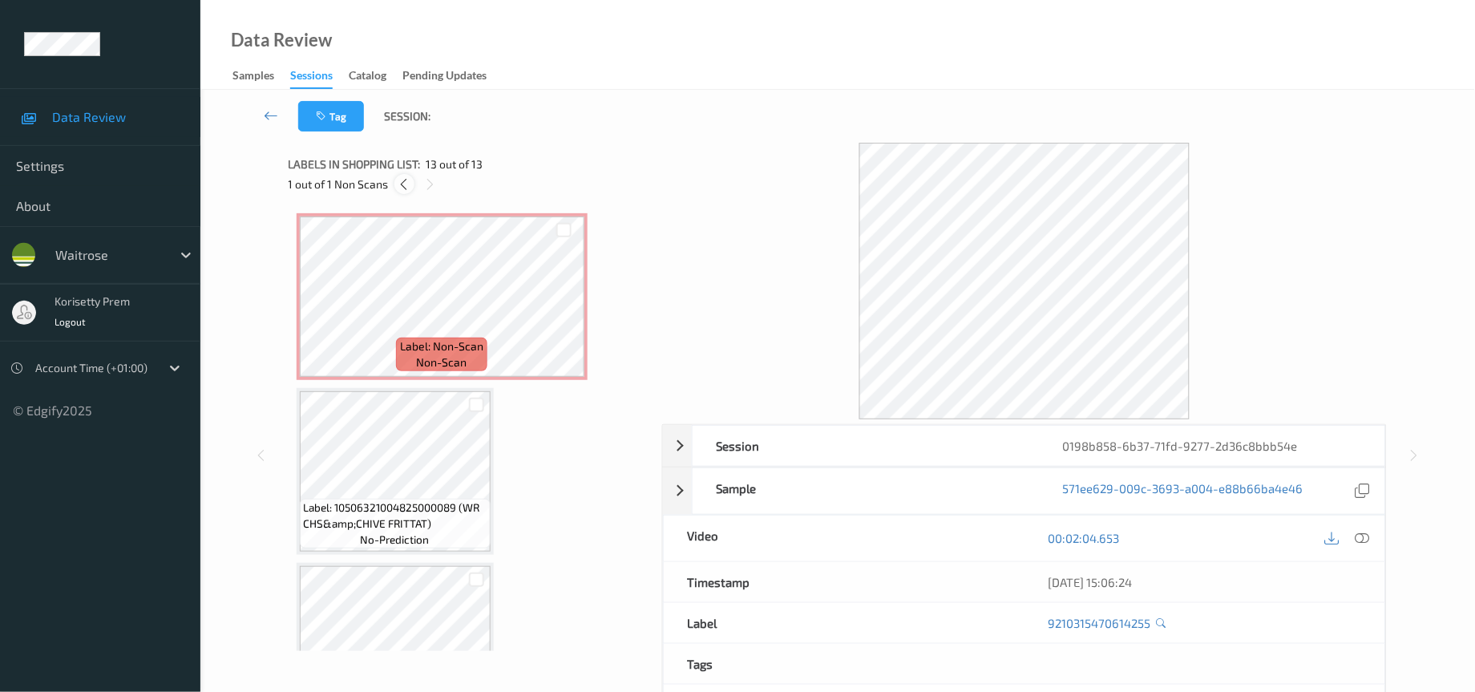
click at [395, 184] on div at bounding box center [404, 184] width 20 height 20
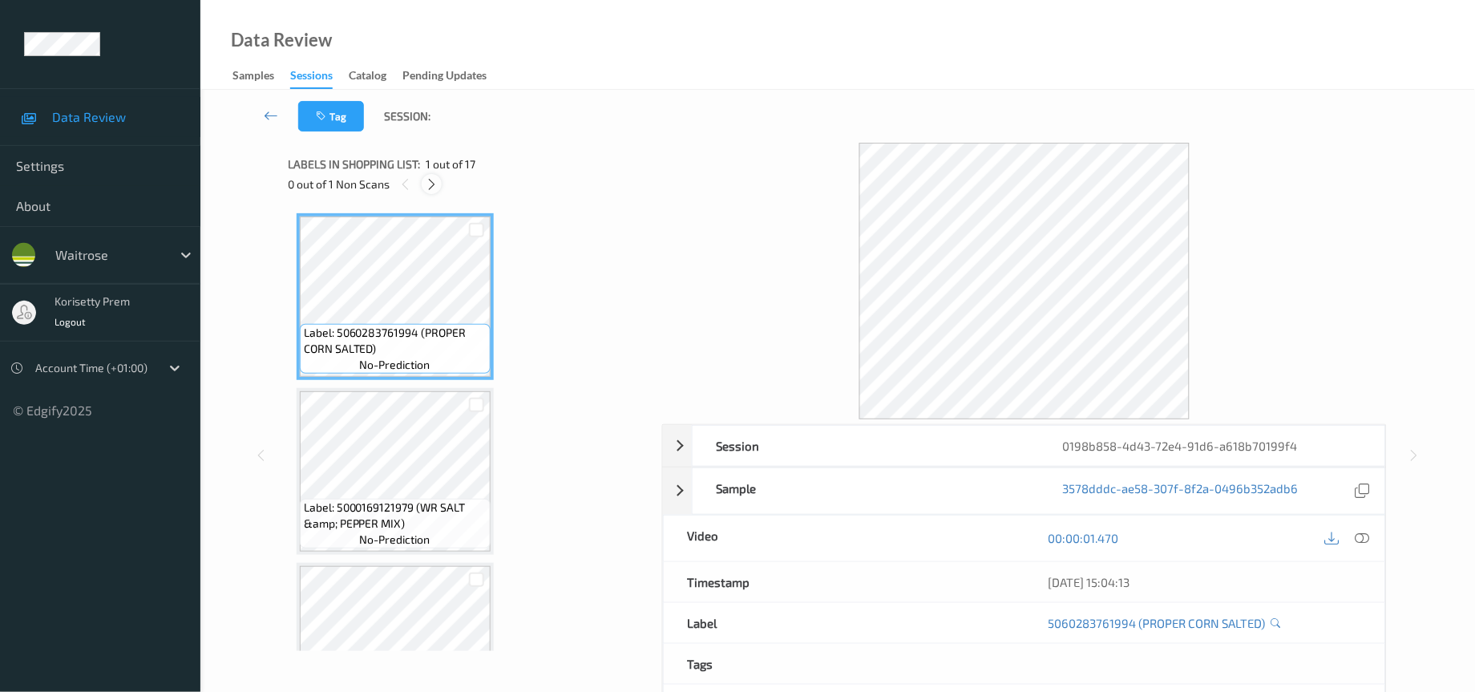
click at [434, 183] on icon at bounding box center [432, 184] width 14 height 14
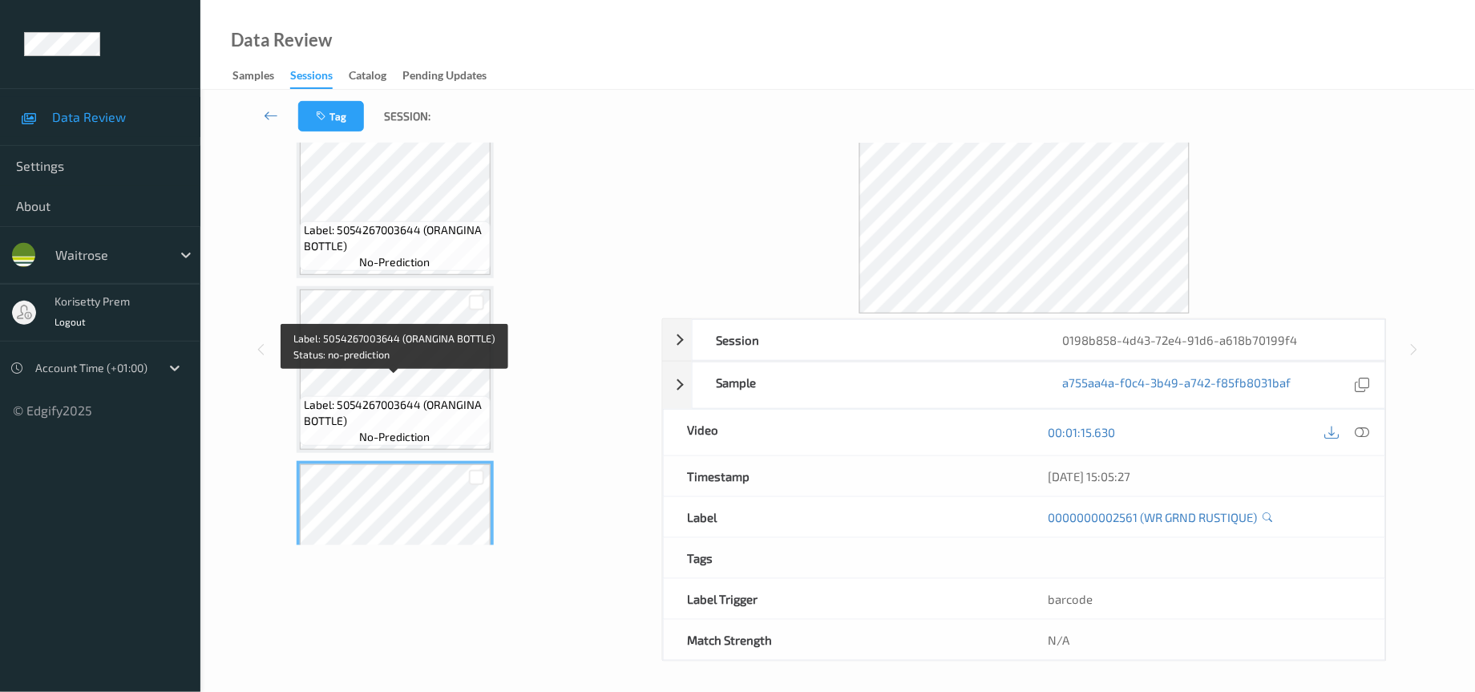
scroll to position [2256, 0]
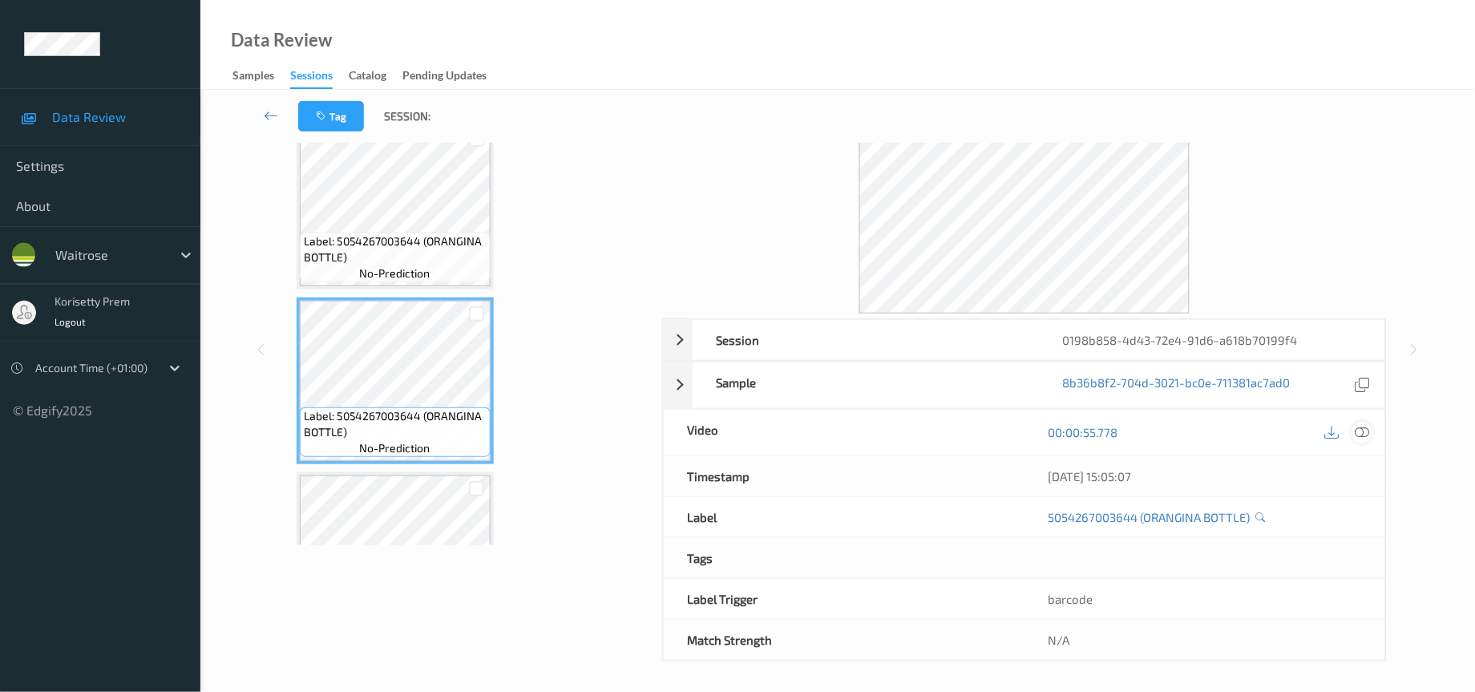
click at [1357, 434] on icon at bounding box center [1362, 432] width 14 height 14
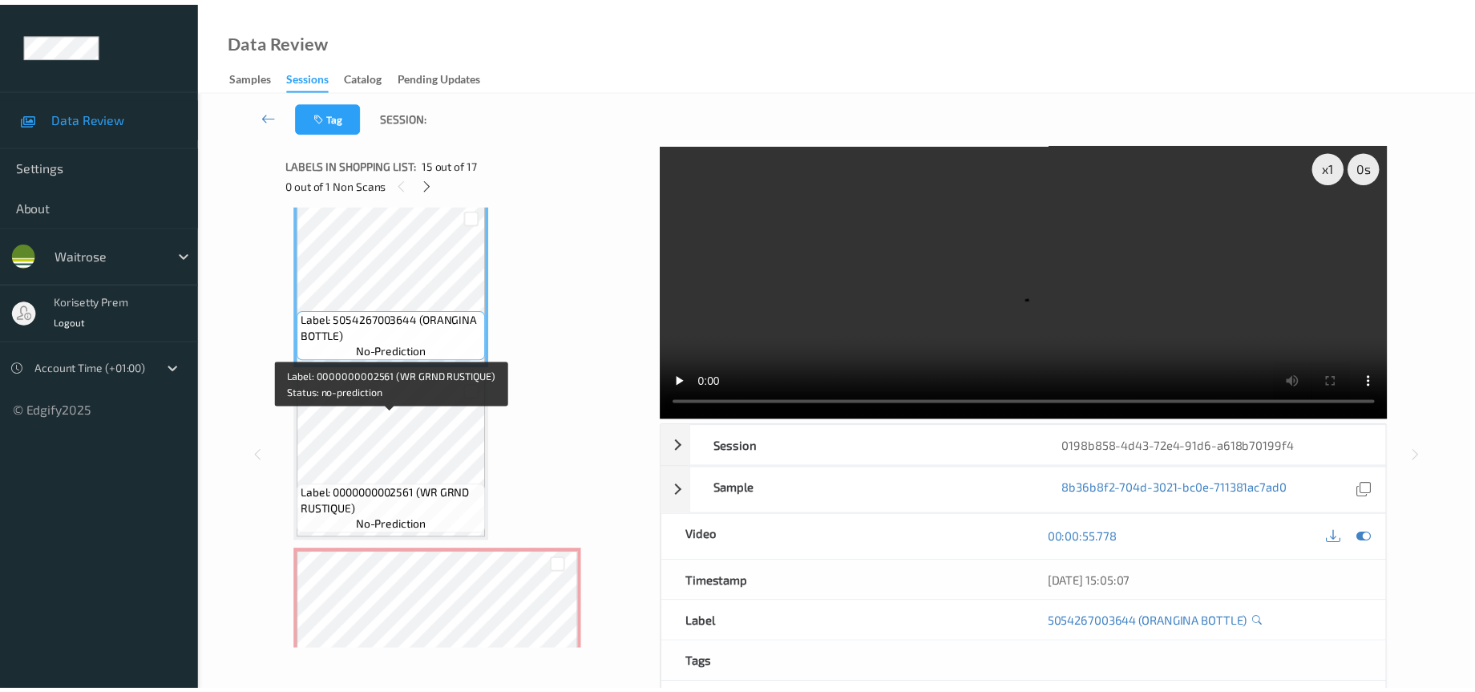
scroll to position [2497, 0]
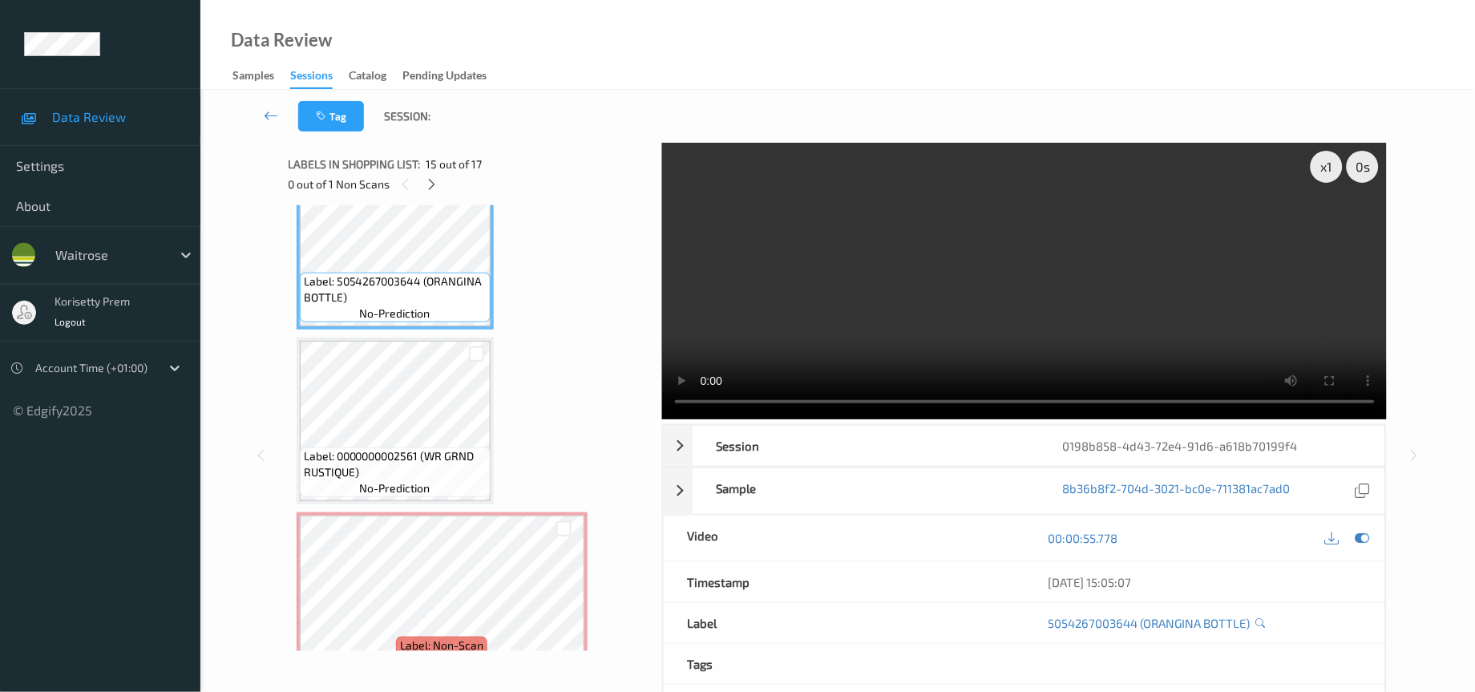
click at [898, 240] on video at bounding box center [1024, 281] width 725 height 277
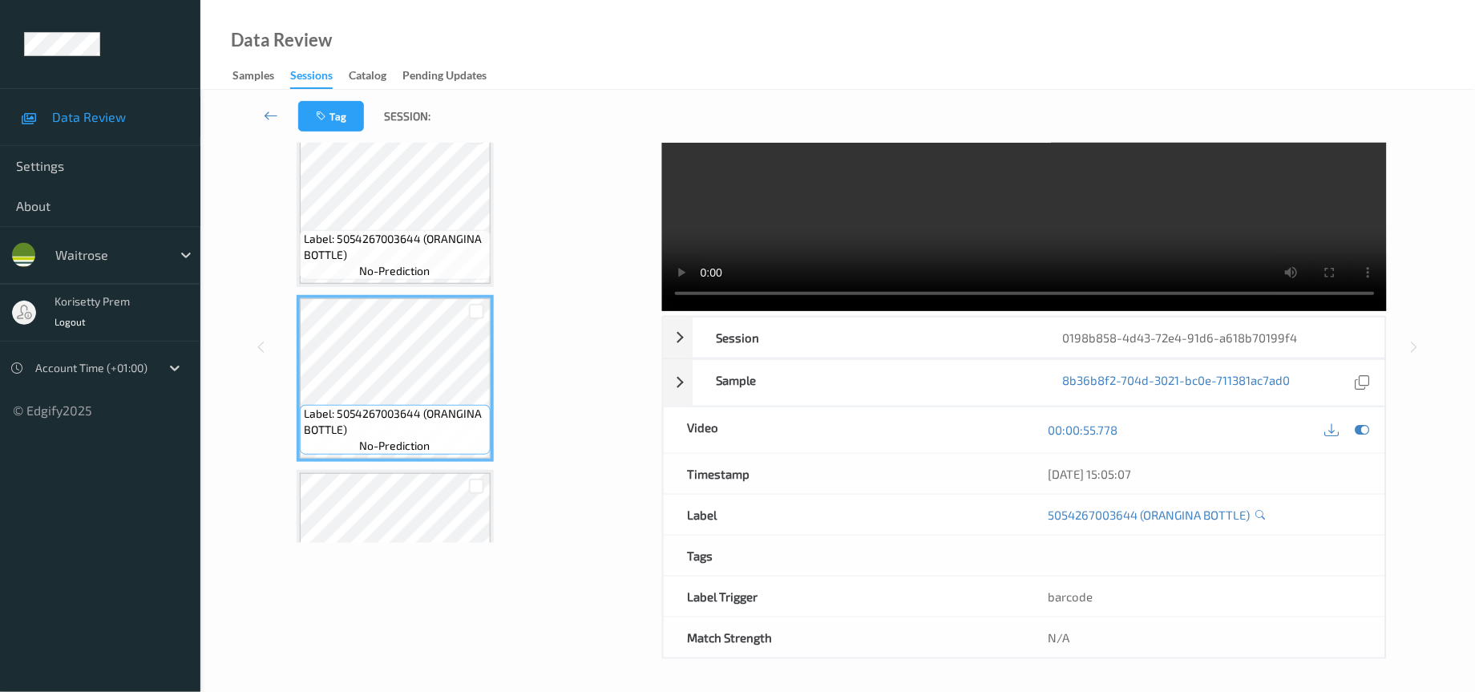
scroll to position [0, 0]
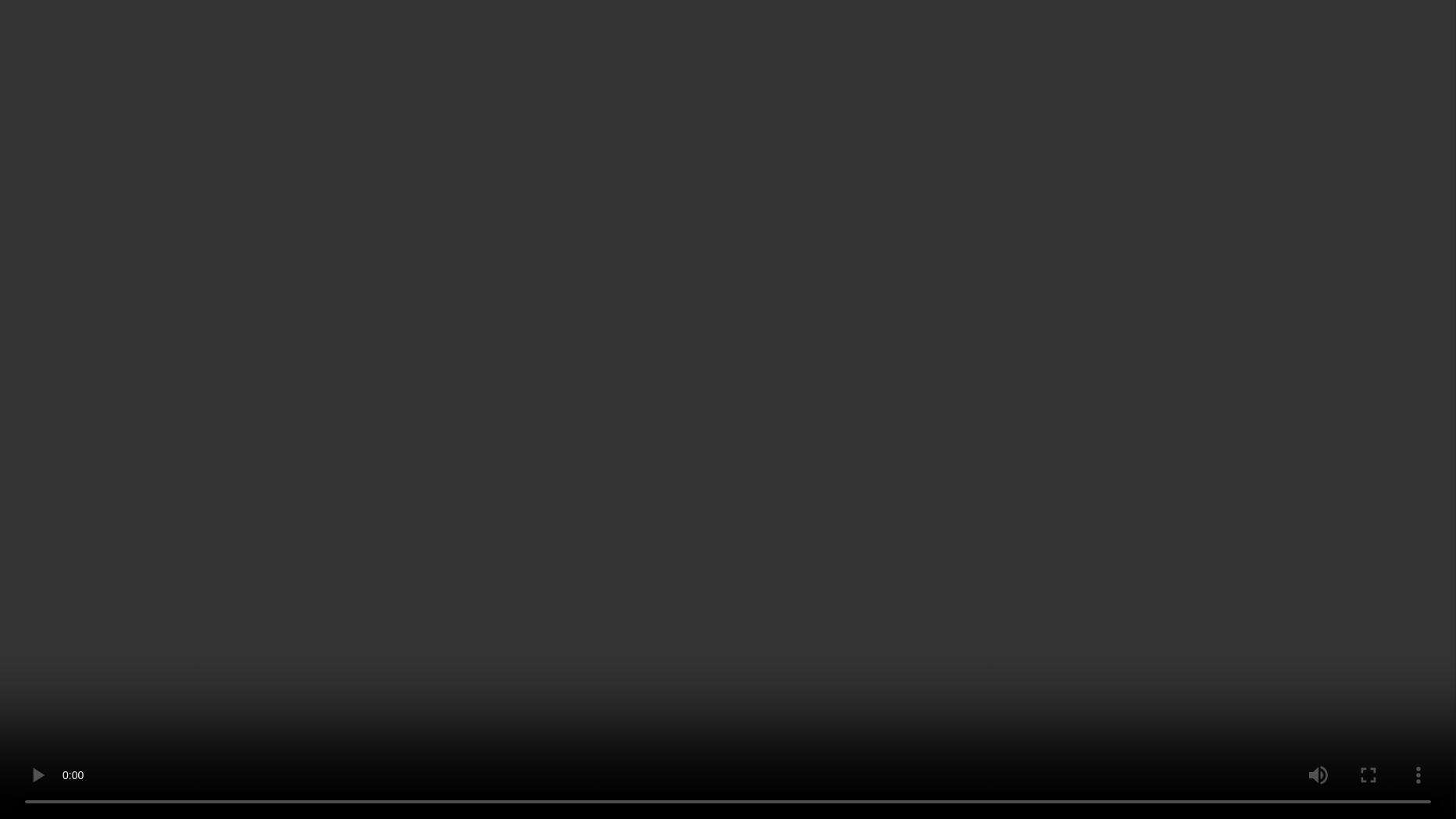
click at [497, 674] on video at bounding box center [728, 410] width 1456 height 819
click at [1276, 462] on video at bounding box center [728, 410] width 1456 height 819
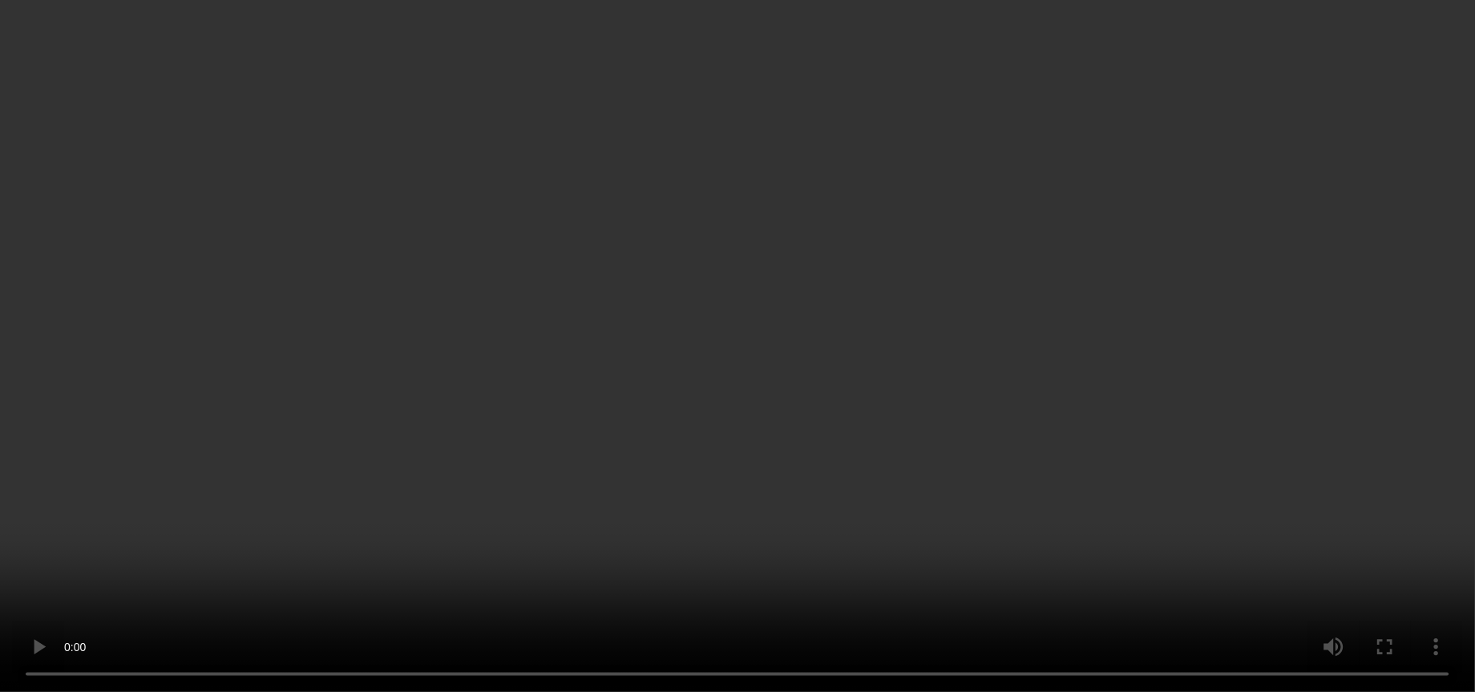
scroll to position [2376, 0]
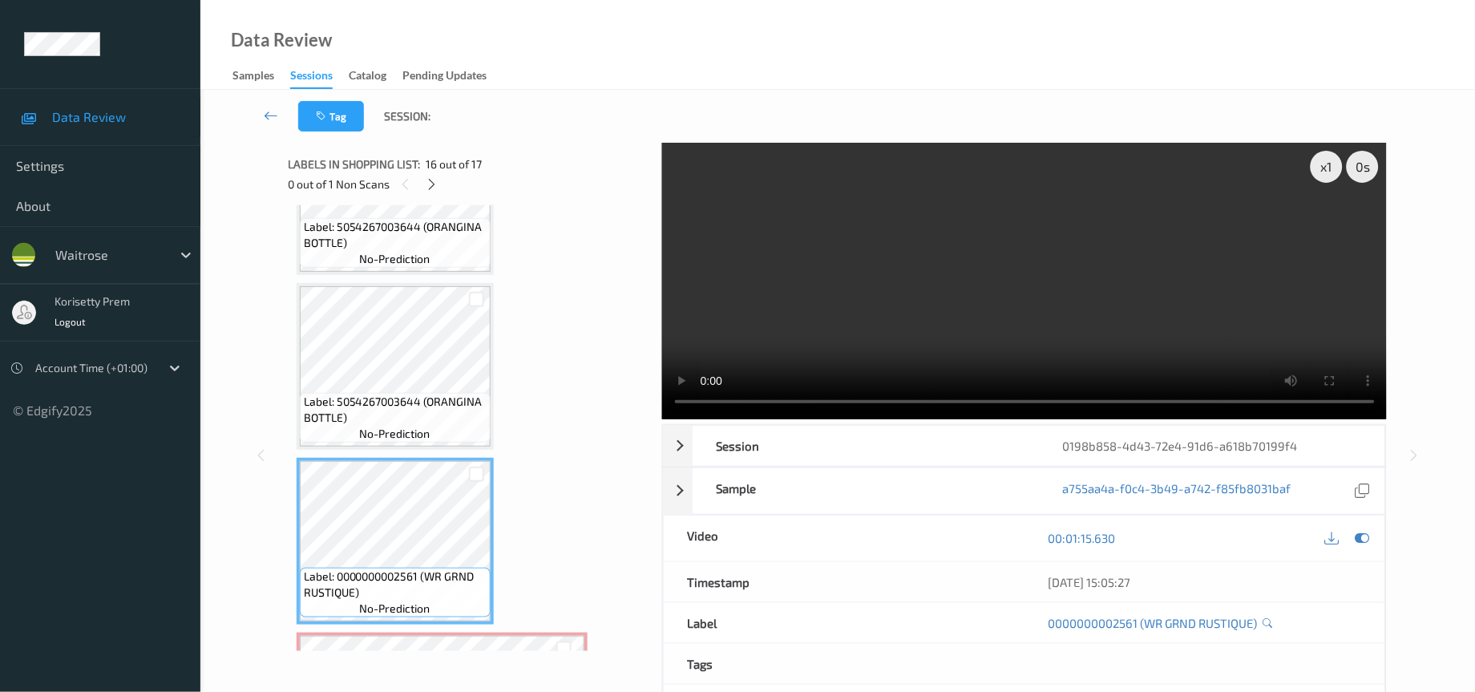
click at [1059, 265] on video at bounding box center [1024, 281] width 725 height 277
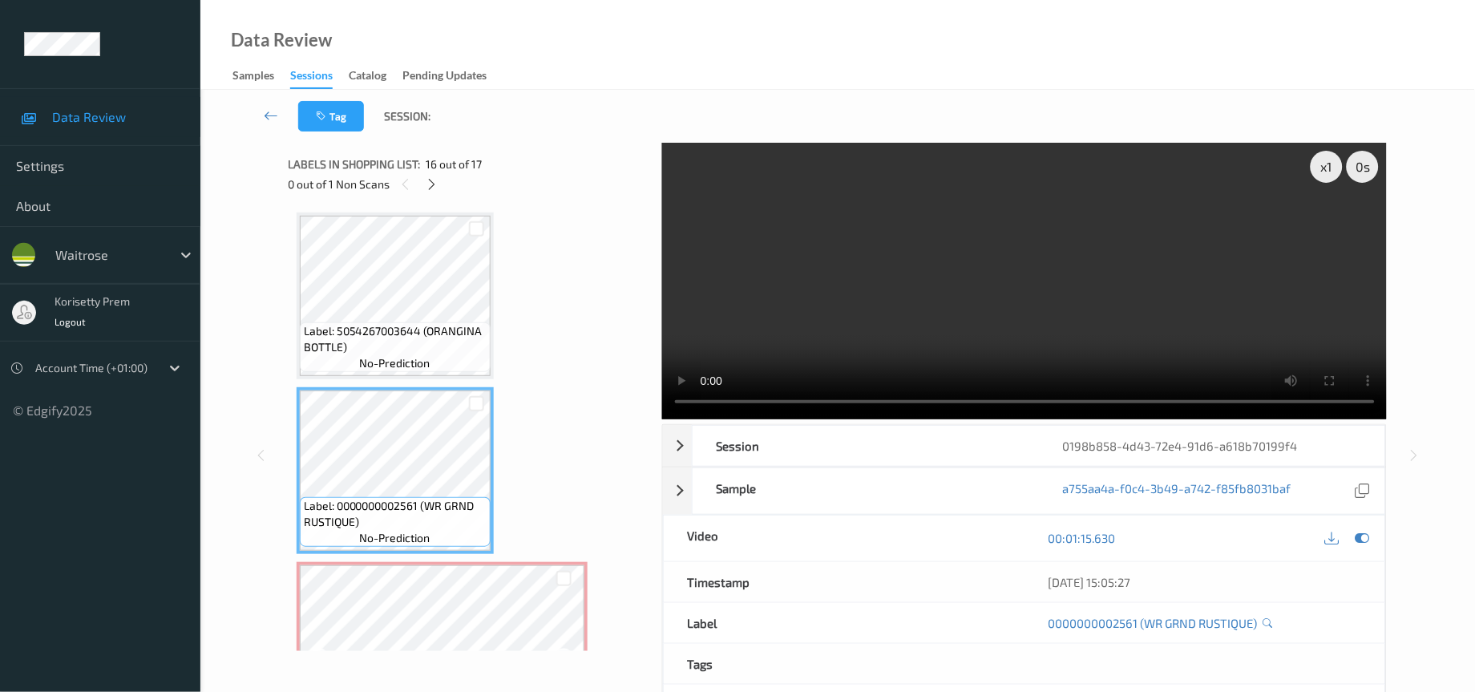
scroll to position [2497, 0]
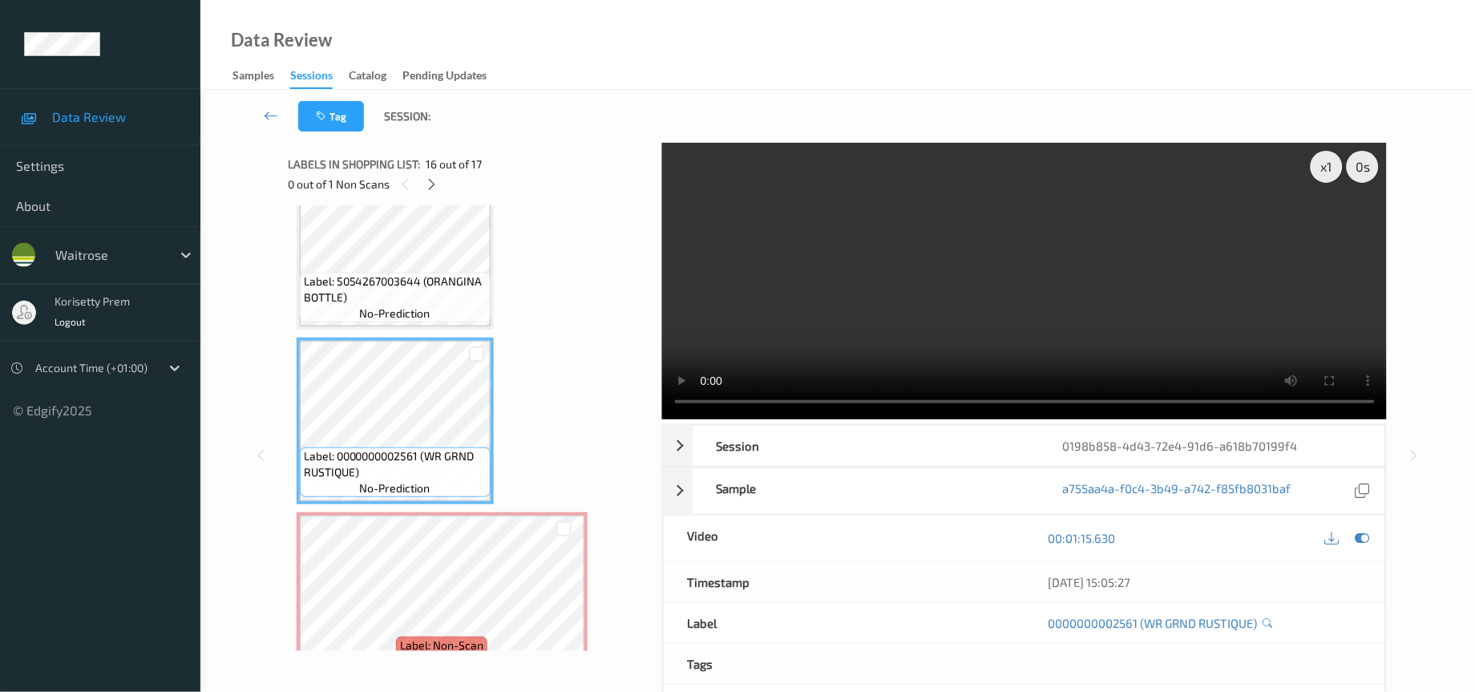
click at [404, 273] on span "Label: 5054267003644 (ORANGINA BOTTLE)" at bounding box center [395, 289] width 183 height 32
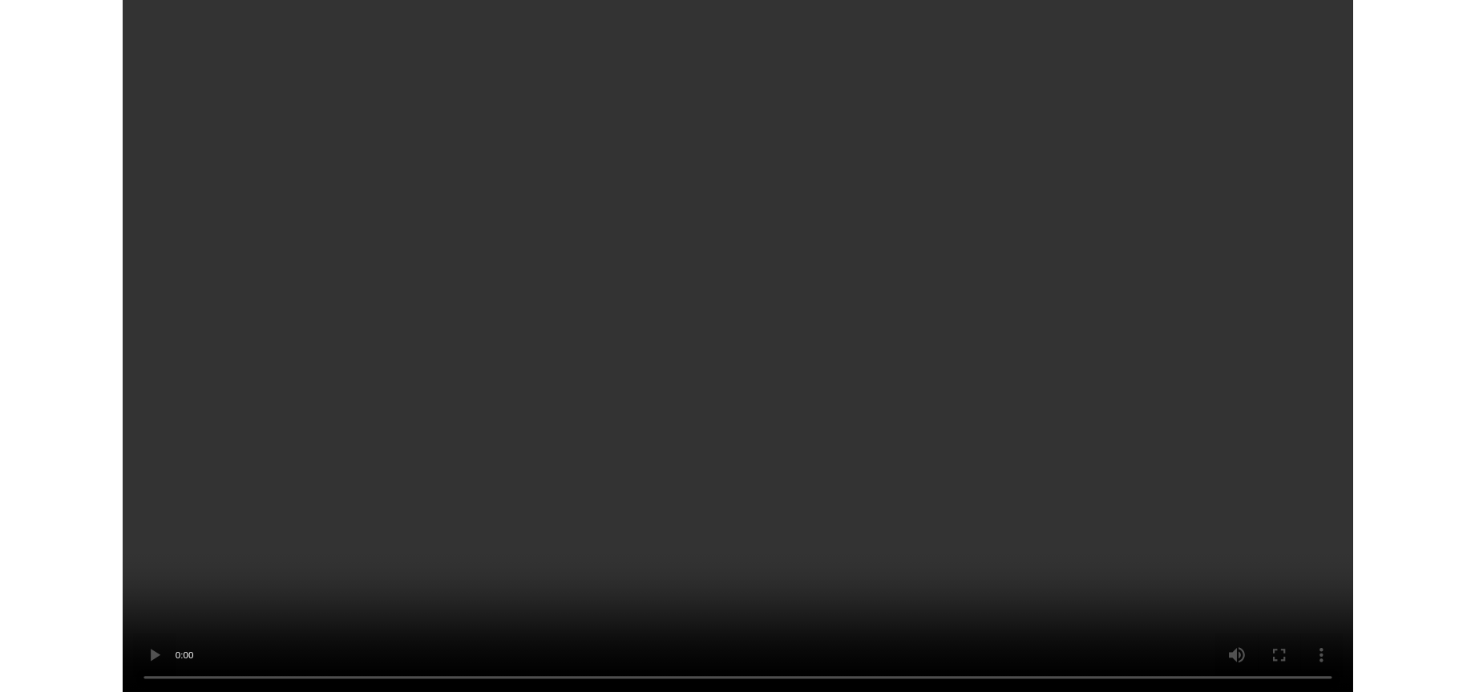
scroll to position [2348, 0]
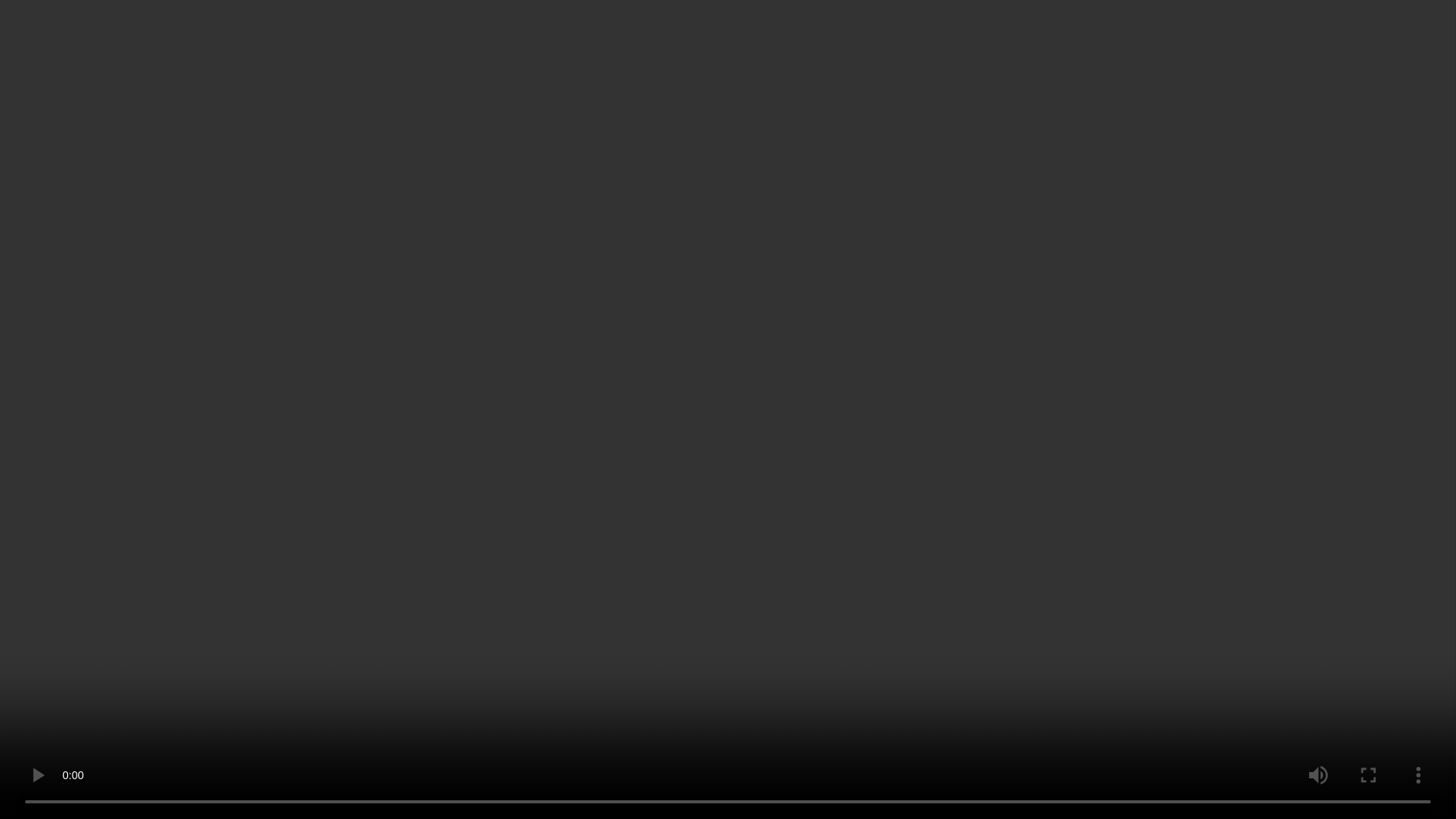
click at [862, 435] on video at bounding box center [728, 410] width 1456 height 819
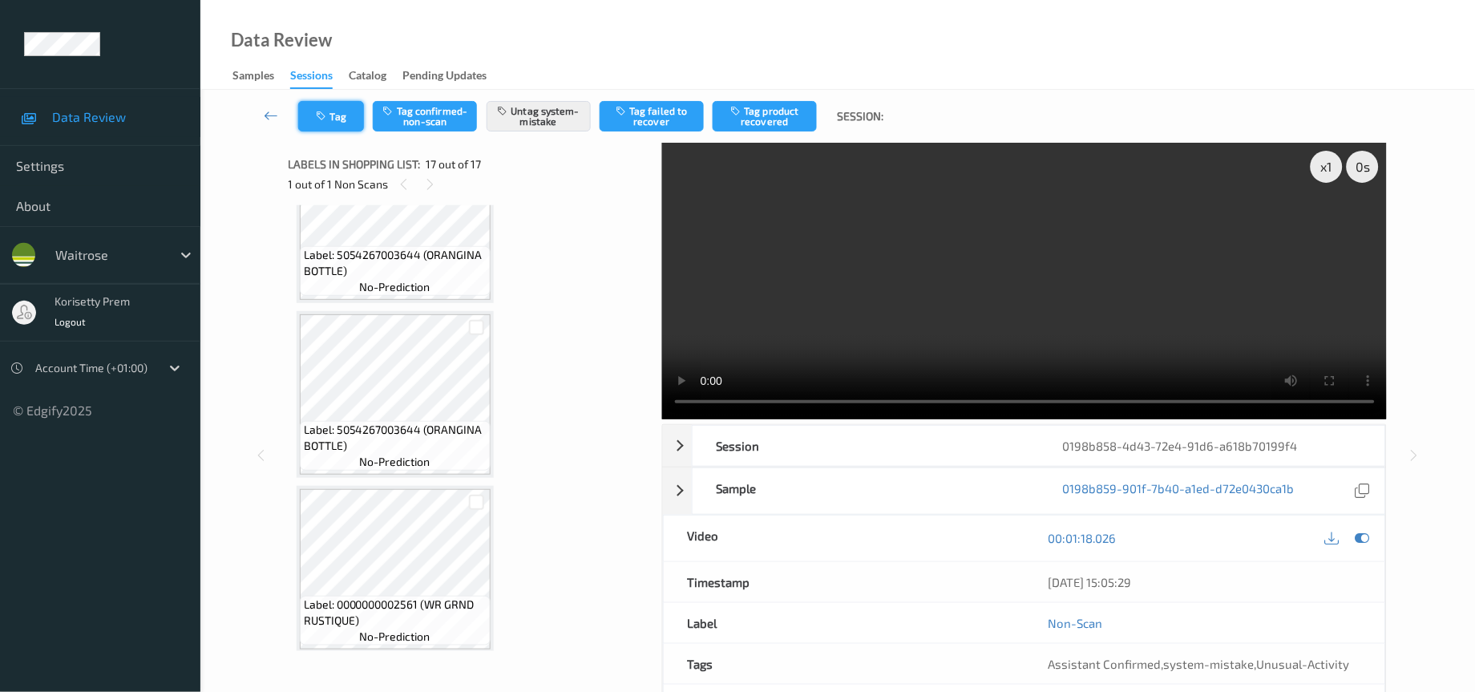
click at [321, 115] on icon "button" at bounding box center [324, 116] width 14 height 11
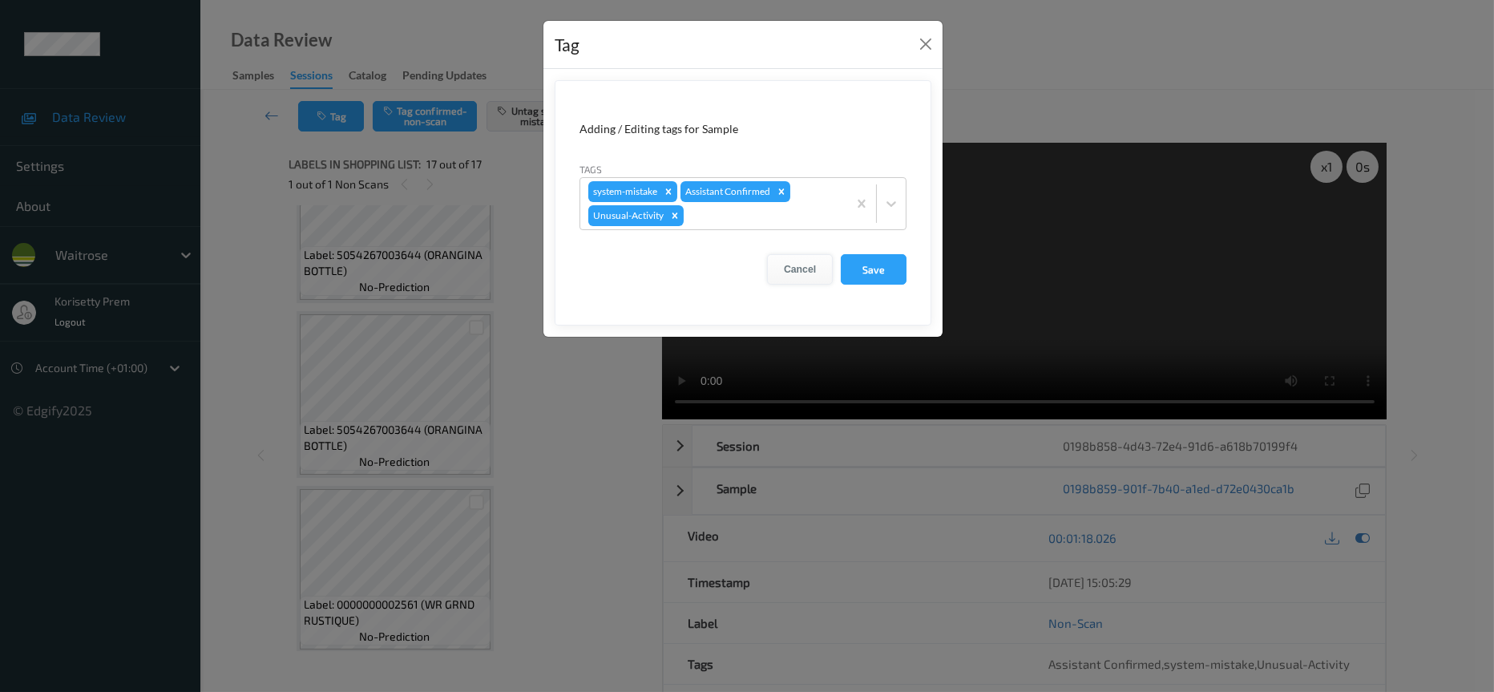
click at [801, 273] on button "Cancel" at bounding box center [800, 269] width 66 height 30
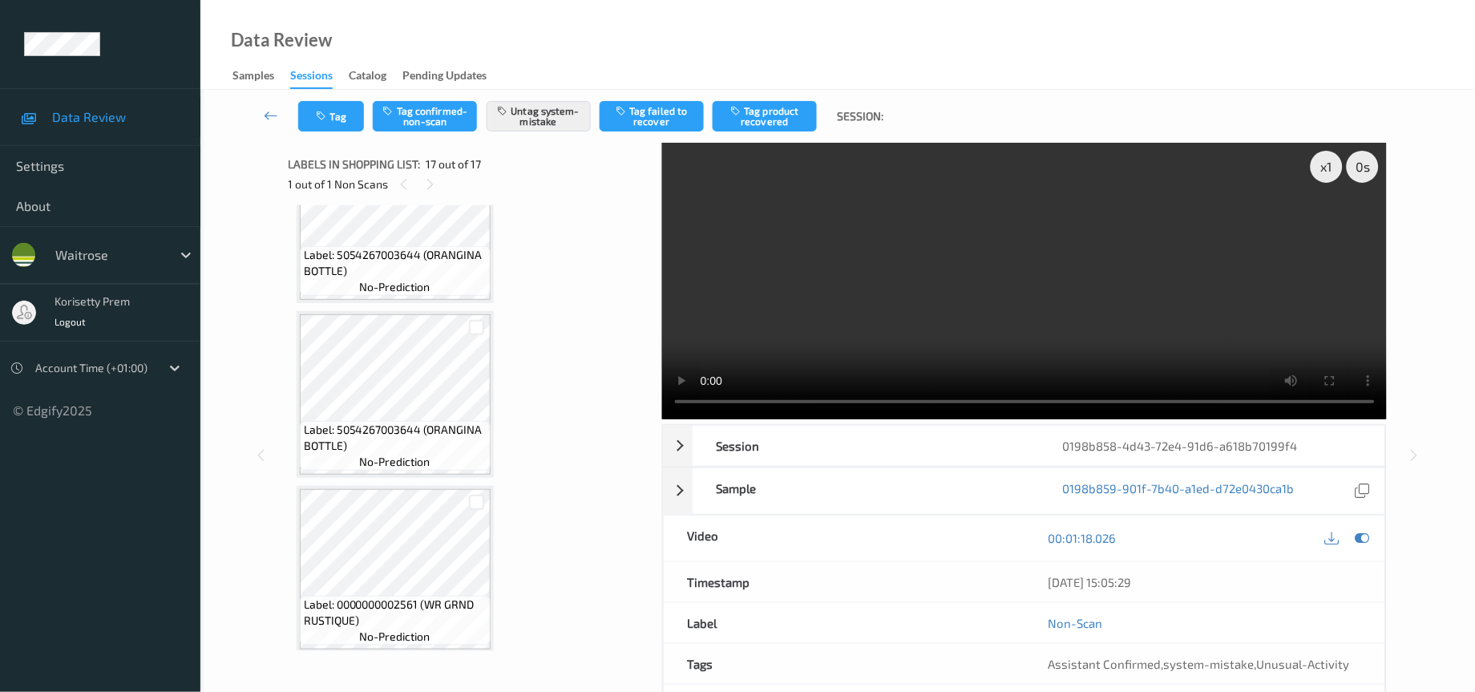
click at [831, 356] on video at bounding box center [1024, 281] width 725 height 277
click at [1205, 247] on video at bounding box center [1024, 281] width 725 height 277
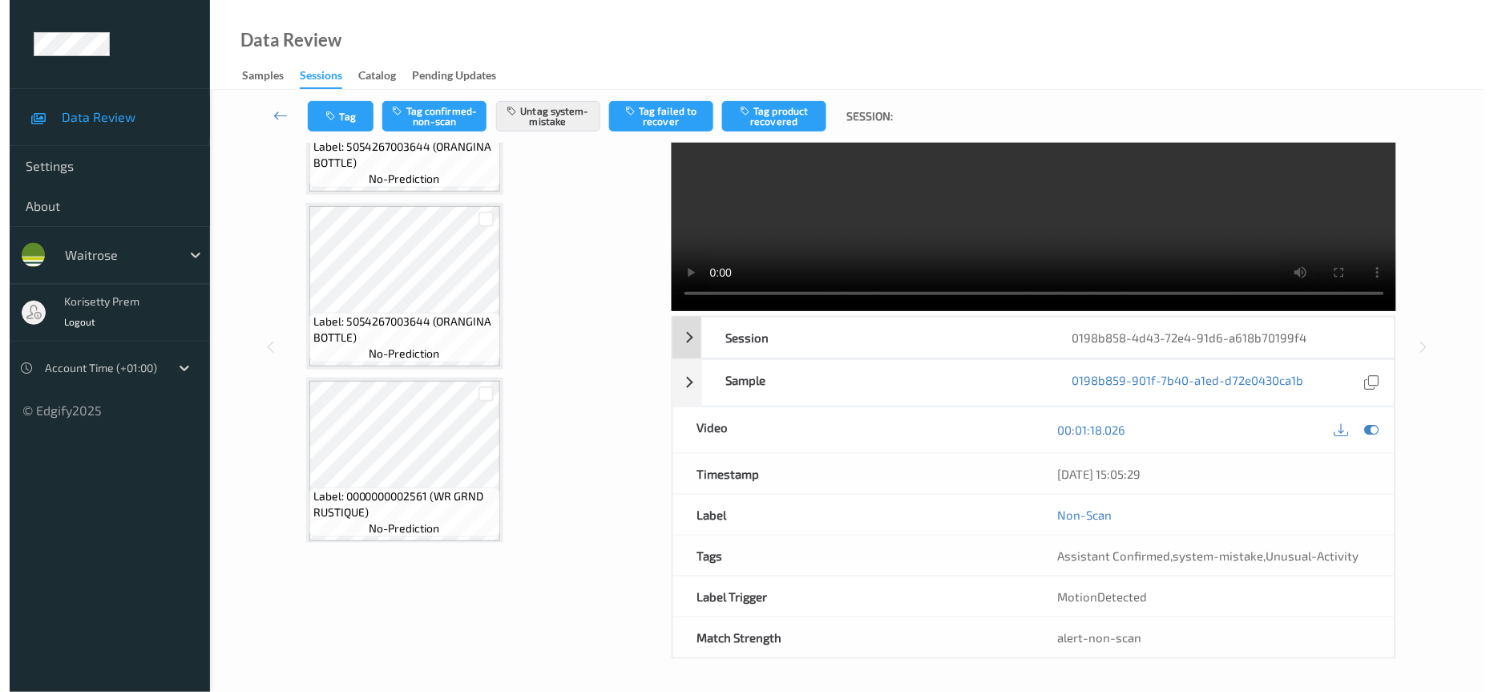
scroll to position [111, 0]
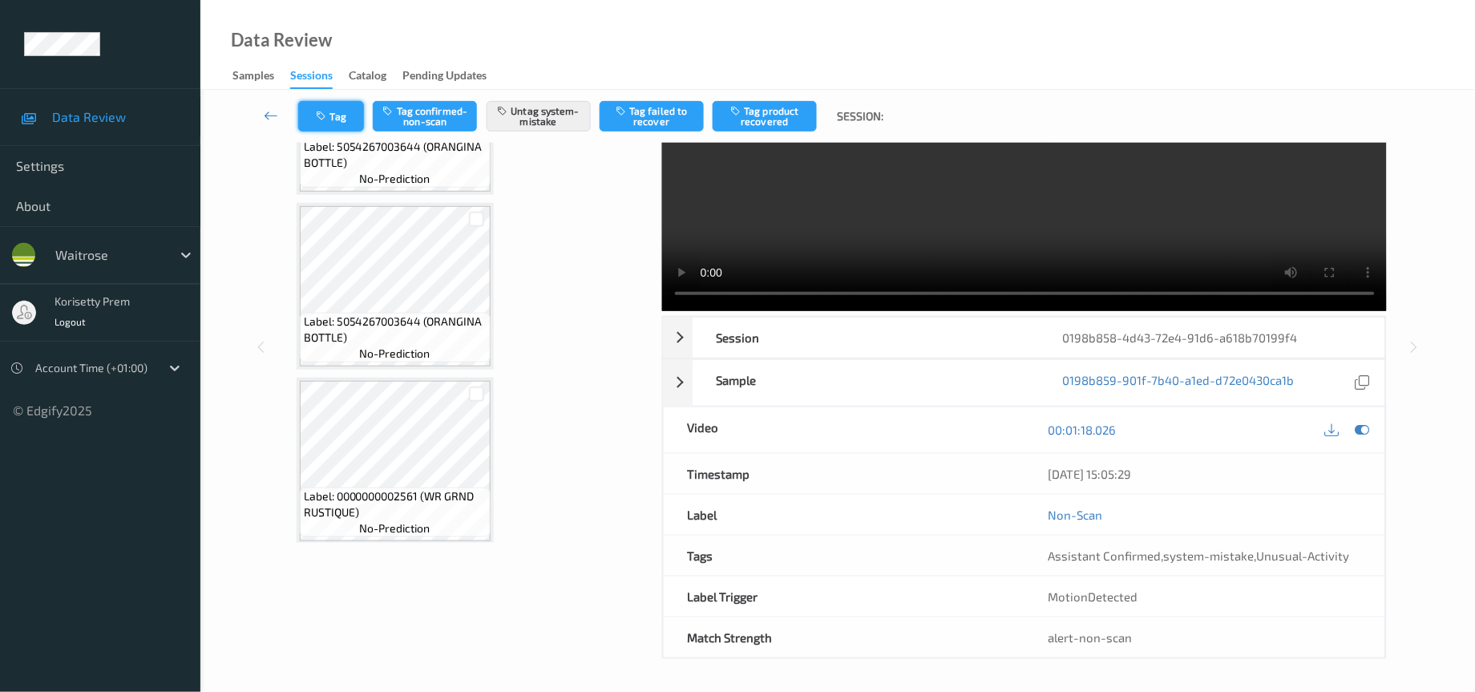
click at [341, 107] on button "Tag" at bounding box center [331, 116] width 66 height 30
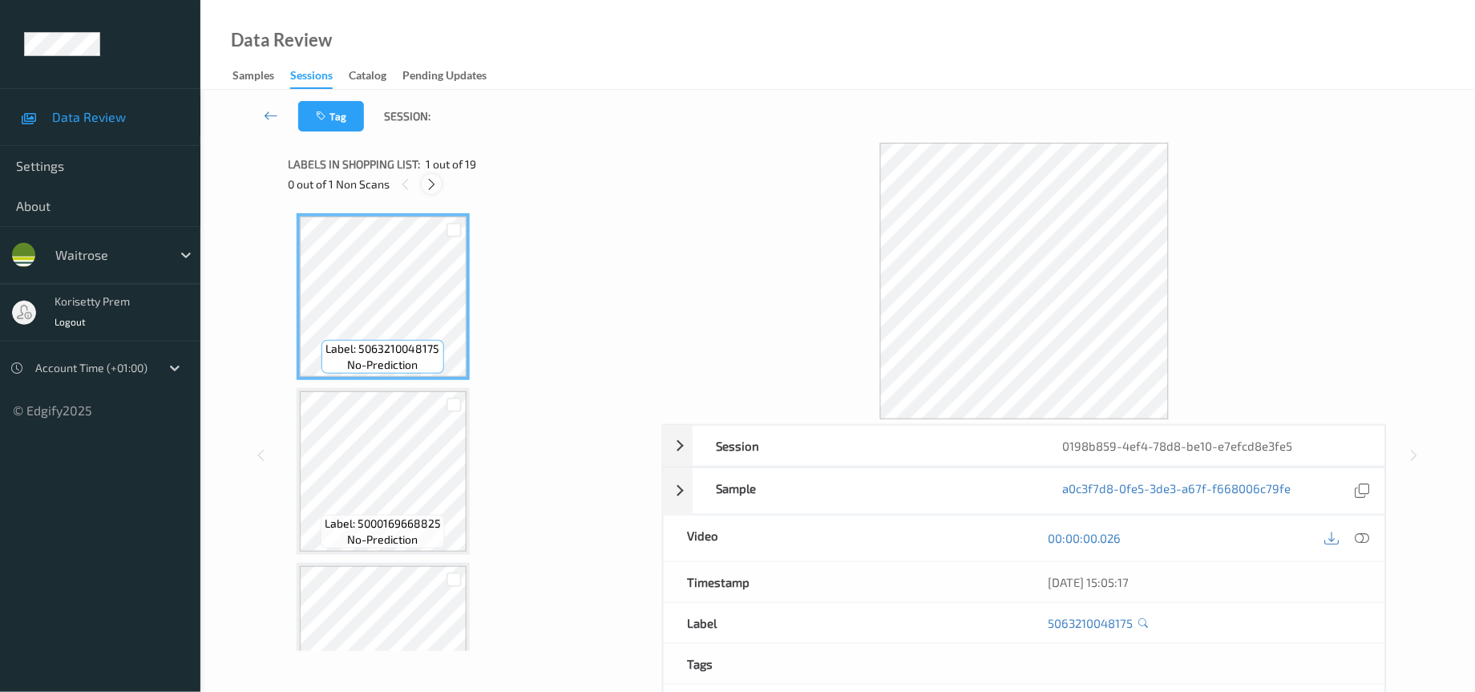
click at [437, 183] on icon at bounding box center [432, 184] width 14 height 14
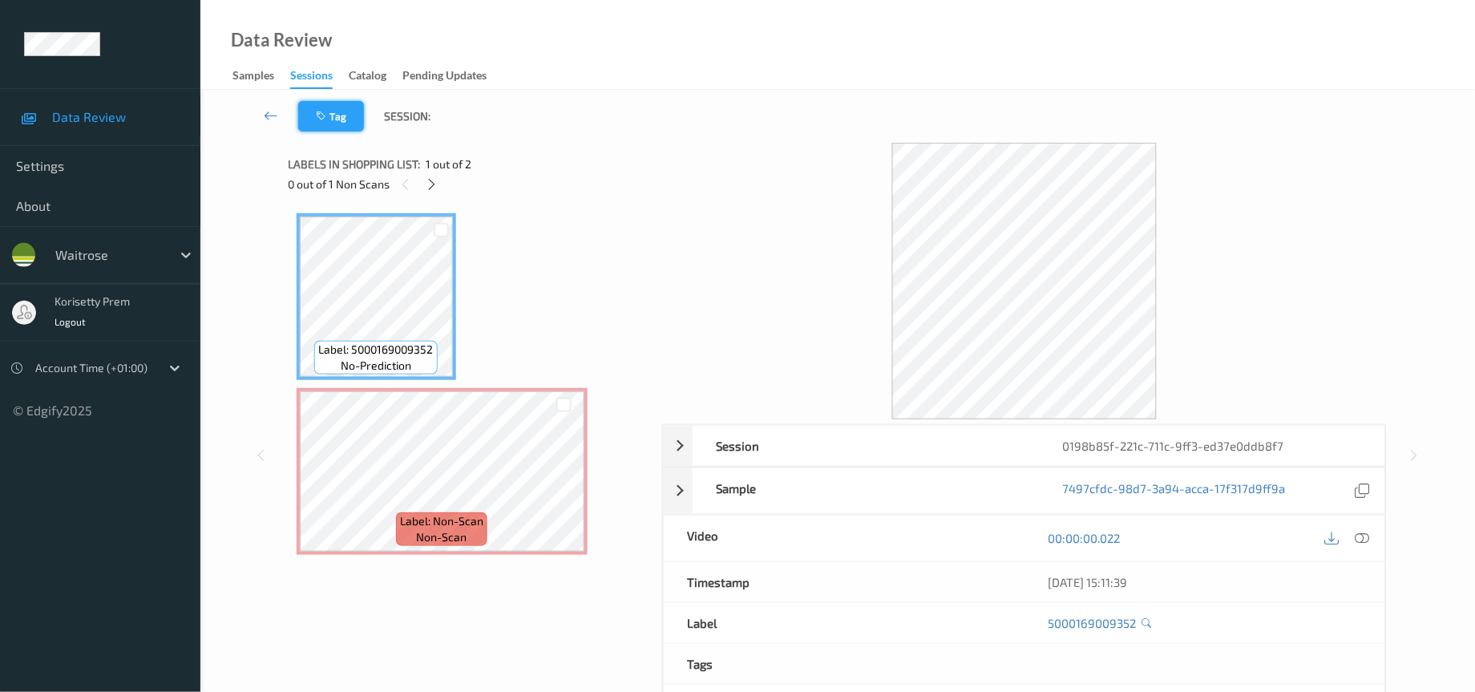
click at [321, 118] on icon "button" at bounding box center [324, 116] width 14 height 11
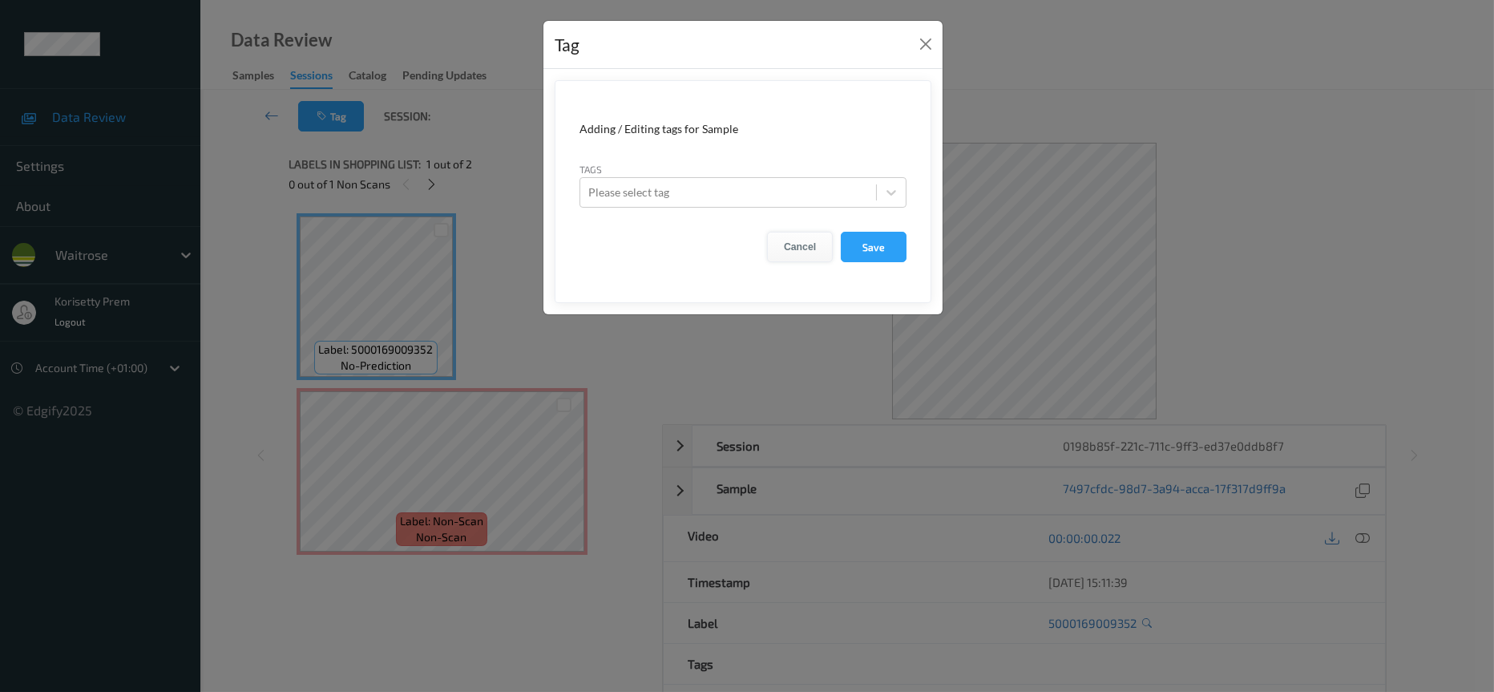
click at [788, 246] on button "Cancel" at bounding box center [800, 247] width 66 height 30
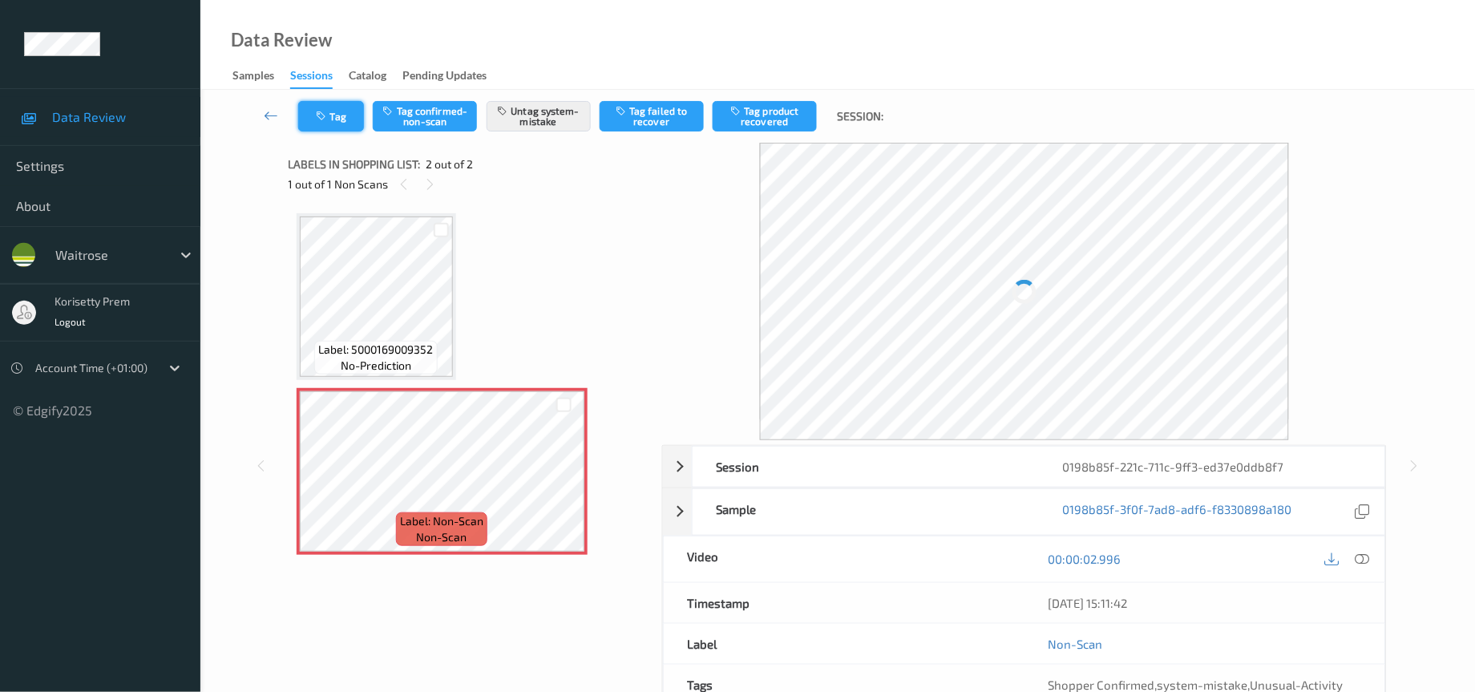
click at [338, 127] on button "Tag" at bounding box center [331, 116] width 66 height 30
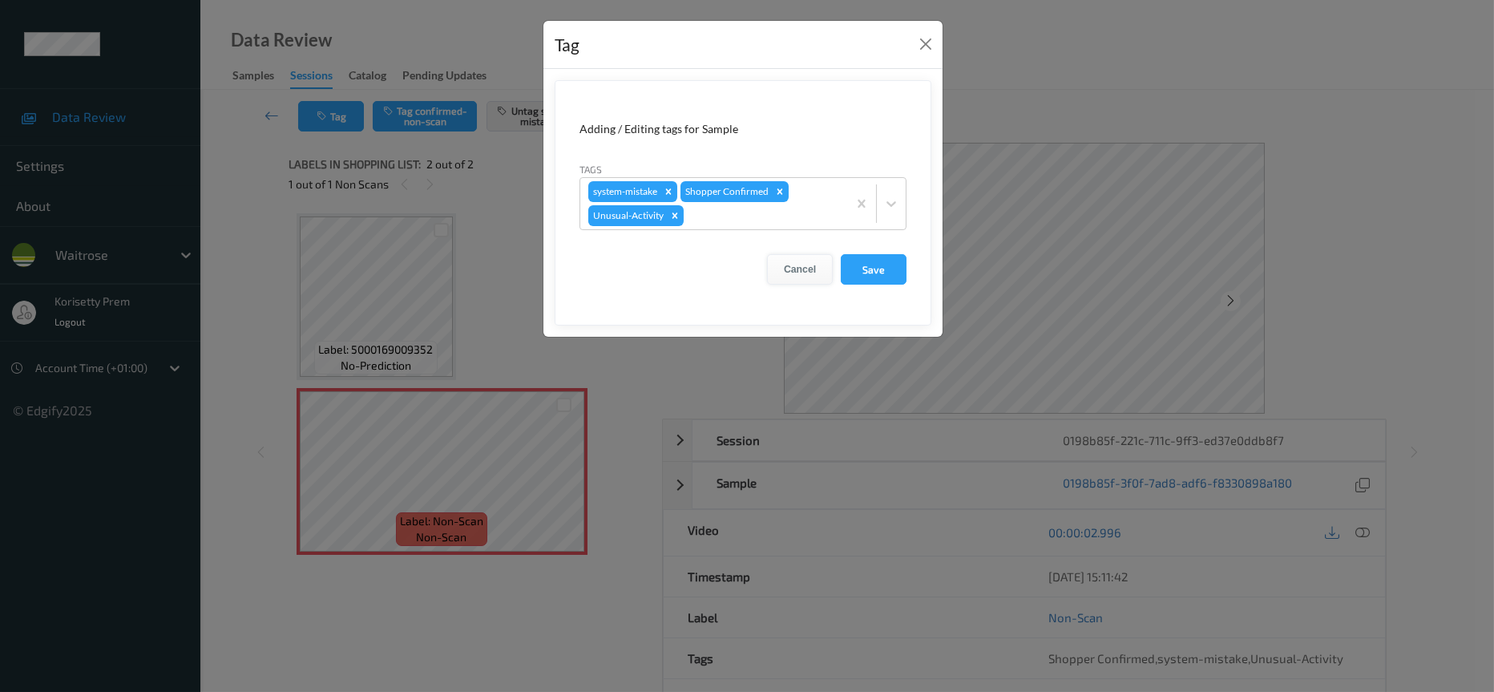
click at [800, 260] on button "Cancel" at bounding box center [800, 269] width 66 height 30
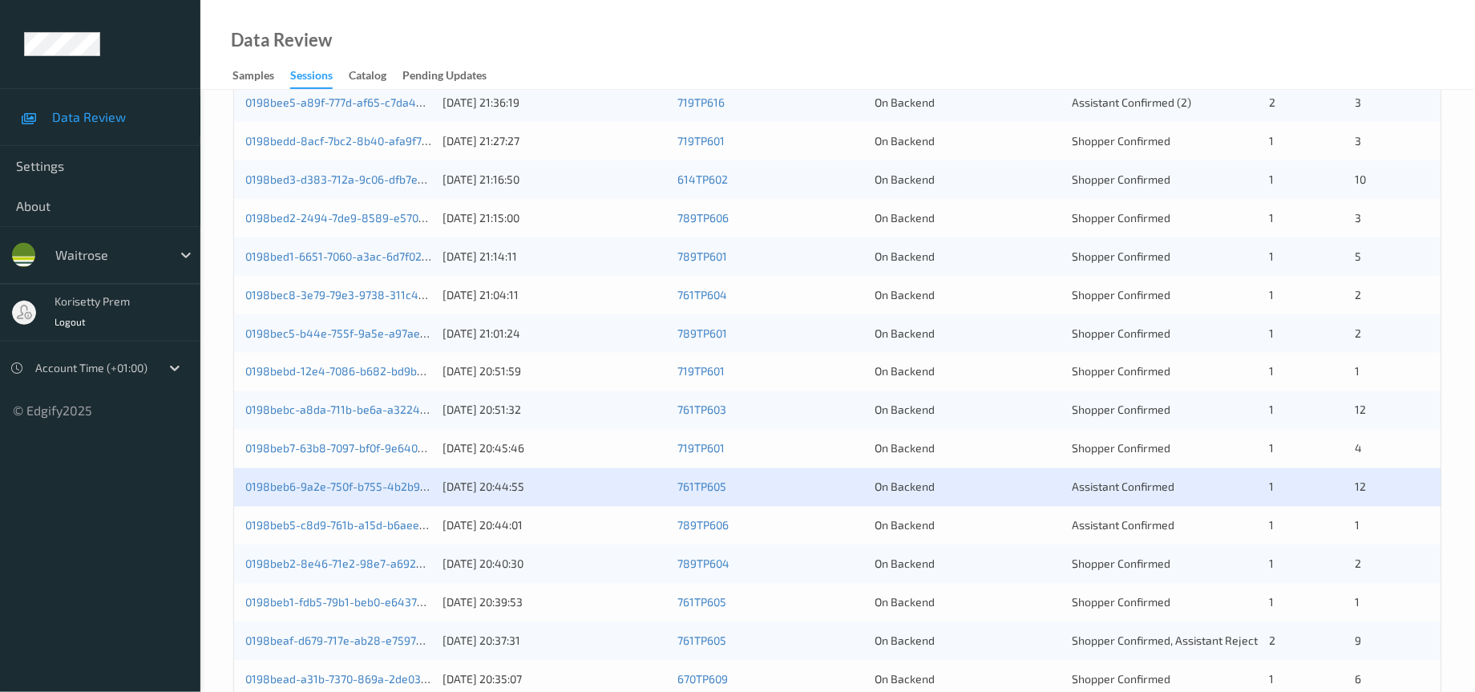
scroll to position [548, 0]
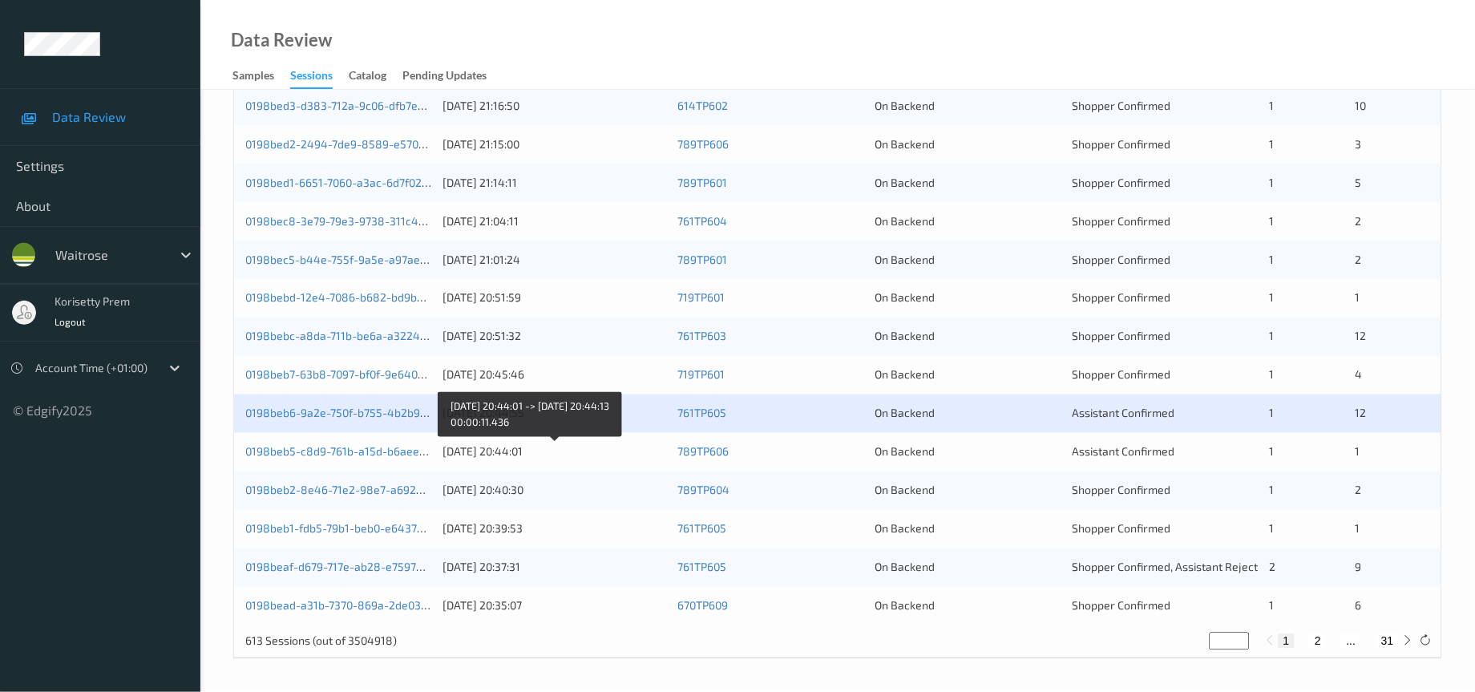
click at [528, 454] on div "[DATE] 20:44:01" at bounding box center [554, 452] width 224 height 16
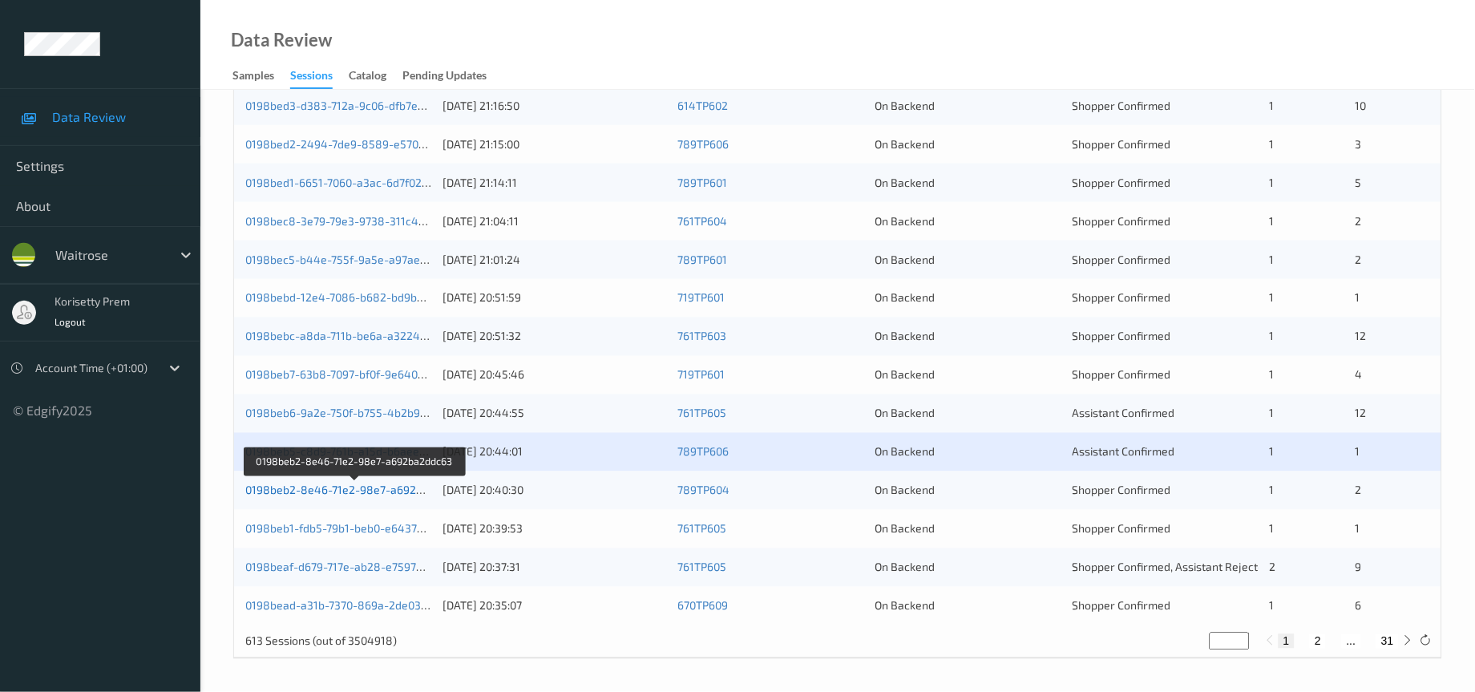
click at [380, 492] on link "0198beb2-8e46-71e2-98e7-a692ba2ddc63" at bounding box center [355, 490] width 221 height 14
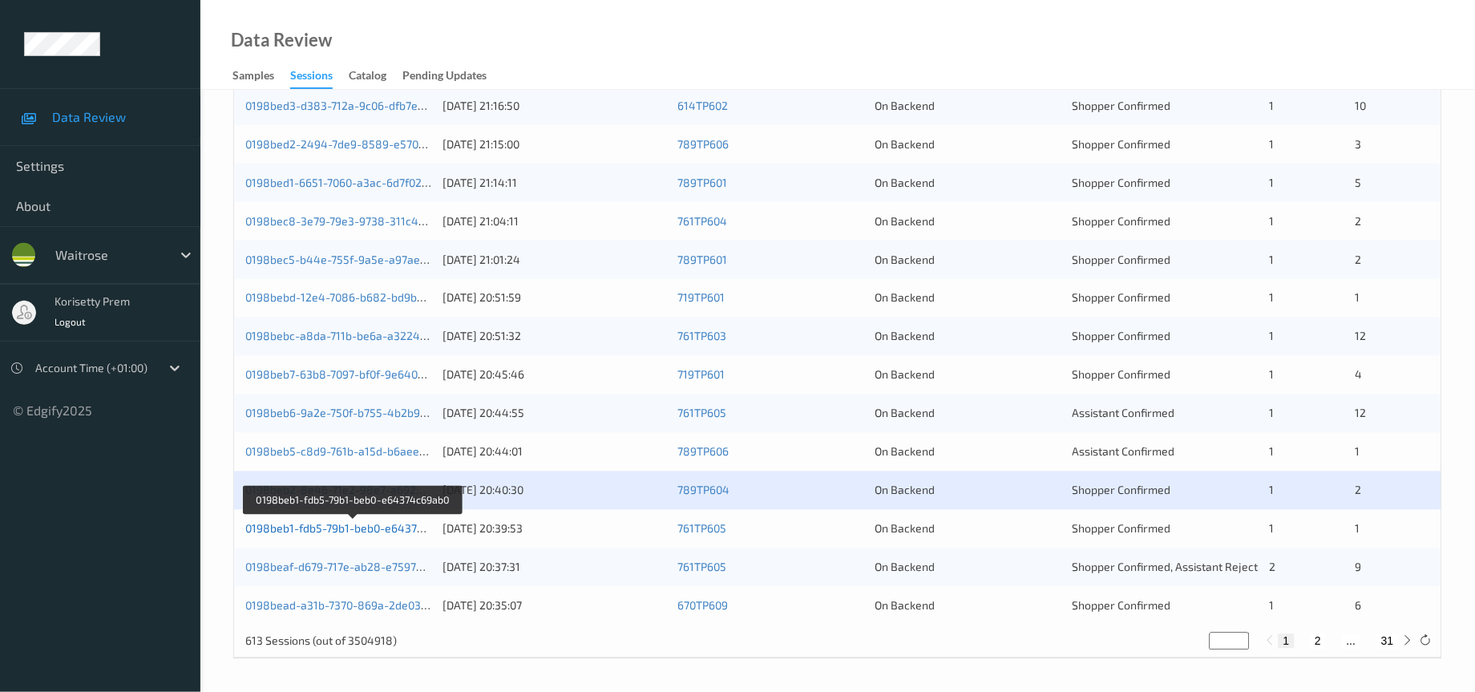
click at [400, 533] on link "0198beb1-fdb5-79b1-beb0-e64374c69ab0" at bounding box center [353, 529] width 216 height 14
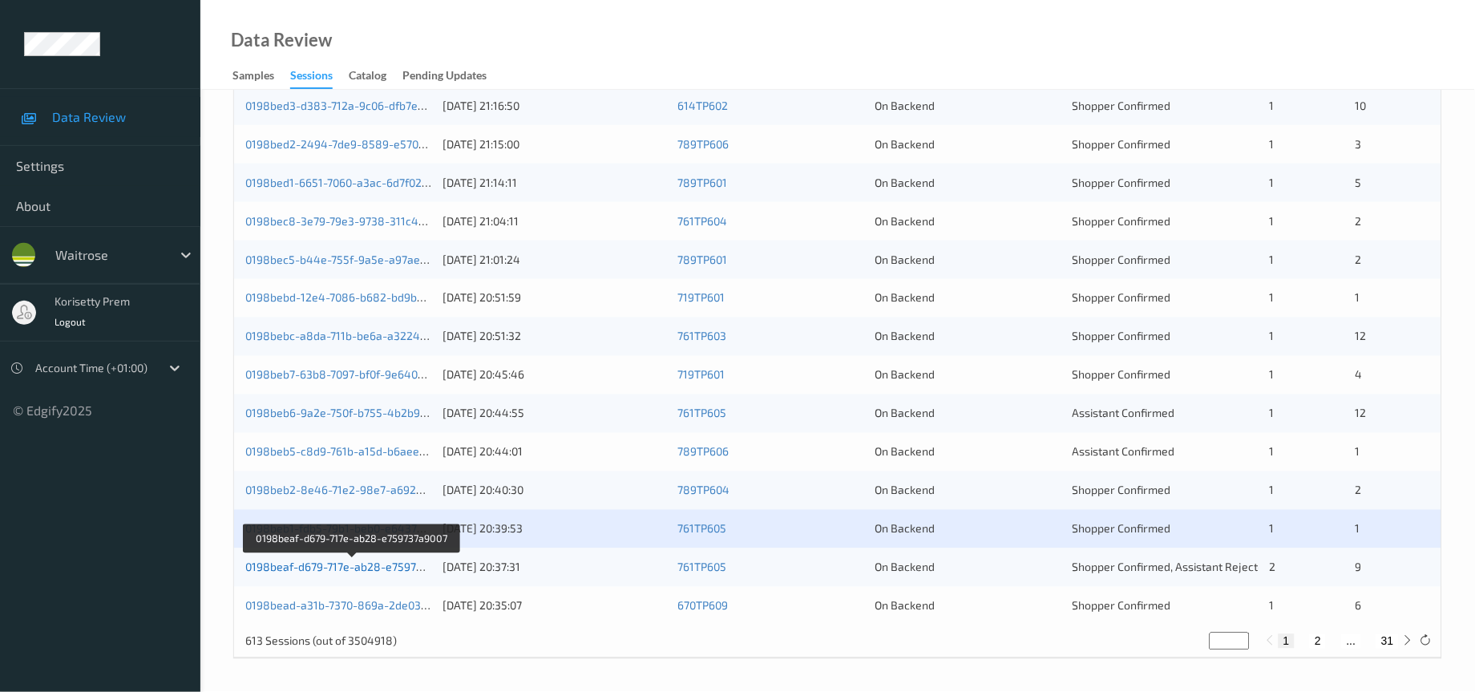
click at [398, 571] on link "0198beaf-d679-717e-ab28-e759737a9007" at bounding box center [352, 567] width 214 height 14
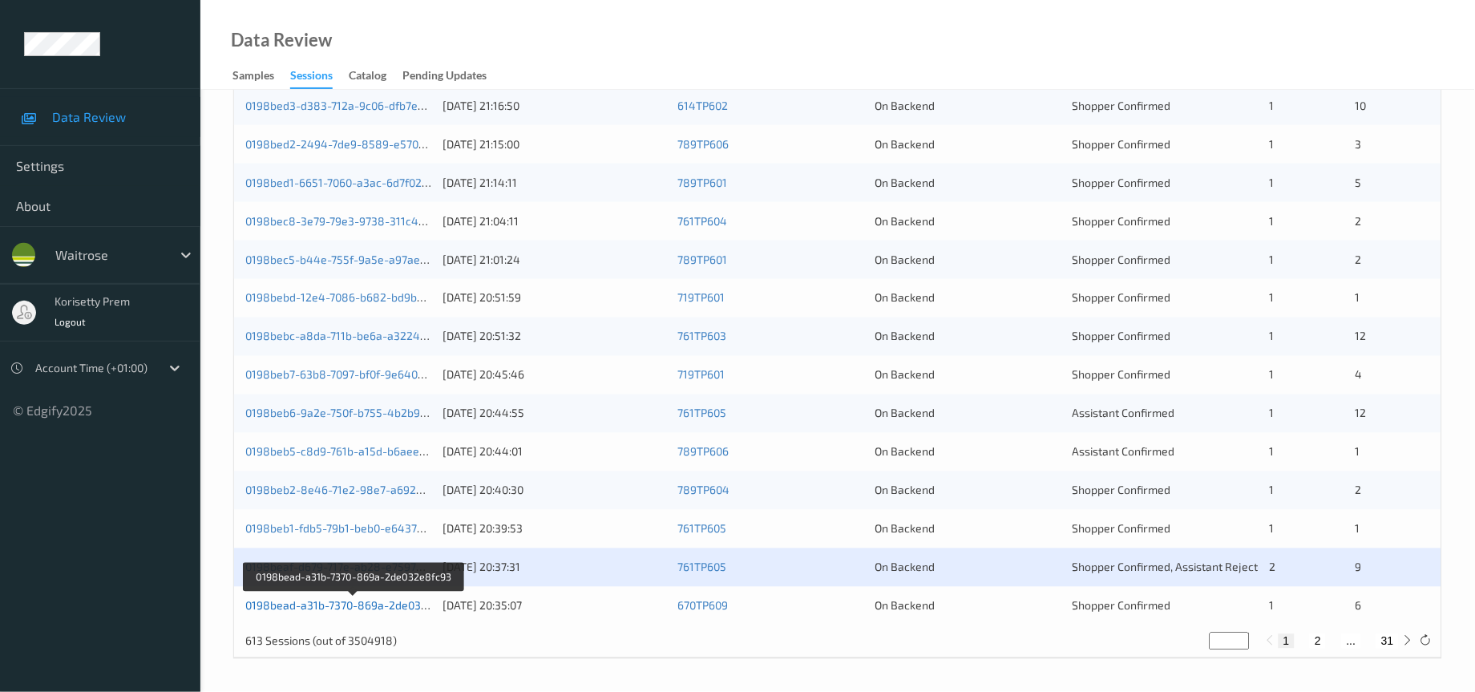
click at [393, 605] on link "0198bead-a31b-7370-869a-2de032e8fc93" at bounding box center [354, 606] width 218 height 14
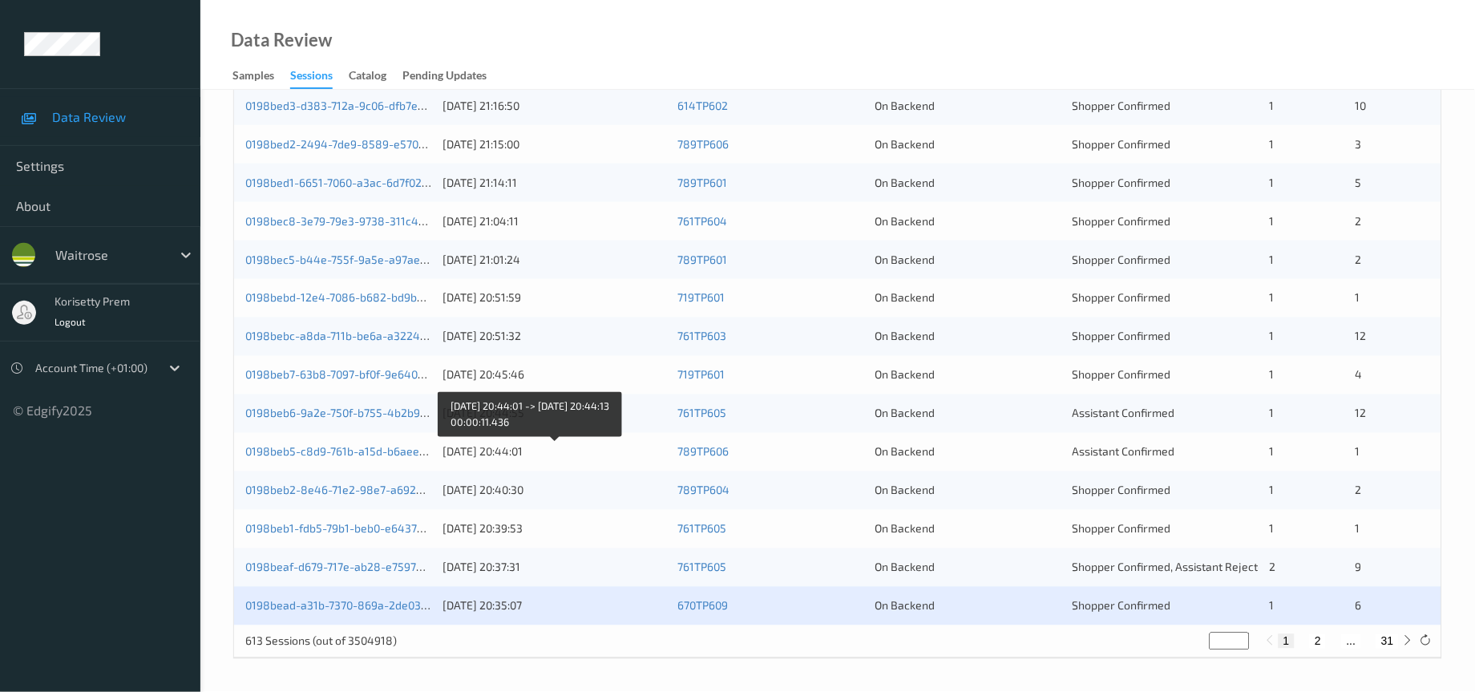
click at [551, 454] on div "[DATE] 20:44:01" at bounding box center [554, 452] width 224 height 16
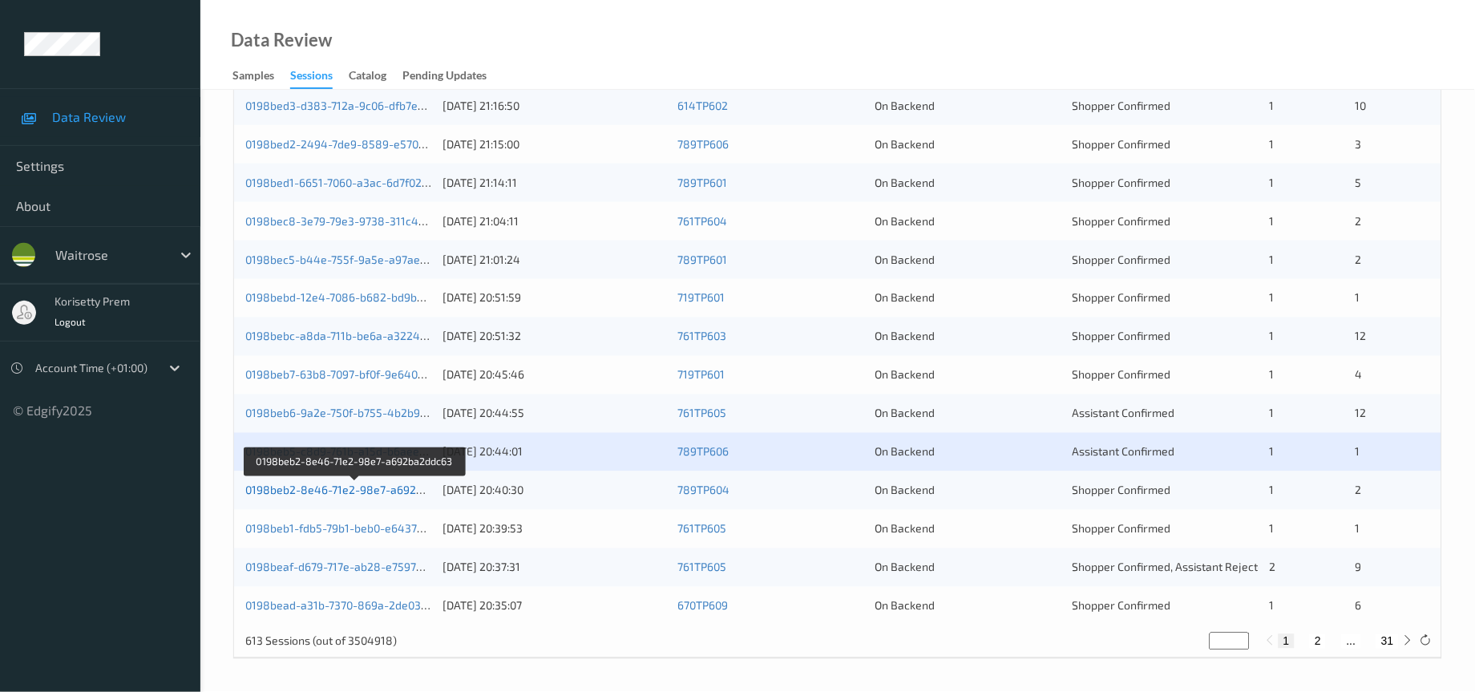
click at [388, 490] on link "0198beb2-8e46-71e2-98e7-a692ba2ddc63" at bounding box center [355, 490] width 221 height 14
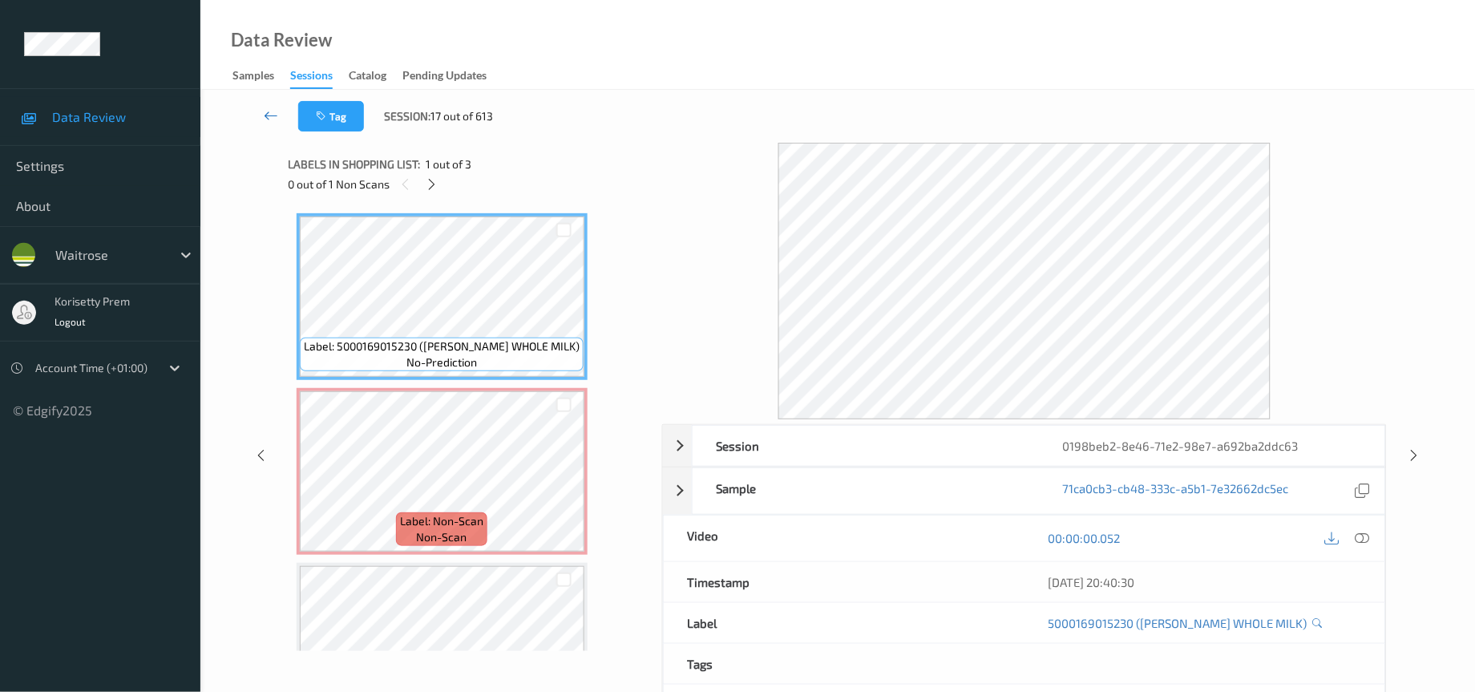
click at [264, 112] on icon at bounding box center [271, 115] width 14 height 16
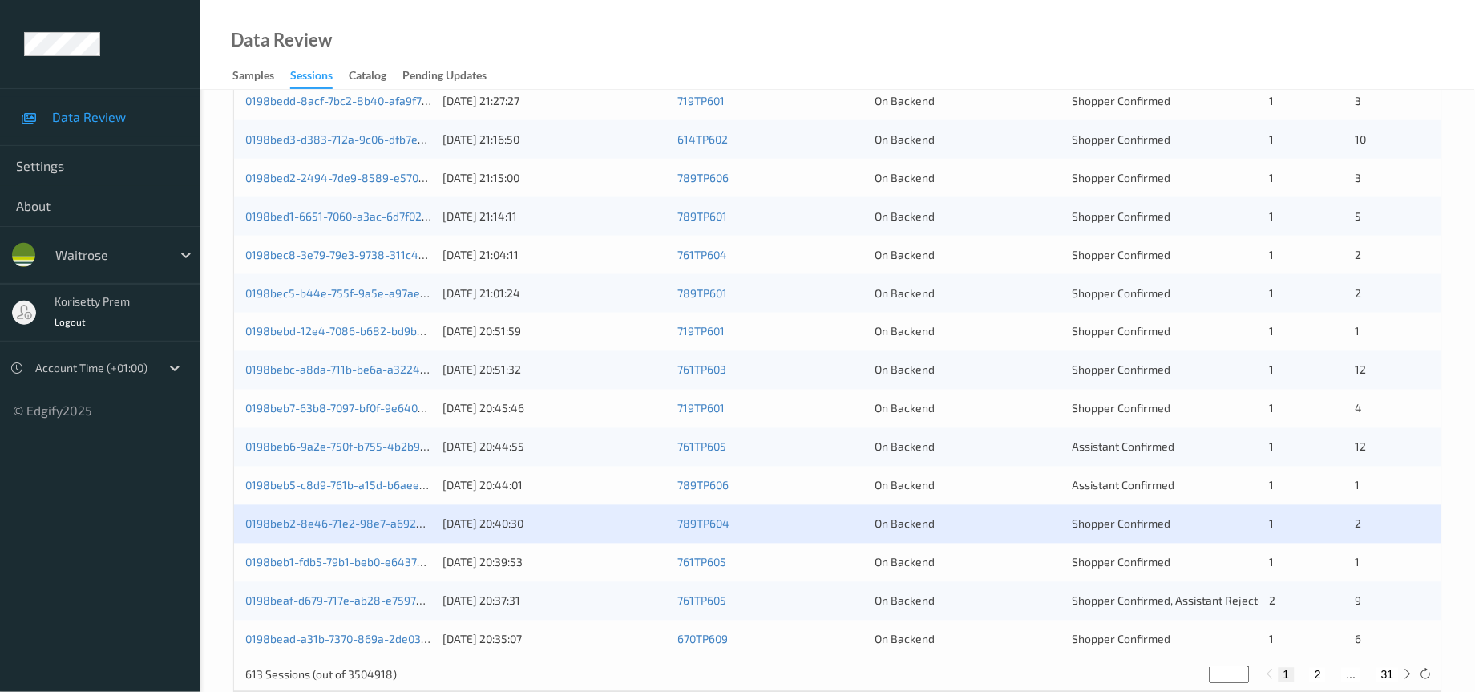
scroll to position [548, 0]
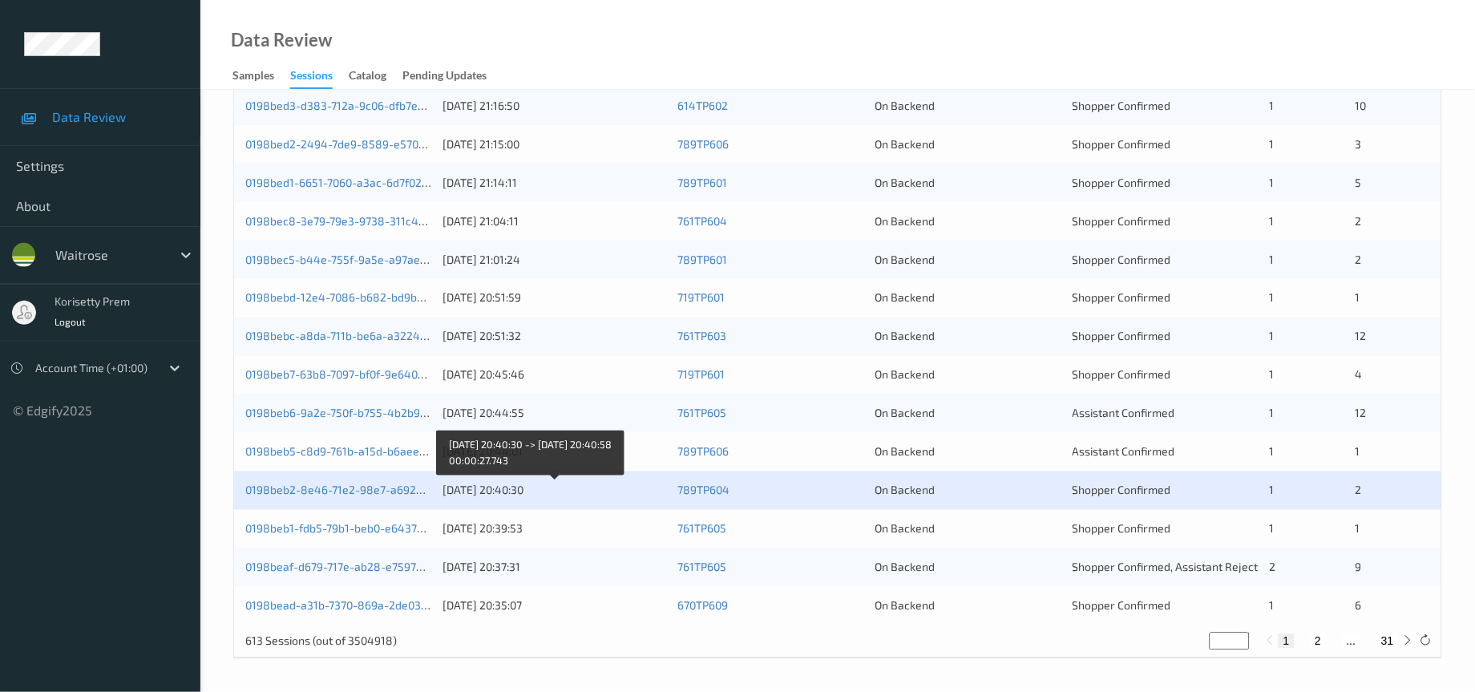
click at [478, 492] on div "[DATE] 20:40:30" at bounding box center [554, 490] width 224 height 16
click at [495, 491] on div "[DATE] 20:40:30" at bounding box center [554, 490] width 224 height 16
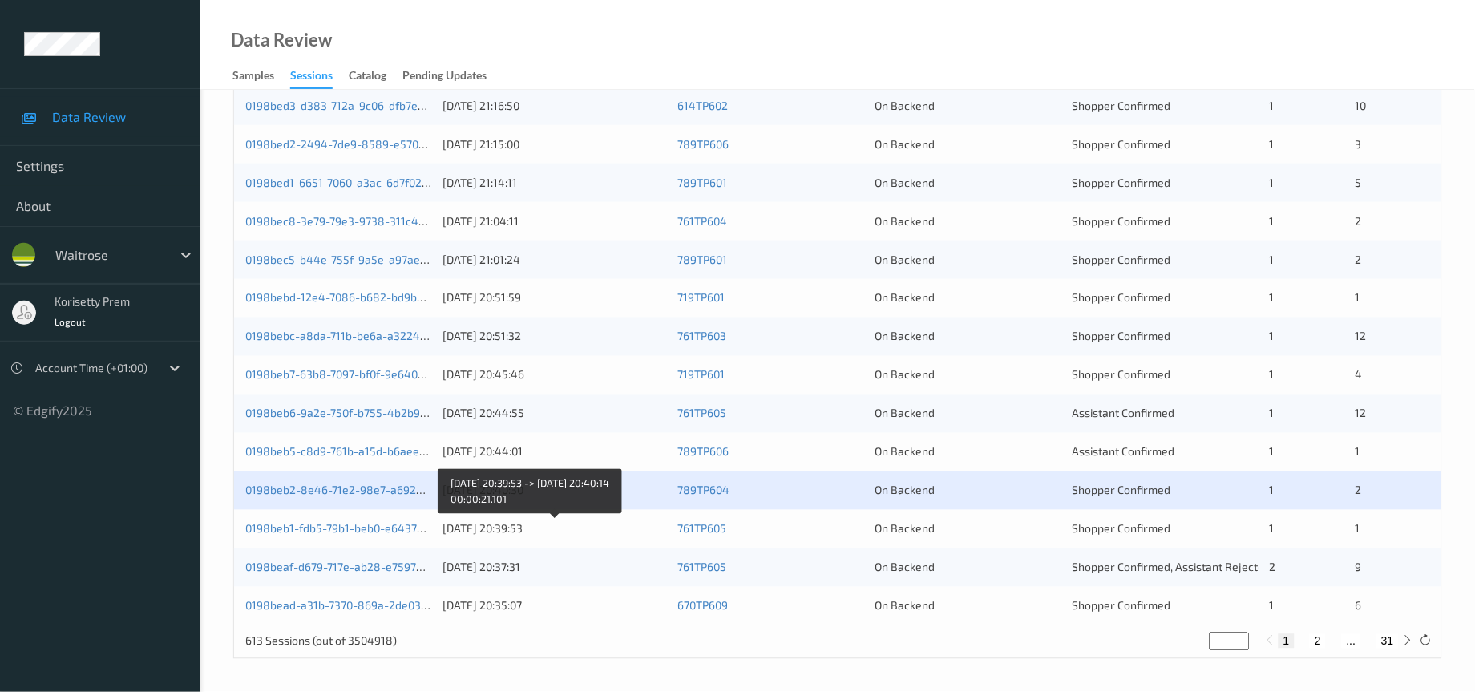
click at [570, 535] on div "[DATE] 20:39:53" at bounding box center [554, 529] width 224 height 16
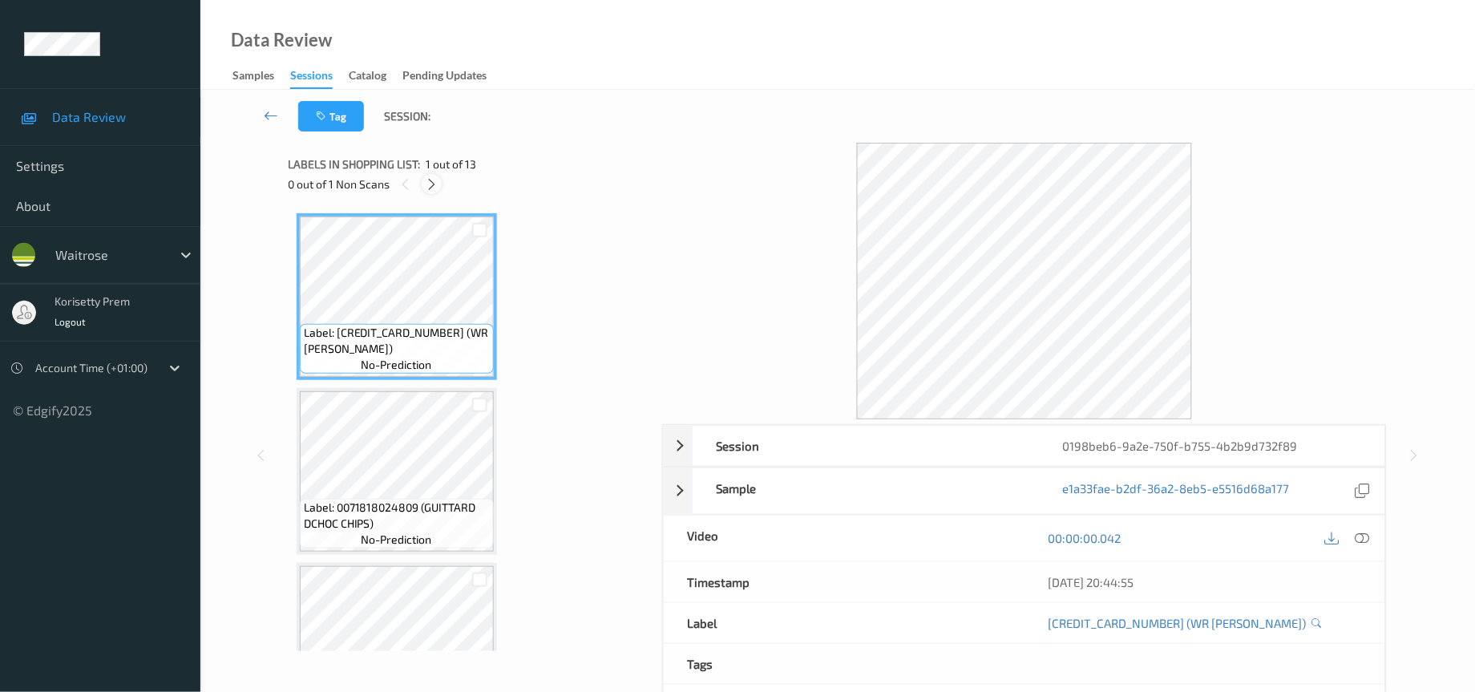
click at [430, 188] on icon at bounding box center [432, 184] width 14 height 14
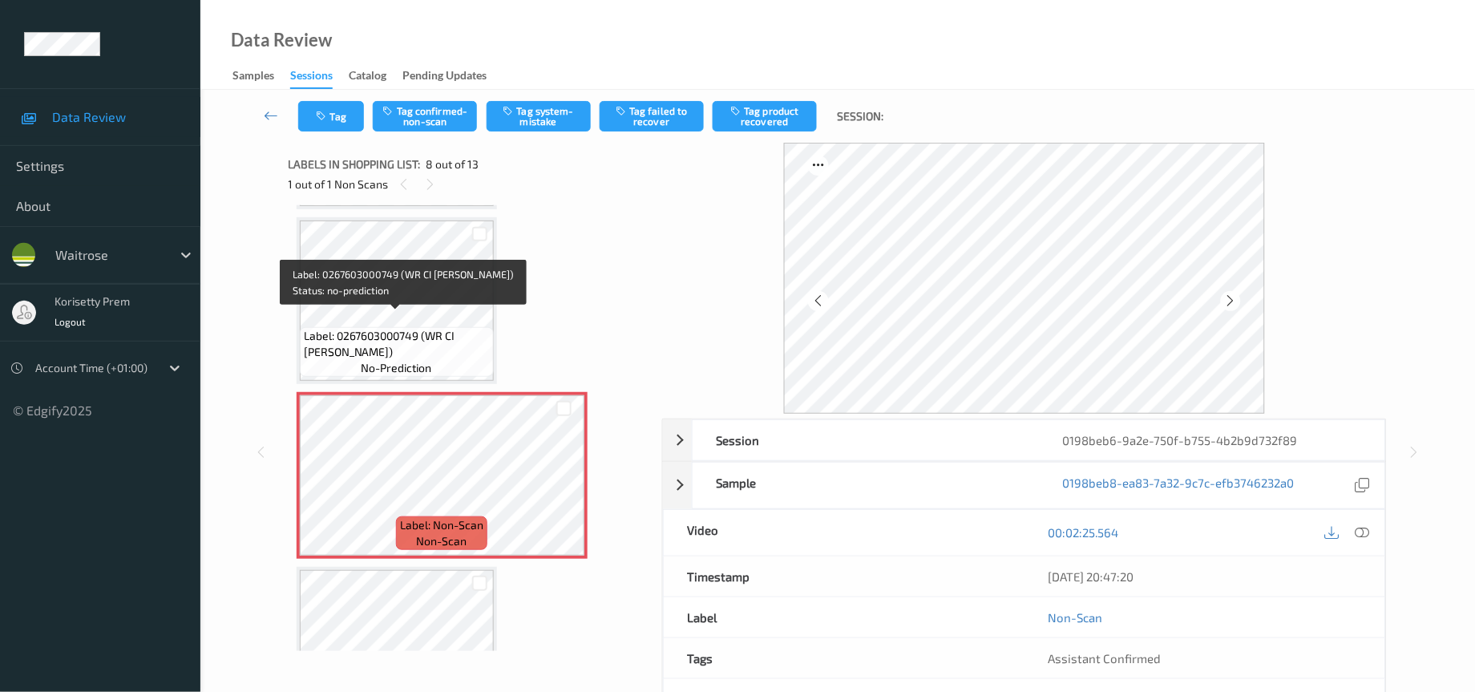
click at [380, 328] on span "Label: 0267603000749 (WR CI ROOT GINGER)" at bounding box center [397, 344] width 186 height 32
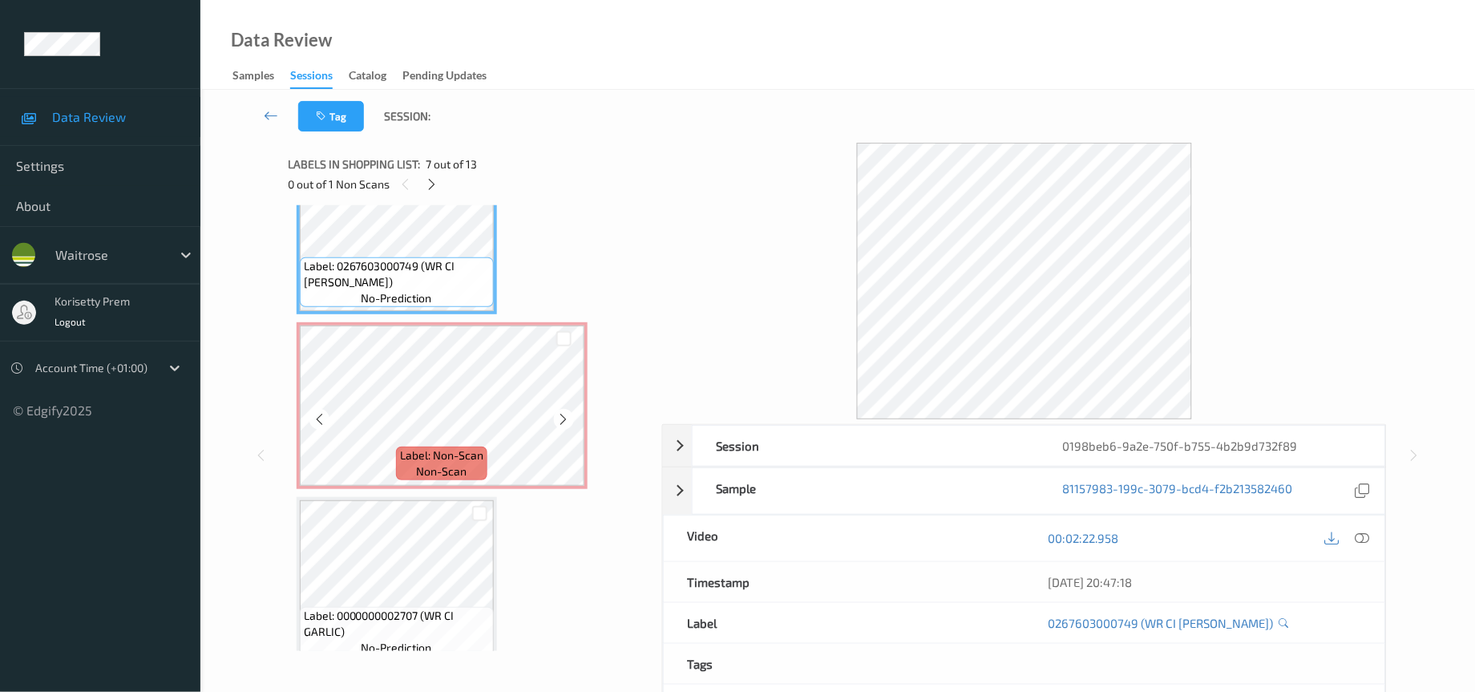
scroll to position [1165, 0]
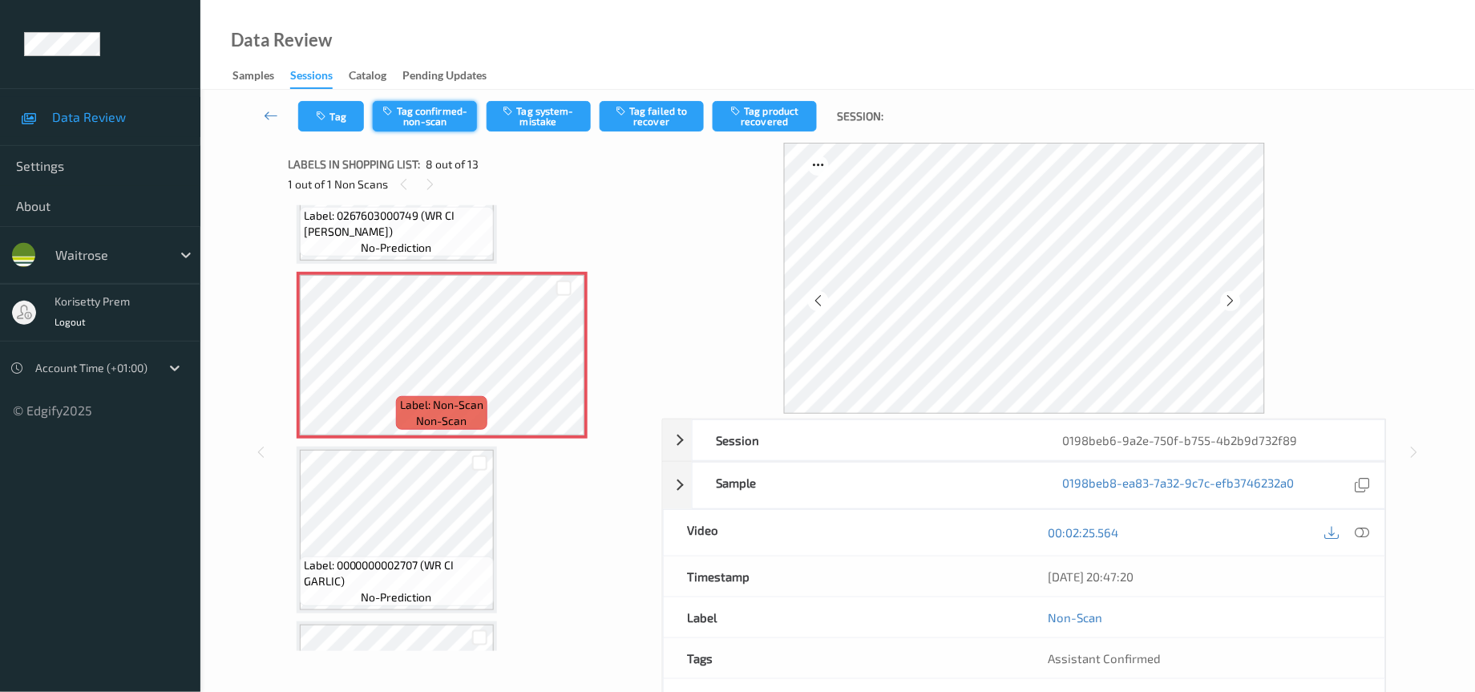
click at [442, 119] on button "Tag confirmed-non-scan" at bounding box center [425, 116] width 104 height 30
click at [791, 109] on button "Tag product recovered" at bounding box center [765, 116] width 104 height 30
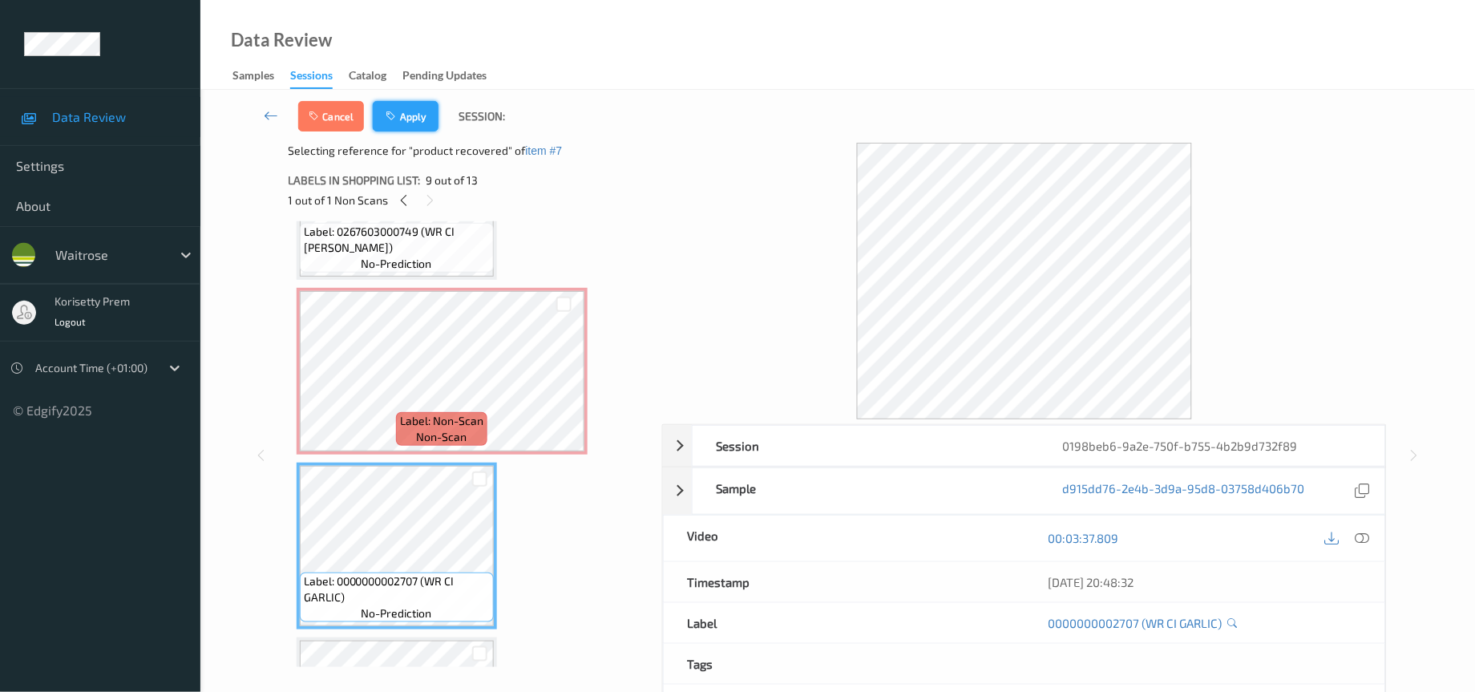
click at [418, 129] on button "Apply" at bounding box center [406, 116] width 66 height 30
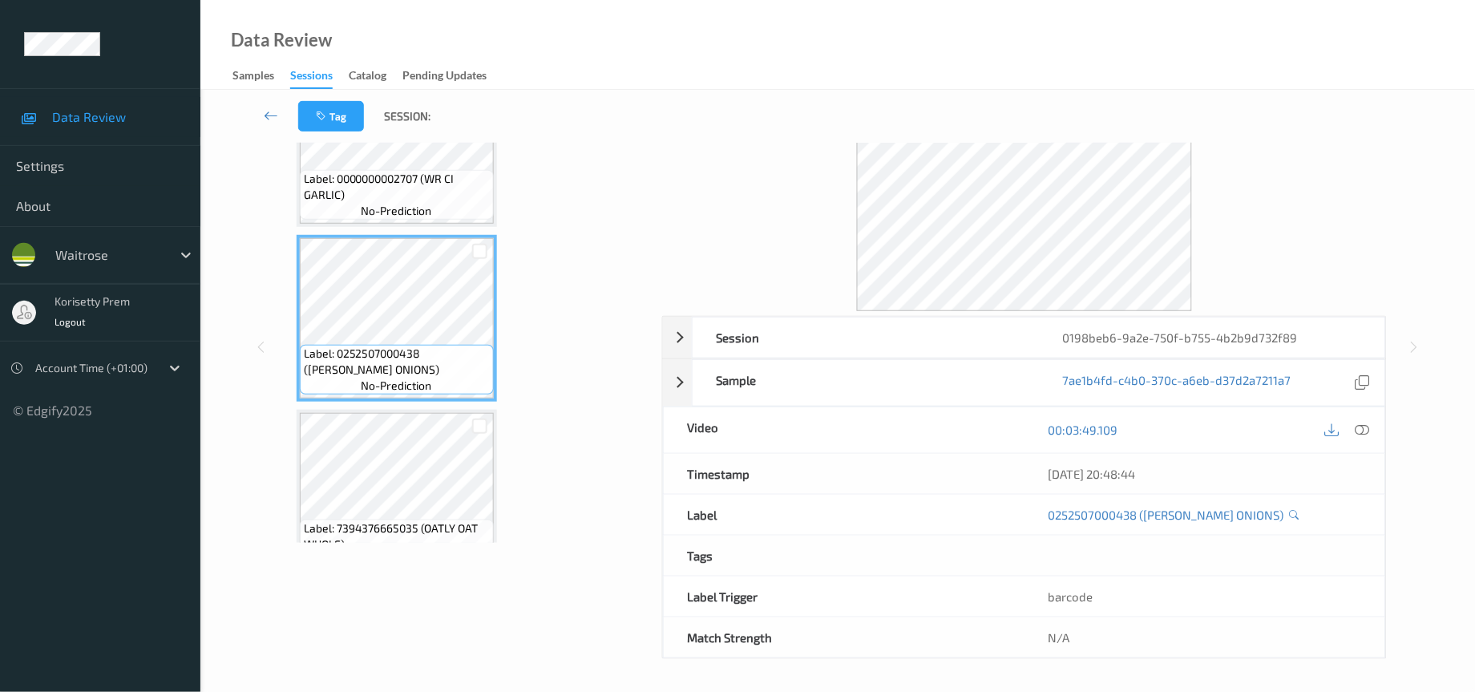
scroll to position [1082, 0]
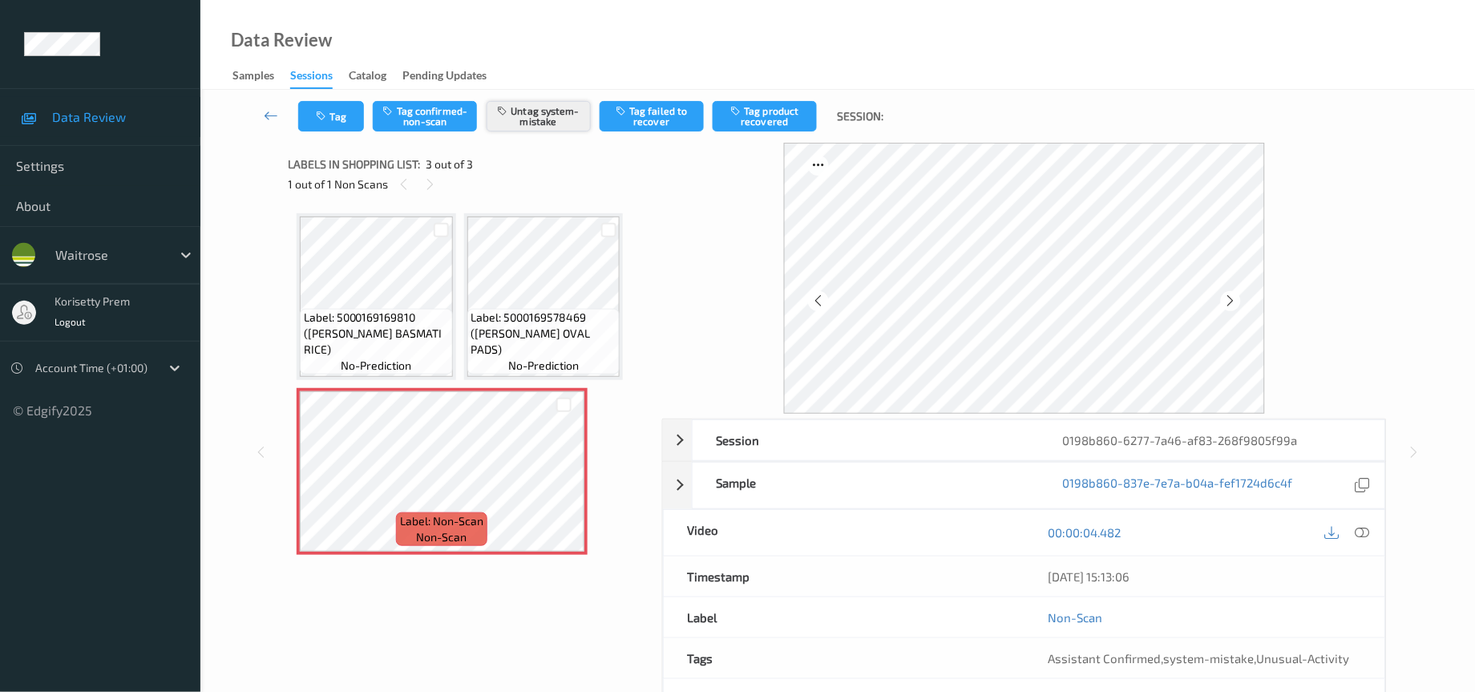
click at [519, 112] on button "Untag system-mistake" at bounding box center [538, 116] width 104 height 30
click at [430, 121] on button "Tag confirmed-non-scan" at bounding box center [425, 116] width 104 height 30
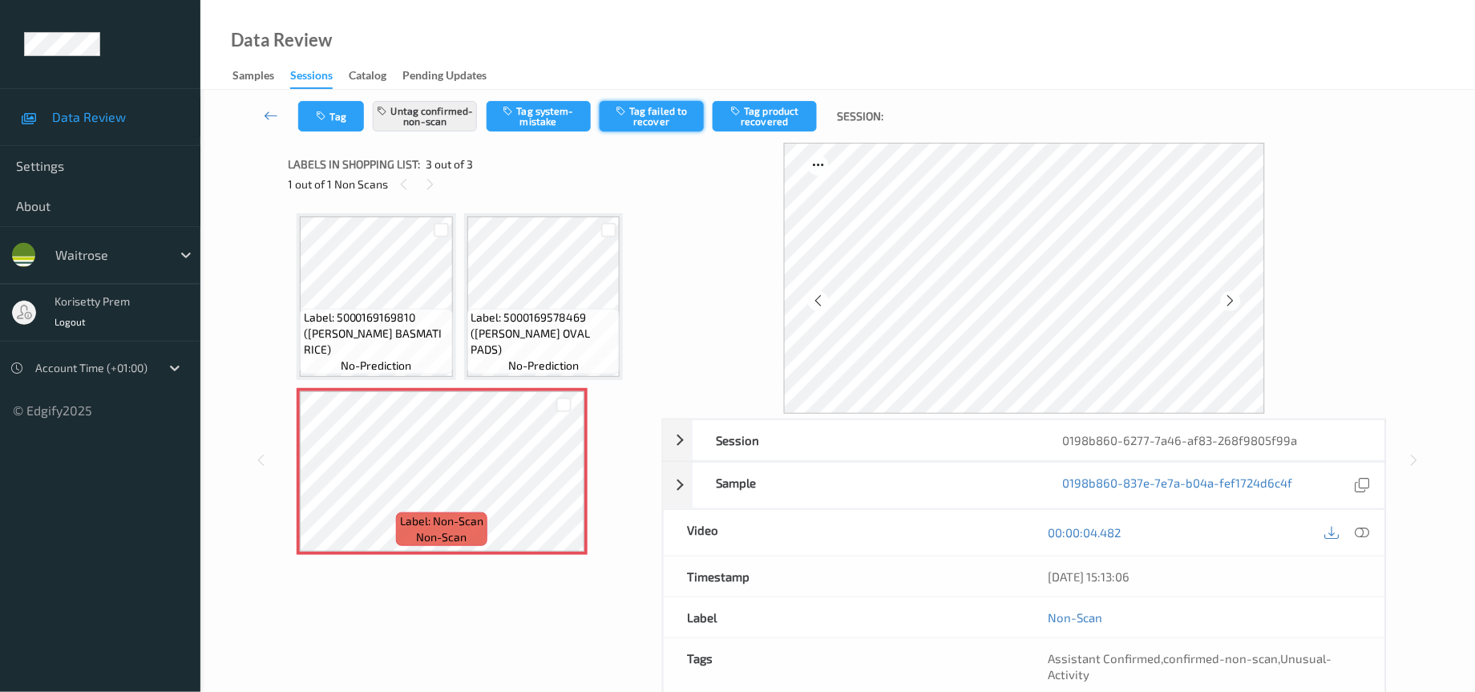
click at [657, 107] on button "Tag failed to recover" at bounding box center [652, 116] width 104 height 30
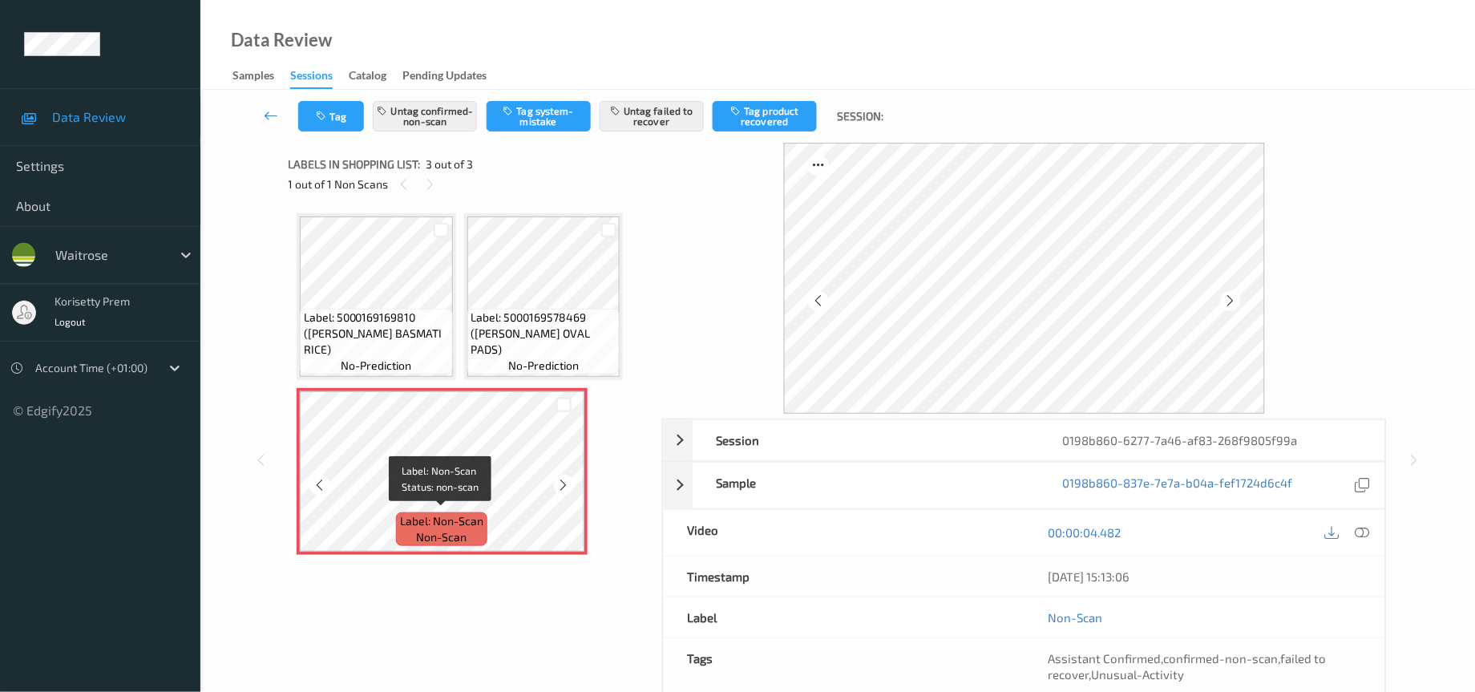
click at [469, 512] on div "Label: Non-Scan non-scan" at bounding box center [441, 529] width 91 height 34
click at [1360, 536] on icon at bounding box center [1362, 532] width 14 height 14
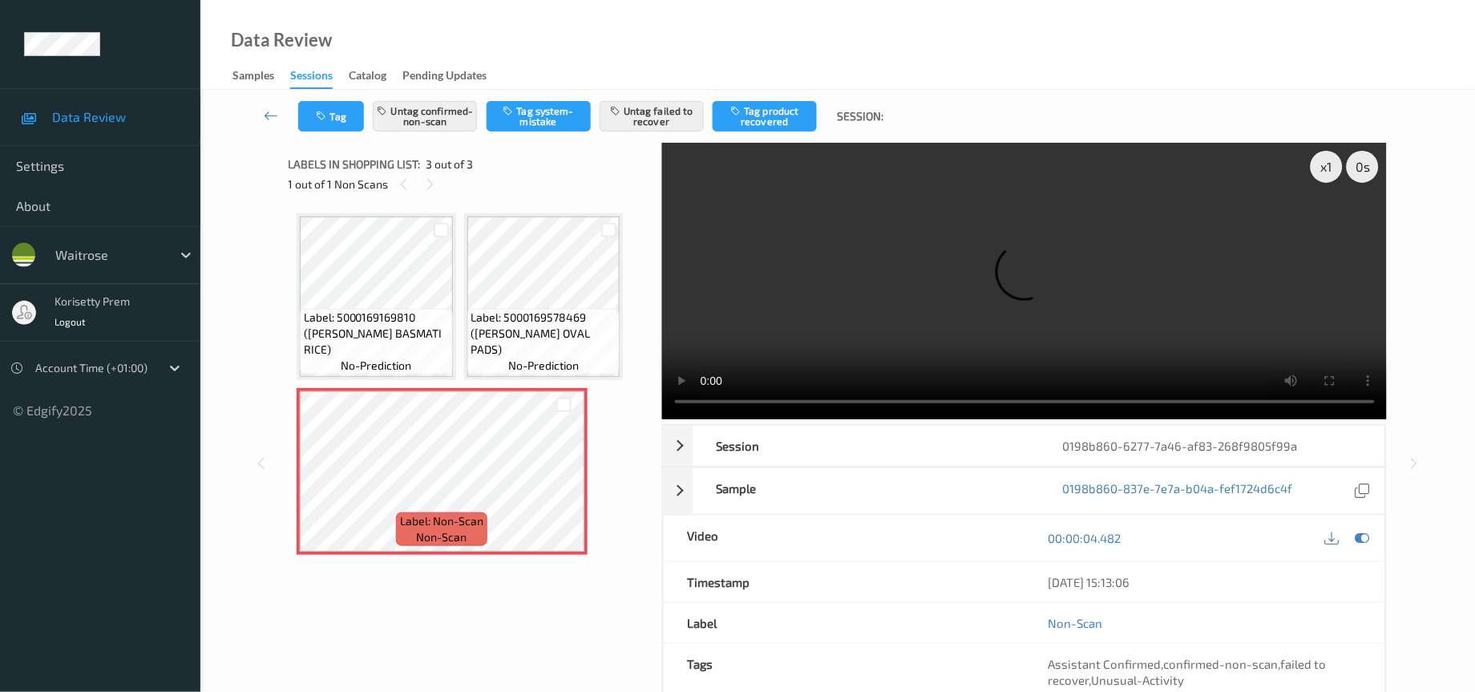
click at [819, 315] on video at bounding box center [1024, 281] width 725 height 277
click at [431, 120] on button "Untag confirmed-non-scan" at bounding box center [425, 116] width 104 height 30
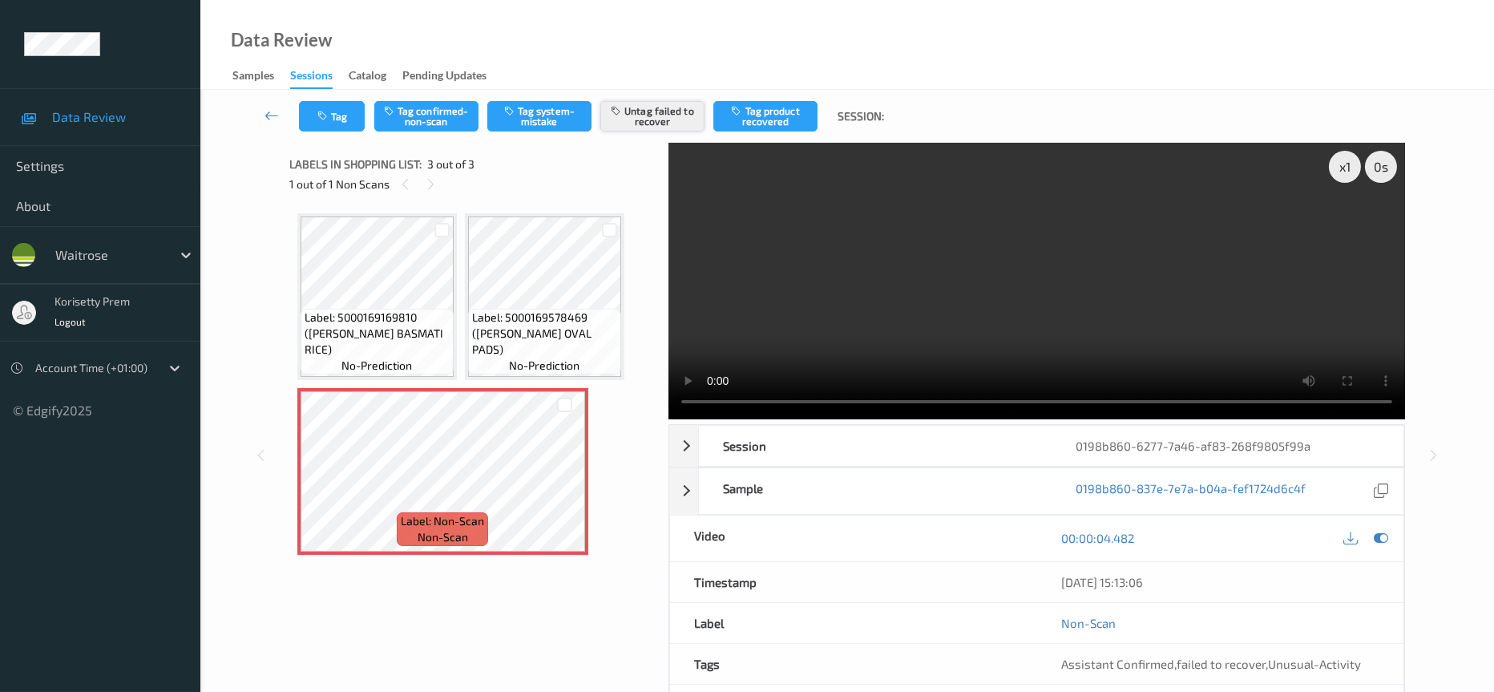
click at [662, 115] on button "Untag failed to recover" at bounding box center [652, 116] width 104 height 30
click at [649, 115] on button "Untag failed to recover" at bounding box center [652, 116] width 104 height 30
click at [548, 103] on button "Tag system-mistake" at bounding box center [539, 116] width 104 height 30
click at [340, 105] on button "Tag" at bounding box center [332, 116] width 66 height 30
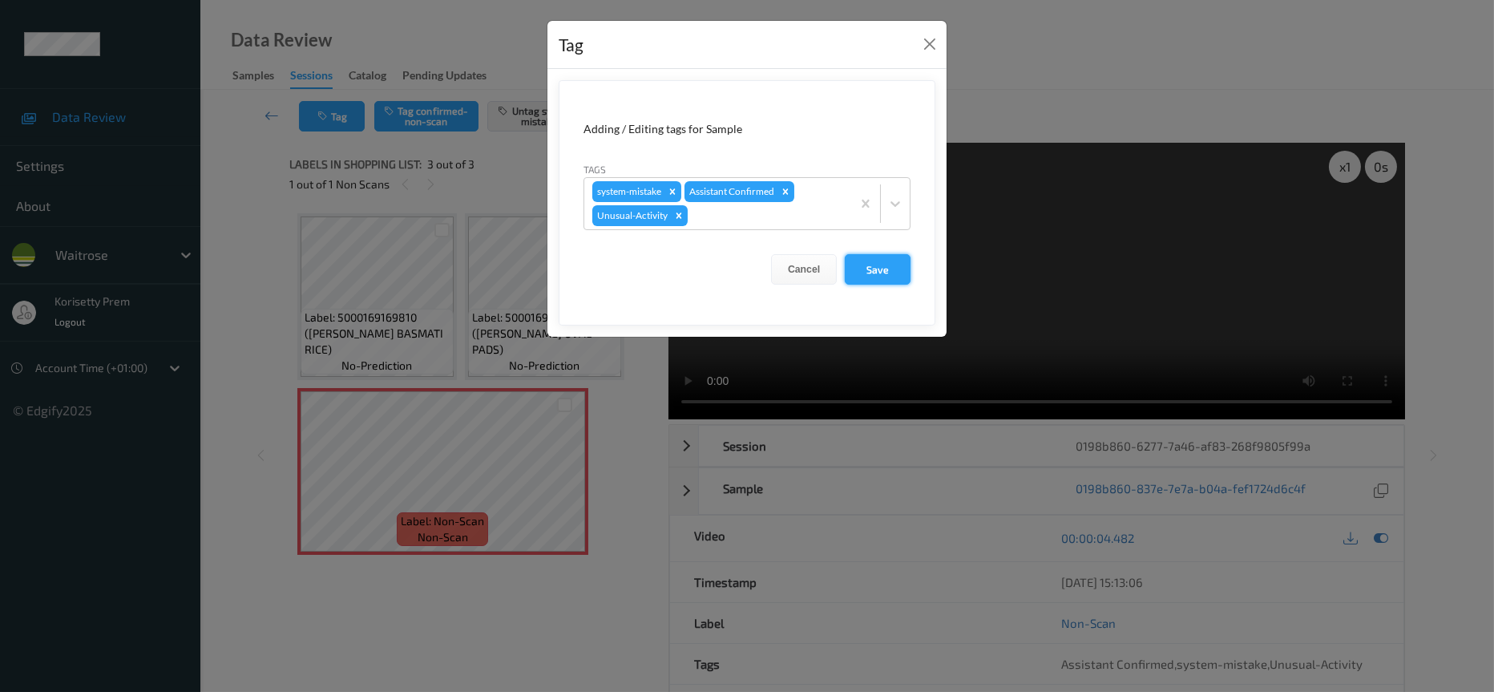
click at [878, 271] on button "Save" at bounding box center [878, 269] width 66 height 30
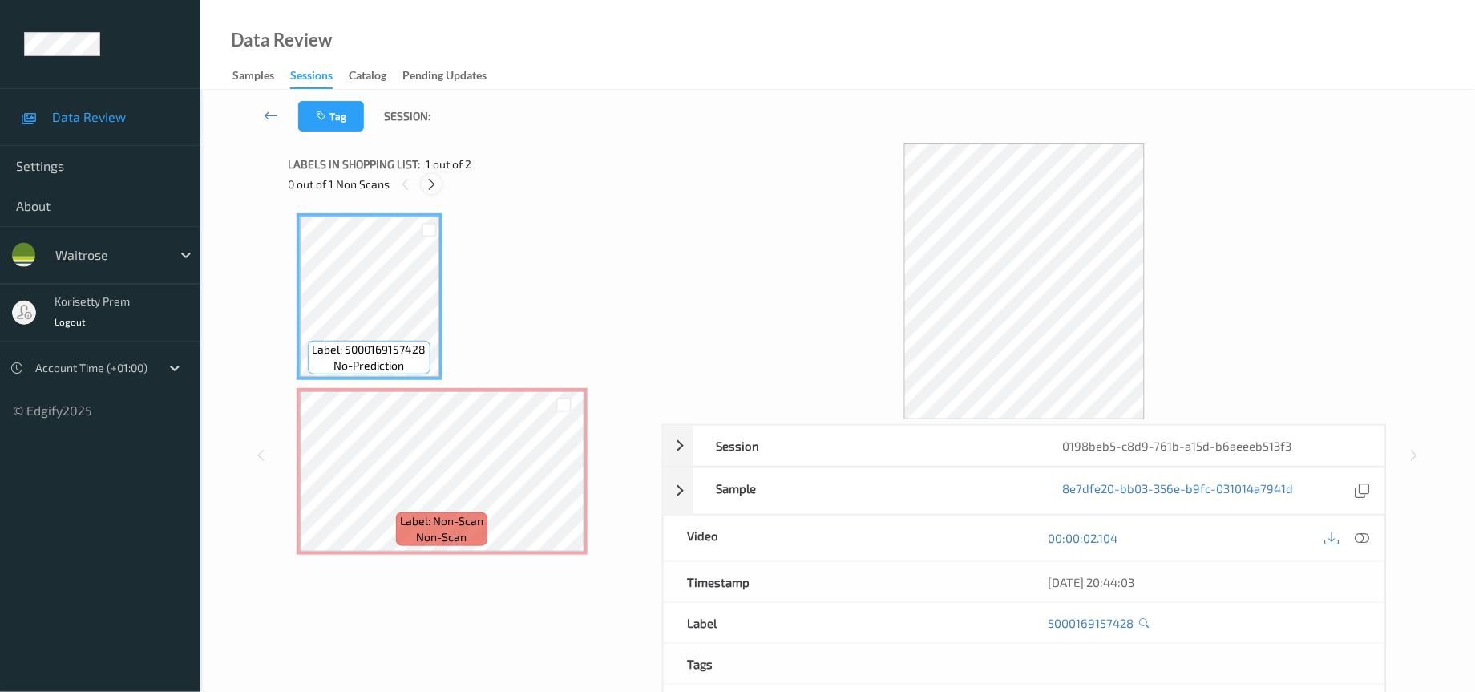
click at [434, 188] on icon at bounding box center [432, 184] width 14 height 14
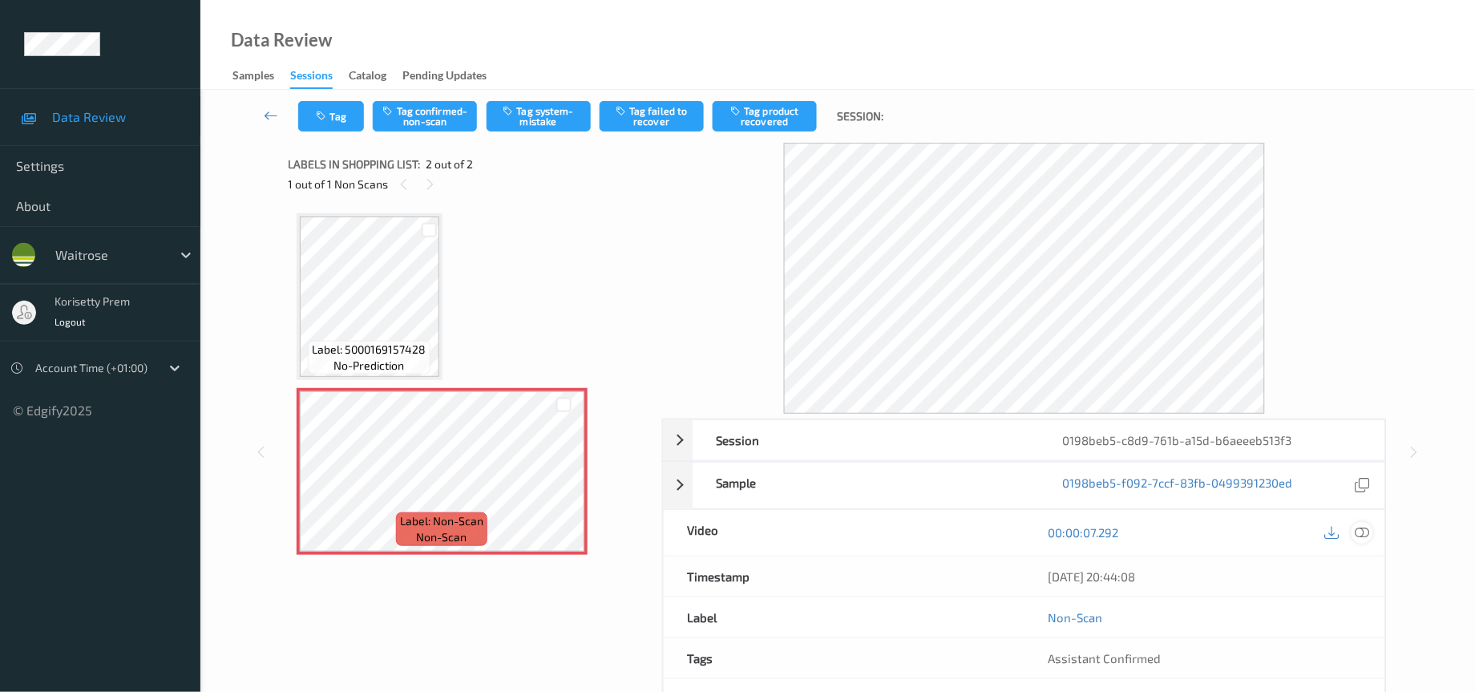
click at [1359, 539] on icon at bounding box center [1362, 532] width 14 height 14
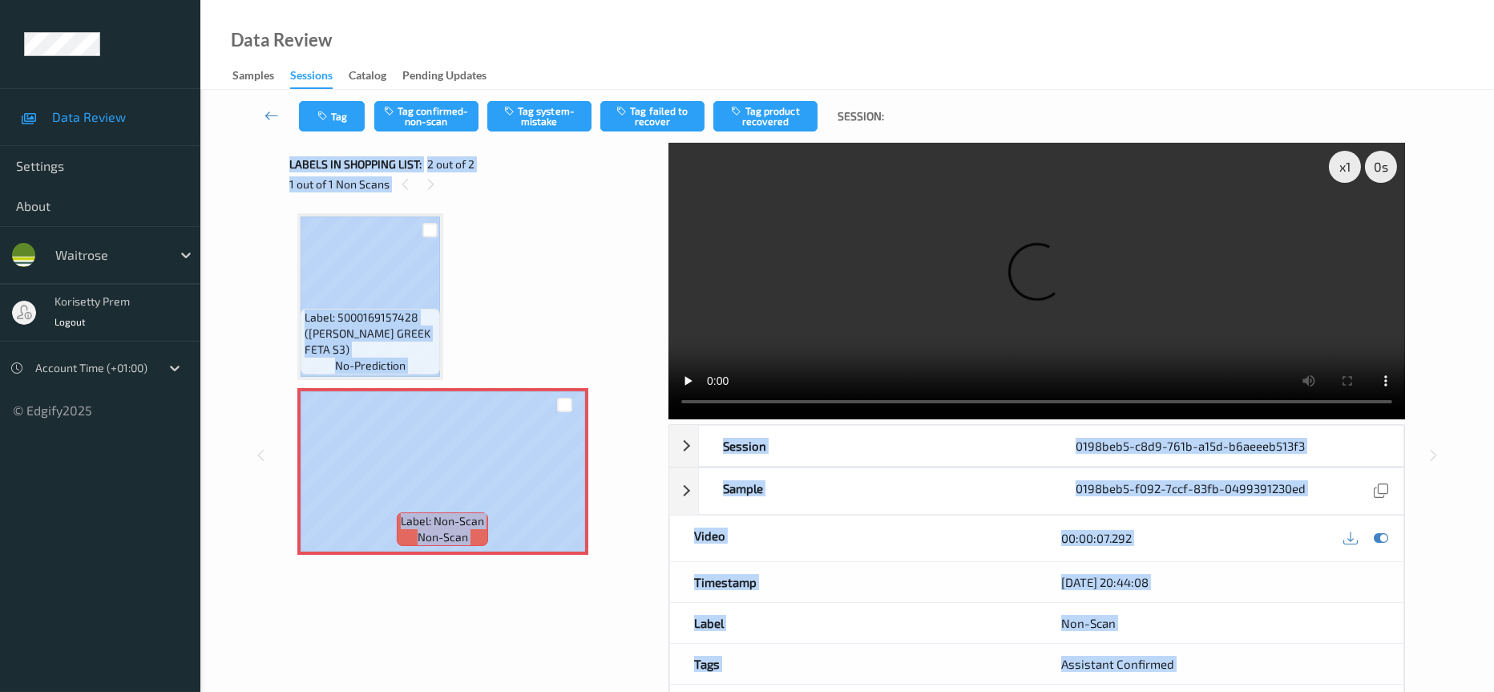
drag, startPoint x: 1492, startPoint y: 474, endPoint x: 1492, endPoint y: 103, distance: 371.1
click at [1492, 105] on div "Tag Tag confirmed-non-scan Tag system-mistake Tag failed to recover Tag product…" at bounding box center [847, 445] width 1294 height 710
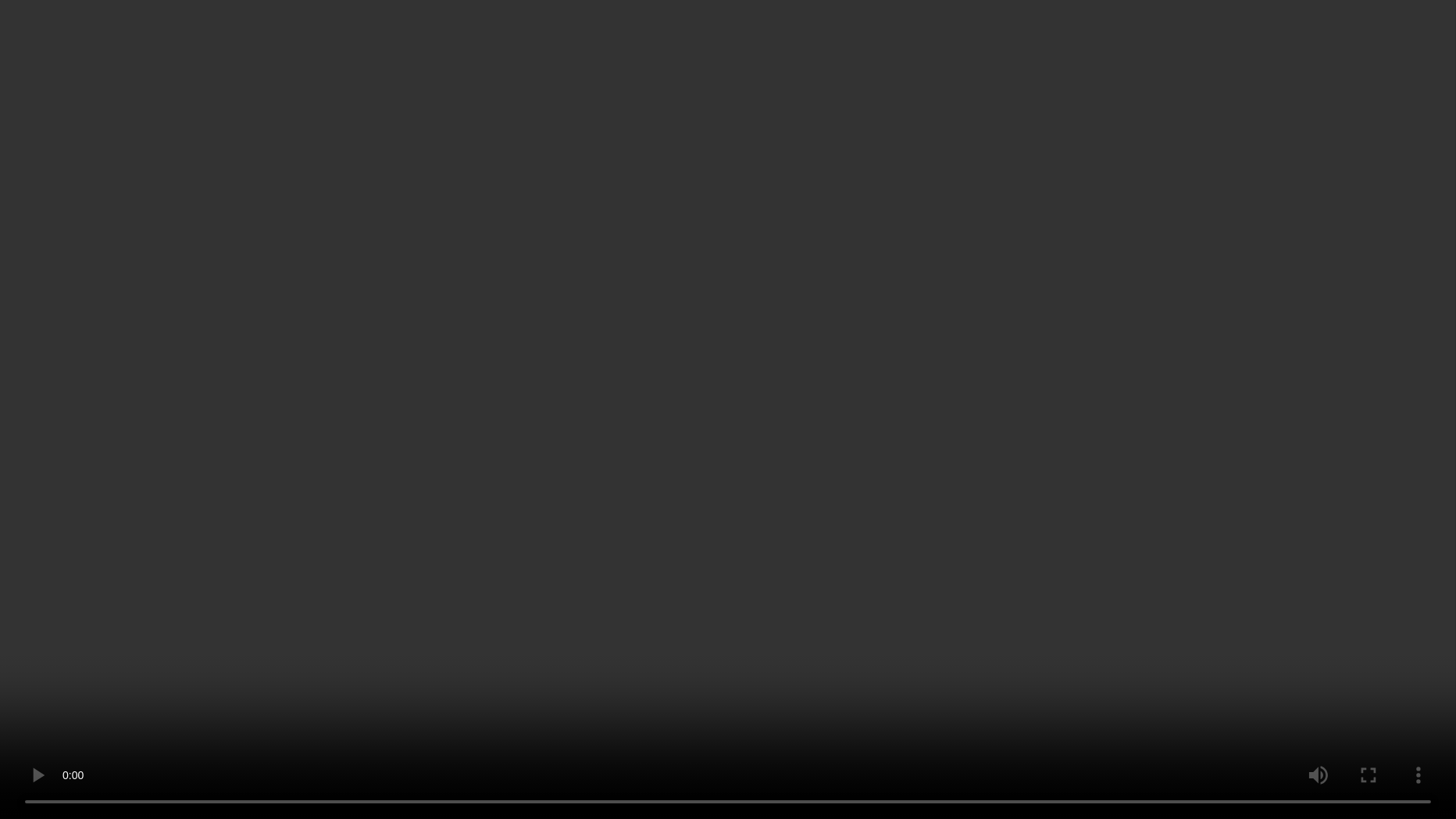
click at [712, 410] on video at bounding box center [728, 410] width 1456 height 819
click at [739, 535] on video at bounding box center [728, 410] width 1456 height 819
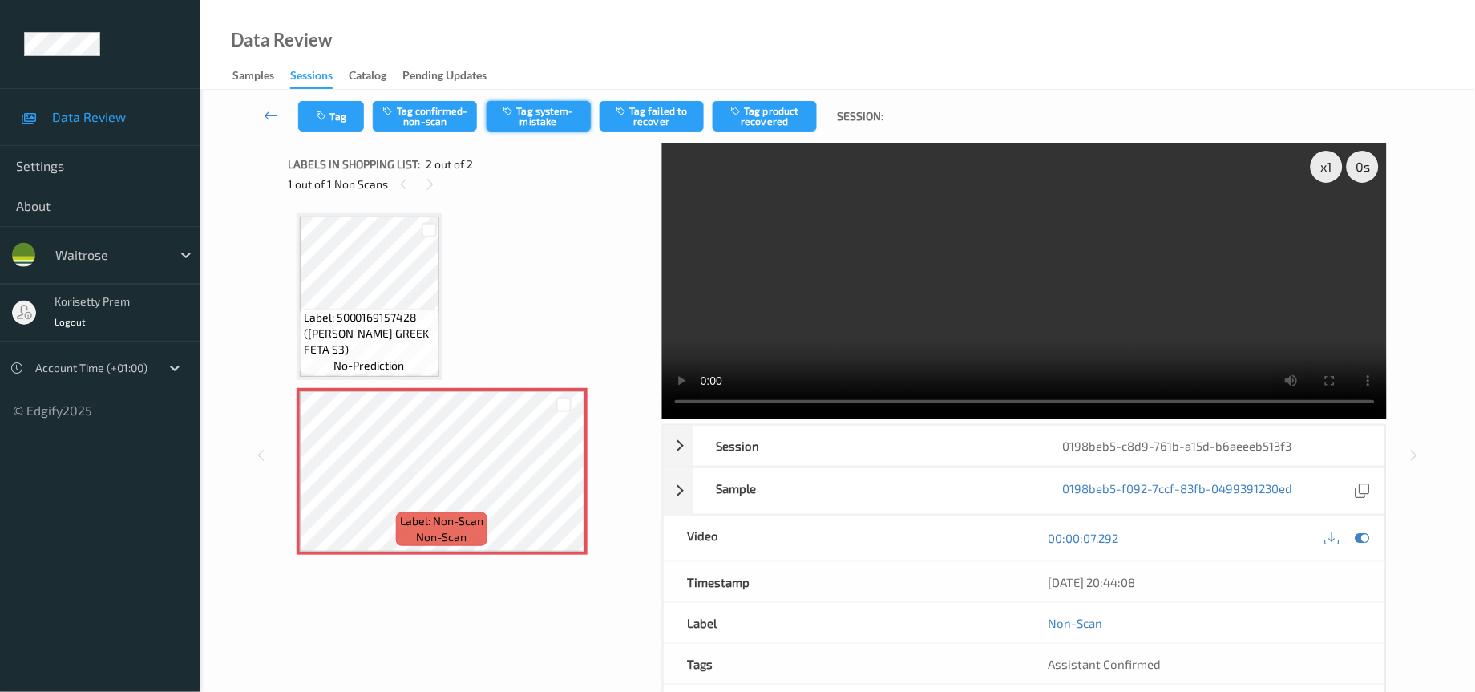
click at [554, 120] on button "Tag system-mistake" at bounding box center [538, 116] width 104 height 30
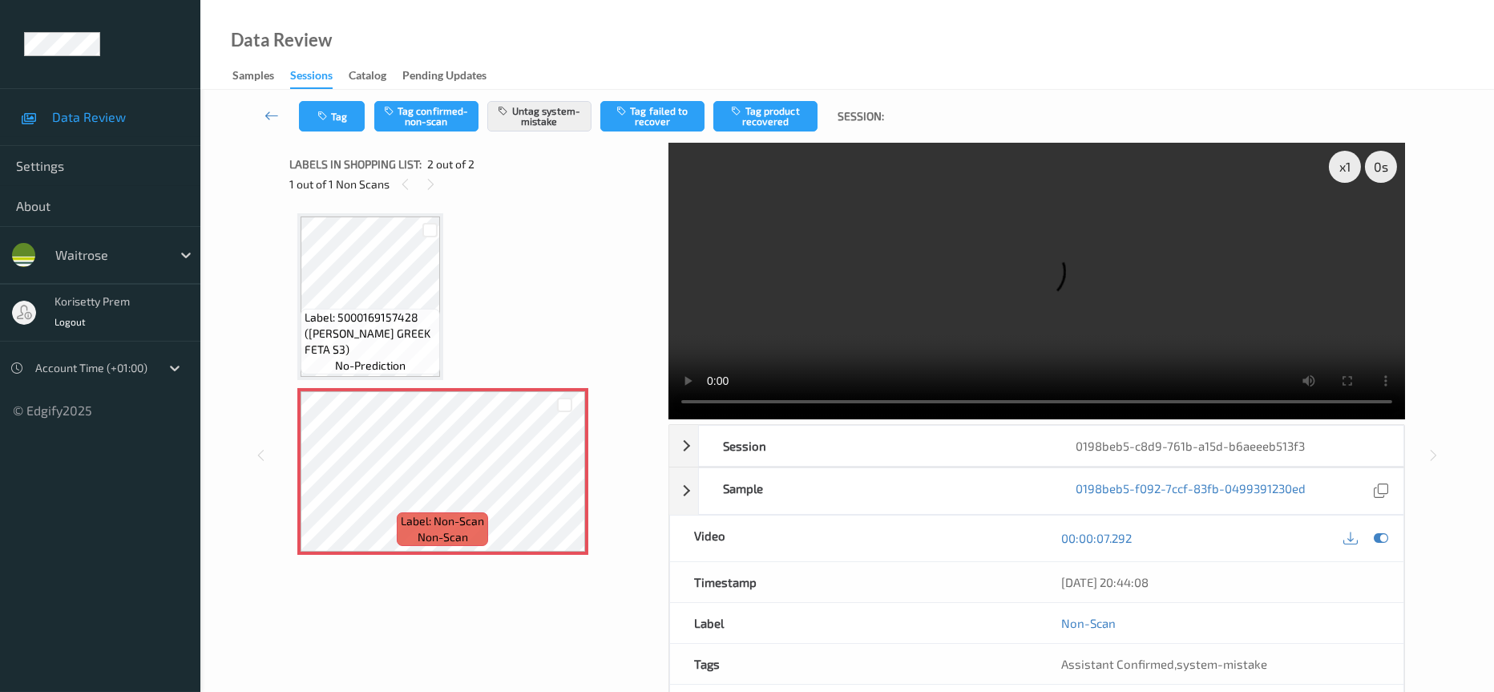
click at [305, 97] on div "Tag Tag confirmed-non-scan Untag system-mistake Tag failed to recover Tag produ…" at bounding box center [847, 116] width 1228 height 53
click at [314, 112] on button "Tag" at bounding box center [332, 116] width 66 height 30
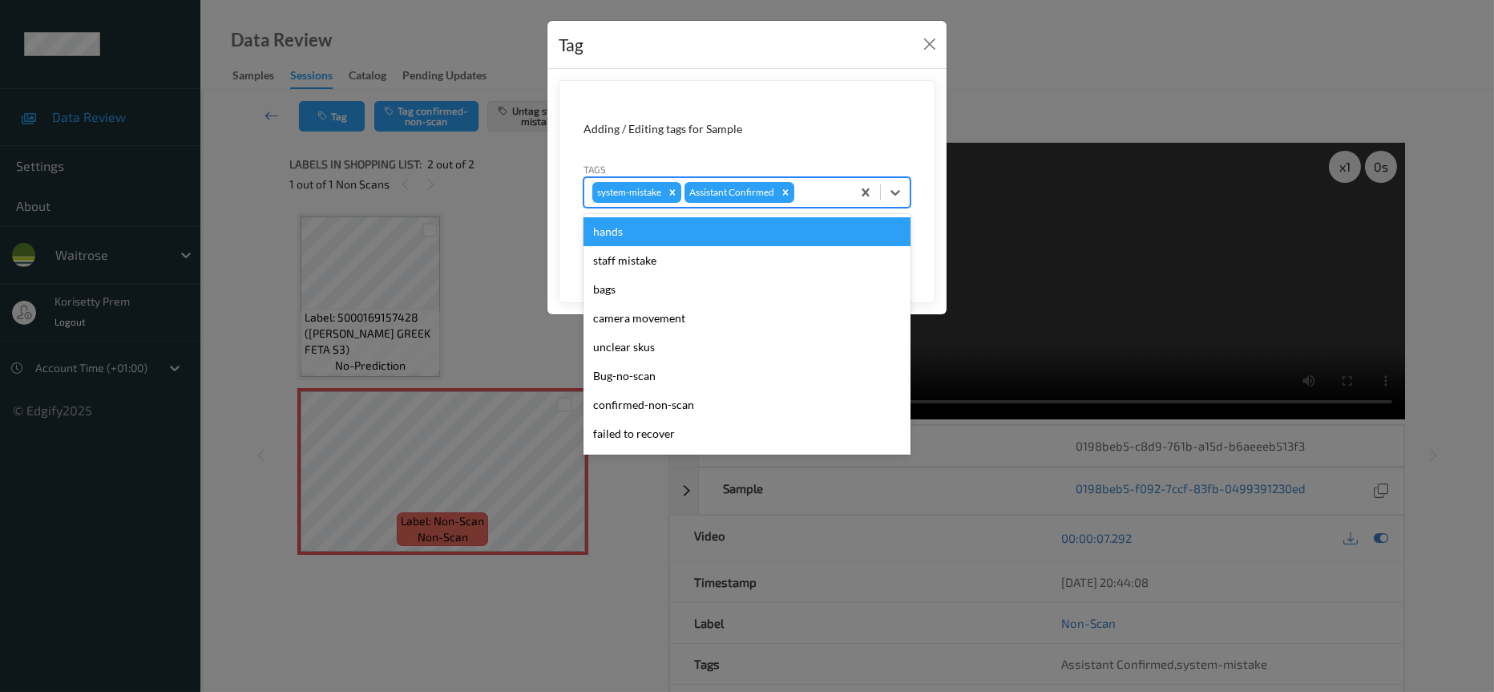
click at [812, 192] on div at bounding box center [820, 192] width 46 height 19
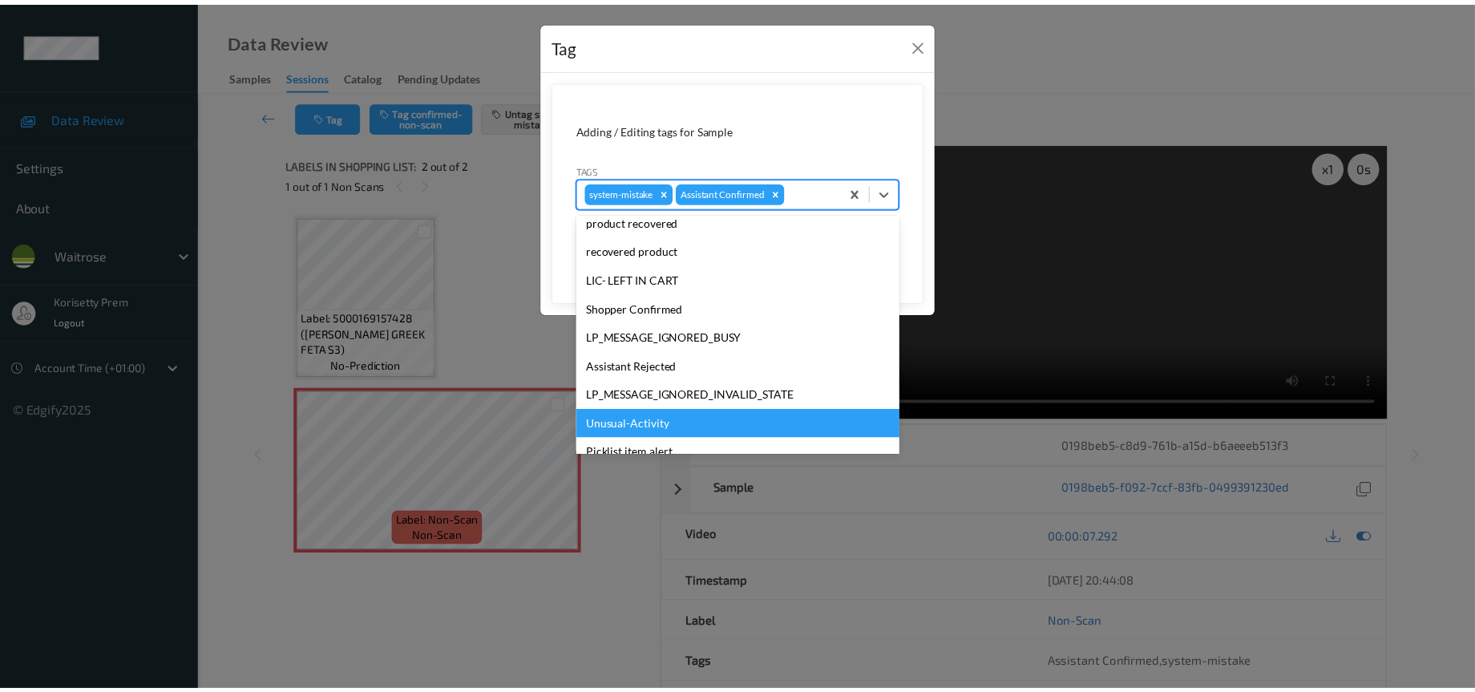
scroll to position [313, 0]
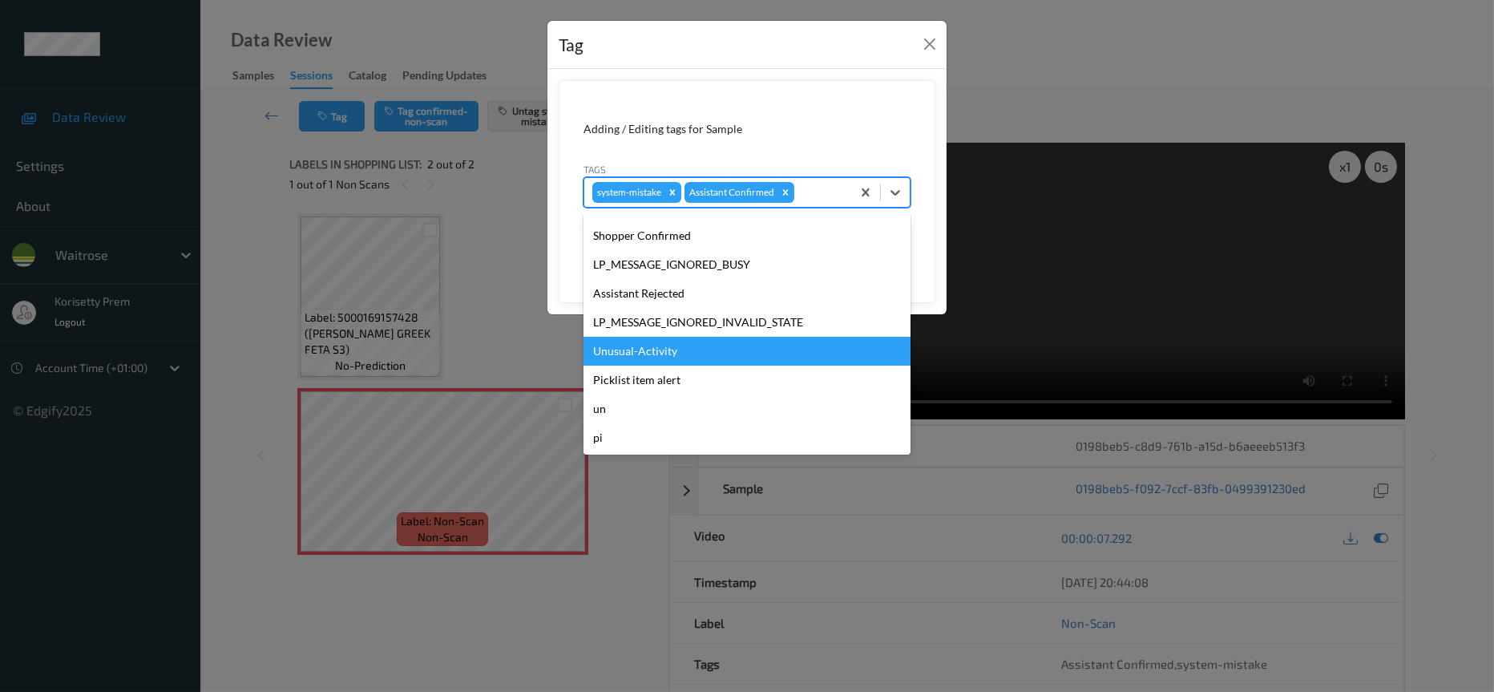
click at [656, 345] on div "Unusual-Activity" at bounding box center [746, 351] width 327 height 29
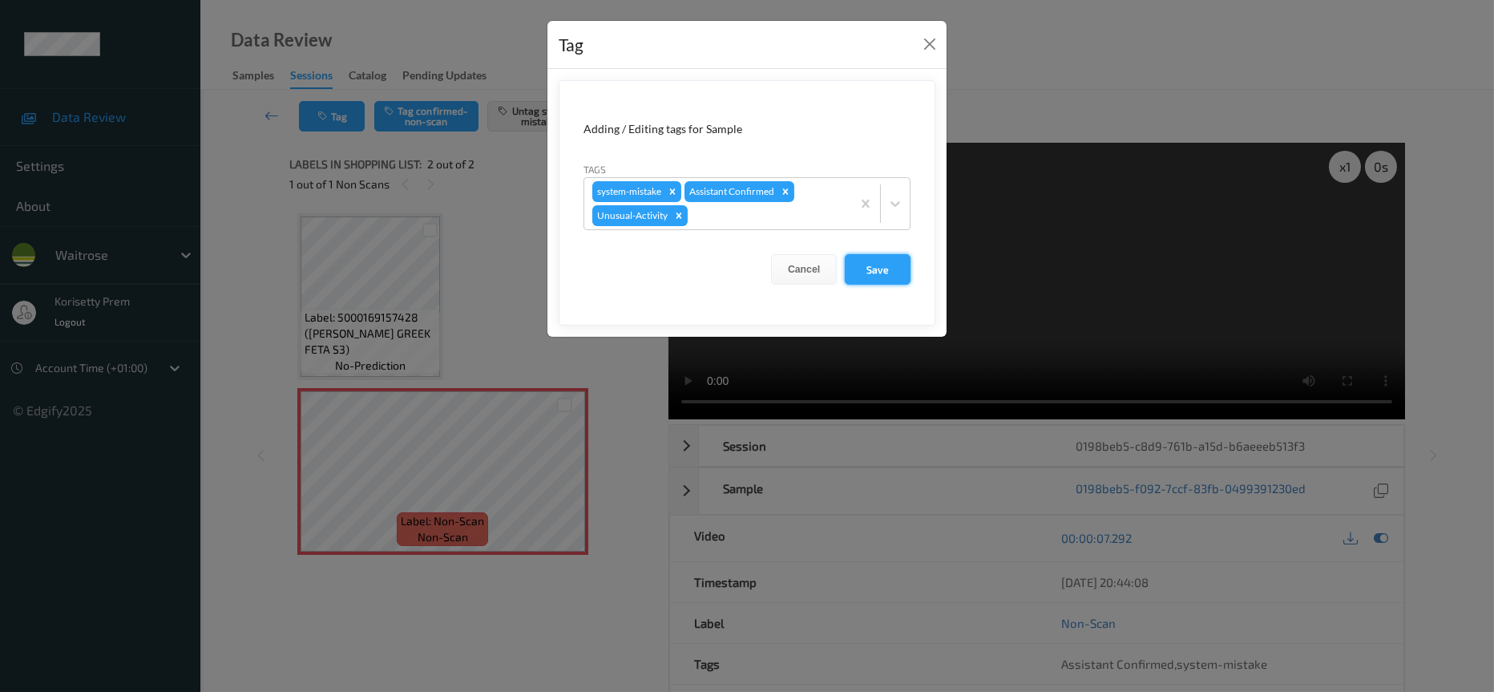
click at [875, 270] on button "Save" at bounding box center [878, 269] width 66 height 30
click at [875, 283] on button "Save" at bounding box center [878, 269] width 66 height 30
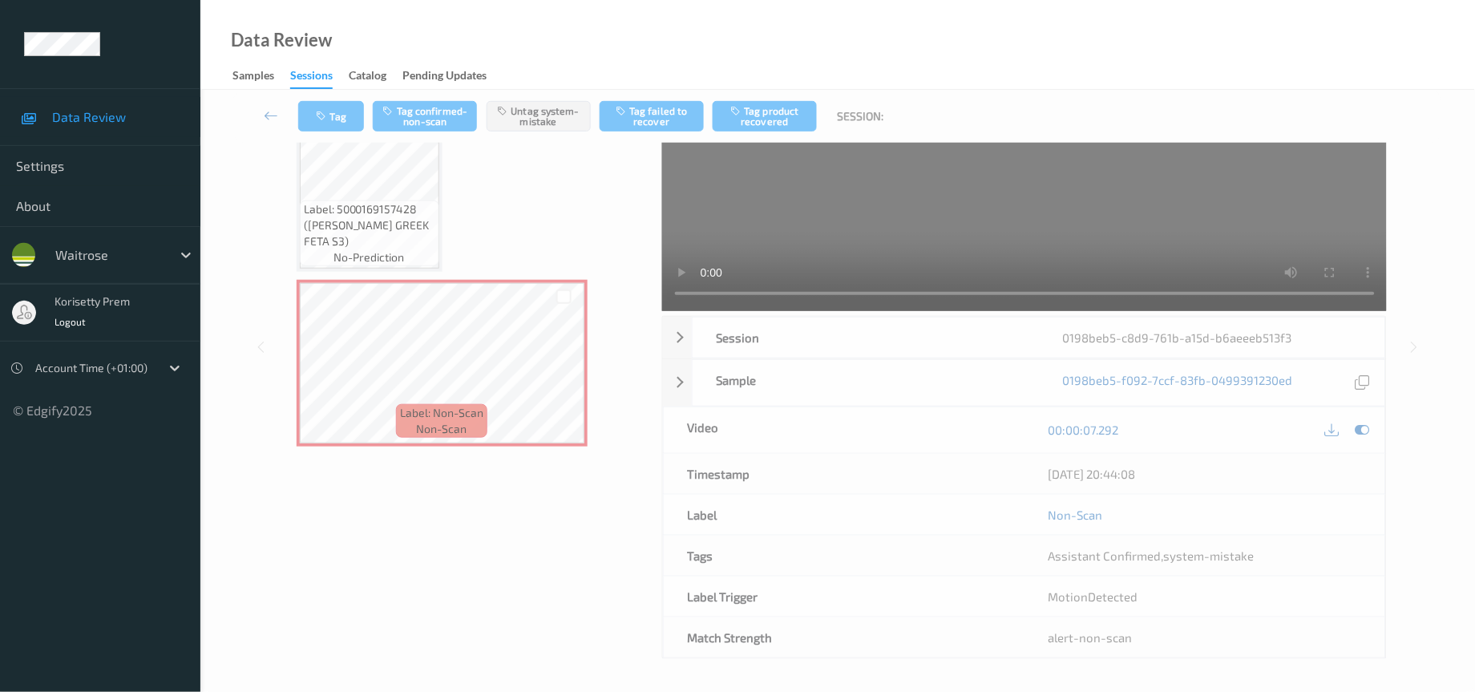
scroll to position [0, 0]
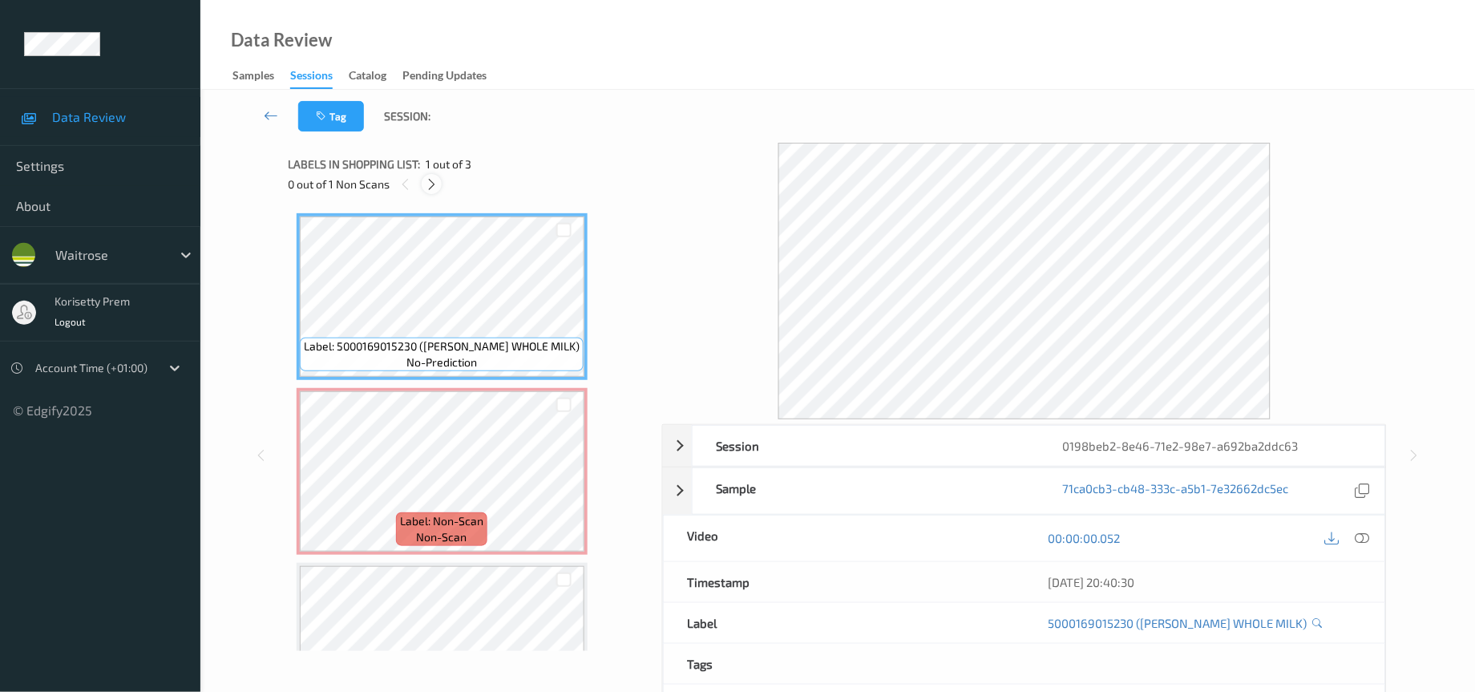
click at [433, 190] on icon at bounding box center [432, 184] width 14 height 14
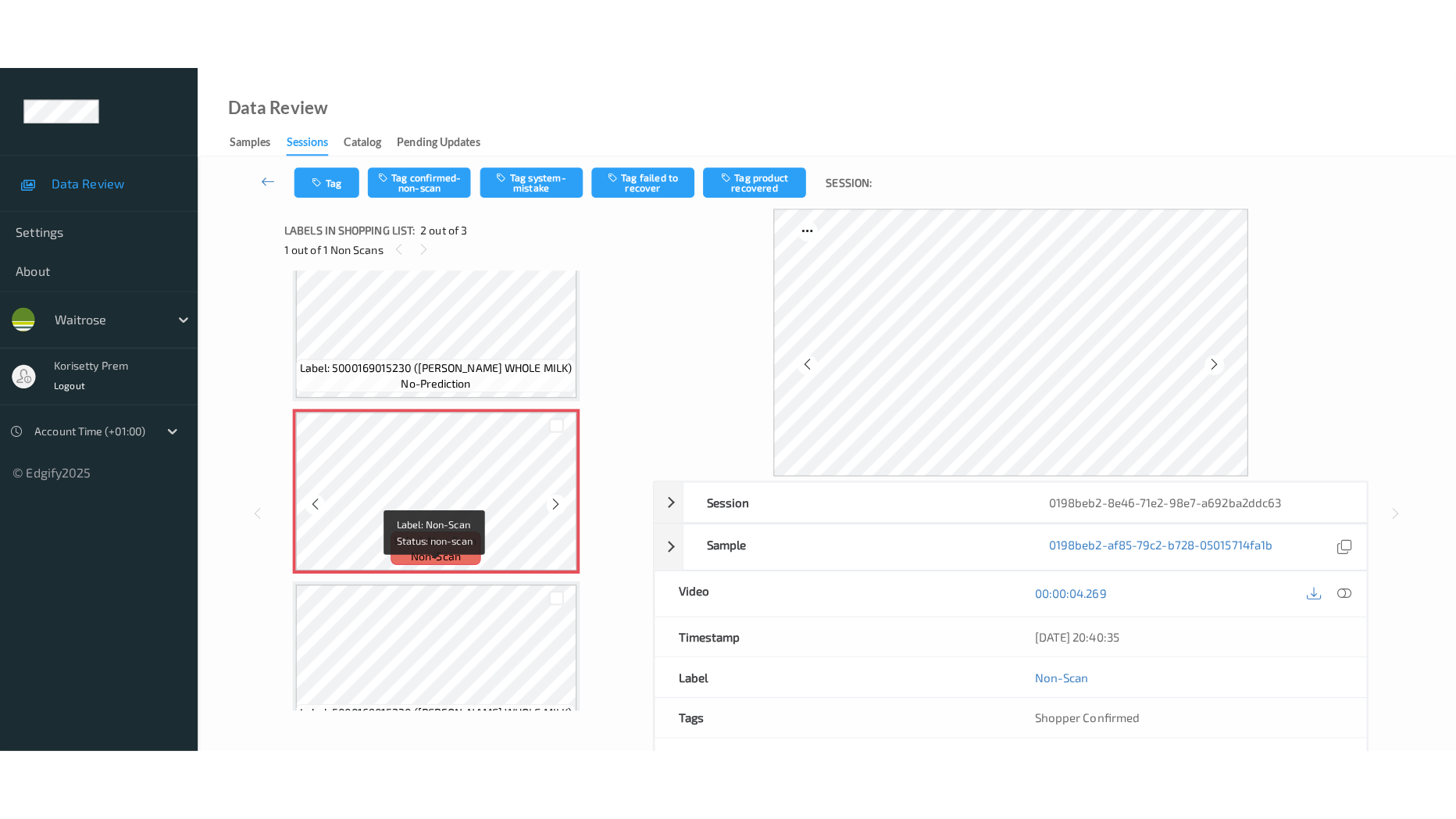
scroll to position [77, 0]
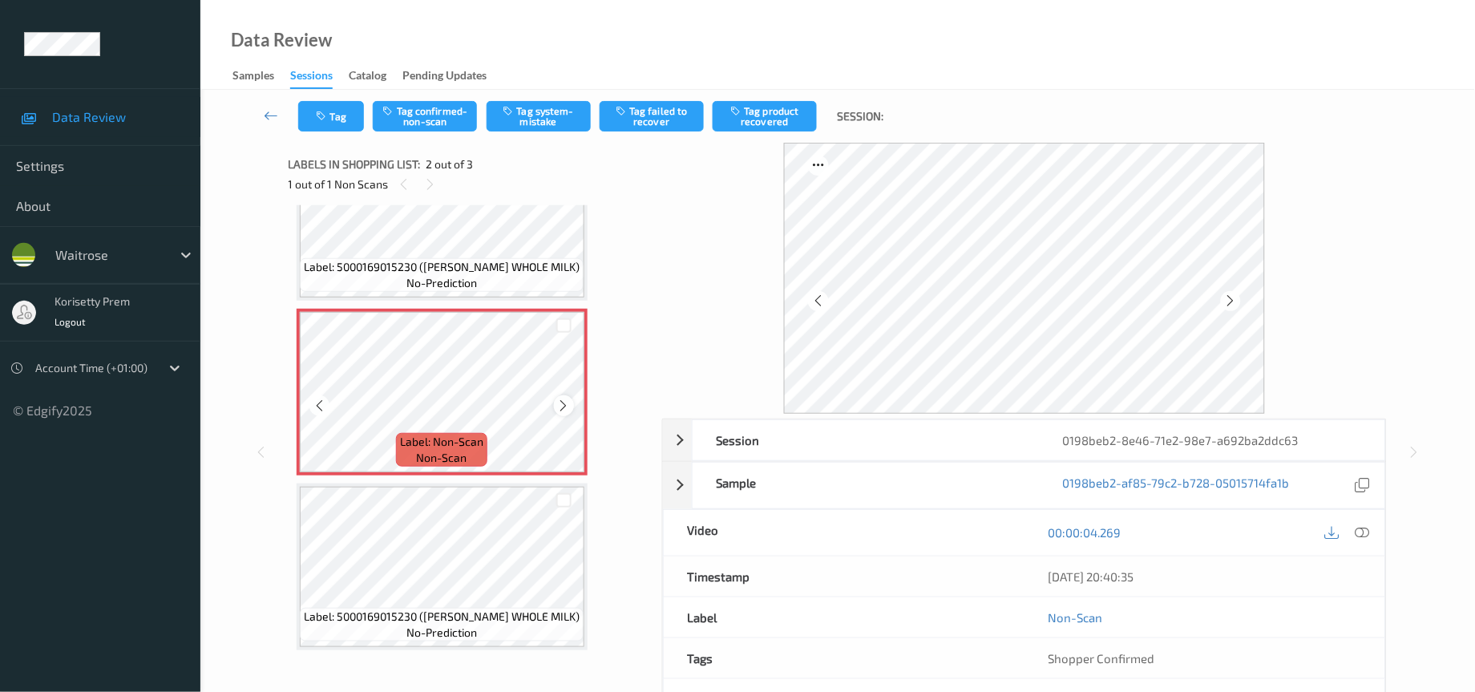
click at [563, 398] on icon at bounding box center [564, 405] width 14 height 14
click at [1365, 530] on icon at bounding box center [1362, 532] width 14 height 14
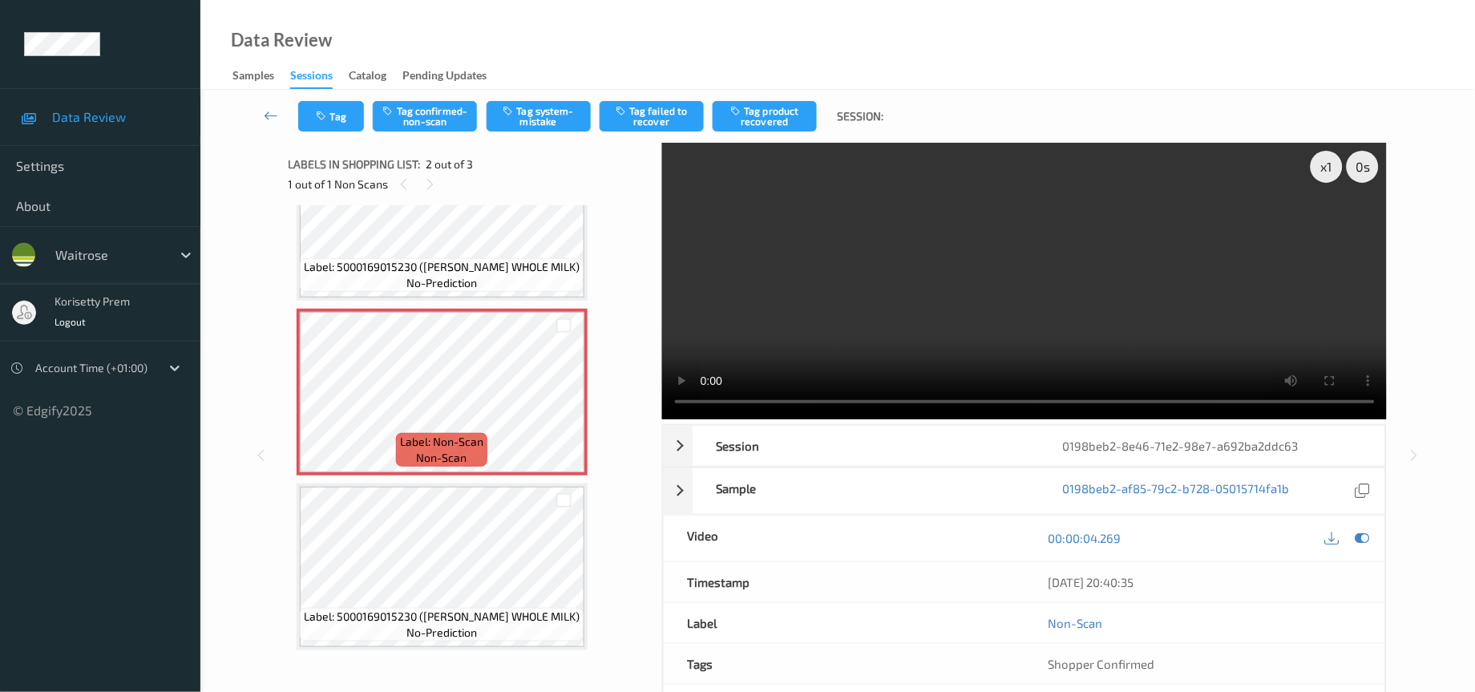
click at [1179, 288] on video at bounding box center [1024, 281] width 725 height 277
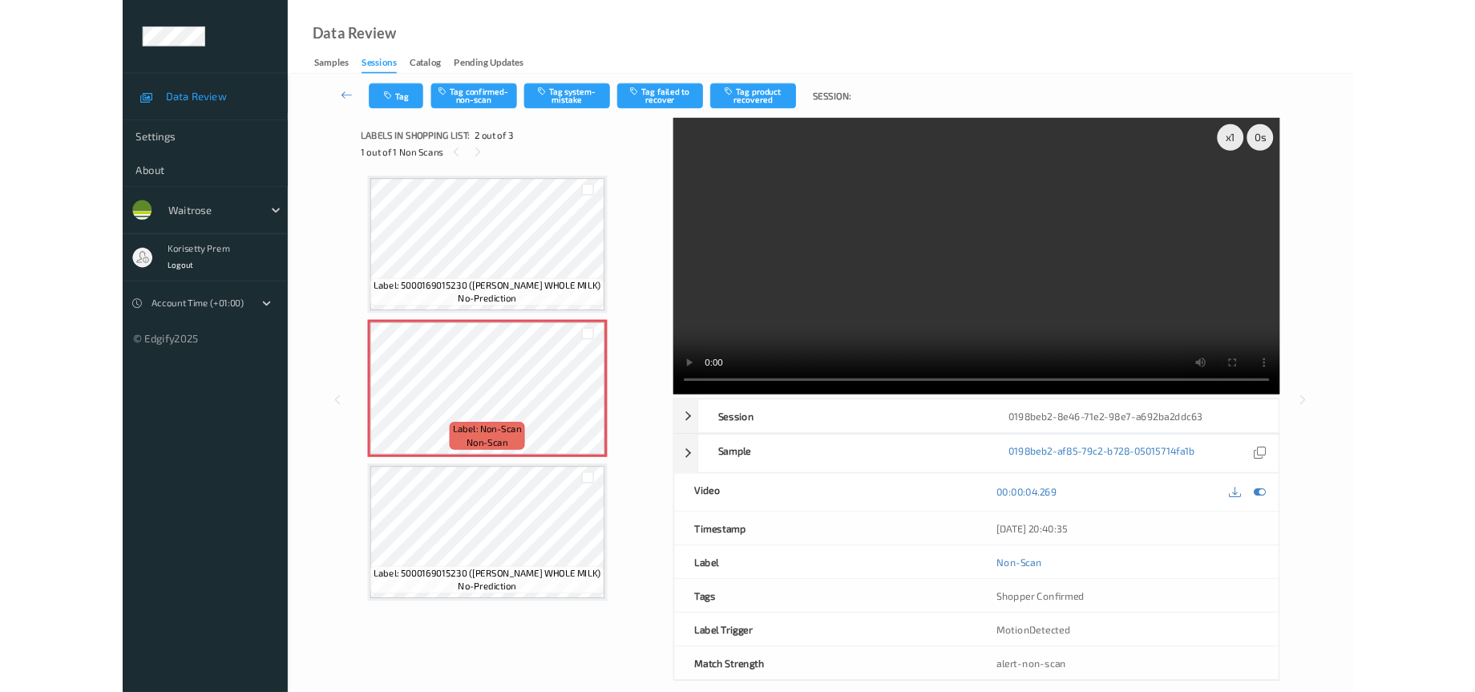
scroll to position [0, 0]
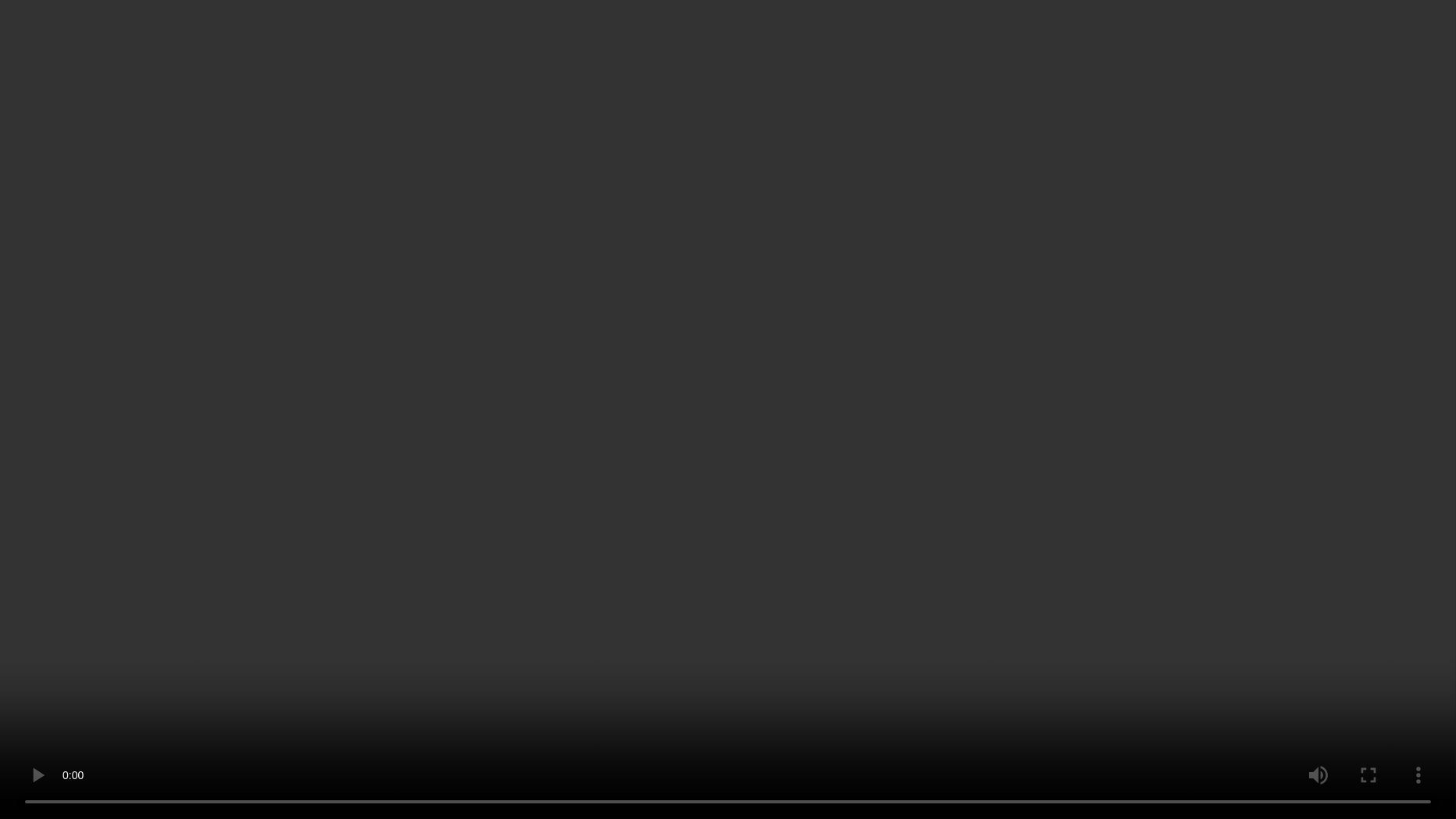
click at [0, 674] on video at bounding box center [728, 410] width 1456 height 819
click at [1328, 349] on video at bounding box center [728, 410] width 1456 height 819
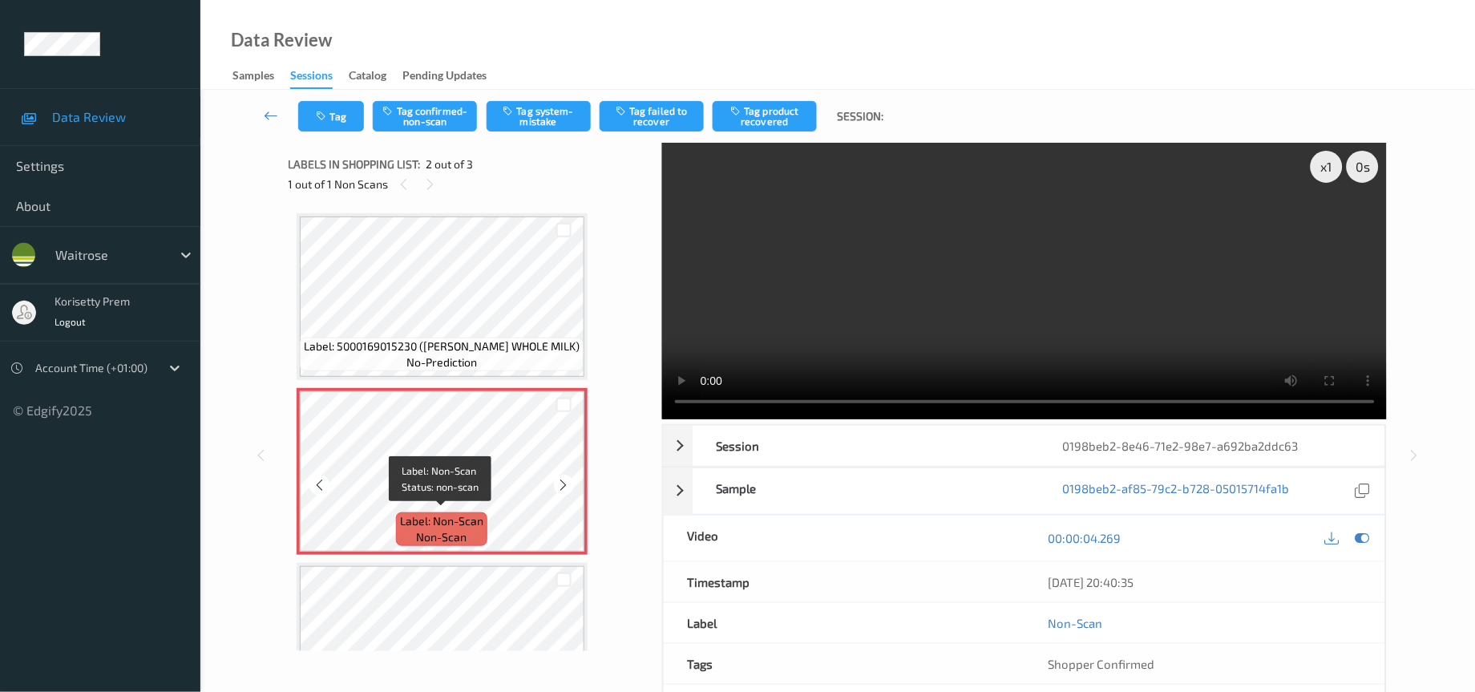
click at [412, 520] on span "Label: Non-Scan" at bounding box center [441, 521] width 83 height 16
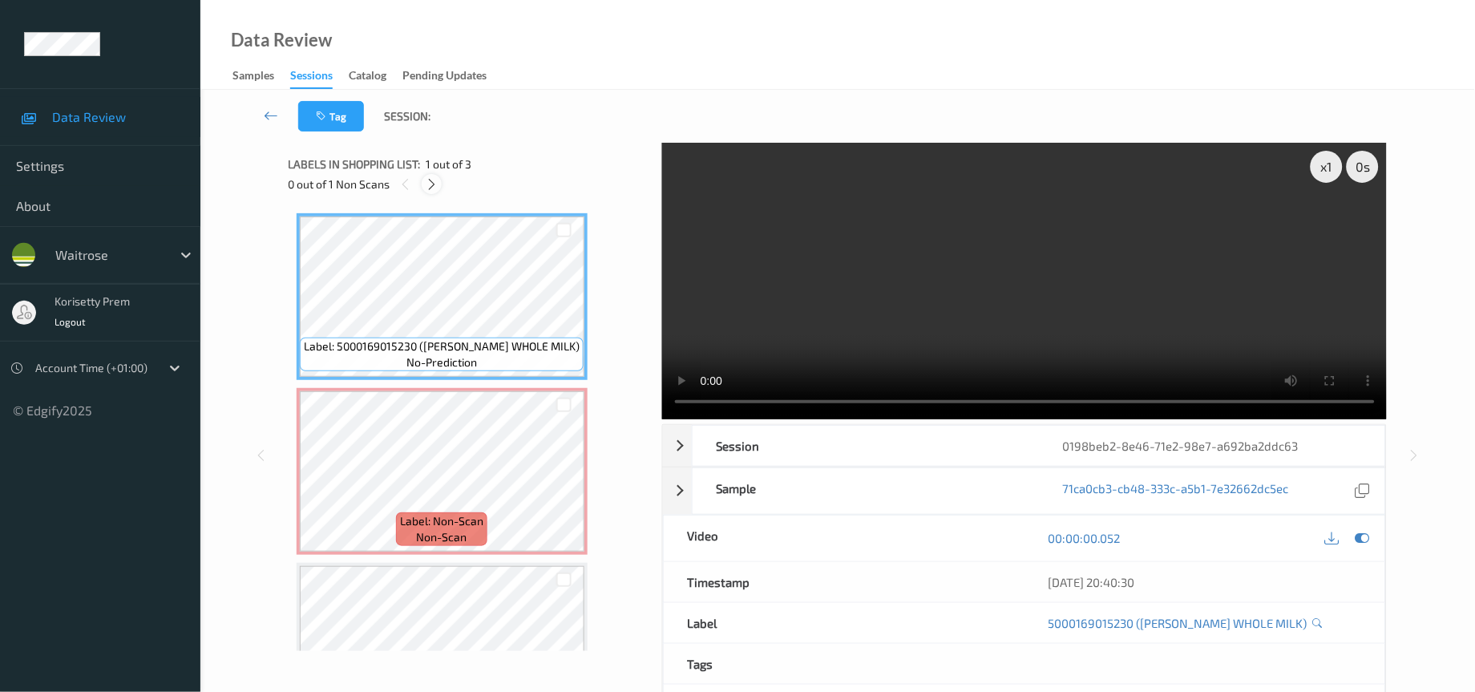
click at [433, 190] on icon at bounding box center [432, 184] width 14 height 14
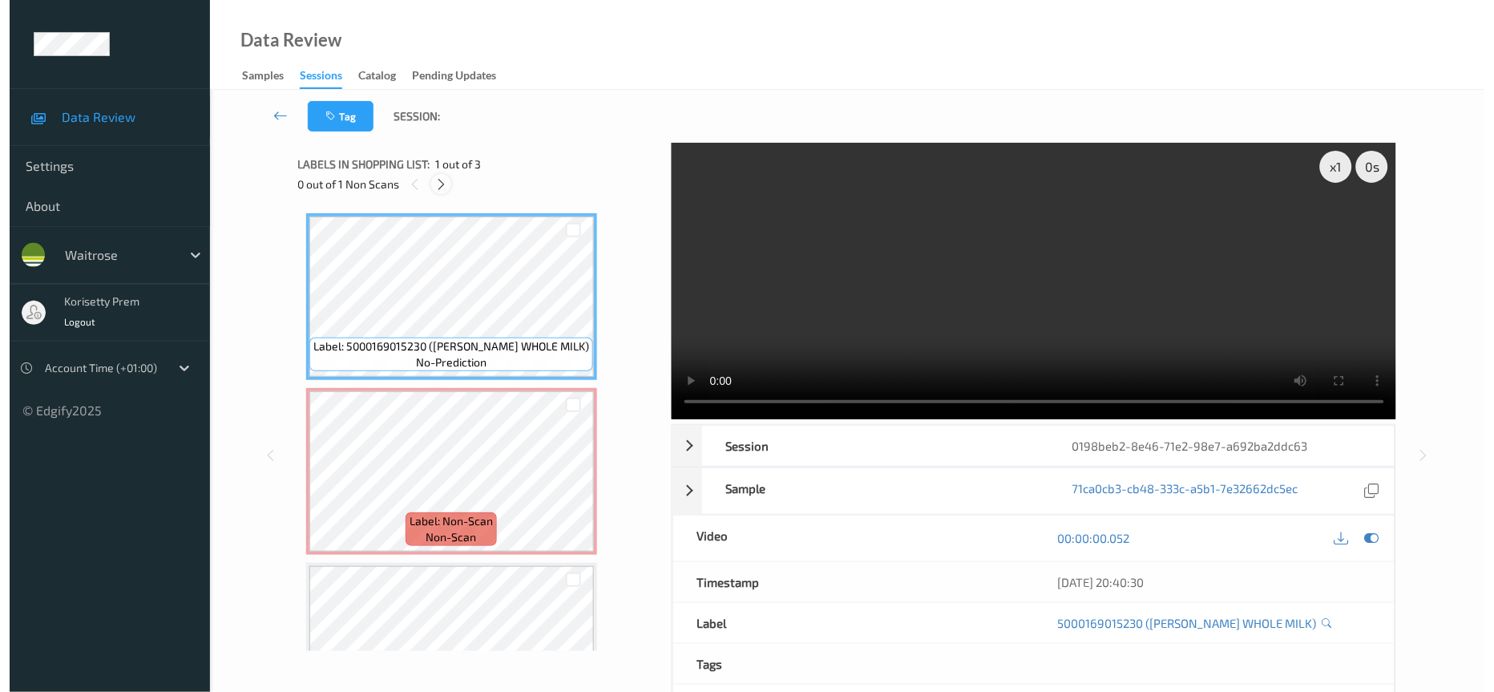
scroll to position [7, 0]
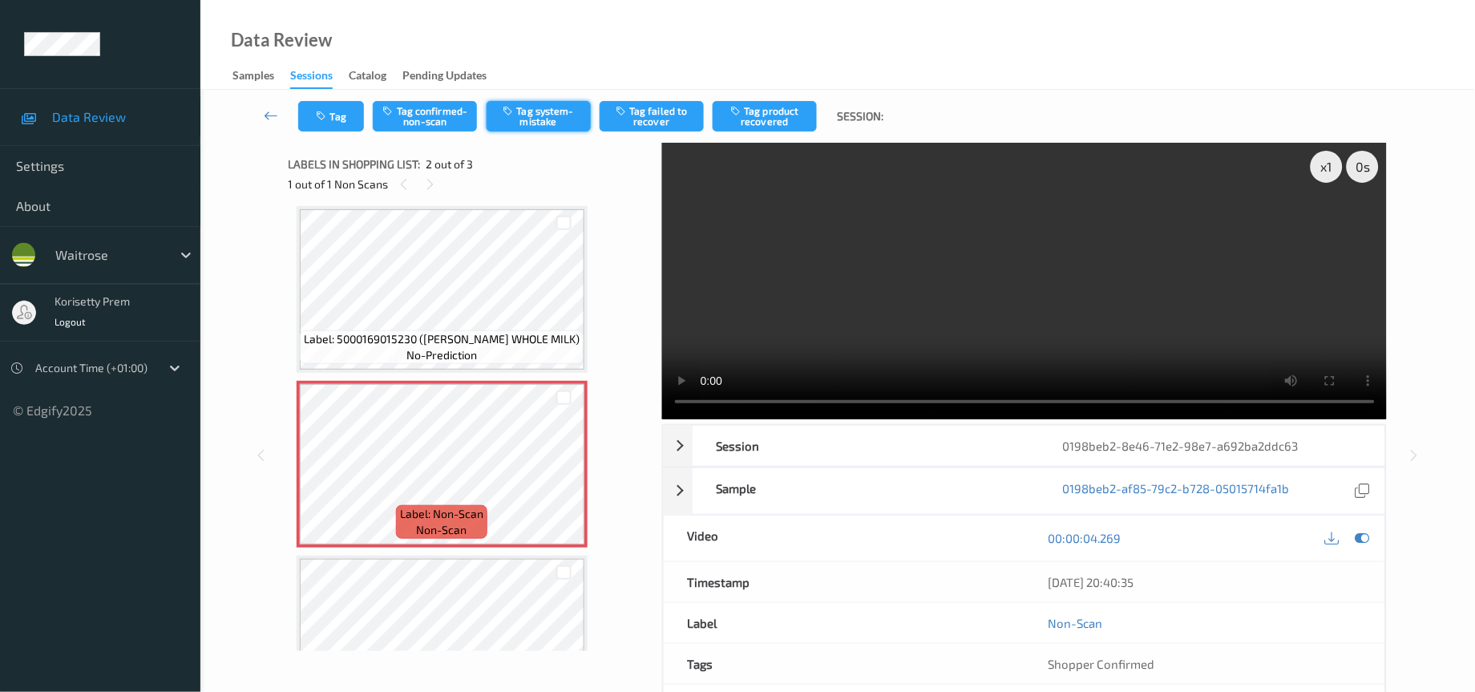
click at [559, 114] on button "Tag system-mistake" at bounding box center [538, 116] width 104 height 30
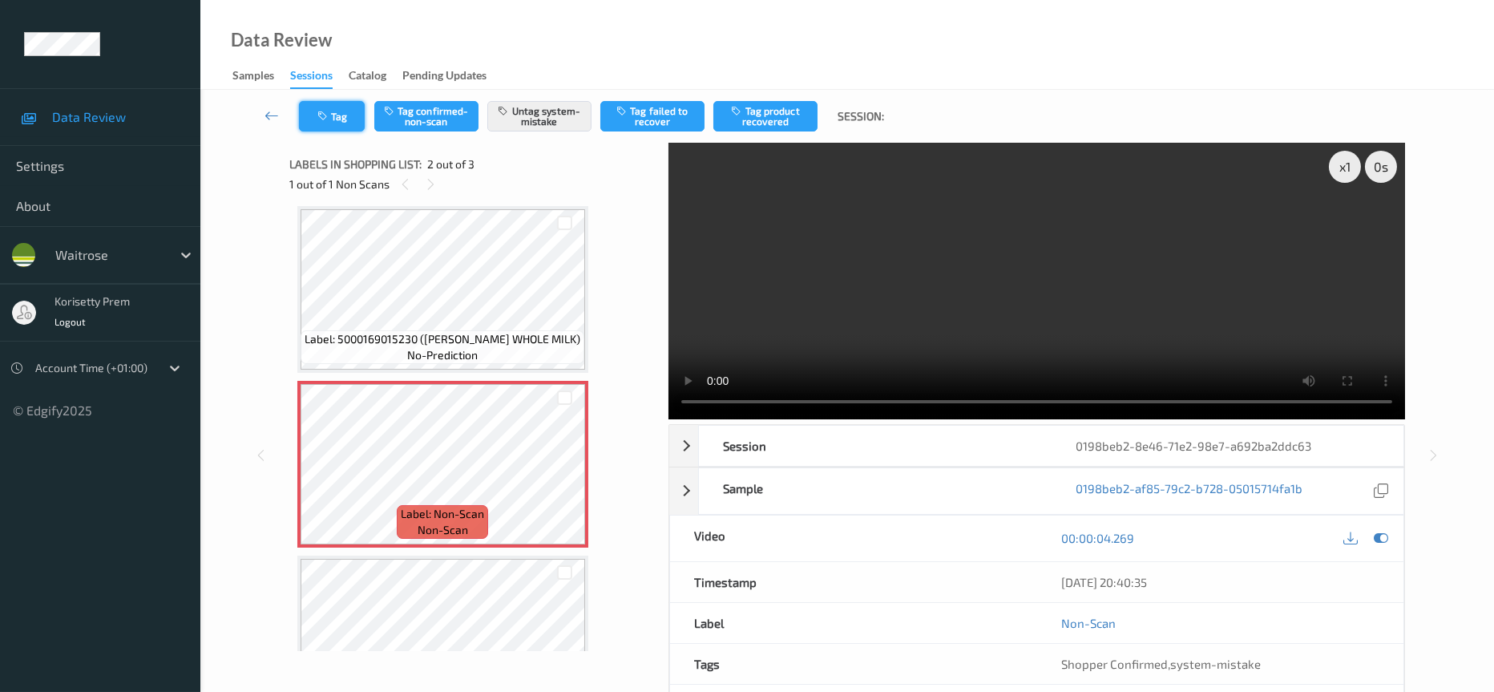
click at [321, 119] on icon "button" at bounding box center [324, 116] width 14 height 11
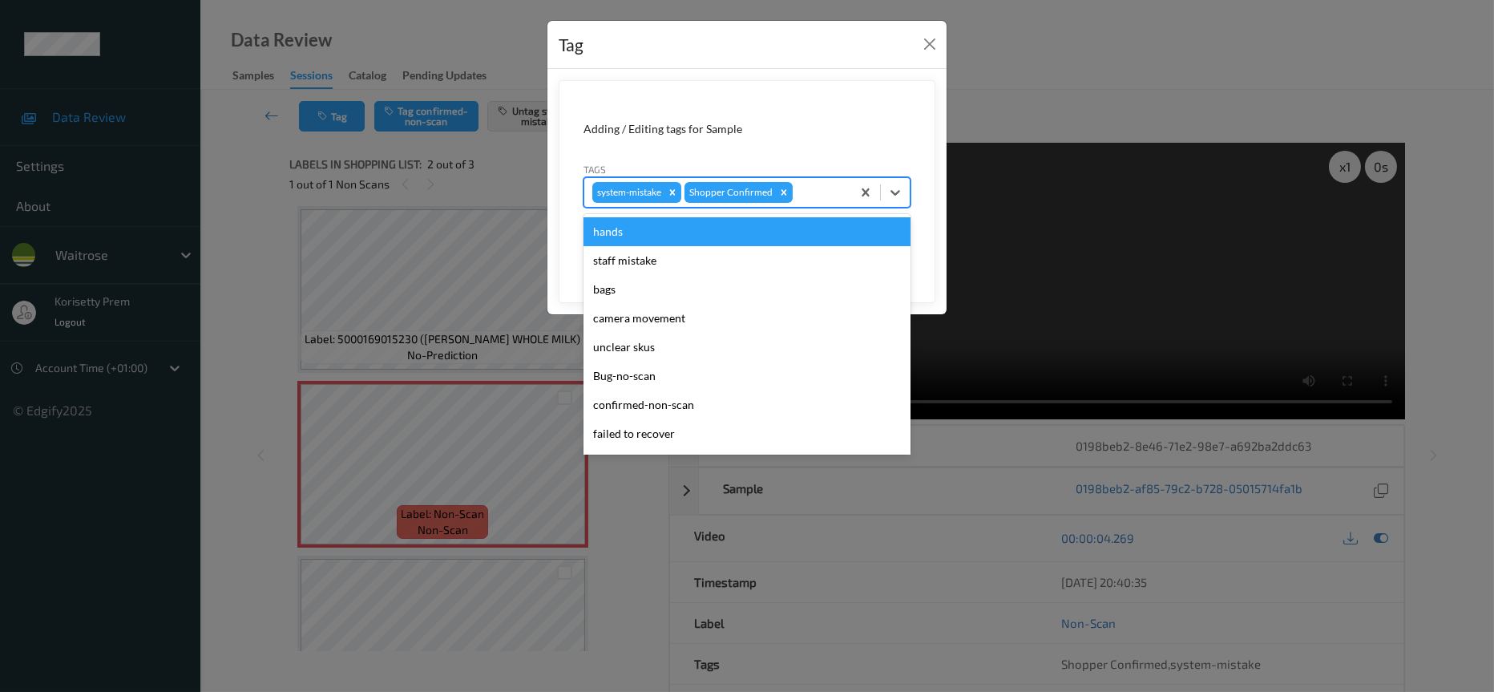
click at [830, 189] on div at bounding box center [819, 192] width 47 height 19
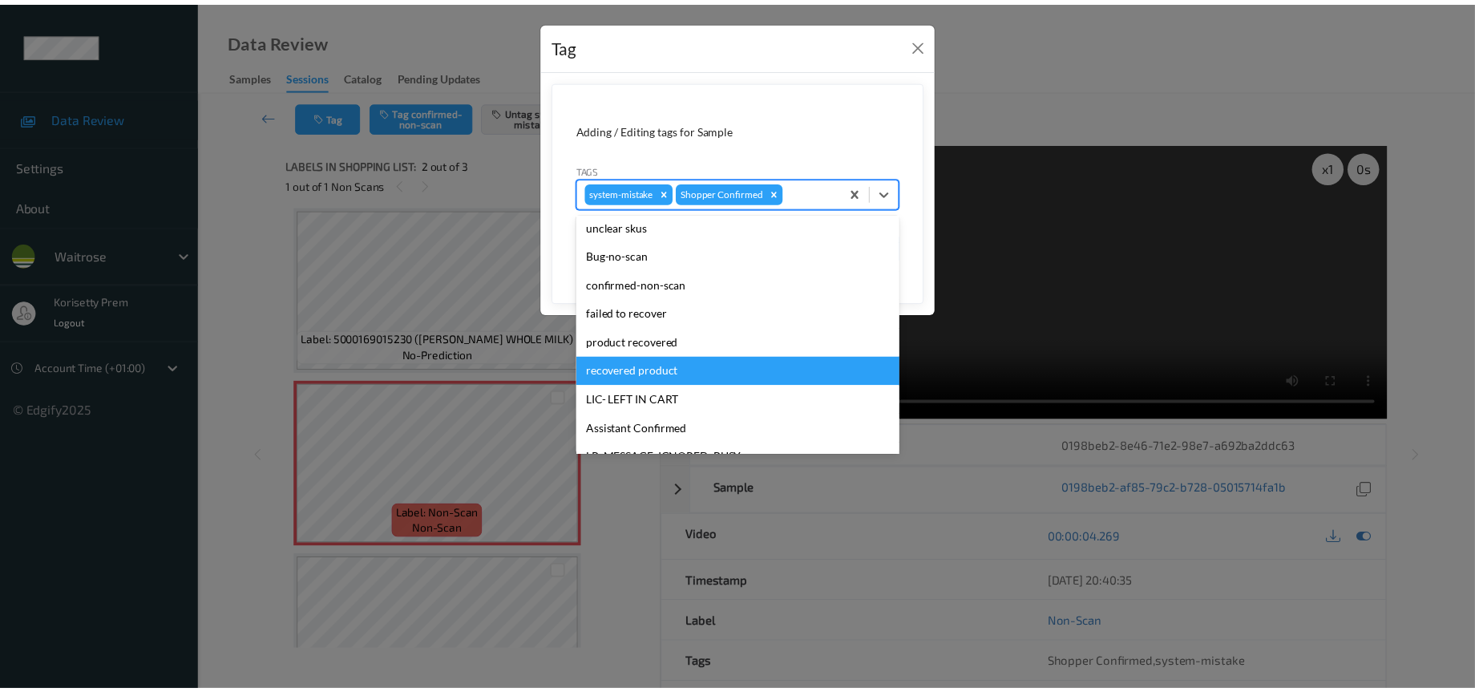
scroll to position [240, 0]
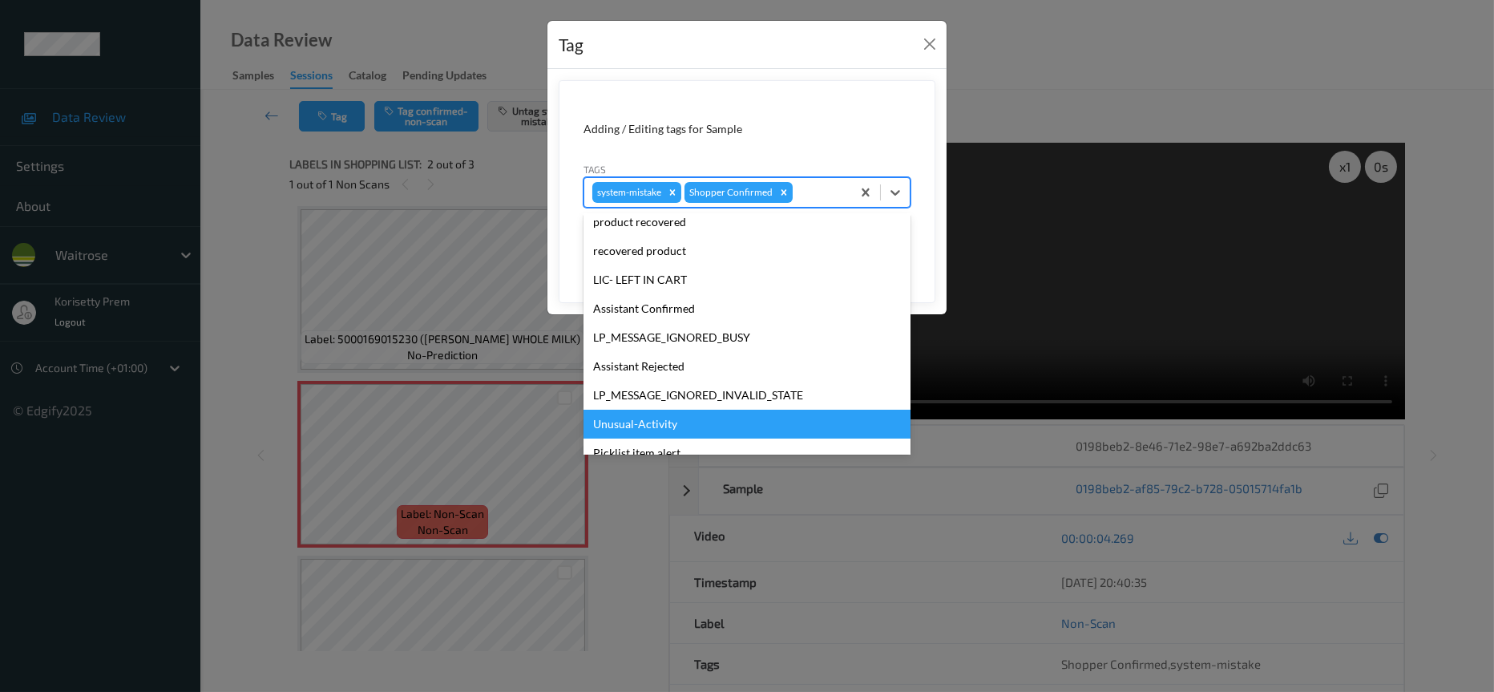
click at [656, 420] on div "Unusual-Activity" at bounding box center [746, 424] width 327 height 29
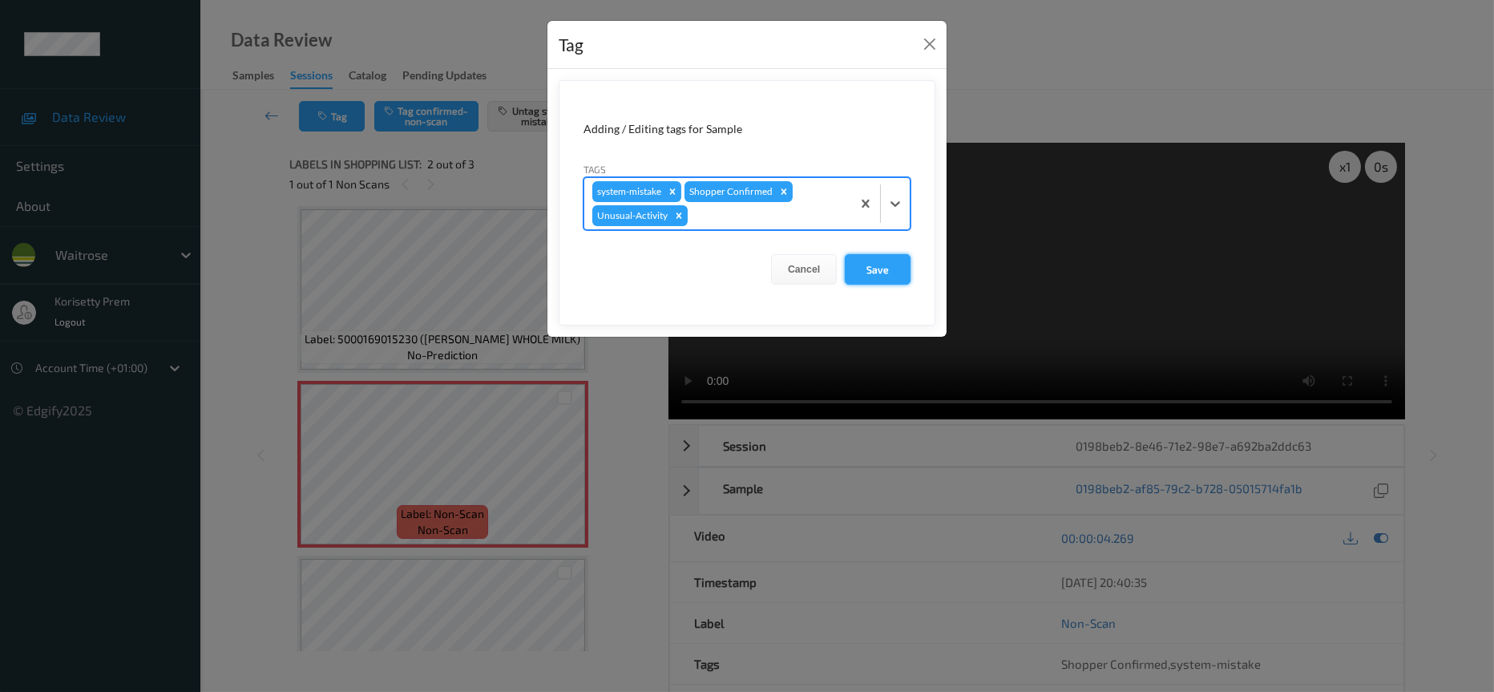
click at [857, 259] on button "Save" at bounding box center [878, 269] width 66 height 30
click at [866, 277] on button "Save" at bounding box center [878, 269] width 66 height 30
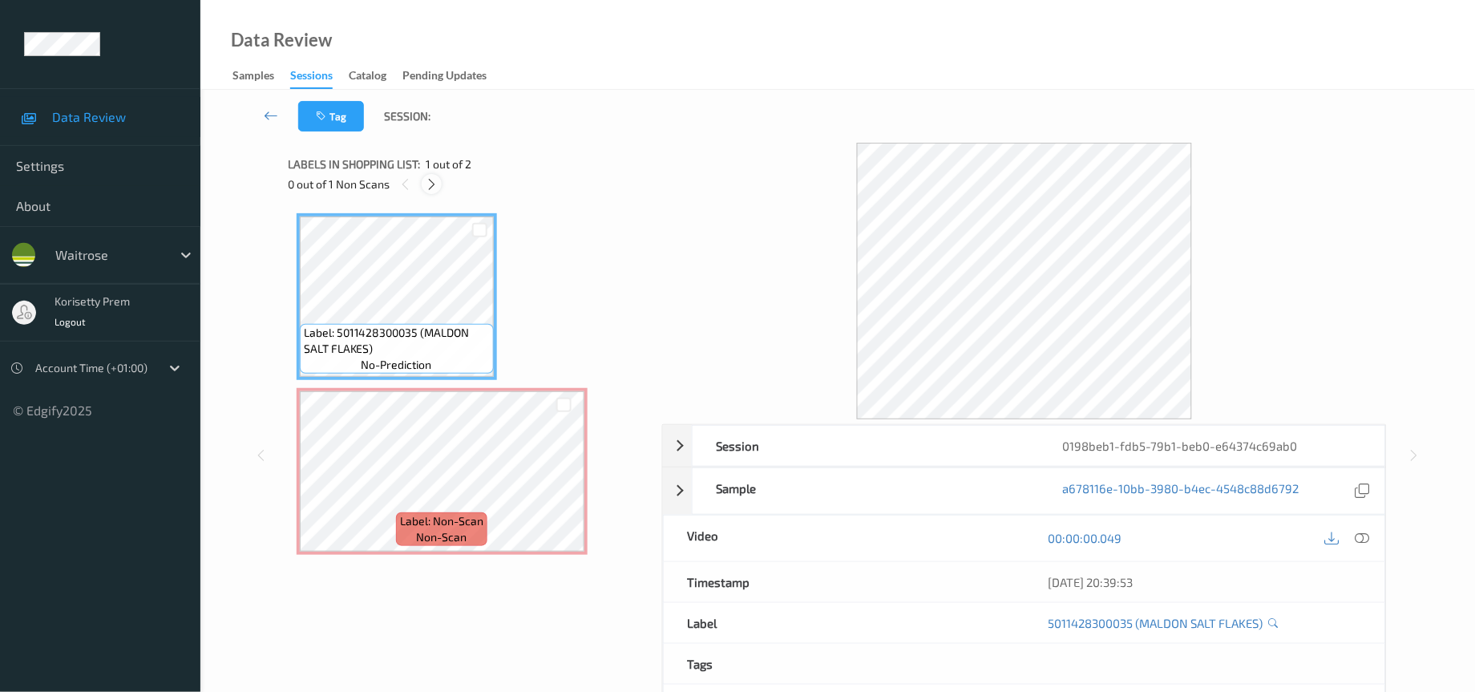
click at [431, 186] on icon at bounding box center [432, 184] width 14 height 14
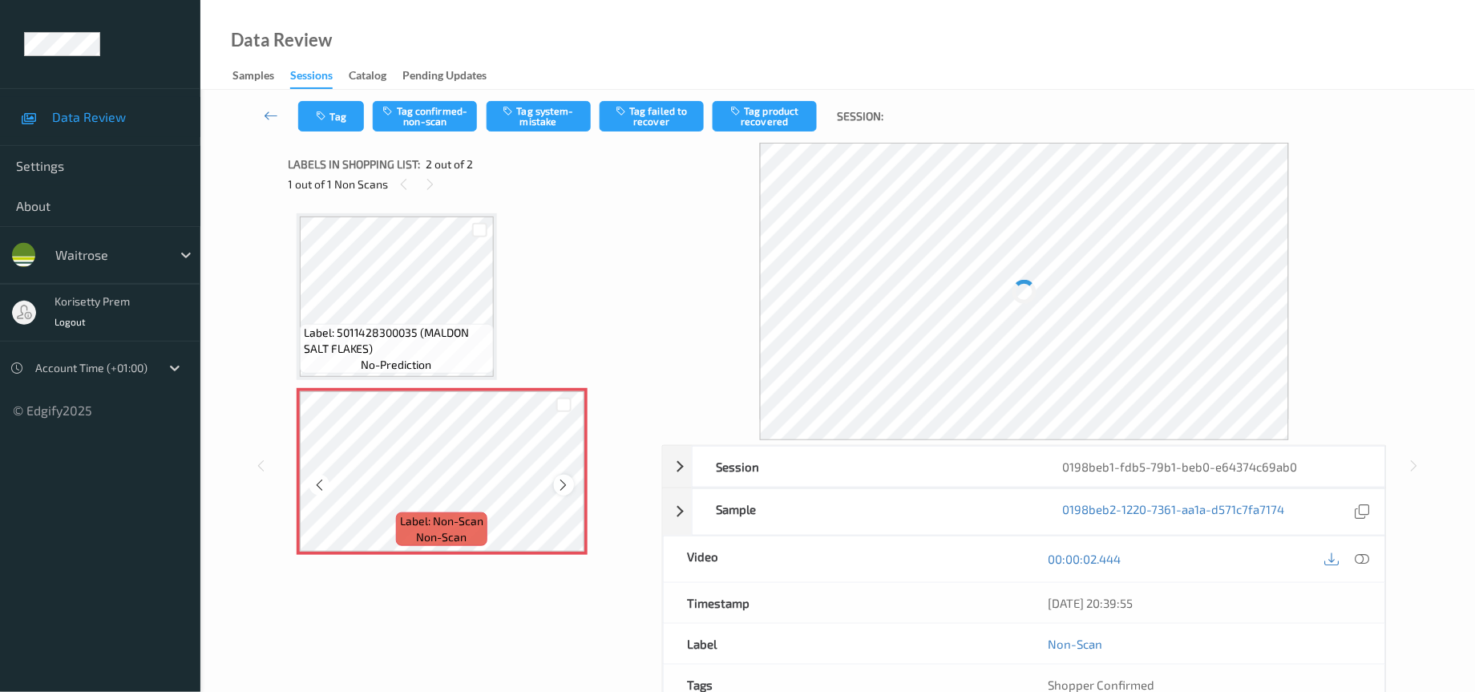
click at [563, 480] on icon at bounding box center [564, 485] width 14 height 14
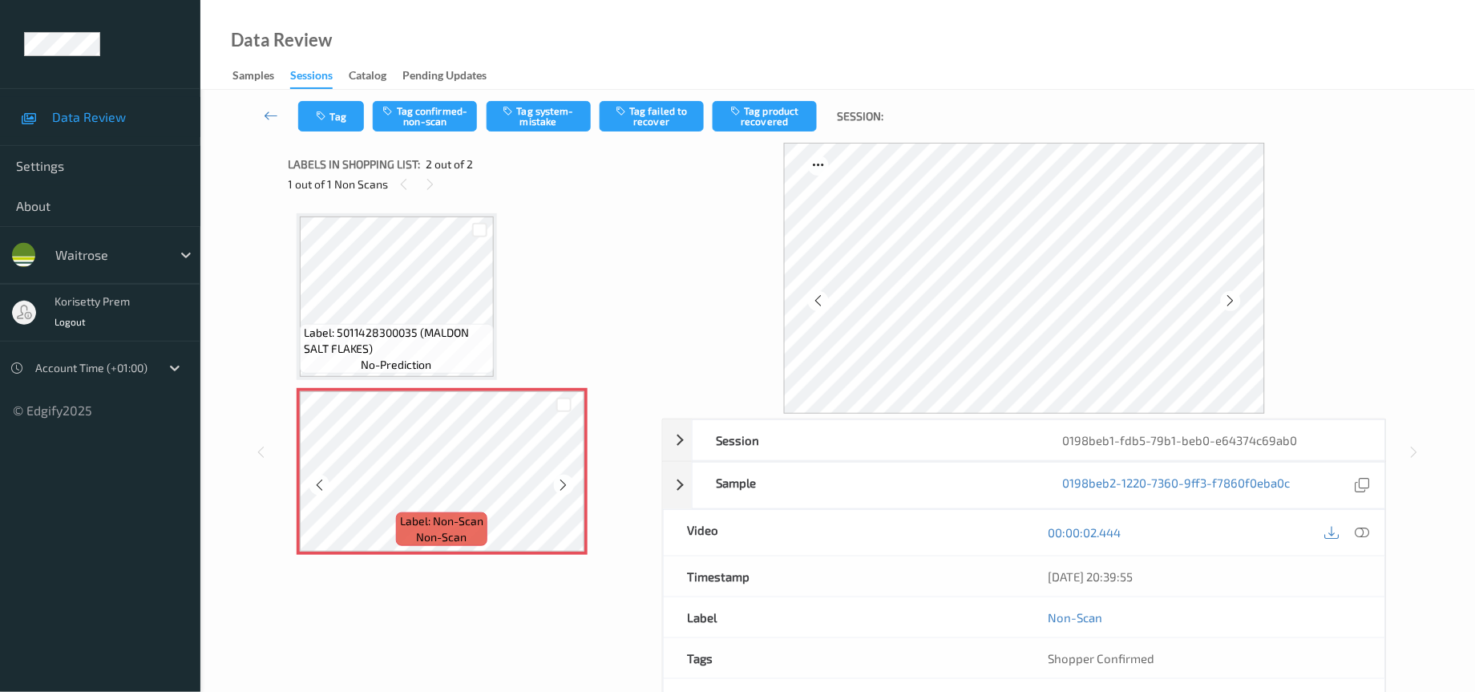
click at [563, 480] on icon at bounding box center [564, 485] width 14 height 14
click at [1363, 535] on icon at bounding box center [1362, 532] width 14 height 14
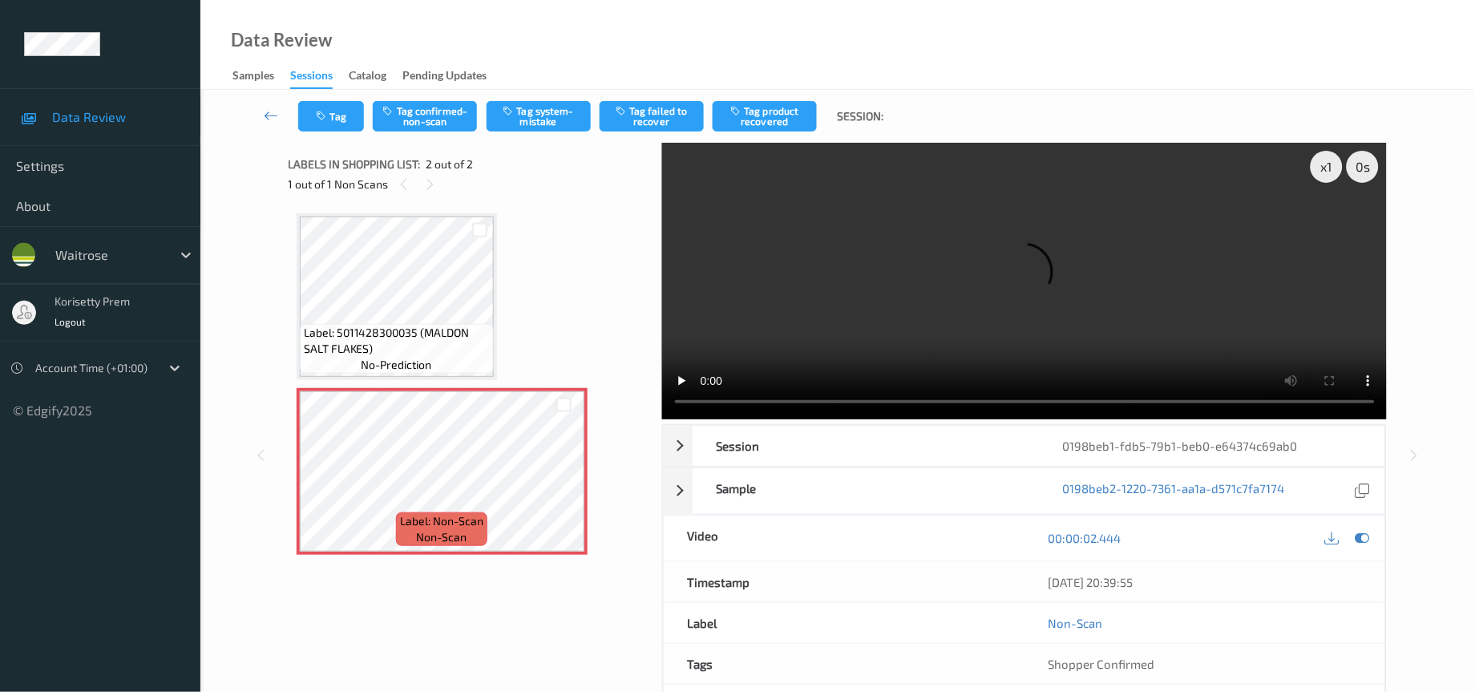
click at [196, 344] on div "Data Review Settings About waitrose korisetty prem Logout Account Time (+01:00)…" at bounding box center [737, 355] width 1475 height 710
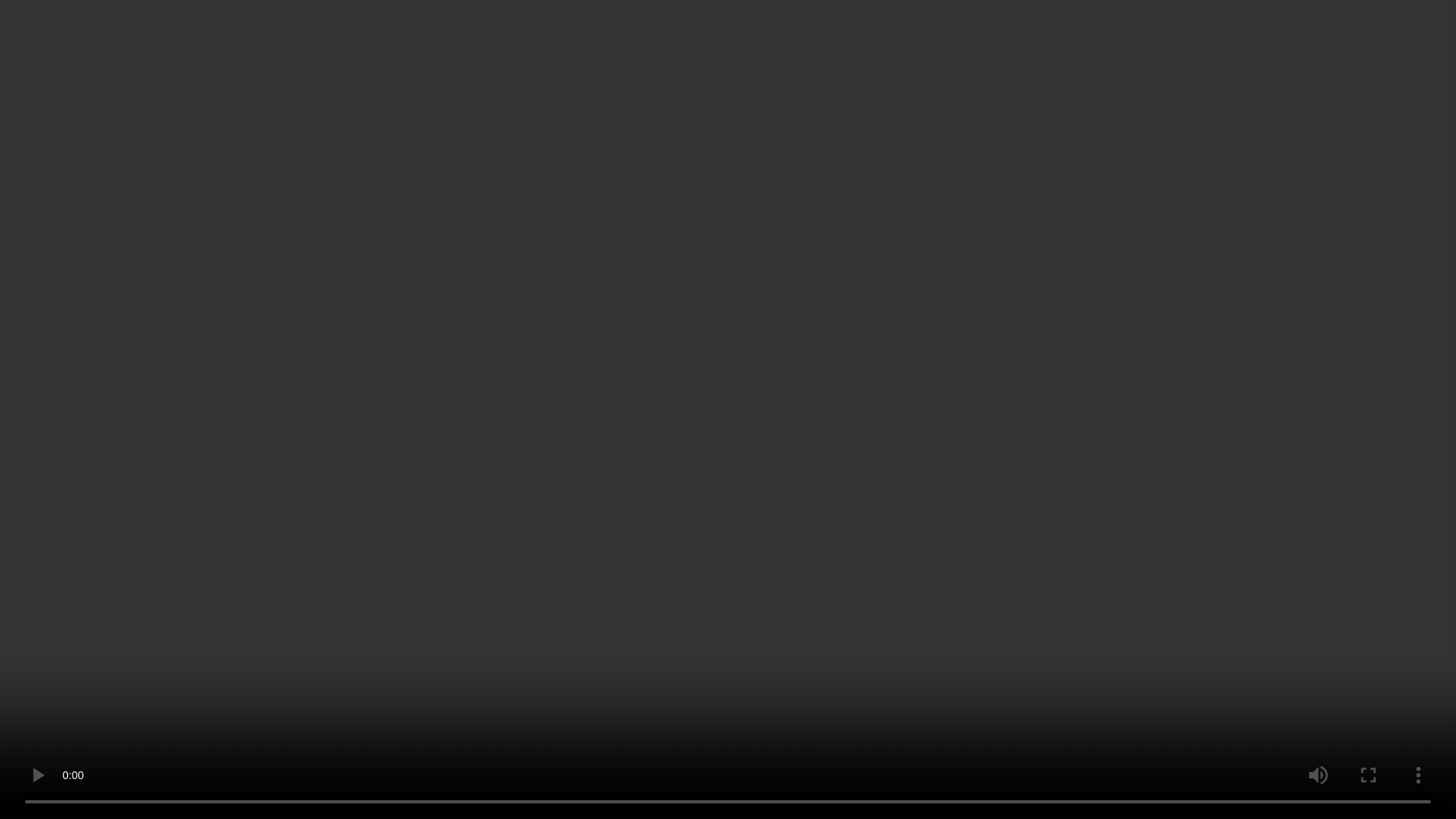
click at [708, 405] on video at bounding box center [728, 410] width 1456 height 819
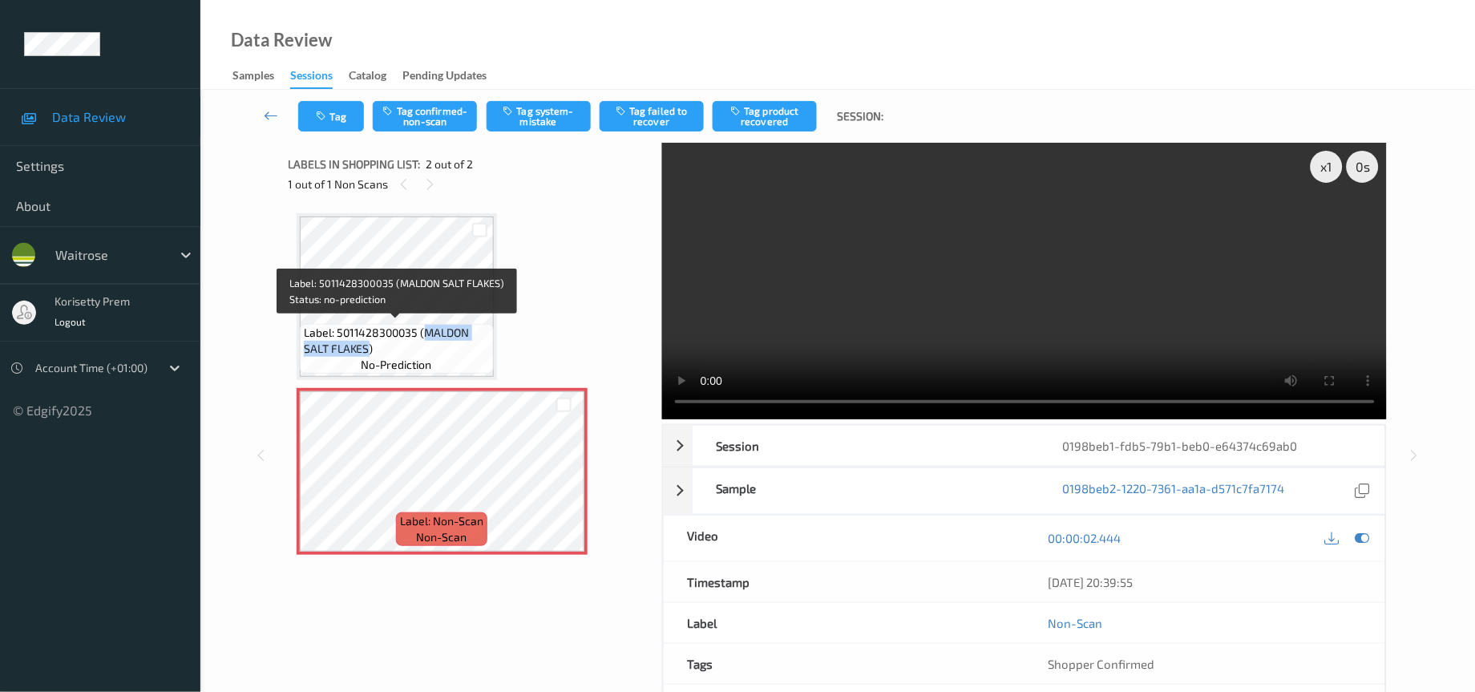
drag, startPoint x: 422, startPoint y: 330, endPoint x: 365, endPoint y: 346, distance: 58.3
click at [365, 346] on span "Label: 5011428300035 (MALDON SALT FLAKES)" at bounding box center [397, 341] width 186 height 32
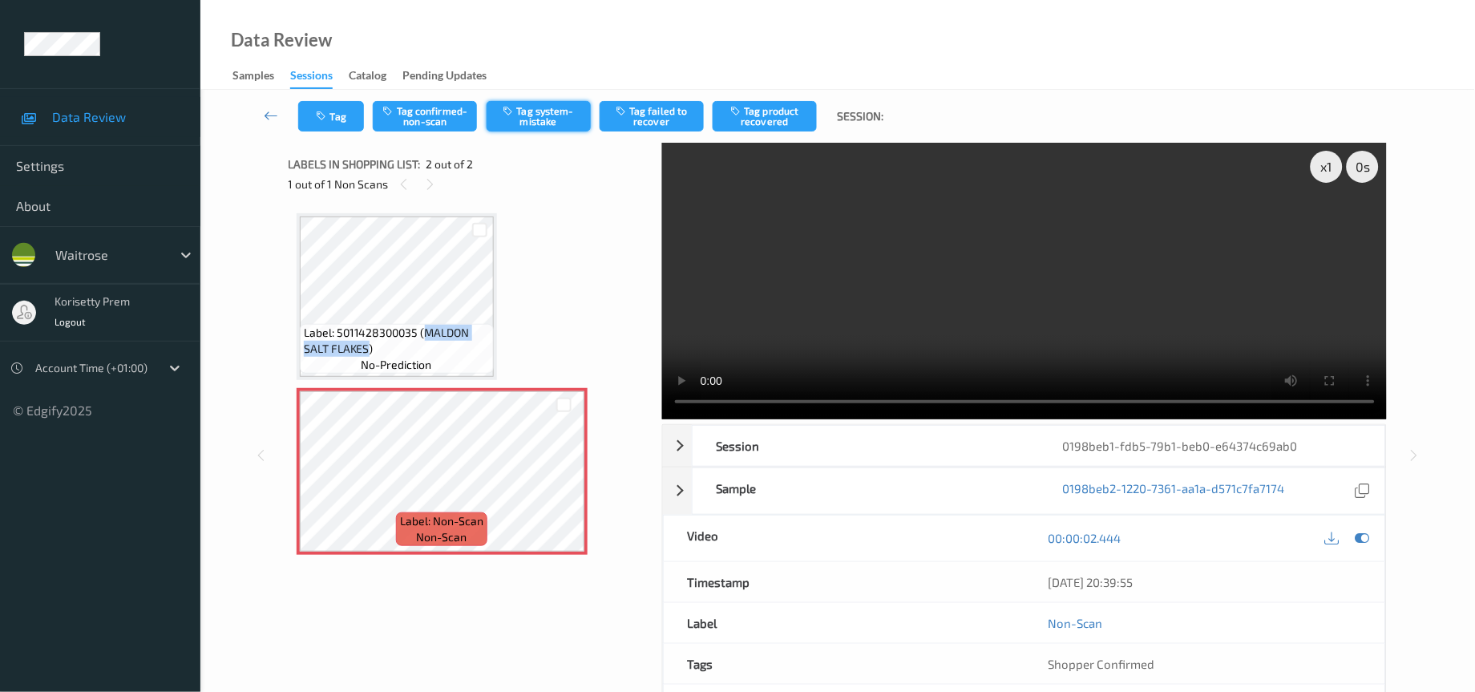
click at [545, 119] on button "Tag system-mistake" at bounding box center [538, 116] width 104 height 30
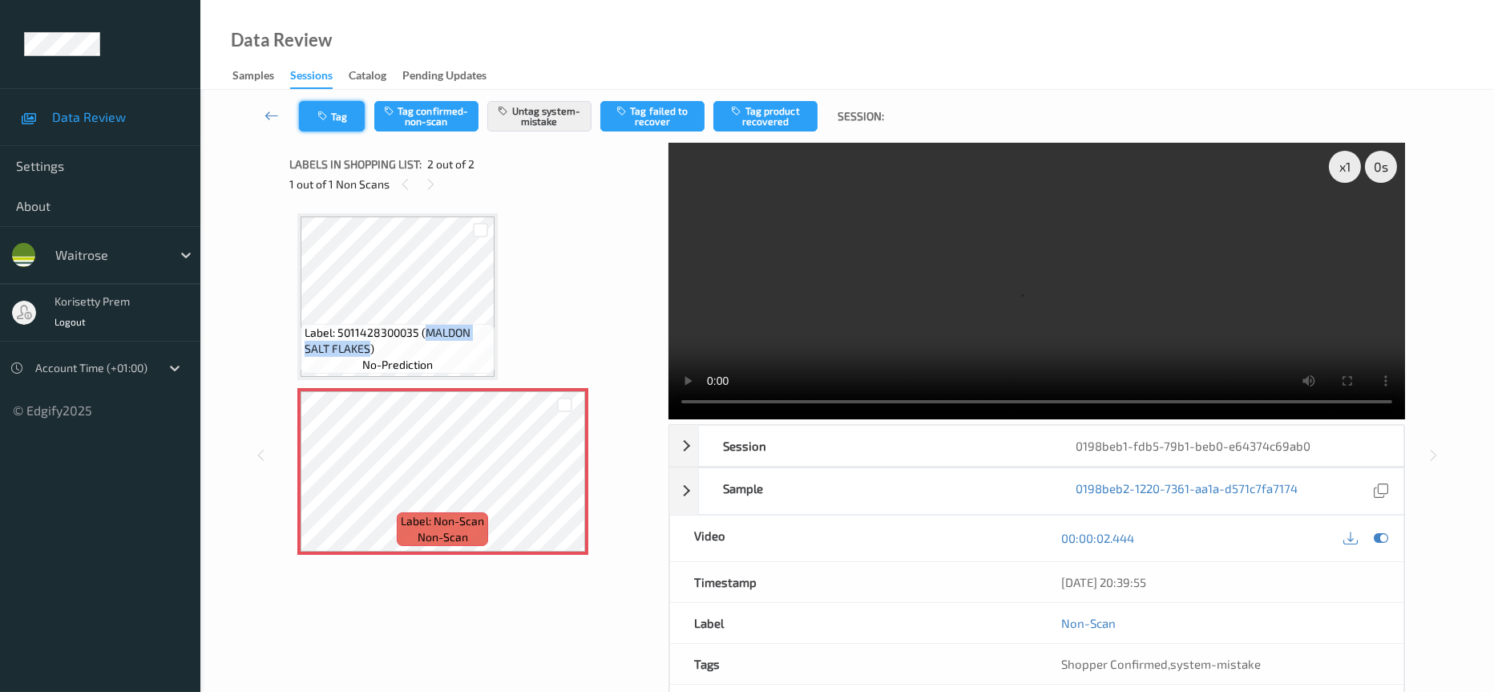
click at [329, 121] on icon "button" at bounding box center [324, 116] width 14 height 11
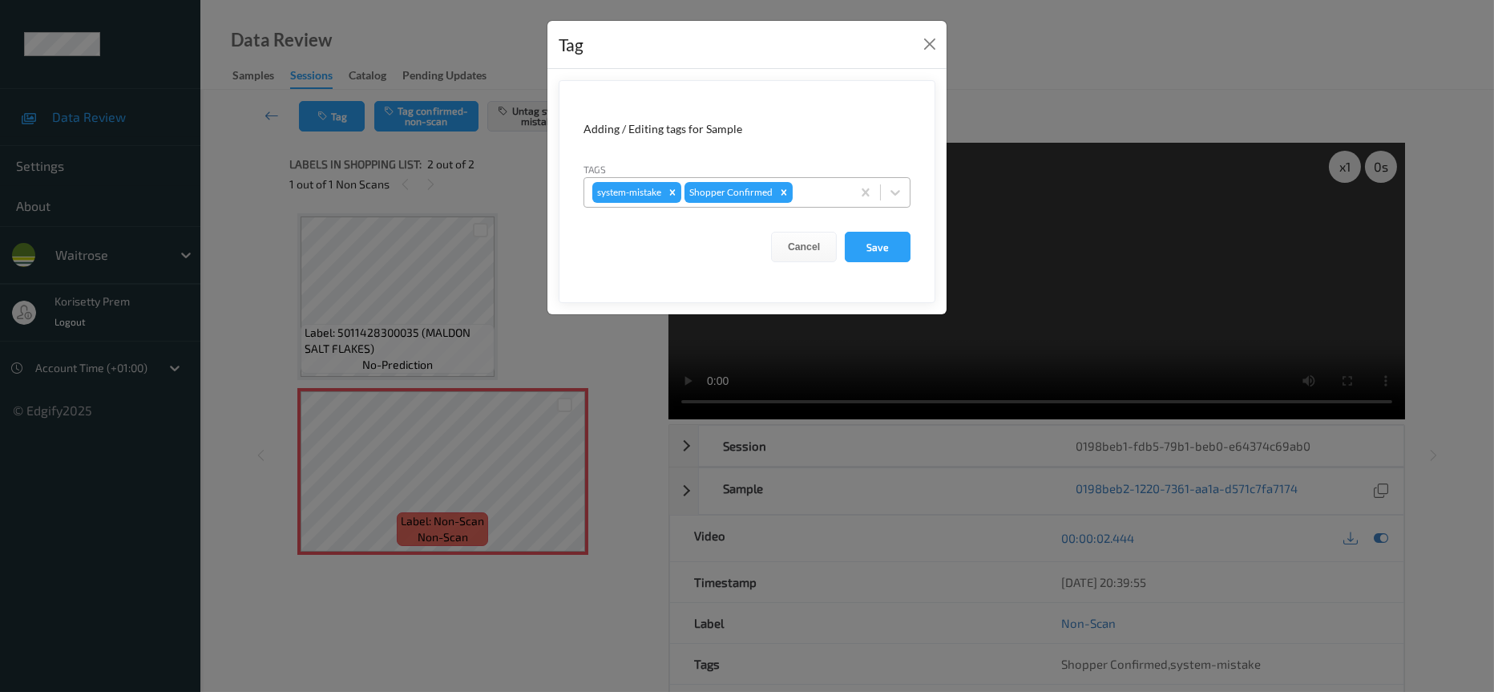
click at [842, 190] on div "system-mistake Shopper Confirmed" at bounding box center [717, 192] width 267 height 27
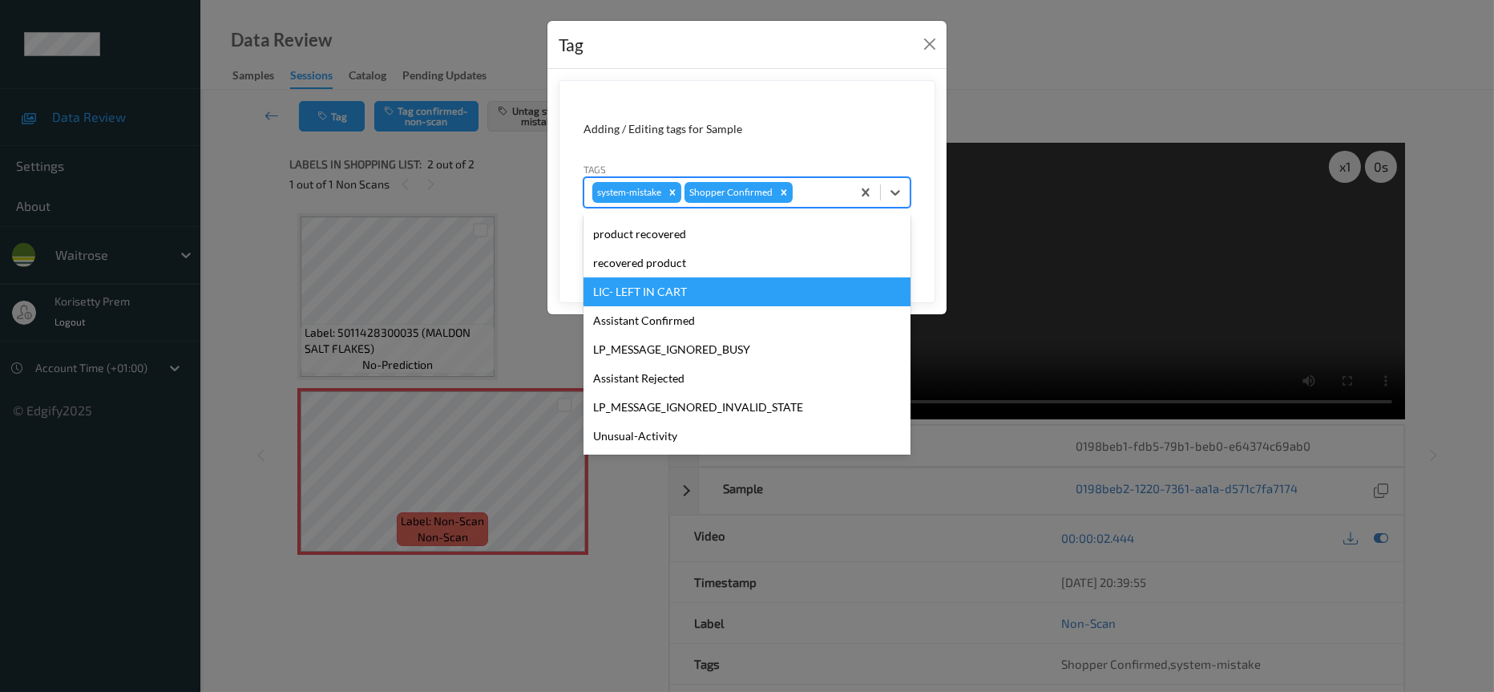
scroll to position [313, 0]
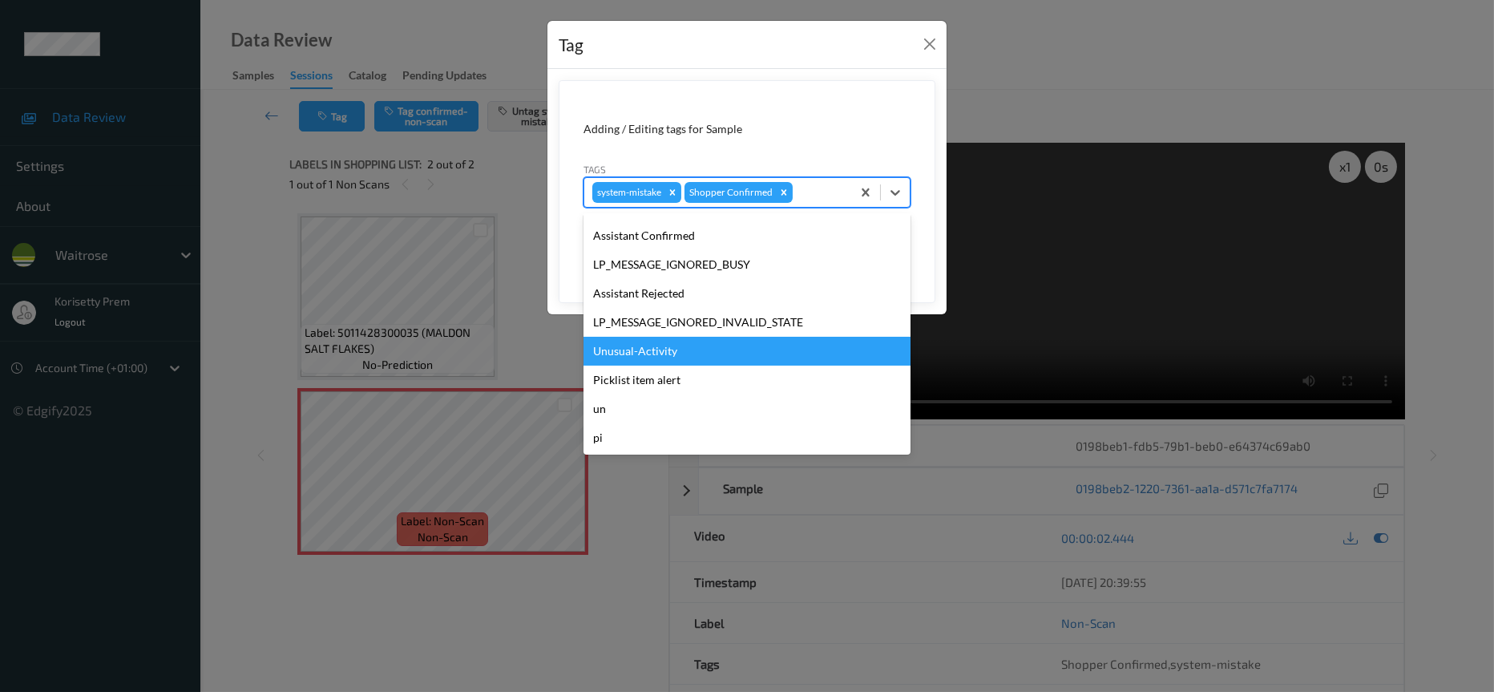
click at [652, 358] on div "Unusual-Activity" at bounding box center [746, 351] width 327 height 29
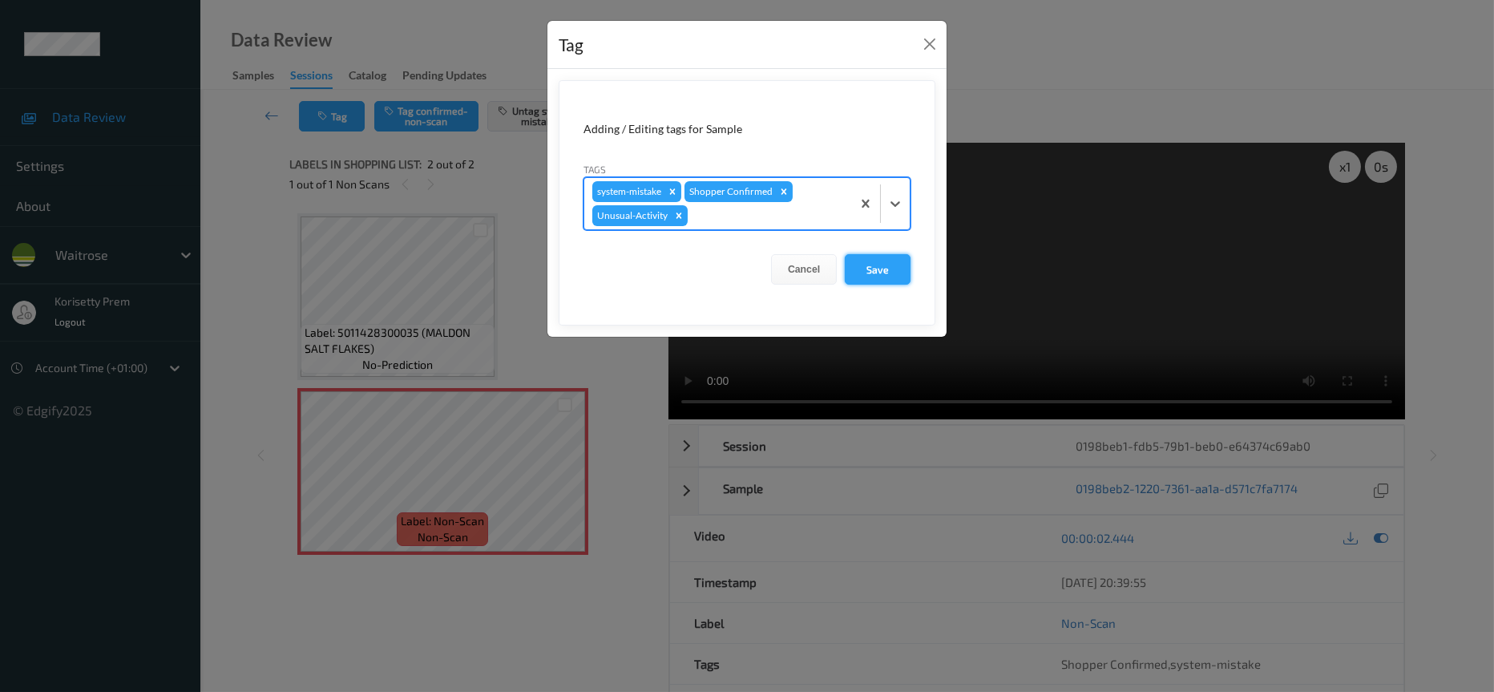
click at [864, 271] on button "Save" at bounding box center [878, 269] width 66 height 30
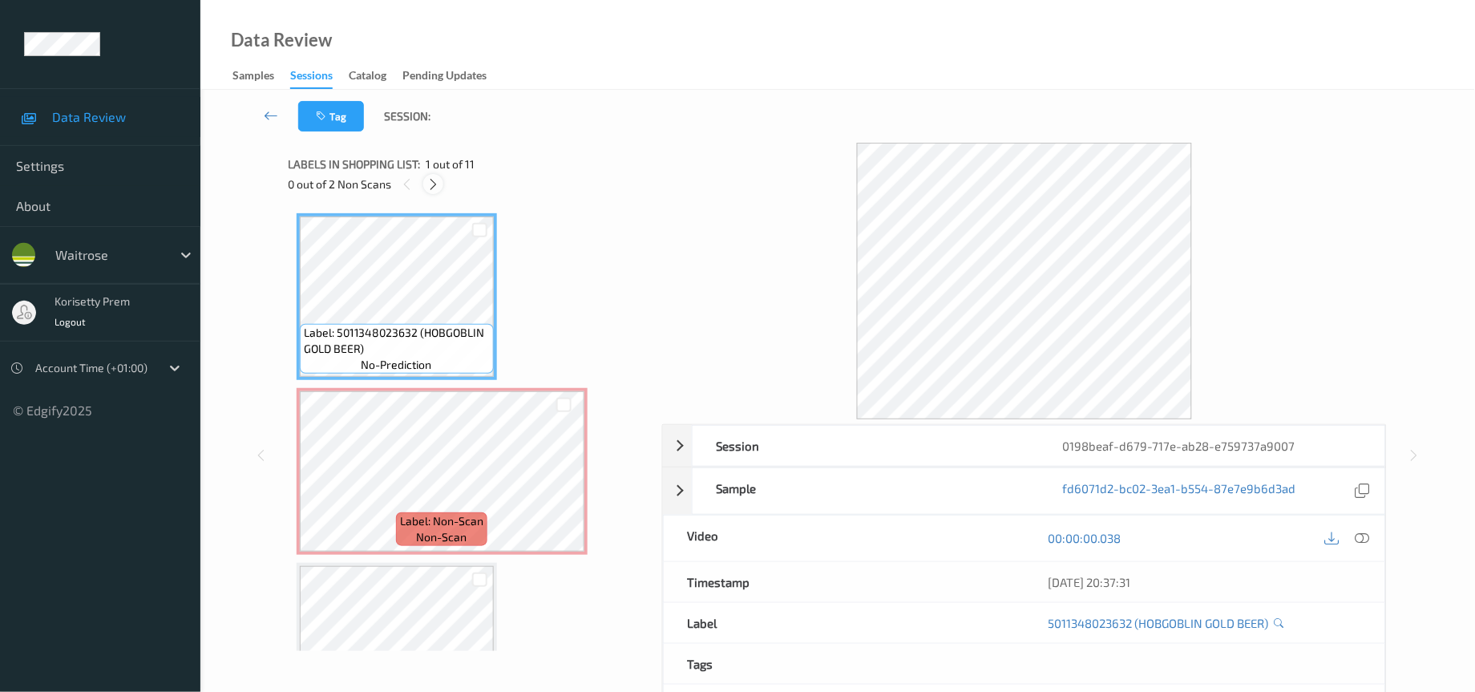
click at [434, 186] on icon at bounding box center [433, 184] width 14 height 14
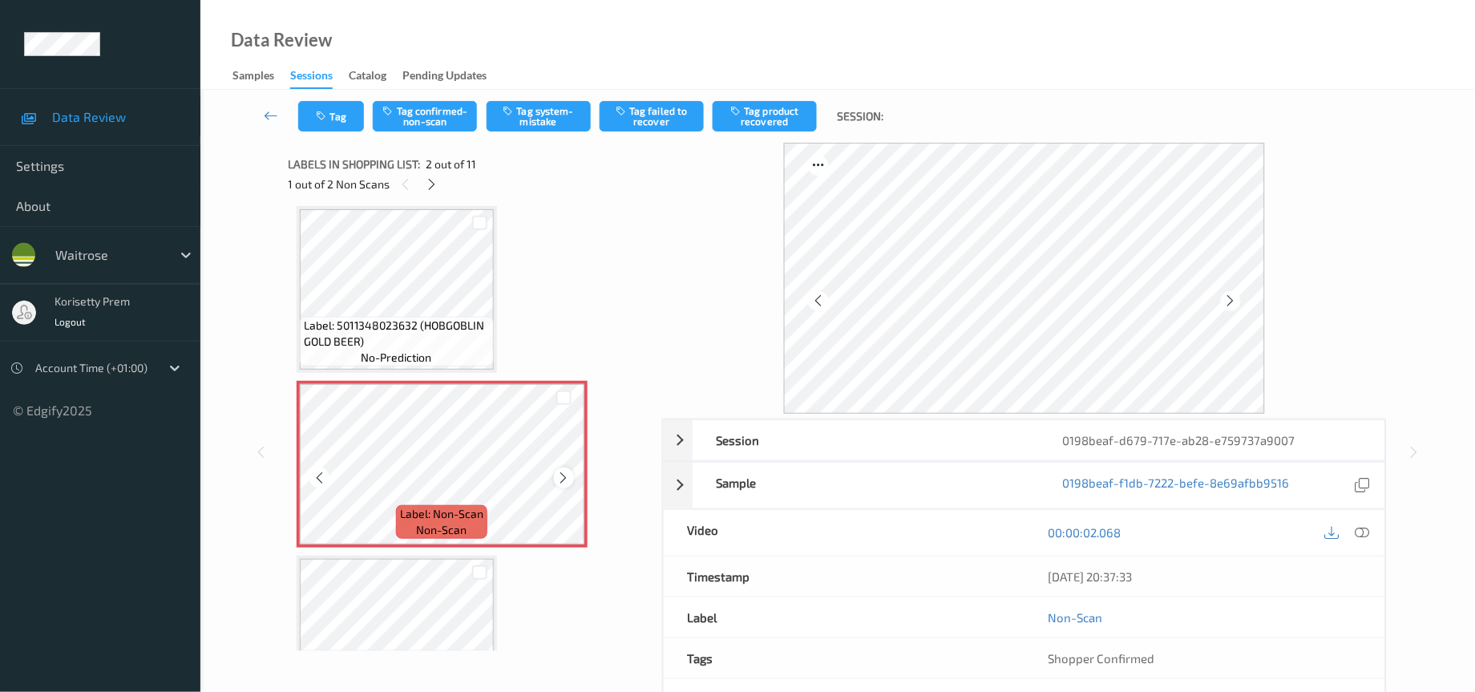
click at [557, 476] on icon at bounding box center [564, 477] width 14 height 14
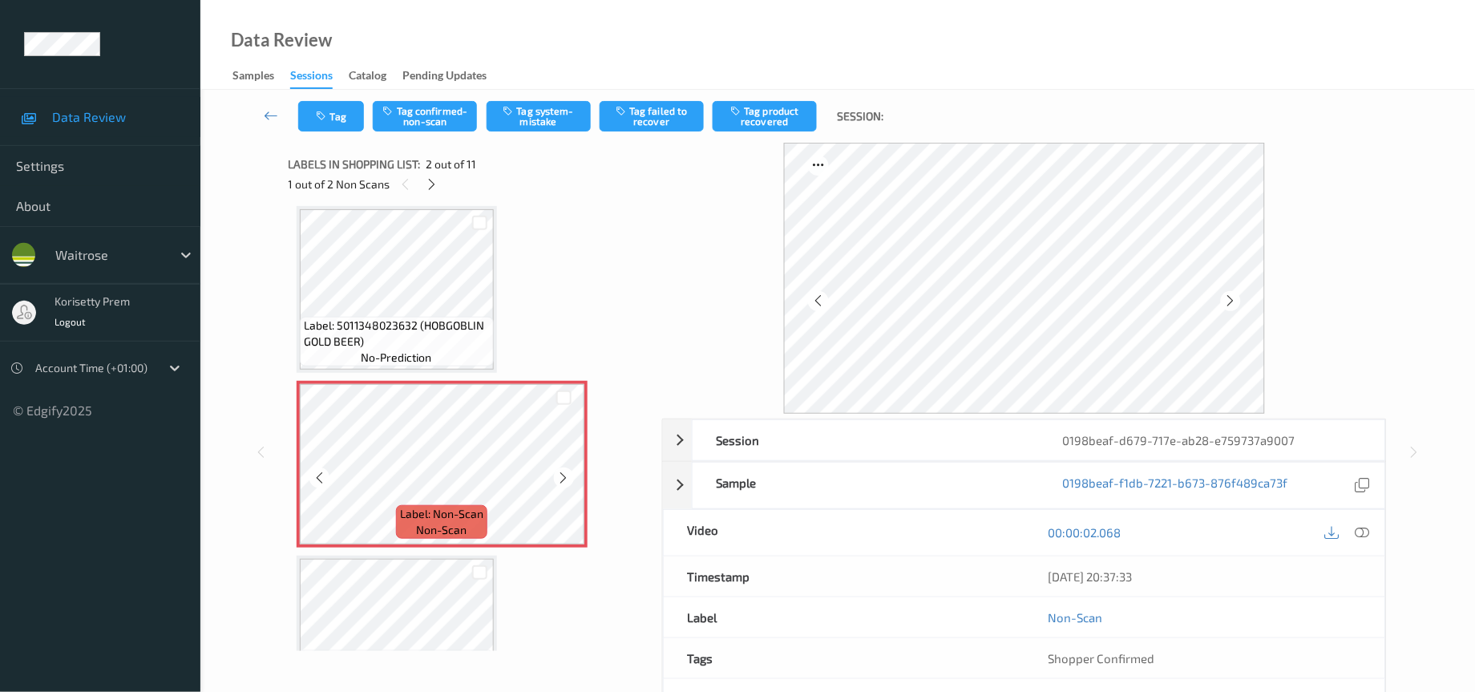
click at [557, 476] on icon at bounding box center [564, 477] width 14 height 14
click at [434, 188] on icon at bounding box center [432, 184] width 14 height 14
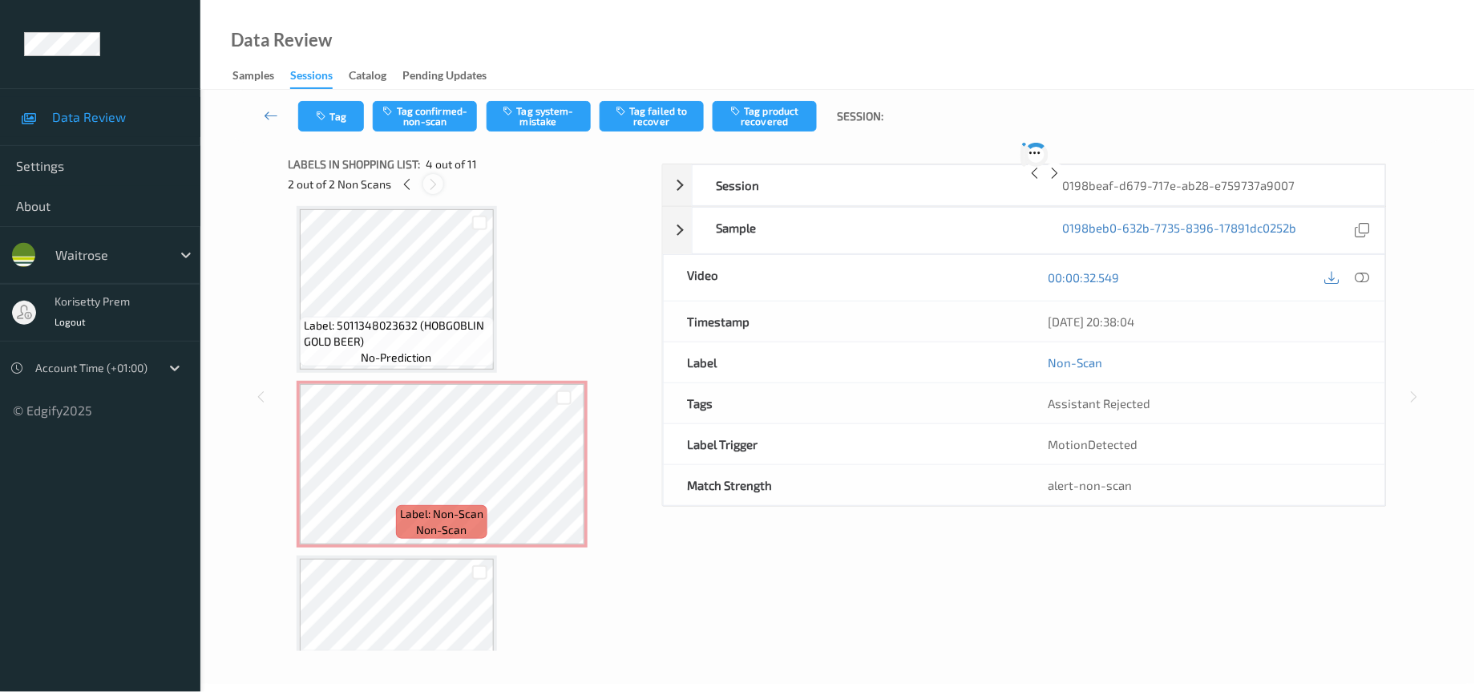
scroll to position [353, 0]
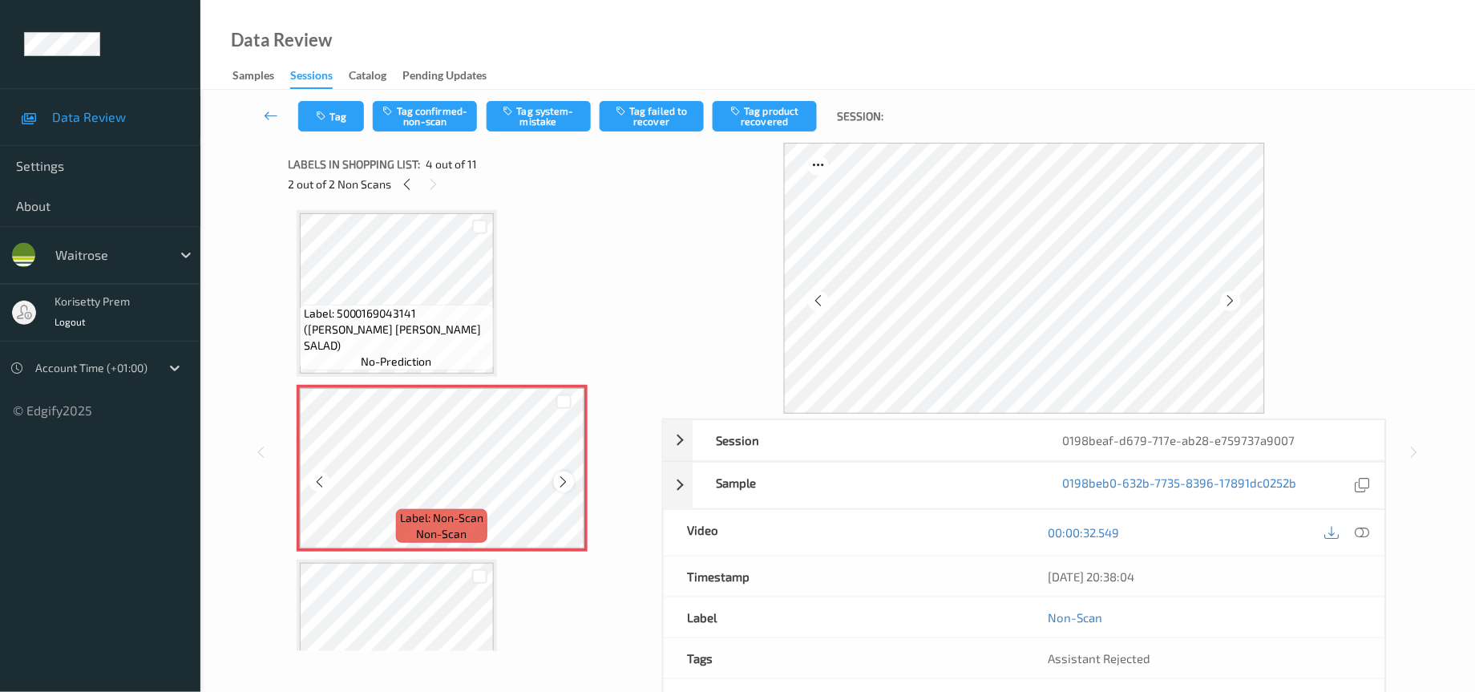
click at [565, 474] on icon at bounding box center [564, 481] width 14 height 14
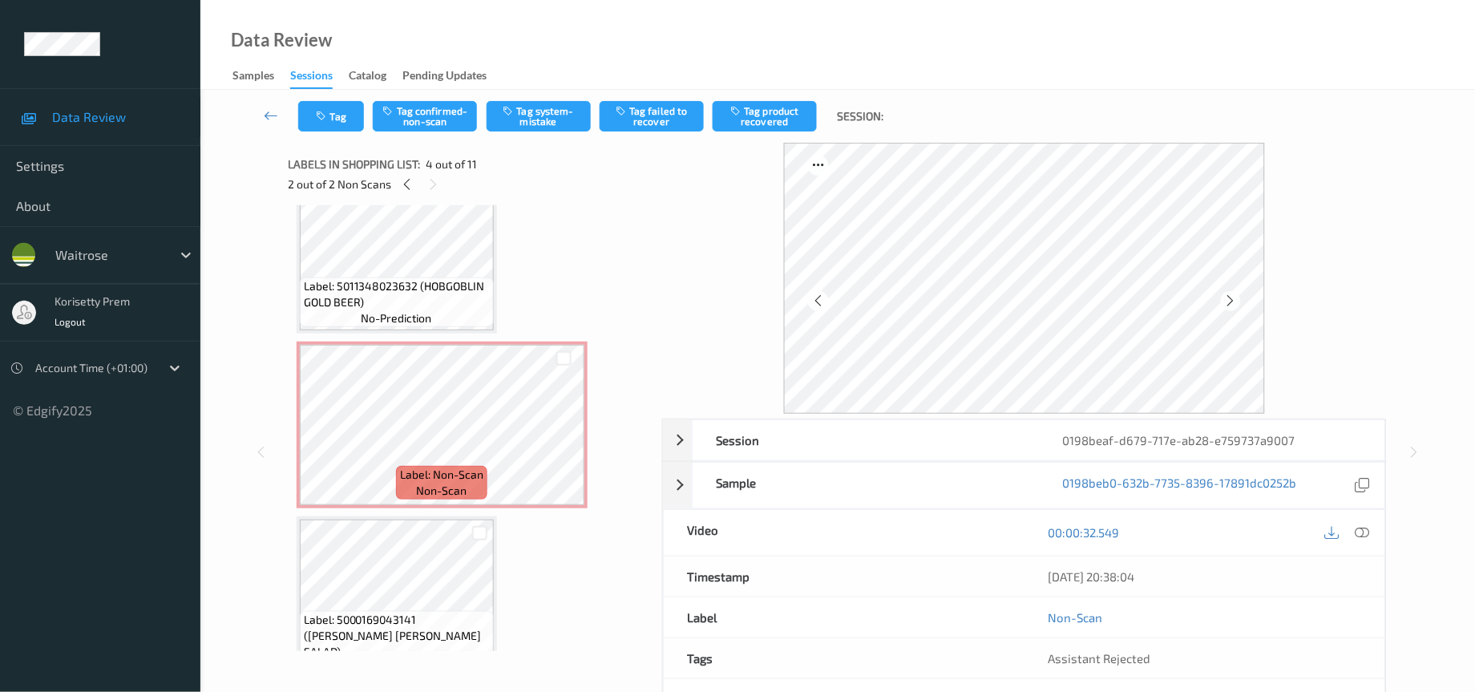
scroll to position [0, 0]
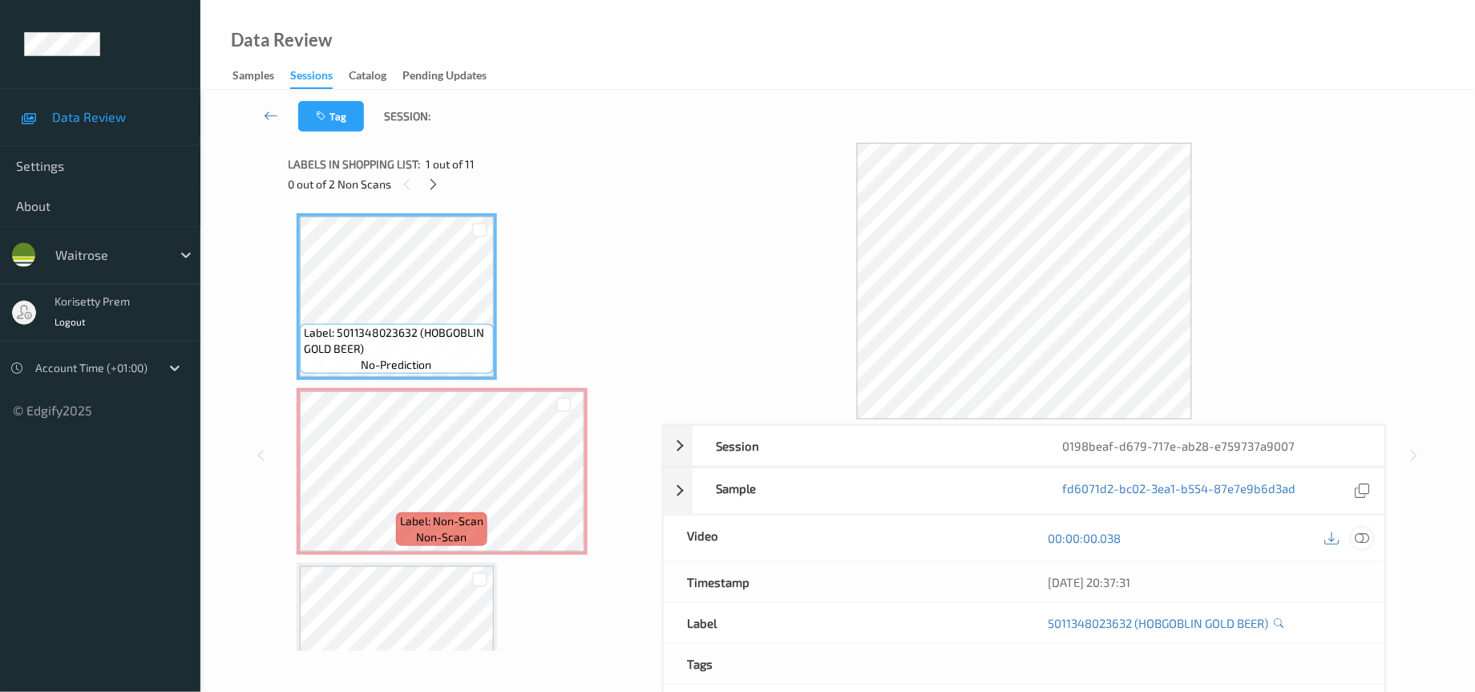
click at [1359, 539] on icon at bounding box center [1362, 538] width 14 height 14
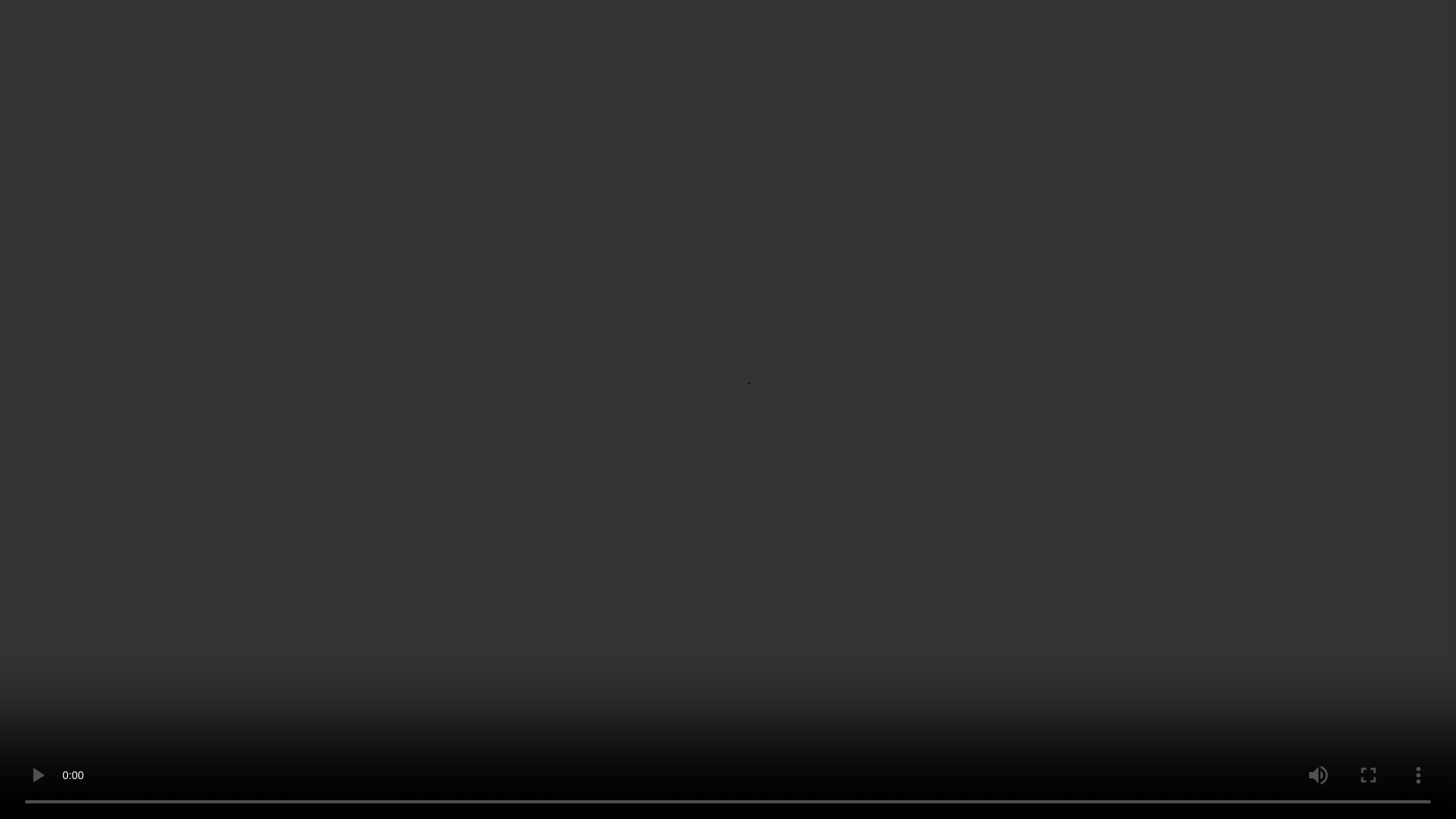
click at [563, 343] on video at bounding box center [728, 410] width 1456 height 819
click at [75, 674] on video at bounding box center [728, 410] width 1456 height 819
click at [26, 674] on video at bounding box center [728, 410] width 1456 height 819
click at [876, 426] on video at bounding box center [728, 410] width 1456 height 819
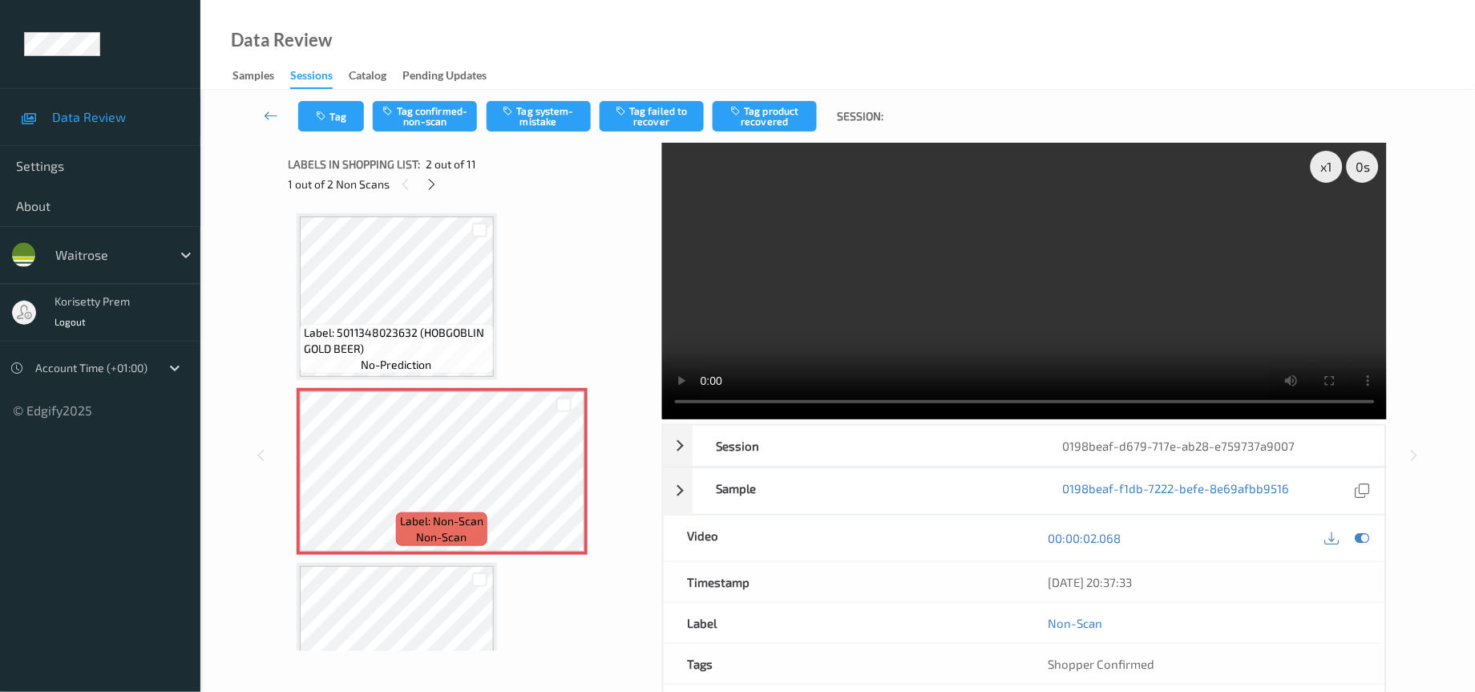
click at [821, 354] on video at bounding box center [1024, 281] width 725 height 277
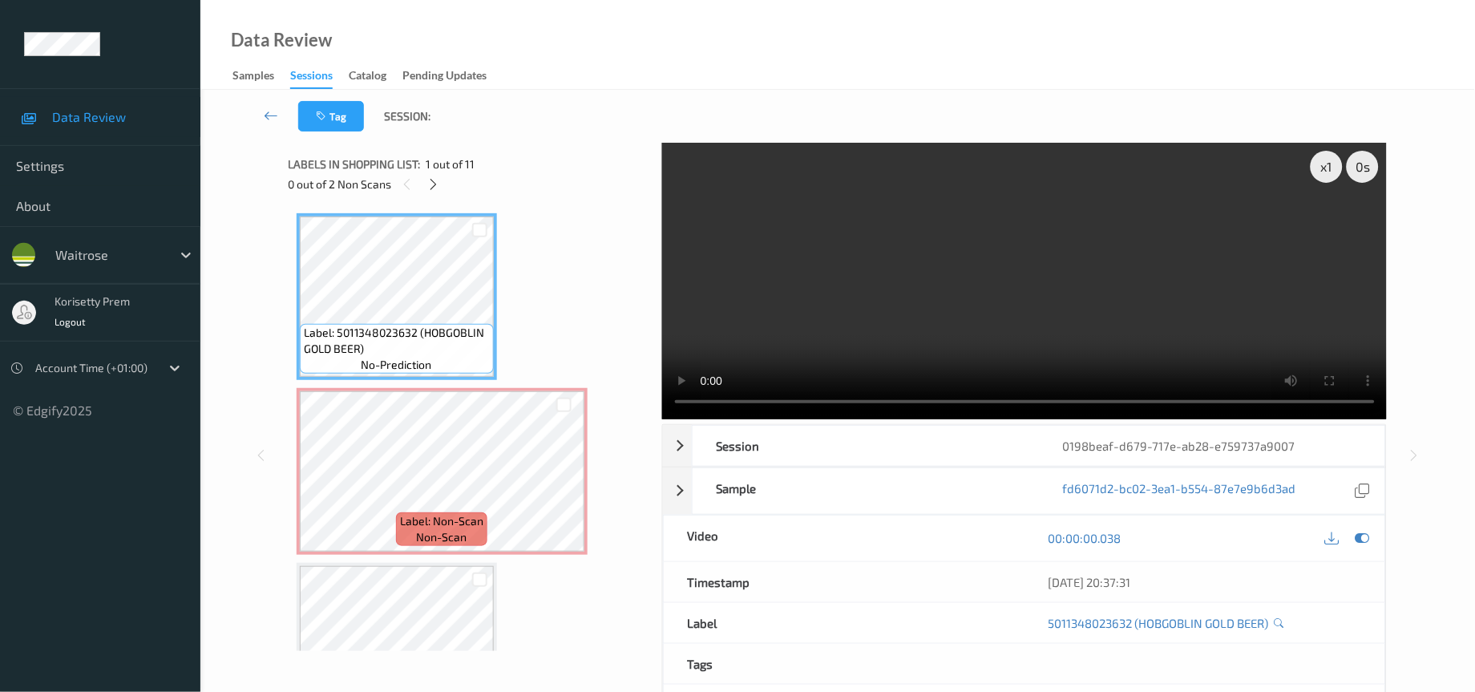
click at [1028, 322] on video at bounding box center [1024, 281] width 725 height 277
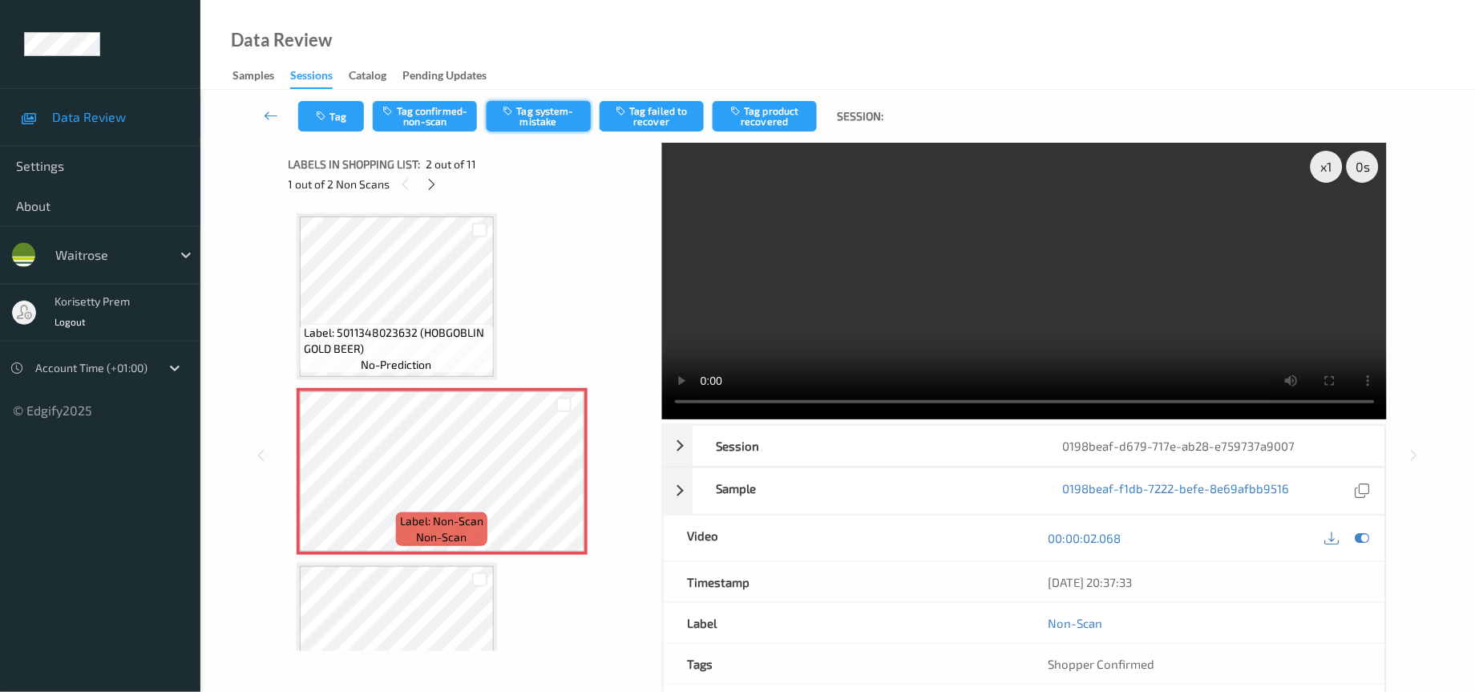
click at [546, 117] on button "Tag system-mistake" at bounding box center [538, 116] width 104 height 30
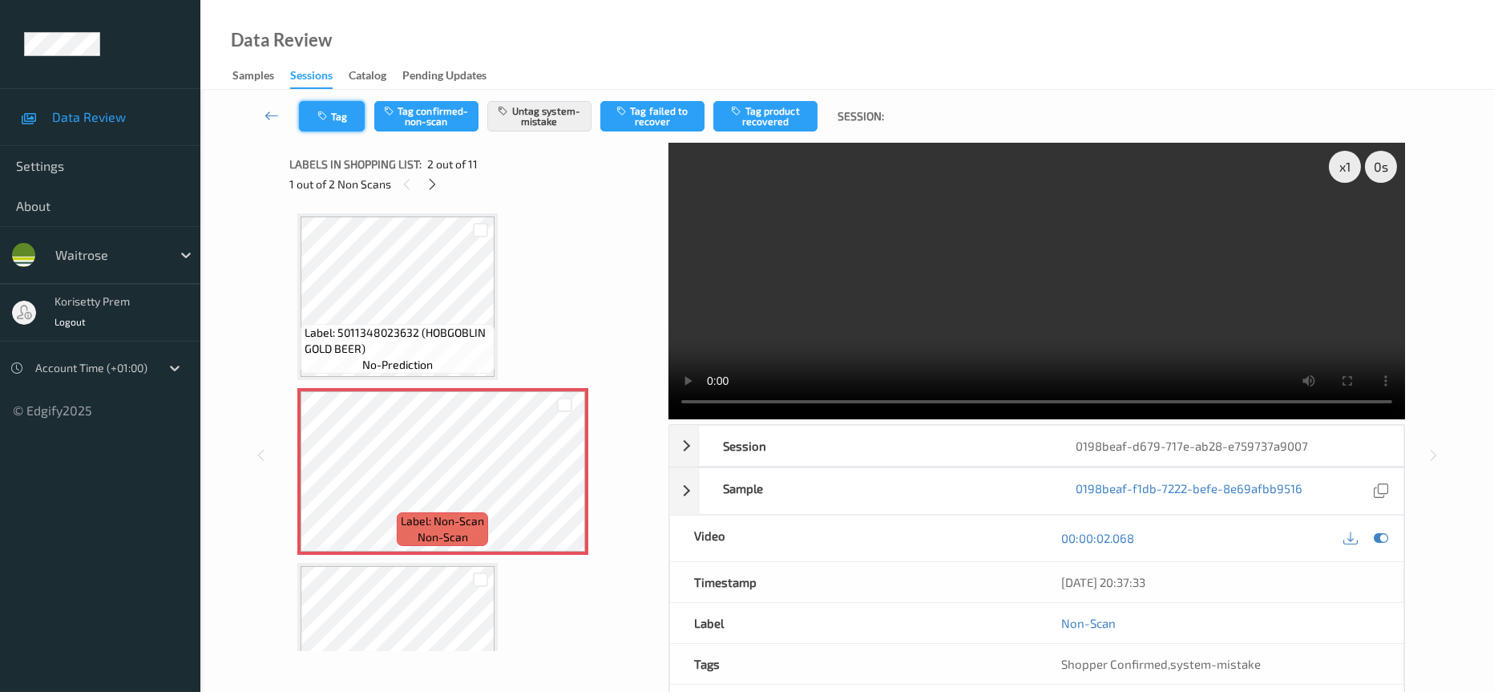
click at [331, 111] on button "Tag" at bounding box center [332, 116] width 66 height 30
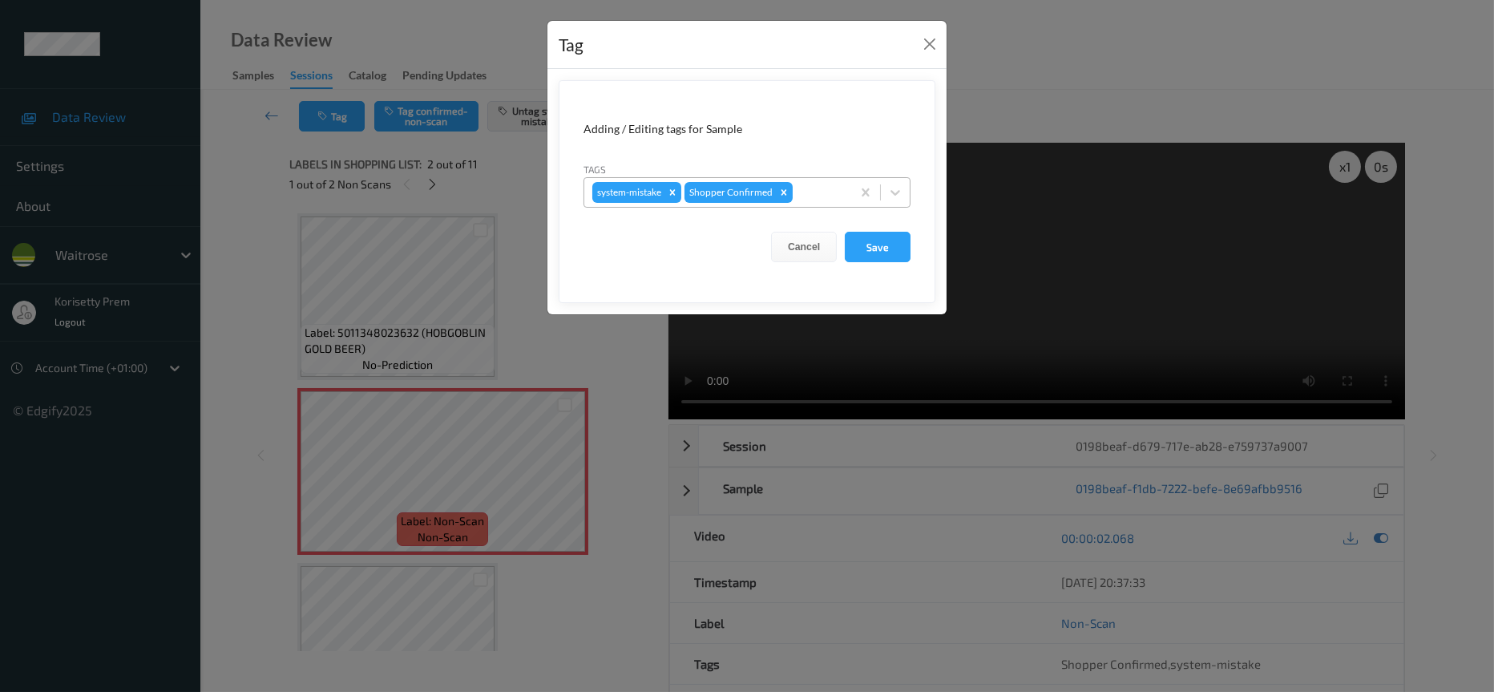
click at [824, 192] on div at bounding box center [819, 192] width 47 height 19
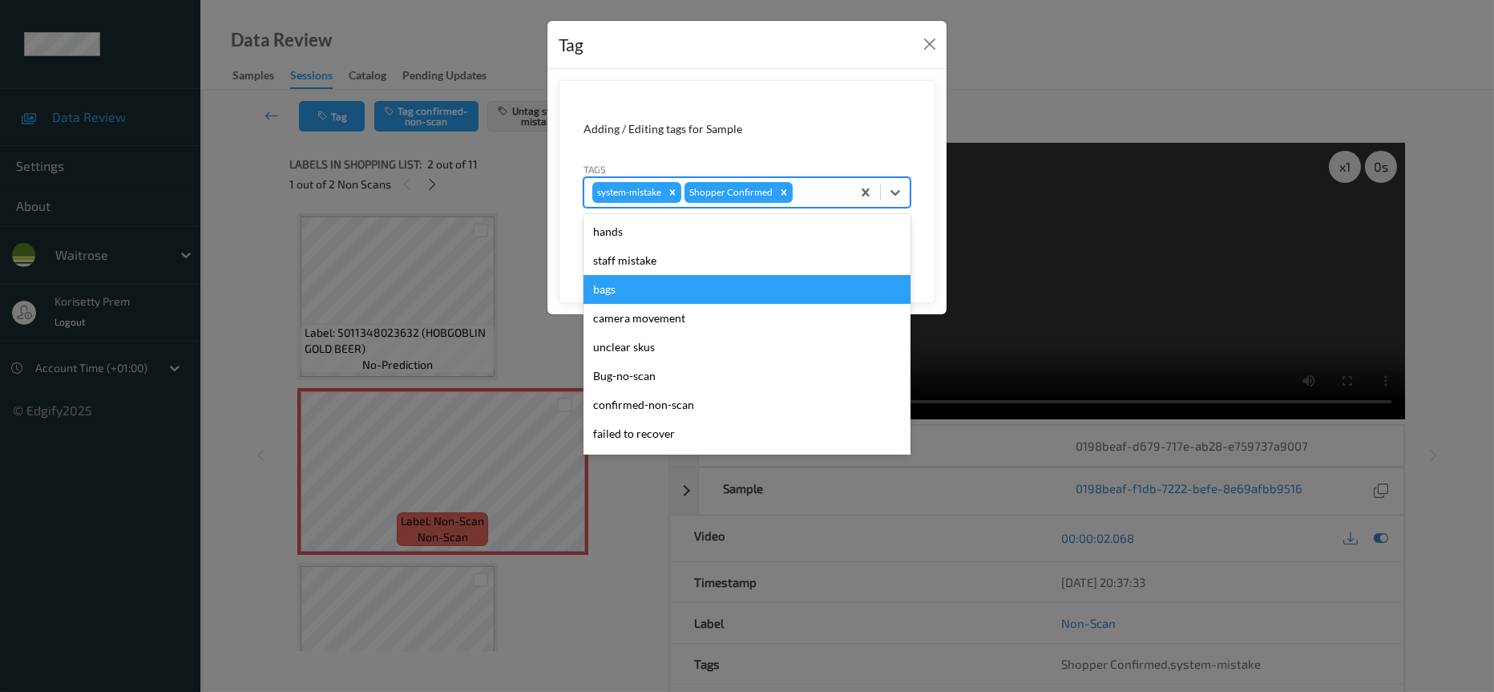
click at [617, 293] on div "bags" at bounding box center [746, 289] width 327 height 29
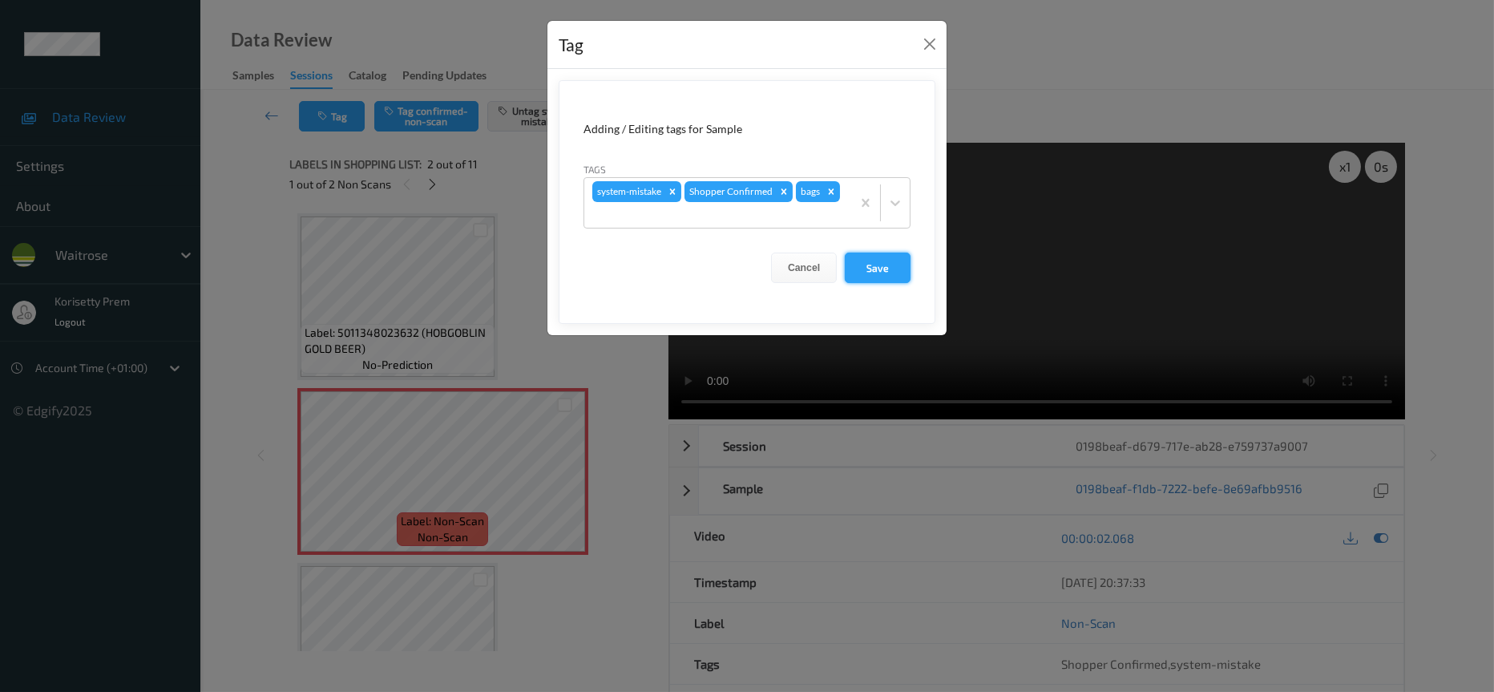
click at [878, 264] on button "Save" at bounding box center [878, 267] width 66 height 30
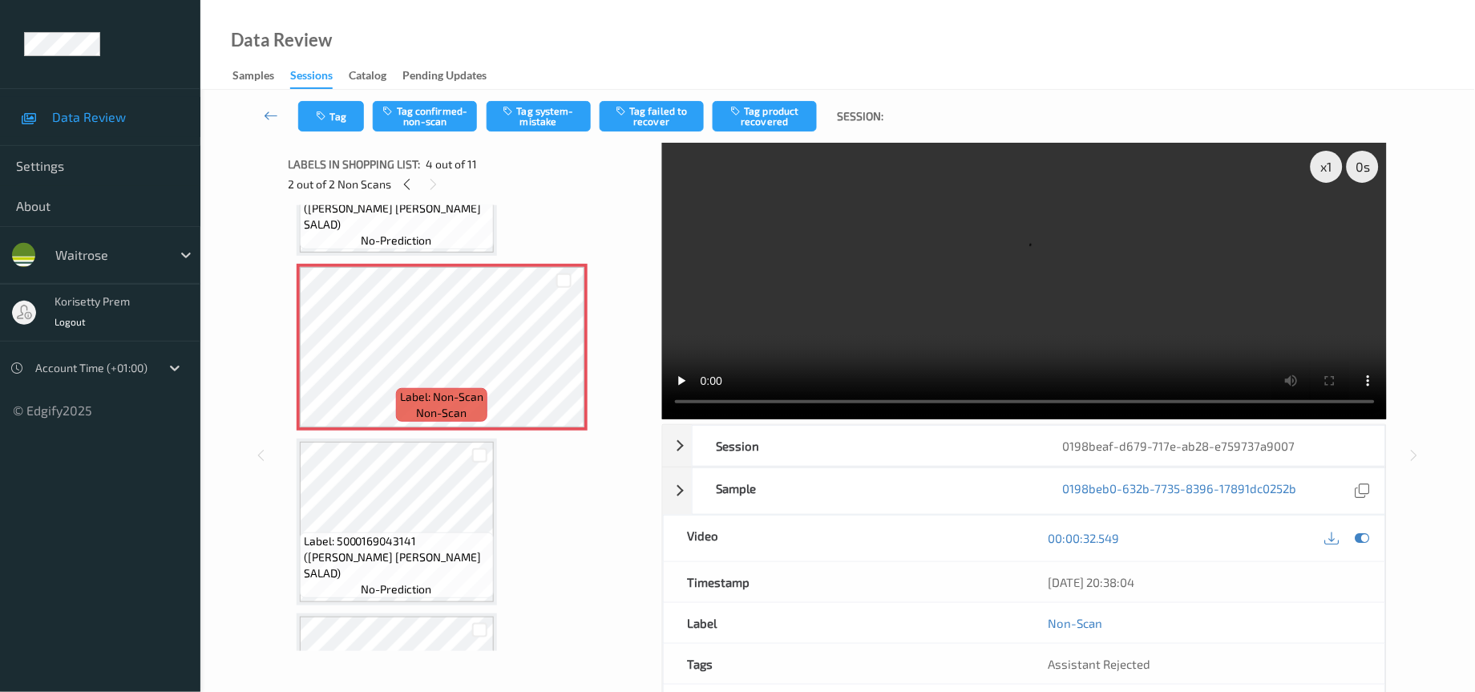
scroll to position [481, 0]
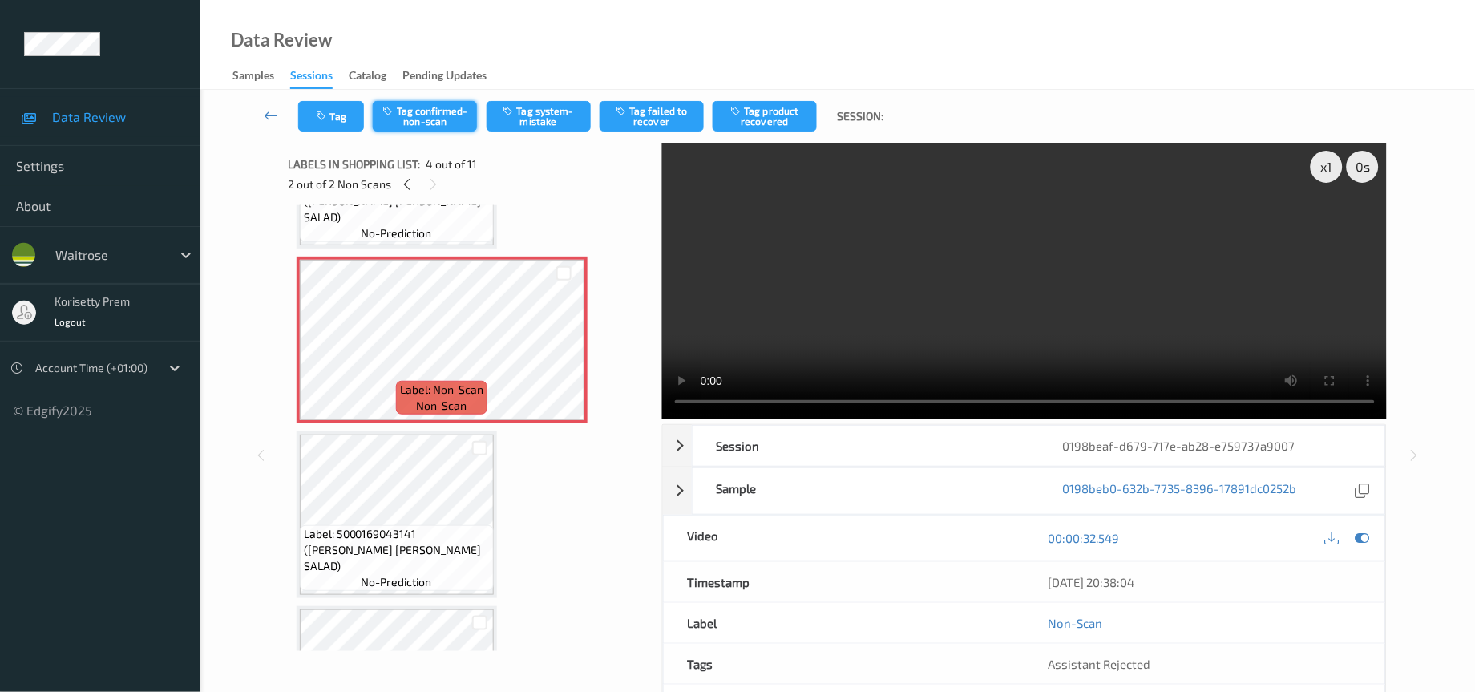
click at [413, 112] on button "Tag confirmed-non-scan" at bounding box center [425, 116] width 104 height 30
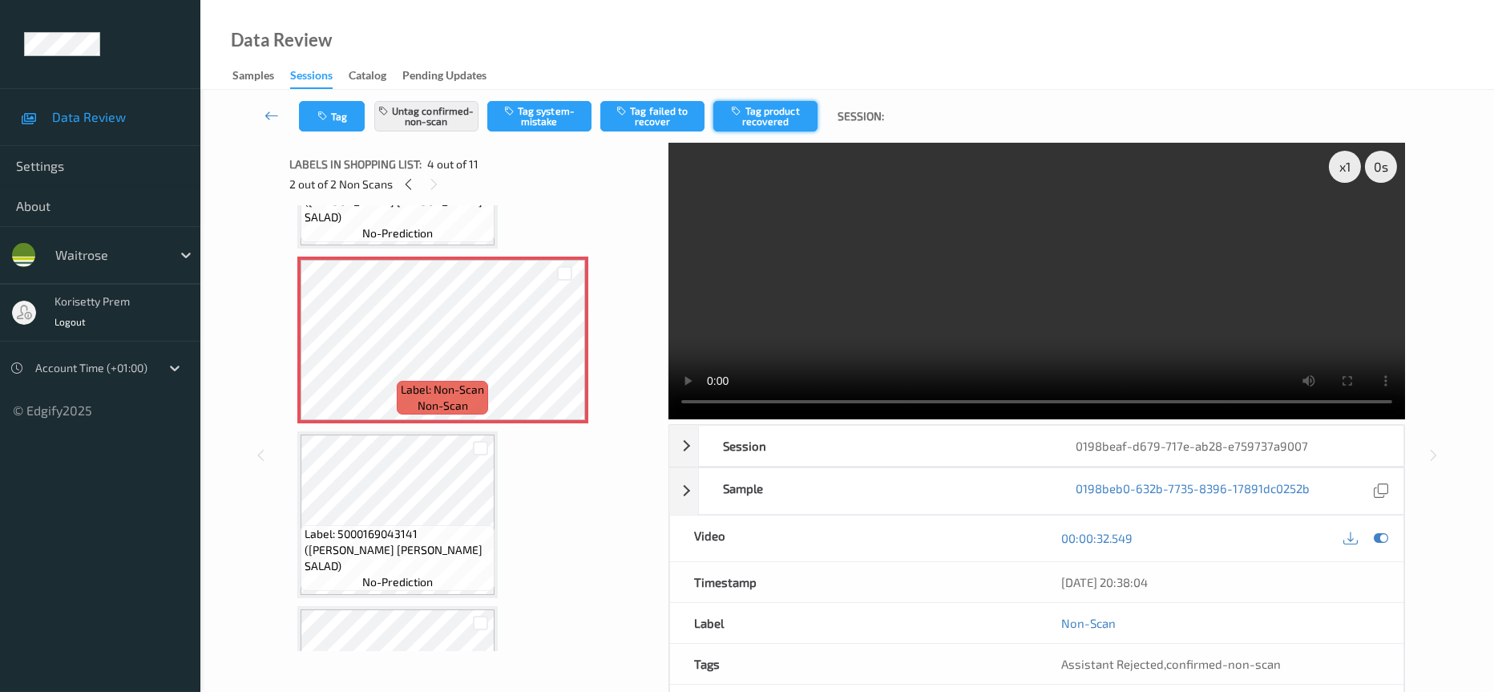
click at [765, 112] on button "Tag product recovered" at bounding box center [765, 116] width 104 height 30
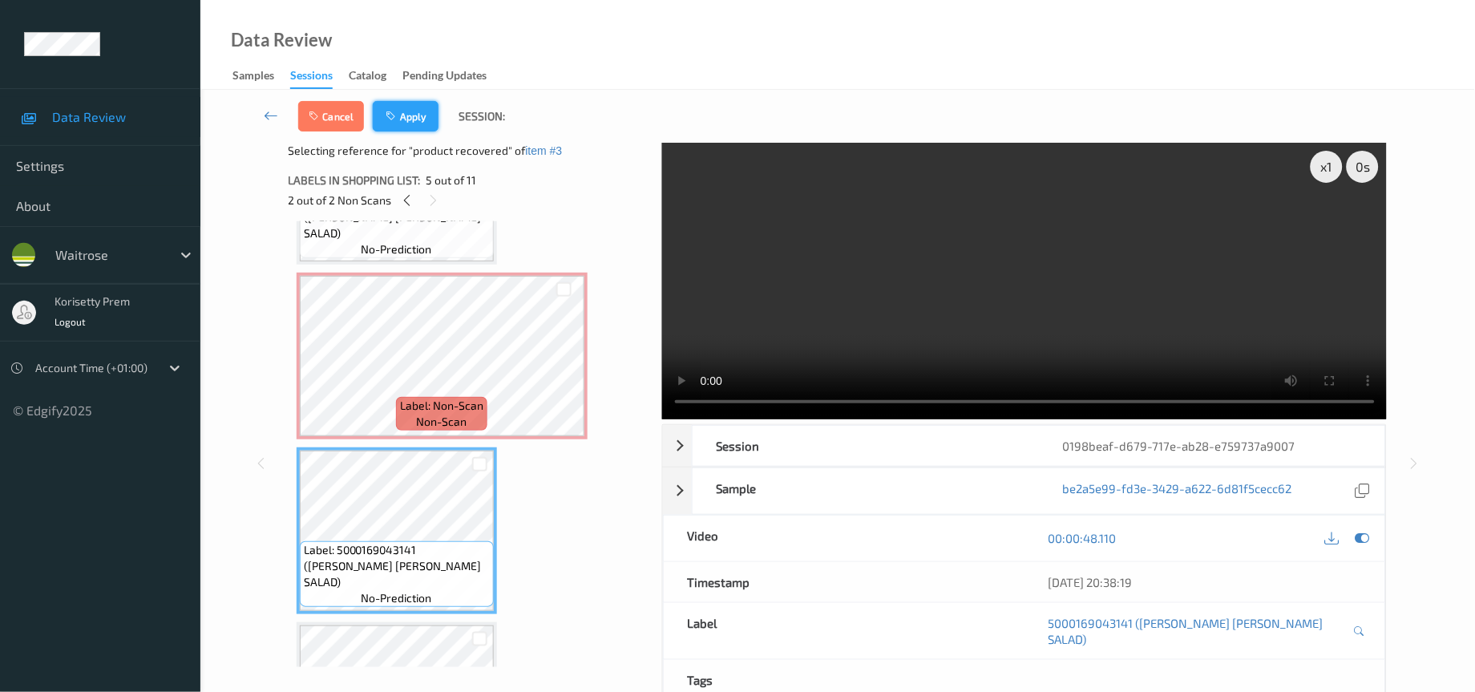
click at [414, 114] on button "Apply" at bounding box center [406, 116] width 66 height 30
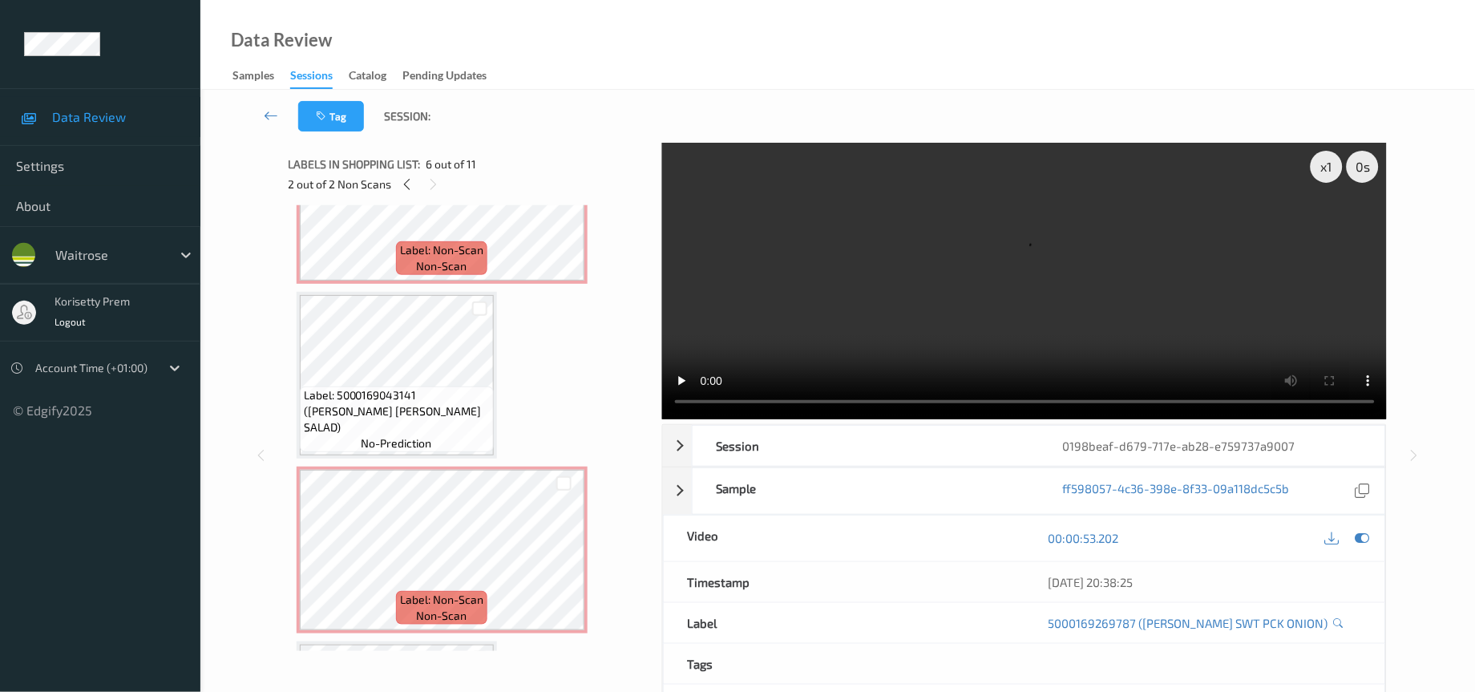
scroll to position [232, 0]
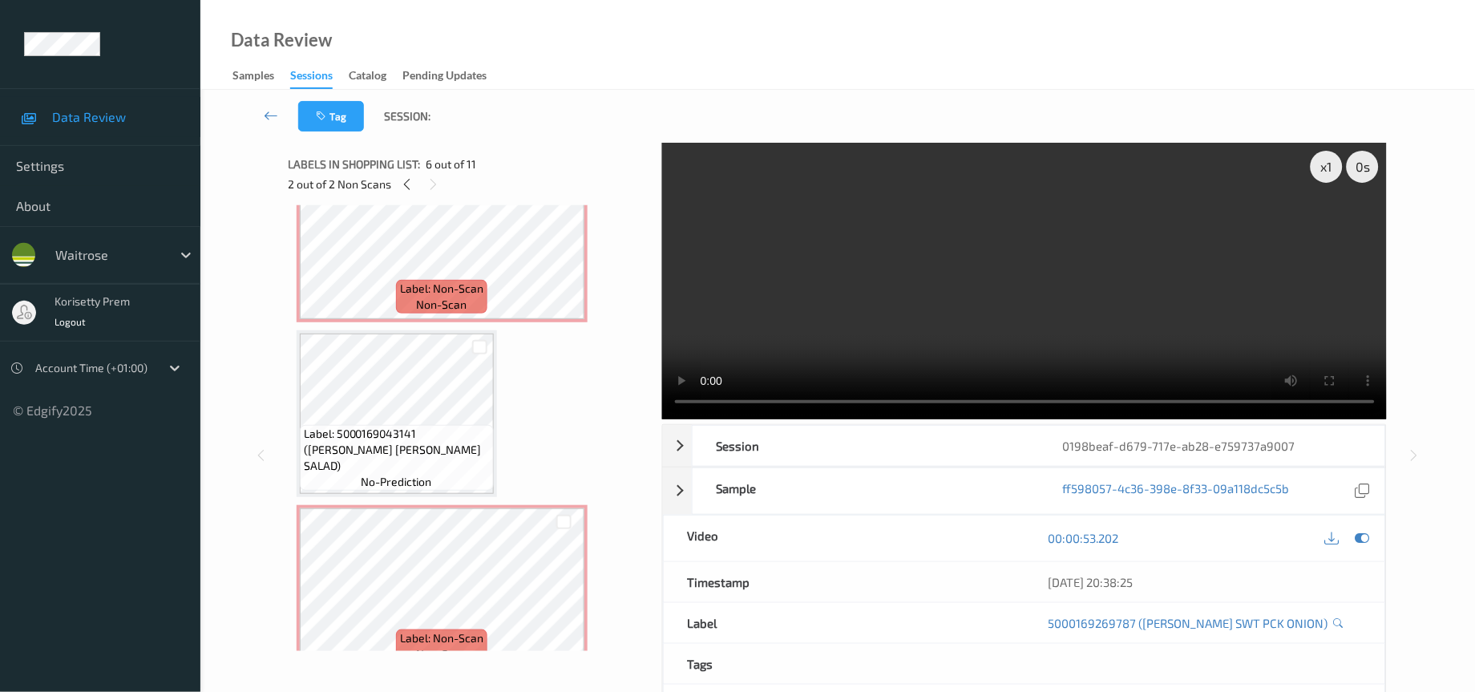
click at [995, 349] on video at bounding box center [1024, 281] width 725 height 277
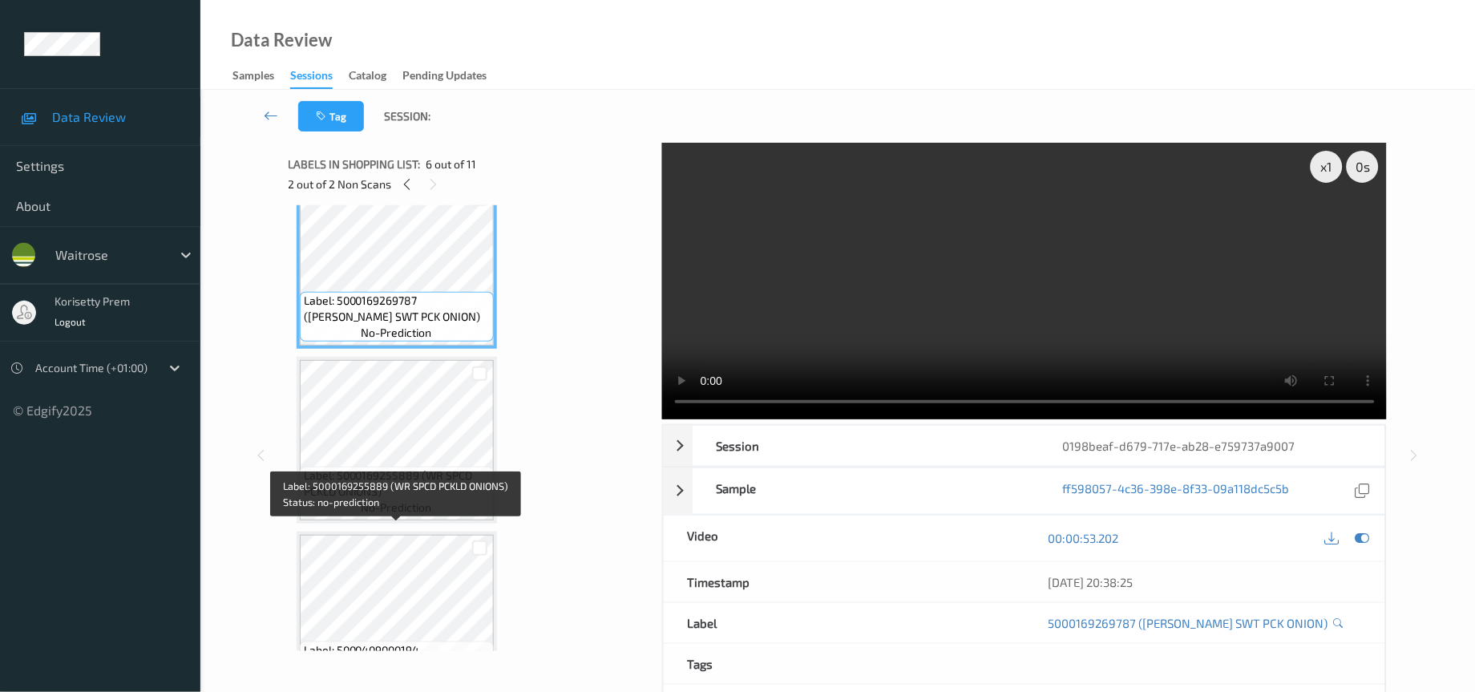
scroll to position [954, 0]
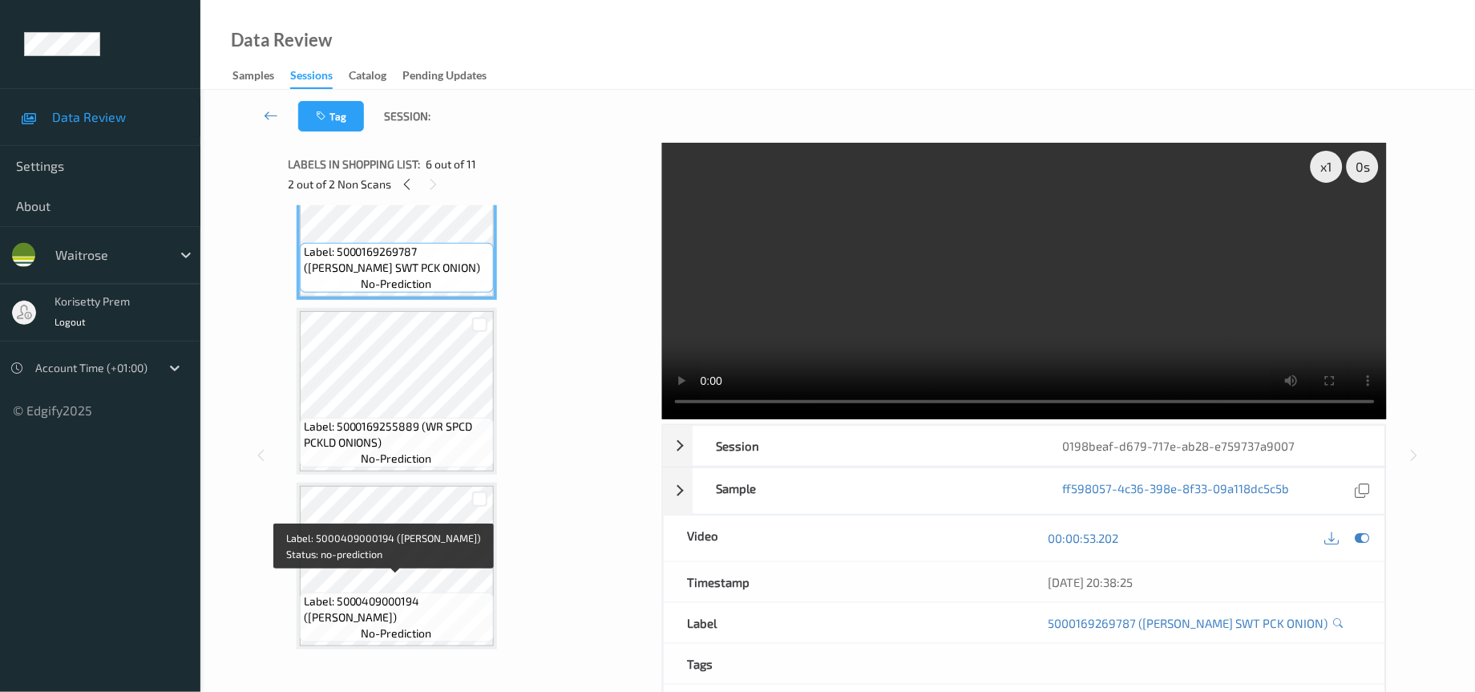
click at [410, 592] on div "Label: 5000409000194 ([PERSON_NAME]) no-prediction" at bounding box center [397, 617] width 194 height 50
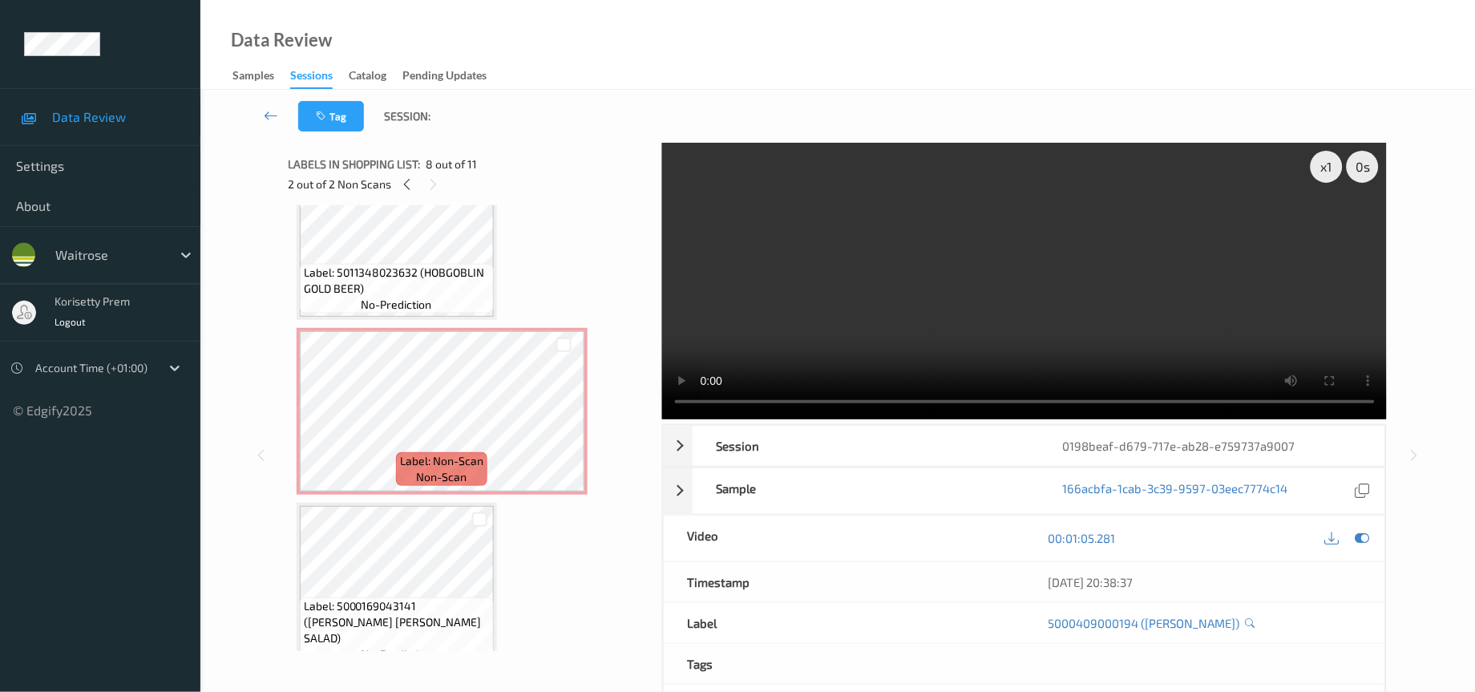
scroll to position [0, 0]
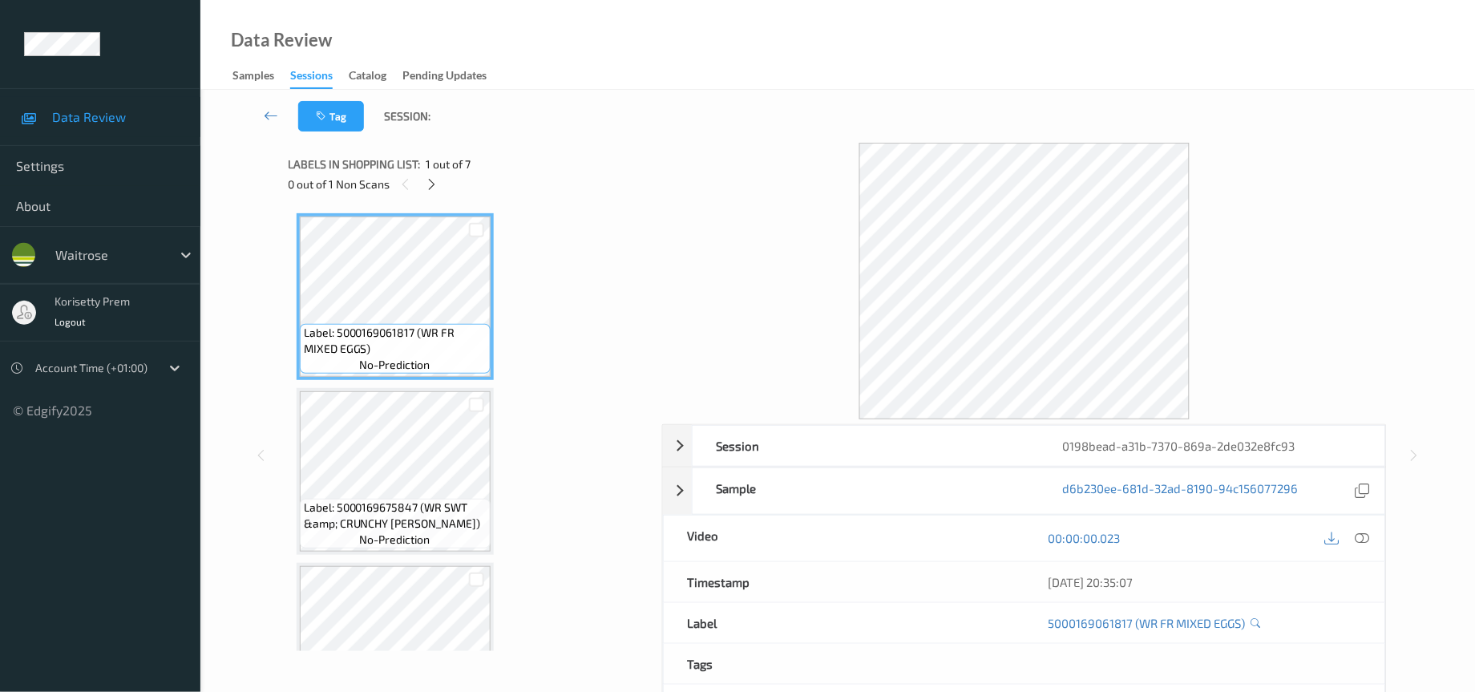
click at [590, 118] on div "Tag Session:" at bounding box center [837, 116] width 1209 height 53
click at [431, 186] on icon at bounding box center [432, 184] width 14 height 14
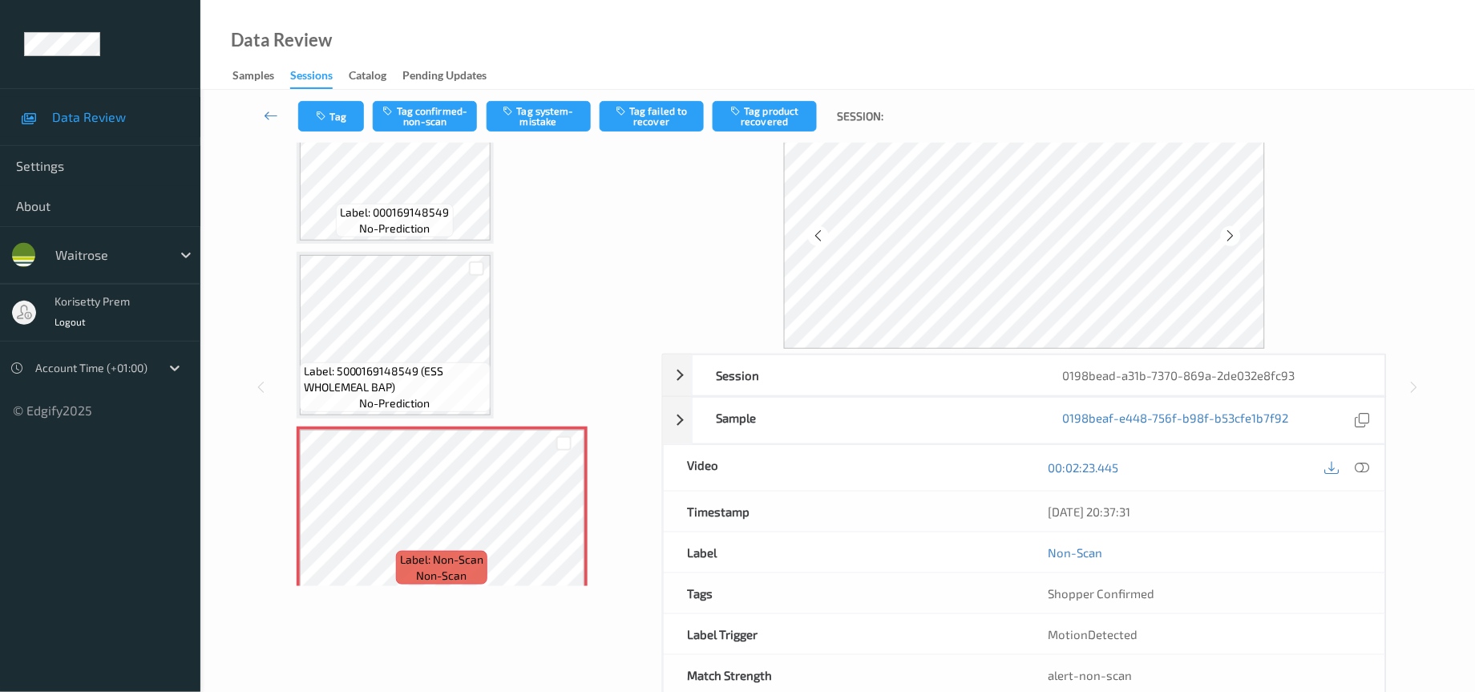
scroll to position [106, 0]
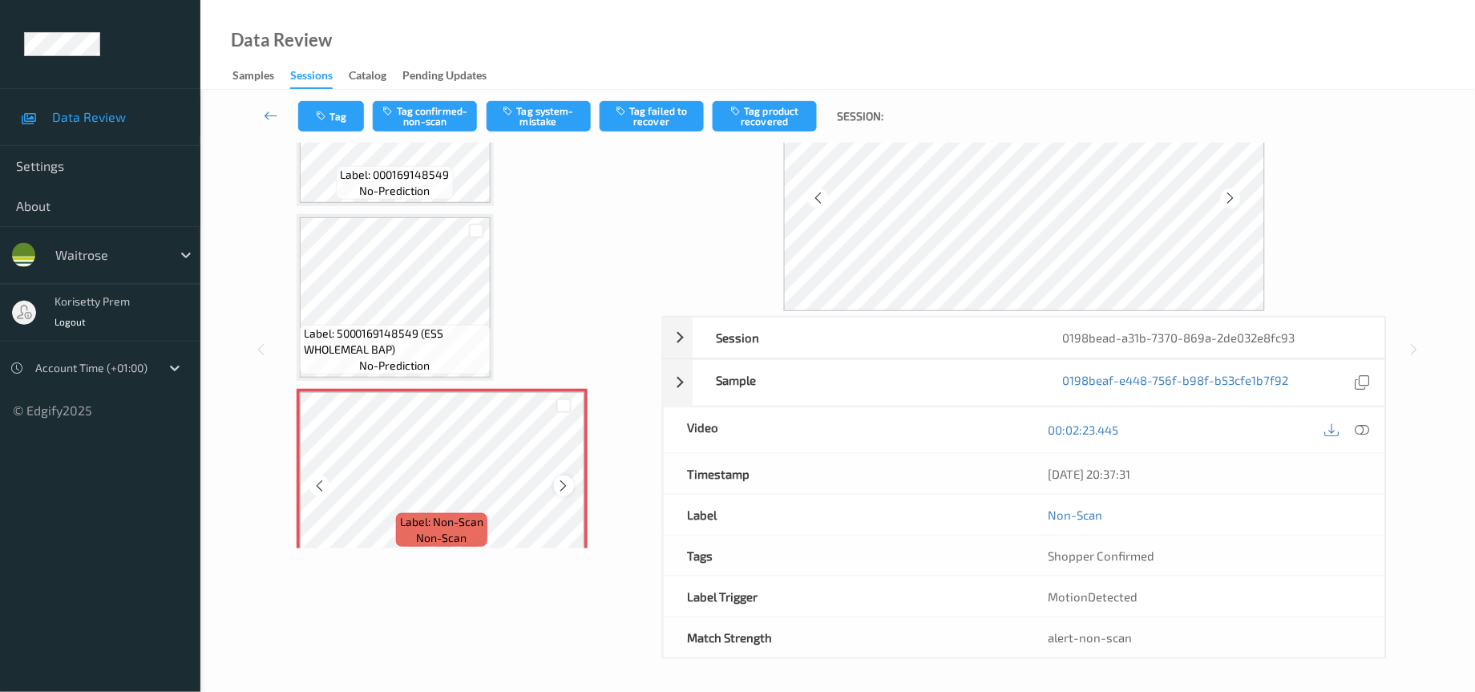
click at [561, 478] on icon at bounding box center [564, 485] width 14 height 14
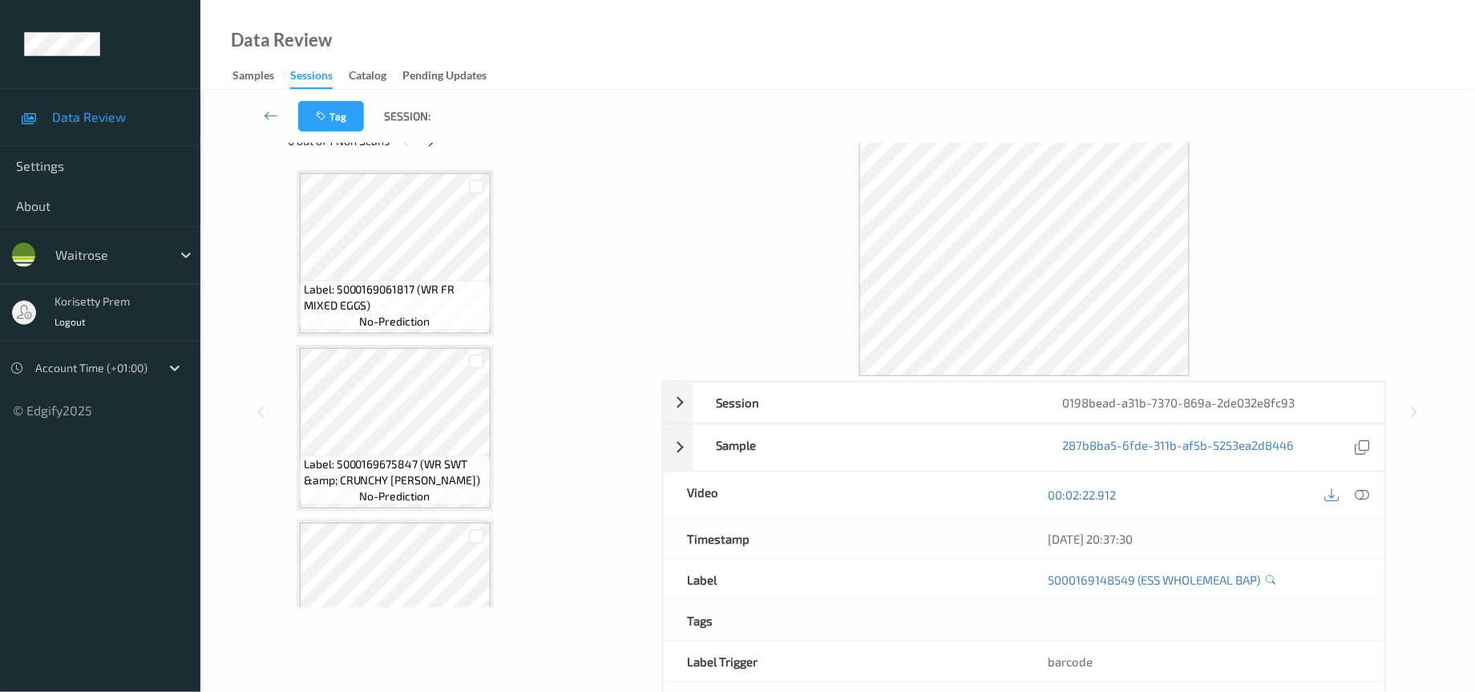
scroll to position [0, 0]
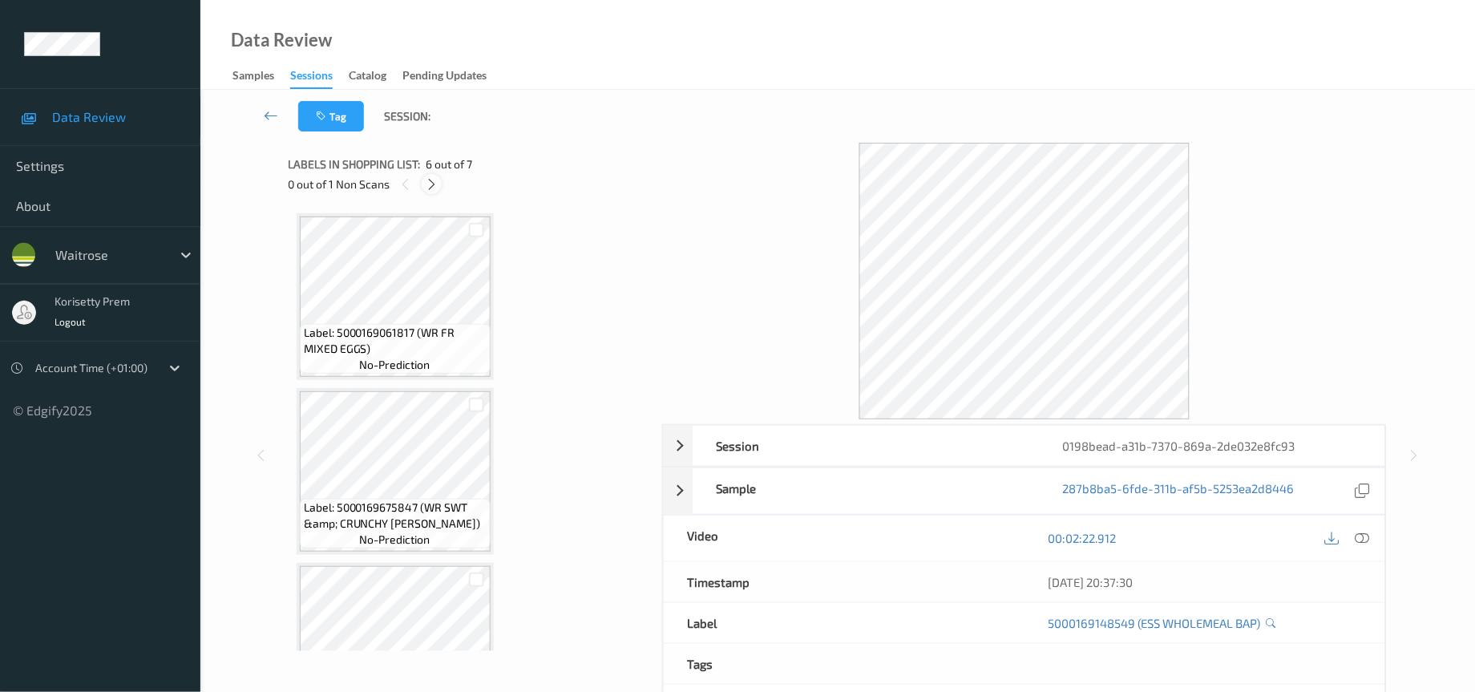
click at [434, 188] on icon at bounding box center [432, 184] width 14 height 14
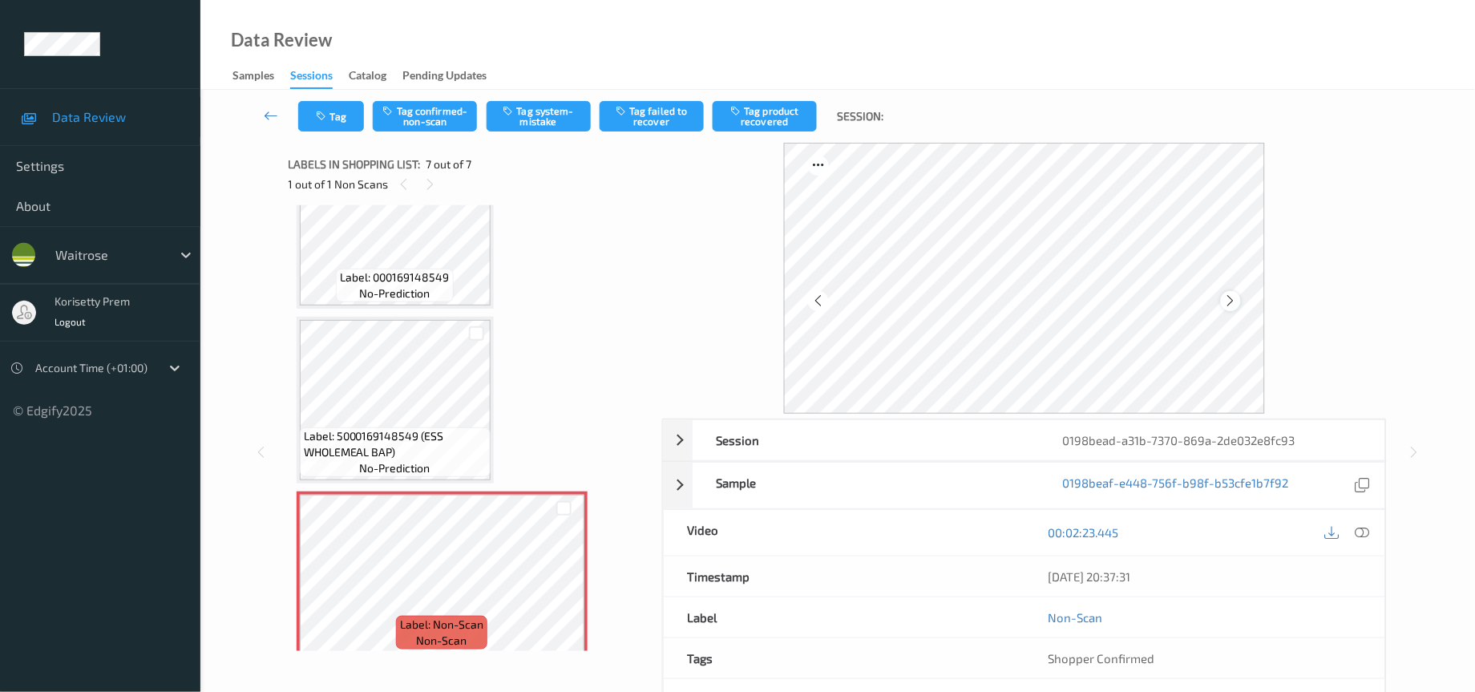
click at [1234, 308] on div at bounding box center [1231, 301] width 20 height 20
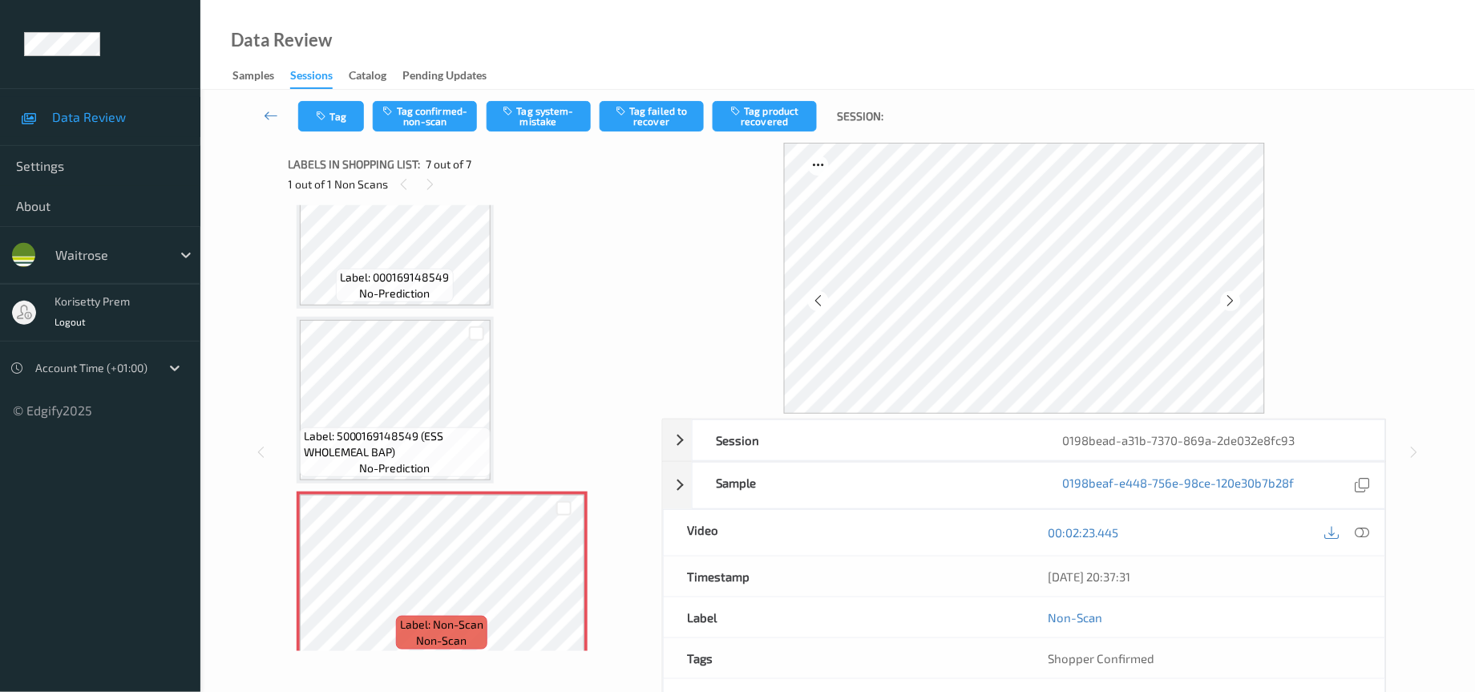
click at [1234, 308] on div at bounding box center [1231, 301] width 20 height 20
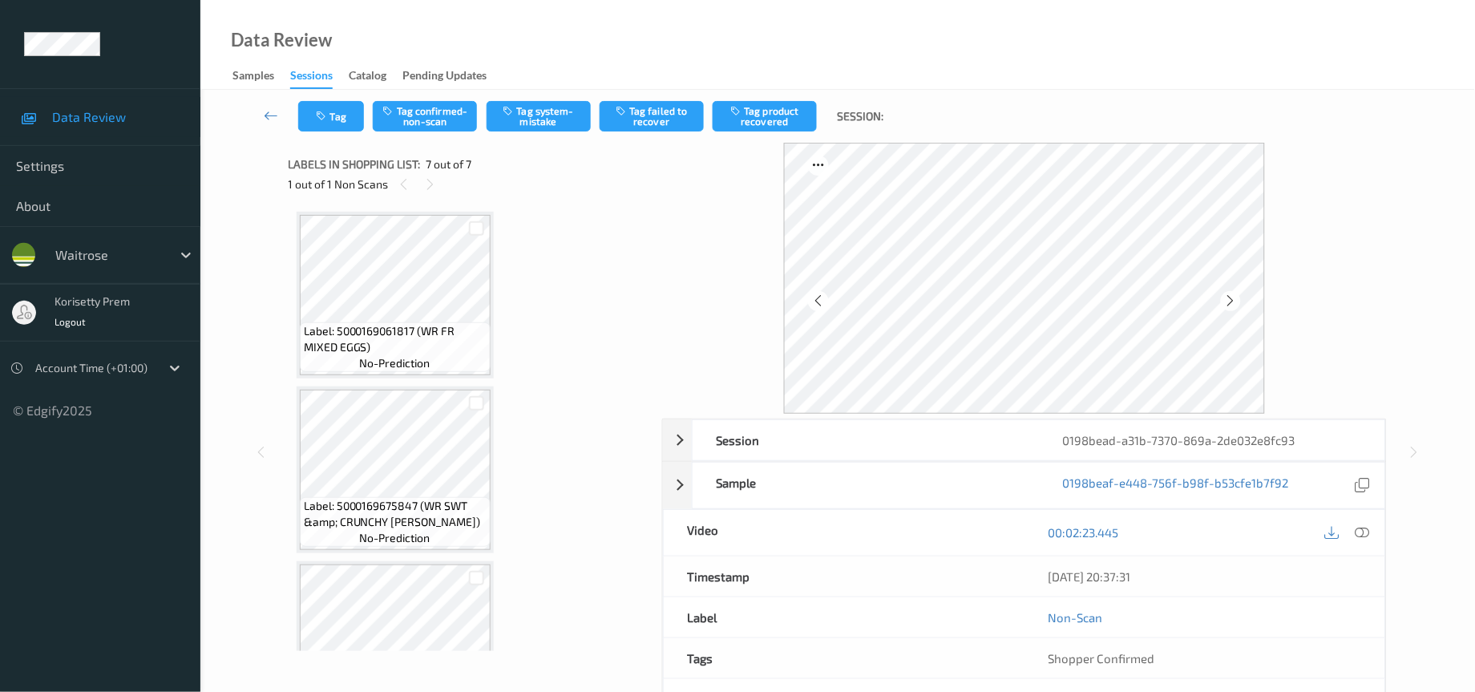
scroll to position [0, 0]
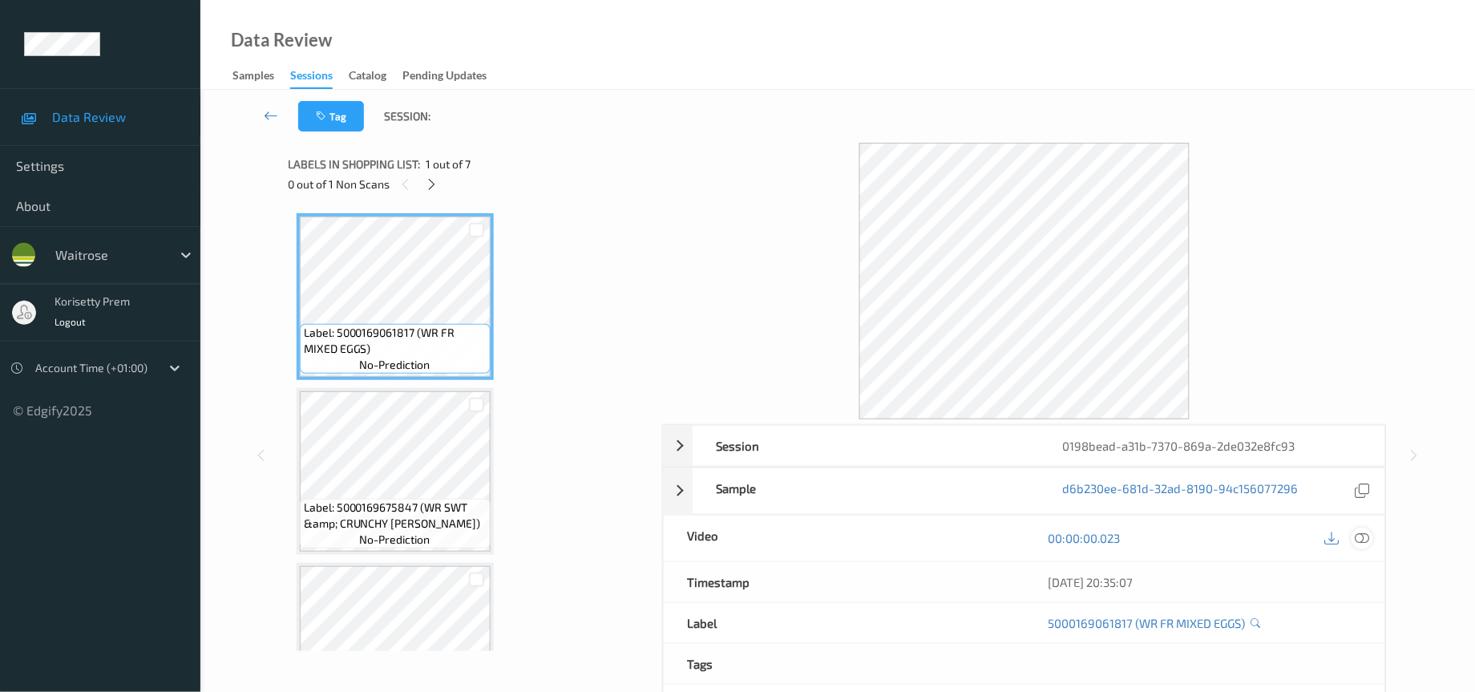
click at [1368, 543] on icon at bounding box center [1362, 538] width 14 height 14
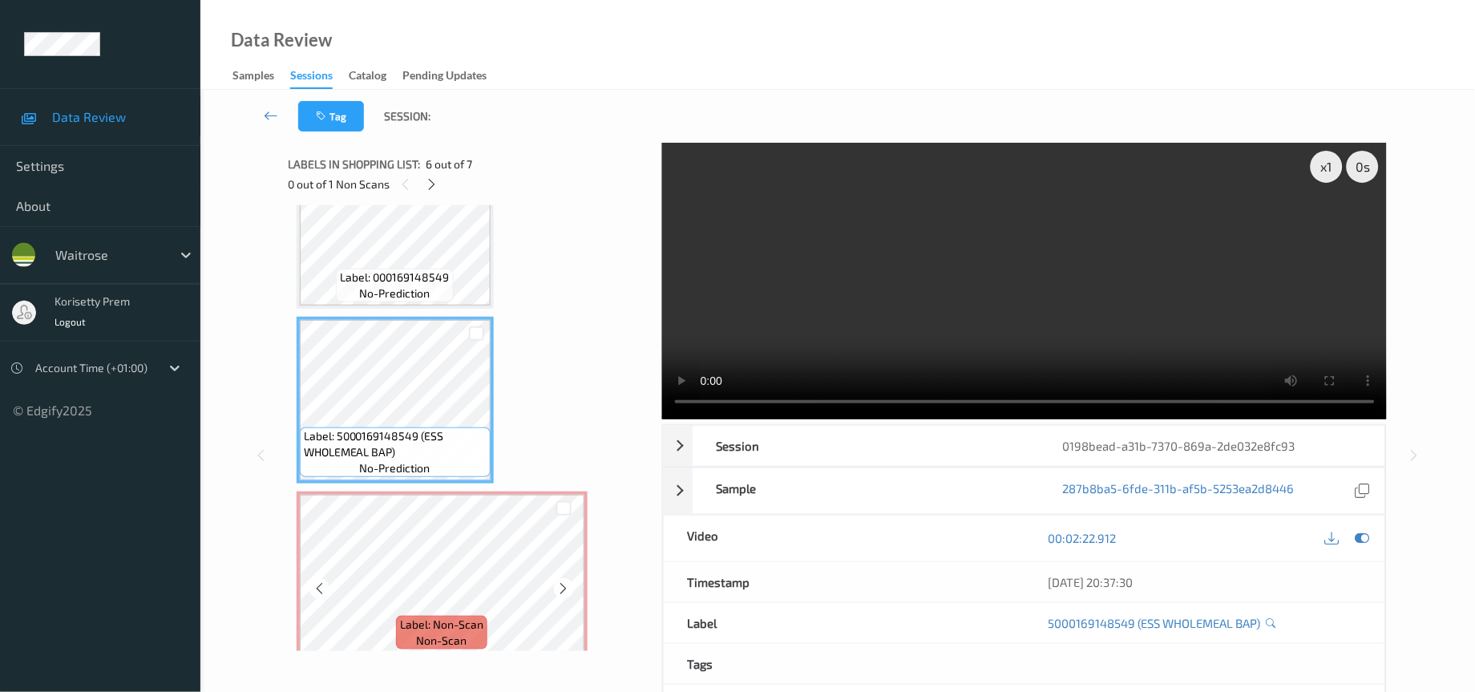
scroll to position [111, 0]
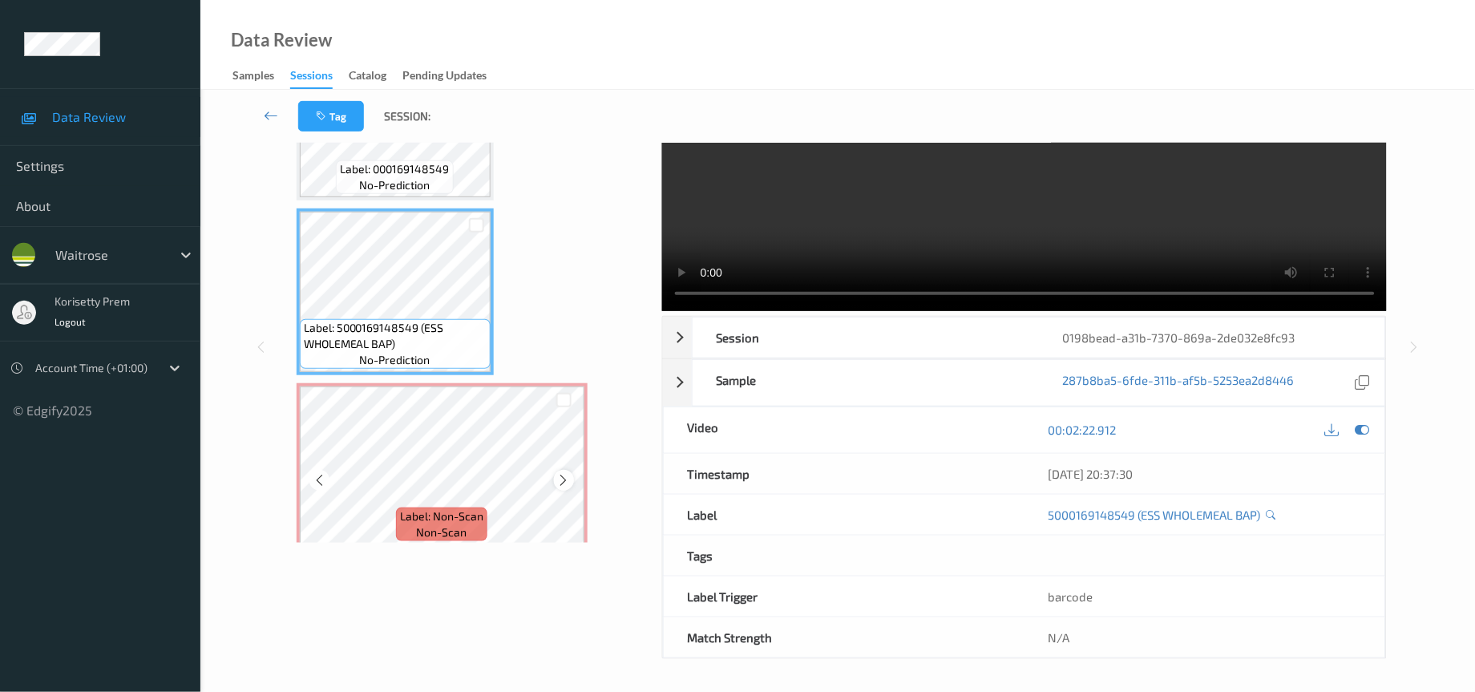
click at [563, 473] on icon at bounding box center [564, 480] width 14 height 14
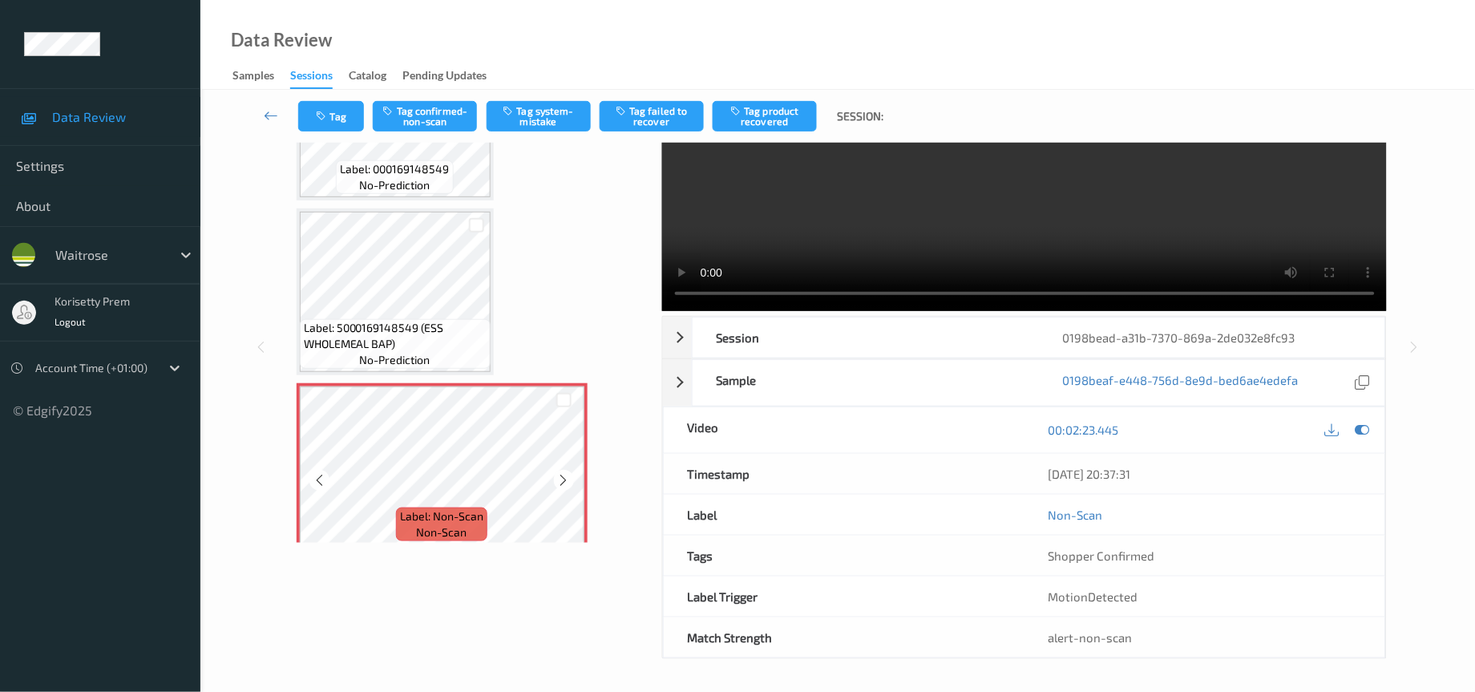
click at [563, 473] on icon at bounding box center [564, 480] width 14 height 14
click at [544, 117] on button "Tag system-mistake" at bounding box center [538, 116] width 104 height 30
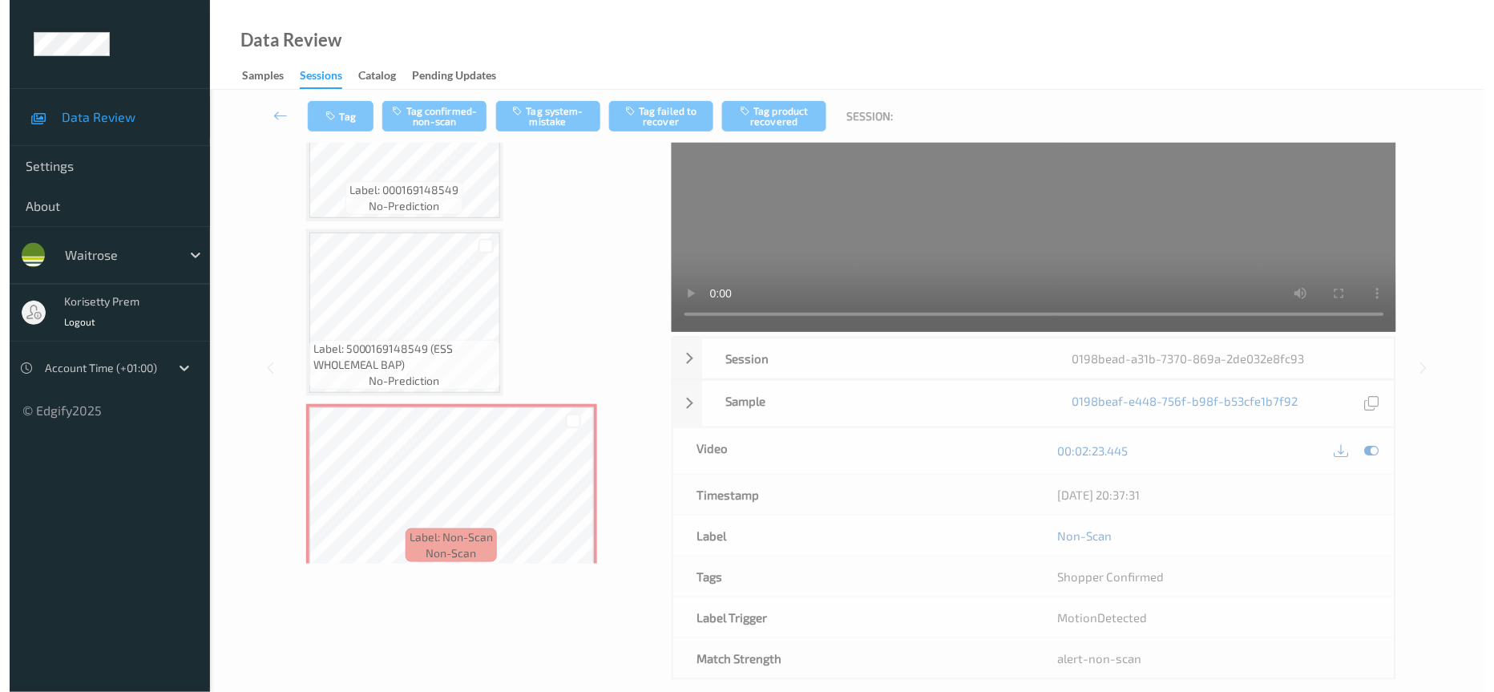
scroll to position [0, 0]
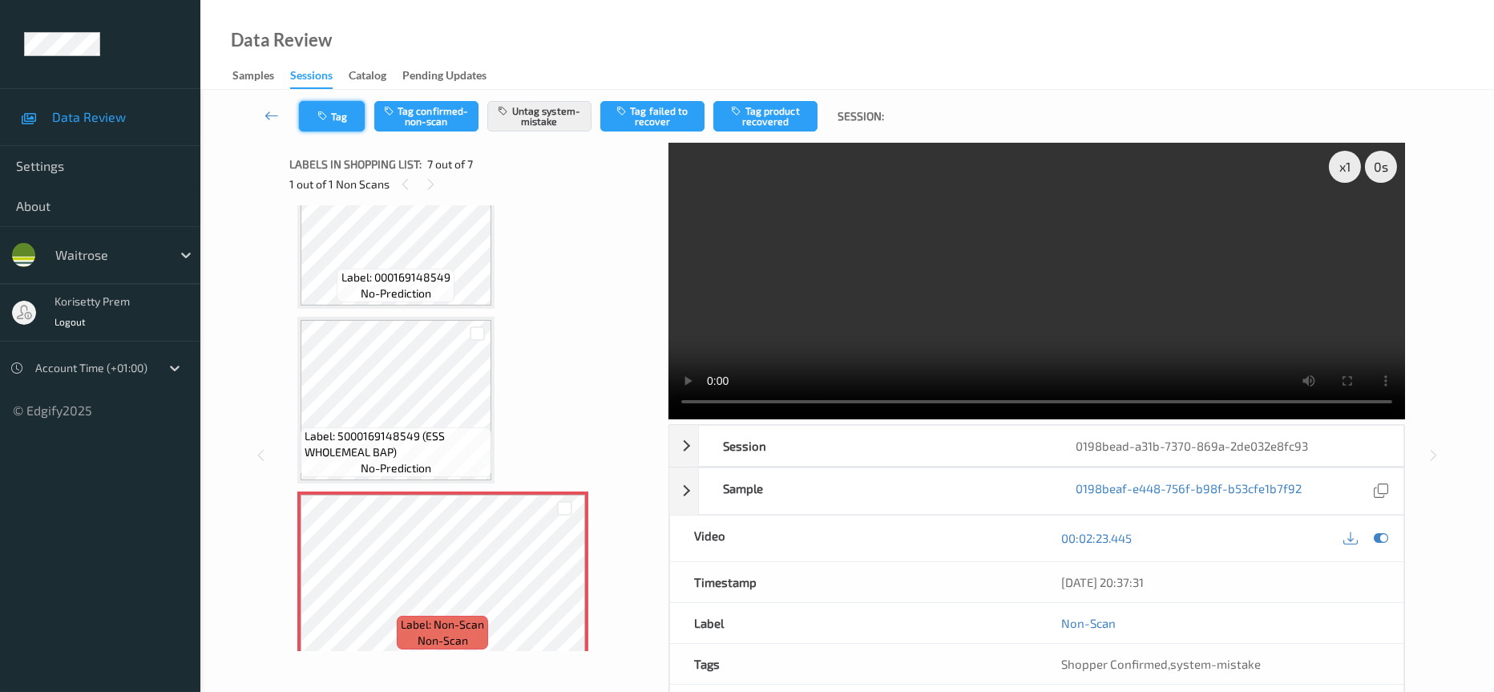
click at [317, 111] on icon "button" at bounding box center [324, 116] width 14 height 11
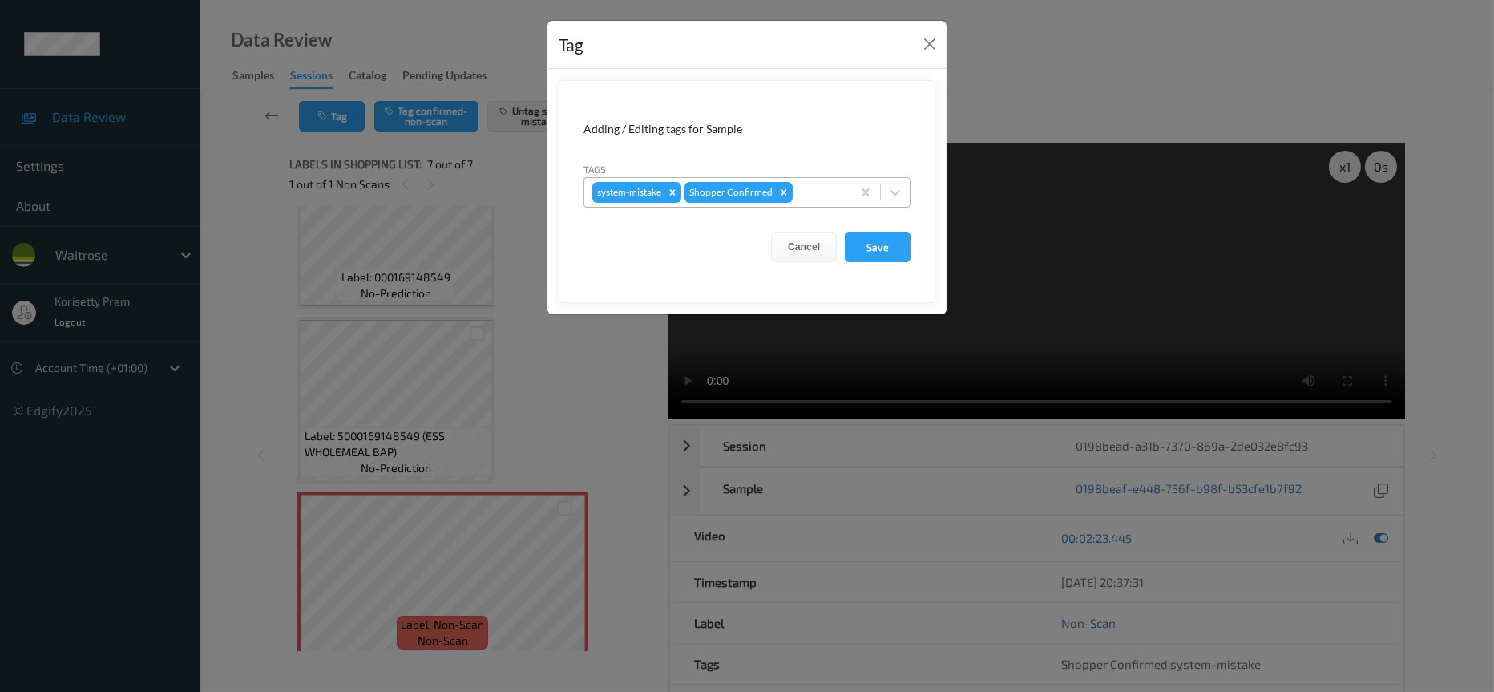
click at [828, 190] on div at bounding box center [819, 192] width 47 height 19
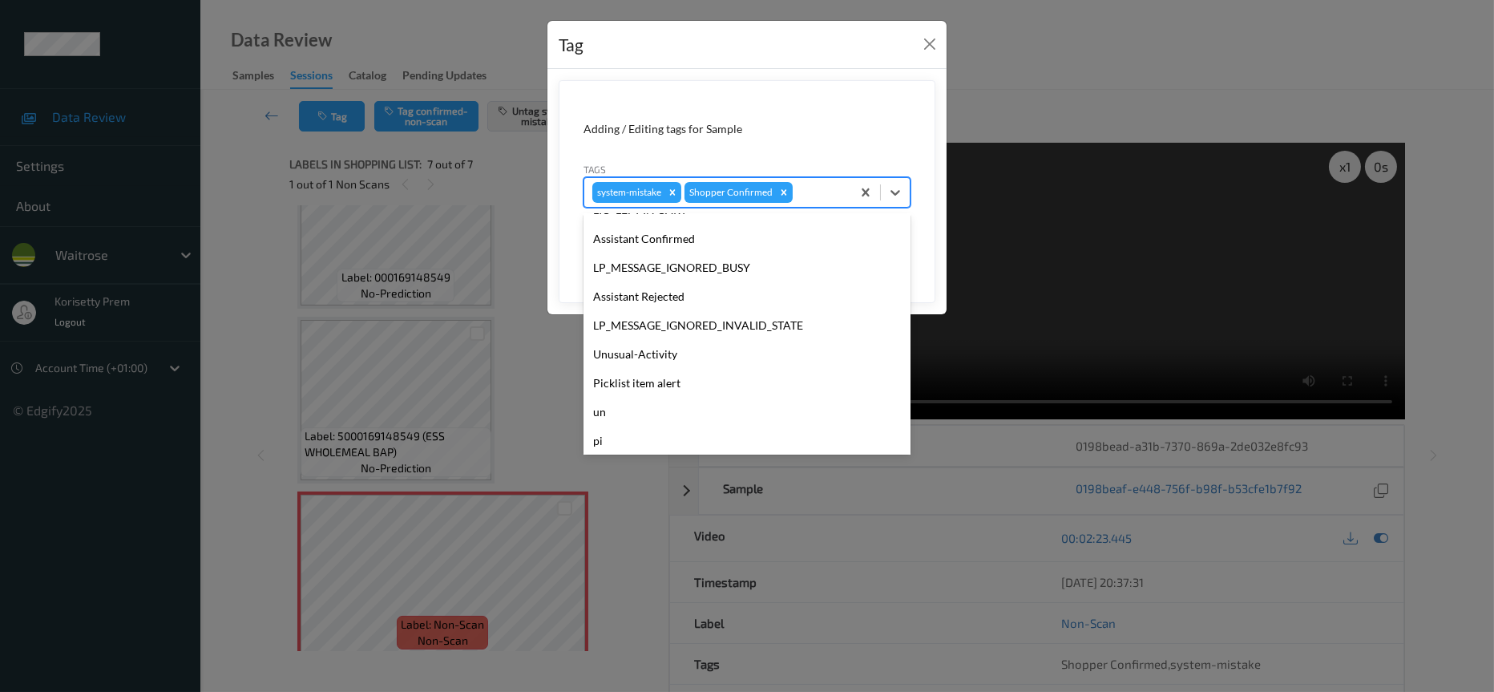
scroll to position [313, 0]
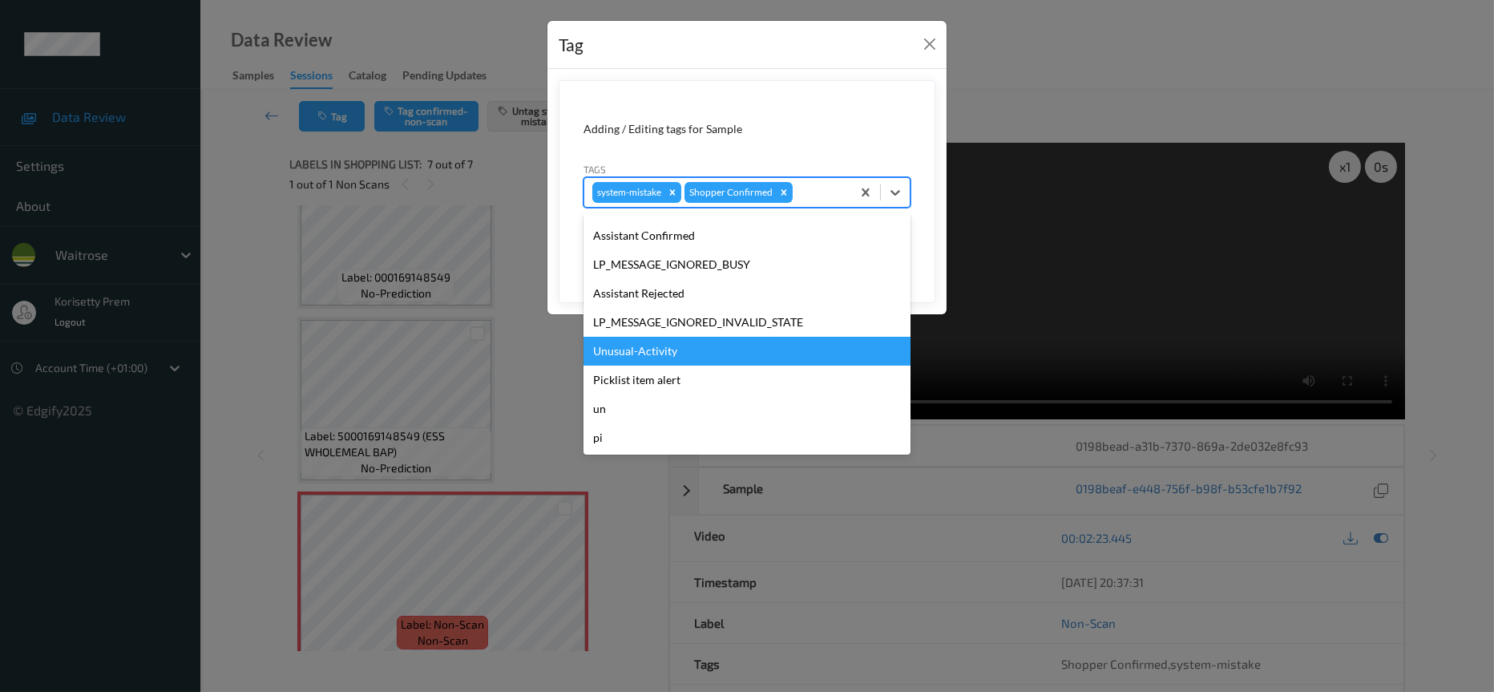
click at [636, 355] on div "Unusual-Activity" at bounding box center [746, 351] width 327 height 29
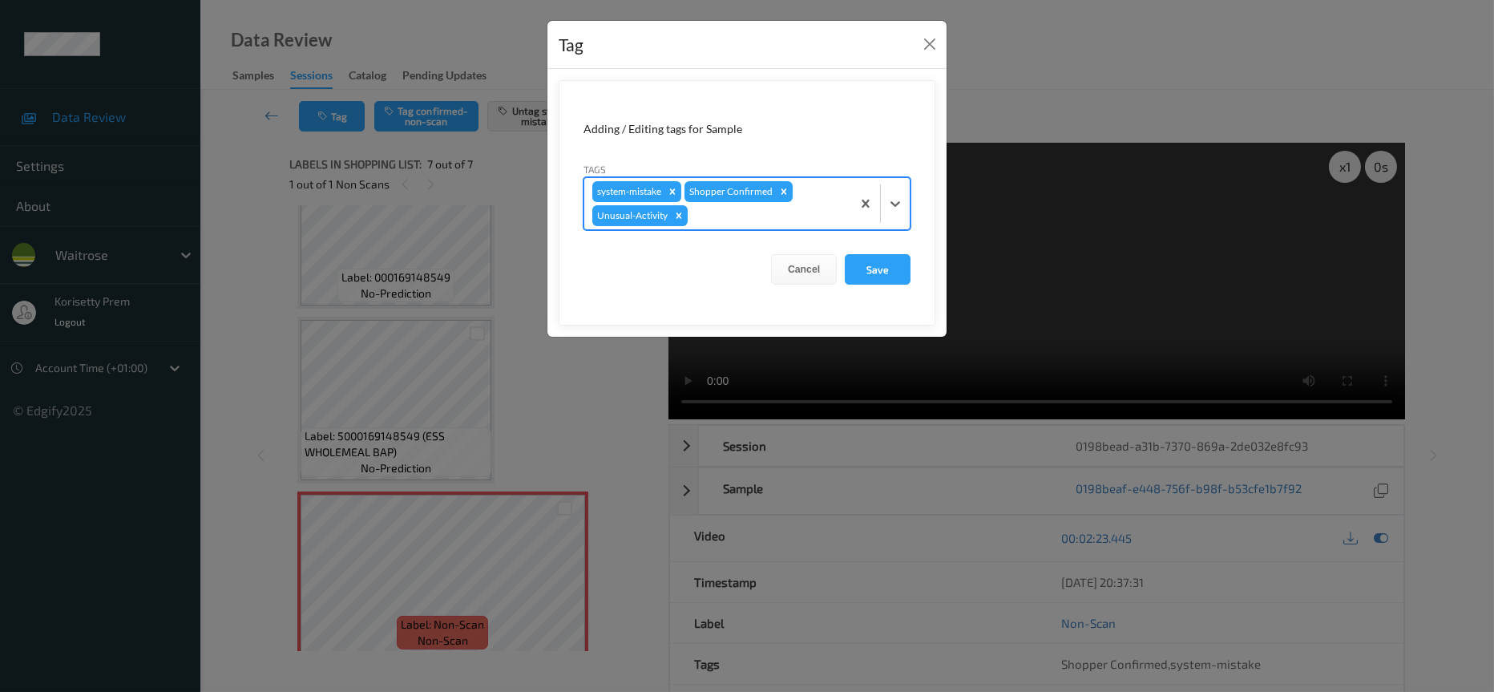
click at [753, 214] on div at bounding box center [767, 215] width 152 height 19
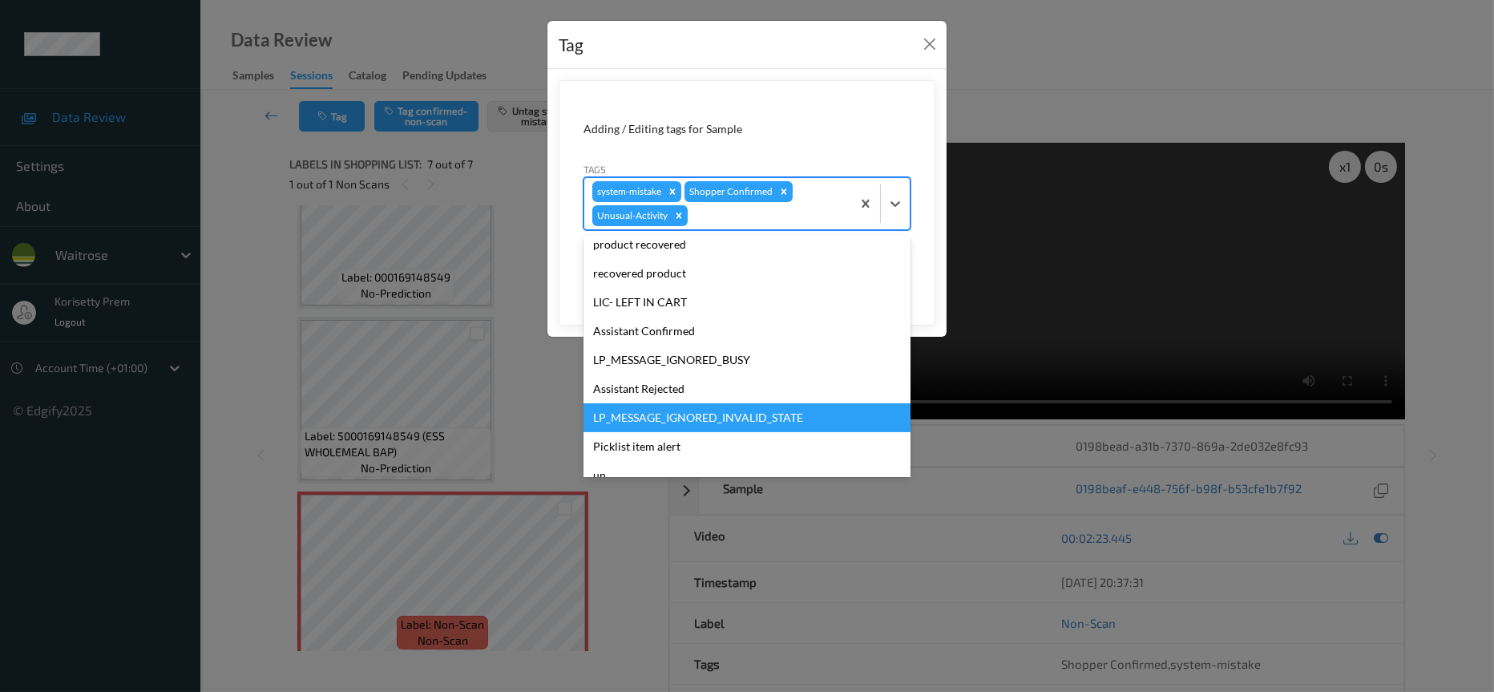
scroll to position [285, 0]
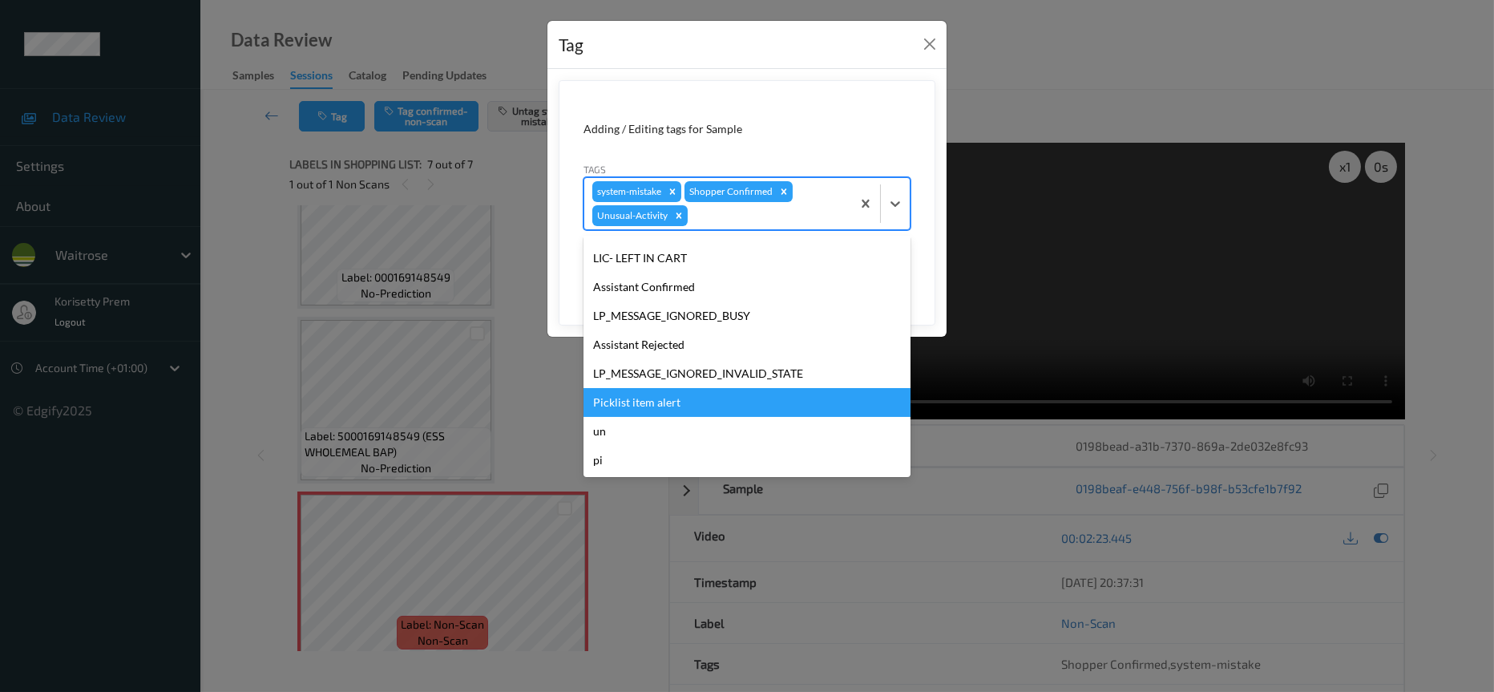
click at [609, 402] on div "Picklist item alert" at bounding box center [746, 402] width 327 height 29
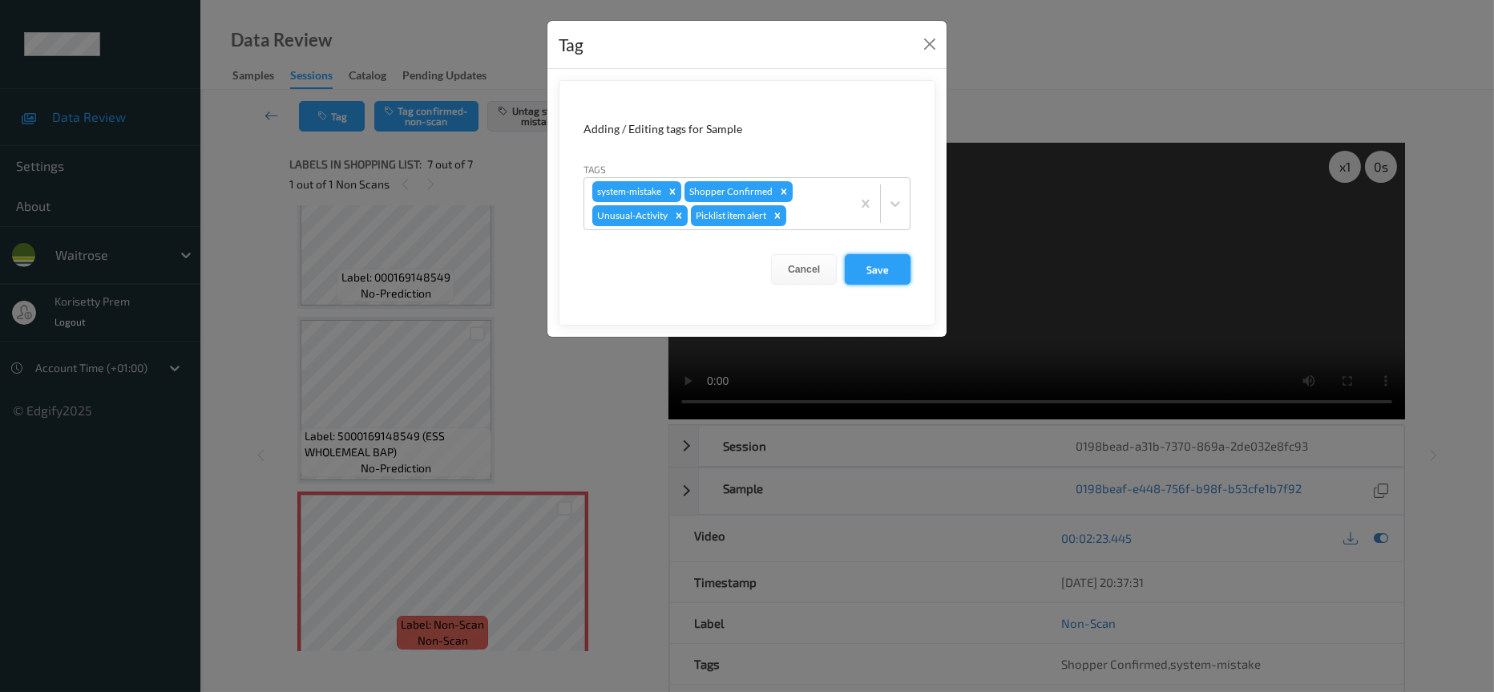
click at [890, 273] on button "Save" at bounding box center [878, 269] width 66 height 30
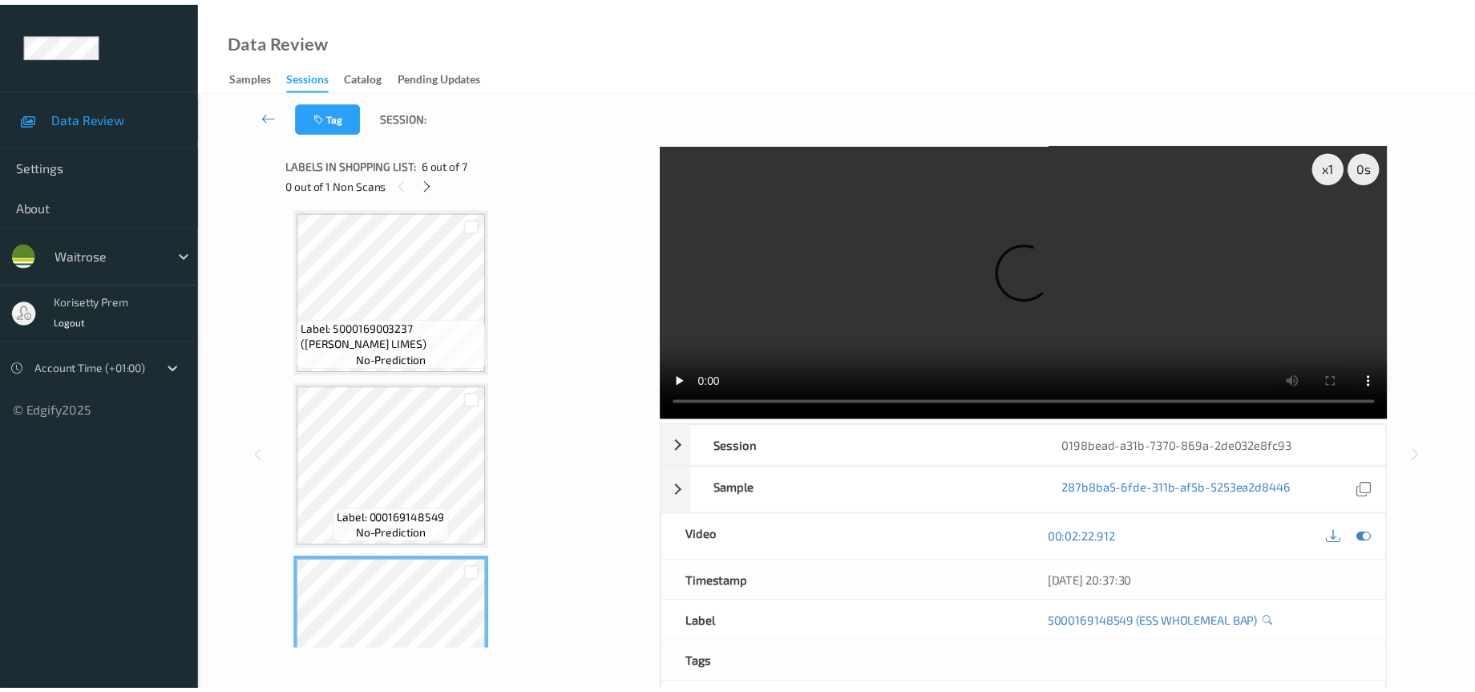
scroll to position [530, 0]
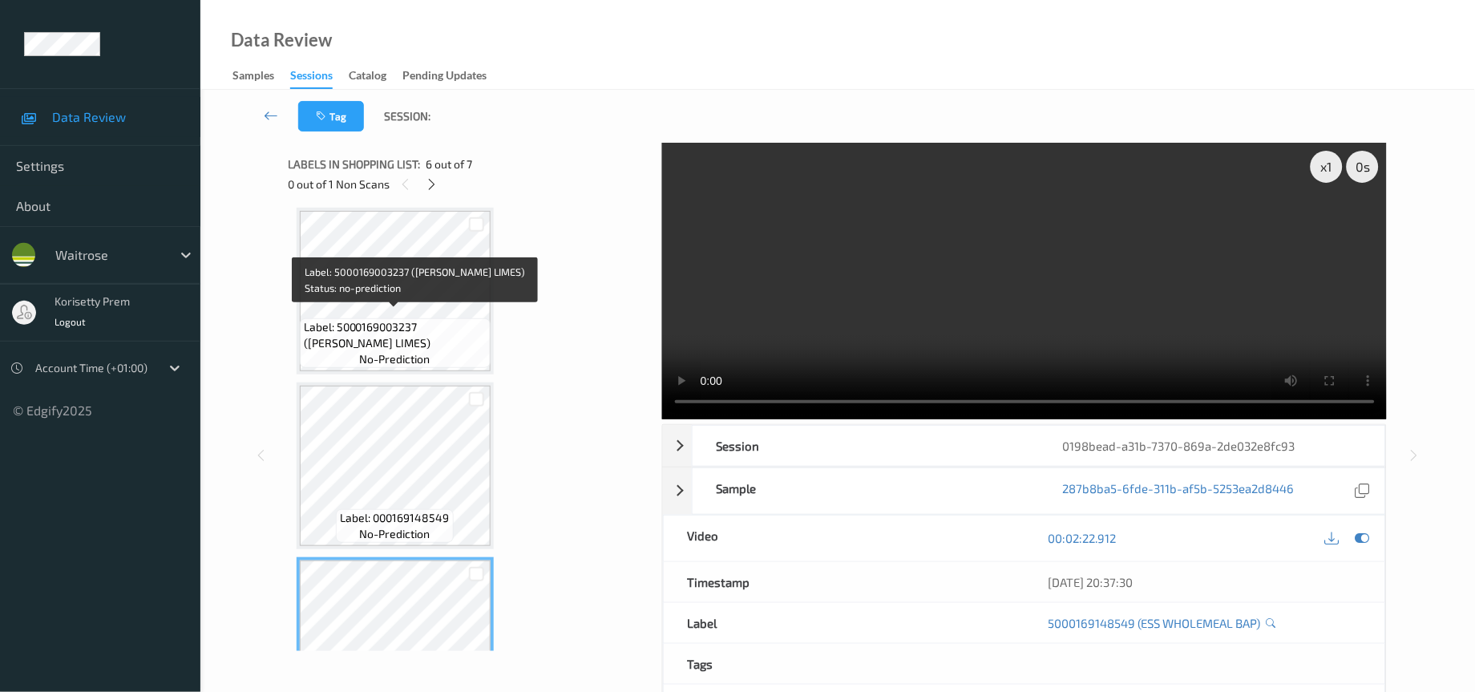
click at [374, 329] on span "Label: 5000169003237 (WR ESS LIMES)" at bounding box center [395, 335] width 183 height 32
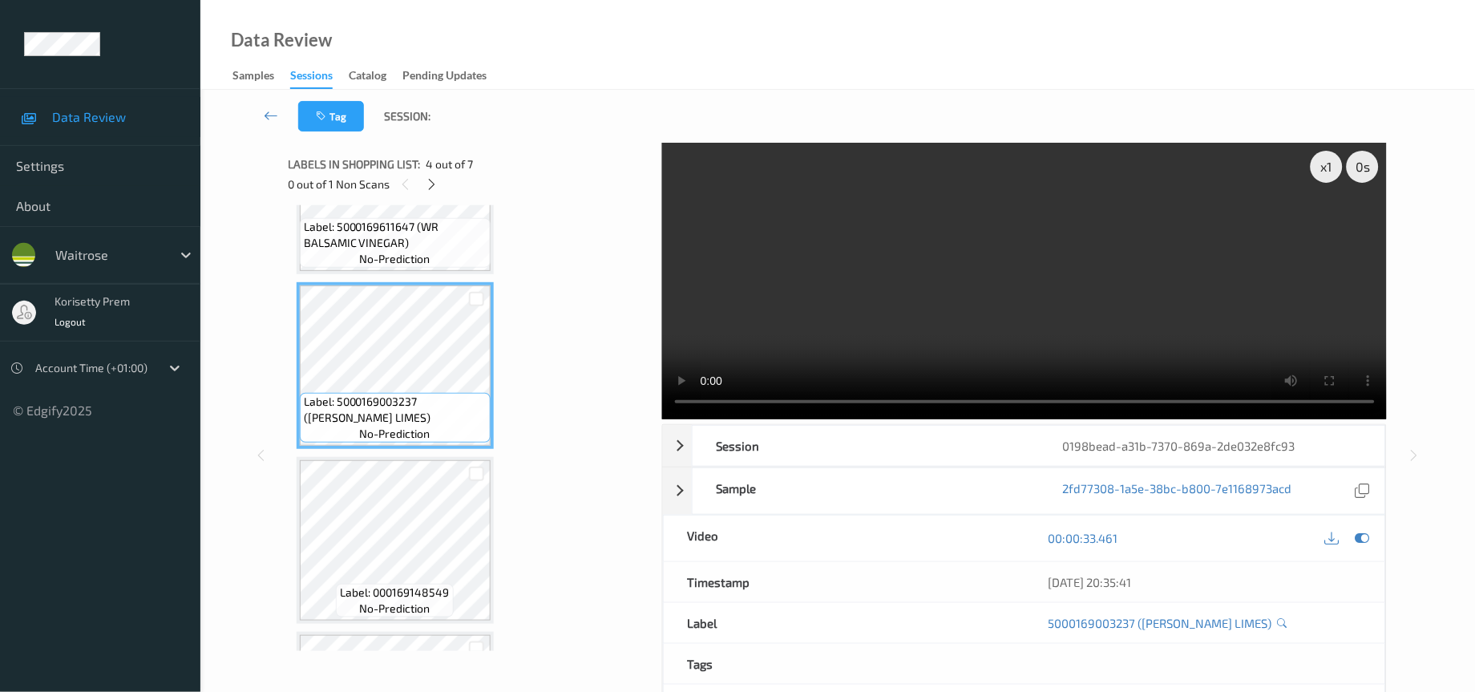
scroll to position [410, 0]
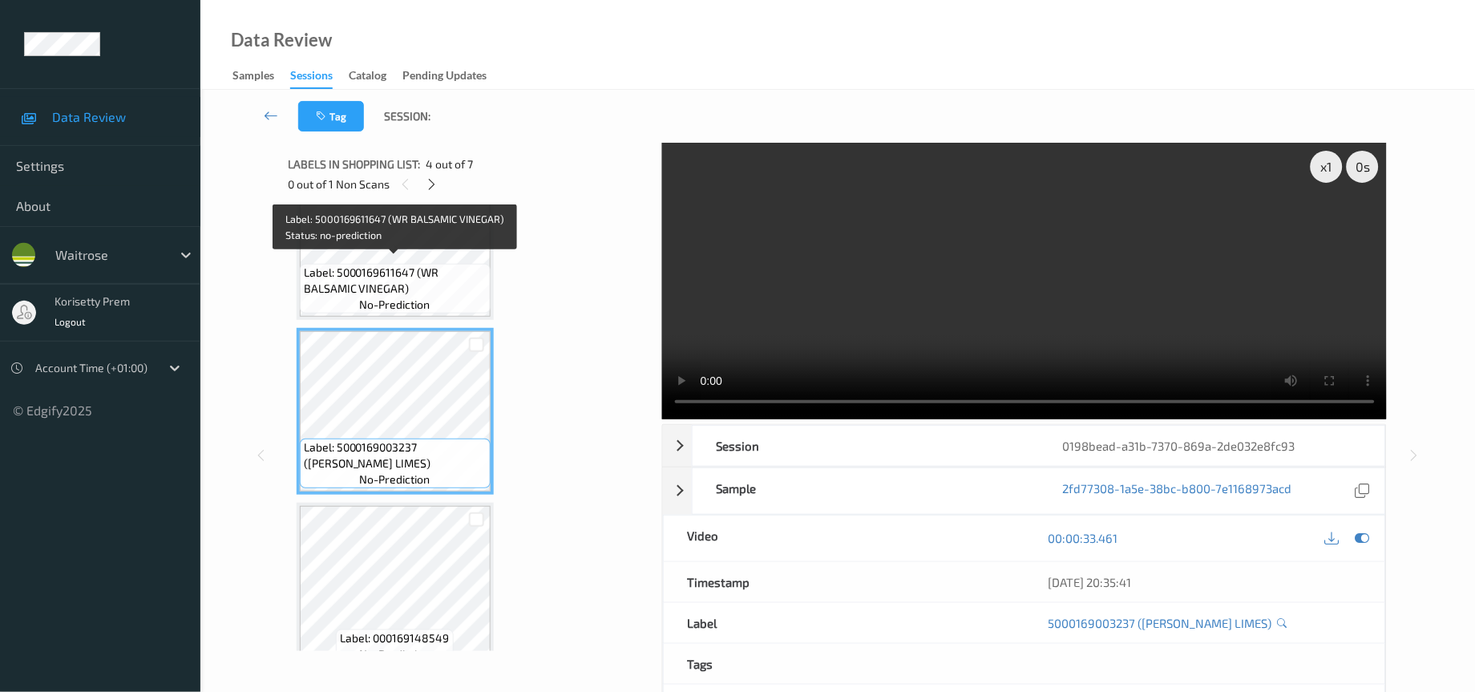
click at [382, 281] on span "Label: 5000169611647 (WR BALSAMIC VINEGAR)" at bounding box center [395, 280] width 183 height 32
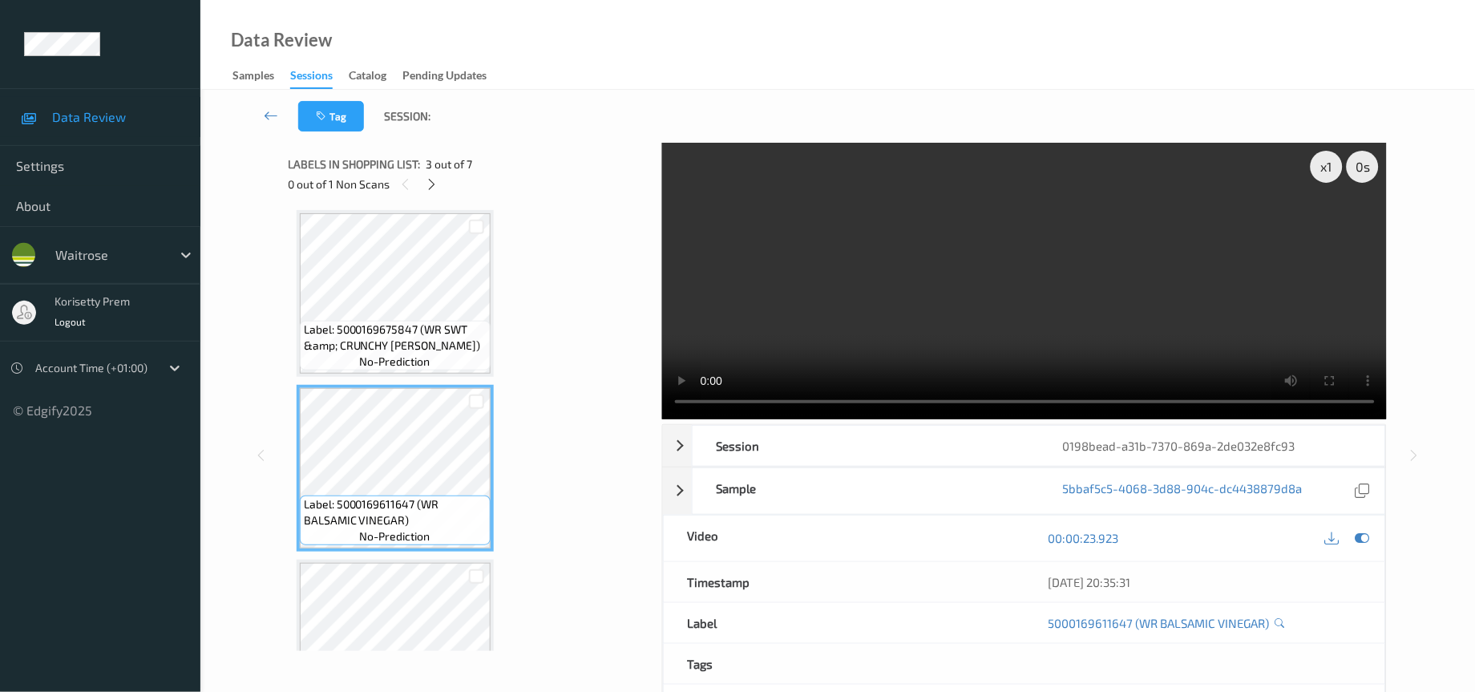
scroll to position [169, 0]
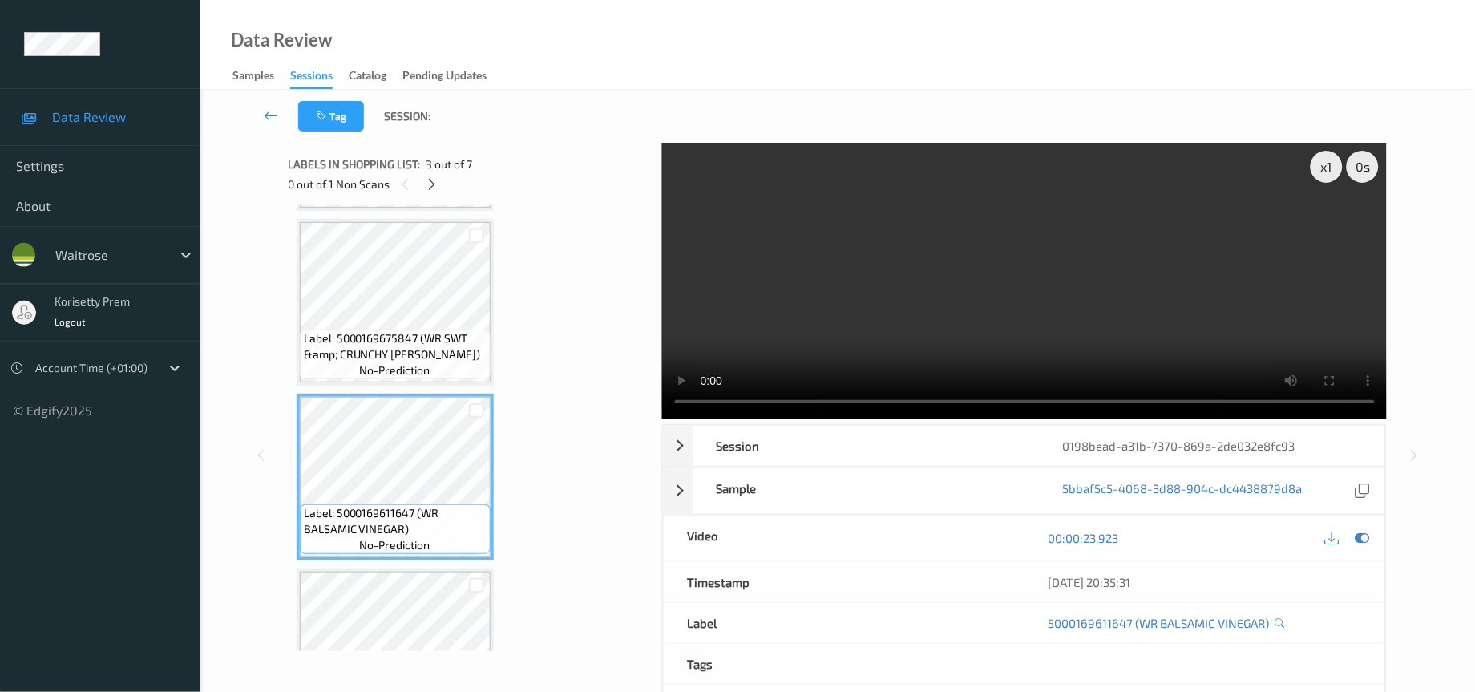
click at [434, 342] on span "Label: 5000169675847 (WR SWT &amp; CRUNCHY SAL)" at bounding box center [395, 346] width 183 height 32
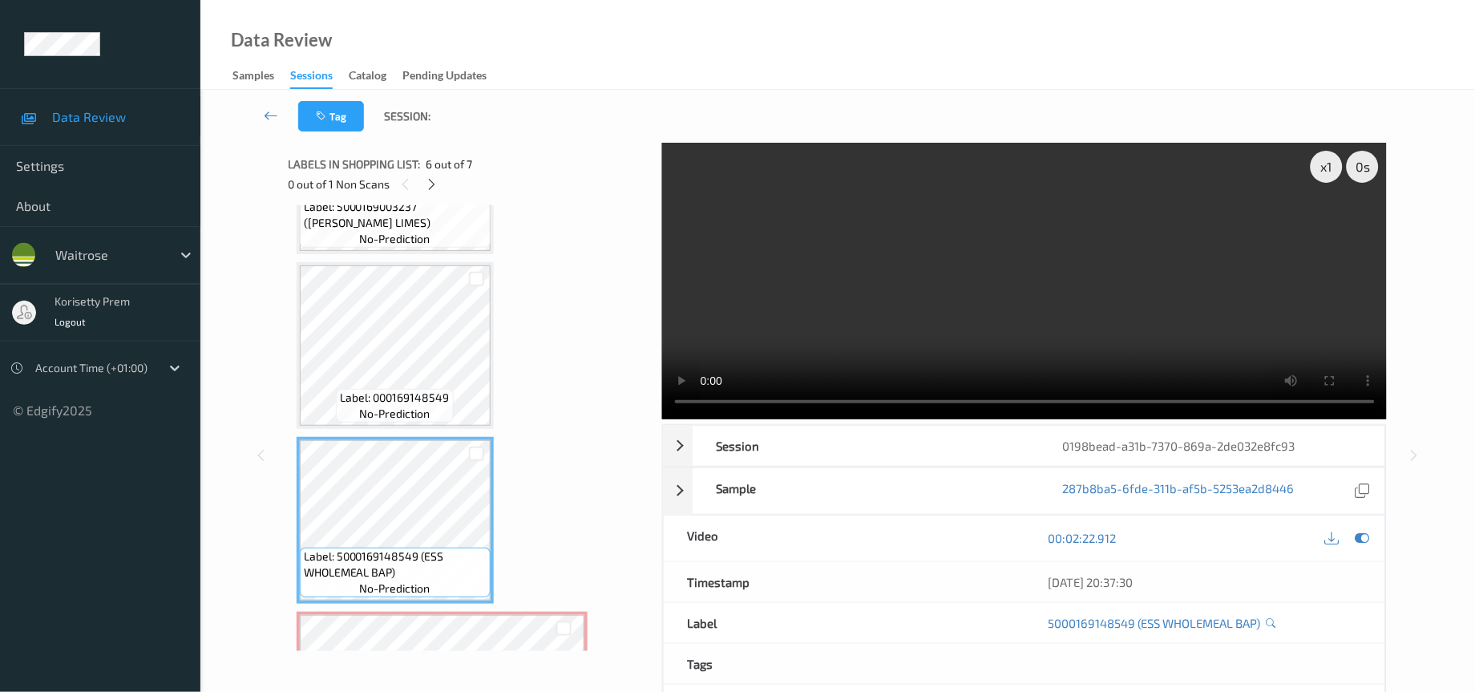
scroll to position [621, 0]
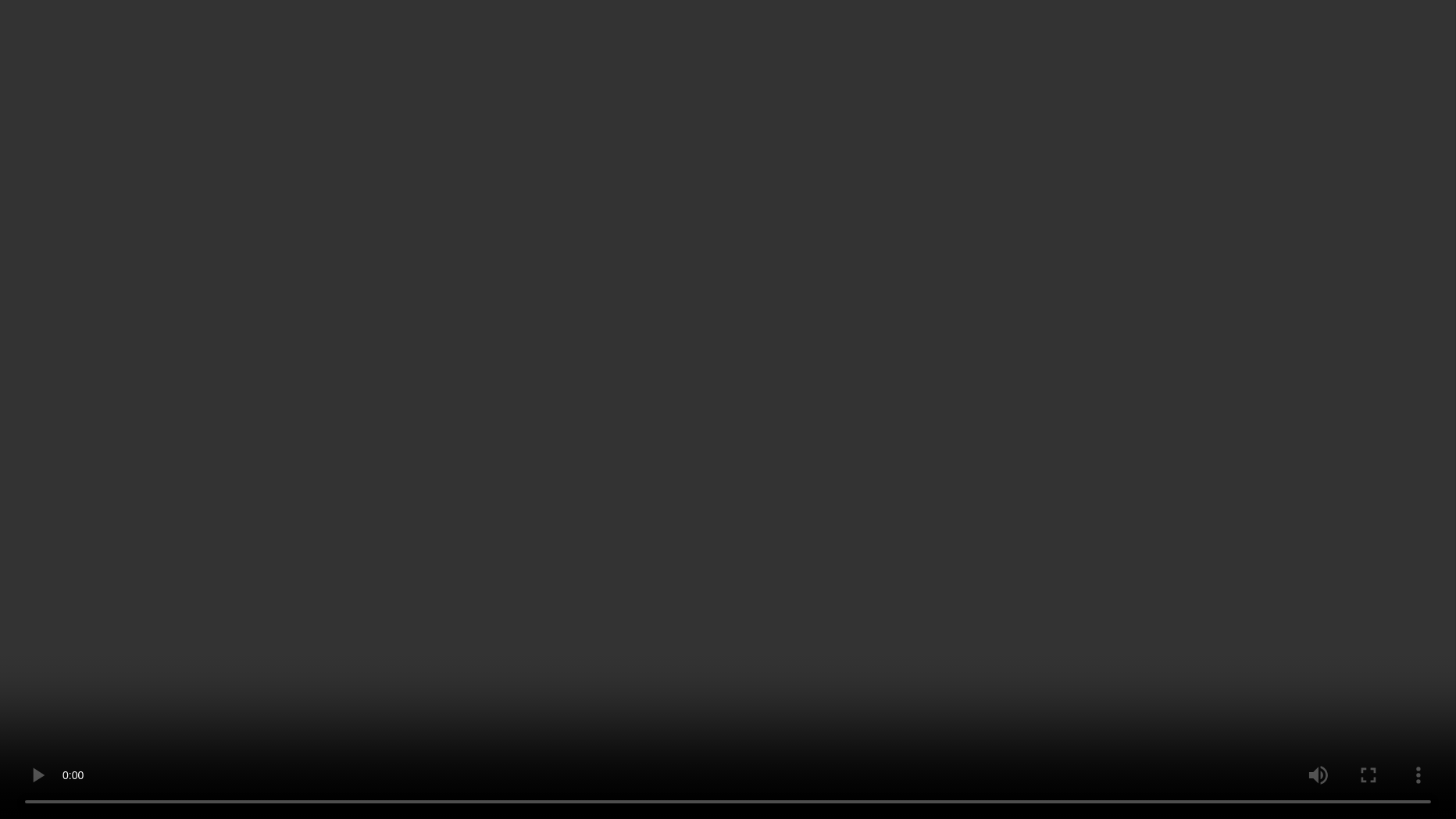
click at [1121, 587] on video at bounding box center [728, 410] width 1456 height 819
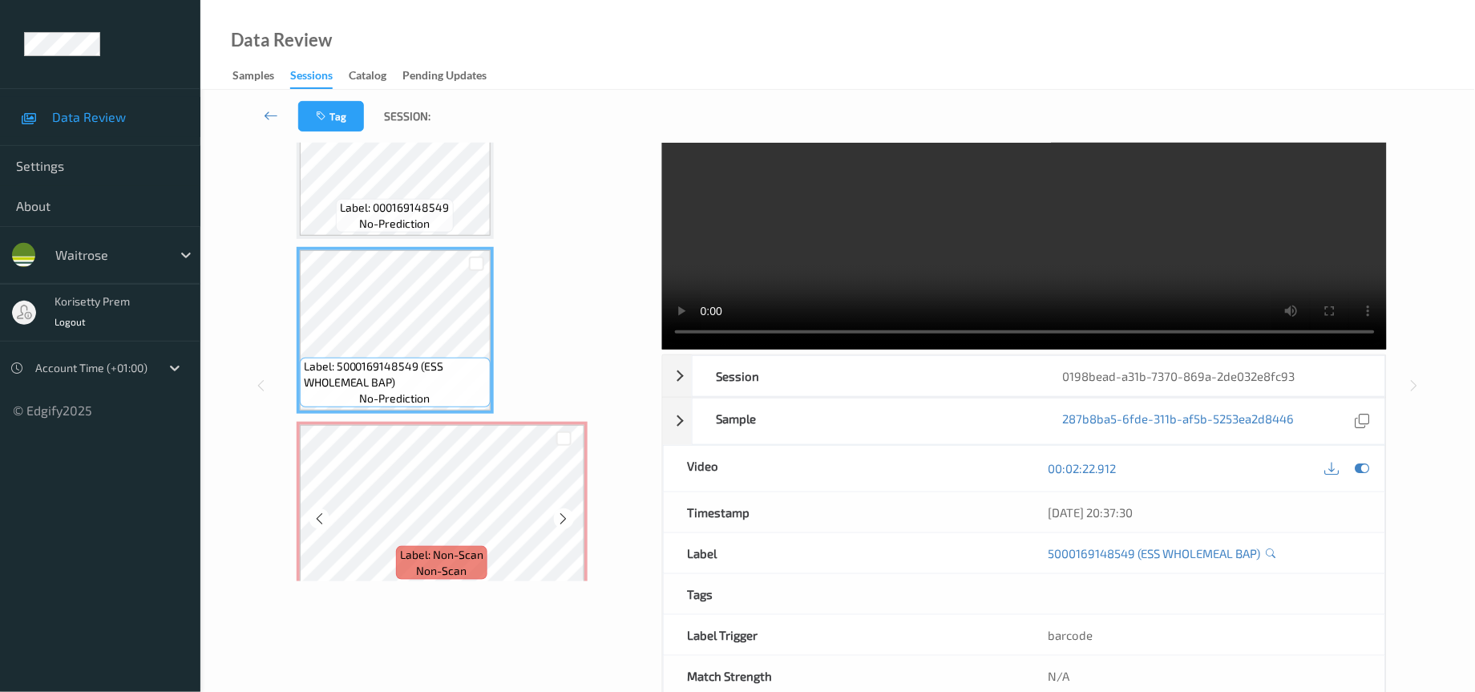
scroll to position [111, 0]
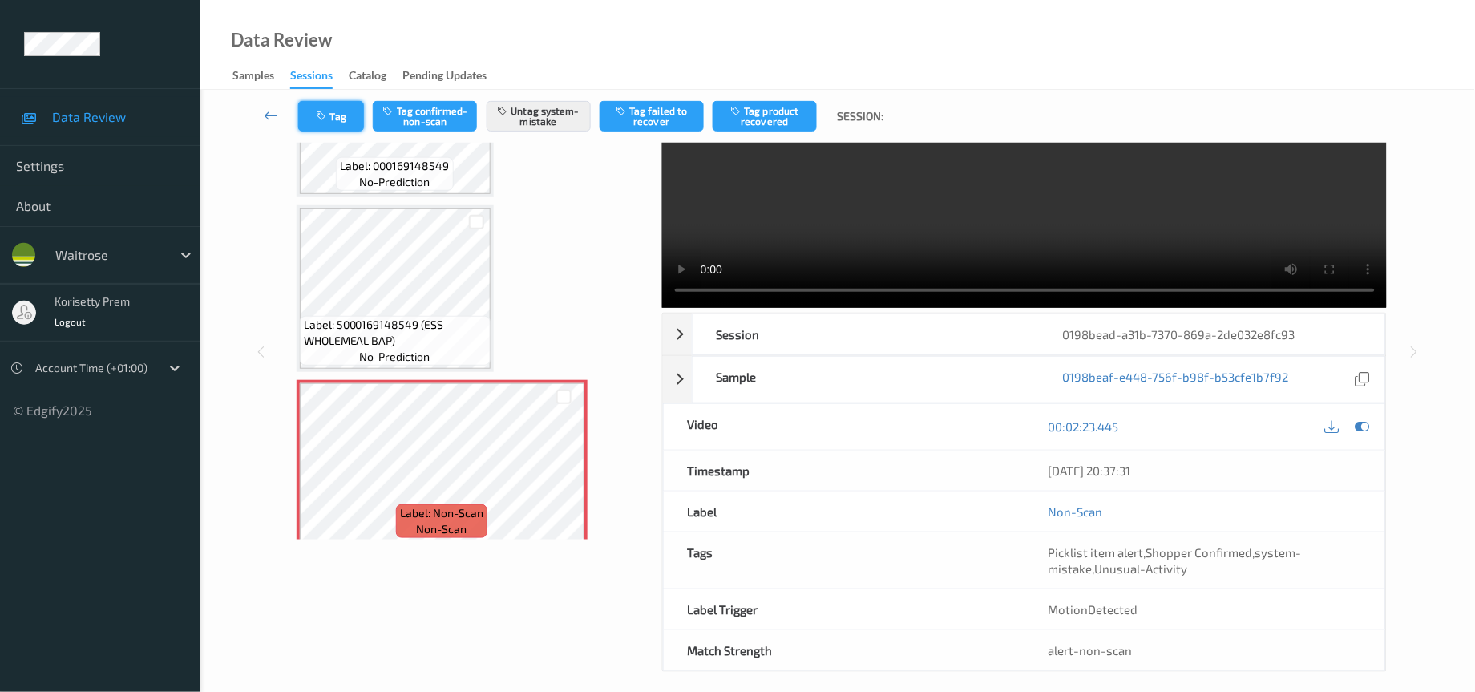
click at [340, 123] on button "Tag" at bounding box center [331, 116] width 66 height 30
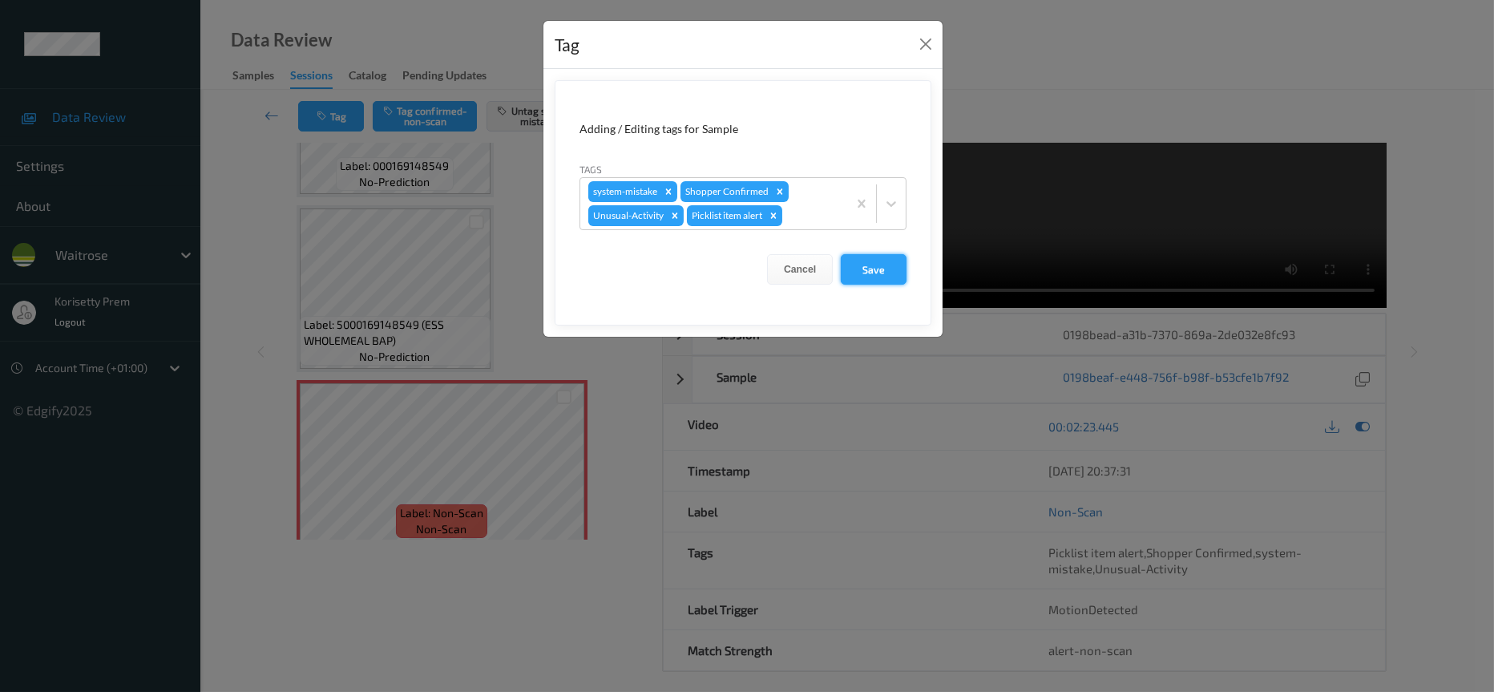
click at [867, 276] on button "Save" at bounding box center [874, 269] width 66 height 30
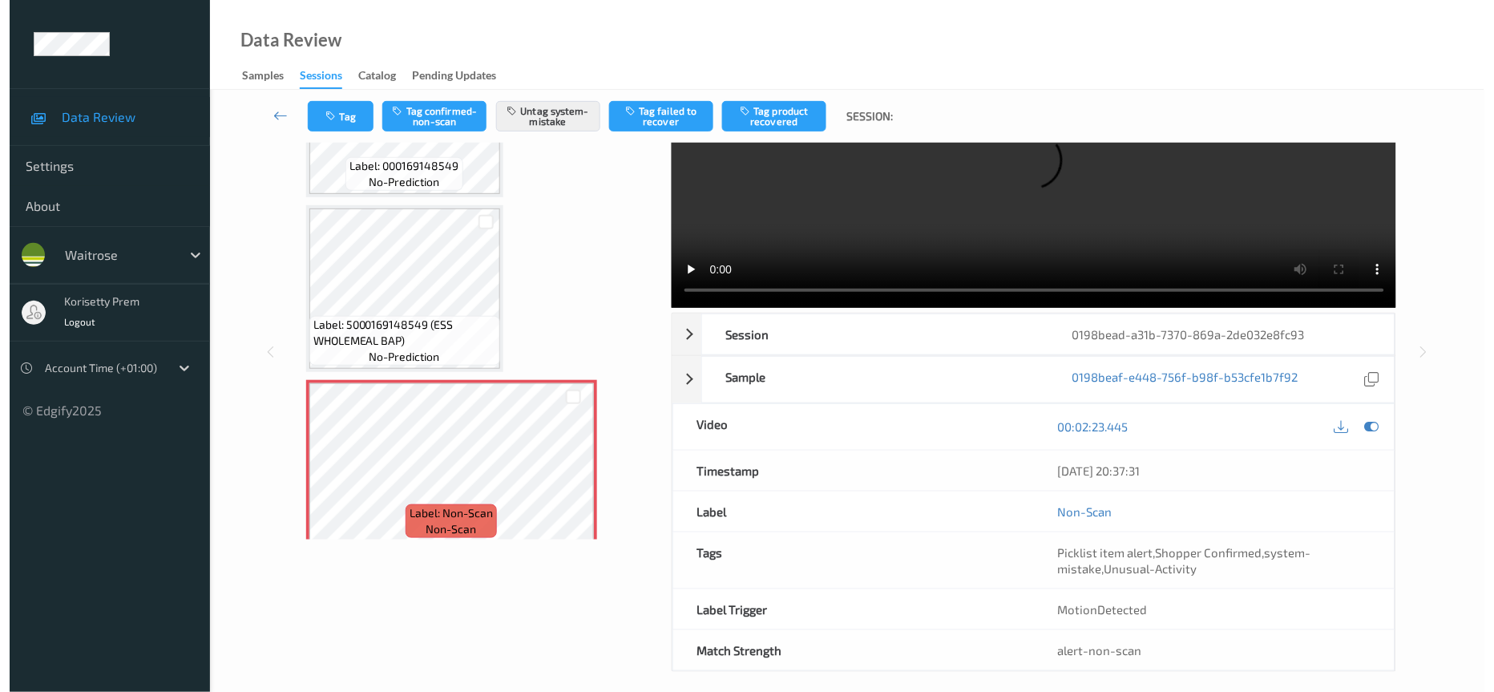
scroll to position [0, 0]
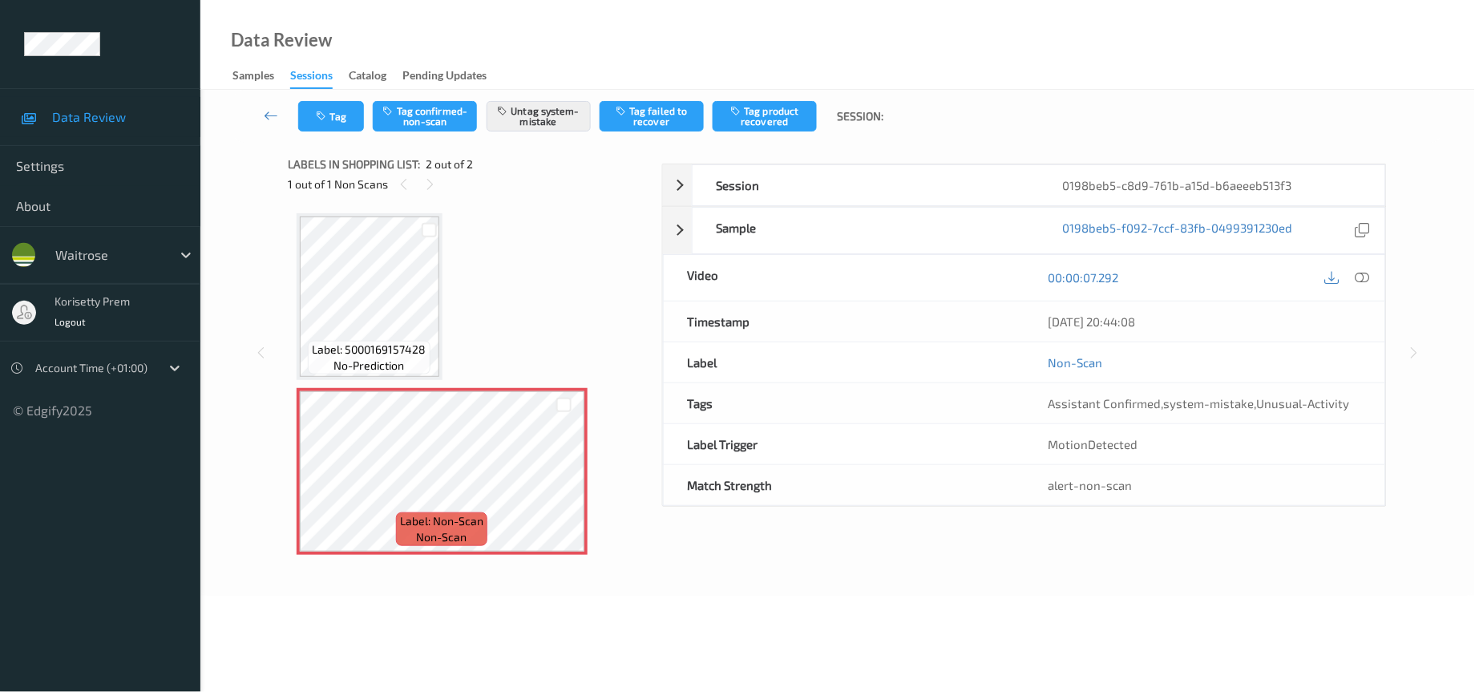
scroll to position [106, 0]
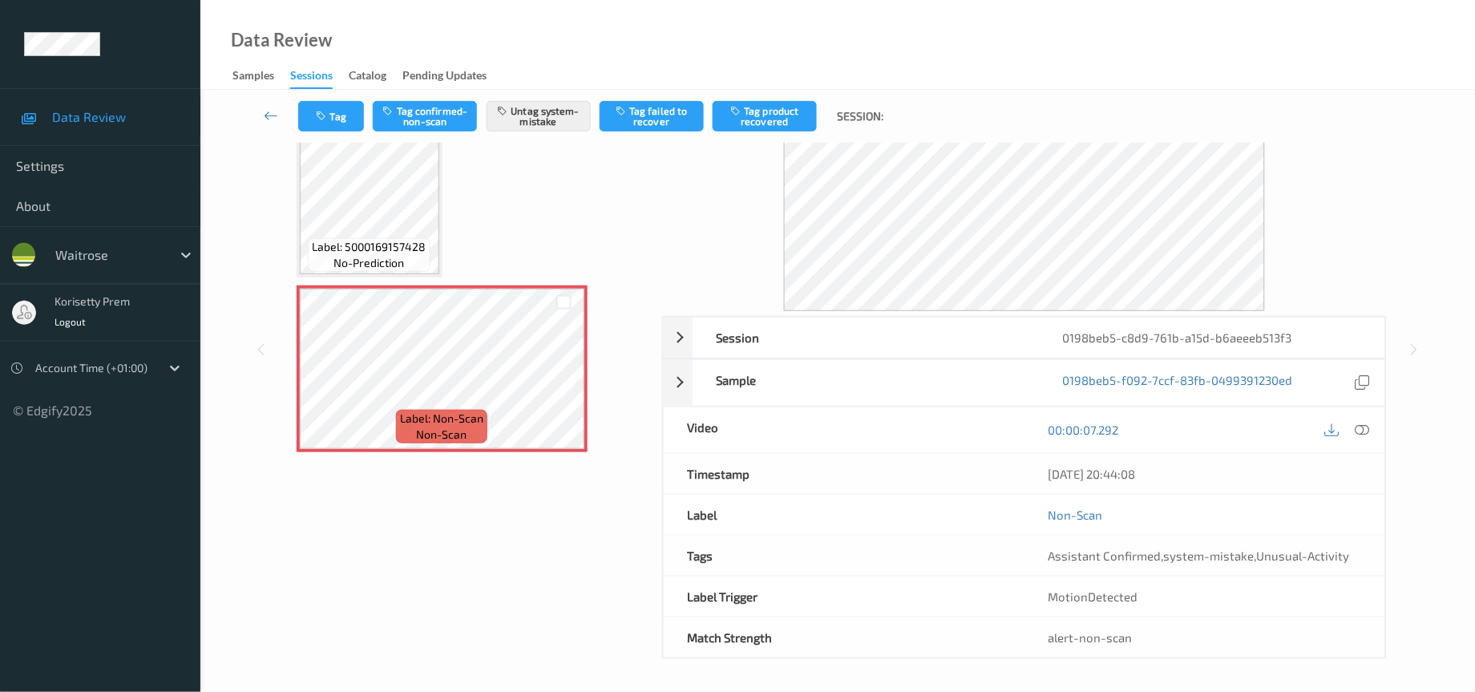
click at [301, 88] on div "Data Review Samples Sessions Catalog Pending Updates" at bounding box center [837, 45] width 1274 height 90
click at [314, 115] on button "Tag" at bounding box center [331, 116] width 66 height 30
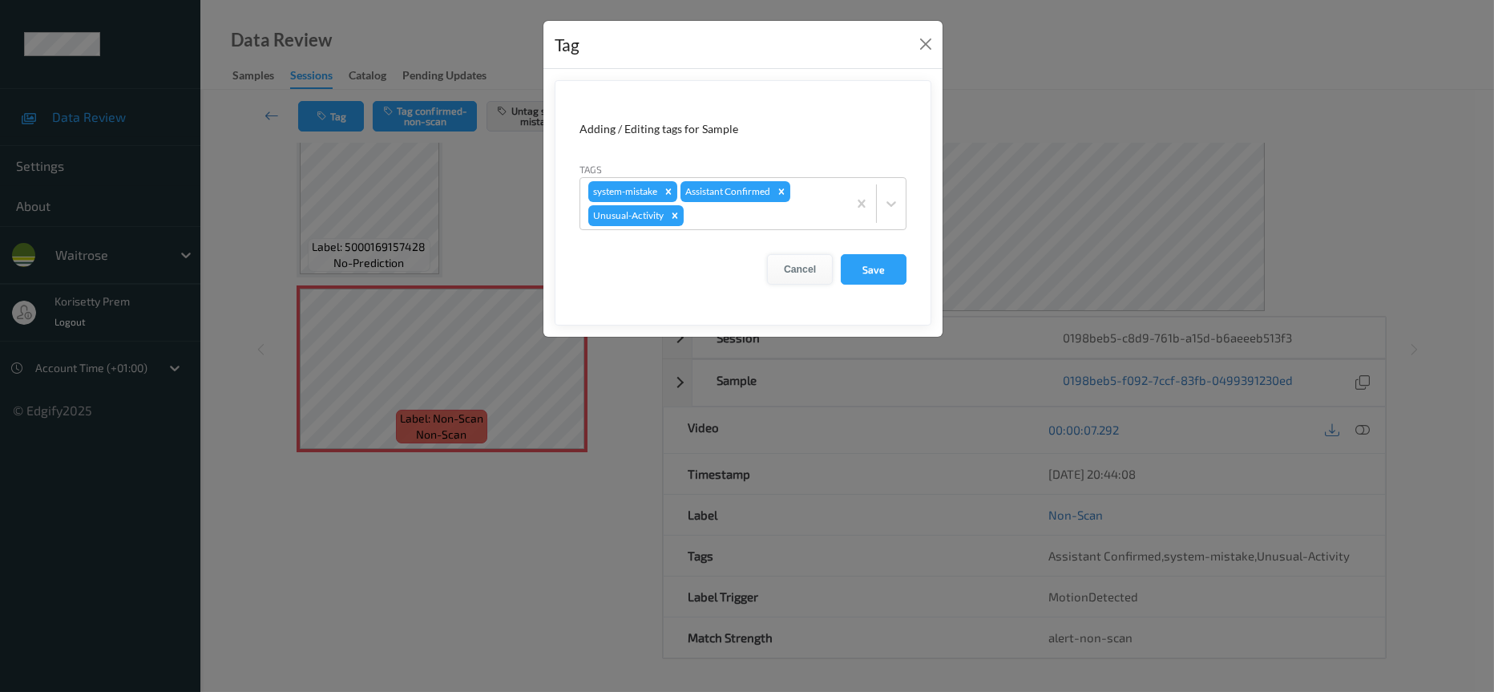
click at [806, 267] on button "Cancel" at bounding box center [800, 269] width 66 height 30
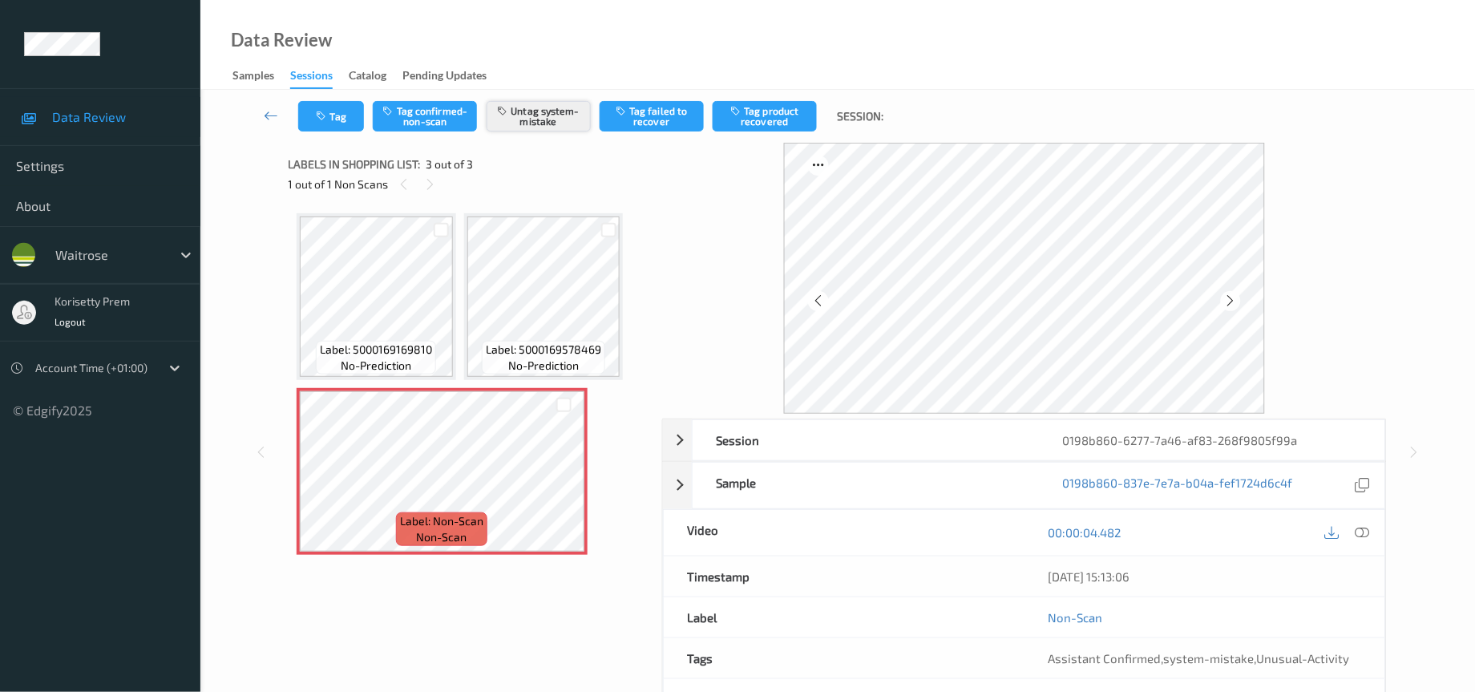
click at [528, 118] on button "Untag system-mistake" at bounding box center [538, 116] width 104 height 30
click at [431, 117] on button "Tag confirmed-non-scan" at bounding box center [425, 116] width 104 height 30
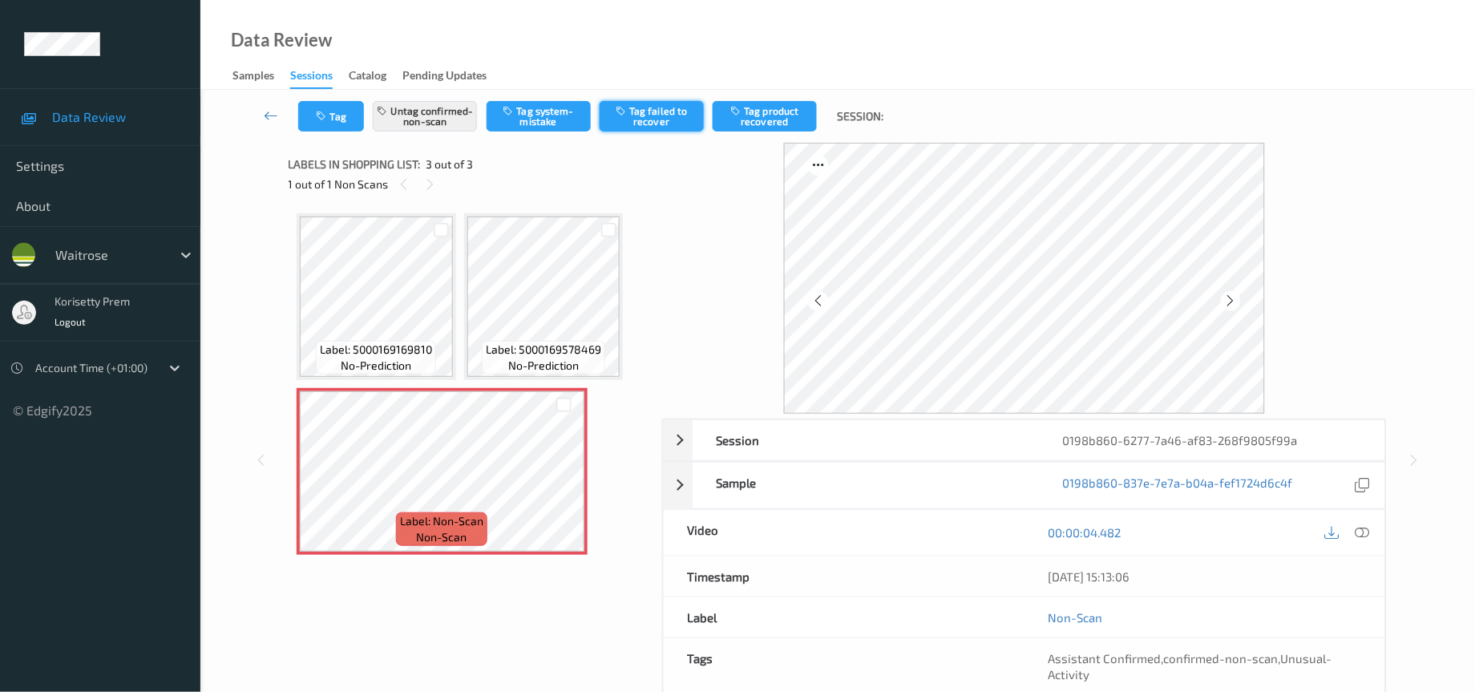
click at [661, 121] on button "Tag failed to recover" at bounding box center [652, 116] width 104 height 30
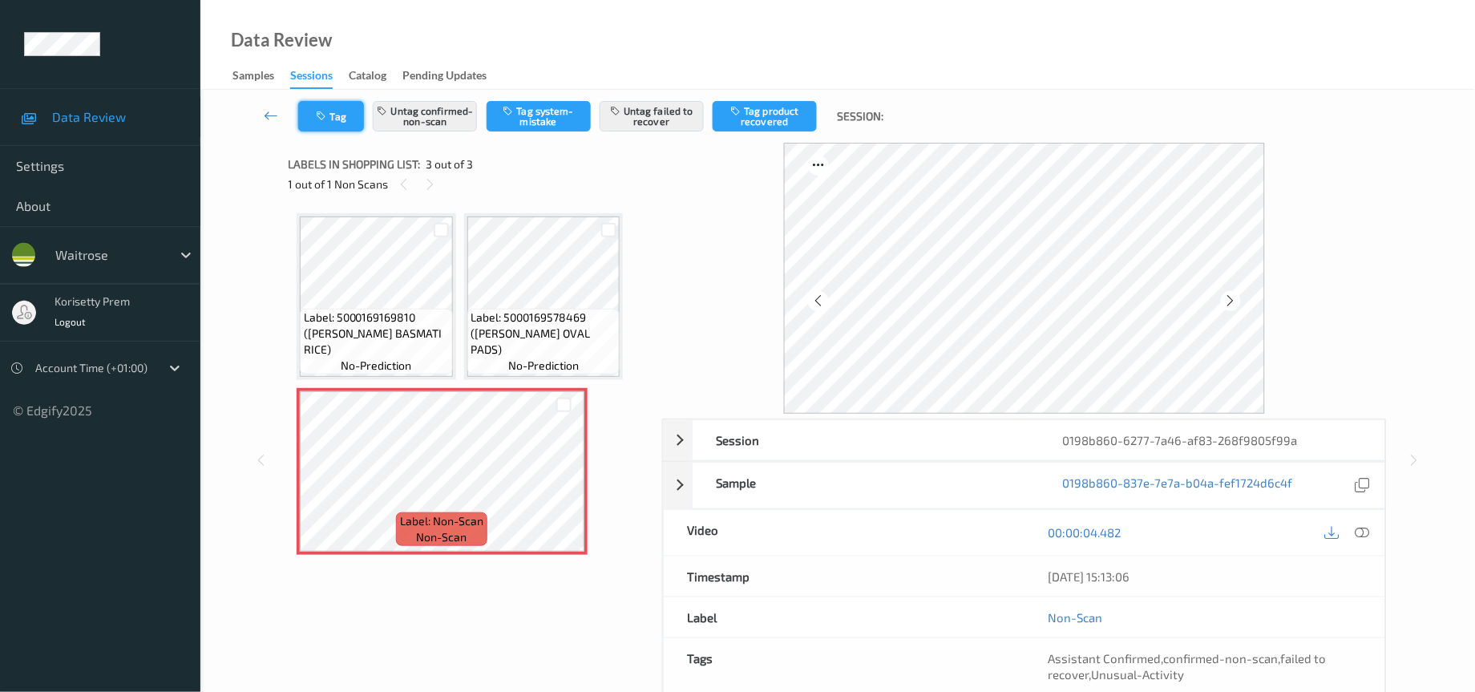
click at [337, 115] on button "Tag" at bounding box center [331, 116] width 66 height 30
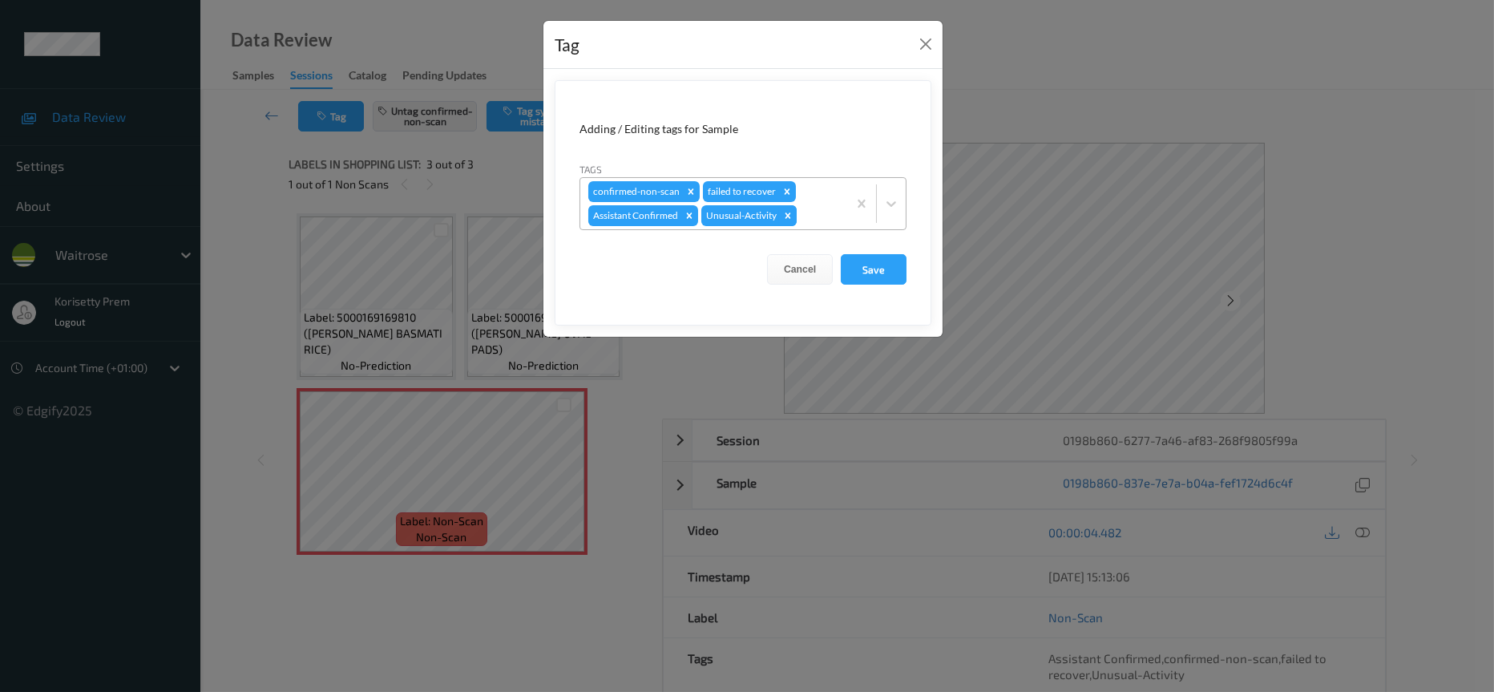
click at [786, 216] on icon "Remove Unusual-Activity" at bounding box center [788, 215] width 6 height 6
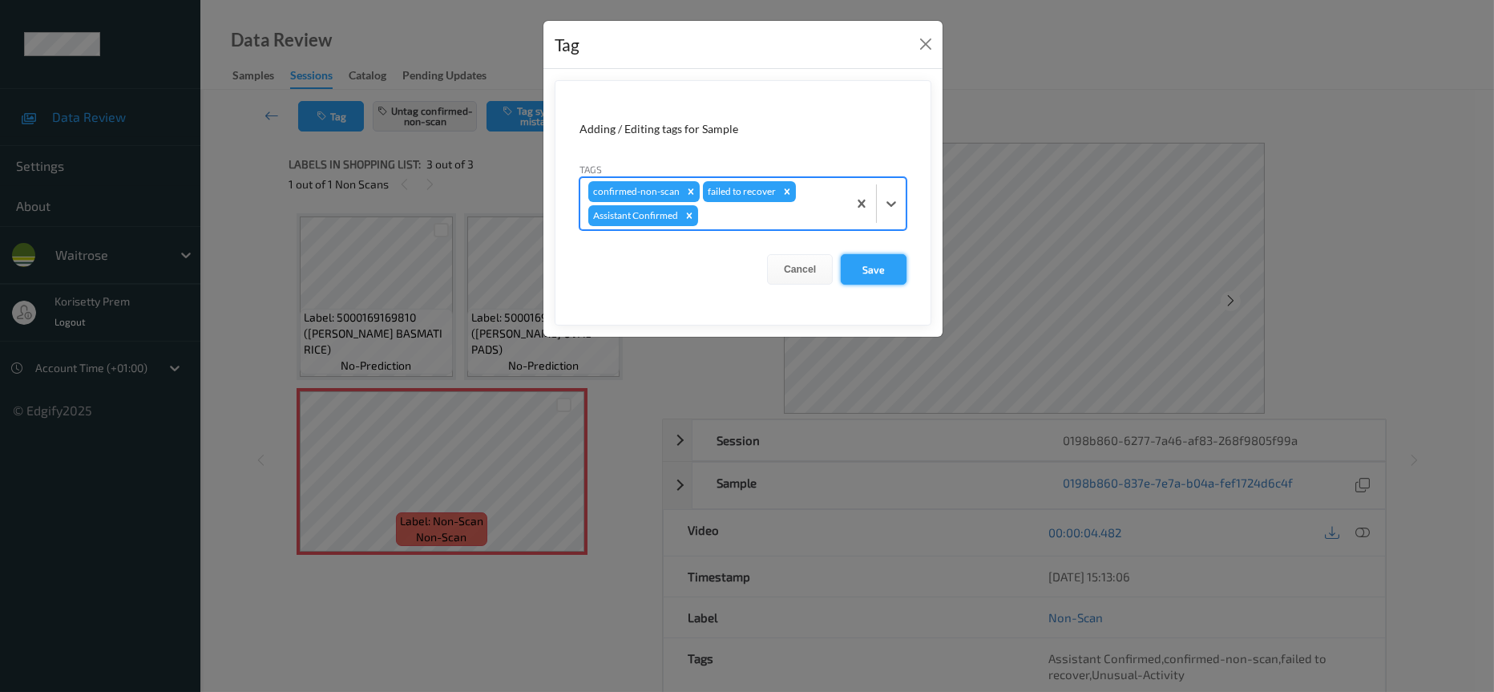
click at [887, 273] on button "Save" at bounding box center [874, 269] width 66 height 30
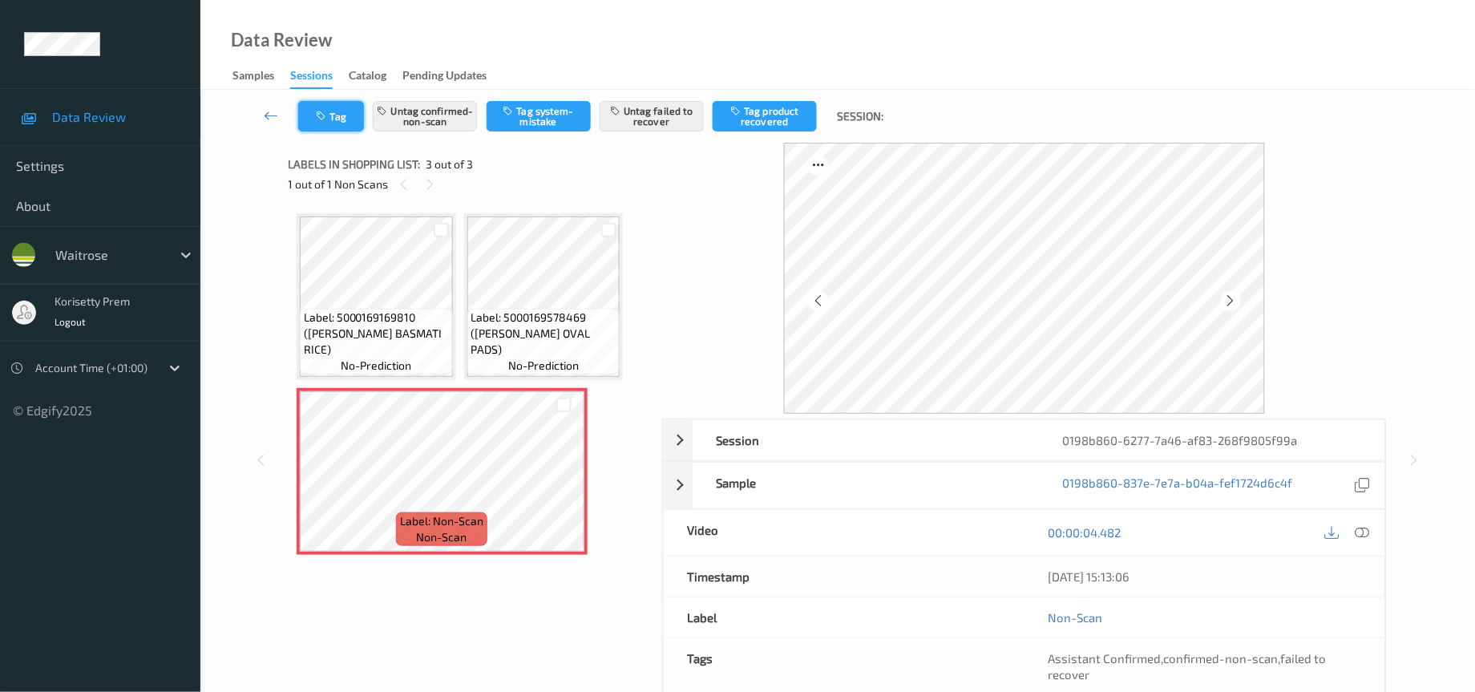
click at [325, 111] on icon "button" at bounding box center [324, 116] width 14 height 11
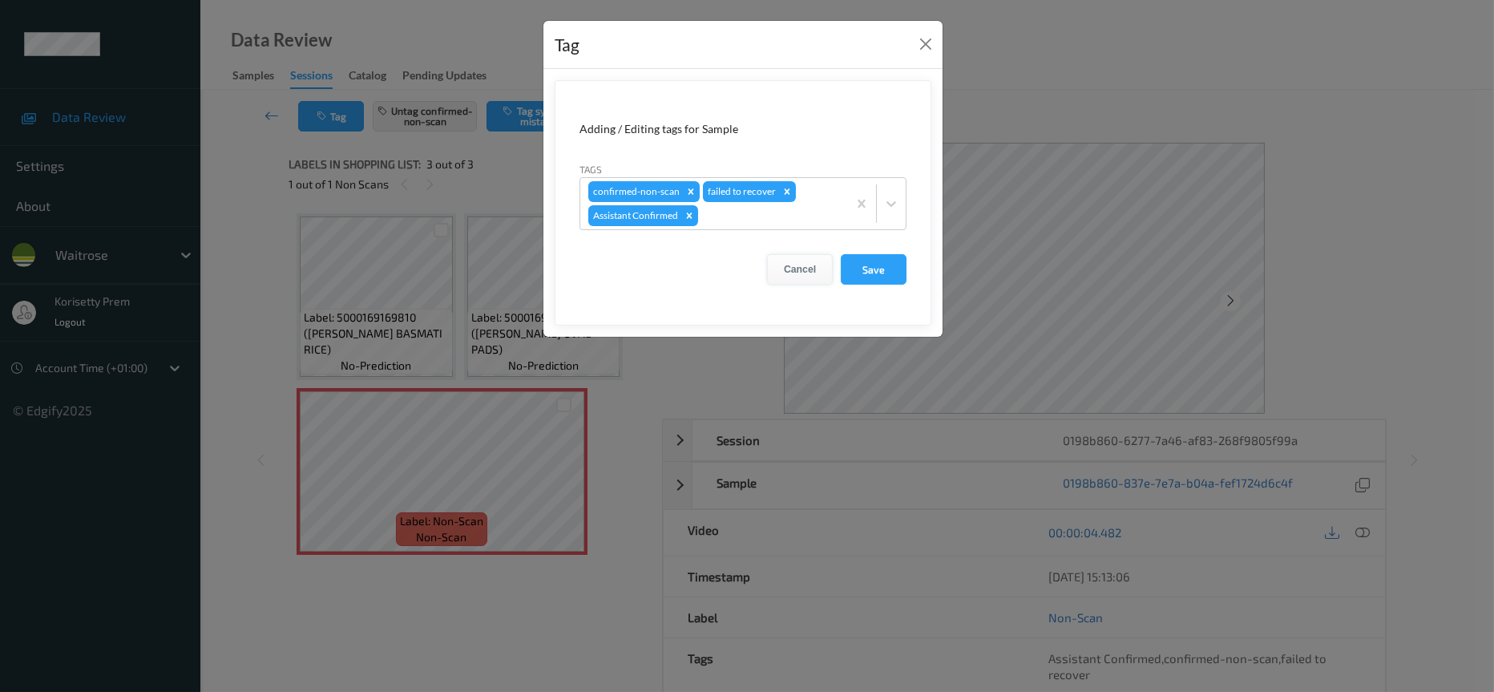
click at [805, 265] on button "Cancel" at bounding box center [800, 269] width 66 height 30
